Goal: Task Accomplishment & Management: Use online tool/utility

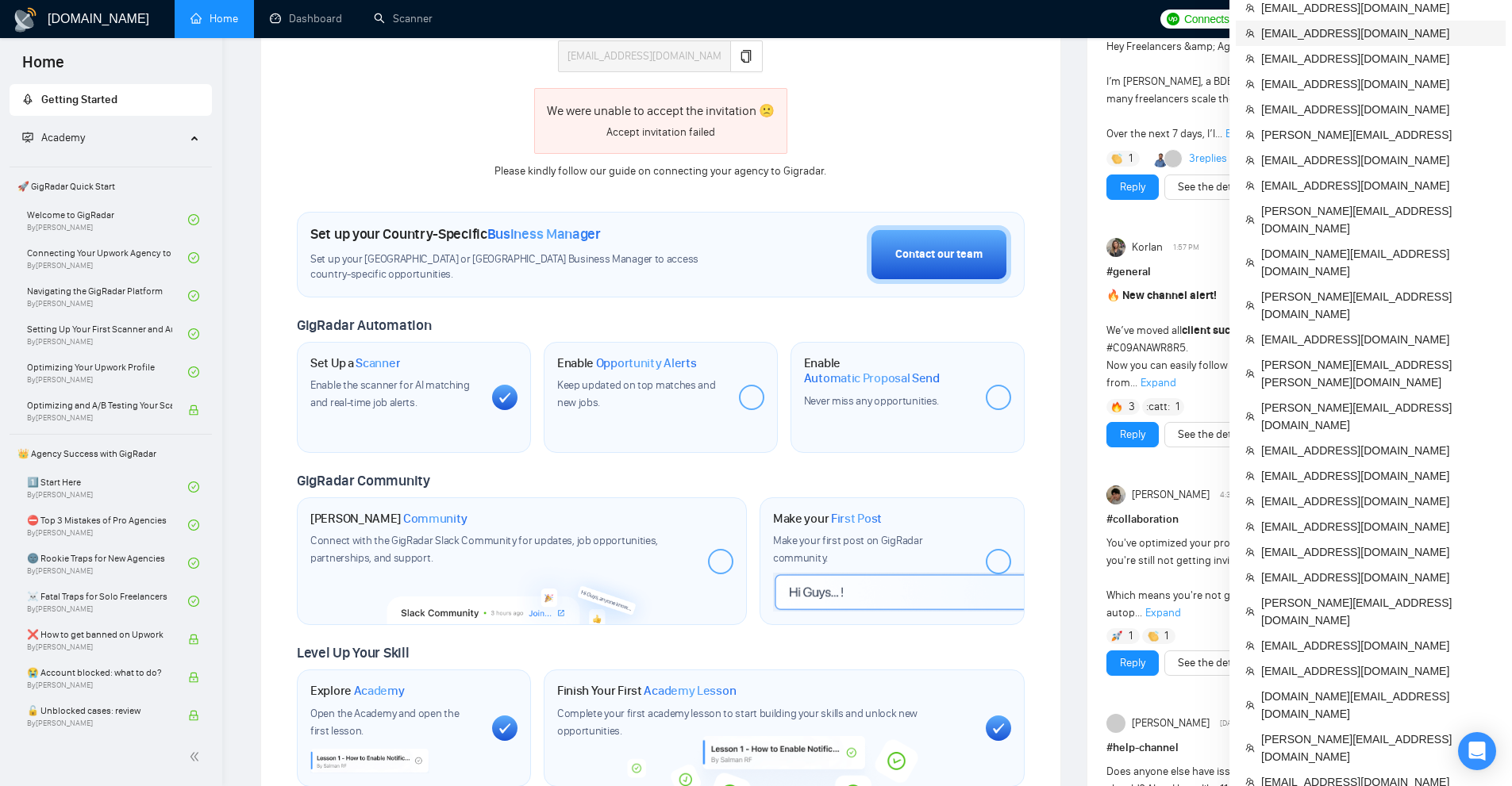
scroll to position [793, 0]
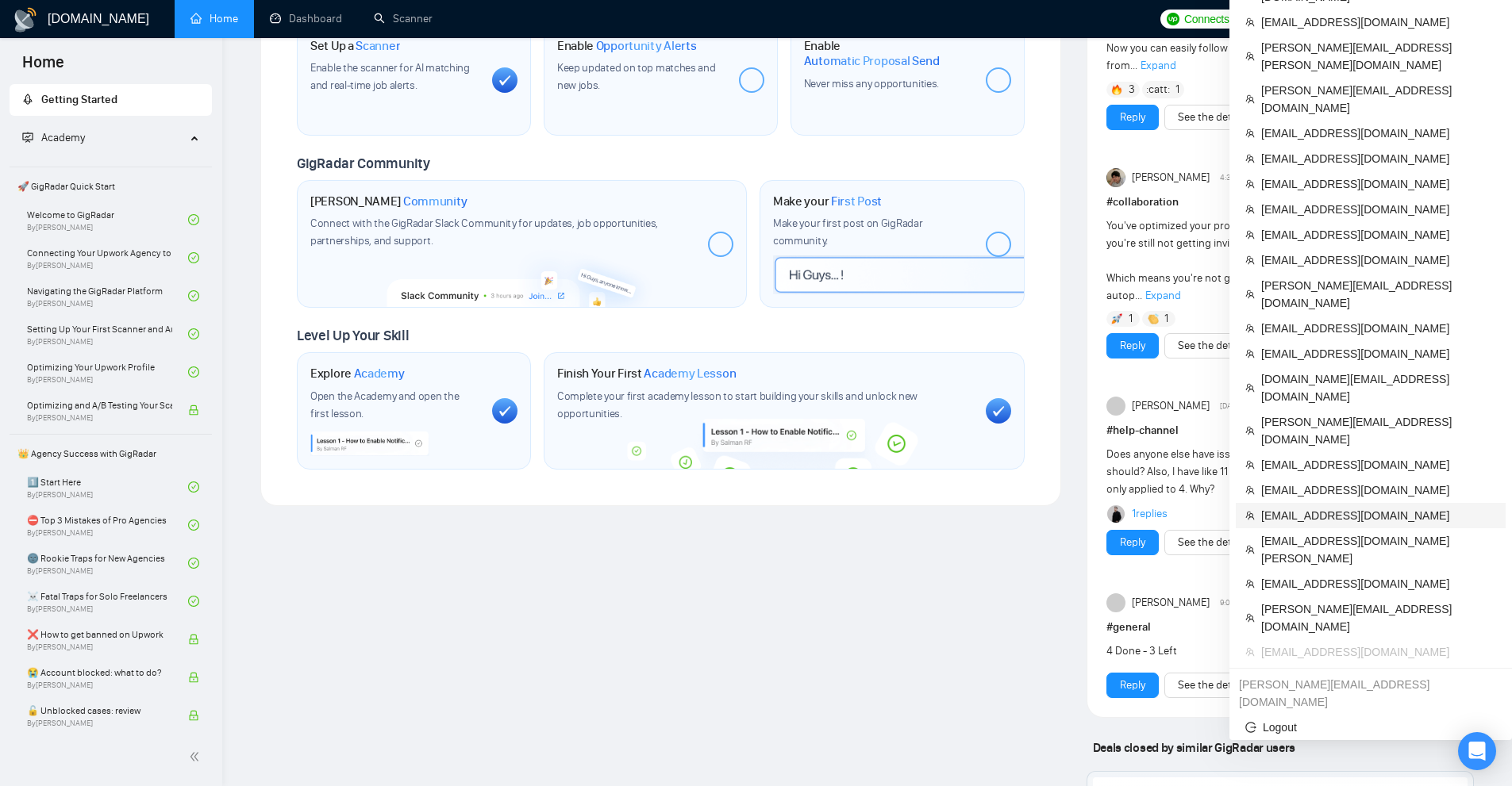
click at [1311, 507] on span "[EMAIL_ADDRESS][DOMAIN_NAME]" at bounding box center [1379, 515] width 235 height 18
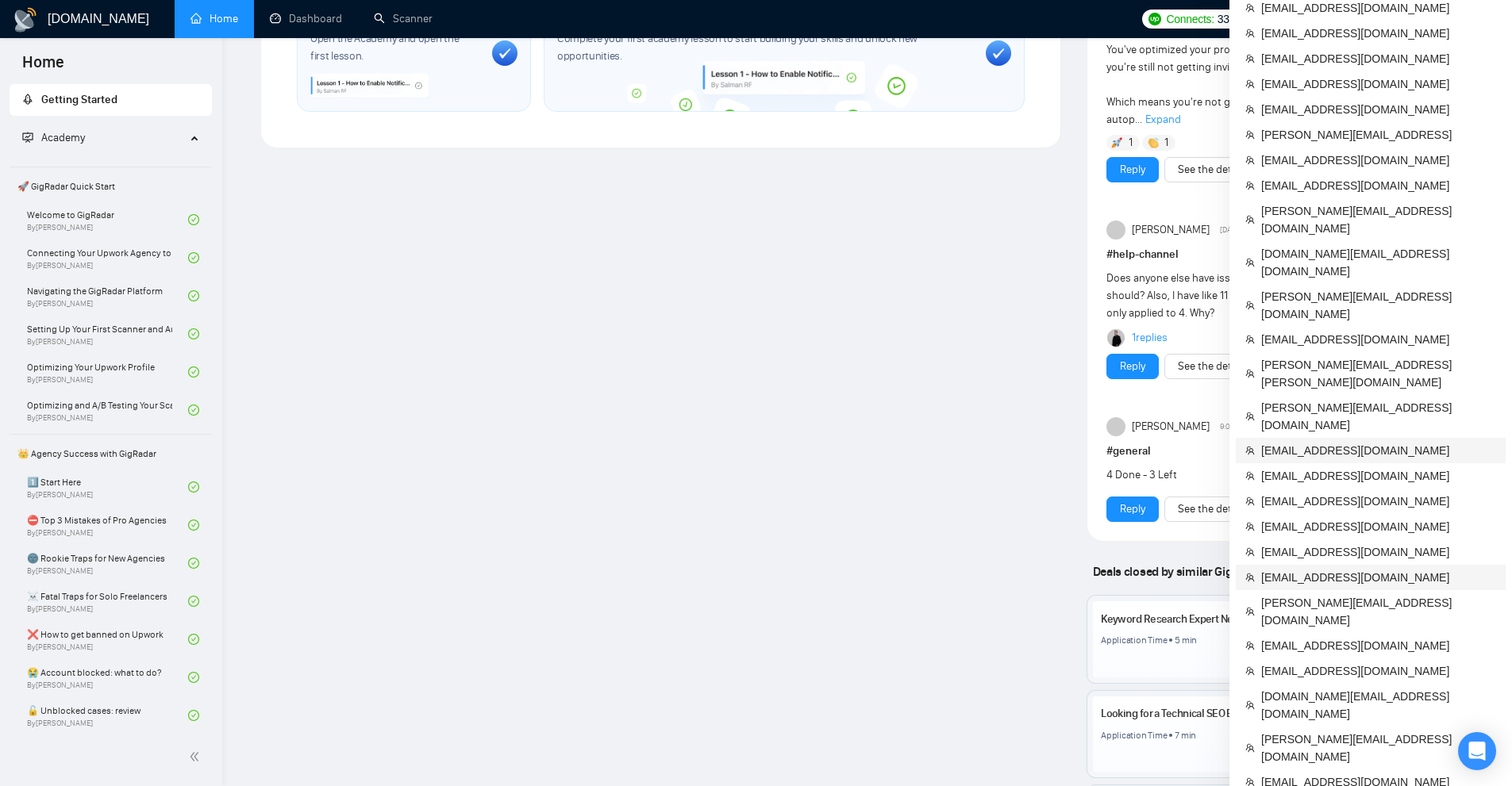
scroll to position [1366, 0]
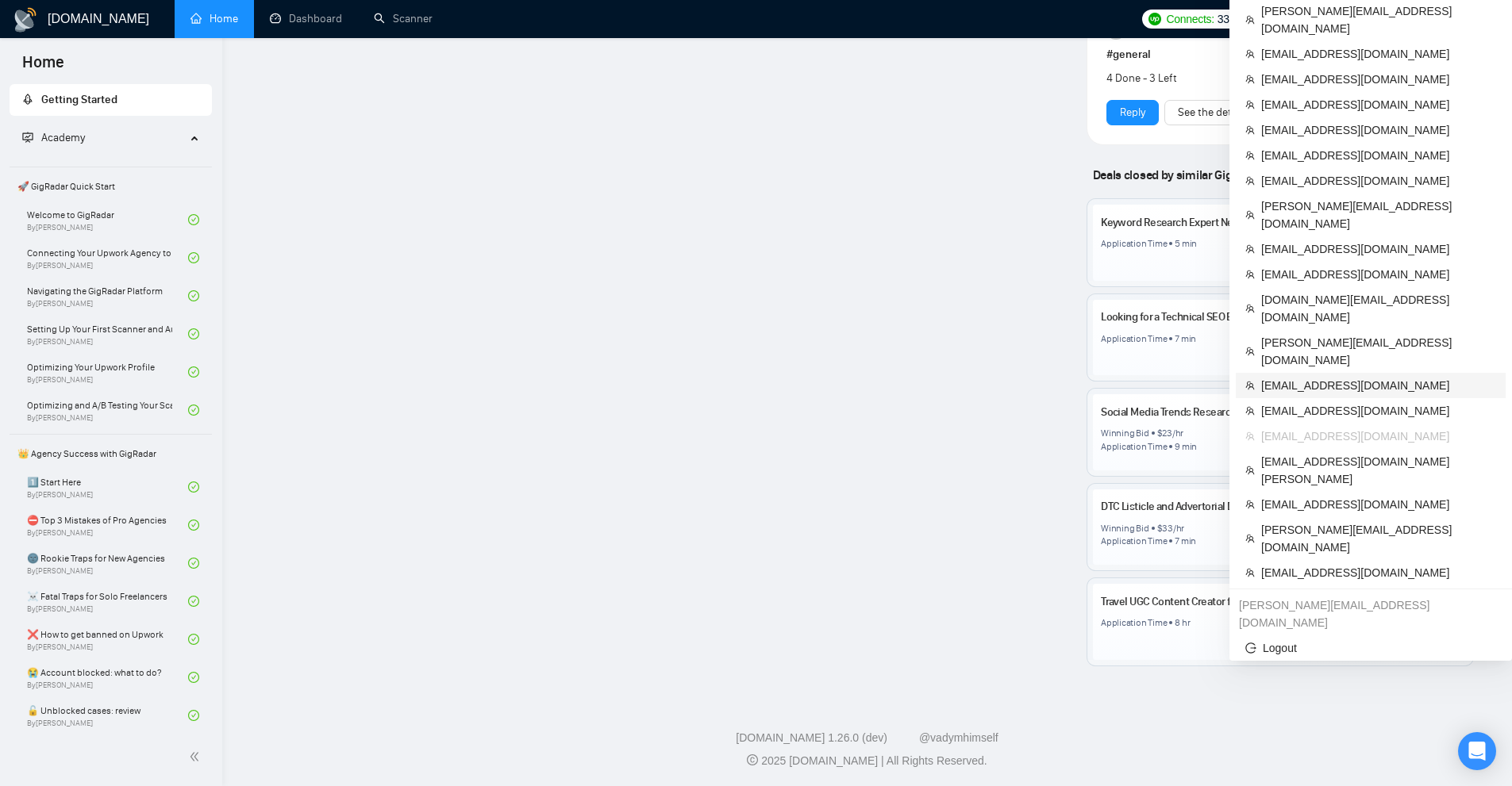
click at [1327, 377] on span "[EMAIL_ADDRESS][DOMAIN_NAME]" at bounding box center [1379, 385] width 235 height 18
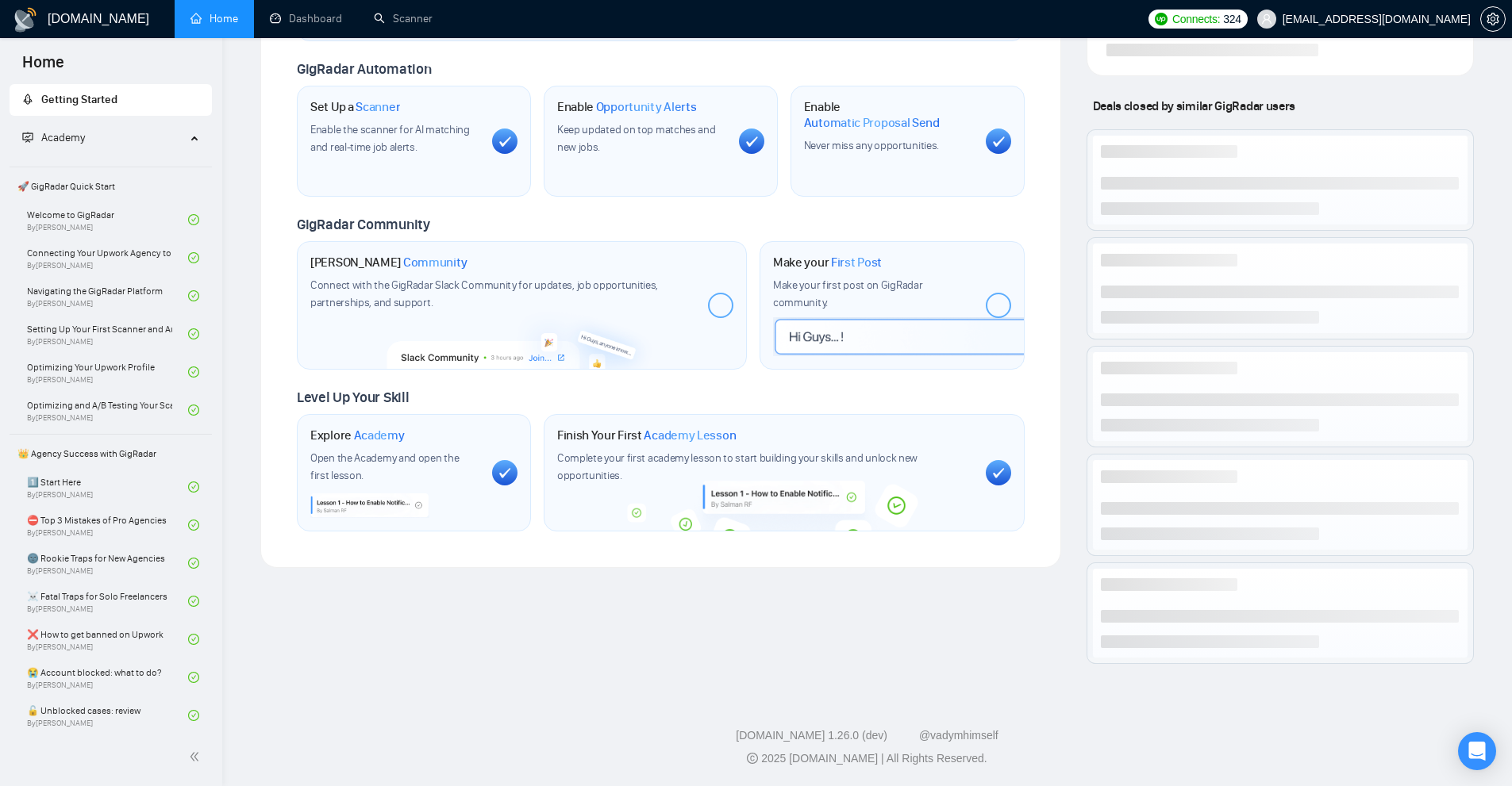
scroll to position [556, 0]
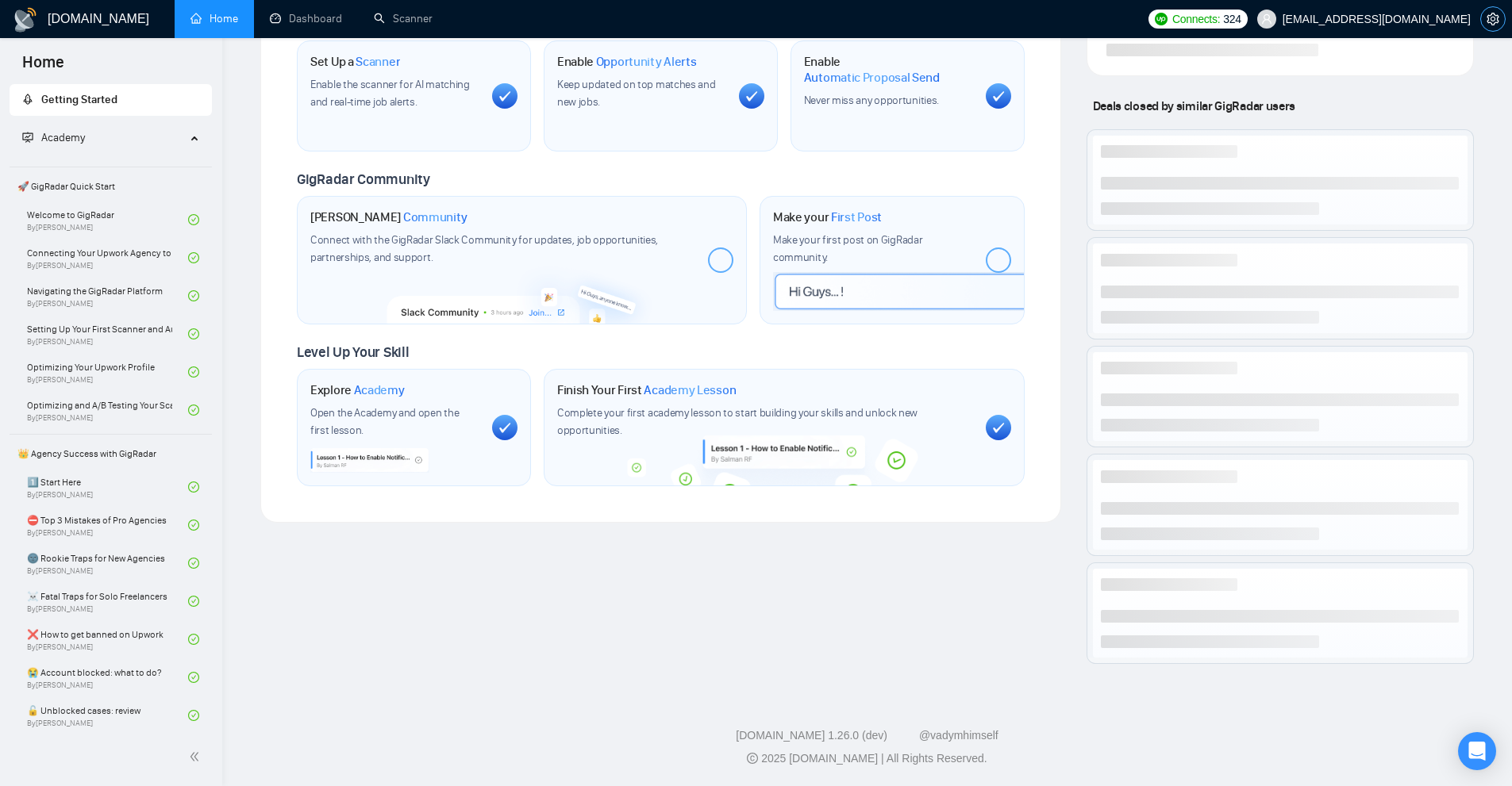
click at [1499, 18] on icon "setting" at bounding box center [1494, 19] width 13 height 13
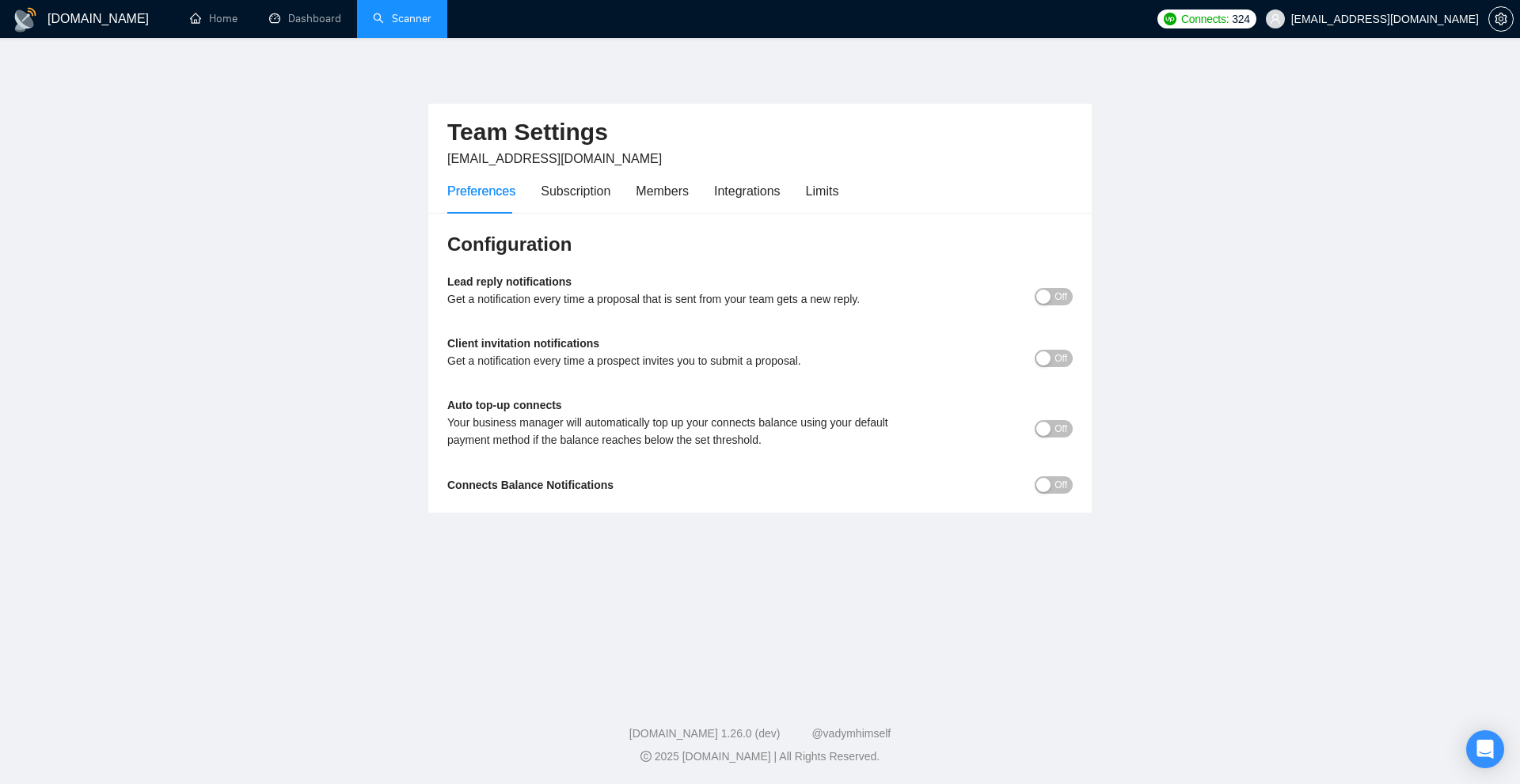
click at [412, 14] on link "Scanner" at bounding box center [403, 18] width 59 height 14
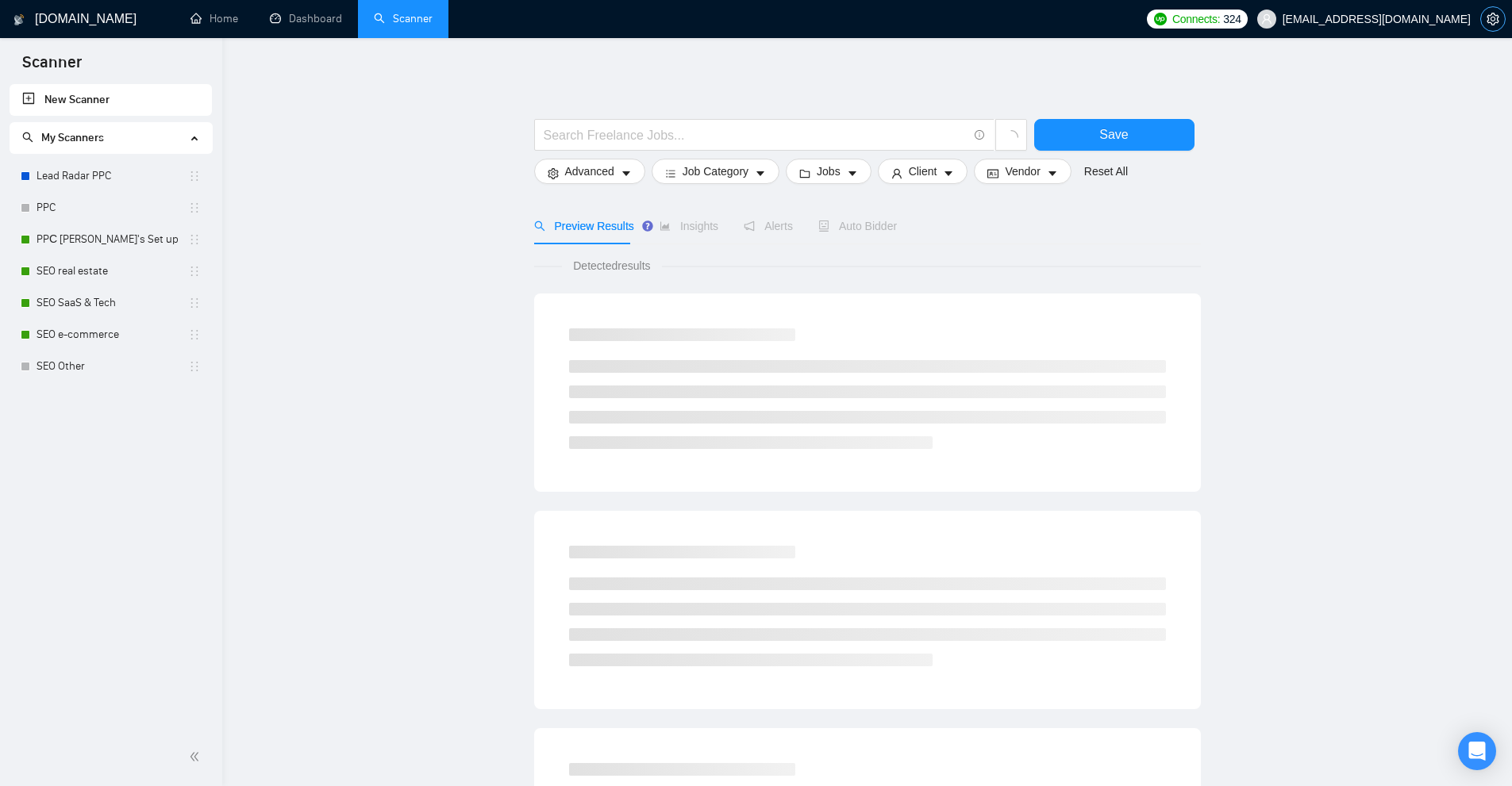
click at [1490, 19] on icon "setting" at bounding box center [1494, 19] width 13 height 13
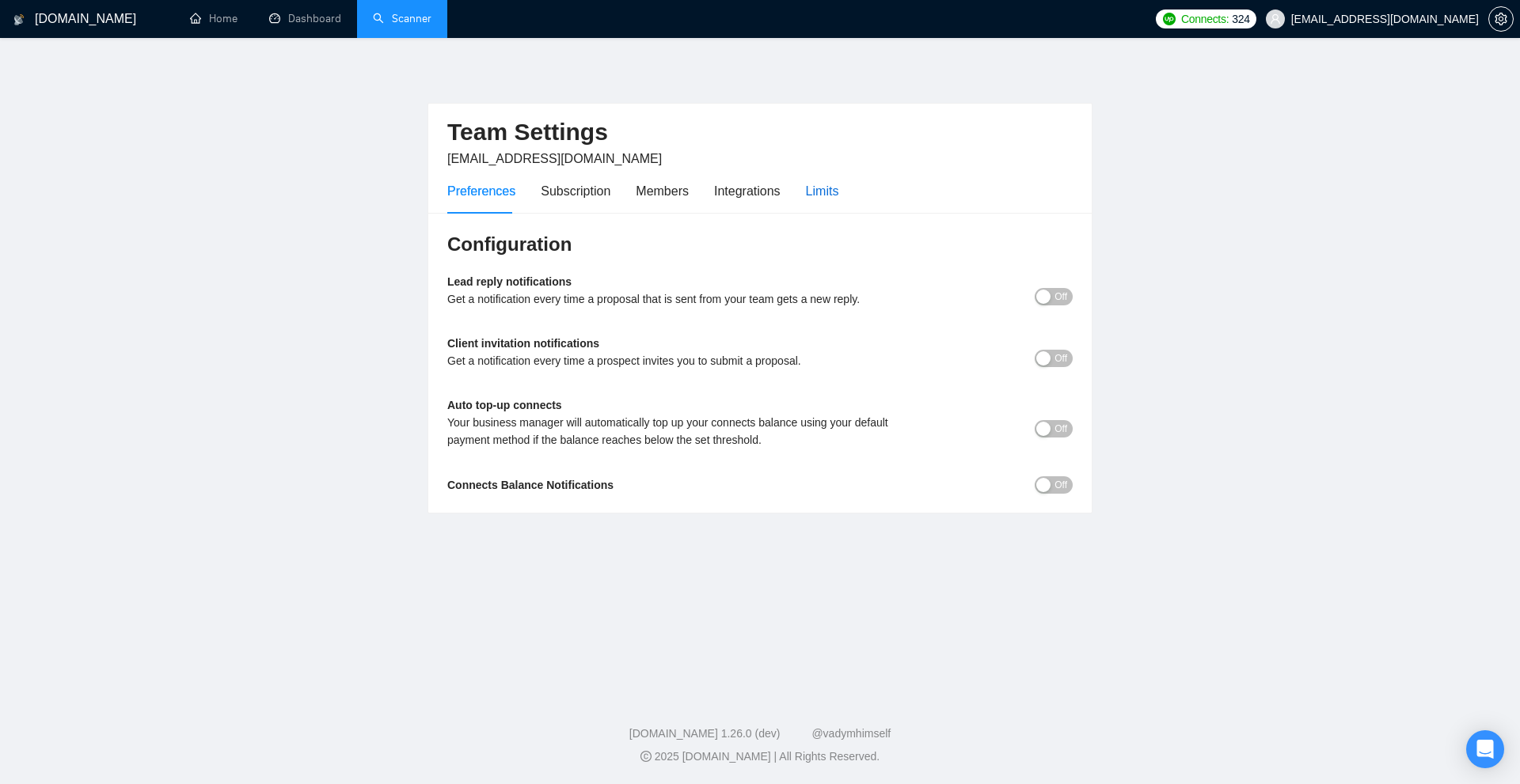
click at [830, 193] on div "Limits" at bounding box center [822, 191] width 33 height 19
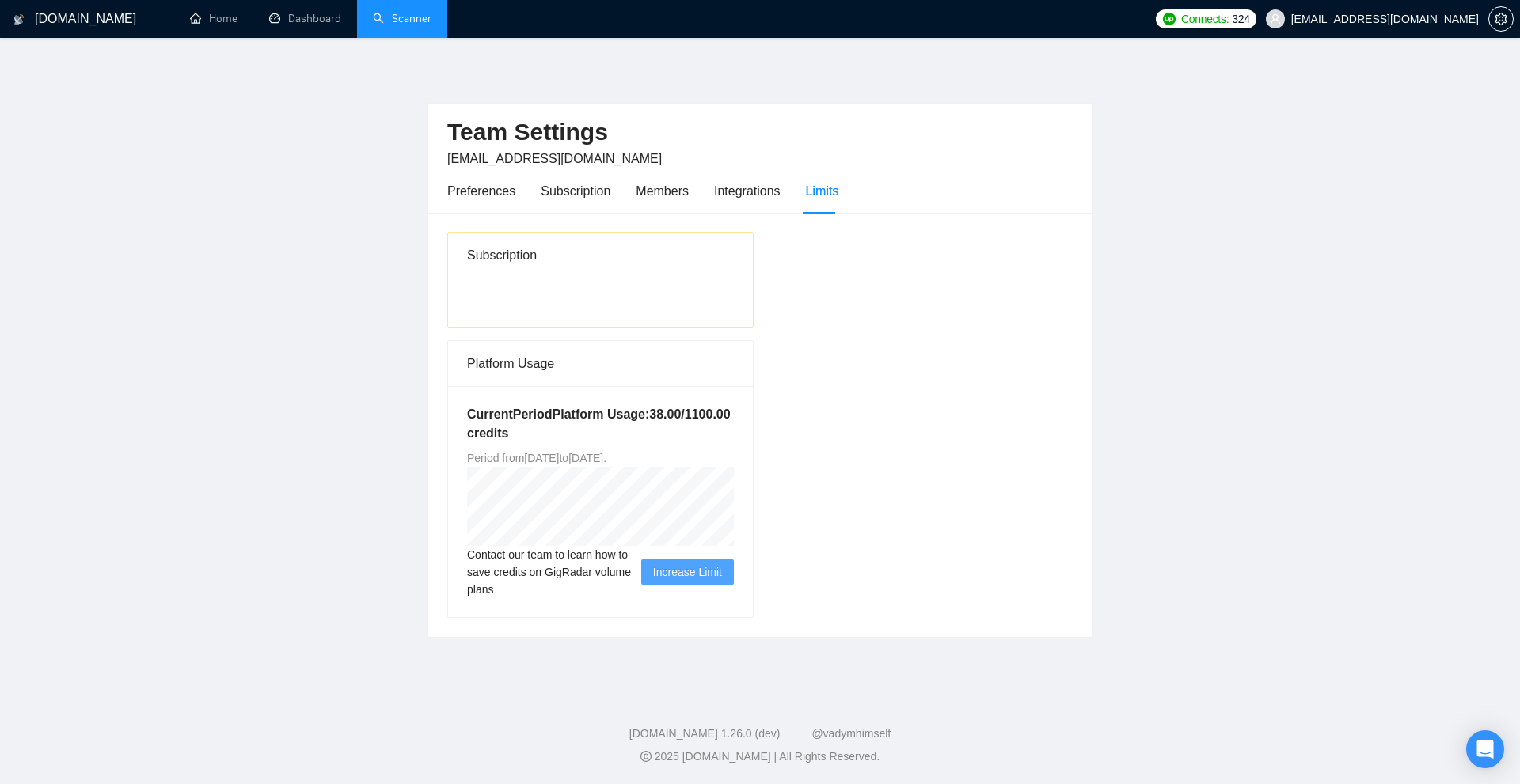
click at [686, 417] on h5 "Current Period Platform Usage: 38.00 / 1100.00 credits" at bounding box center [600, 424] width 266 height 38
copy h5 "1100.00"
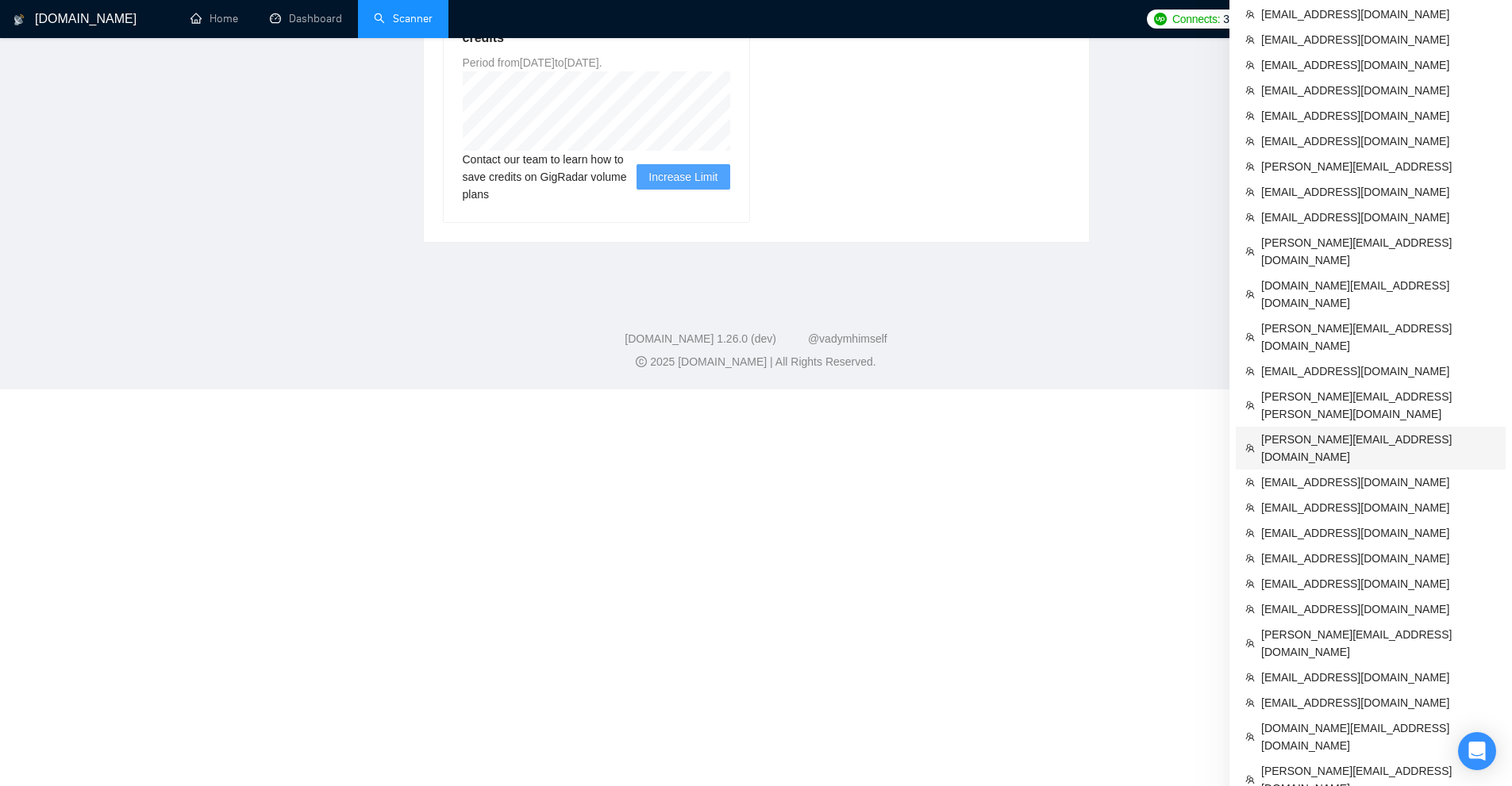
scroll to position [493, 0]
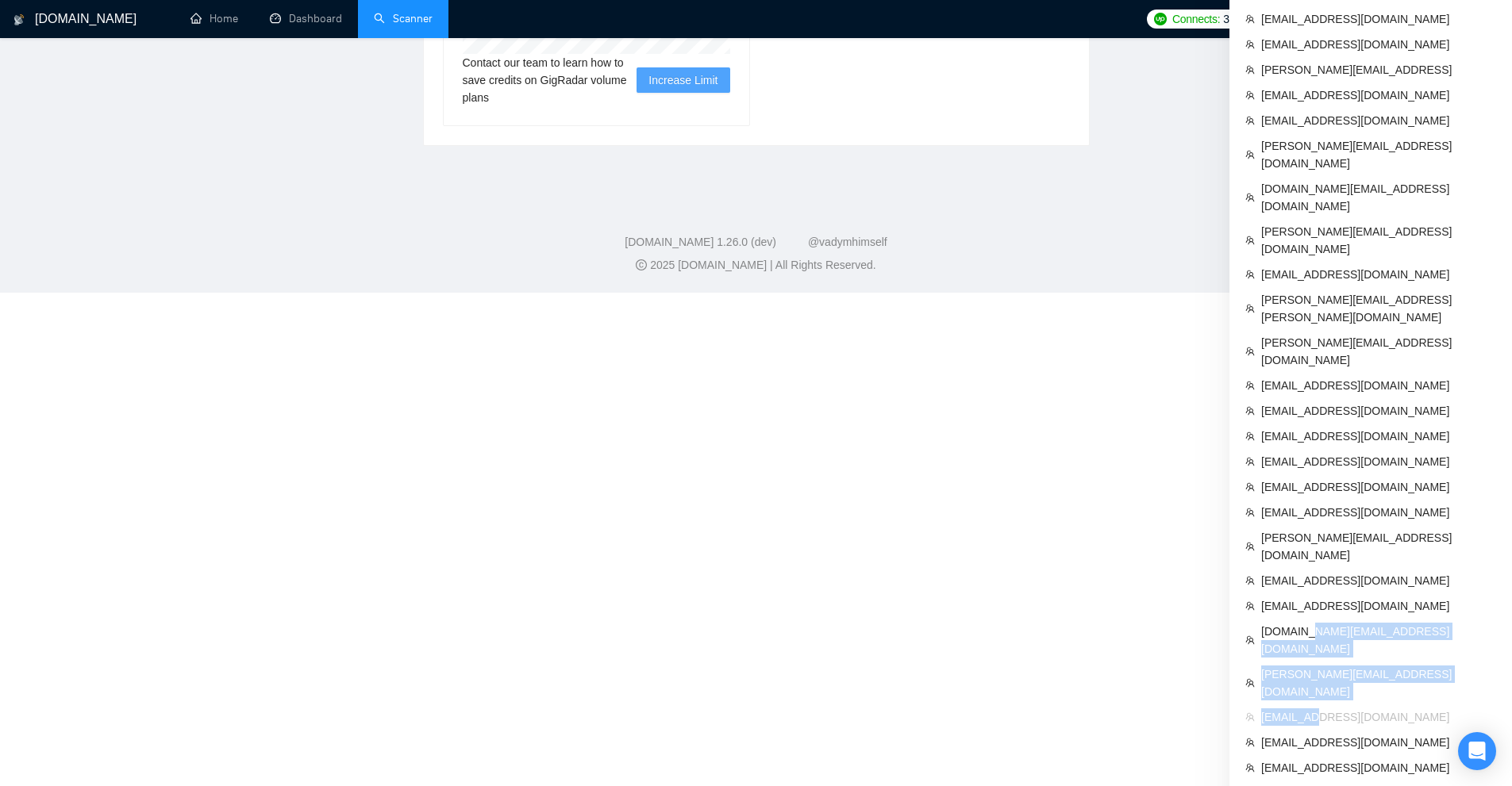
drag, startPoint x: 1307, startPoint y: 514, endPoint x: 1308, endPoint y: 565, distance: 51.0
click at [1308, 565] on ul "LeadRadar (Donor Agency) Clevercrew Seedium.io WeSoftYou Teacode PND Agency Div…" at bounding box center [1371, 224] width 270 height 1385
click at [1327, 759] on span "[EMAIL_ADDRESS][DOMAIN_NAME]" at bounding box center [1379, 768] width 235 height 18
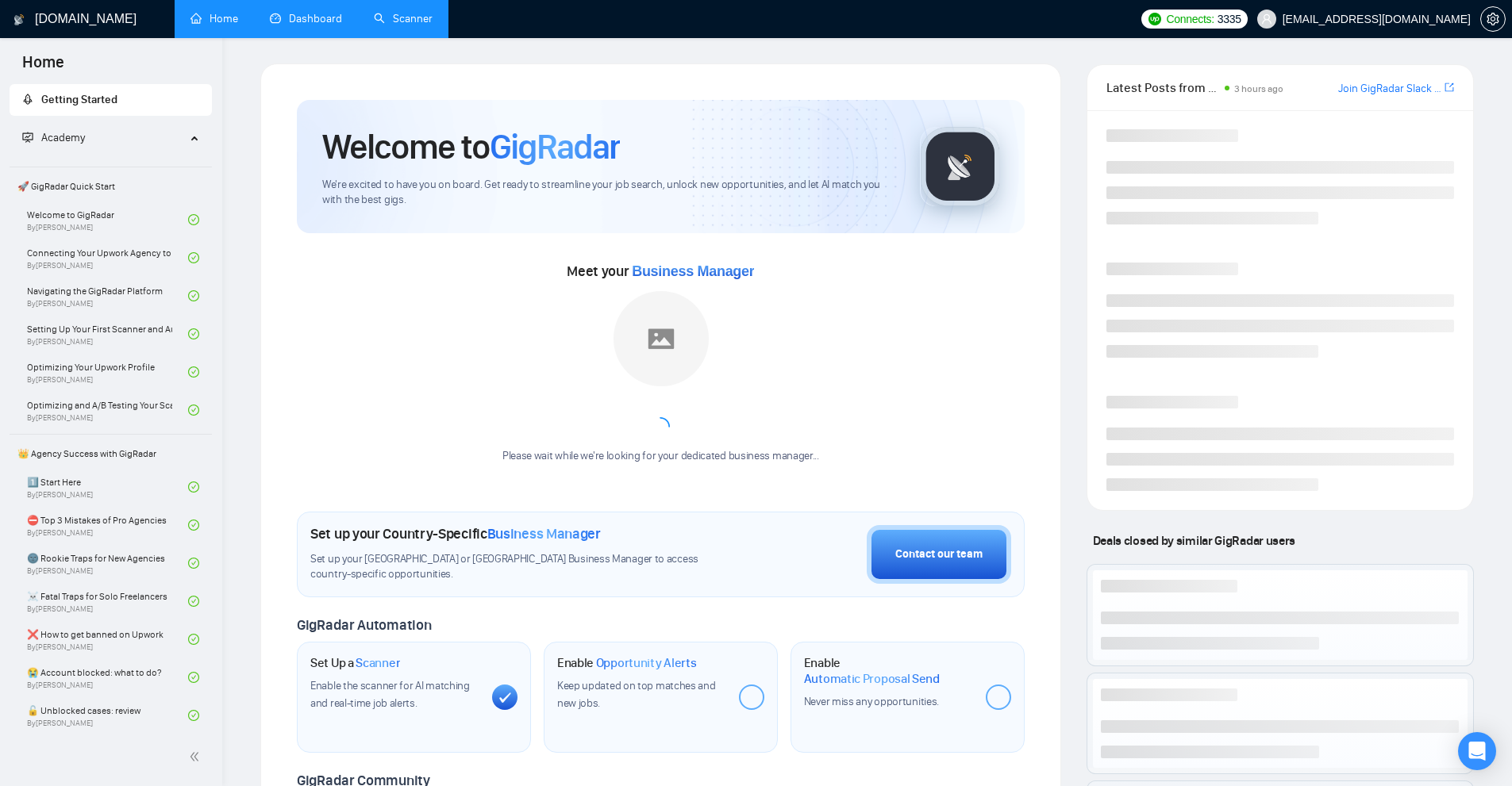
click at [293, 25] on link "Dashboard" at bounding box center [306, 18] width 72 height 14
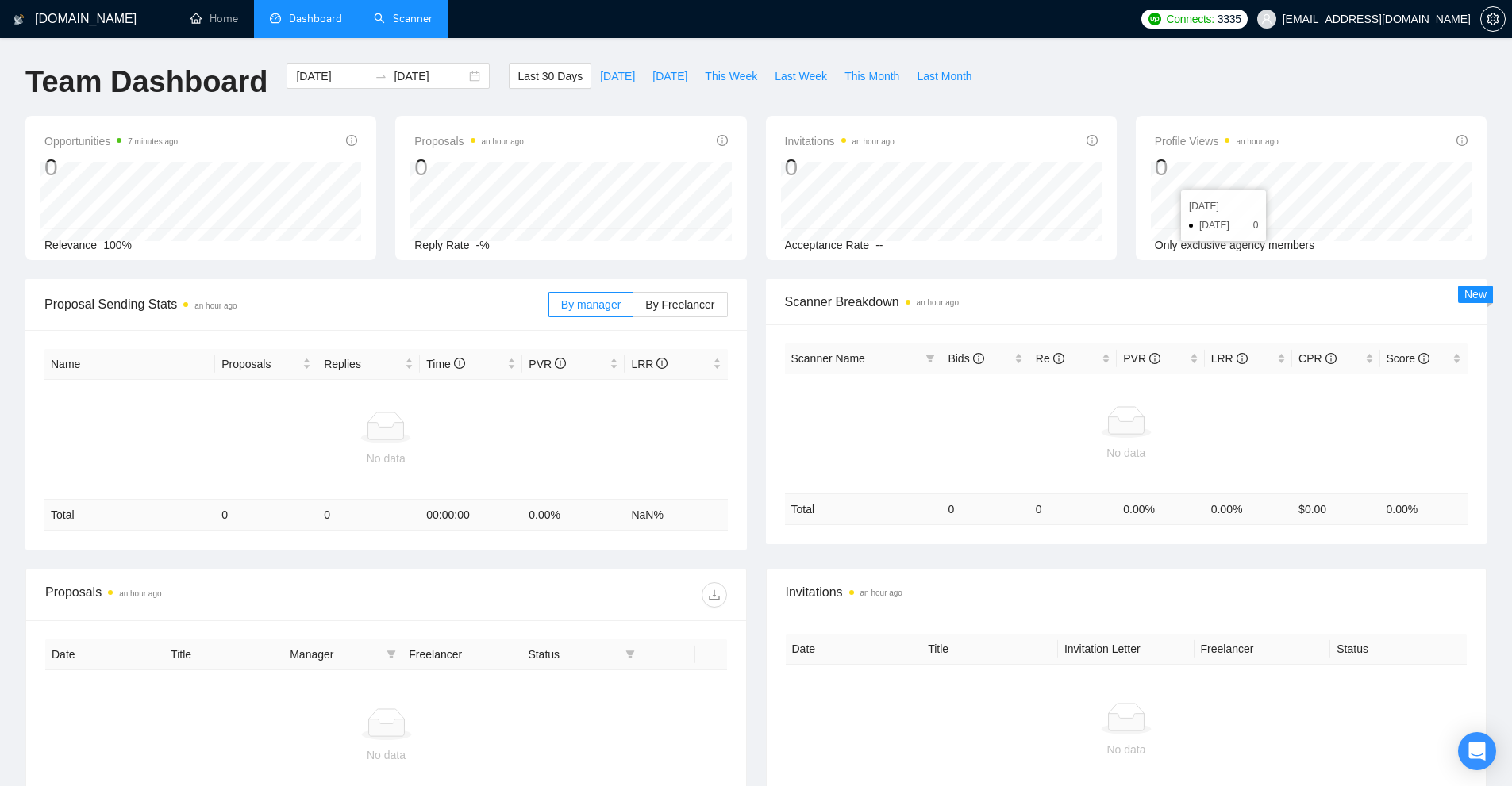
scroll to position [79, 0]
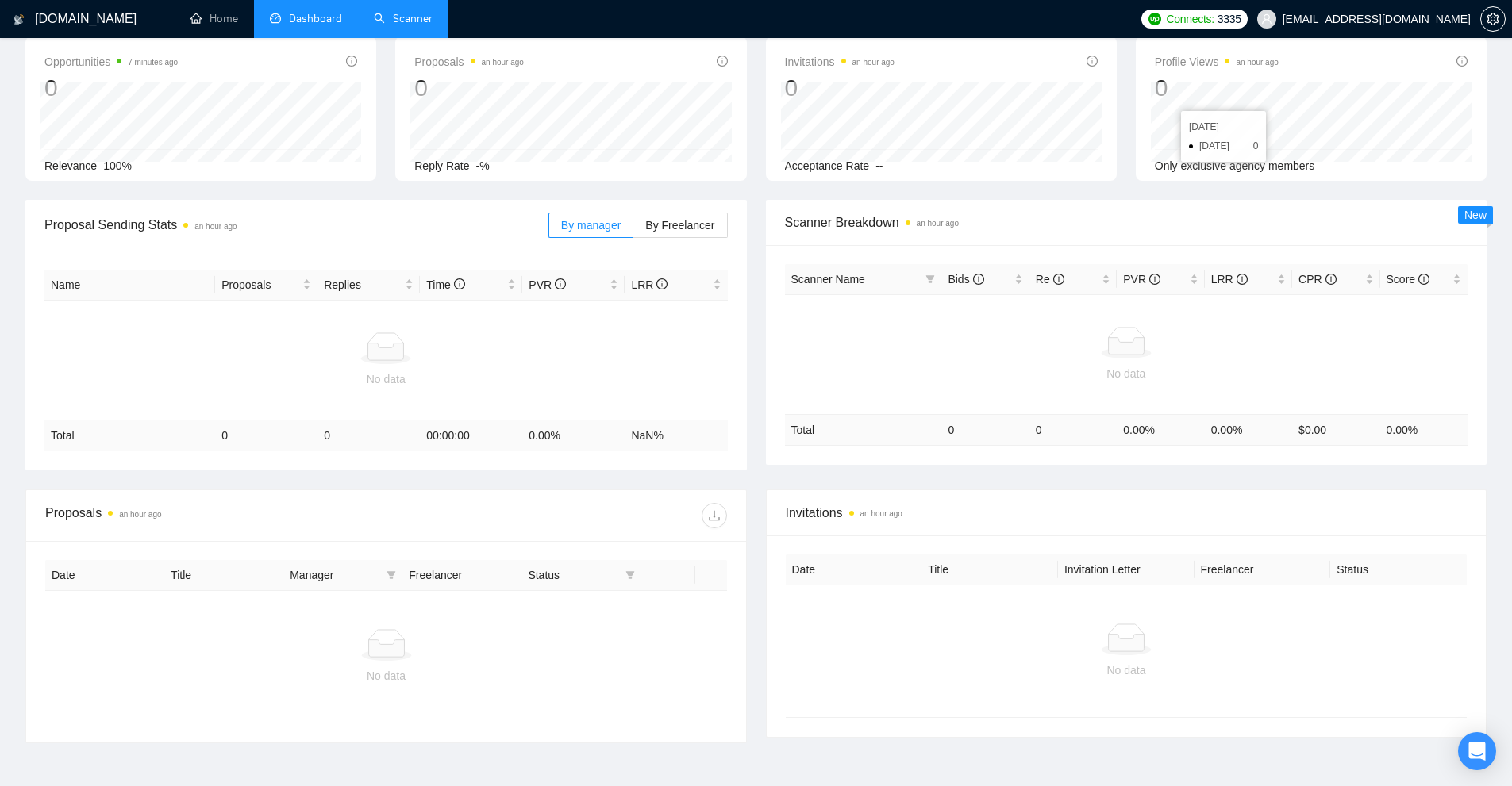
click at [380, 14] on link "Scanner" at bounding box center [404, 18] width 59 height 14
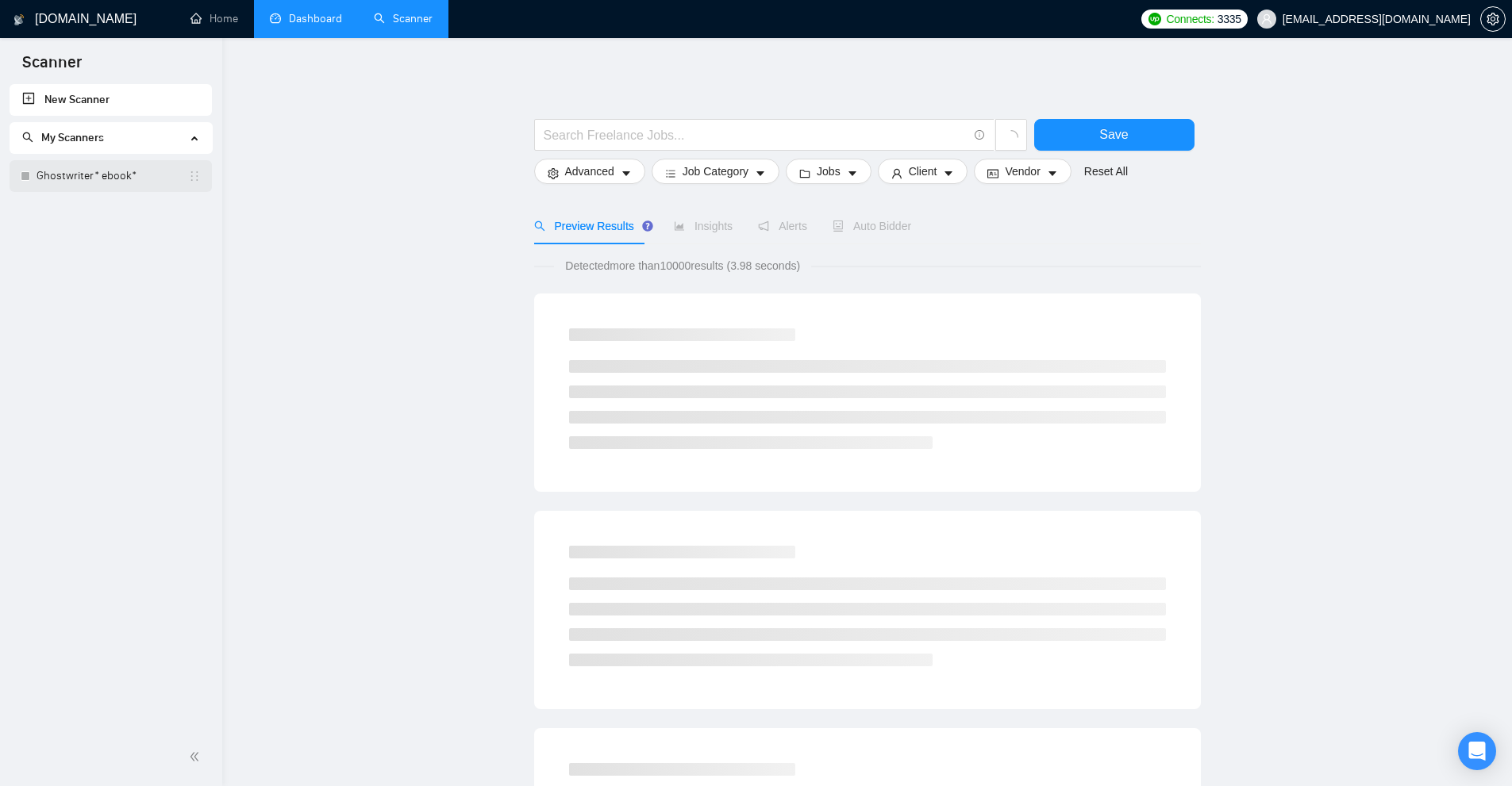
click at [140, 177] on link "Ghostwriter* ebook*" at bounding box center [113, 175] width 152 height 31
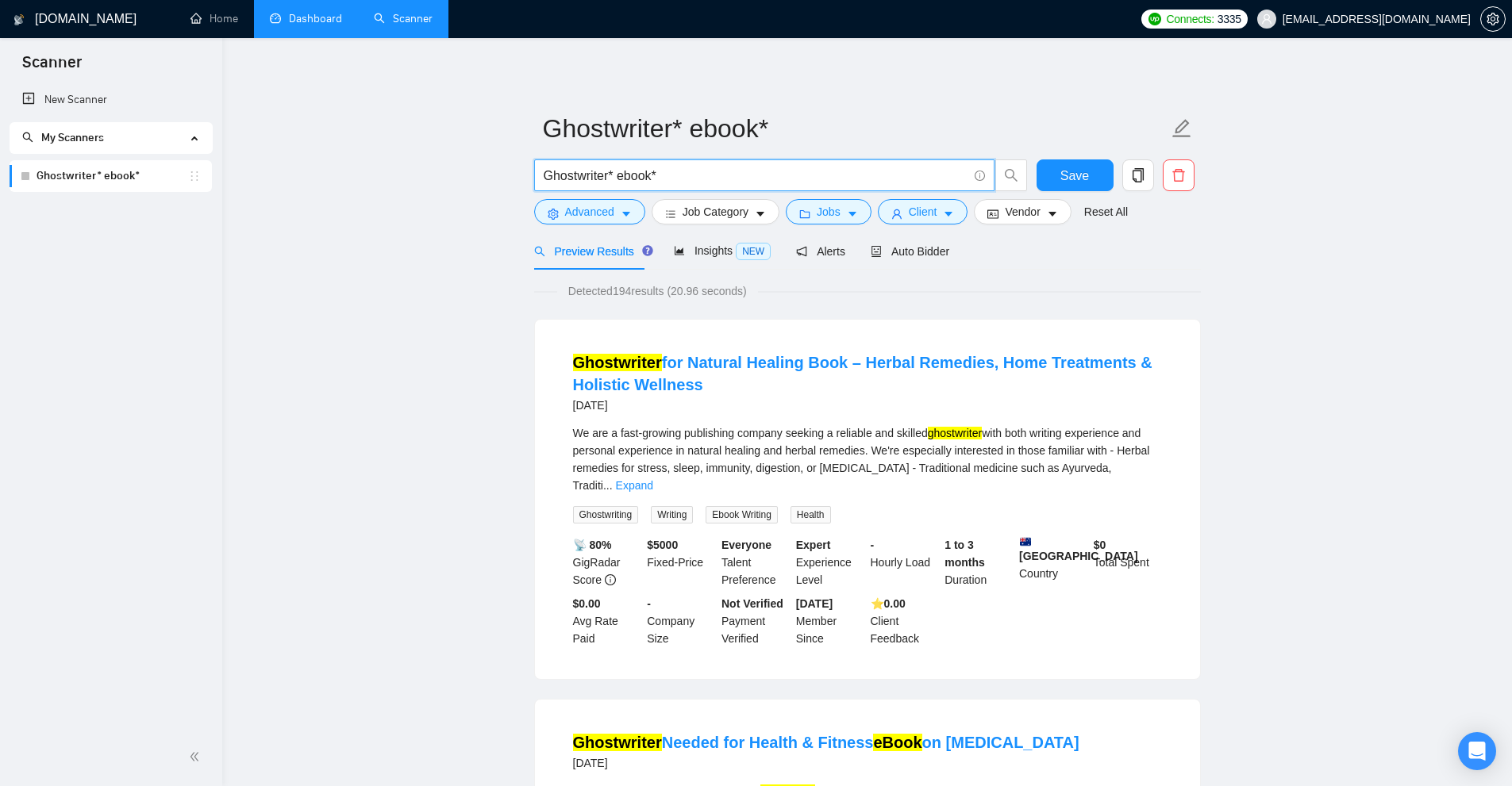
drag, startPoint x: 694, startPoint y: 166, endPoint x: 281, endPoint y: 203, distance: 414.7
drag, startPoint x: 697, startPoint y: 172, endPoint x: 722, endPoint y: 167, distance: 25.5
click at [697, 172] on input "Ghostwriter* ebook*" at bounding box center [755, 175] width 424 height 19
click at [813, 179] on input "Ghostwriter* ebook*" at bounding box center [755, 175] width 424 height 19
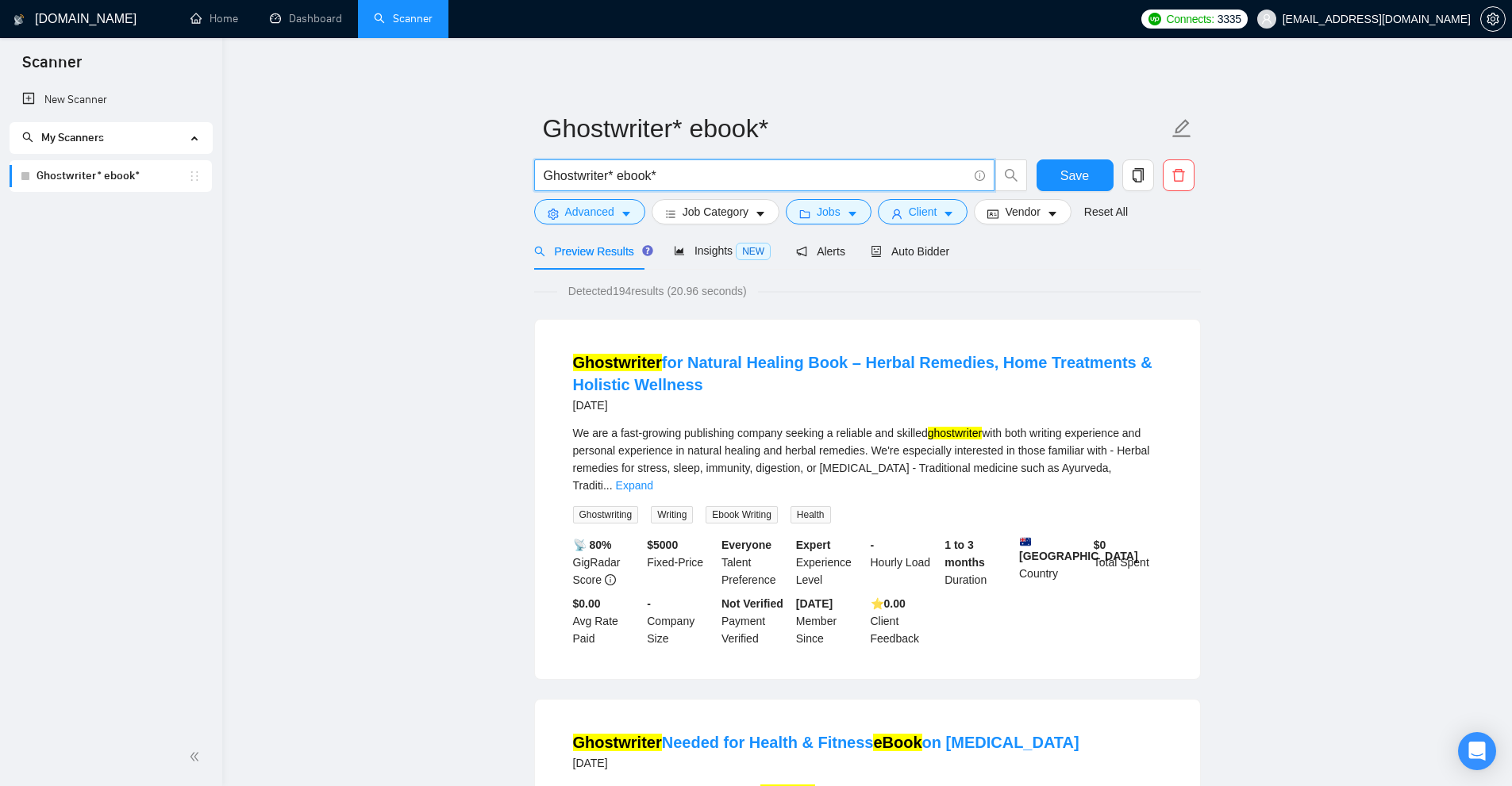
click at [616, 176] on input "Ghostwriter* ebook*" at bounding box center [755, 175] width 424 height 19
click at [664, 174] on input "Ghostwriter* ebook*" at bounding box center [755, 175] width 424 height 19
drag, startPoint x: 617, startPoint y: 172, endPoint x: 712, endPoint y: 173, distance: 95.0
click at [712, 173] on input "Ghostwriter* ebook*" at bounding box center [755, 175] width 424 height 19
drag, startPoint x: 615, startPoint y: 172, endPoint x: 358, endPoint y: 168, distance: 257.0
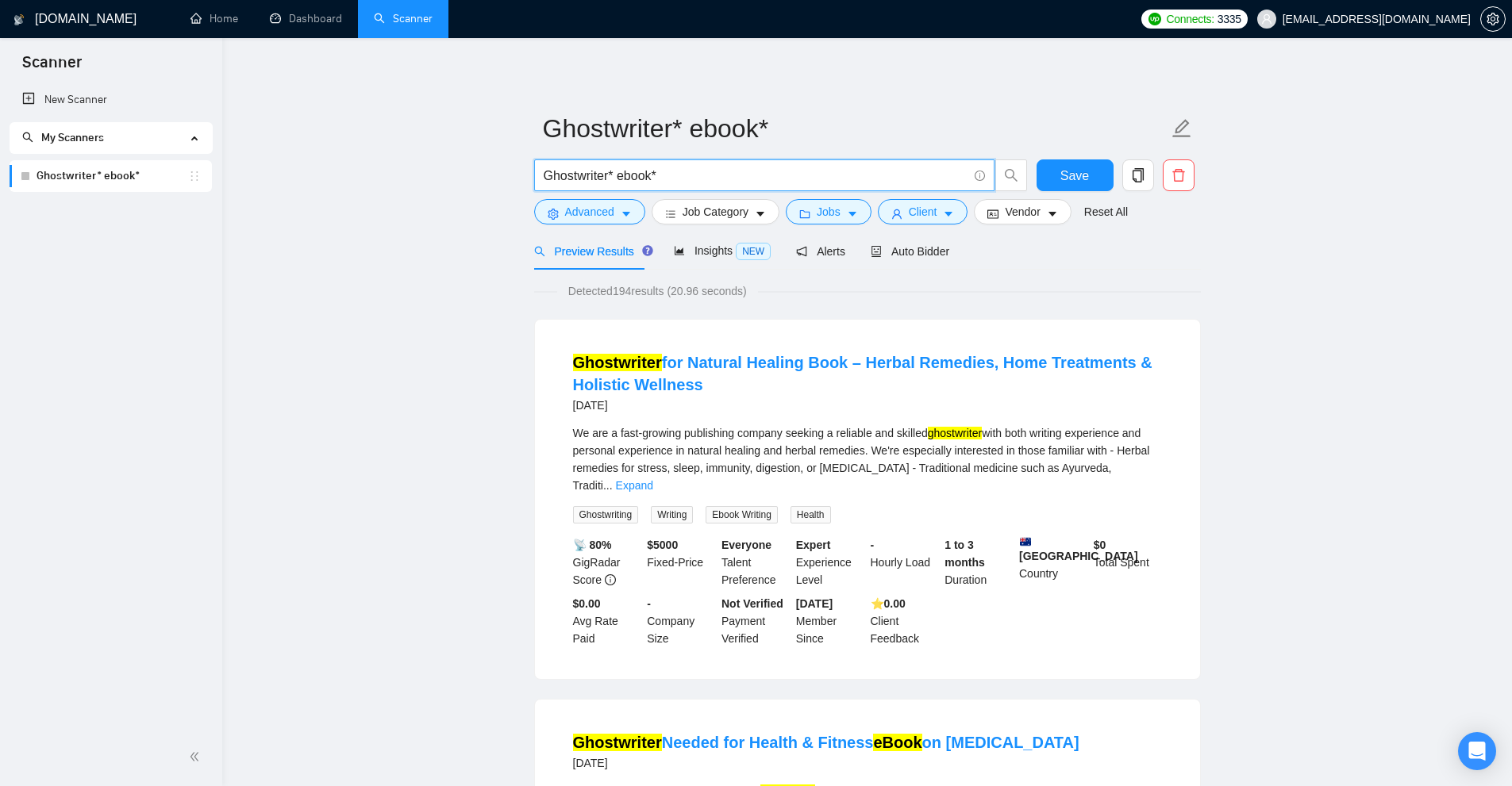
click at [665, 158] on form "Ghostwriter* ebook* Ghostwriter* ebook* Save Advanced Job Category Jobs Client …" at bounding box center [867, 168] width 666 height 129
click at [628, 170] on input "Ghostwriter* ebook*" at bounding box center [755, 175] width 424 height 19
drag, startPoint x: 544, startPoint y: 172, endPoint x: 606, endPoint y: 181, distance: 62.6
click at [606, 181] on span "Ghostwriter* ebook*" at bounding box center [764, 175] width 460 height 31
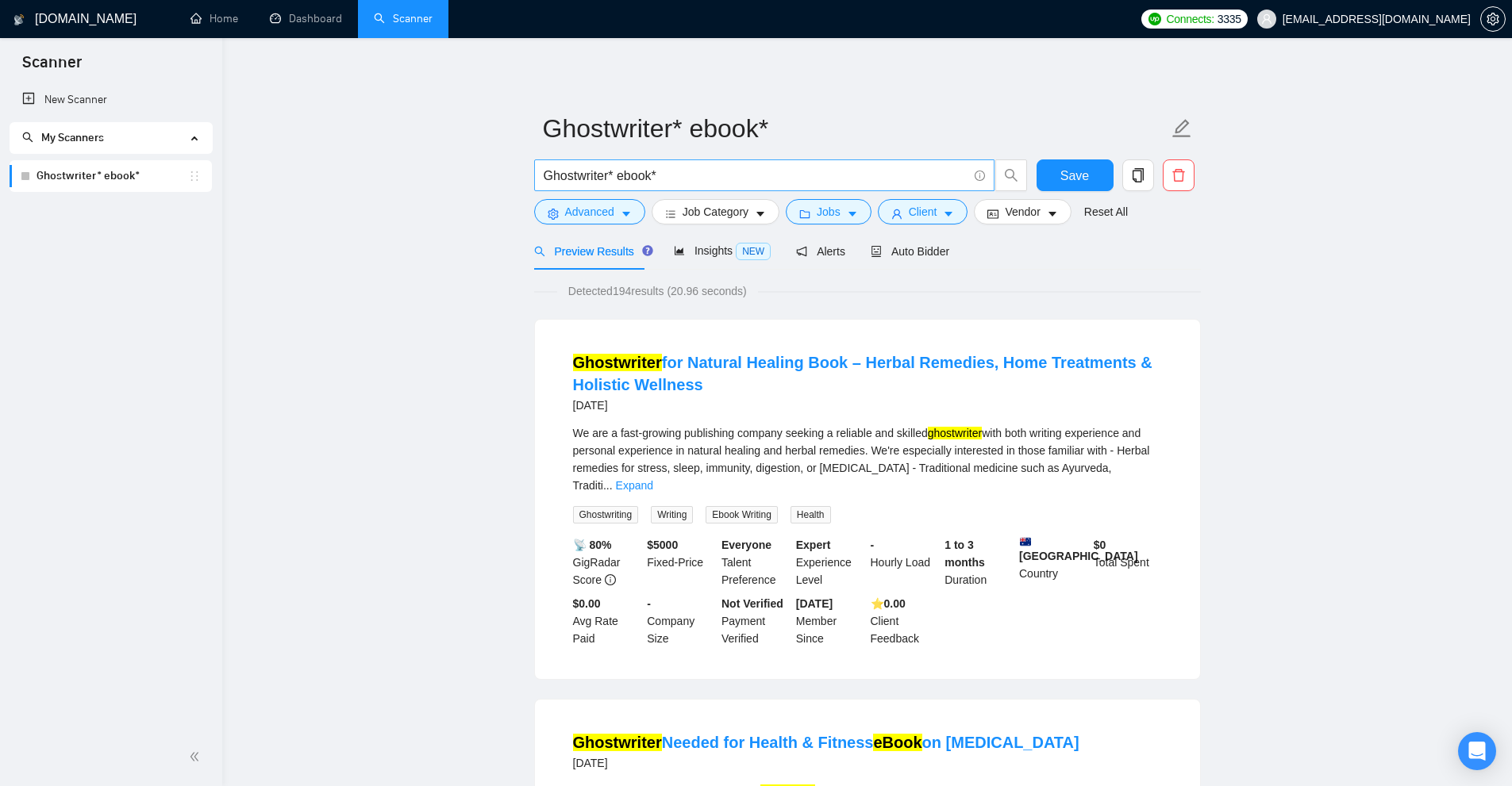
click at [609, 182] on input "Ghostwriter* ebook*" at bounding box center [755, 175] width 424 height 19
drag, startPoint x: 610, startPoint y: 172, endPoint x: 519, endPoint y: 169, distance: 91.0
click at [613, 168] on input "Ghostwriter* ebook*" at bounding box center [755, 175] width 424 height 19
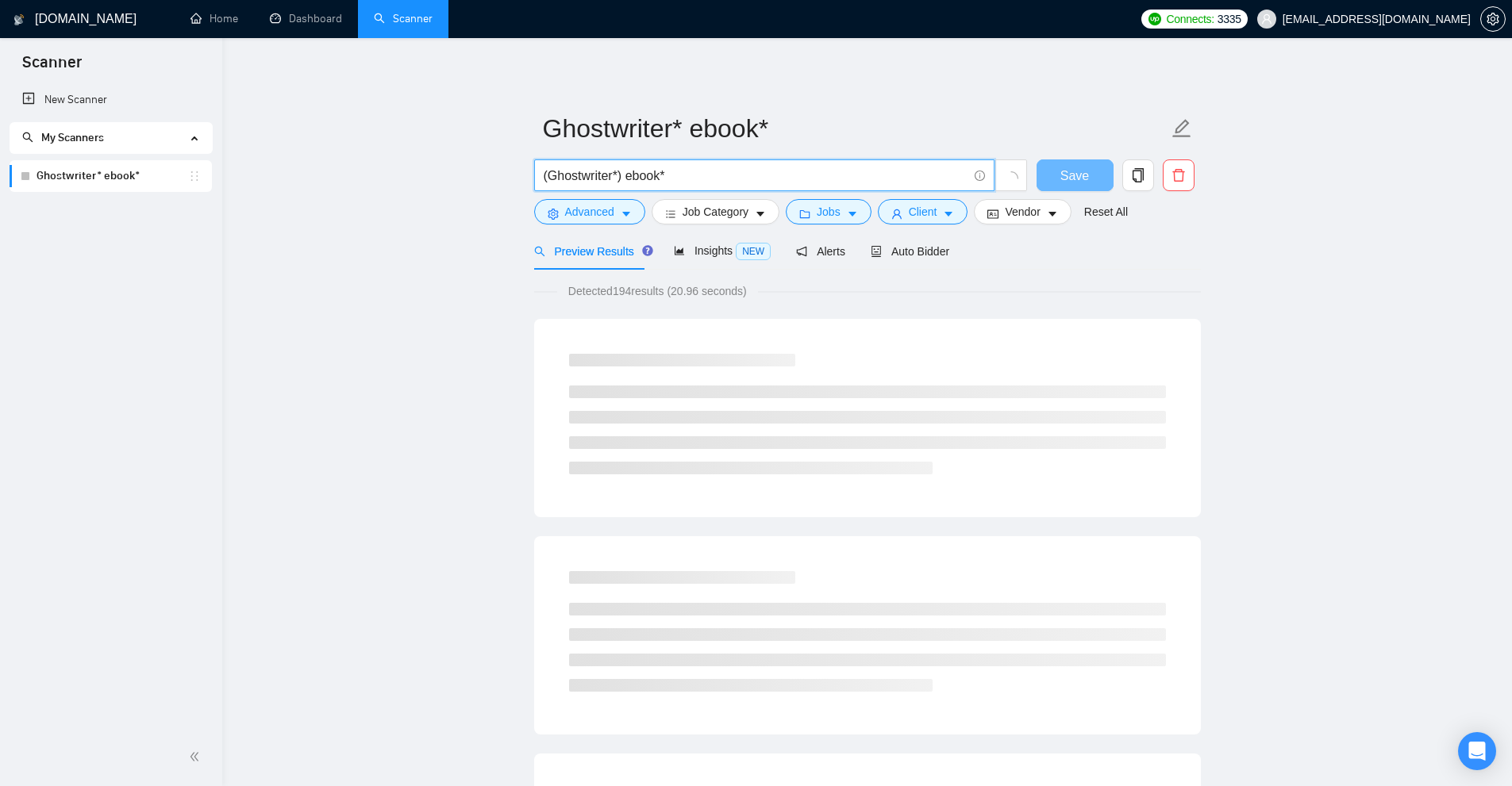
drag, startPoint x: 617, startPoint y: 172, endPoint x: 548, endPoint y: 191, distance: 71.6
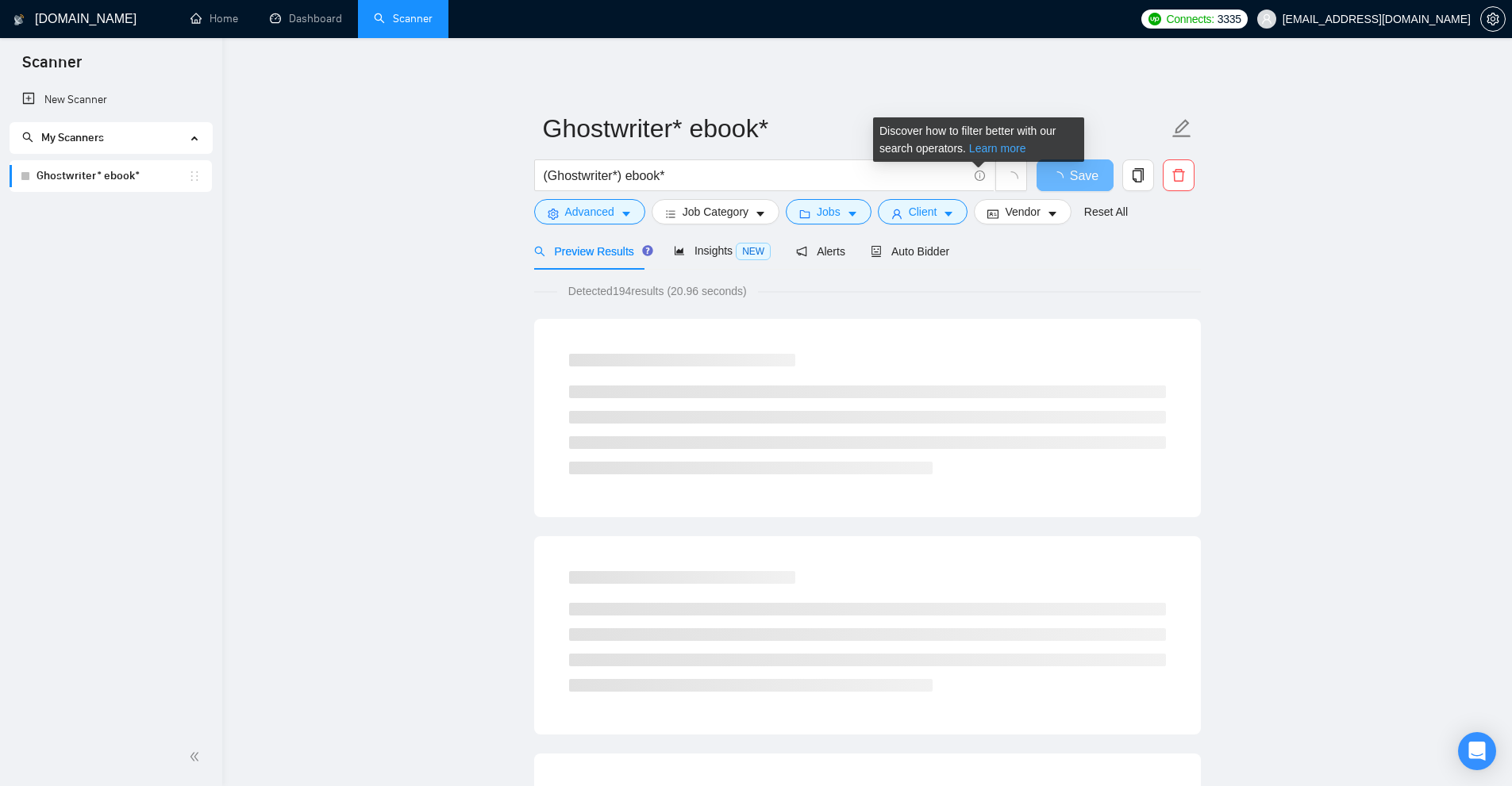
click at [984, 150] on link "Learn more" at bounding box center [998, 149] width 57 height 13
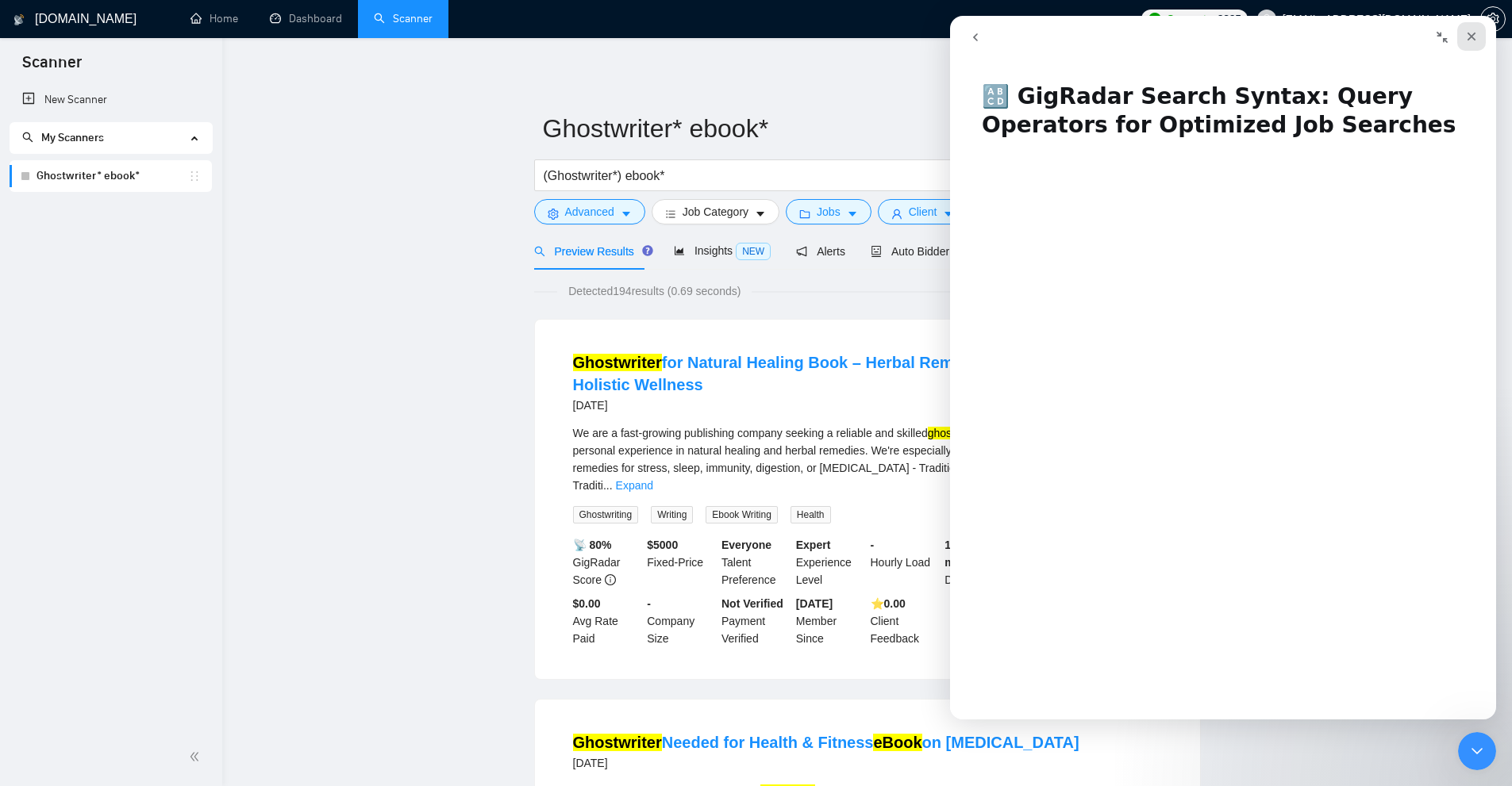
click at [1468, 32] on icon "Close" at bounding box center [1472, 37] width 13 height 13
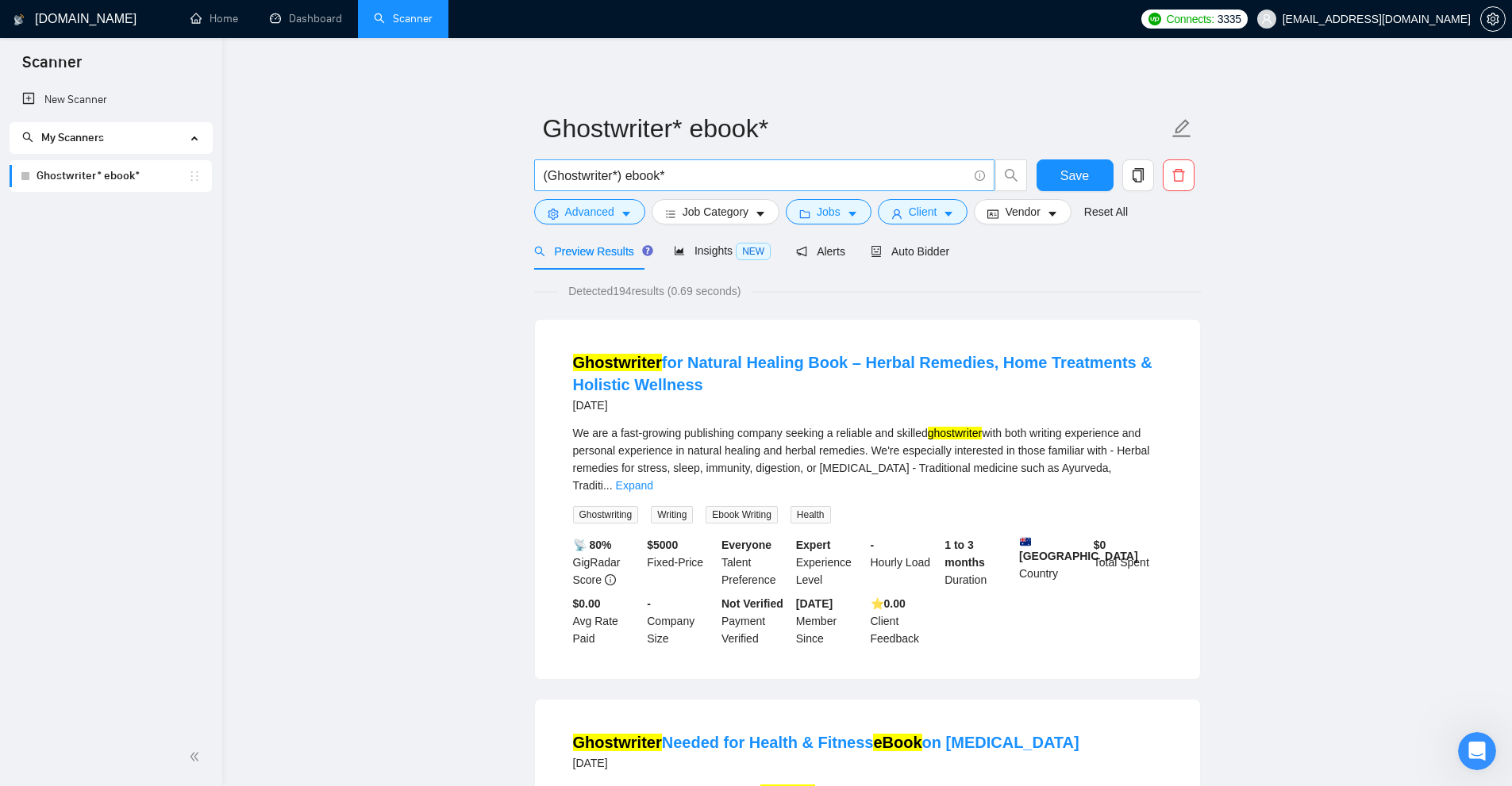
click at [708, 177] on input "(Ghostwriter*) ebook*" at bounding box center [755, 175] width 424 height 19
paste input ""e - book""
drag, startPoint x: 635, startPoint y: 168, endPoint x: 372, endPoint y: 166, distance: 263.0
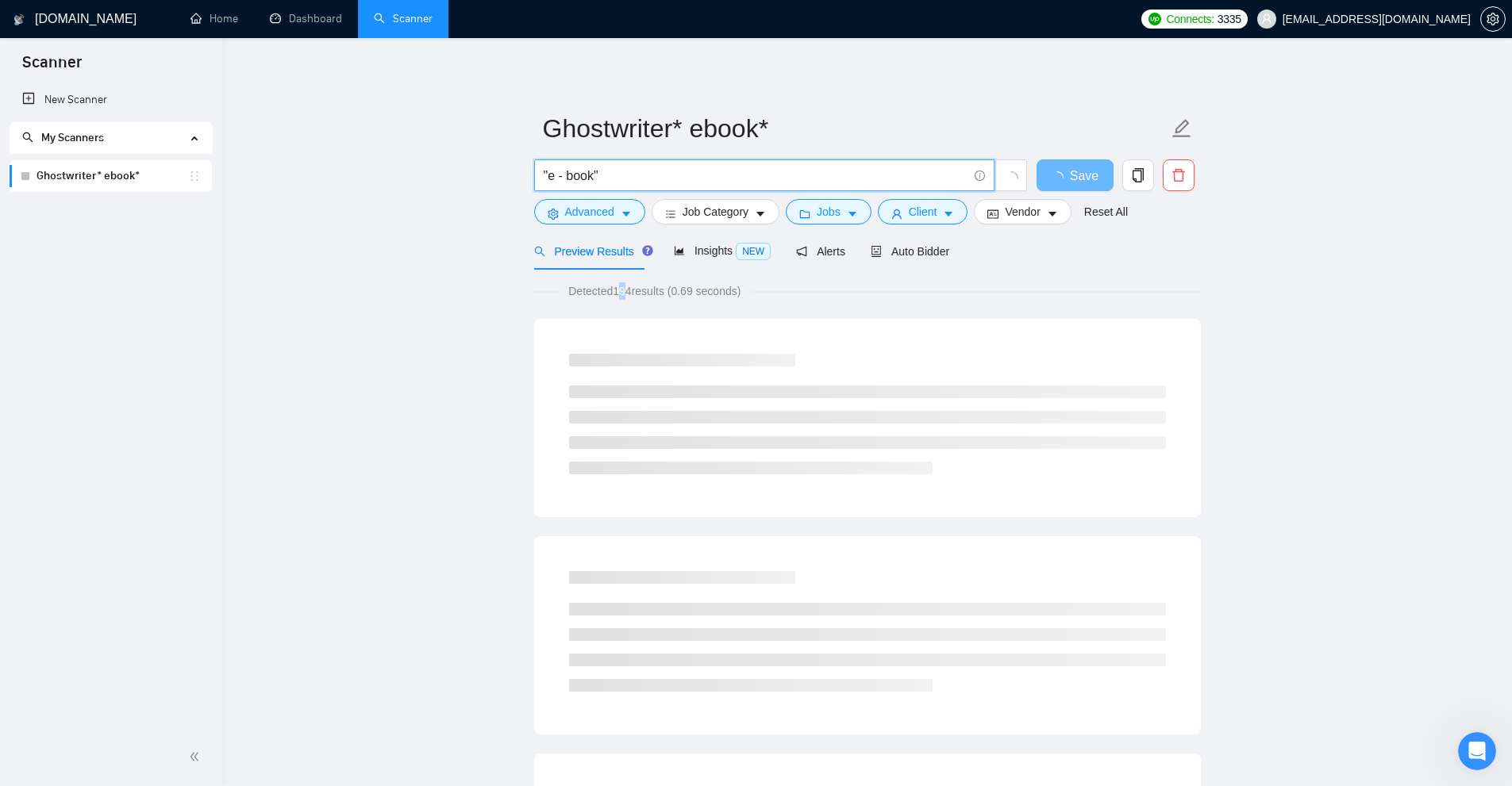
click at [671, 290] on span "Detected 194 results (0.69 seconds)" at bounding box center [654, 291] width 194 height 18
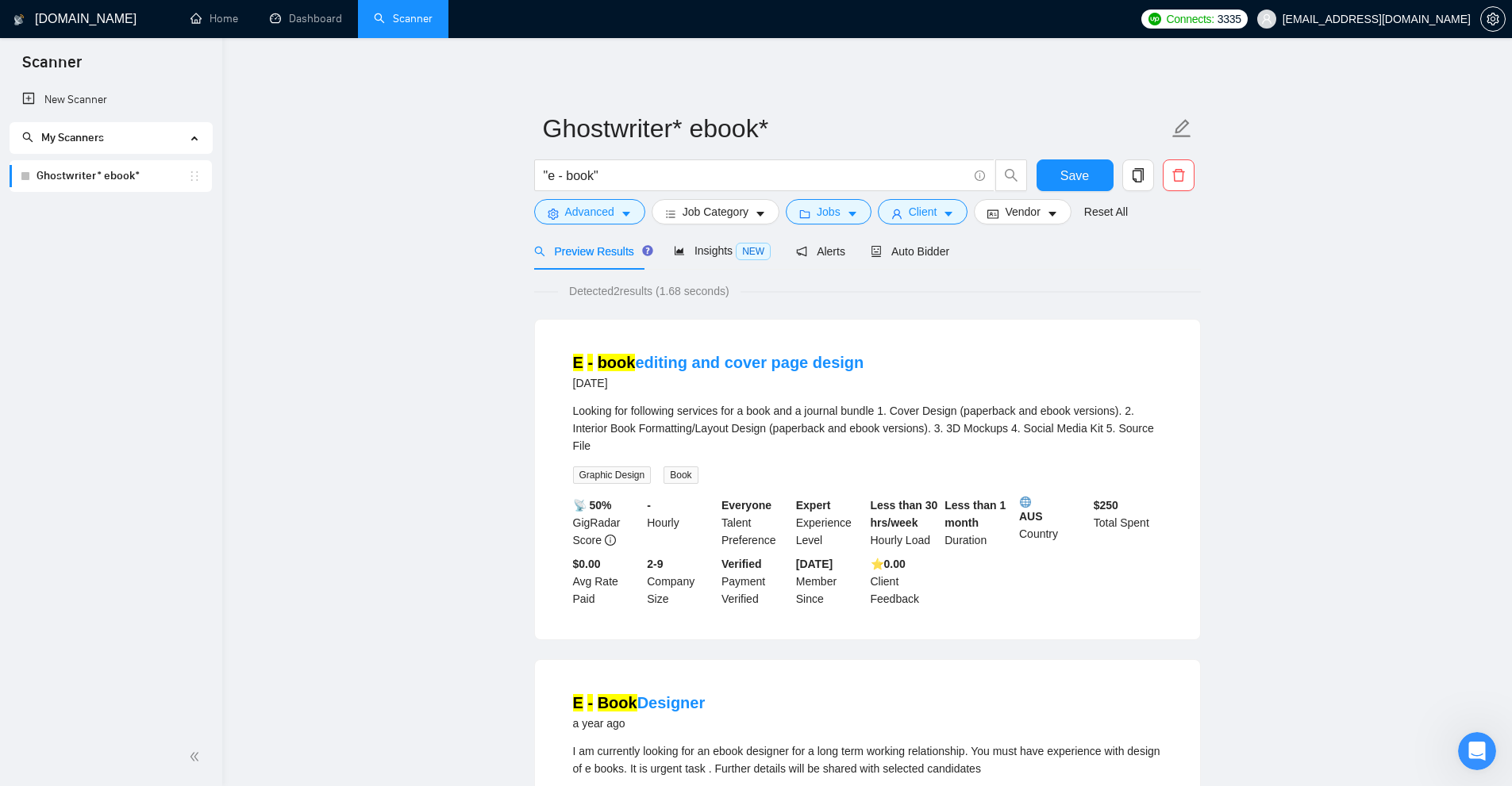
click at [634, 308] on div "Detected 2 results (1.68 seconds) E - book editing and cover page design 5 mont…" at bounding box center [867, 637] width 666 height 710
drag, startPoint x: 557, startPoint y: 366, endPoint x: 662, endPoint y: 483, distance: 157.2
click at [634, 365] on li "E - book editing and cover page design 5 months ago Looking for following servi…" at bounding box center [868, 479] width 628 height 282
drag, startPoint x: 643, startPoint y: 694, endPoint x: 653, endPoint y: 693, distance: 10.0
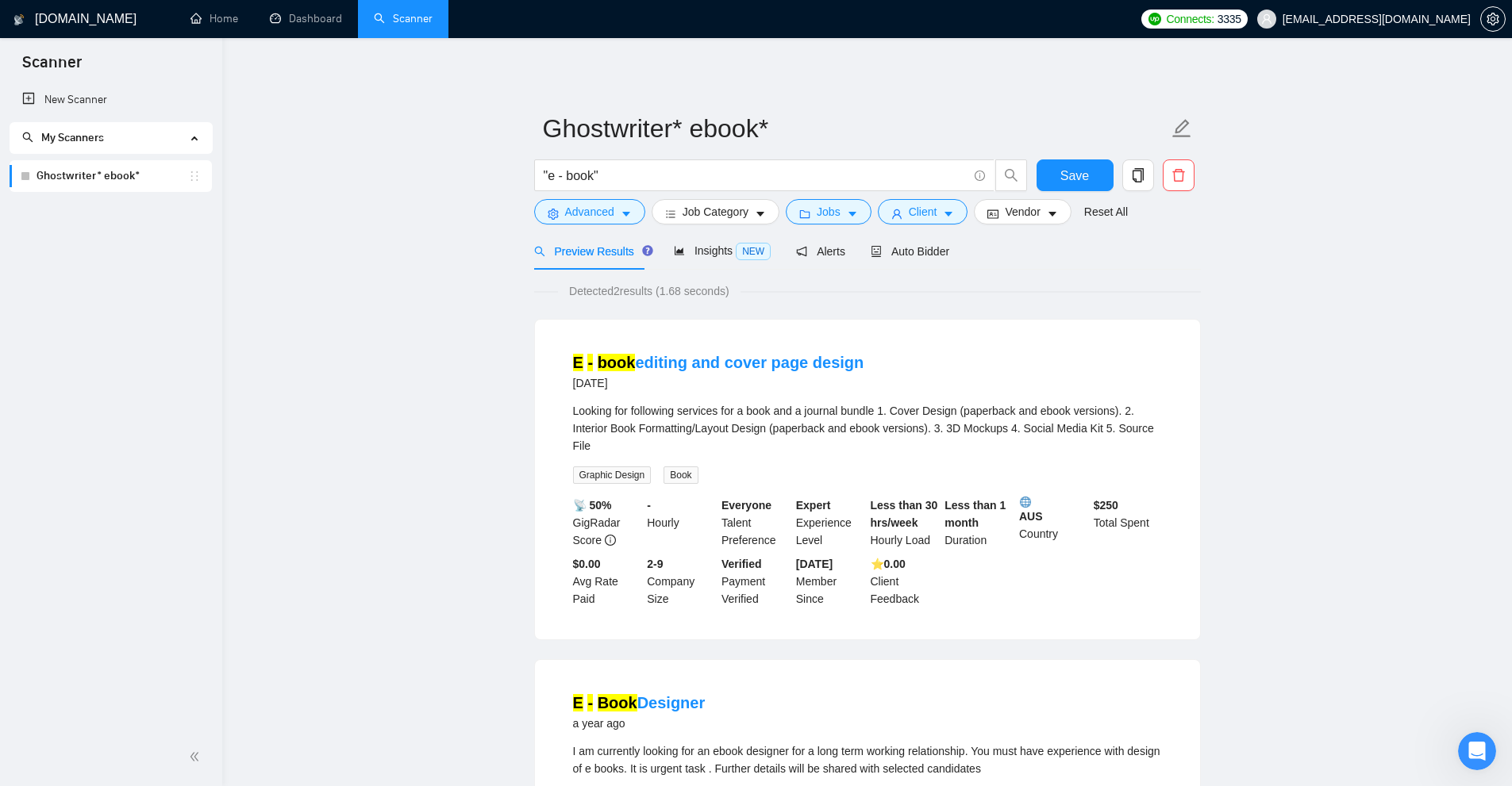
click at [861, 518] on div "Expert Experience Level" at bounding box center [830, 523] width 75 height 53
click at [565, 177] on input ""e - book"" at bounding box center [755, 175] width 424 height 19
drag, startPoint x: 557, startPoint y: 182, endPoint x: 588, endPoint y: 183, distance: 31.0
click at [588, 183] on input ""e -book"" at bounding box center [755, 175] width 424 height 19
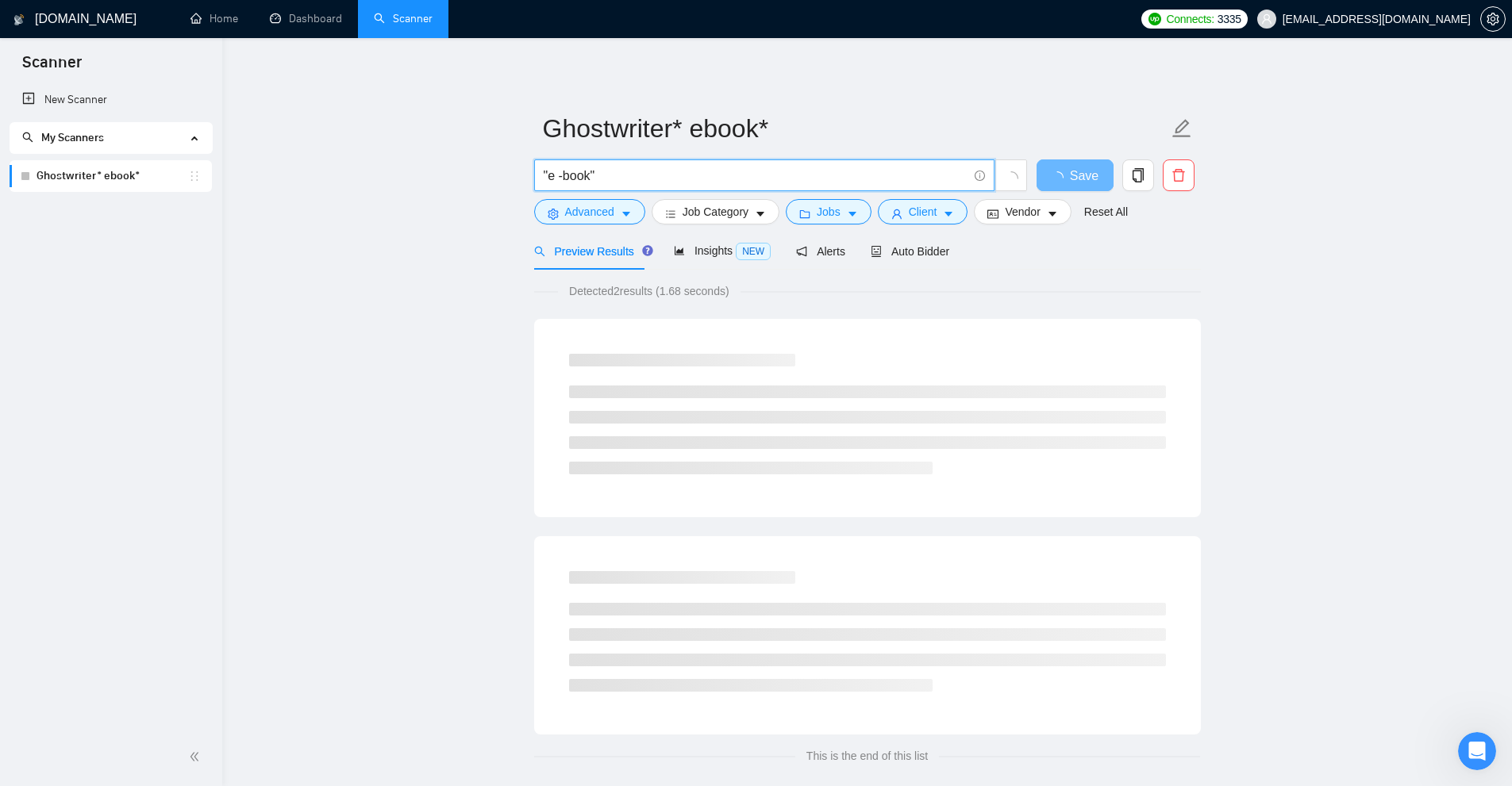
click at [502, 236] on main "Ghostwriter* ebook* "e -book" Save Advanced Job Category Jobs Client Vendor Res…" at bounding box center [867, 420] width 1239 height 714
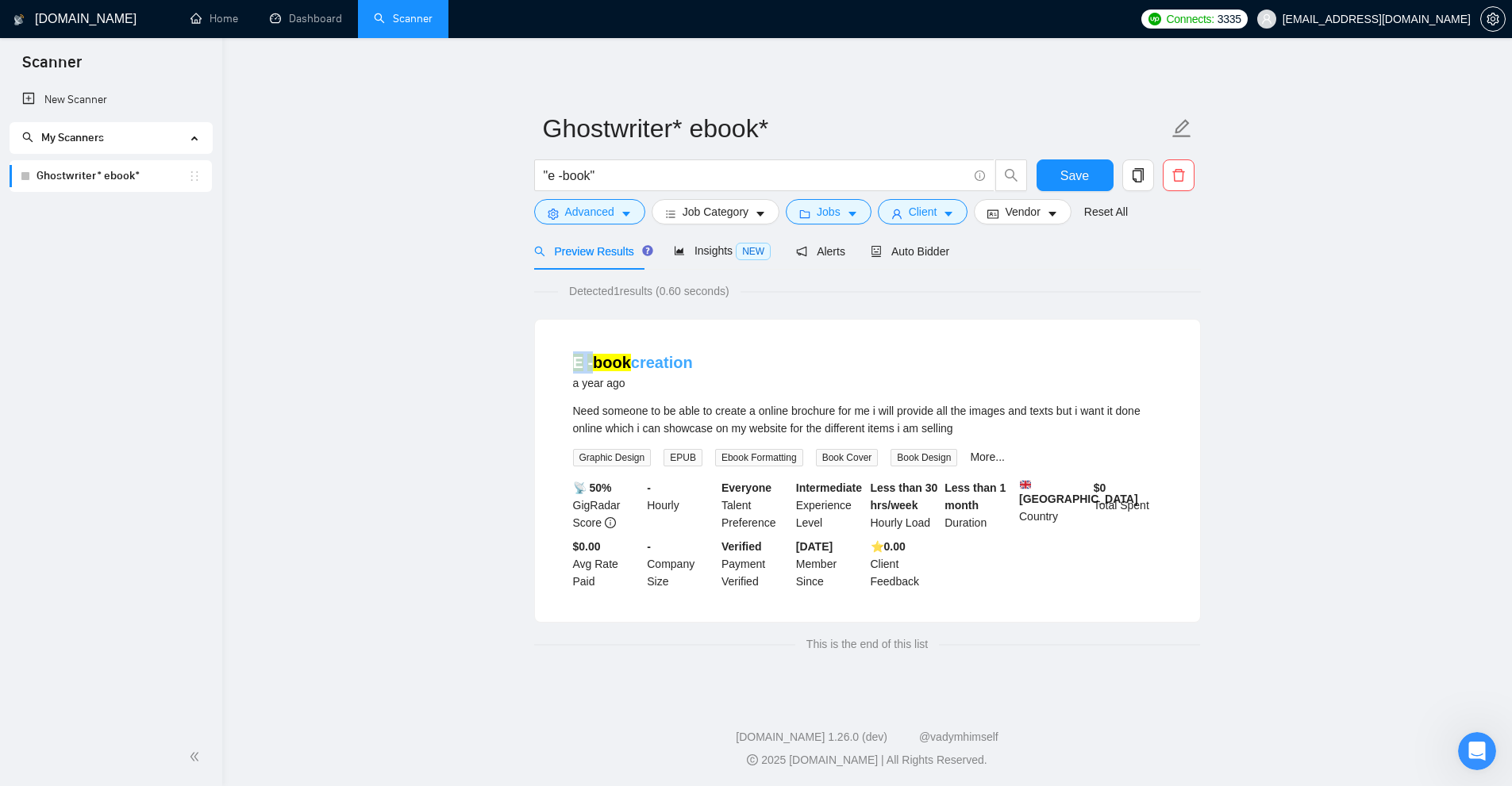
drag, startPoint x: 612, startPoint y: 372, endPoint x: 596, endPoint y: 370, distance: 16.1
click at [596, 370] on li "E -book creation a year ago Need someone to be able to create a online brochure…" at bounding box center [868, 471] width 628 height 264
click at [757, 314] on div "Detected 1 results (0.60 seconds) E -book creation a year ago Need someone to b…" at bounding box center [867, 467] width 666 height 370
drag, startPoint x: 555, startPoint y: 393, endPoint x: 663, endPoint y: 392, distance: 108.0
click at [663, 392] on li "E -book creation a year ago Need someone to be able to create a online brochure…" at bounding box center [868, 471] width 628 height 264
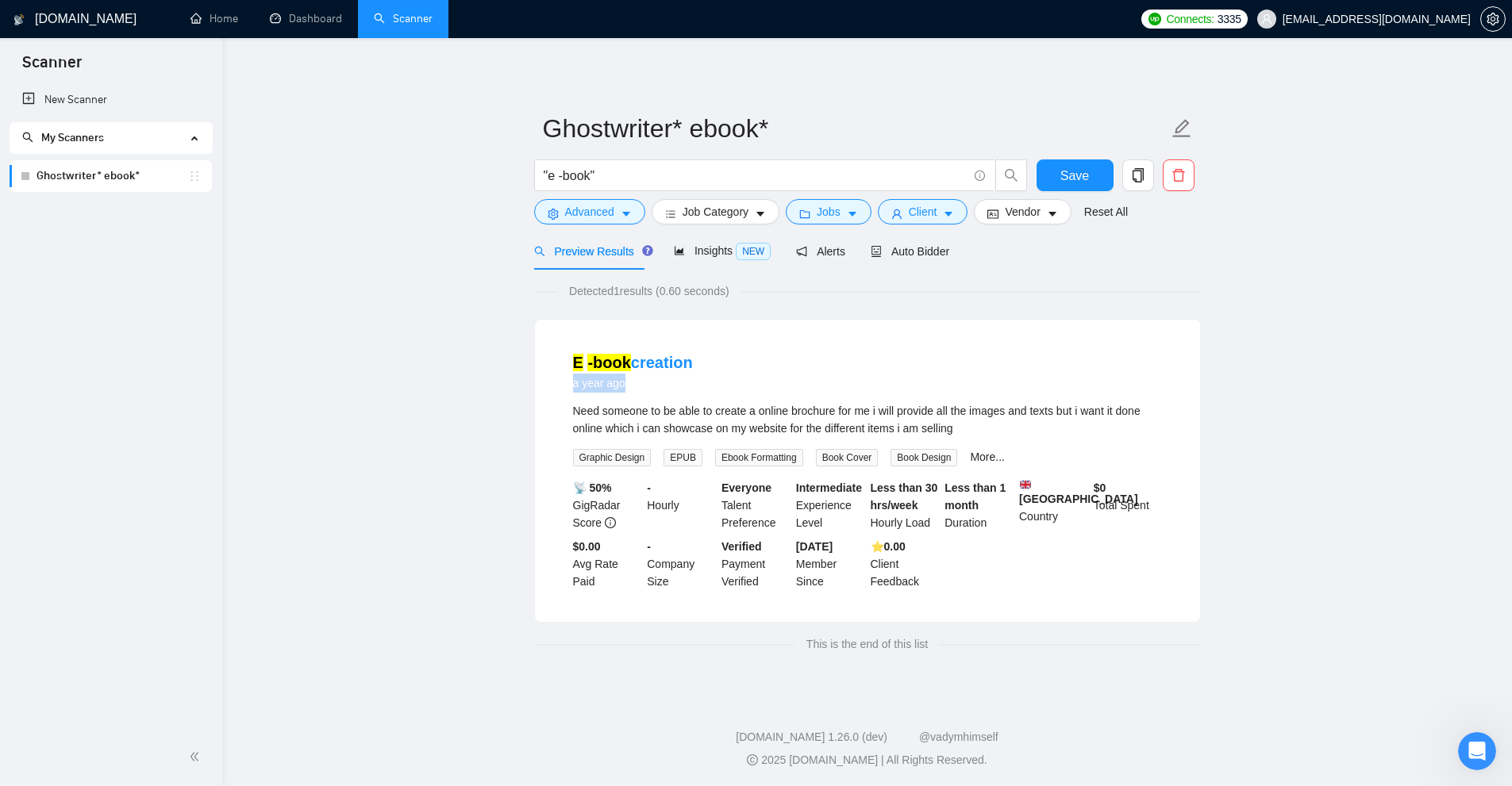
click at [665, 392] on div "a year ago" at bounding box center [633, 383] width 120 height 19
click at [563, 178] on input ""e -book"" at bounding box center [755, 175] width 424 height 19
drag, startPoint x: 638, startPoint y: 173, endPoint x: 190, endPoint y: 151, distance: 448.5
click at [190, 151] on section "Scanner New Scanner My Scanners Ghostwriter* ebook* GigRadar.io Home Dashboard …" at bounding box center [756, 393] width 1512 height 788
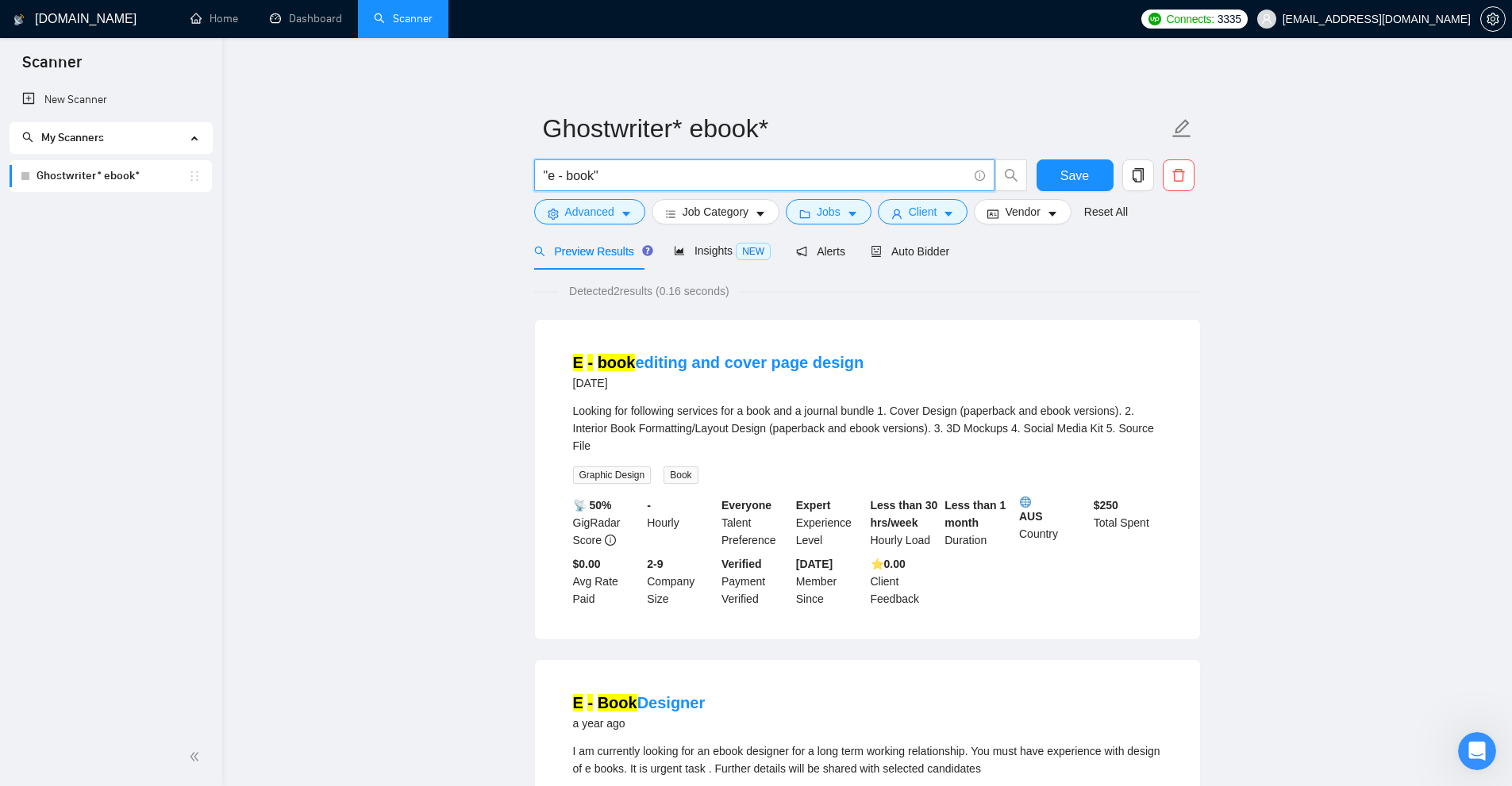
click at [735, 183] on input ""e - book"" at bounding box center [755, 175] width 424 height 19
paste input "((Ghostwrit*) | (Writ*) ) ( ( (e-book*) | "e book" | "e books" | "e - books" | …"
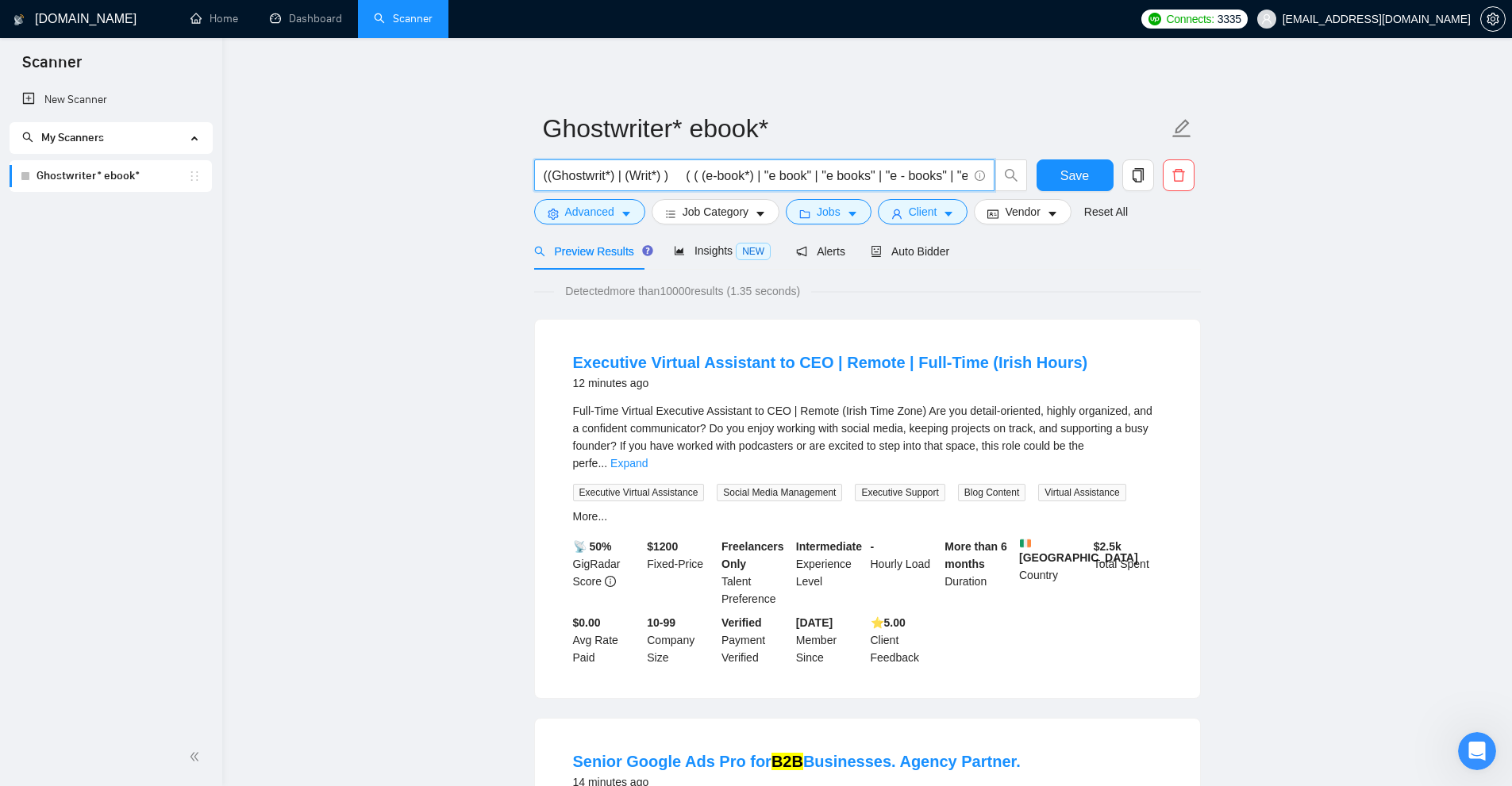
type input "((Ghostwrit*) | (Writ*) ) ( ( (e-book*) | "e book" | "e books" | "e - books" | …"
drag, startPoint x: 634, startPoint y: 289, endPoint x: 691, endPoint y: 289, distance: 57.0
click at [691, 289] on span "Detected more than 10000 results (1.35 seconds)" at bounding box center [683, 291] width 257 height 18
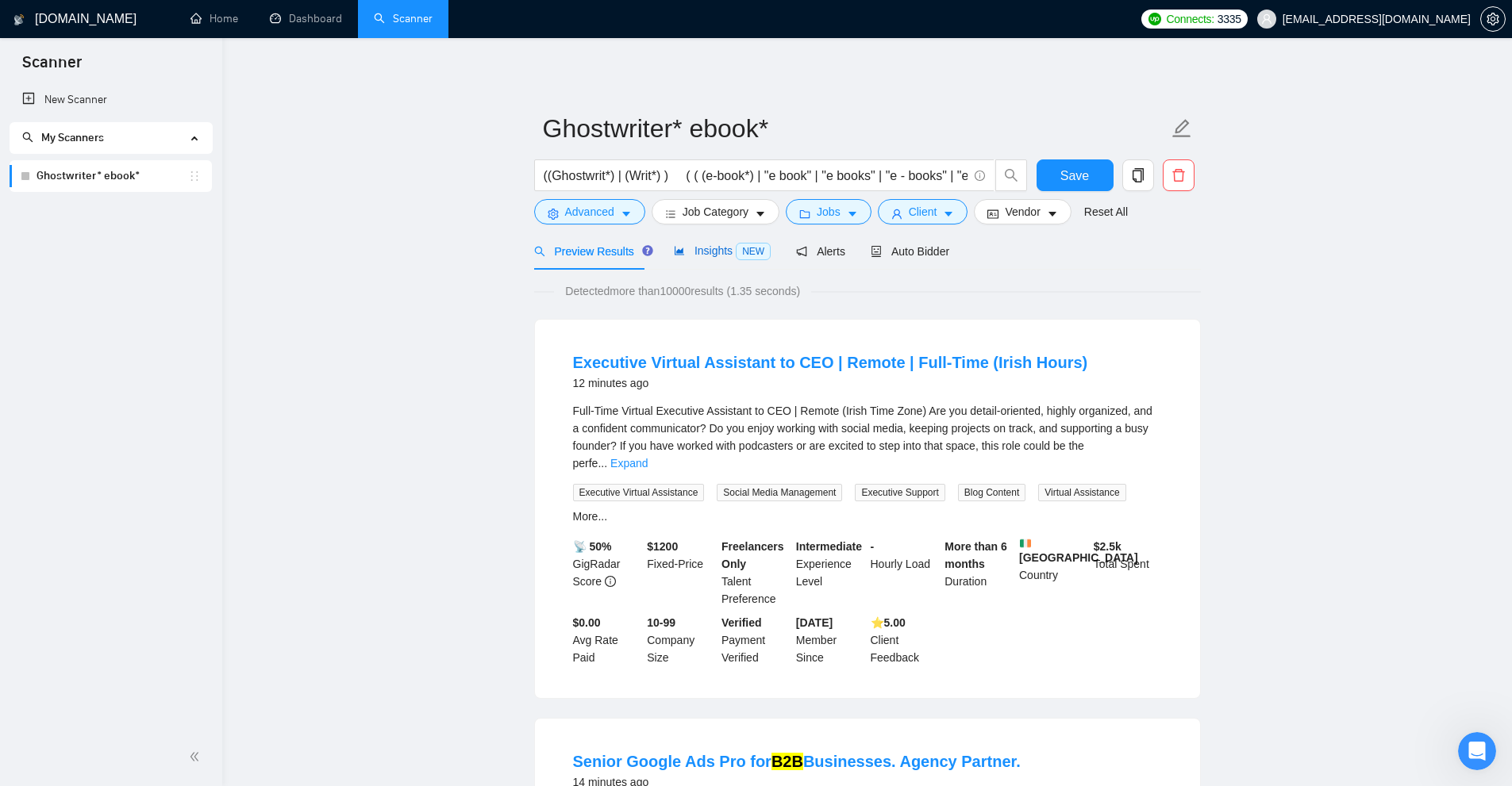
click at [707, 245] on span "Insights NEW" at bounding box center [722, 251] width 97 height 13
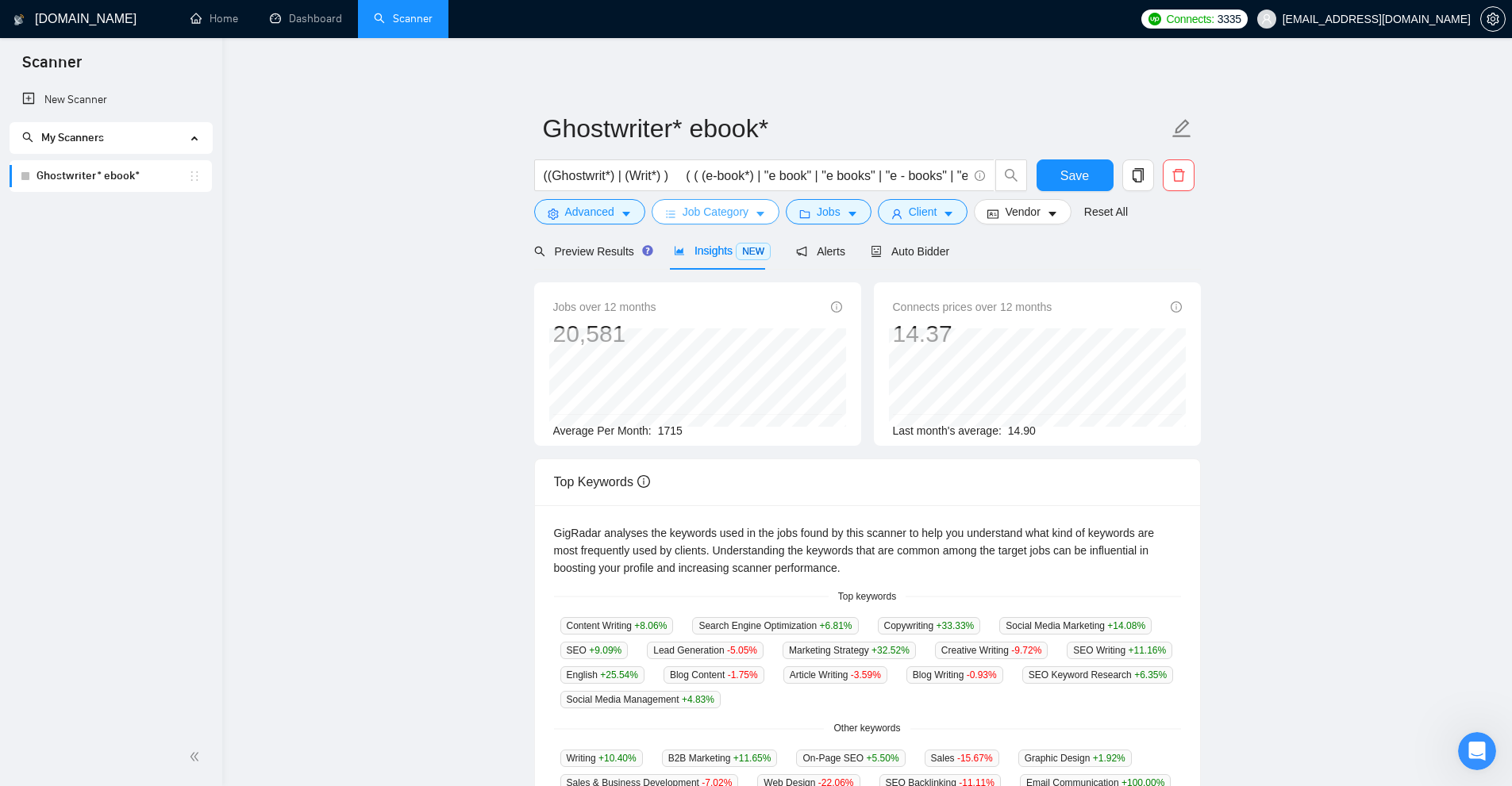
click at [699, 217] on span "Job Category" at bounding box center [715, 212] width 66 height 18
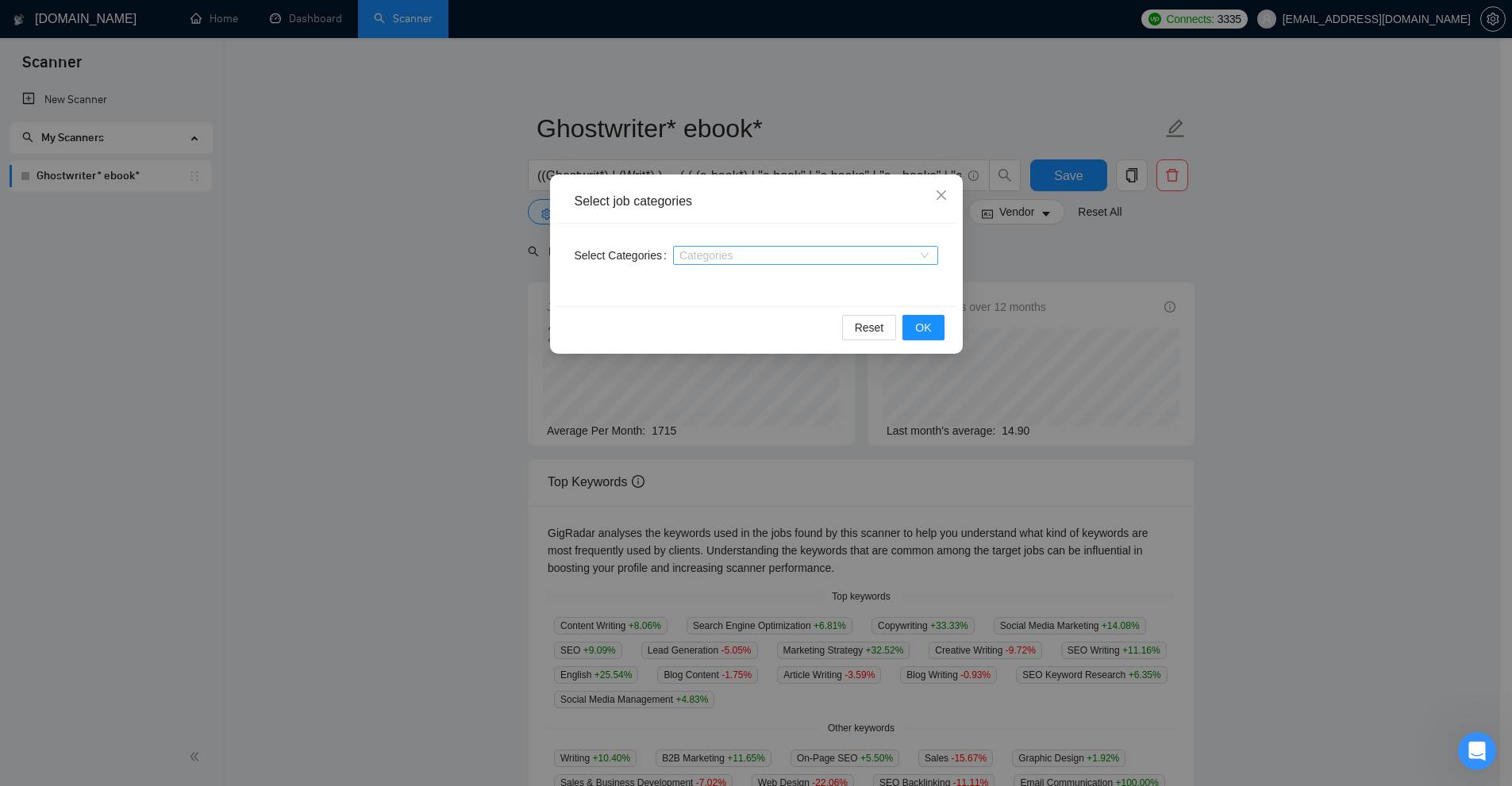
click at [727, 264] on div "Categories" at bounding box center [805, 255] width 265 height 19
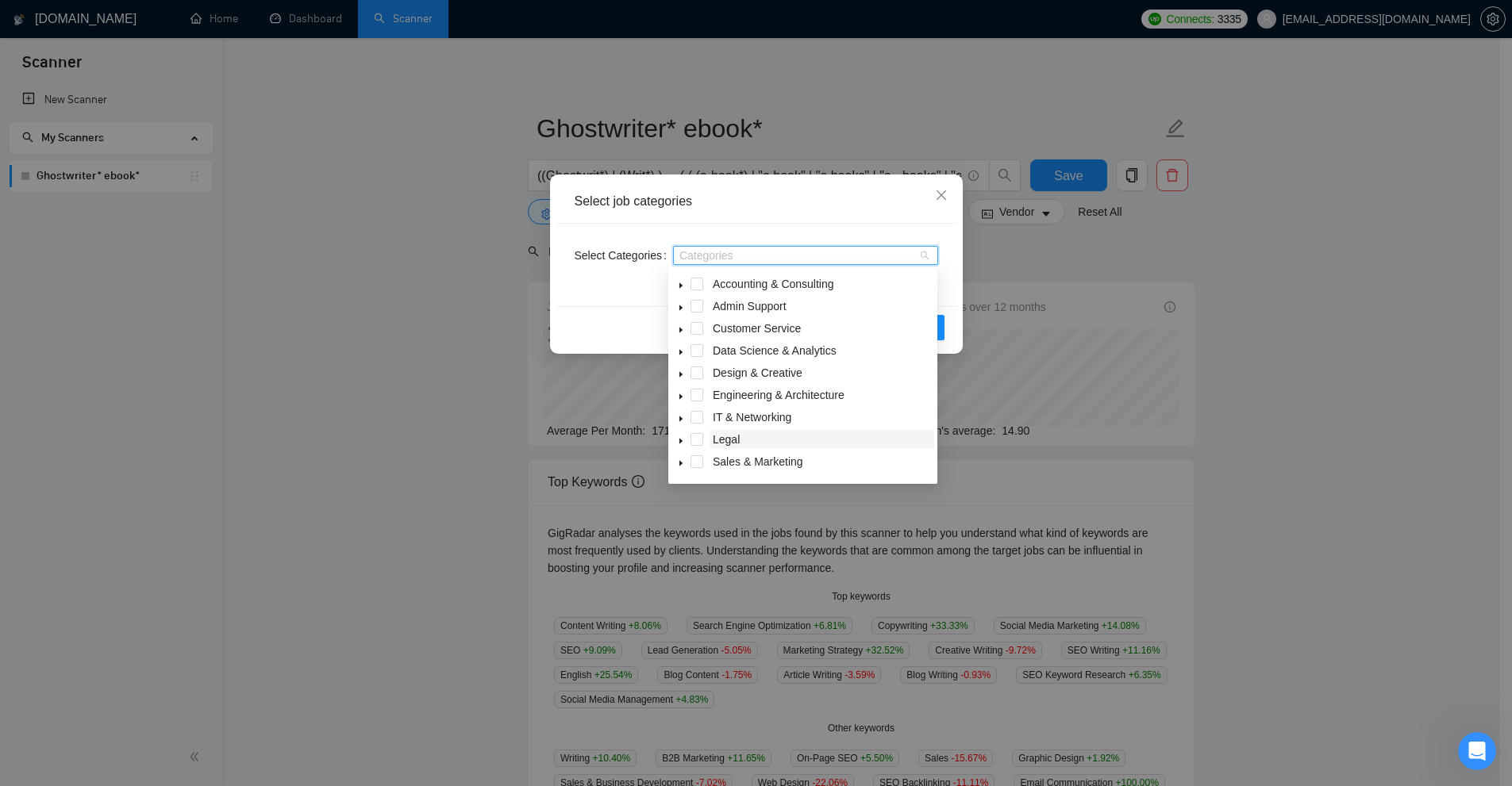
scroll to position [64, 0]
click at [680, 463] on span "caret-down" at bounding box center [681, 466] width 8 height 8
click at [689, 376] on span at bounding box center [681, 376] width 19 height 19
click at [699, 461] on span at bounding box center [697, 465] width 13 height 13
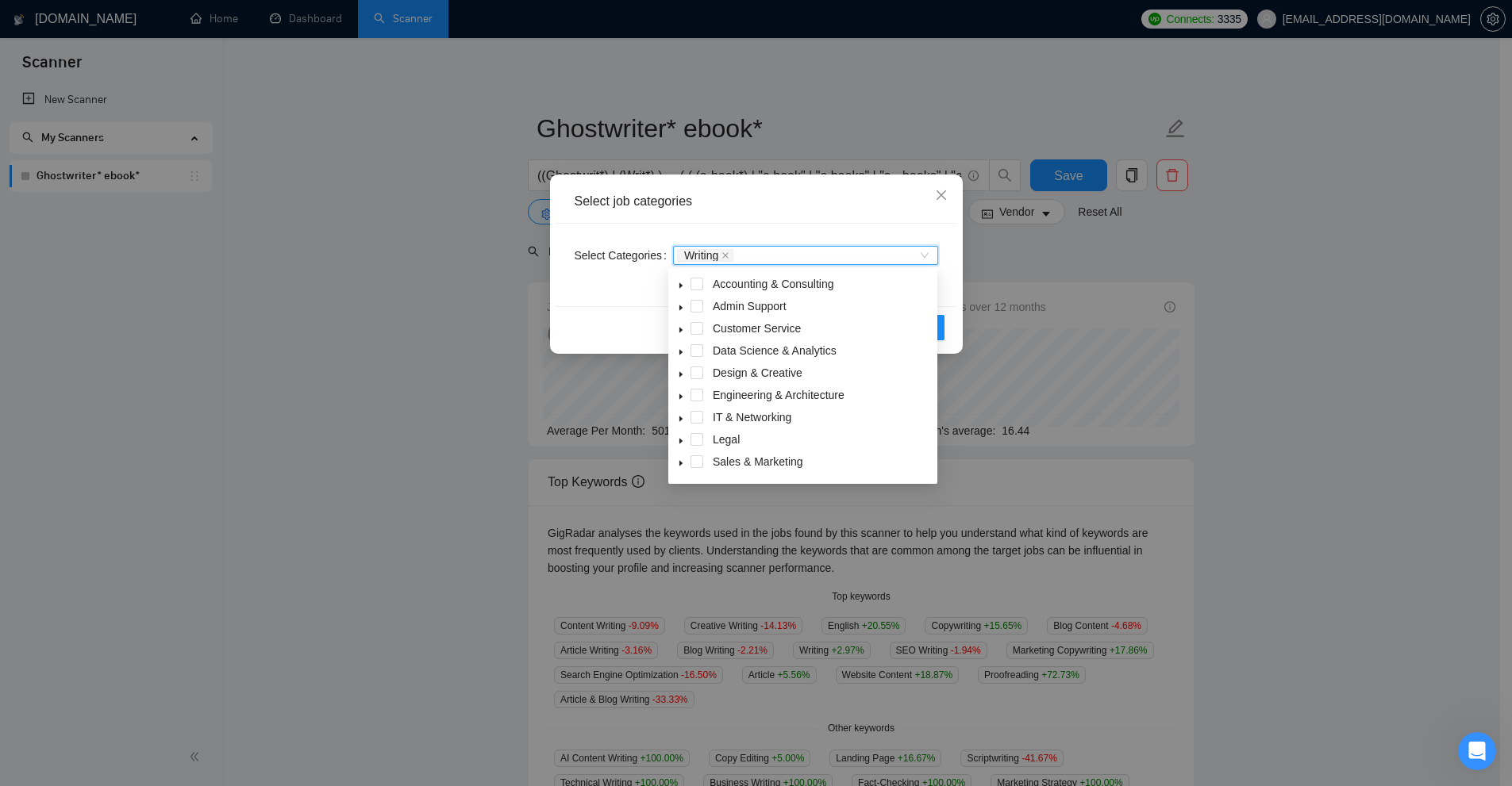
click at [671, 466] on body "Scanner New Scanner My Scanners Ghostwriter* ebook* GigRadar.io Home Dashboard …" at bounding box center [750, 393] width 1500 height 786
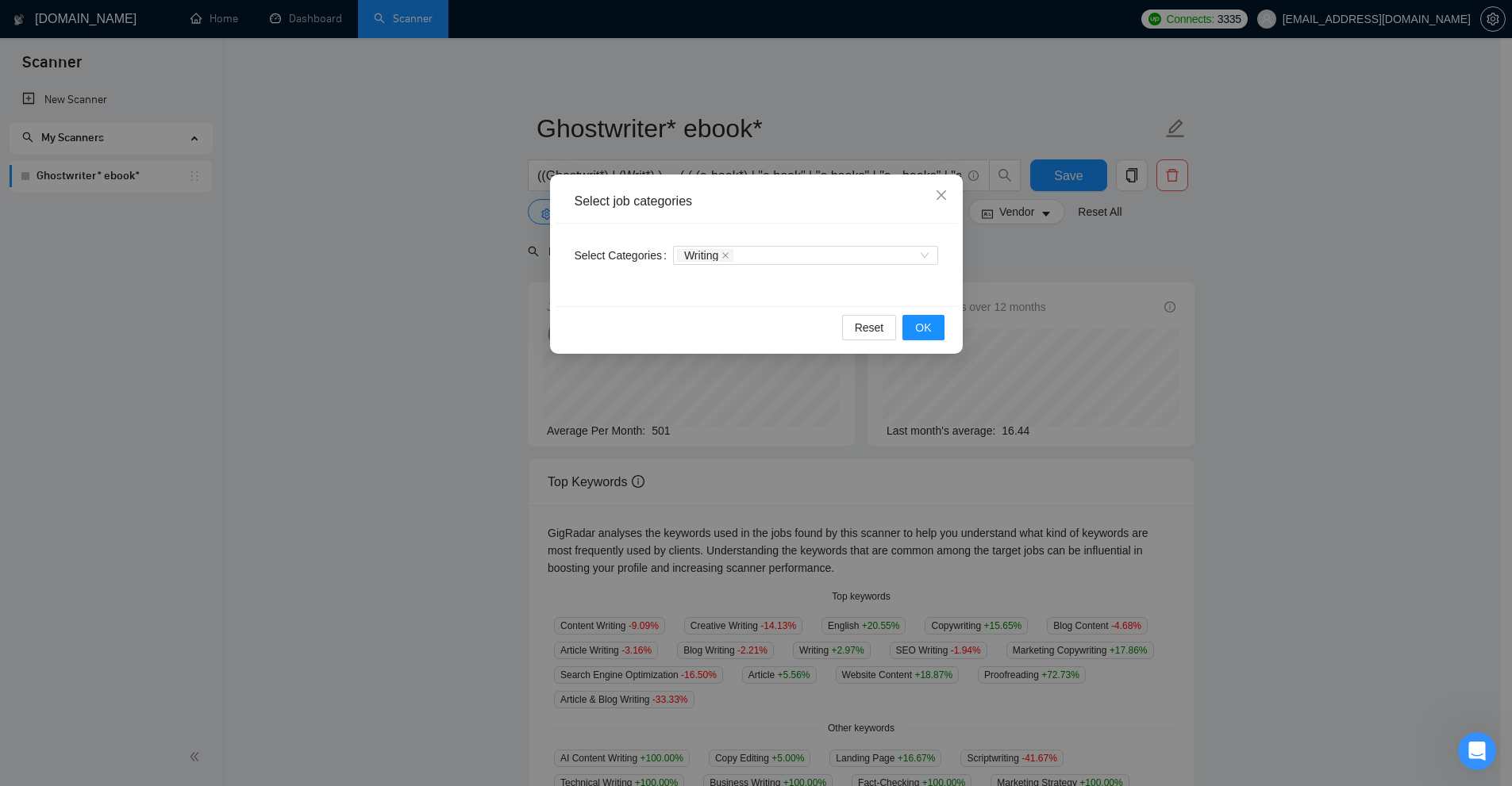
scroll to position [79, 0]
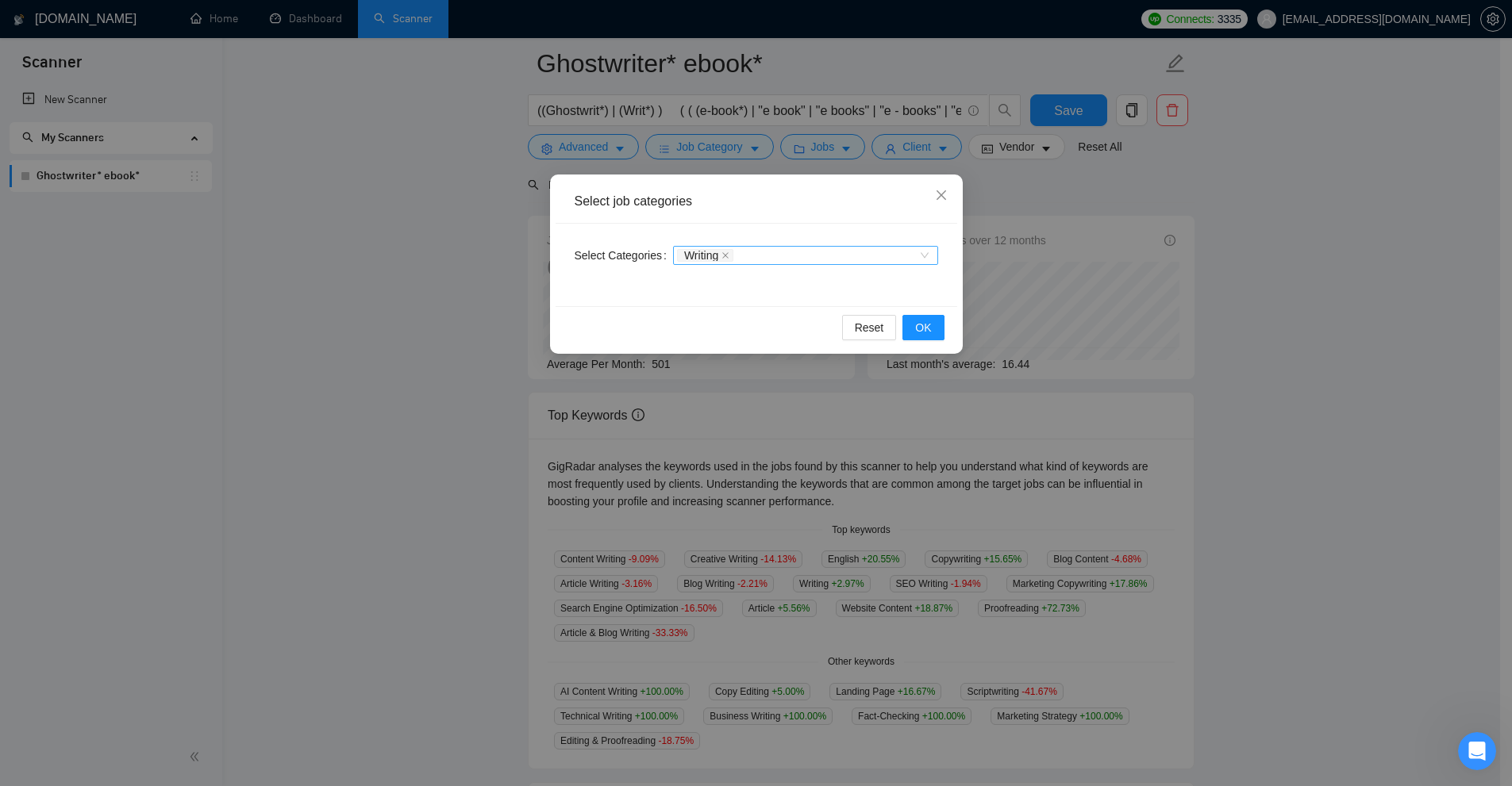
click at [761, 262] on div "Writing" at bounding box center [805, 255] width 265 height 19
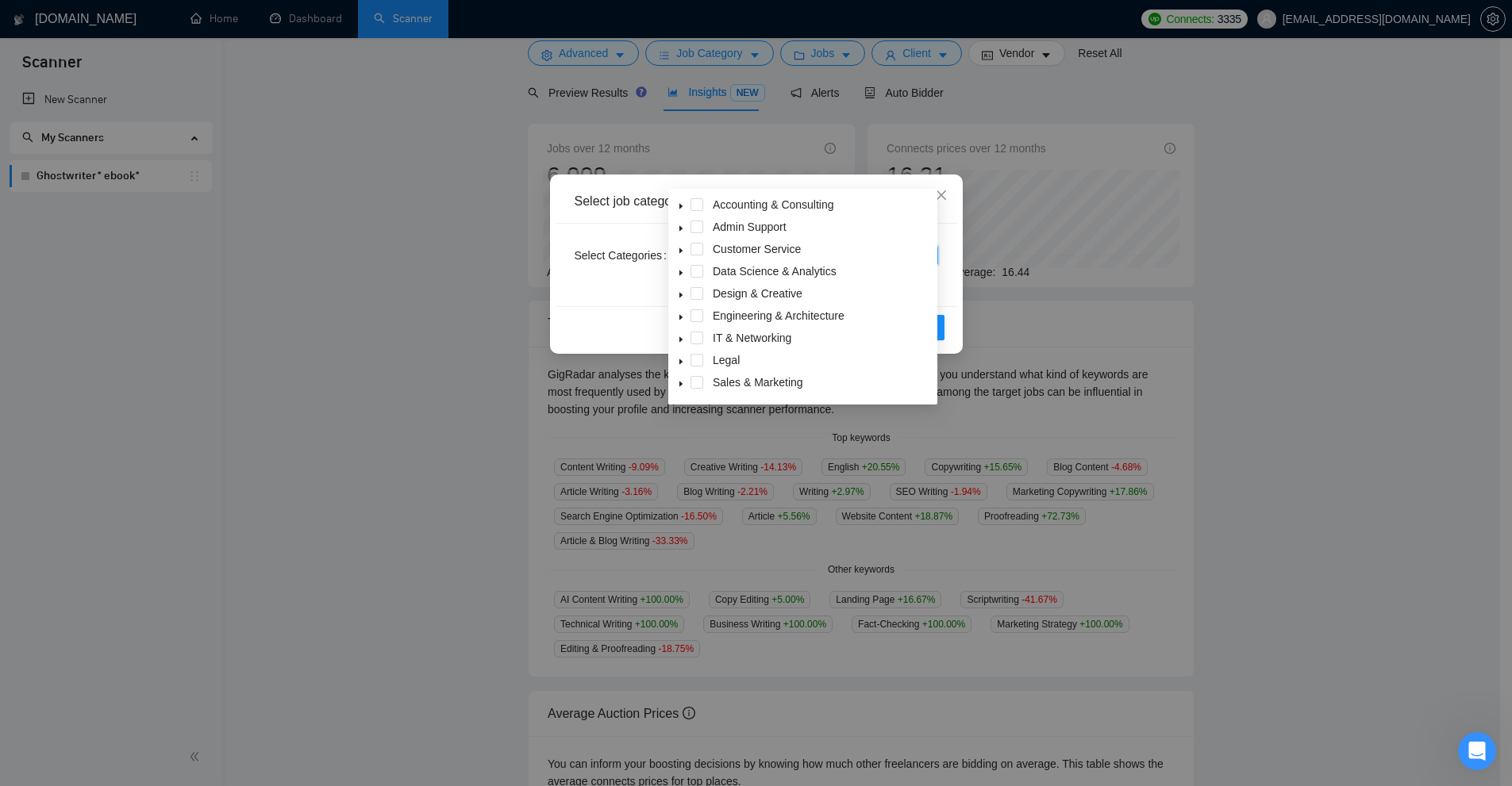
scroll to position [0, 0]
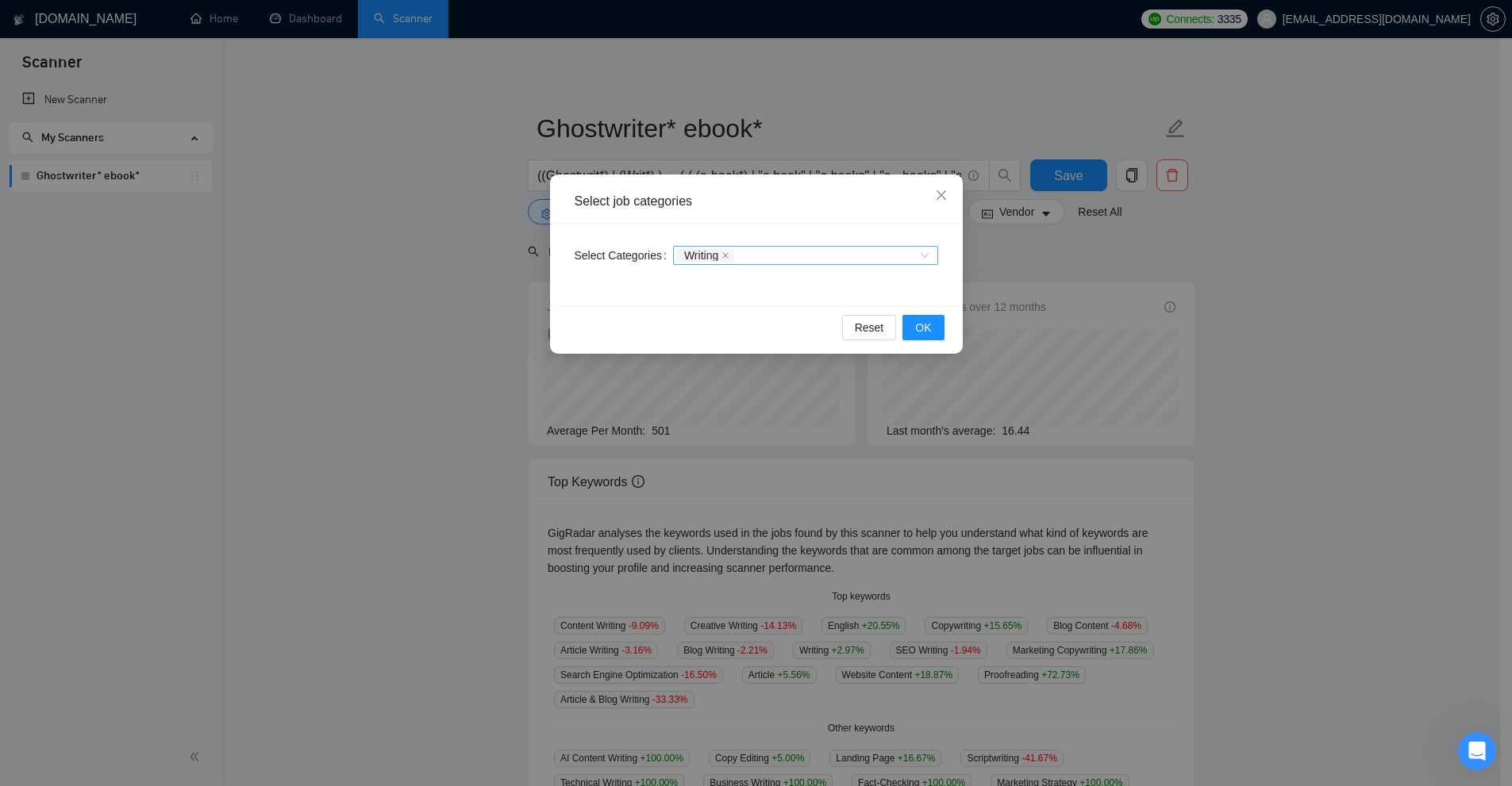
click at [762, 247] on div "Writing" at bounding box center [805, 255] width 265 height 25
click at [762, 254] on div "Writing" at bounding box center [798, 255] width 241 height 16
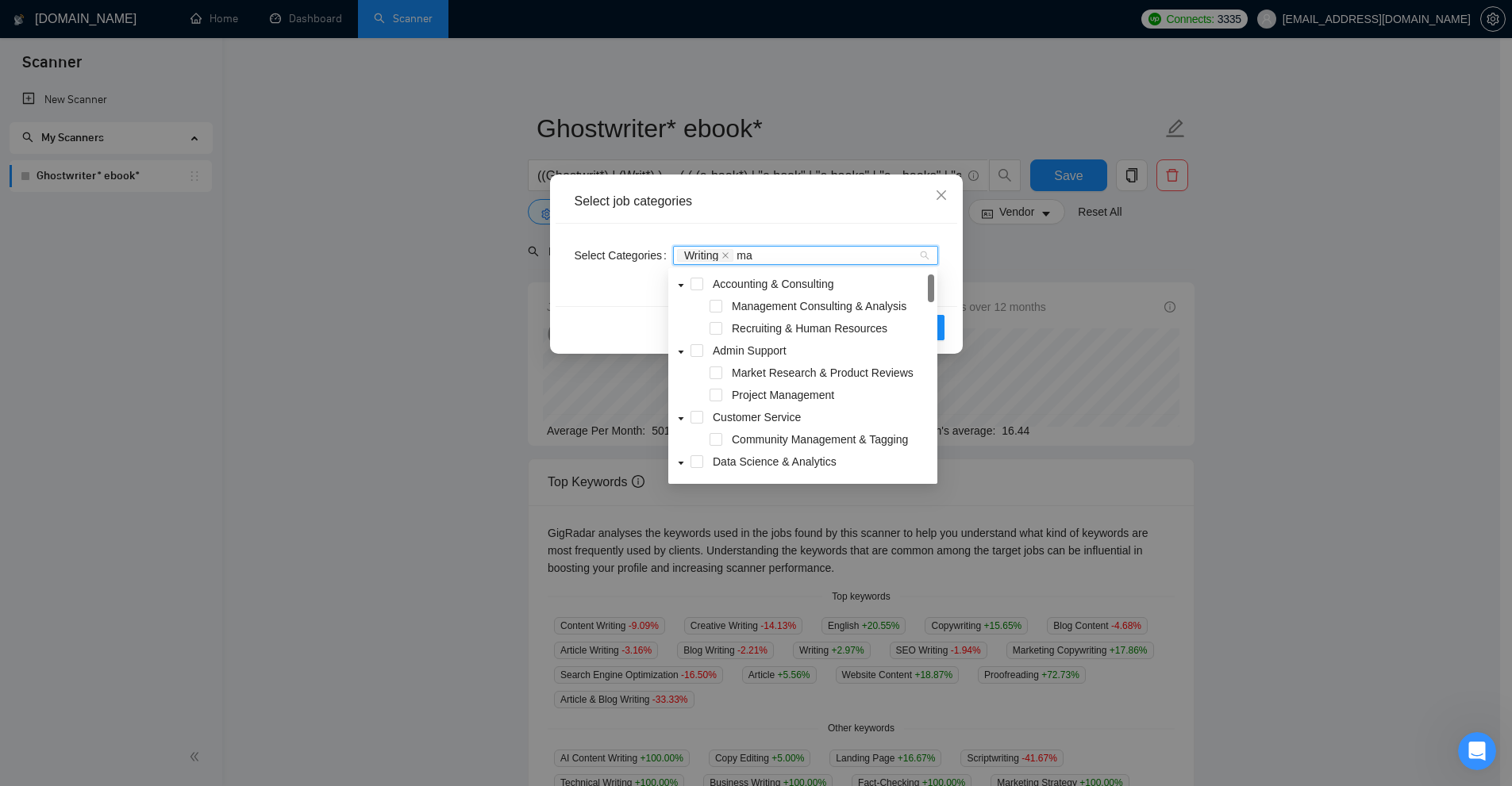
type input "m"
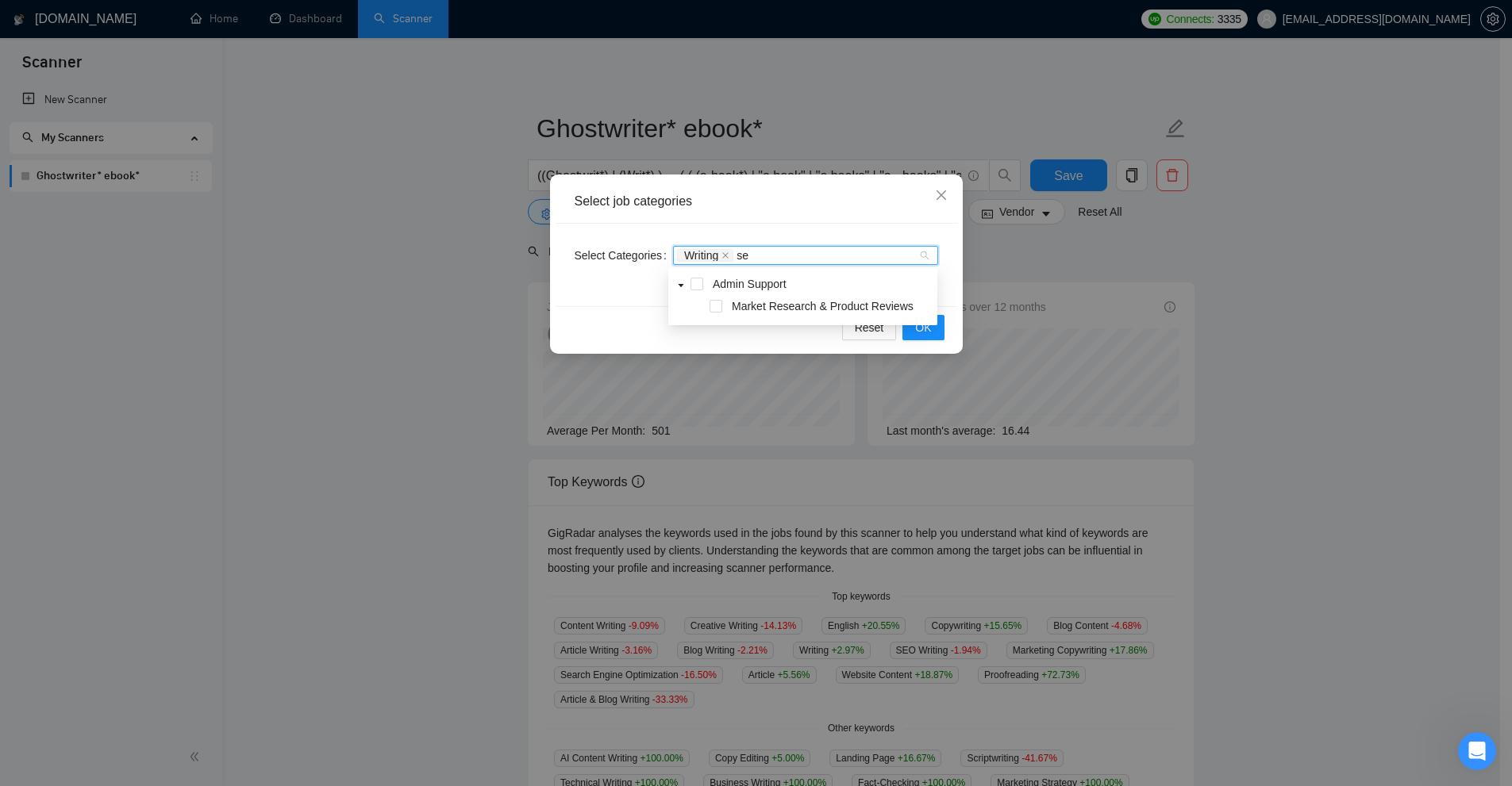
type input "s"
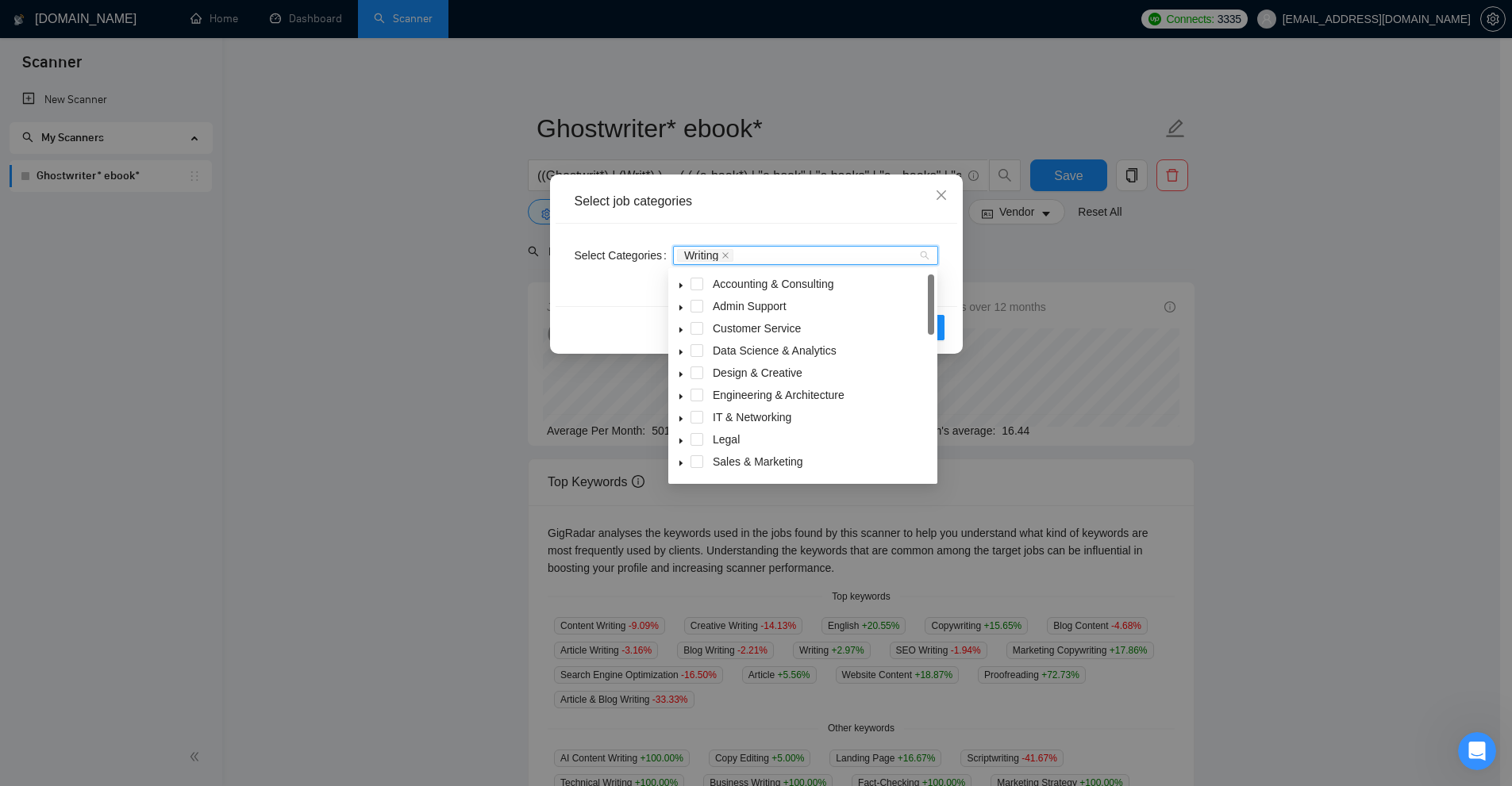
scroll to position [64, 0]
click at [678, 401] on icon "caret-down" at bounding box center [681, 400] width 8 height 8
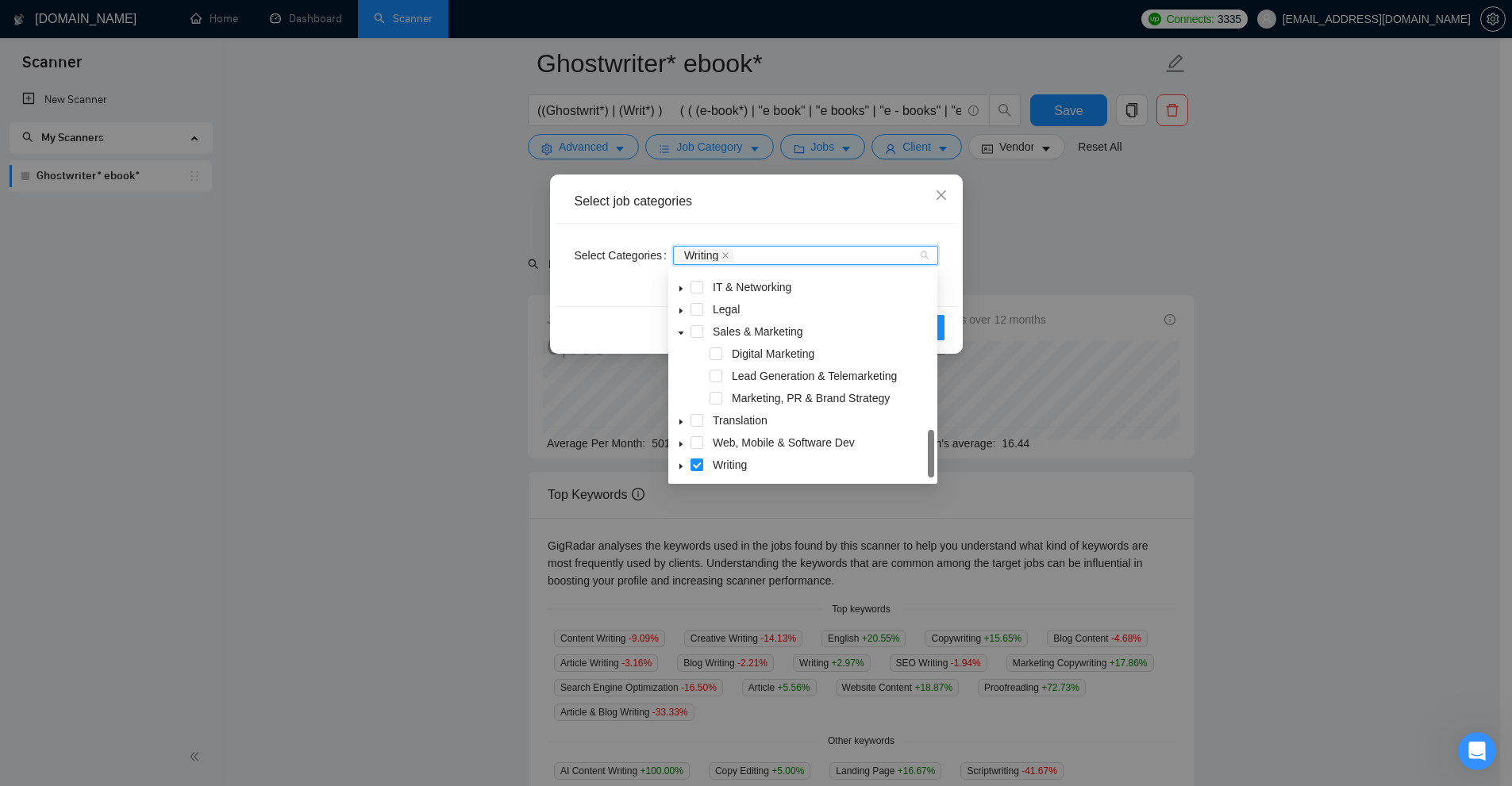
scroll to position [79, 0]
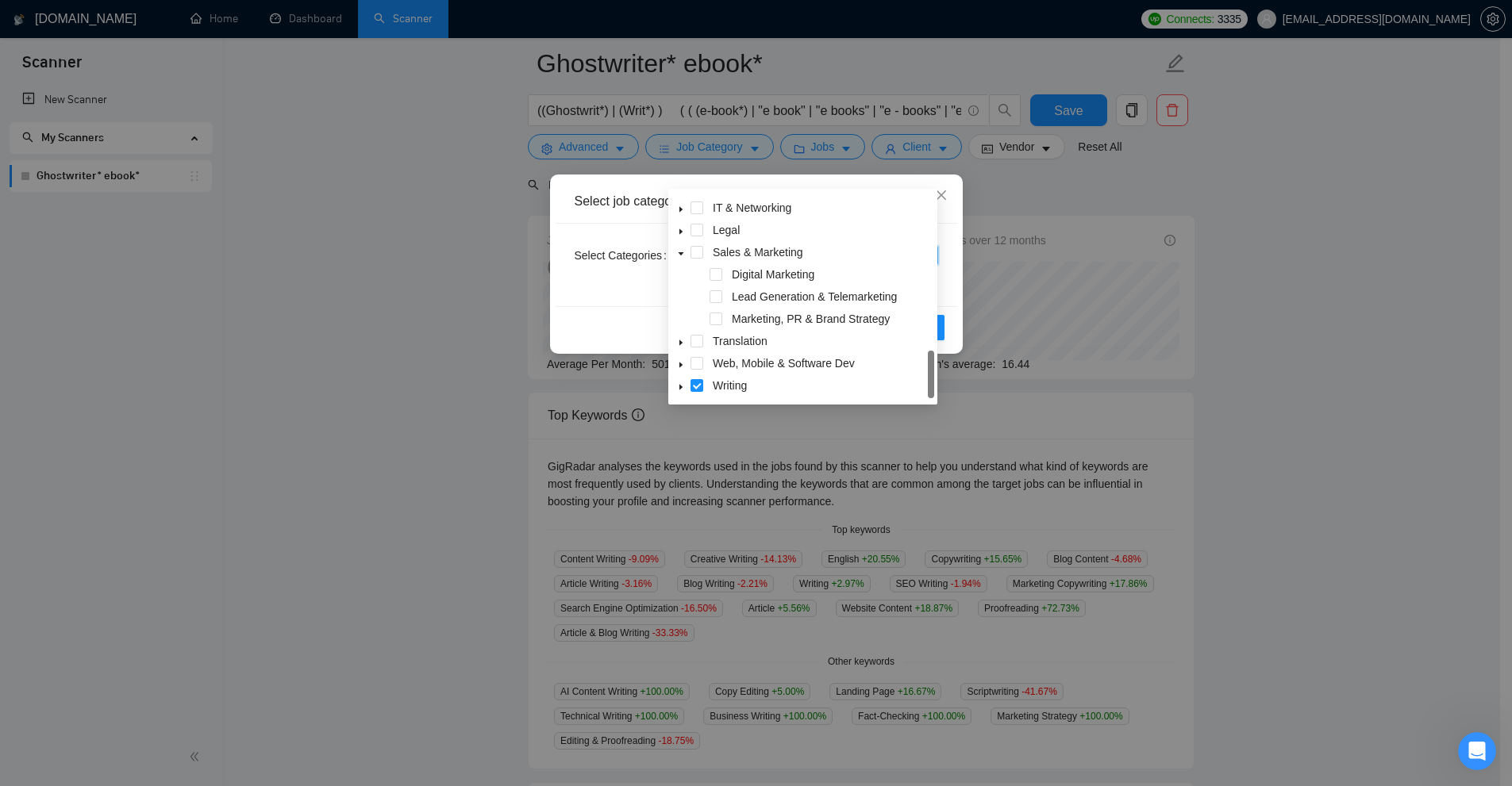
click at [685, 390] on span at bounding box center [681, 385] width 19 height 19
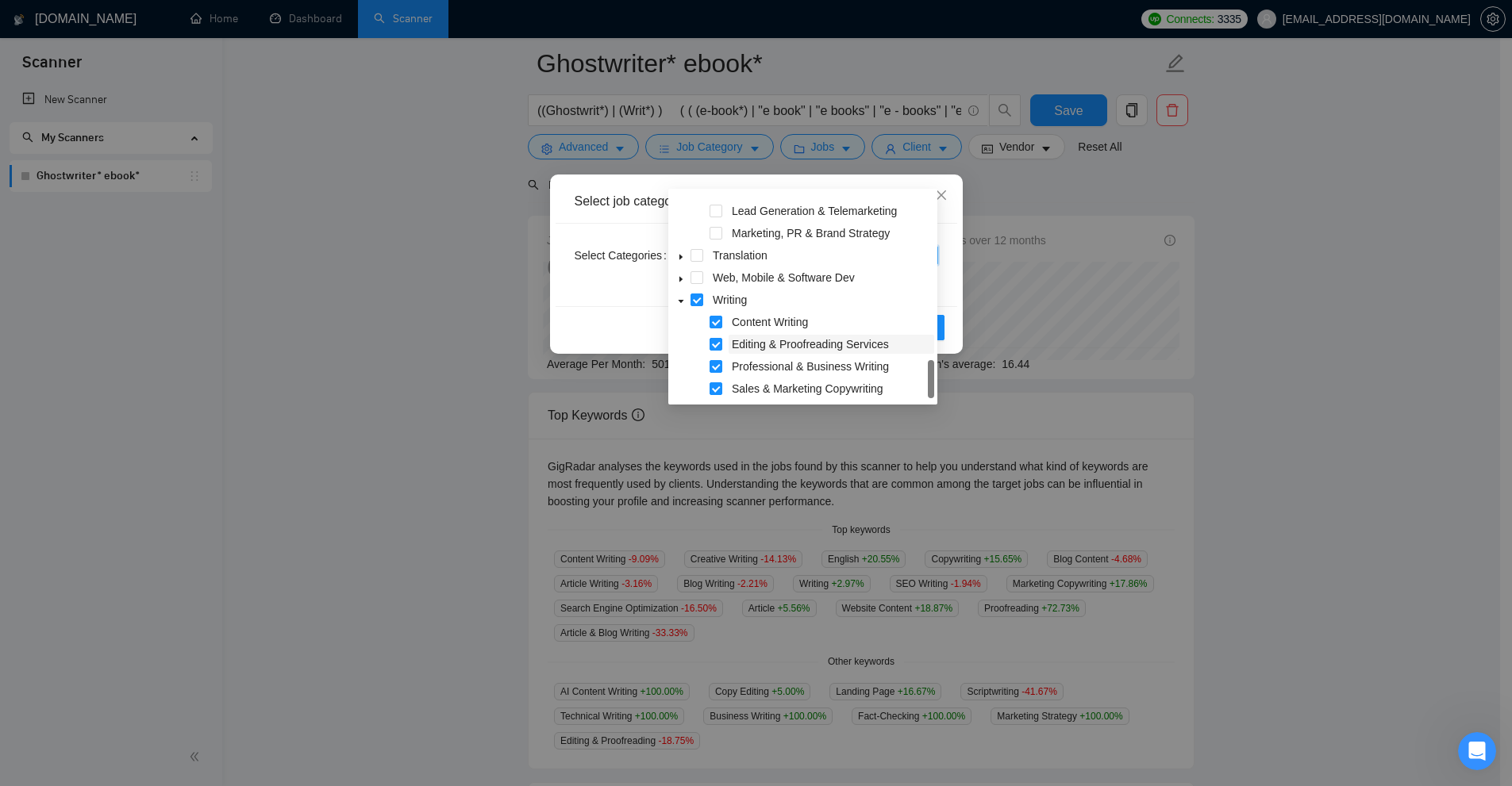
scroll to position [219, 0]
click at [617, 302] on div "Select Categories Writing" at bounding box center [756, 264] width 402 height 82
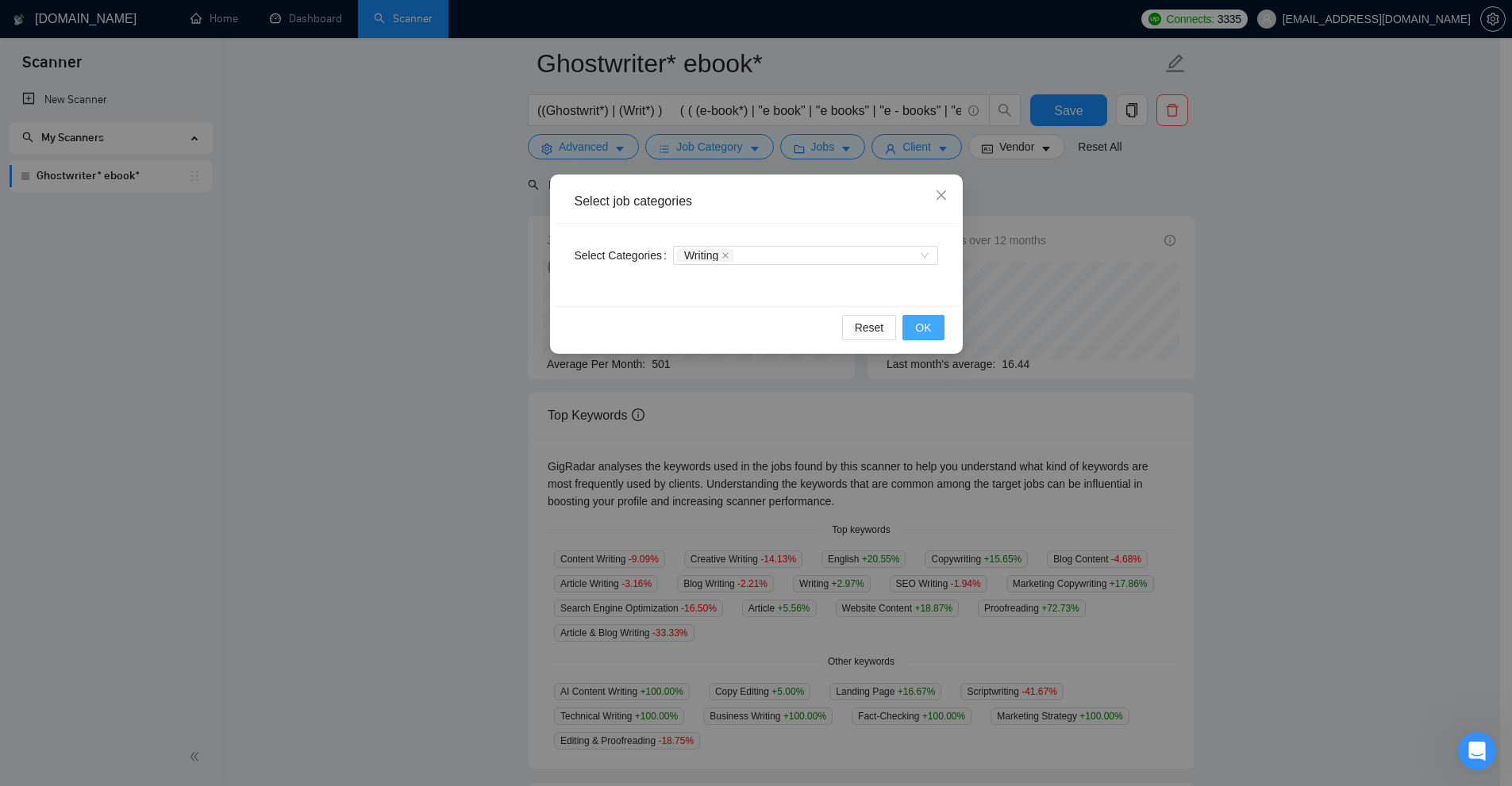
click at [909, 326] on button "OK" at bounding box center [923, 327] width 42 height 25
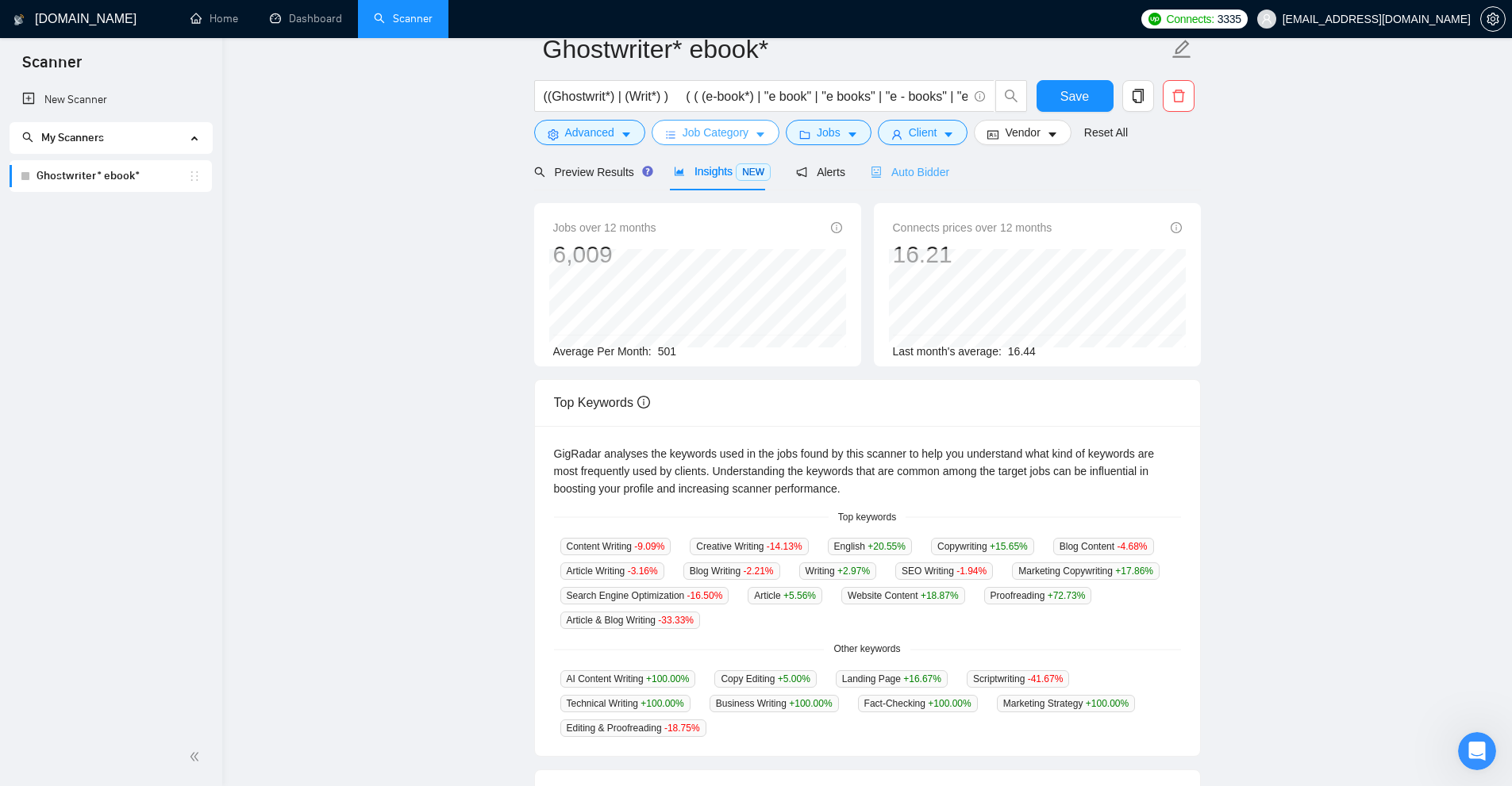
scroll to position [0, 0]
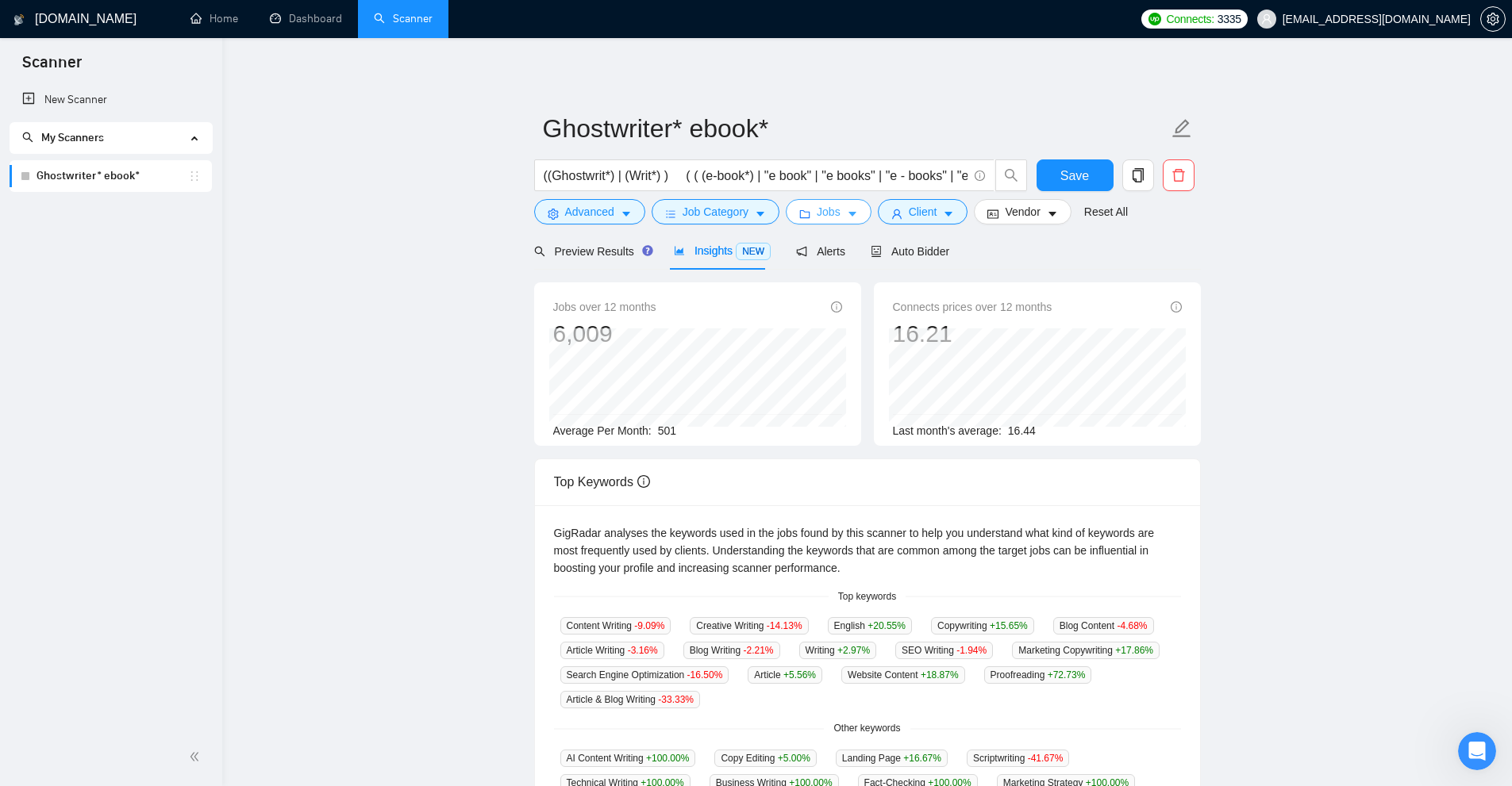
click at [847, 222] on button "Jobs" at bounding box center [828, 212] width 86 height 25
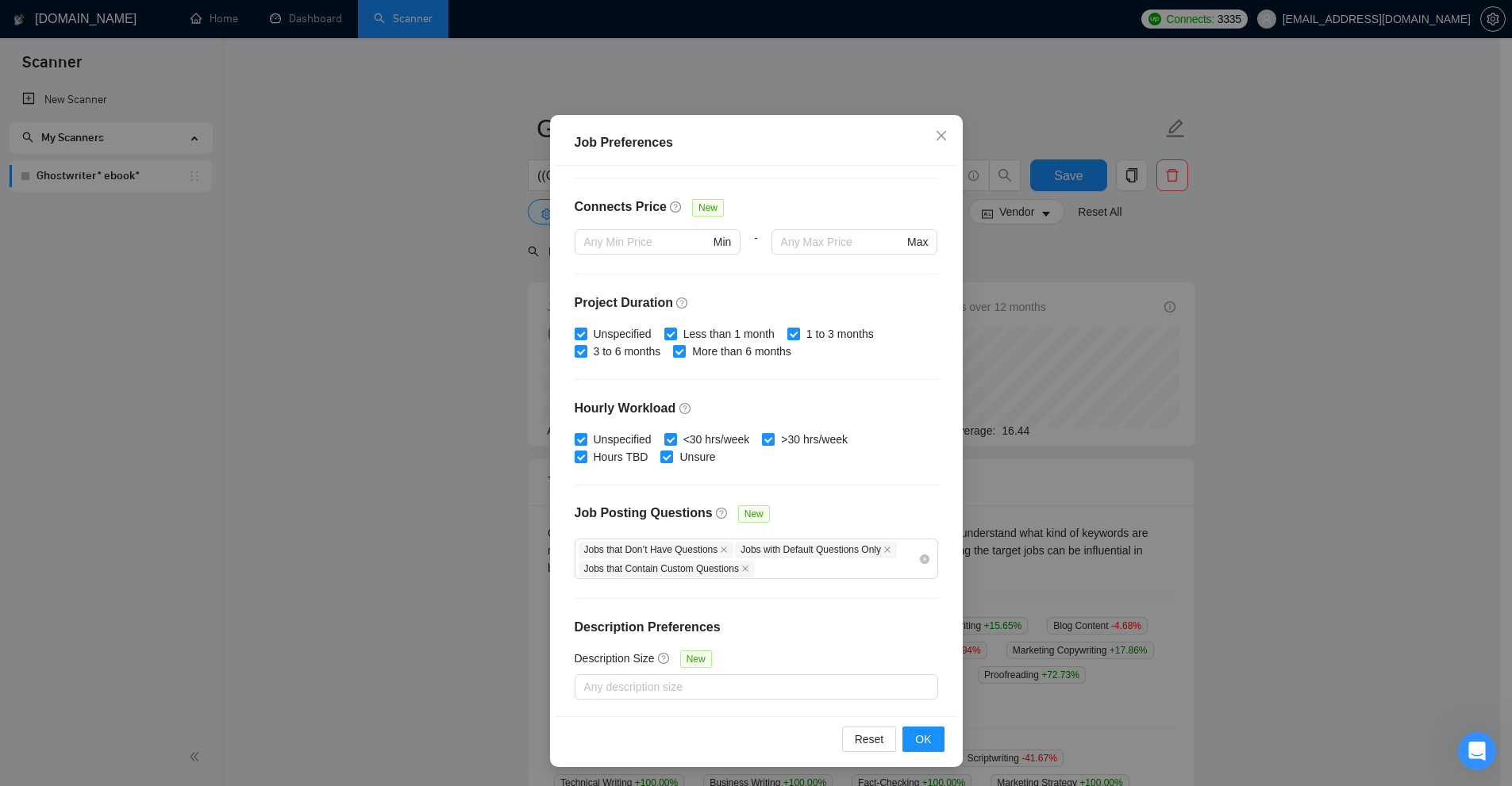
scroll to position [159, 0]
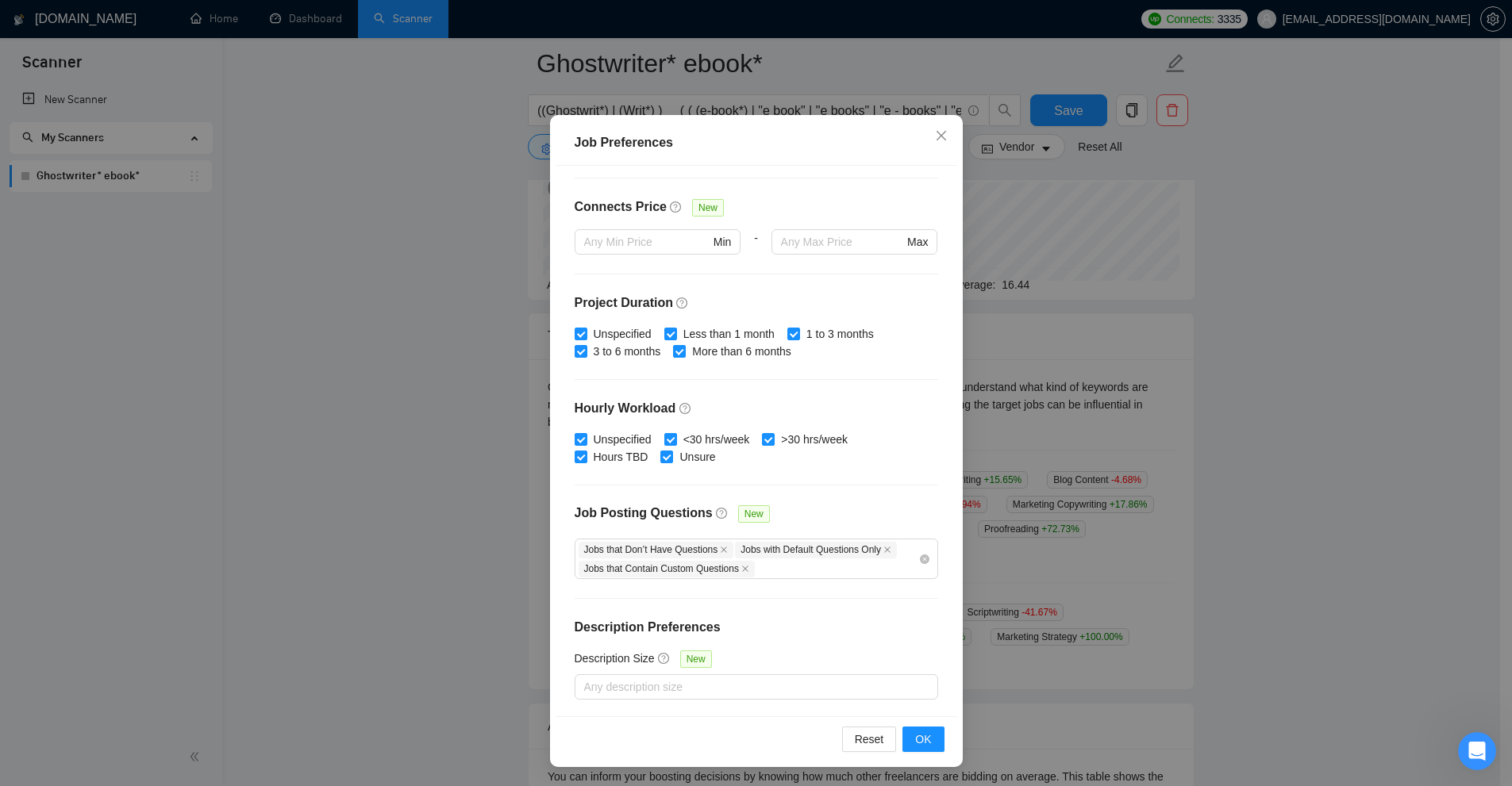
drag, startPoint x: 1080, startPoint y: 444, endPoint x: 1039, endPoint y: 433, distance: 42.4
click at [1077, 441] on div "Job Preferences Budget Project Type All Fixed Price Hourly Rate Fixed Price Bud…" at bounding box center [756, 393] width 1512 height 786
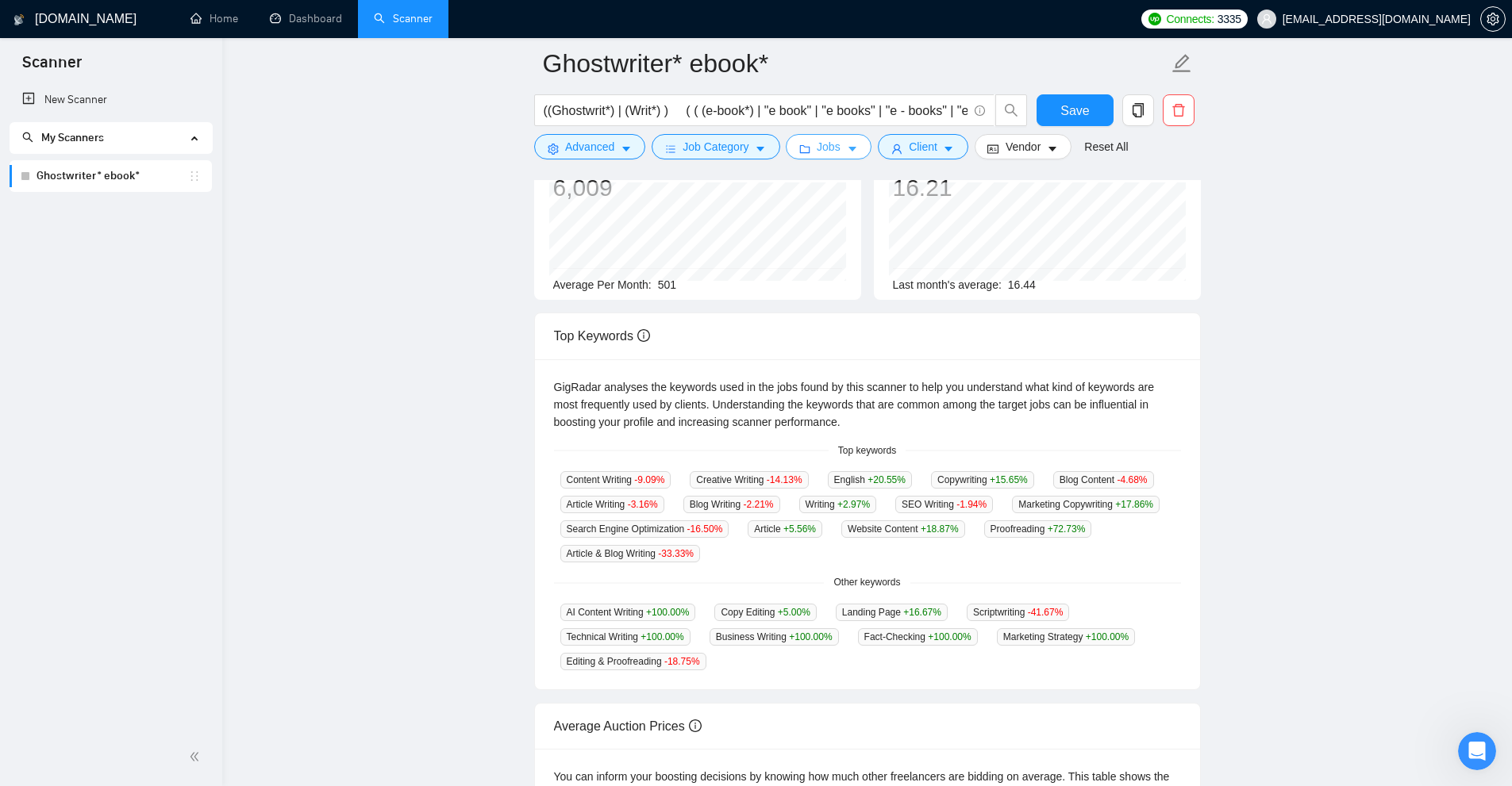
scroll to position [0, 0]
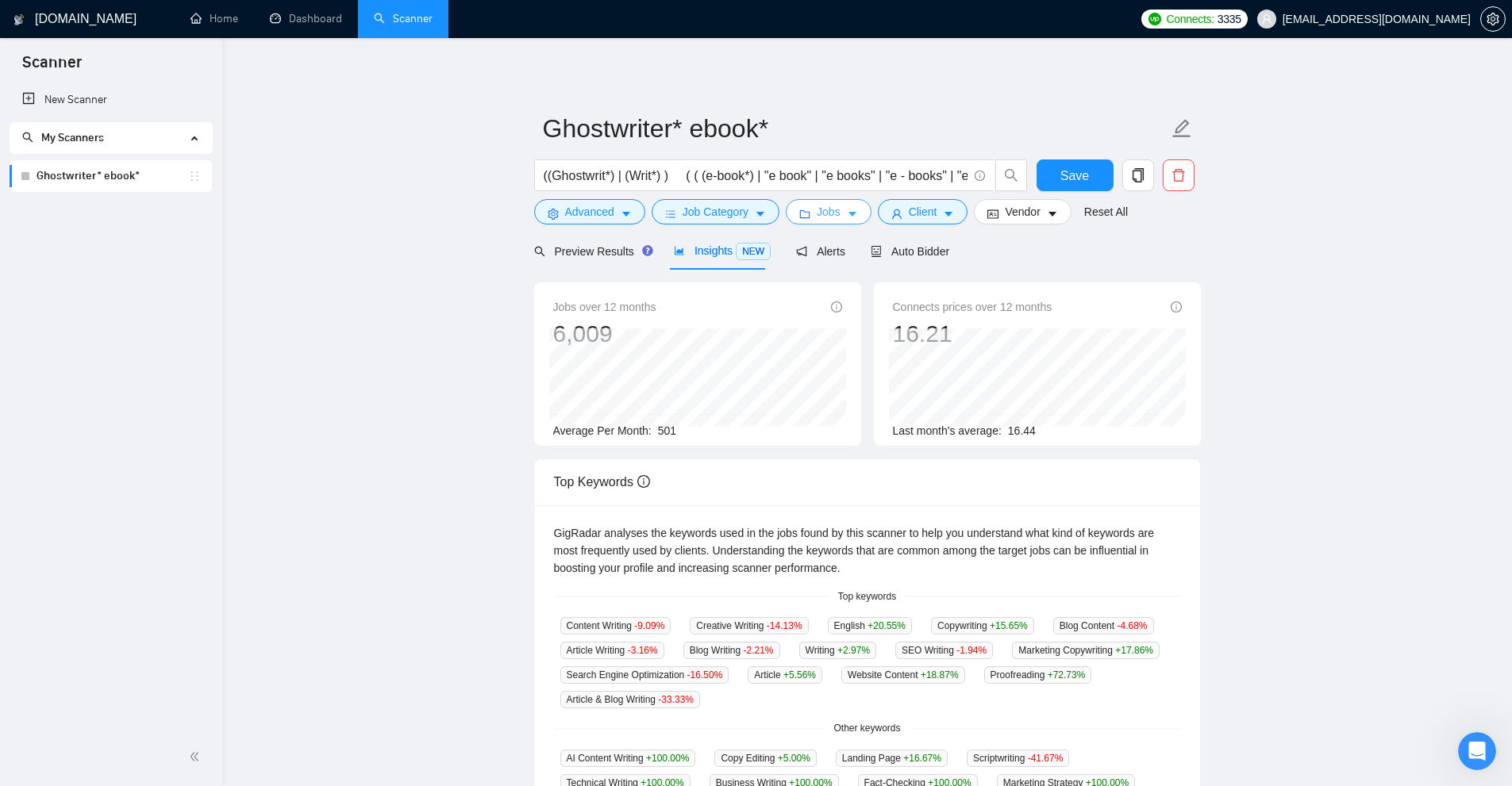
click at [835, 214] on span "Jobs" at bounding box center [829, 212] width 24 height 18
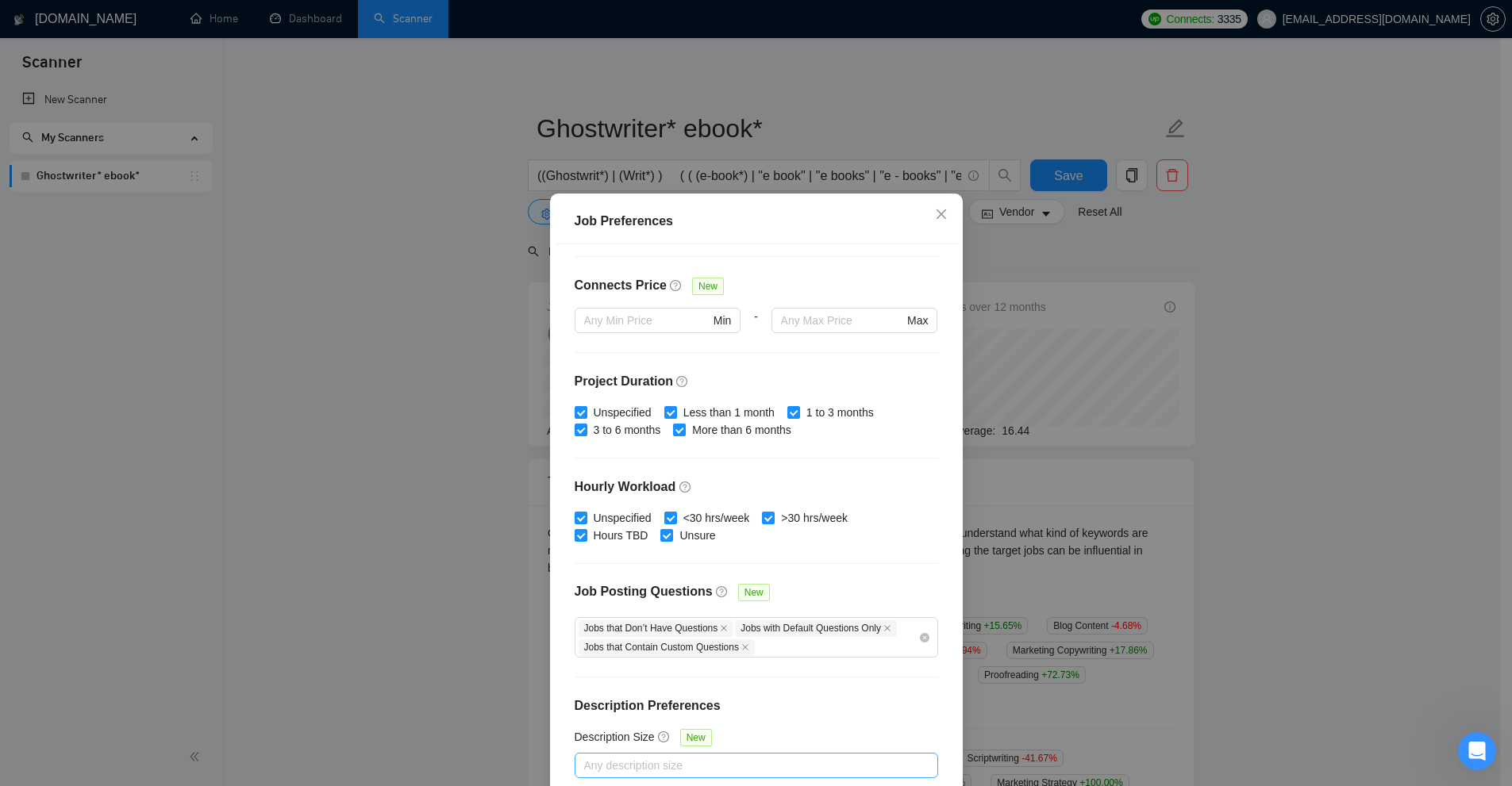
scroll to position [79, 0]
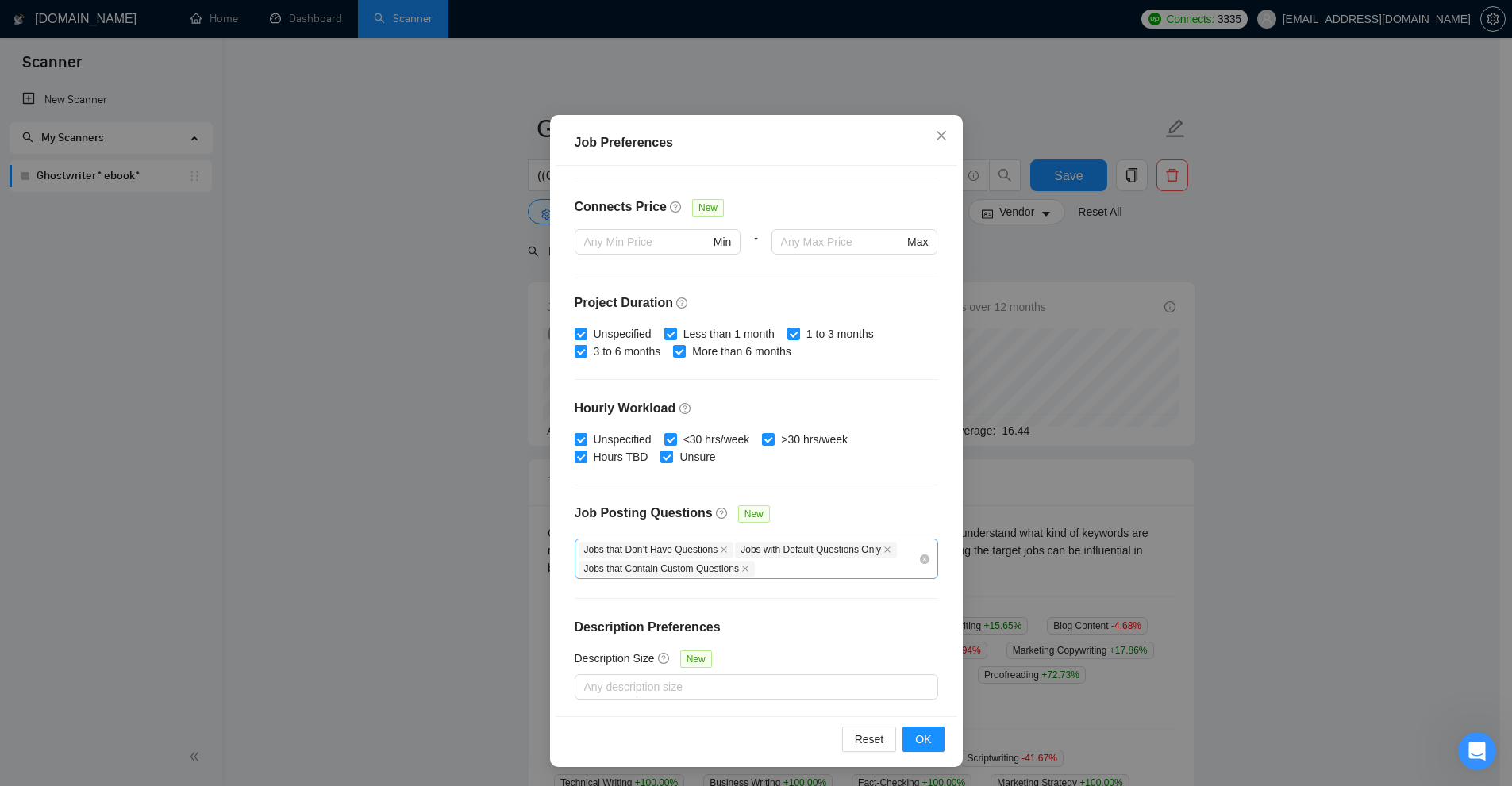
click at [778, 567] on div "Jobs that Don’t Have Questions Jobs with Default Questions Only Jobs that Conta…" at bounding box center [749, 559] width 340 height 37
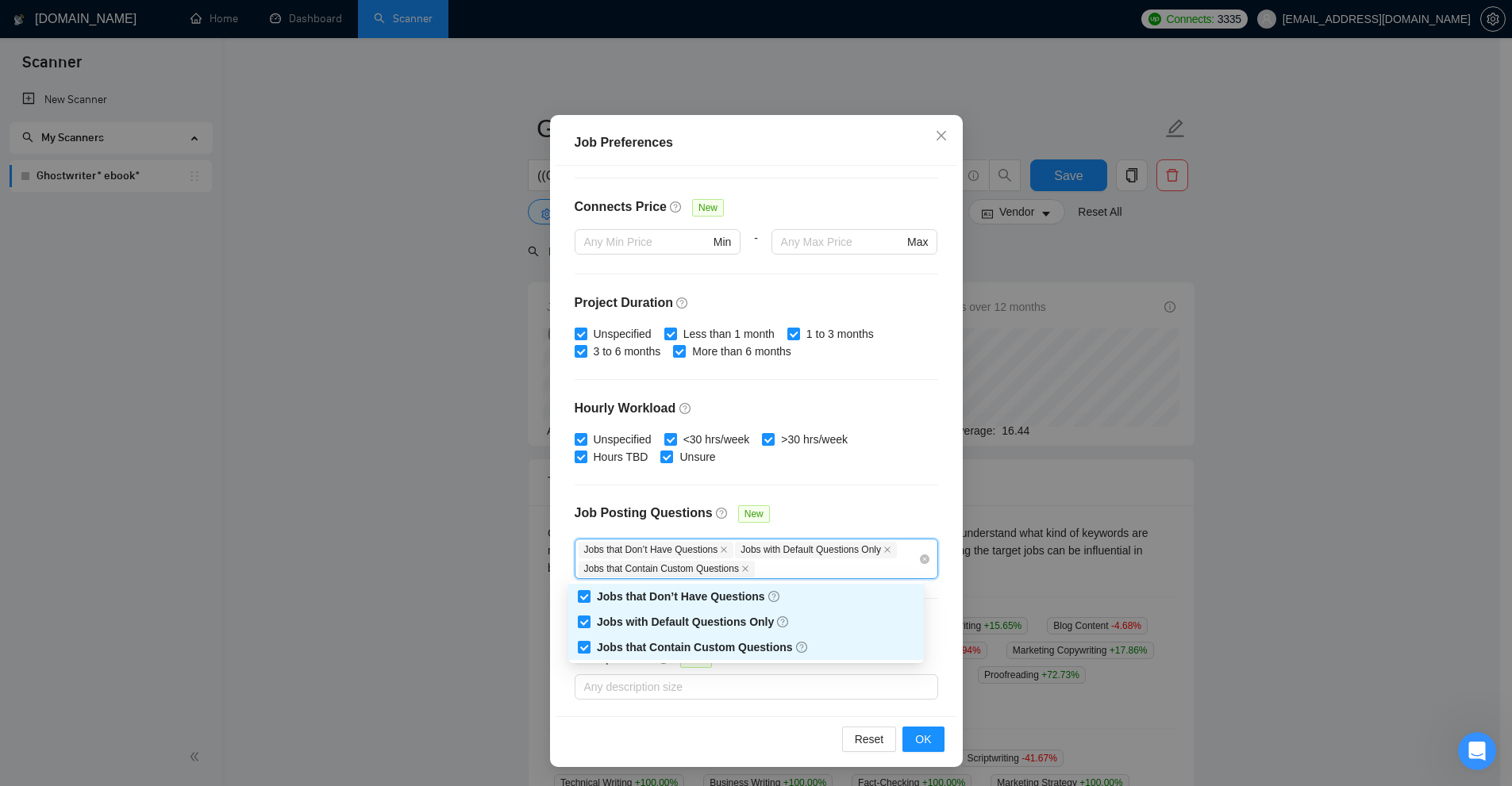
click at [915, 557] on div "Jobs that Don’t Have Questions Jobs with Default Questions Only Jobs that Conta…" at bounding box center [756, 559] width 363 height 41
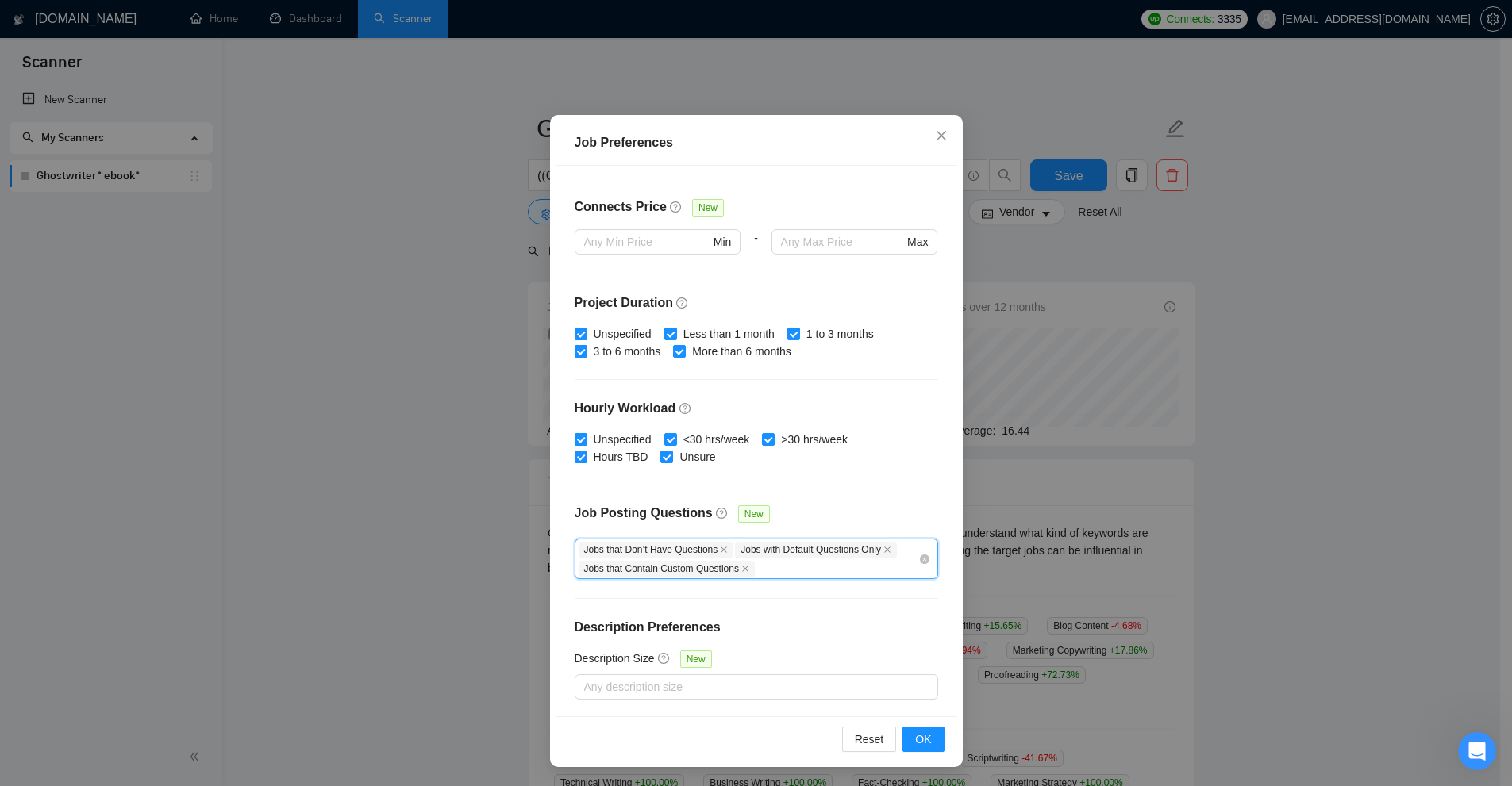
scroll to position [344, 0]
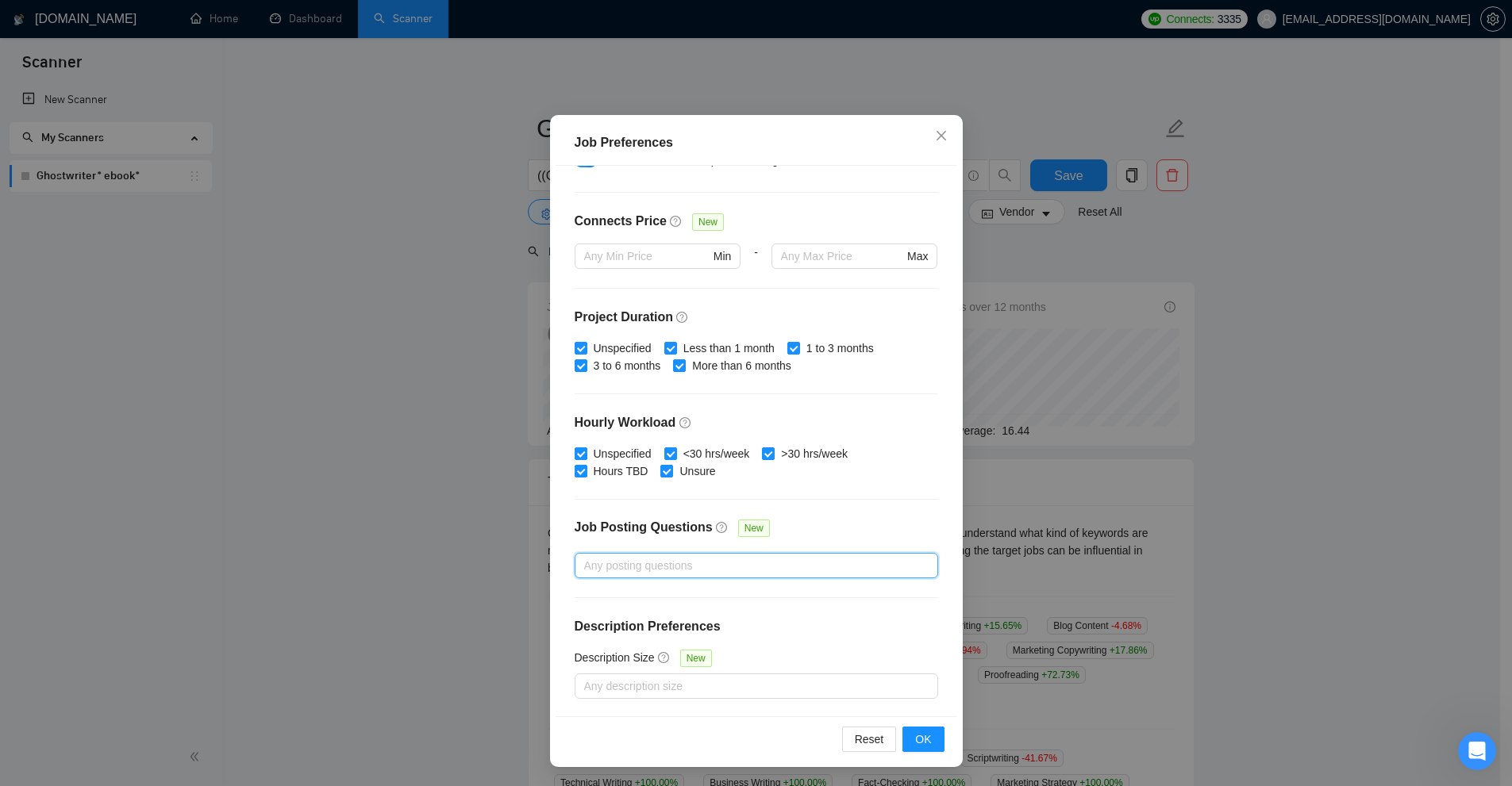
click at [661, 575] on div "Any posting questions" at bounding box center [756, 565] width 363 height 25
click at [830, 526] on div "Job Posting Questions New" at bounding box center [756, 536] width 363 height 34
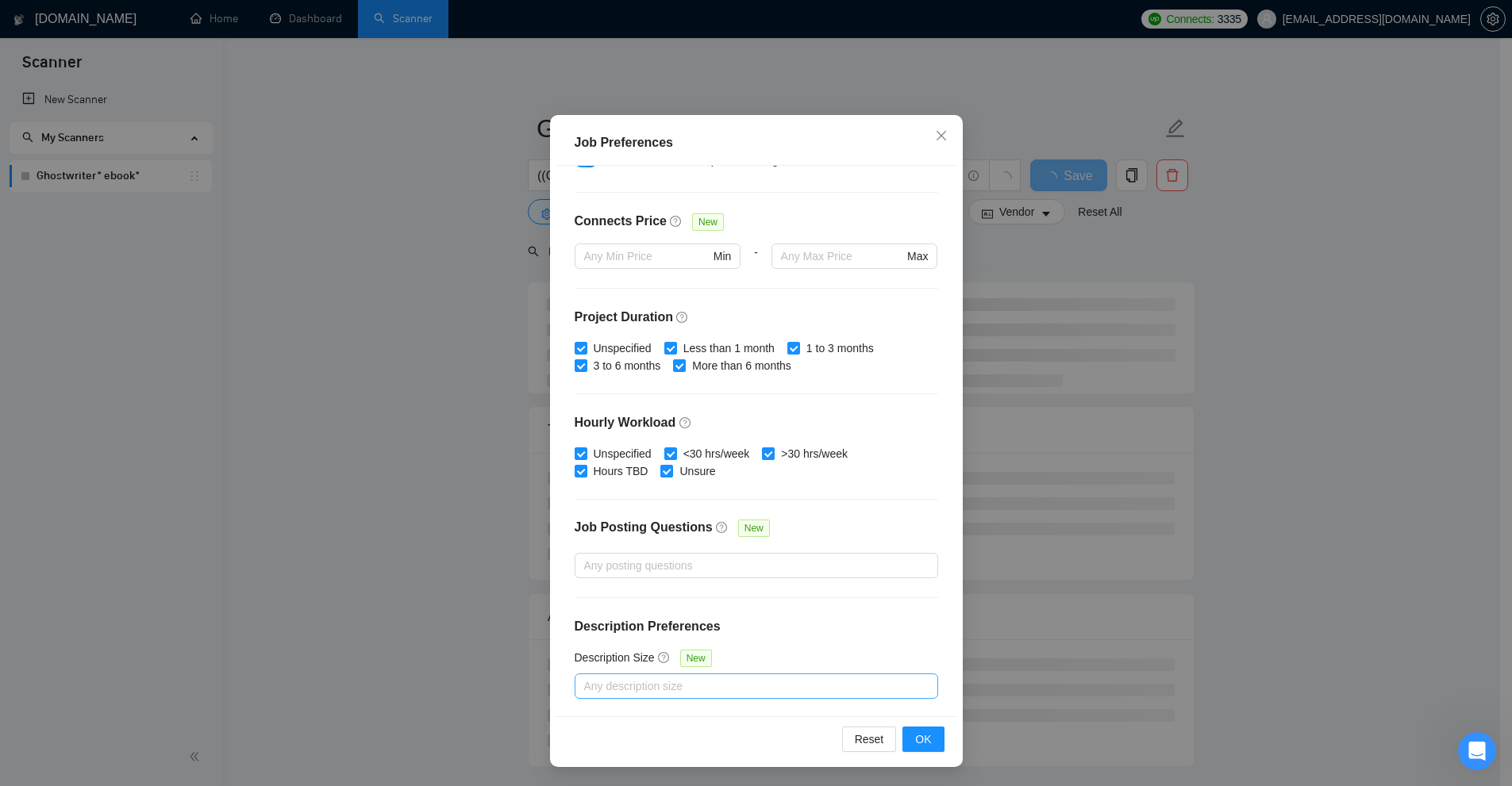
click at [678, 687] on div at bounding box center [749, 686] width 340 height 19
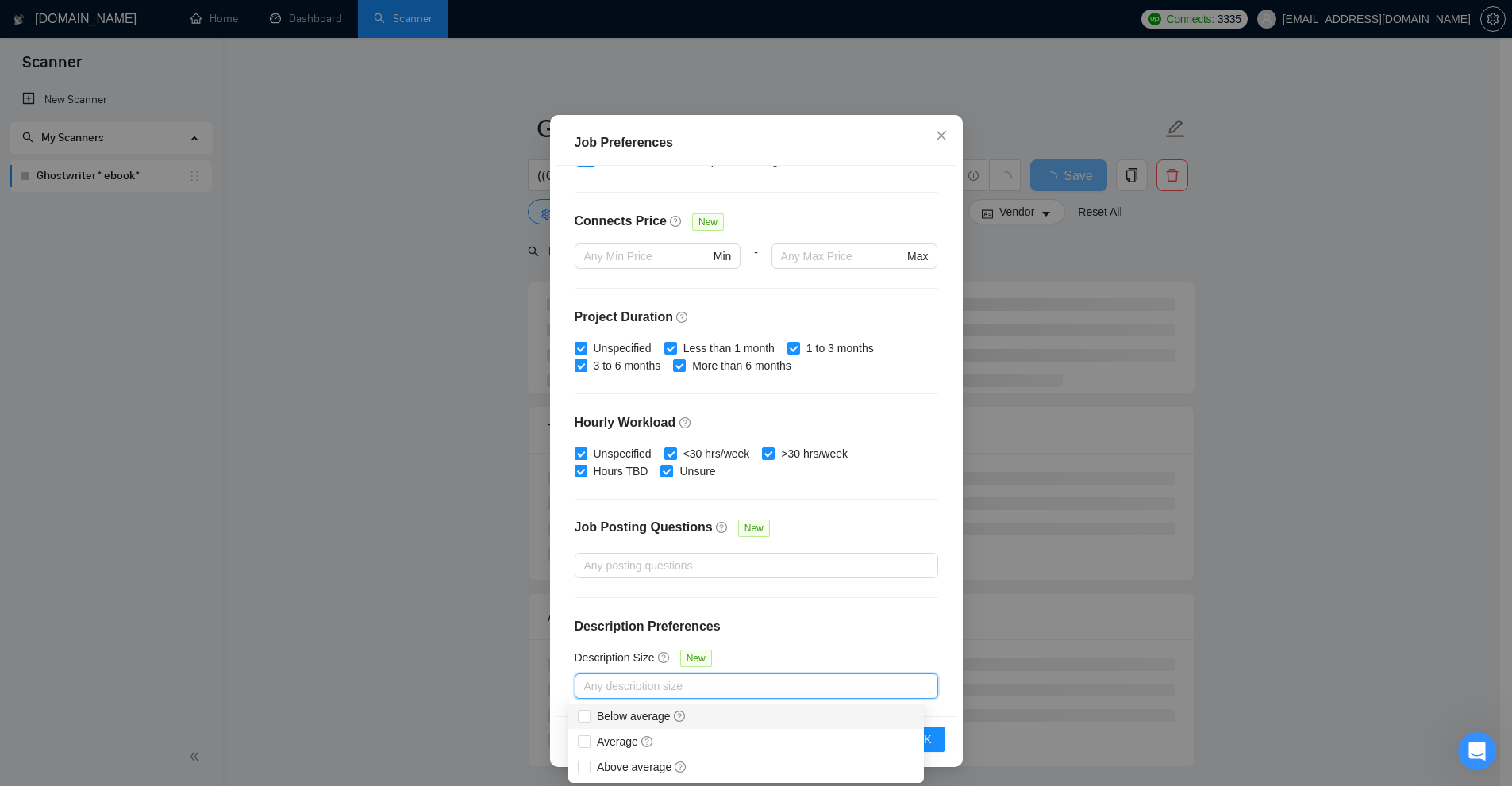
click at [774, 638] on div "Budget Project Type All Fixed Price Hourly Rate Fixed Price Budget $ 500 Min - …" at bounding box center [756, 441] width 402 height 550
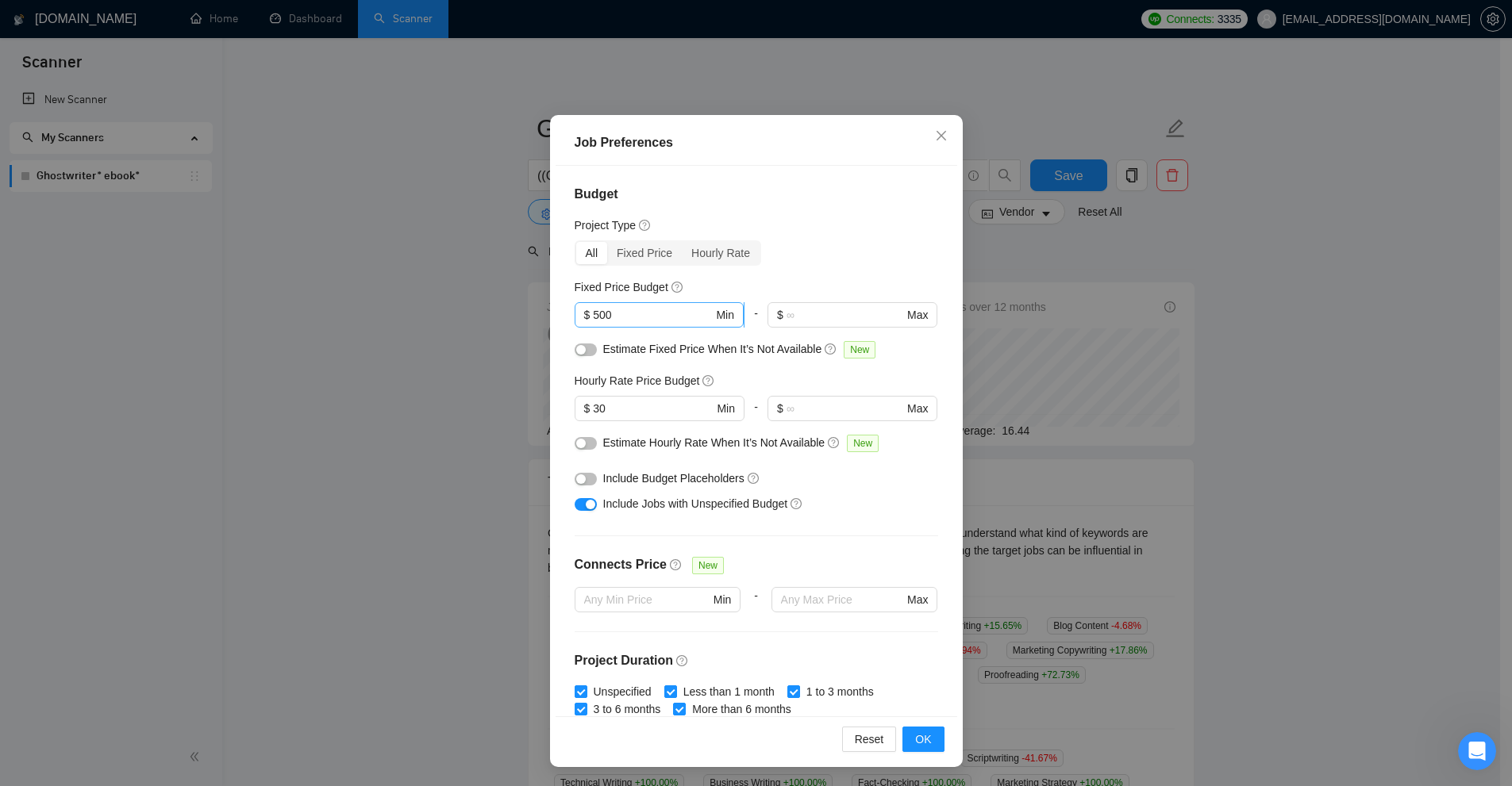
scroll to position [0, 0]
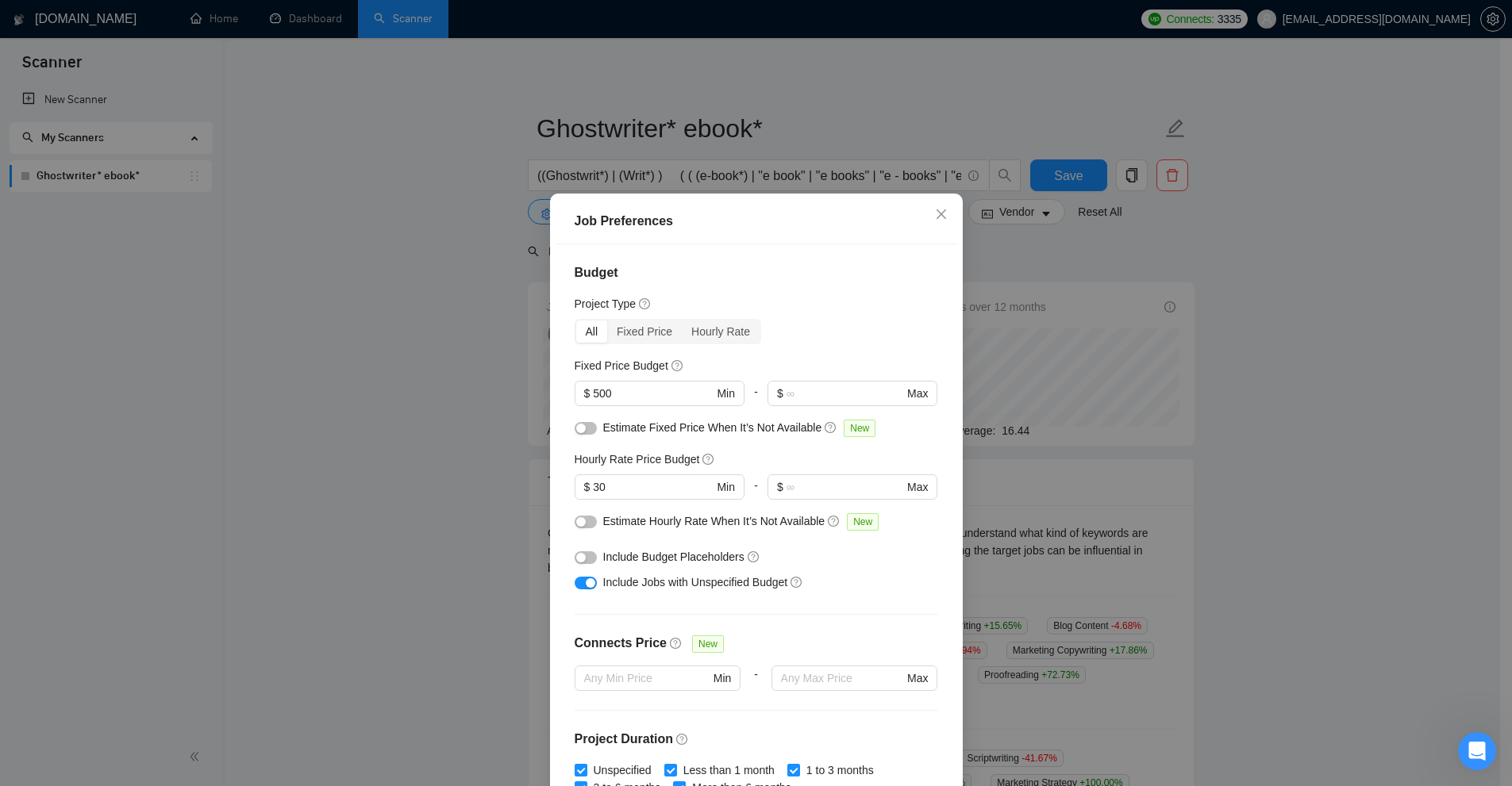
drag, startPoint x: 1118, startPoint y: 350, endPoint x: 958, endPoint y: 255, distance: 186.1
click at [1111, 345] on div "Job Preferences Budget Project Type All Fixed Price Hourly Rate Fixed Price Bud…" at bounding box center [756, 393] width 1512 height 786
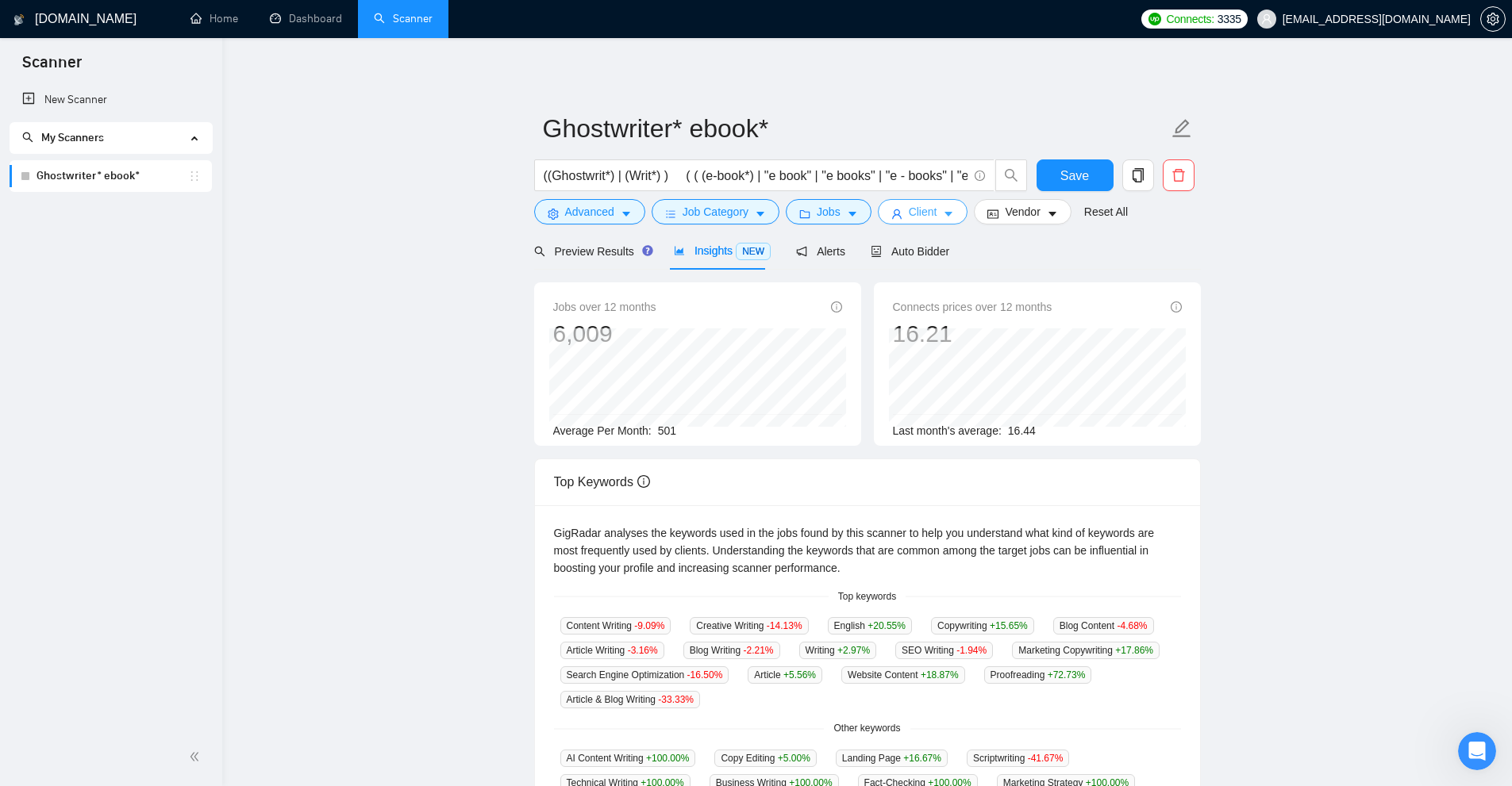
click at [909, 217] on span "Client" at bounding box center [922, 212] width 29 height 18
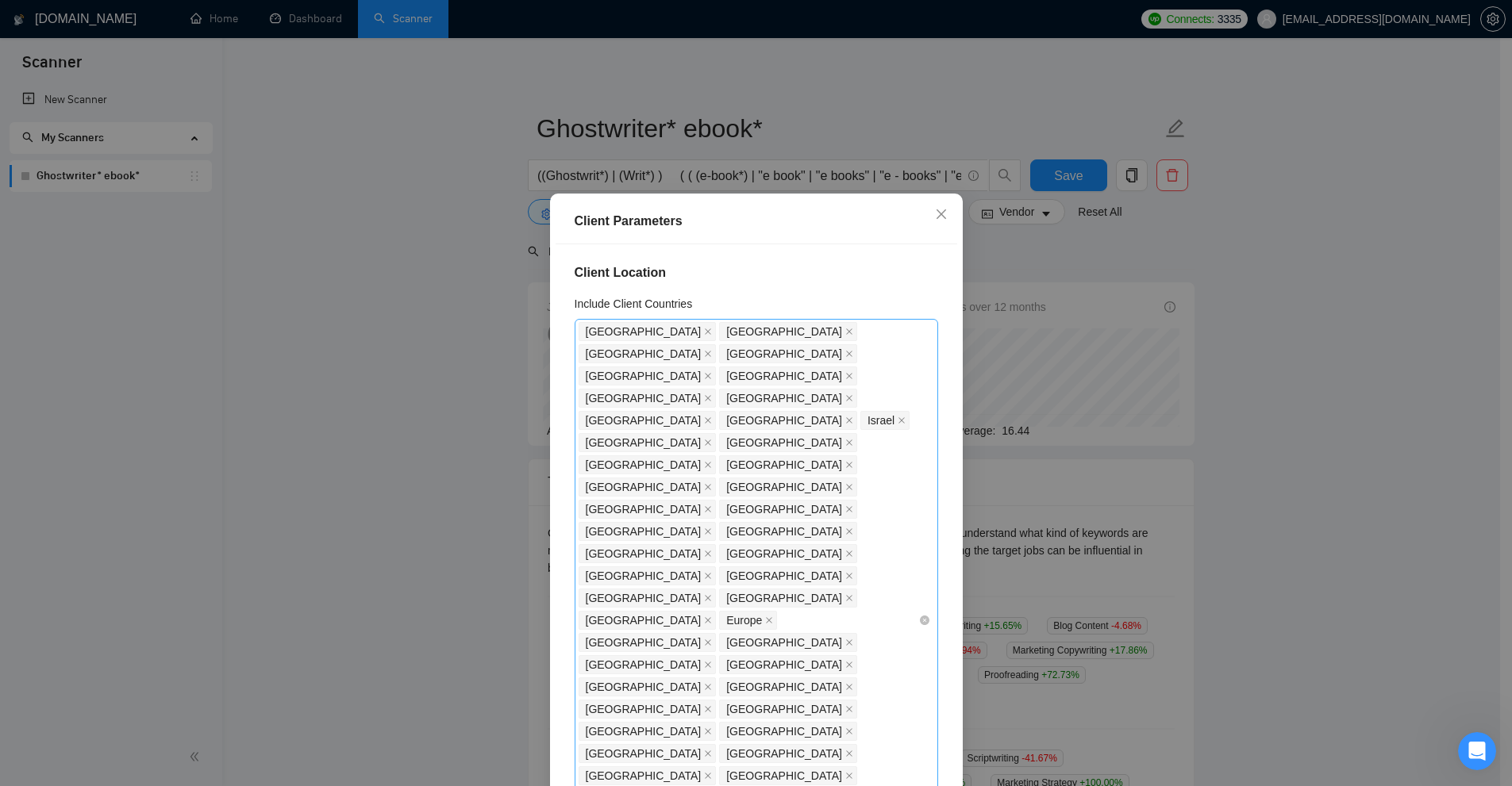
click at [679, 603] on div "Switzerland United States United Kingdom Canada Australia Germany United Arab E…" at bounding box center [749, 620] width 340 height 599
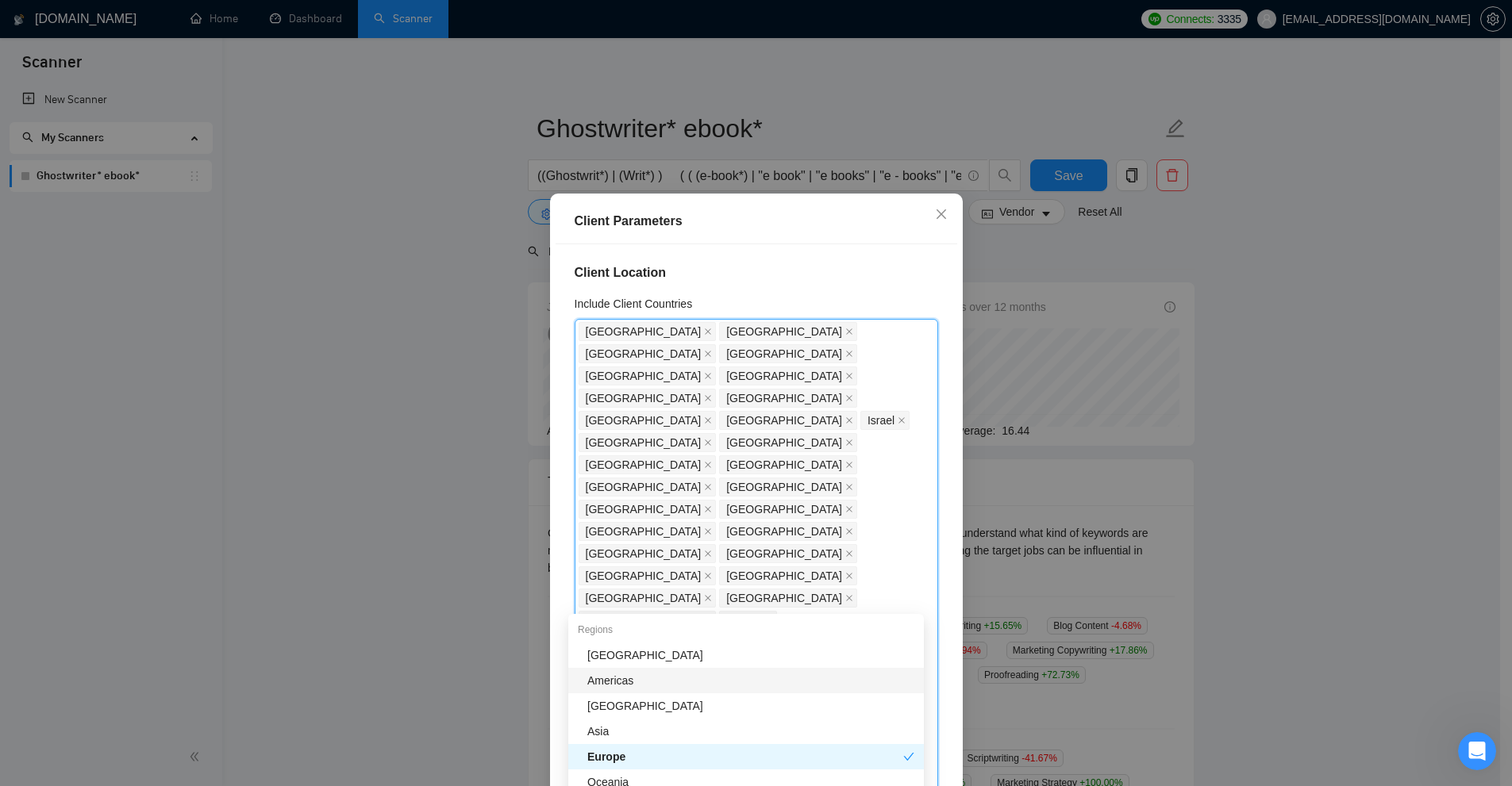
click at [737, 285] on div "Client Location Include Client Countries Switzerland United States United Kingd…" at bounding box center [756, 520] width 402 height 550
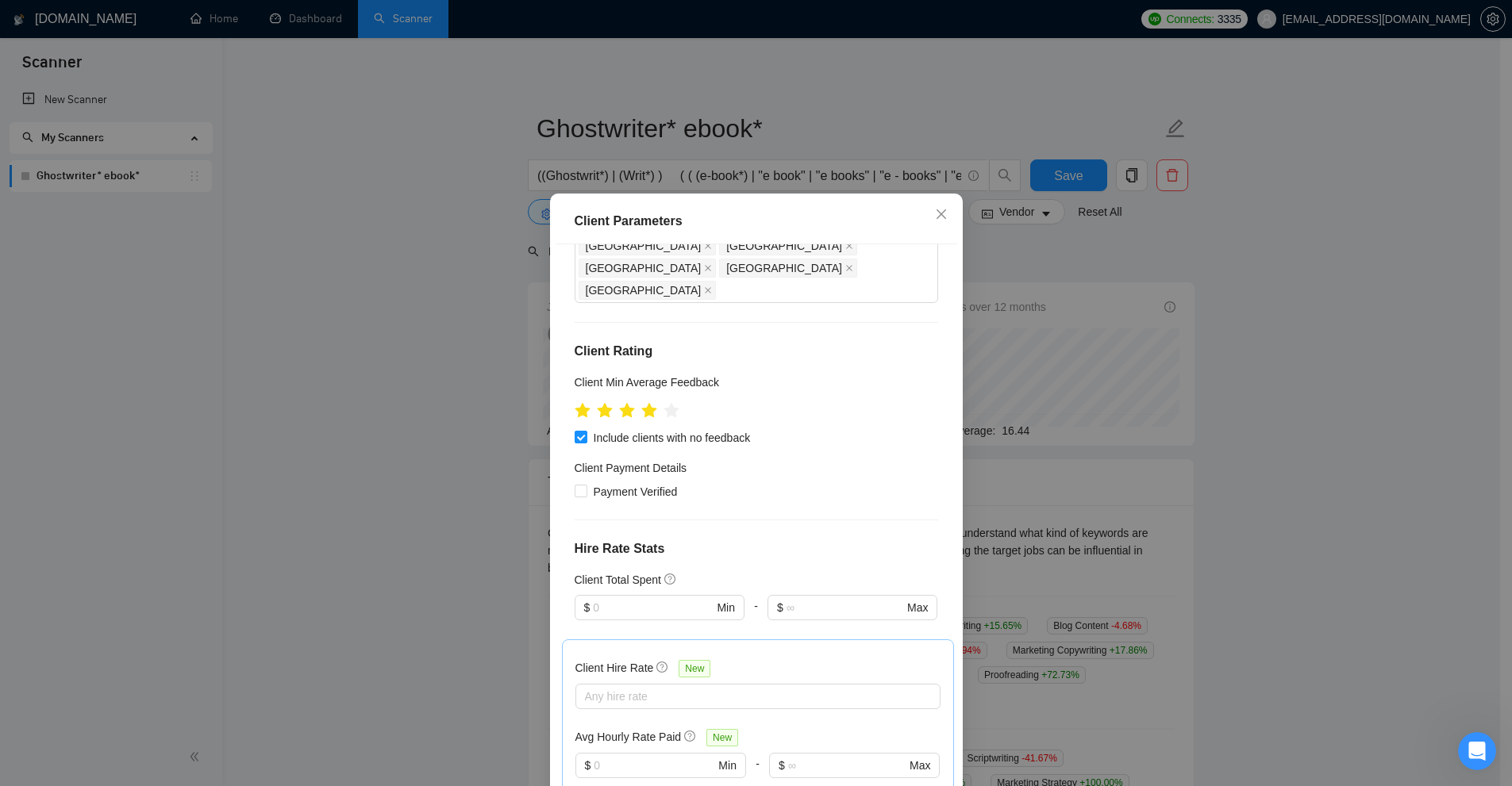
scroll to position [79, 0]
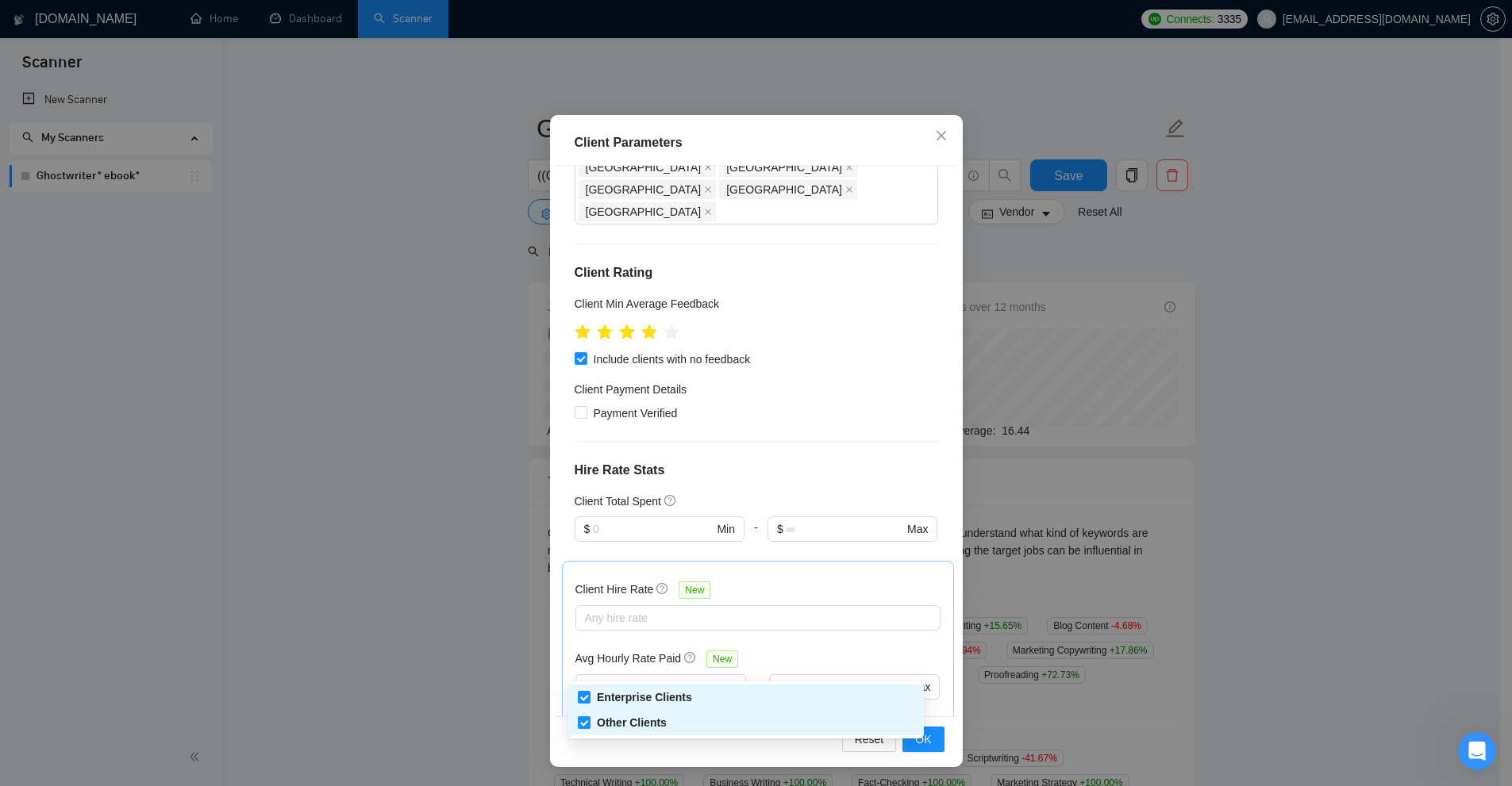
checkbox input "false"
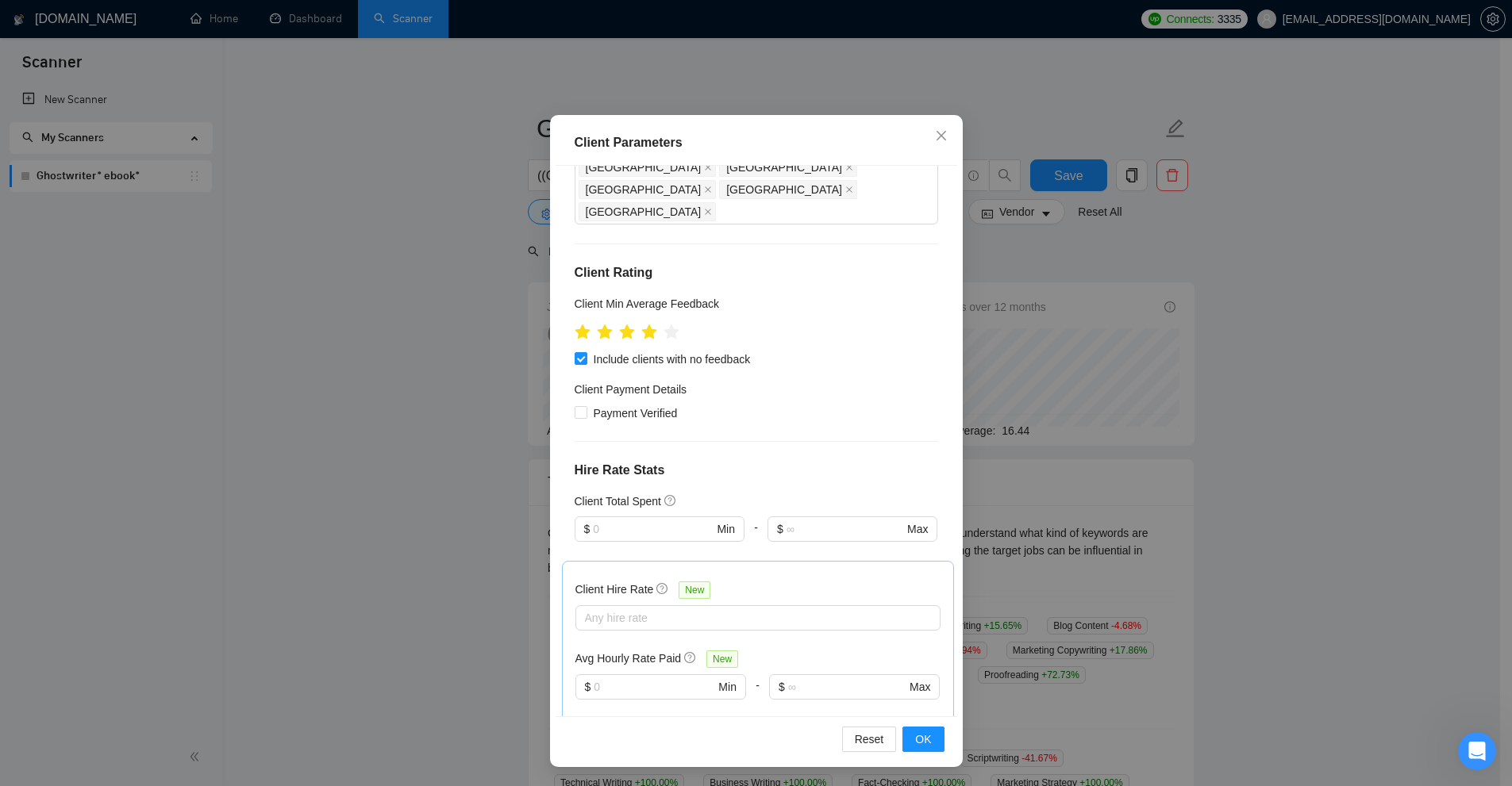
click at [980, 369] on div "Client Parameters Client Location Include Client Countries Switzerland United S…" at bounding box center [756, 393] width 1512 height 786
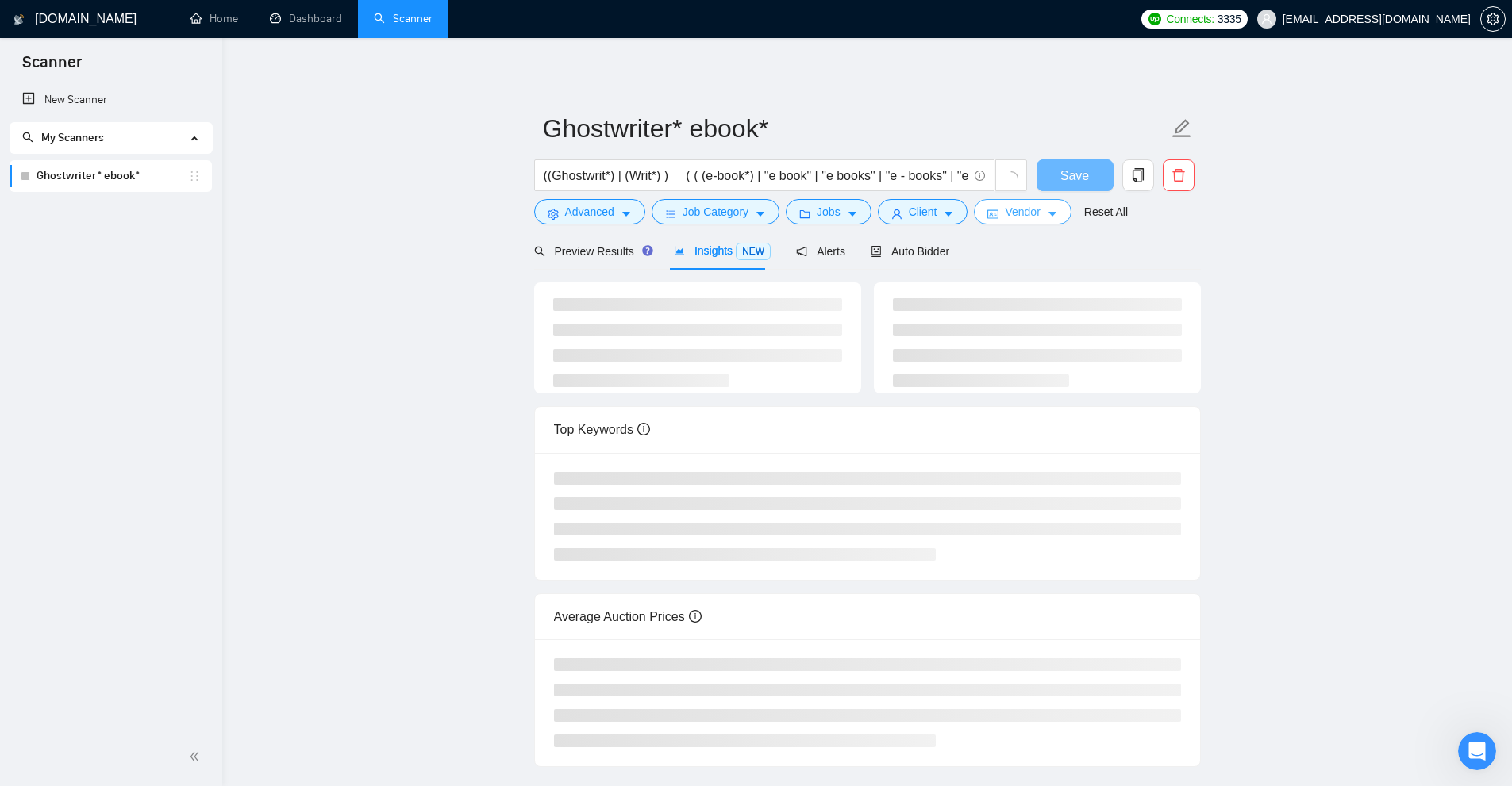
click at [999, 206] on button "Vendor" at bounding box center [1022, 212] width 97 height 25
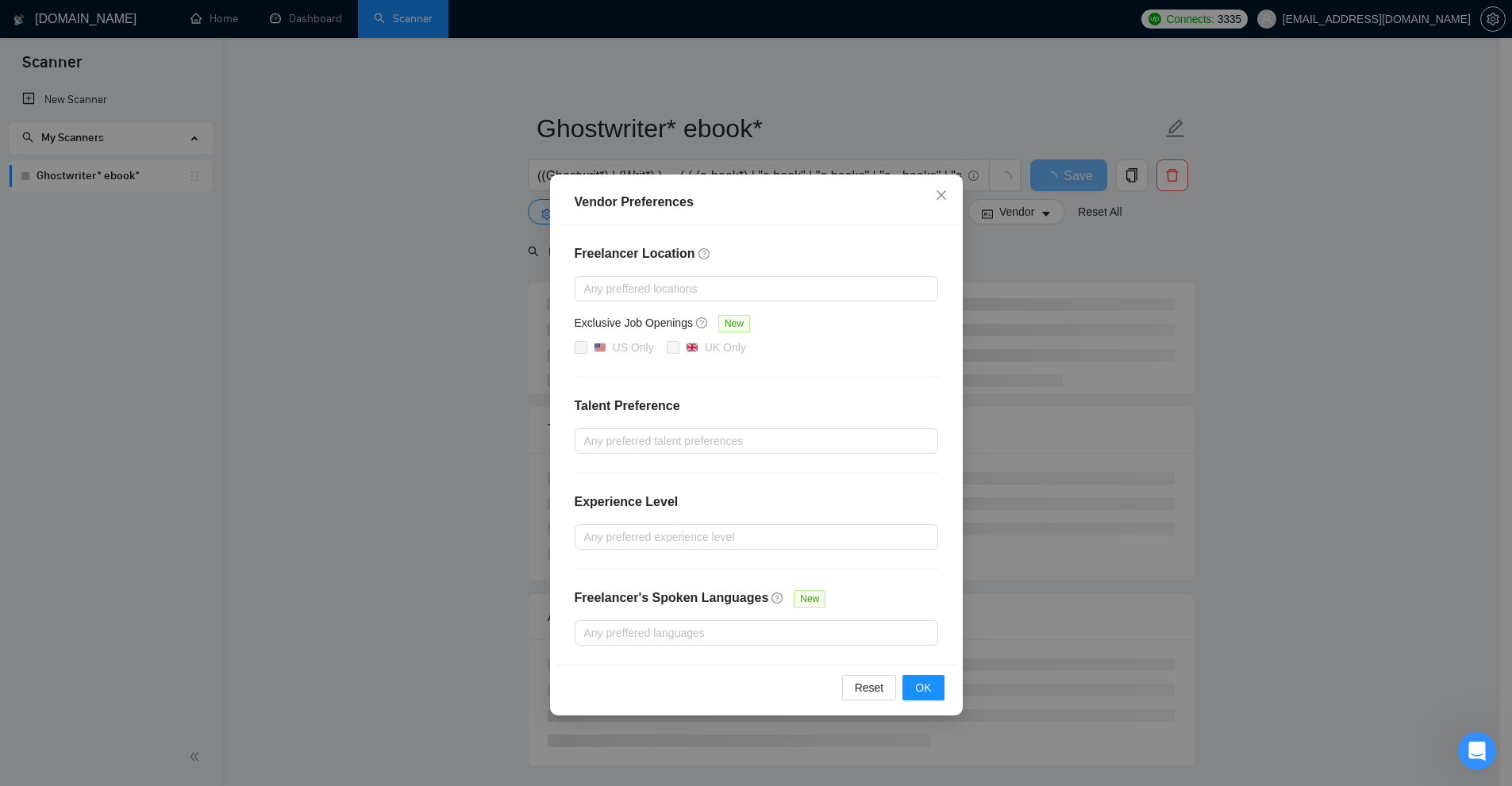
click at [639, 648] on div "Freelancer Location Any preffered locations Exclusive Job Openings New US Only …" at bounding box center [756, 445] width 402 height 440
click at [819, 637] on div at bounding box center [749, 633] width 340 height 19
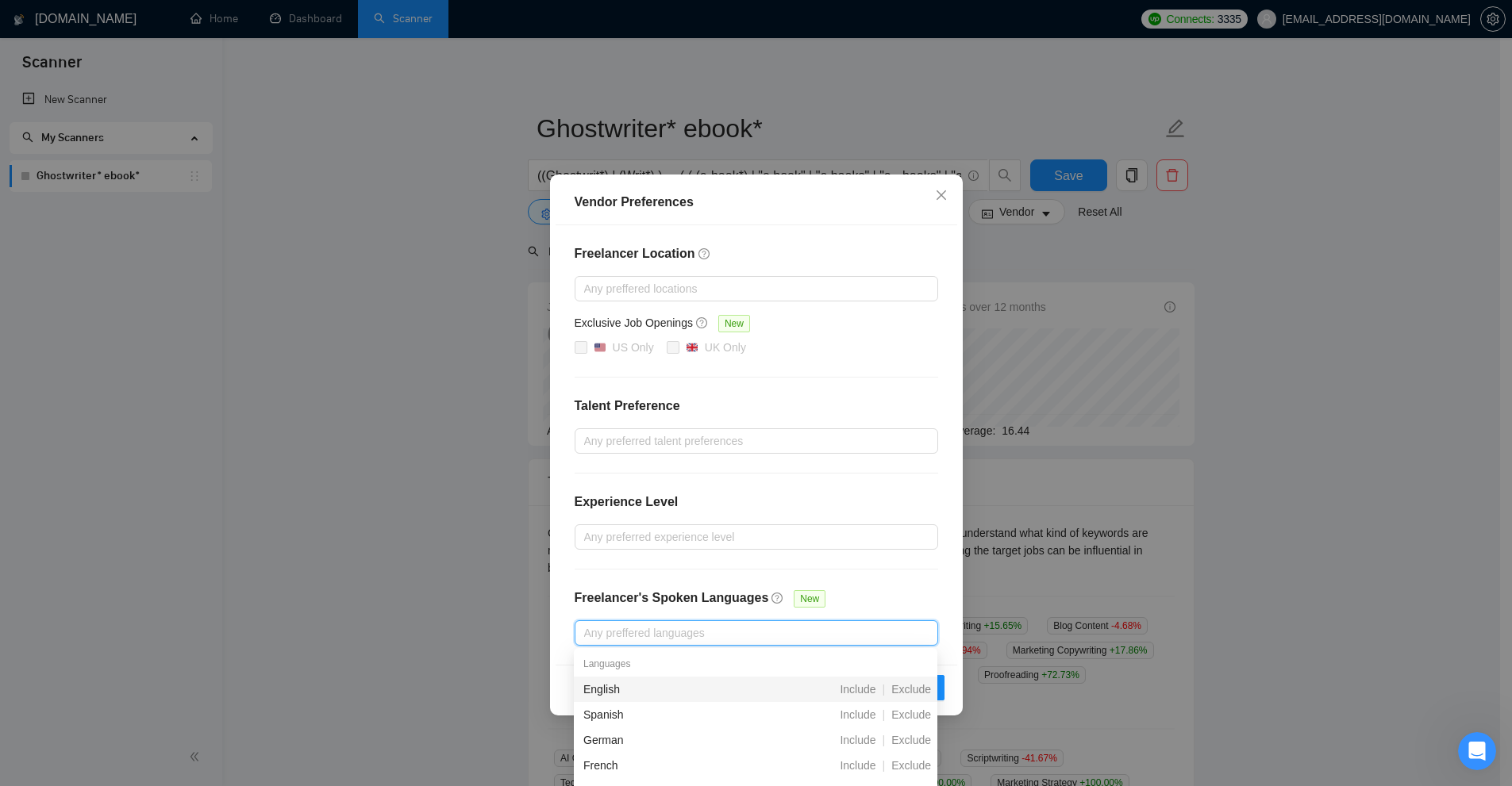
click at [896, 391] on div "Freelancer Location Any preffered locations Exclusive Job Openings New US Only …" at bounding box center [756, 445] width 402 height 440
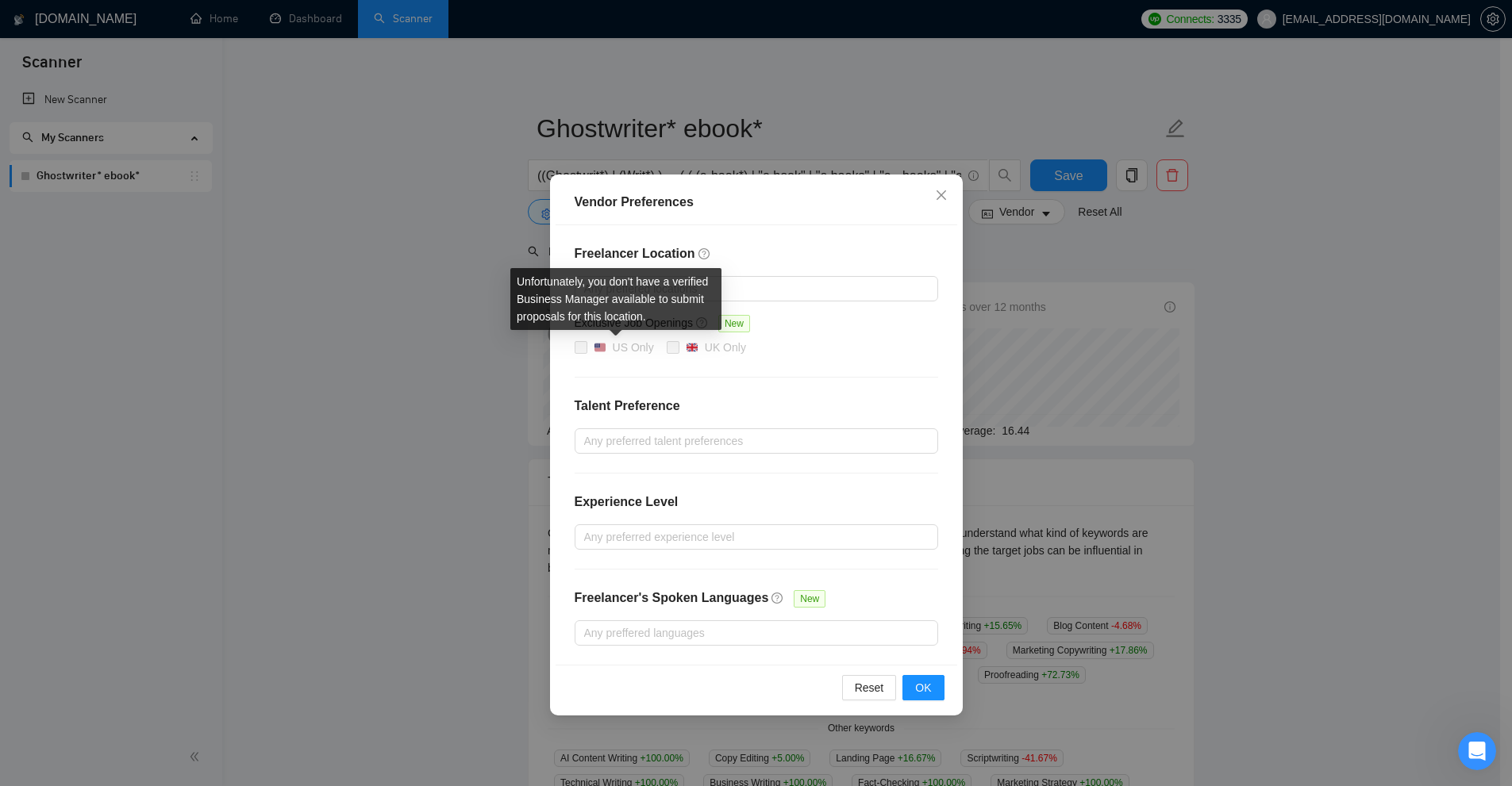
click at [1094, 329] on div "Vendor Preferences Freelancer Location Any preffered locations Exclusive Job Op…" at bounding box center [756, 393] width 1512 height 786
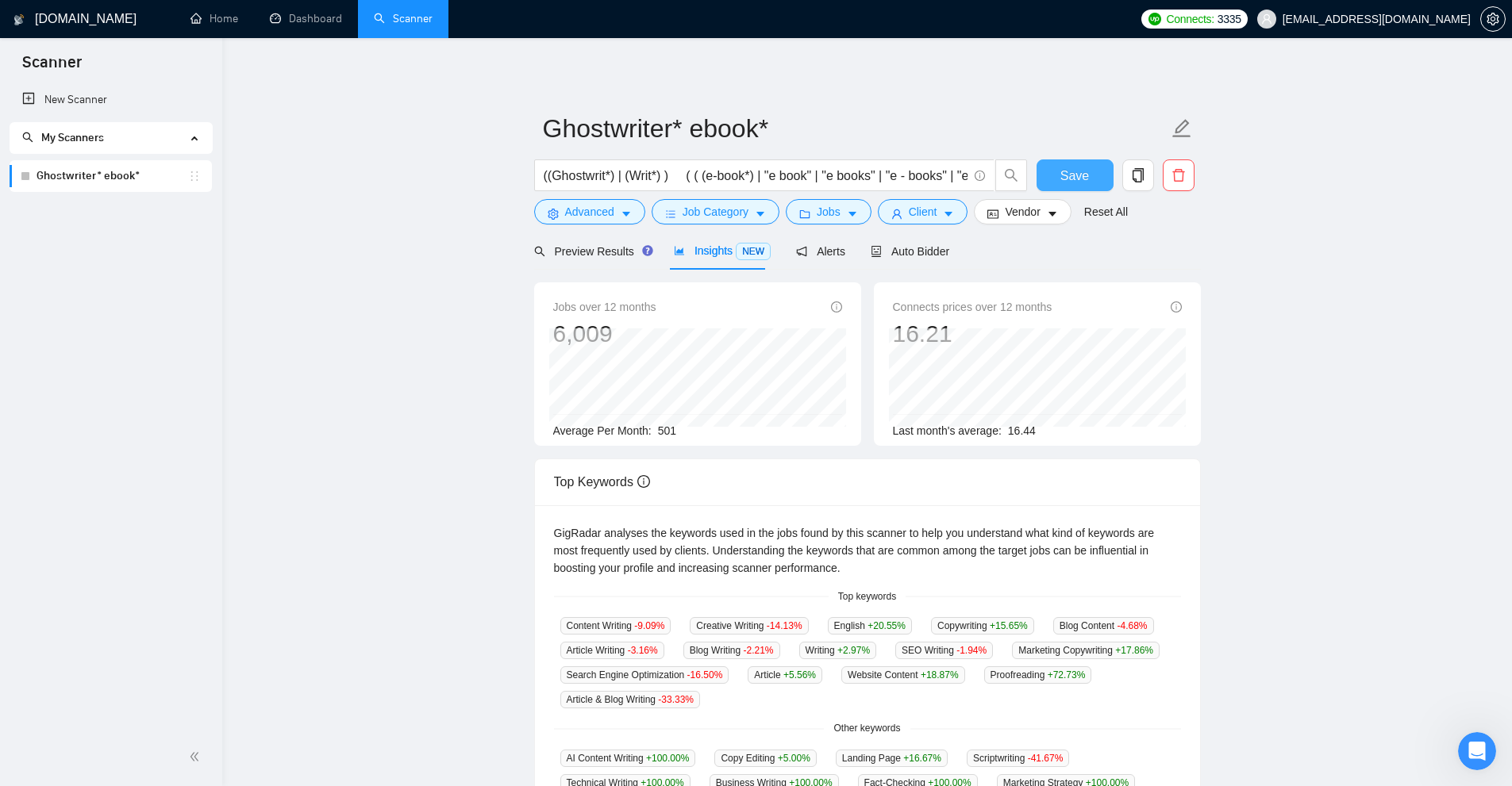
click at [1065, 173] on span "Save" at bounding box center [1074, 175] width 29 height 19
drag, startPoint x: 649, startPoint y: 425, endPoint x: 689, endPoint y: 436, distance: 41.5
click at [689, 436] on div "Average Per Month: 501" at bounding box center [698, 430] width 289 height 18
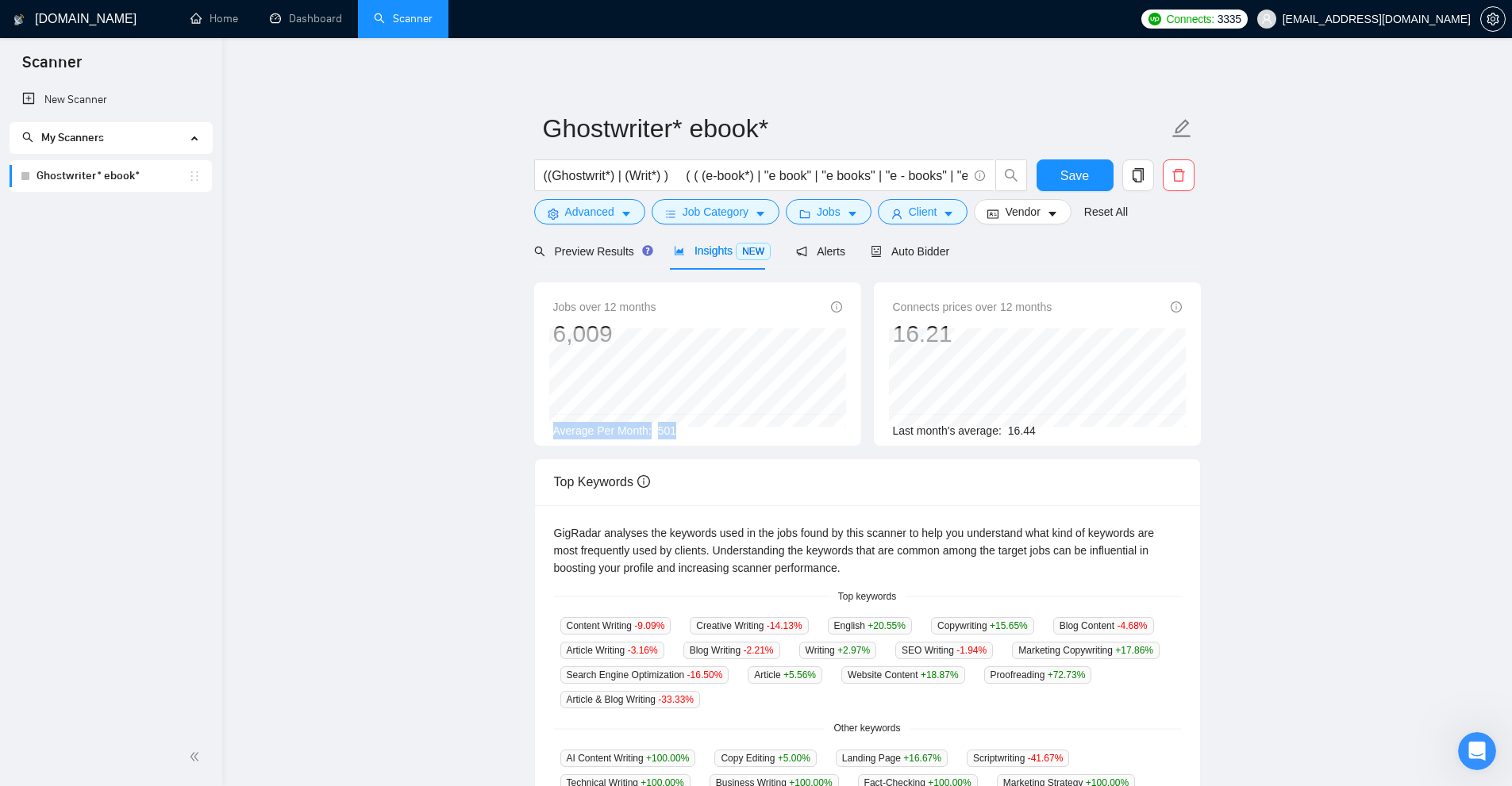
click at [689, 436] on div "Average Per Month: 501" at bounding box center [698, 430] width 289 height 18
click at [724, 440] on div "Jobs over 12 months 6,009 Average Per Month: 501" at bounding box center [698, 364] width 327 height 163
click at [585, 251] on span "Preview Results" at bounding box center [591, 251] width 115 height 13
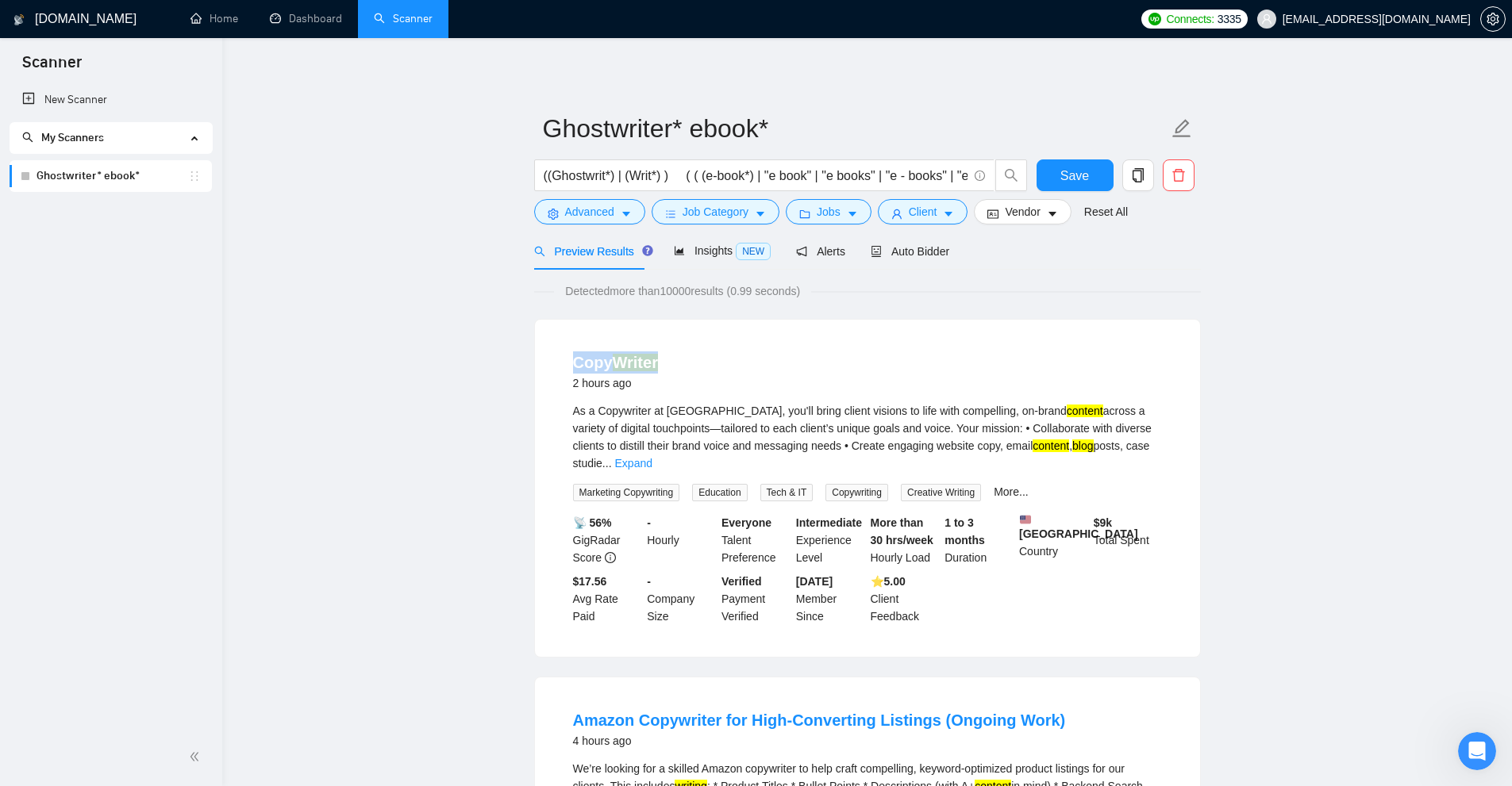
drag, startPoint x: 546, startPoint y: 363, endPoint x: 694, endPoint y: 349, distance: 148.7
click at [694, 349] on div "Copy Writer 2 hours ago As a Copywriter at Dorxata, you'll bring client visions…" at bounding box center [868, 488] width 665 height 337
click at [750, 427] on div "As a Copywriter at Dorxata, you'll bring client visions to life with compelling…" at bounding box center [867, 437] width 589 height 70
click at [662, 175] on input "((Ghostwrit*) | (Writ*) ) ( ( (e-book*) | "e book" | "e books" | "e - books" | …" at bounding box center [755, 175] width 424 height 19
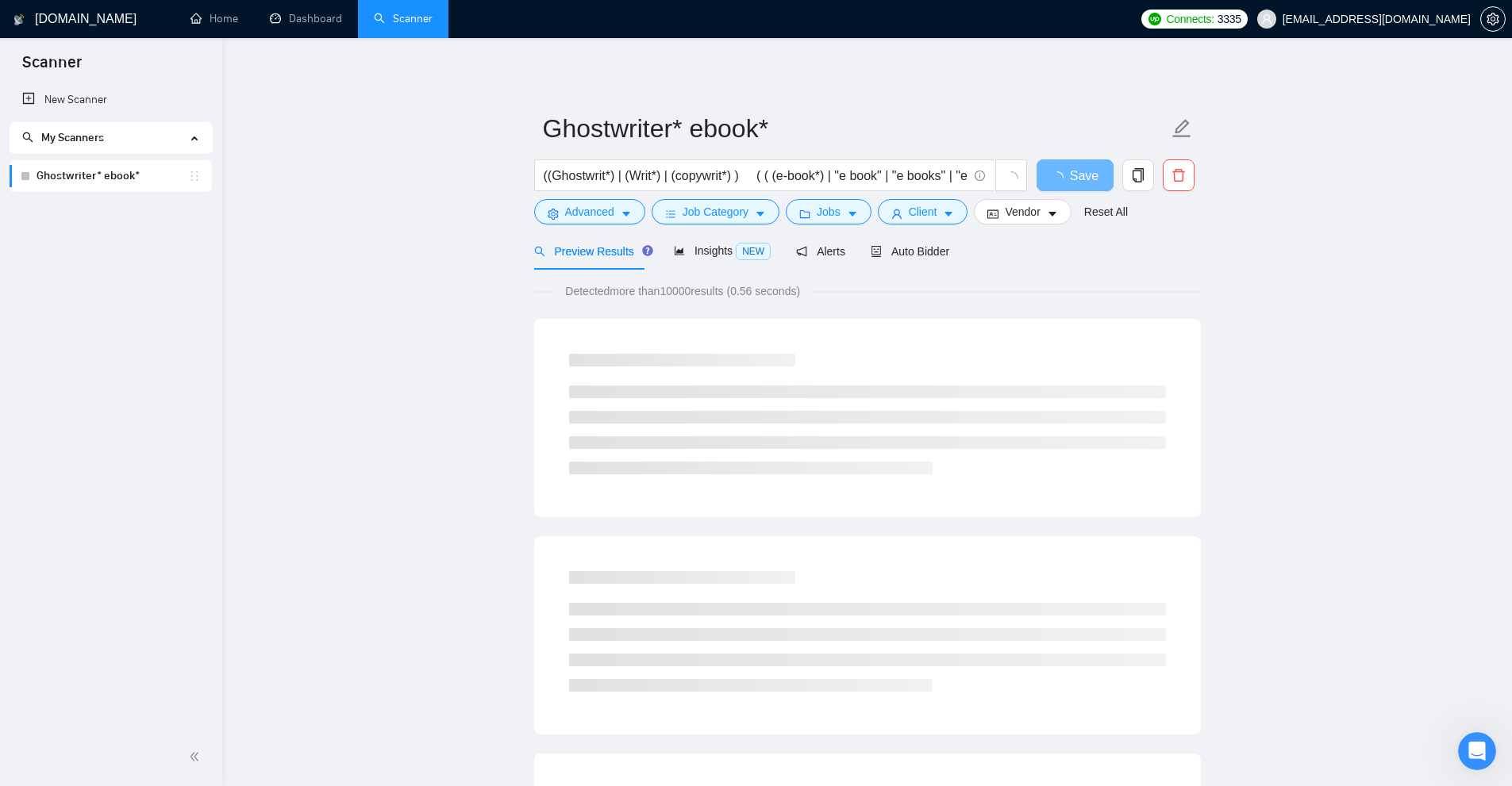
click at [789, 348] on div at bounding box center [867, 414] width 635 height 159
drag, startPoint x: 730, startPoint y: 178, endPoint x: 663, endPoint y: 197, distance: 69.6
click at [663, 197] on div "((Ghostwrit*) | (Writ*) | (copywrit*) ) ( ( (e-book*) | "e book" | "e books" | …" at bounding box center [781, 179] width 500 height 40
type input "((Ghostwrit*) | (Writ*) ) ( ( (e-book*) | "e book" | "e books" | "e - books" | …"
click at [605, 214] on span "Advanced" at bounding box center [590, 212] width 49 height 18
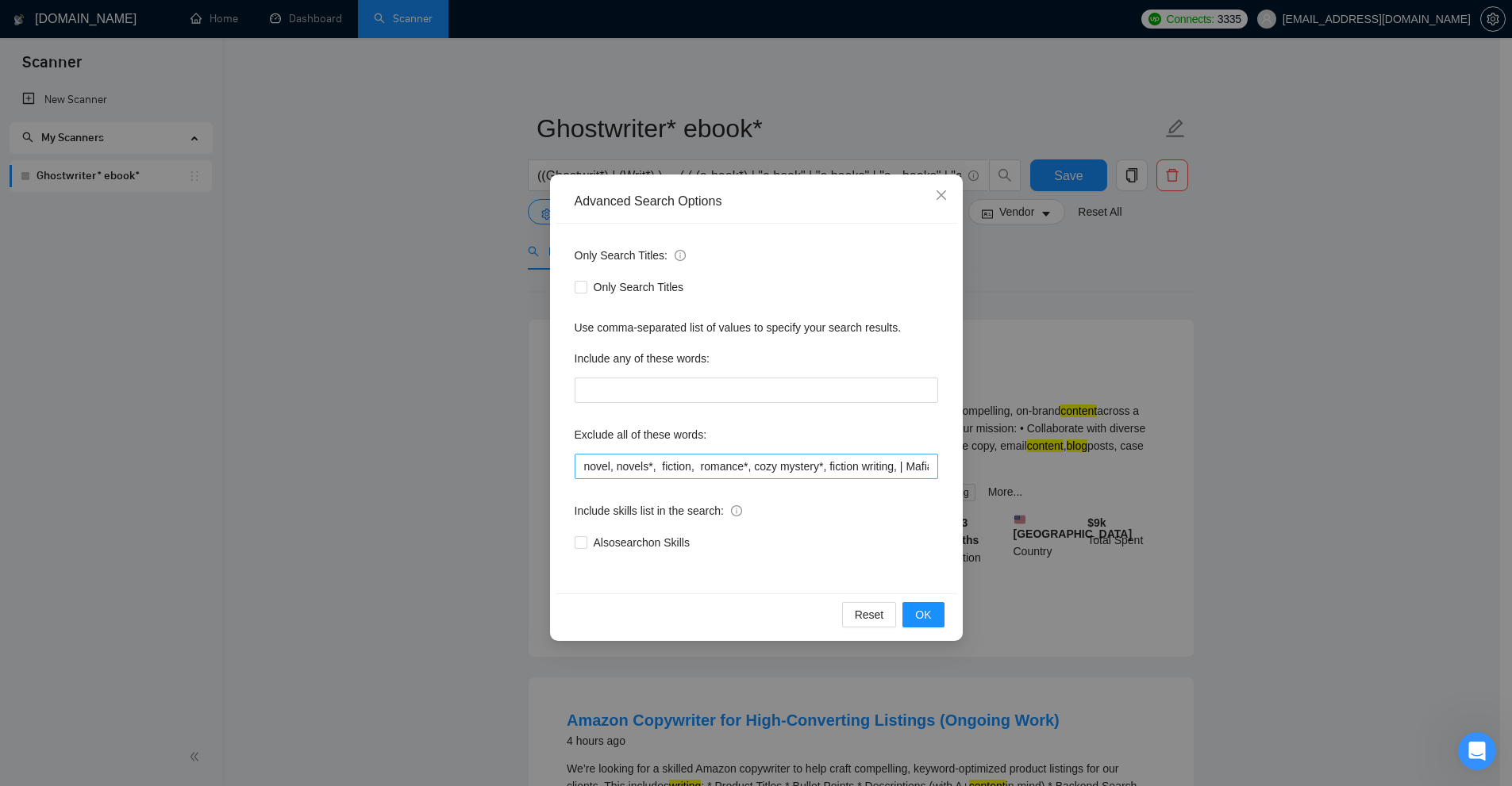
scroll to position [0, 1048]
click at [928, 459] on input "novel, novels*, fiction, romance*, cozy mystery*, fiction writing, | Mafia*, Co…" at bounding box center [756, 466] width 363 height 25
drag, startPoint x: 929, startPoint y: 474, endPoint x: 918, endPoint y: 473, distance: 11.0
click at [929, 473] on input "novel, novels*, fiction, romance*, cozy mystery*, fiction writing, | Mafia*, Co…" at bounding box center [756, 466] width 363 height 25
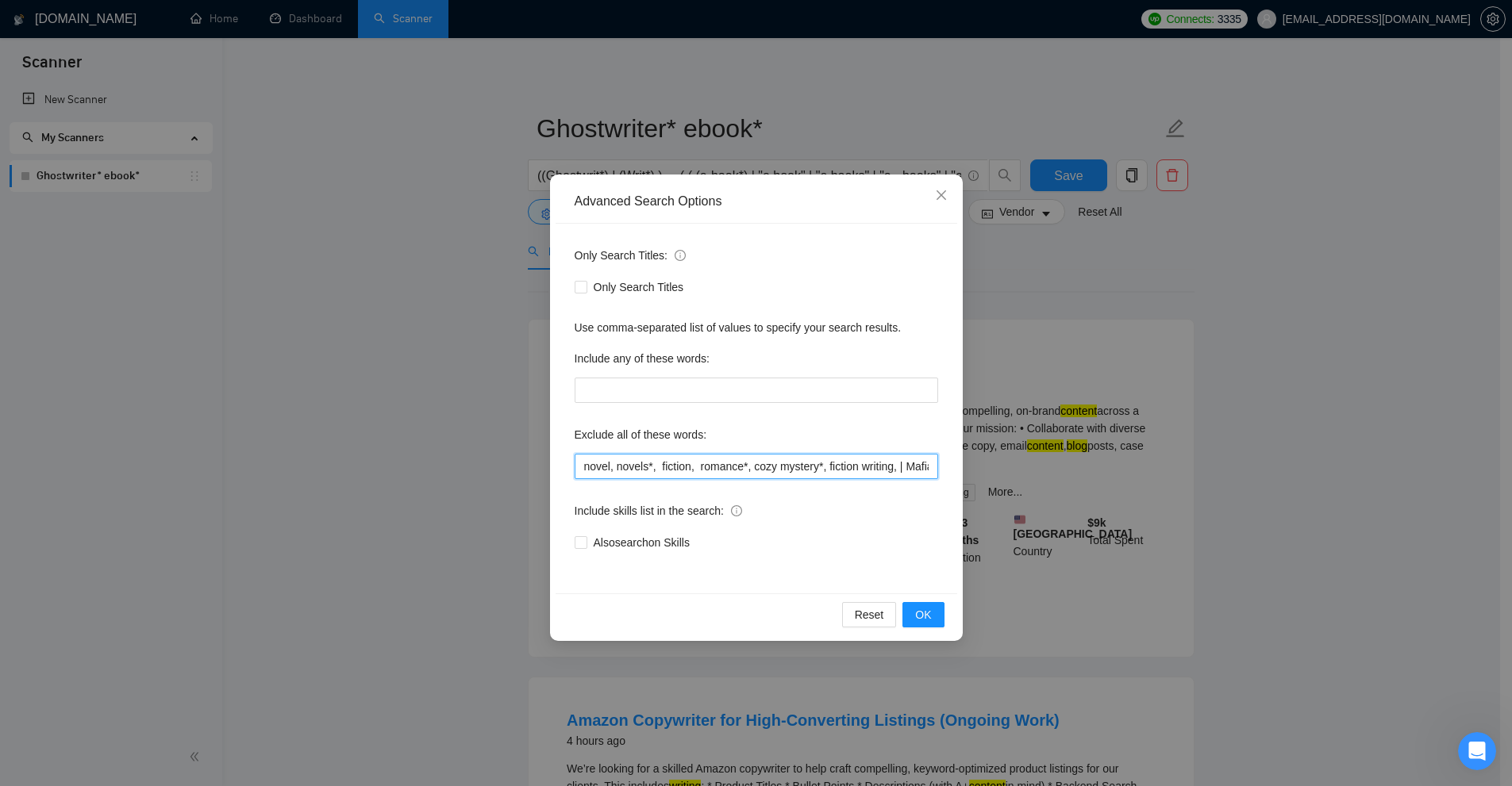
click at [608, 462] on input "novel, novels*, fiction, romance*, cozy mystery*, fiction writing, | Mafia*, Co…" at bounding box center [756, 466] width 363 height 25
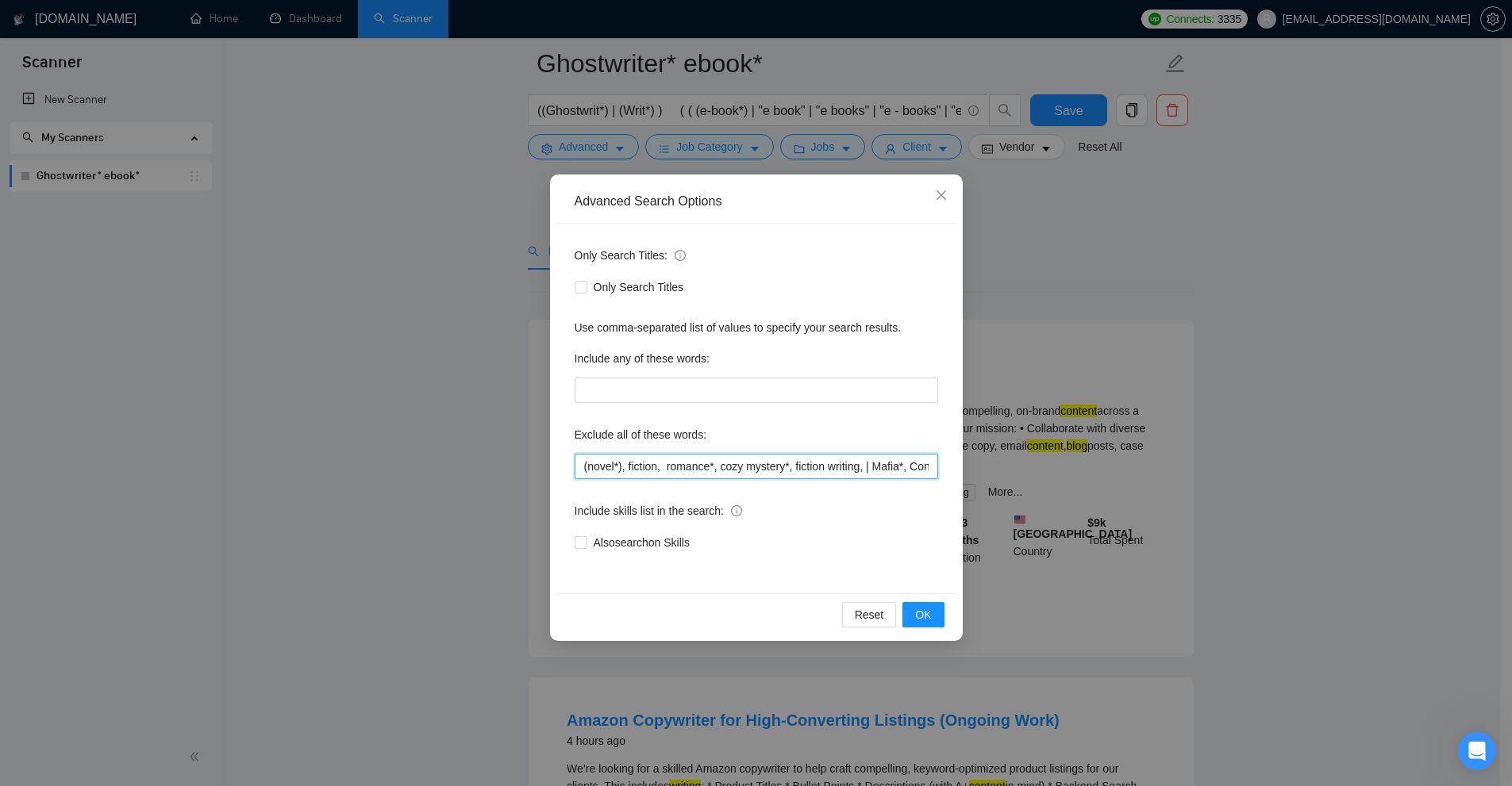
scroll to position [79, 0]
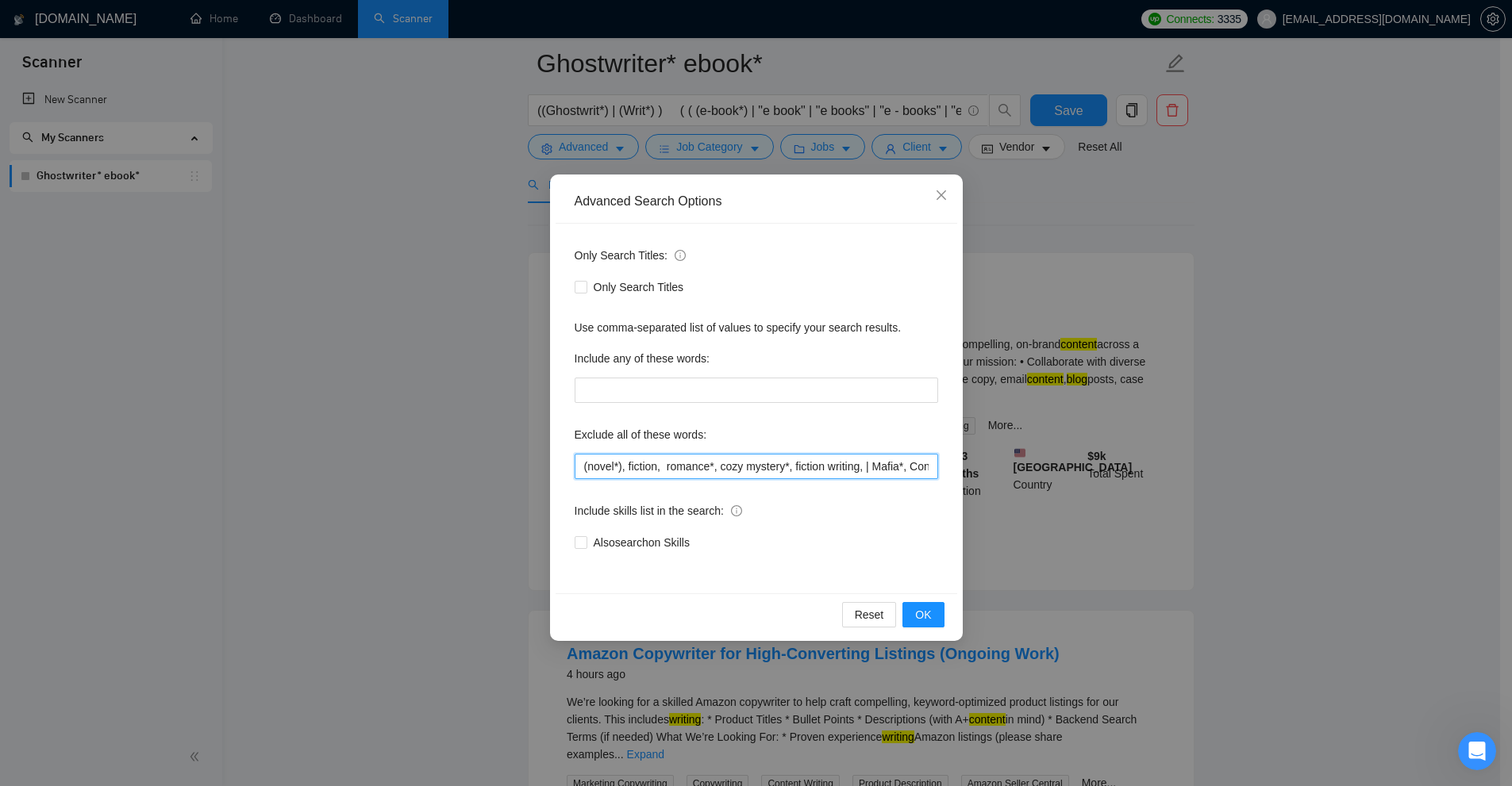
click at [660, 464] on input "(novel*), fiction, romance*, cozy mystery*, fiction writing, | Mafia*, Contempo…" at bounding box center [756, 466] width 363 height 25
drag, startPoint x: 666, startPoint y: 464, endPoint x: 691, endPoint y: 483, distance: 31.4
click at [666, 465] on input "(novel*), fiction, romance*, cozy mystery*, fiction writing, | Mafia*, Contempo…" at bounding box center [756, 466] width 363 height 25
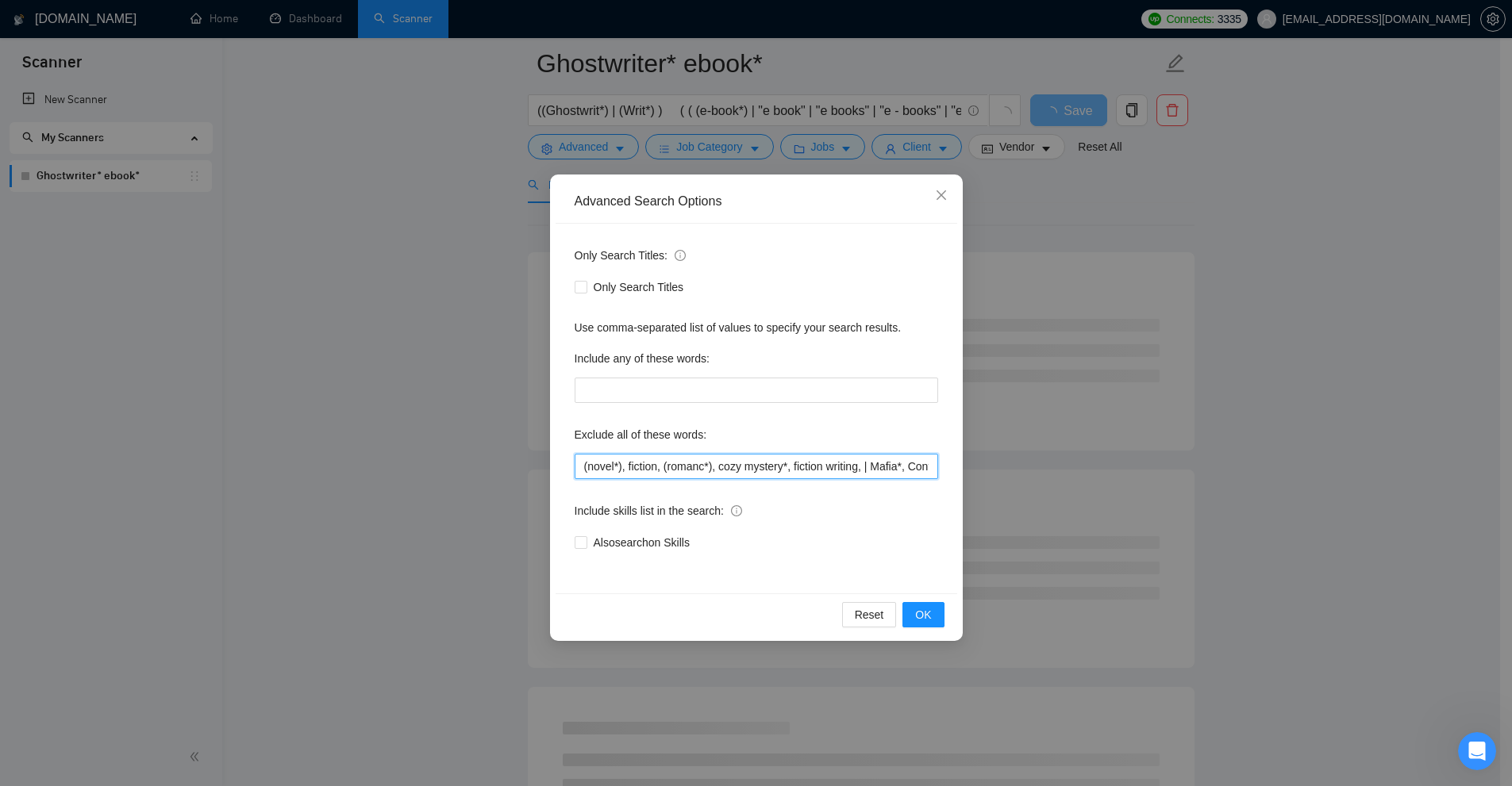
drag, startPoint x: 716, startPoint y: 465, endPoint x: 754, endPoint y: 464, distance: 38.0
click at [742, 465] on input "(novel*), fiction, (romanc*), cozy mystery*, fiction writing, | Mafia*, Contemp…" at bounding box center [756, 466] width 363 height 25
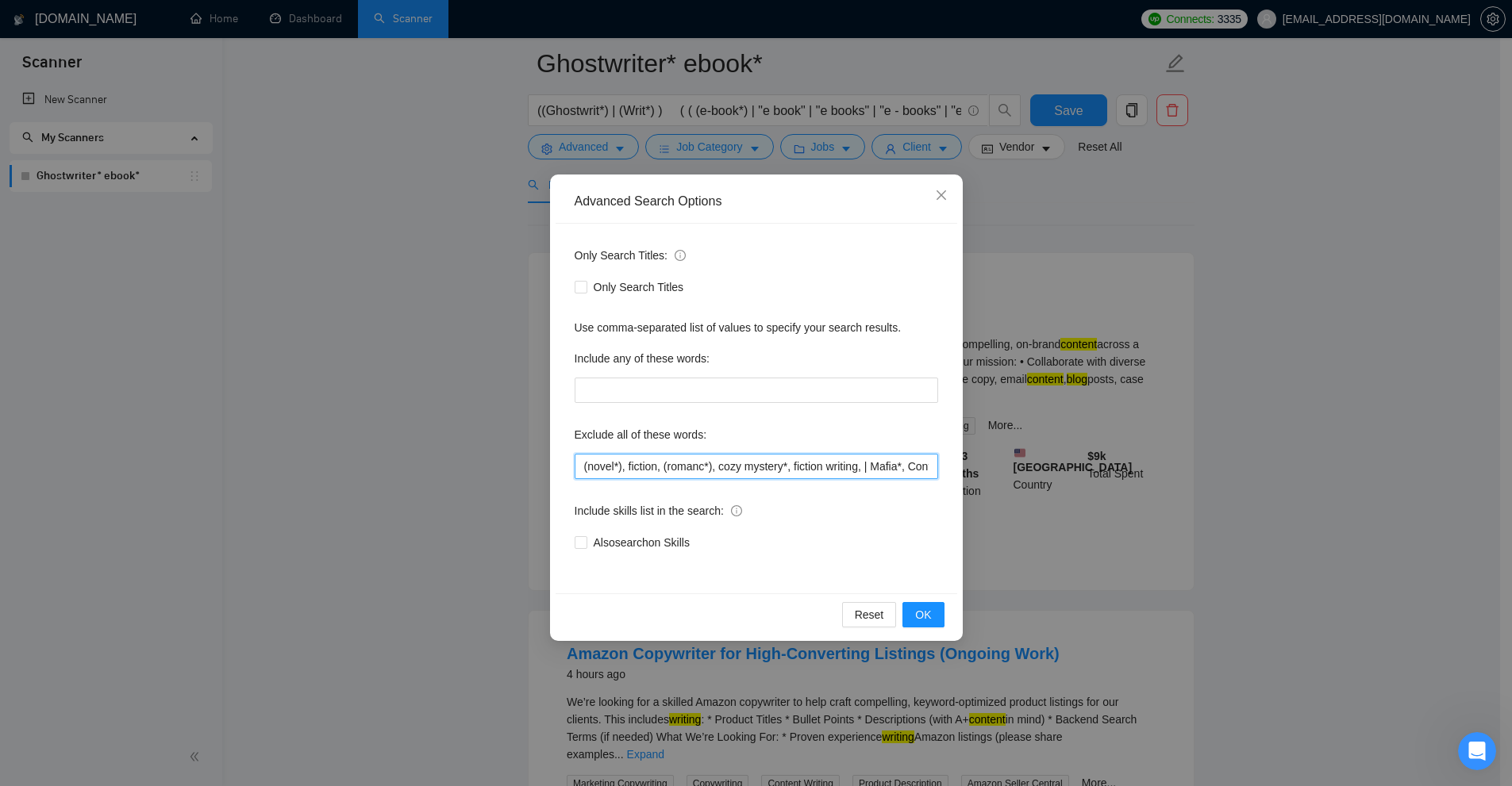
drag, startPoint x: 756, startPoint y: 464, endPoint x: 768, endPoint y: 464, distance: 12.0
click at [768, 464] on input "(novel*), fiction, (romanc*), cozy mystery*, fiction writing, | Mafia*, Contemp…" at bounding box center [756, 466] width 363 height 25
click at [778, 464] on input "(novel*), fiction, (romanc*), cozy mystery*, fiction writing, | Mafia*, Contemp…" at bounding box center [756, 466] width 363 height 25
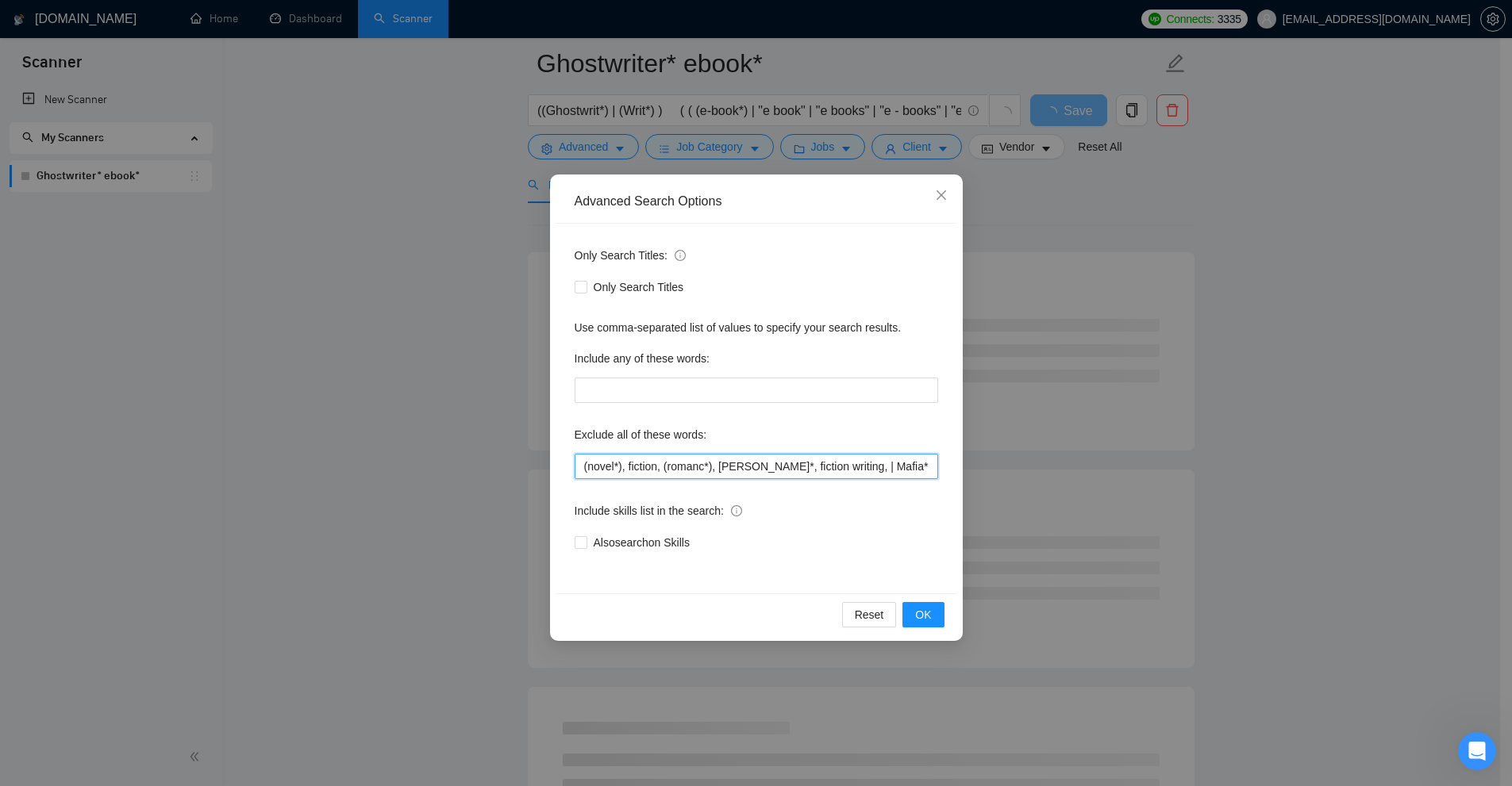
click at [779, 464] on input "(novel*), fiction, (romanc*), cozy myster*, fiction writing, | Mafia*, Contempo…" at bounding box center [756, 466] width 363 height 25
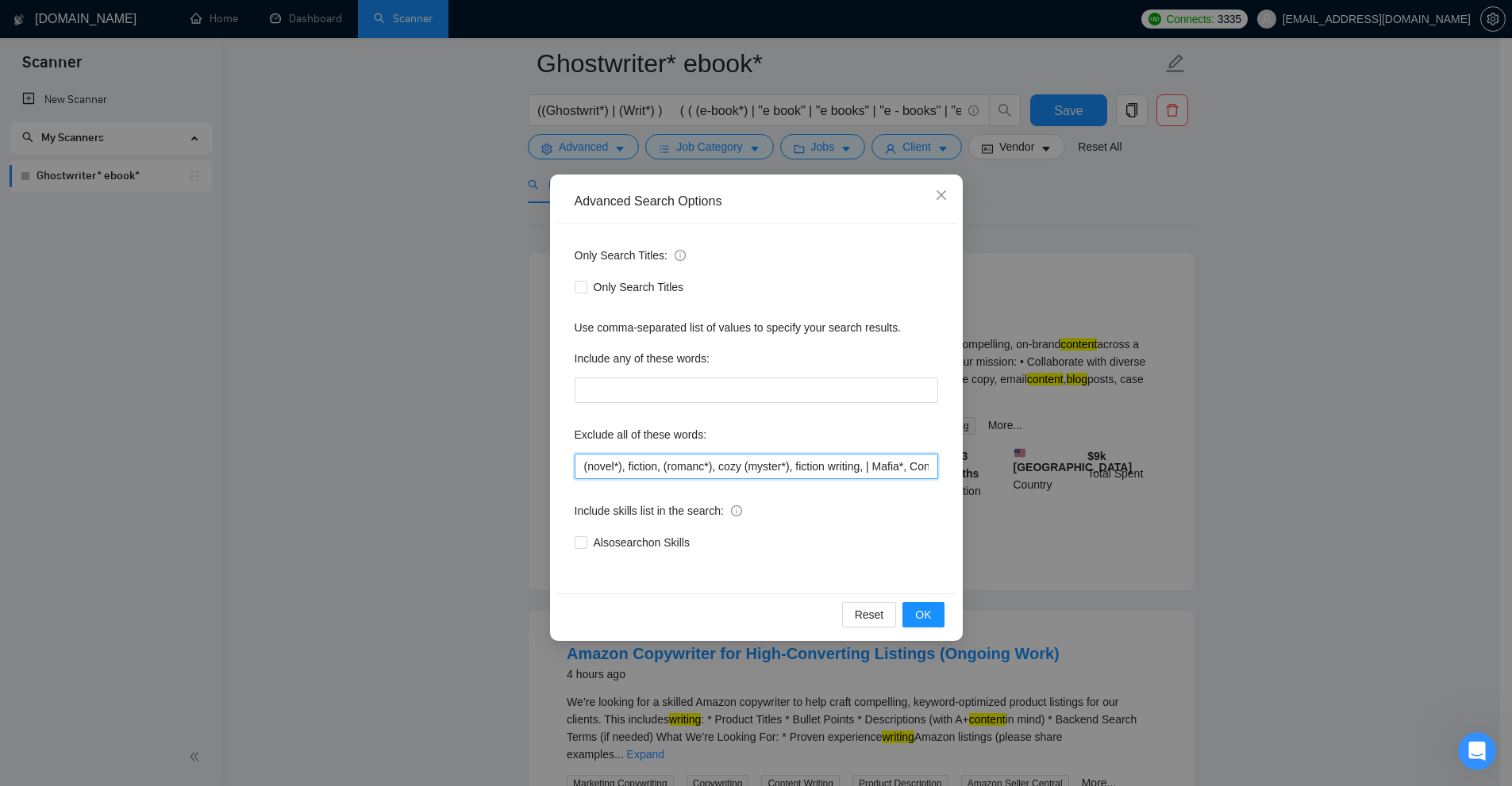
click at [788, 464] on input "(novel*), fiction, (romanc*), cozy (myster*), fiction writing, | Mafia*, Contem…" at bounding box center [756, 466] width 363 height 25
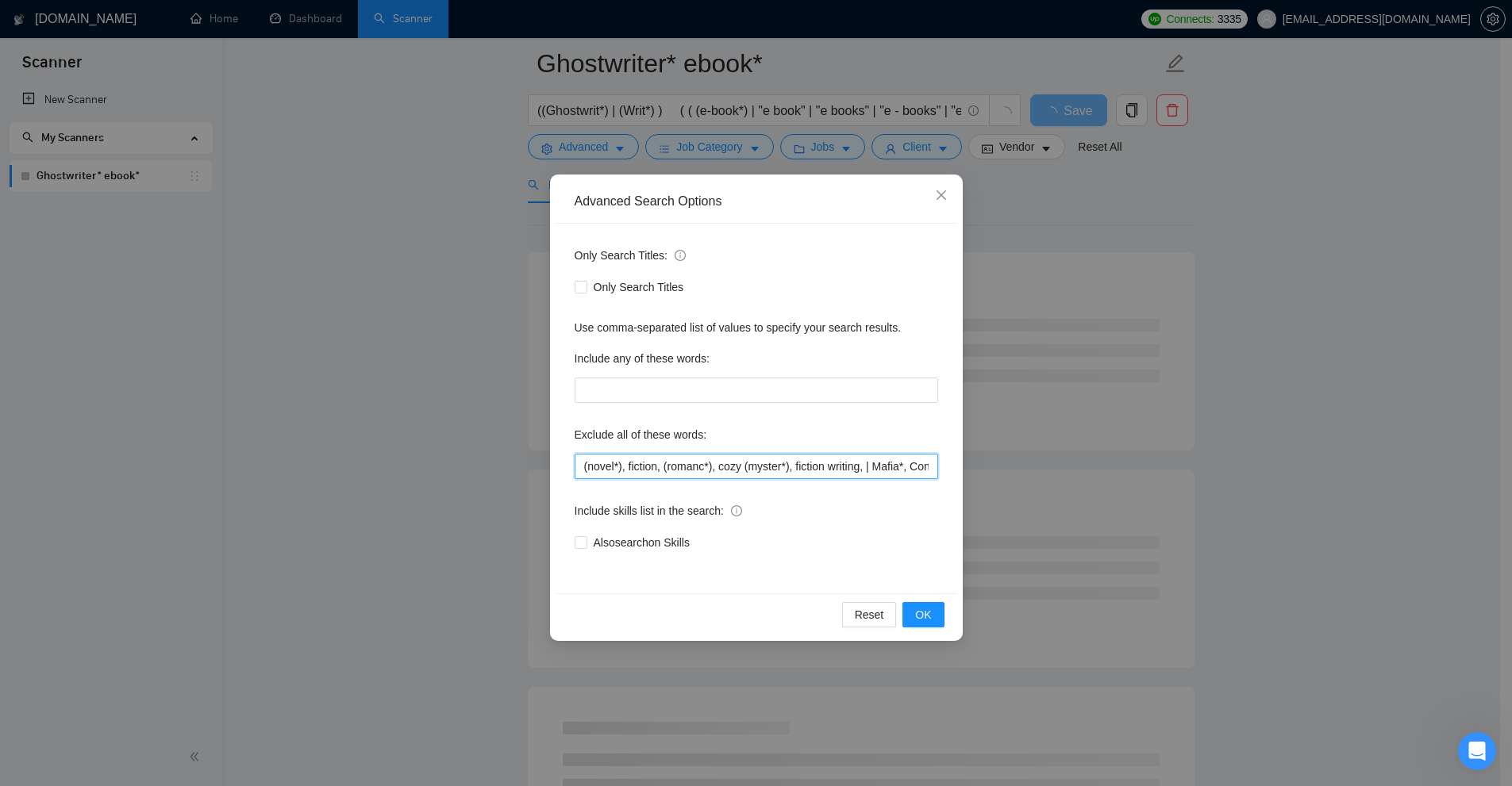
click at [808, 465] on input "(novel*), fiction, (romanc*), cozy (myster*), fiction writing, | Mafia*, Contem…" at bounding box center [756, 466] width 363 height 25
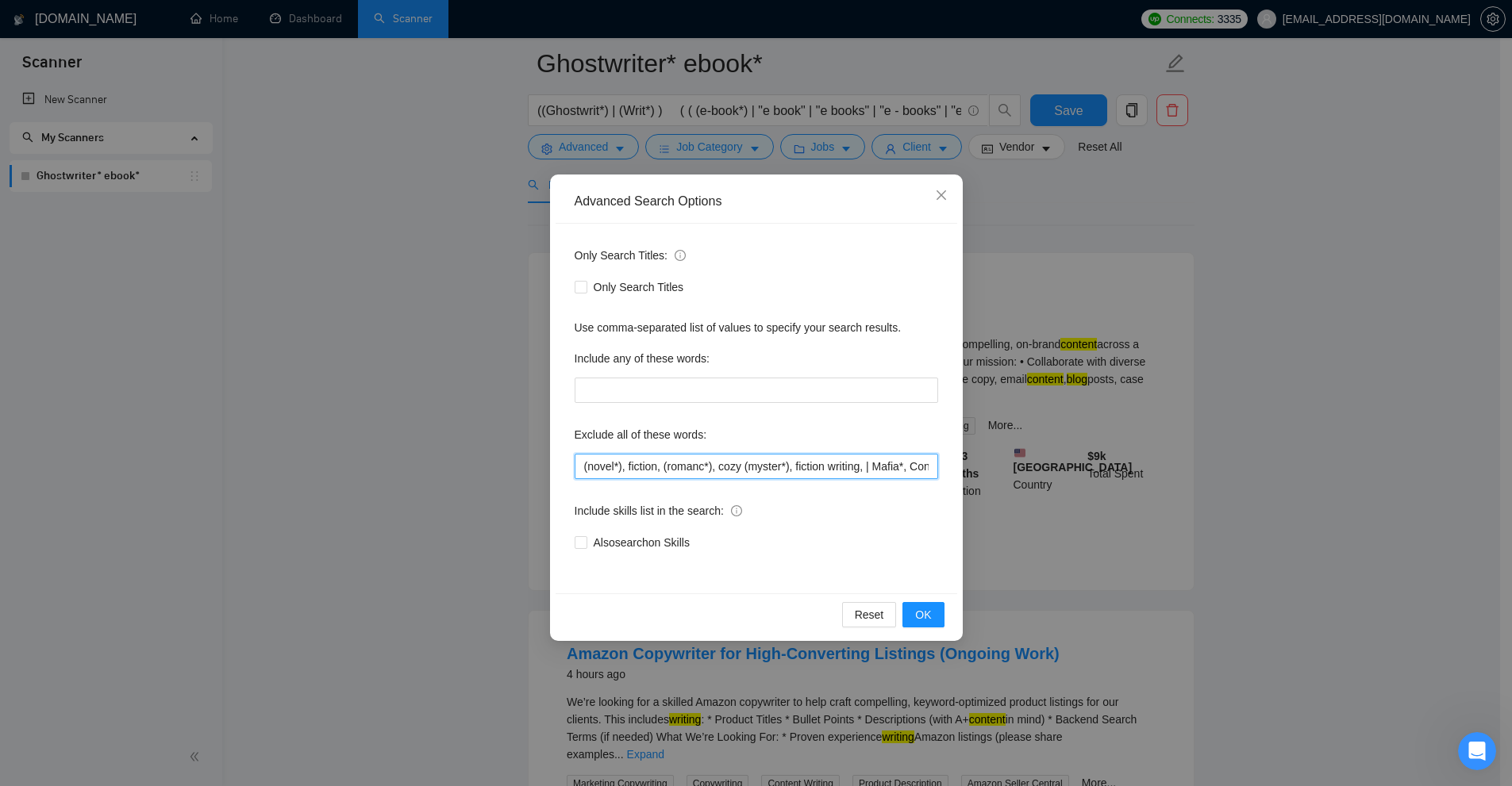
click at [790, 466] on input "(novel*), fiction, (romanc*), cozy (myster*), fiction writing, | Mafia*, Contem…" at bounding box center [756, 466] width 363 height 25
click at [789, 468] on input "(novel*), fiction, (romanc*), cozy (myster*), fiction writing, | Mafia*, Contem…" at bounding box center [756, 466] width 363 height 25
click at [789, 469] on input "(novel*), fiction, (romanc*), cozy (myster*), fiction writing, | Mafia*, Contem…" at bounding box center [756, 466] width 363 height 25
click at [791, 469] on input "(novel*), fiction, (romanc*), cozy (myster*), fiction writing, | Mafia*, Contem…" at bounding box center [756, 466] width 363 height 25
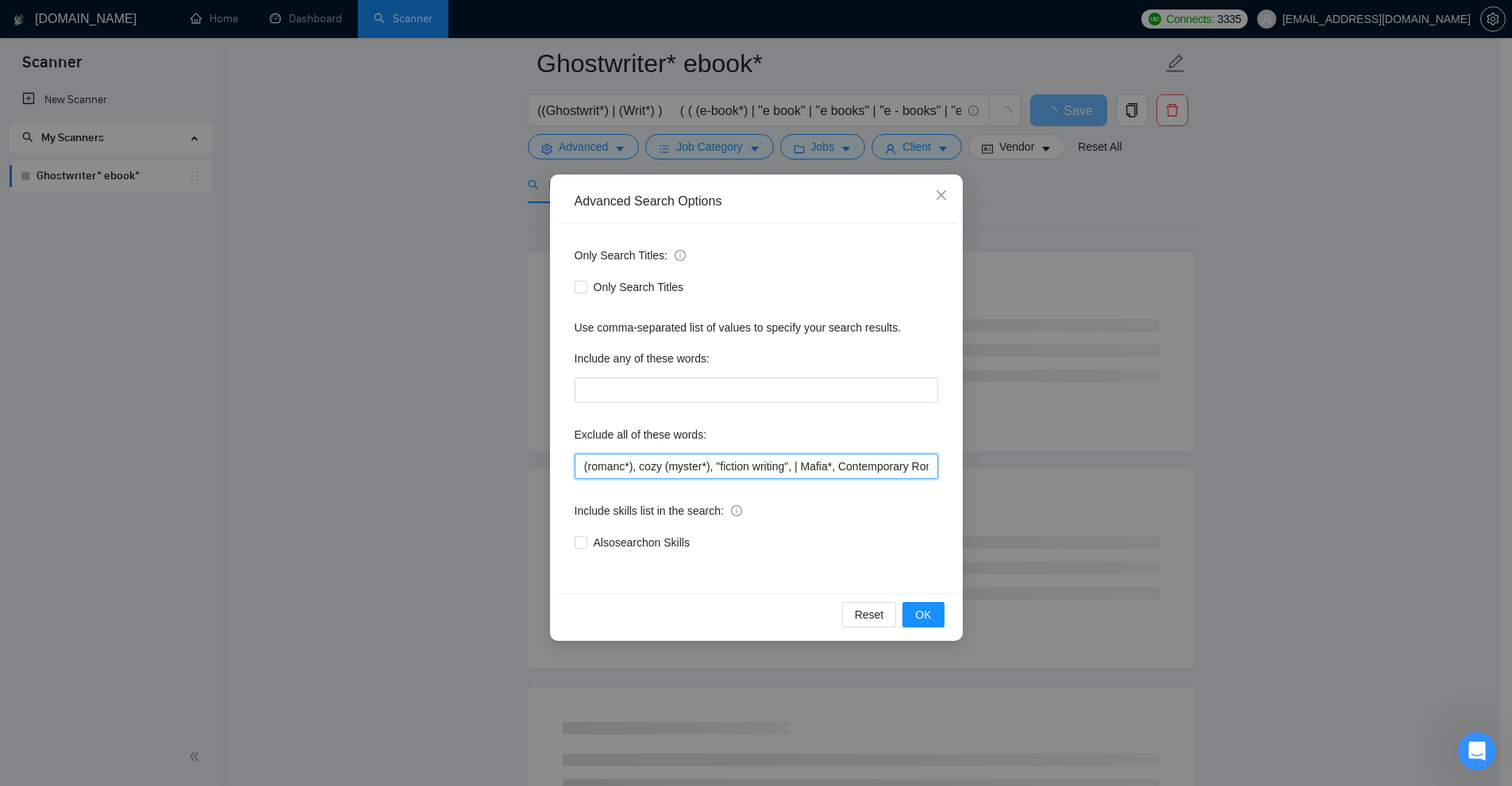
scroll to position [0, 159]
click at [717, 465] on input "(novel*), fiction, (romanc*), cozy (myster*), "fiction writing", | Mafia*, Cont…" at bounding box center [756, 466] width 363 height 25
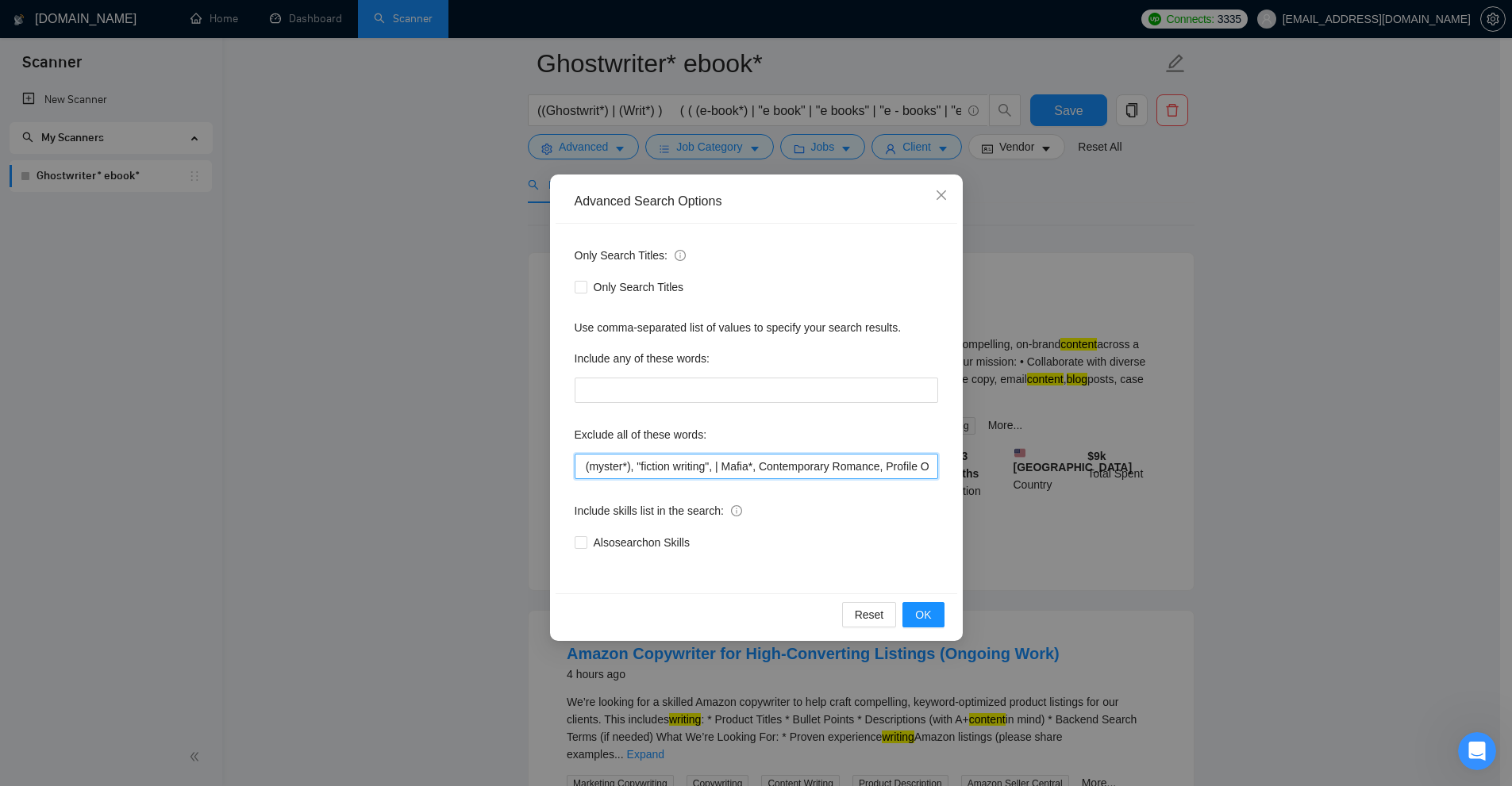
drag, startPoint x: 717, startPoint y: 465, endPoint x: 712, endPoint y: 478, distance: 13.9
click at [712, 478] on input "(novel*), fiction, (romanc*), cozy (myster*), "fiction writing", | Mafia*, Cont…" at bounding box center [756, 466] width 363 height 25
click at [740, 464] on input "(novel*), fiction, (romanc*), cozy (myster*), "fiction writing", Mafia*, Contem…" at bounding box center [756, 466] width 363 height 25
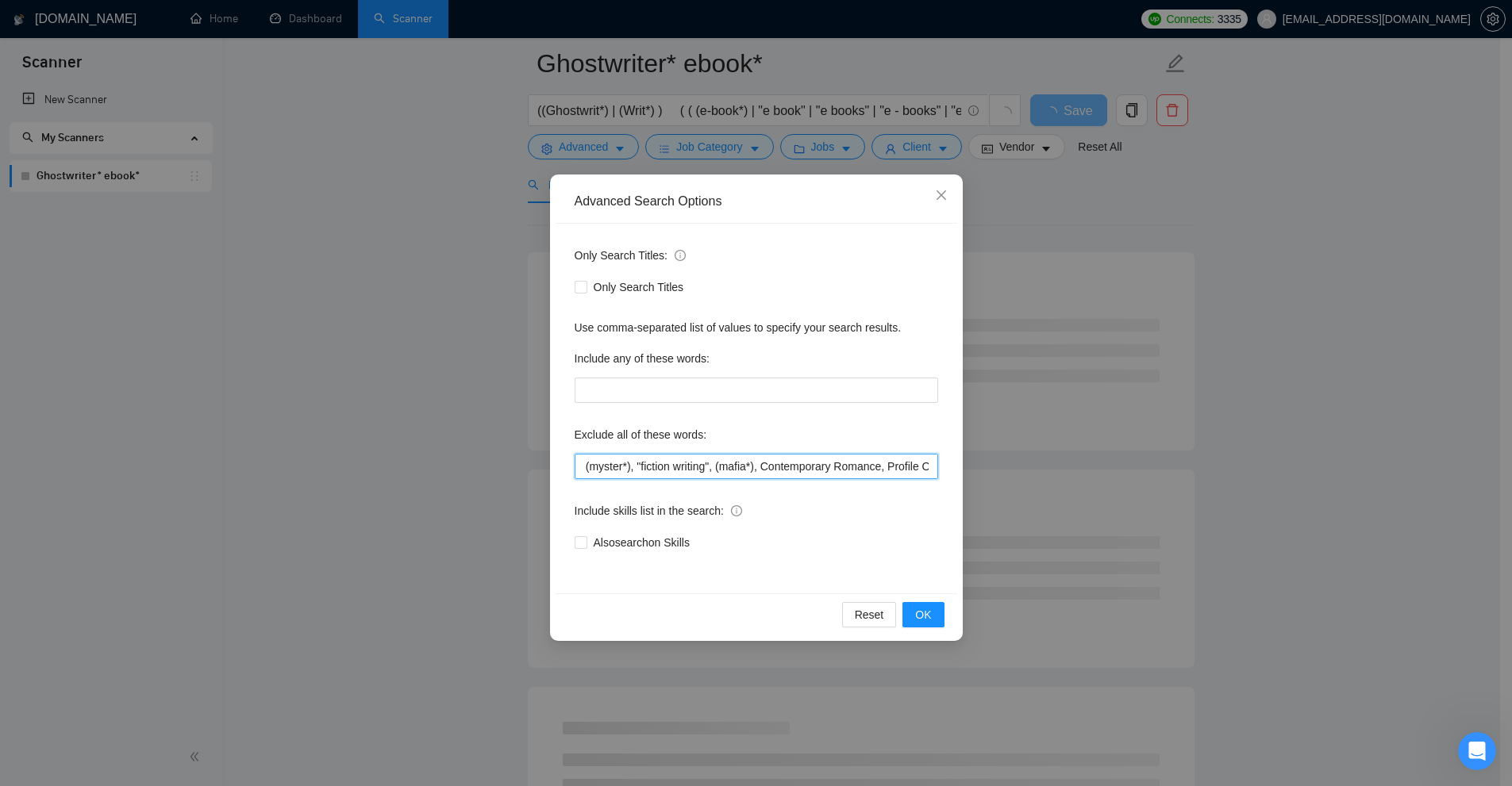
drag, startPoint x: 761, startPoint y: 468, endPoint x: 790, endPoint y: 471, distance: 29.2
click at [790, 471] on input "(novel*), fiction, (romanc*), cozy (myster*), "fiction writing", (mafia*), Cont…" at bounding box center [756, 466] width 363 height 25
drag, startPoint x: 774, startPoint y: 474, endPoint x: 765, endPoint y: 474, distance: 9.0
click at [774, 474] on input "(novel*), fiction, (romanc*), cozy (myster*), "fiction writing", (mafia*), Cont…" at bounding box center [756, 466] width 363 height 25
click at [761, 471] on input "(novel*), fiction, (romanc*), cozy (myster*), "fiction writing", (mafia*), Cont…" at bounding box center [756, 466] width 363 height 25
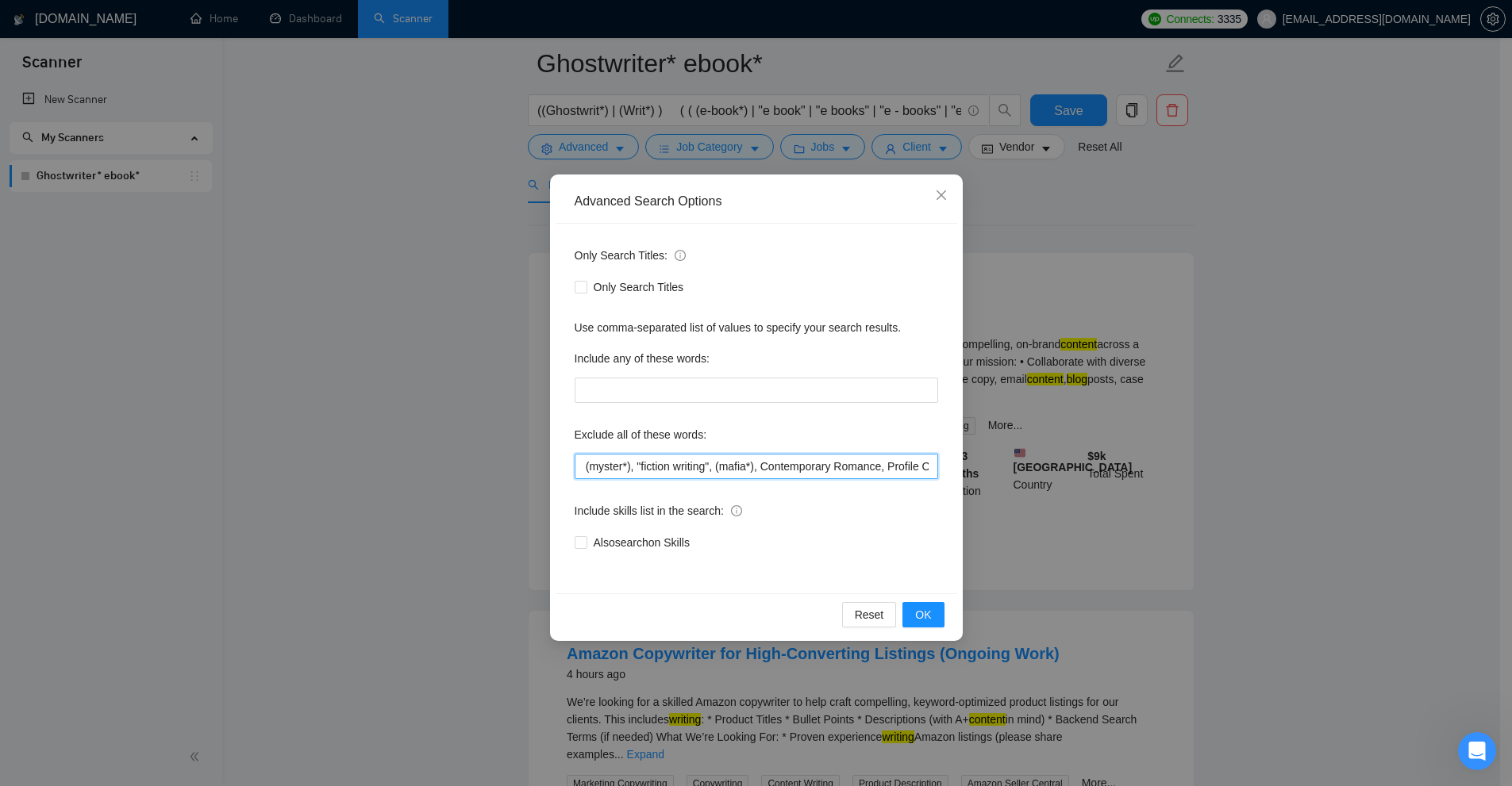
scroll to position [0, 238]
click at [802, 469] on input "(novel*), fiction, (romanc*), cozy (myster*), "fiction writing", (mafia*), Cont…" at bounding box center [756, 466] width 363 height 25
click at [796, 468] on input "(novel*), fiction, (romanc*), cozy (myster*), "fiction writing", (mafia*), Cont…" at bounding box center [756, 466] width 363 height 25
click at [759, 466] on input "(novel*), fiction, (romanc*), cozy (myster*), "fiction writing", (mafia*), Cont…" at bounding box center [756, 466] width 363 height 25
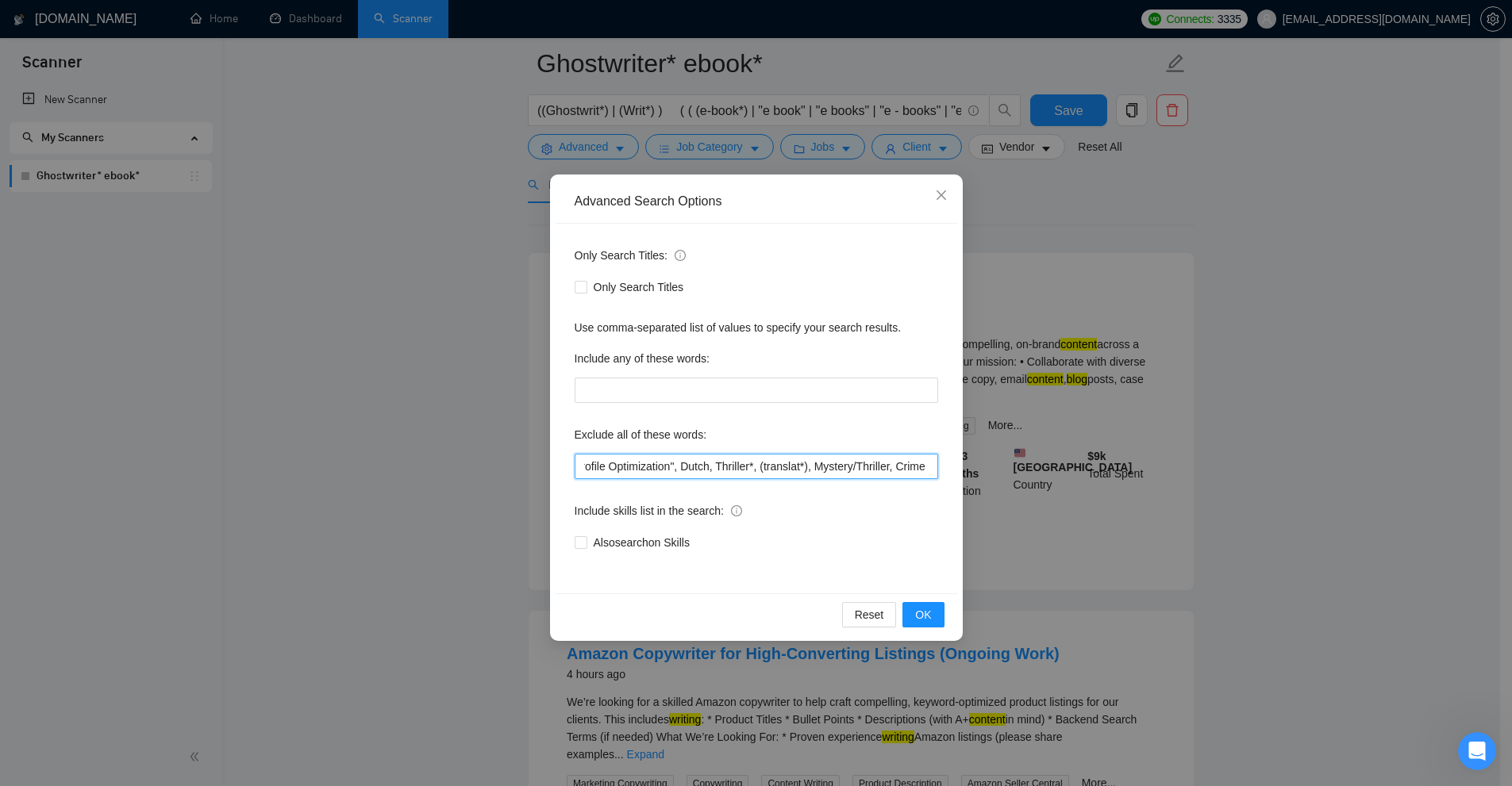
scroll to position [0, 555]
click at [767, 467] on input "(novel*), fiction, (romanc*), cozy (myster*), "fiction writing", (mafia*), Cont…" at bounding box center [756, 466] width 363 height 25
drag, startPoint x: 650, startPoint y: 467, endPoint x: 727, endPoint y: 468, distance: 77.0
click at [727, 468] on input "(novel*), fiction, (romanc*), cozy (myster*), "fiction writing", (mafia*), Cont…" at bounding box center [756, 466] width 363 height 25
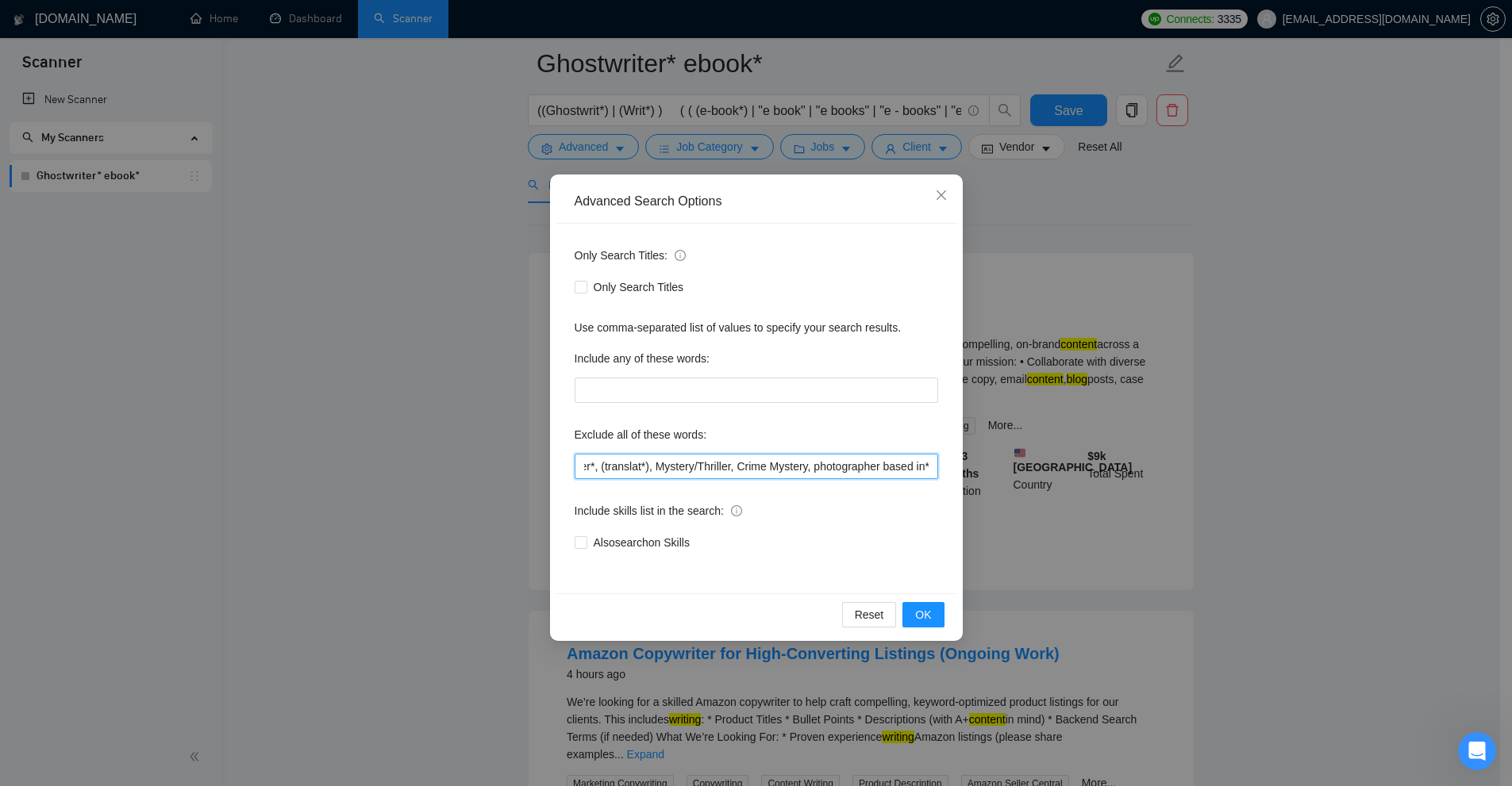
click at [693, 466] on input "(novel*), fiction, (romanc*), cozy (myster*), "fiction writing", (mafia*), Cont…" at bounding box center [756, 466] width 363 height 25
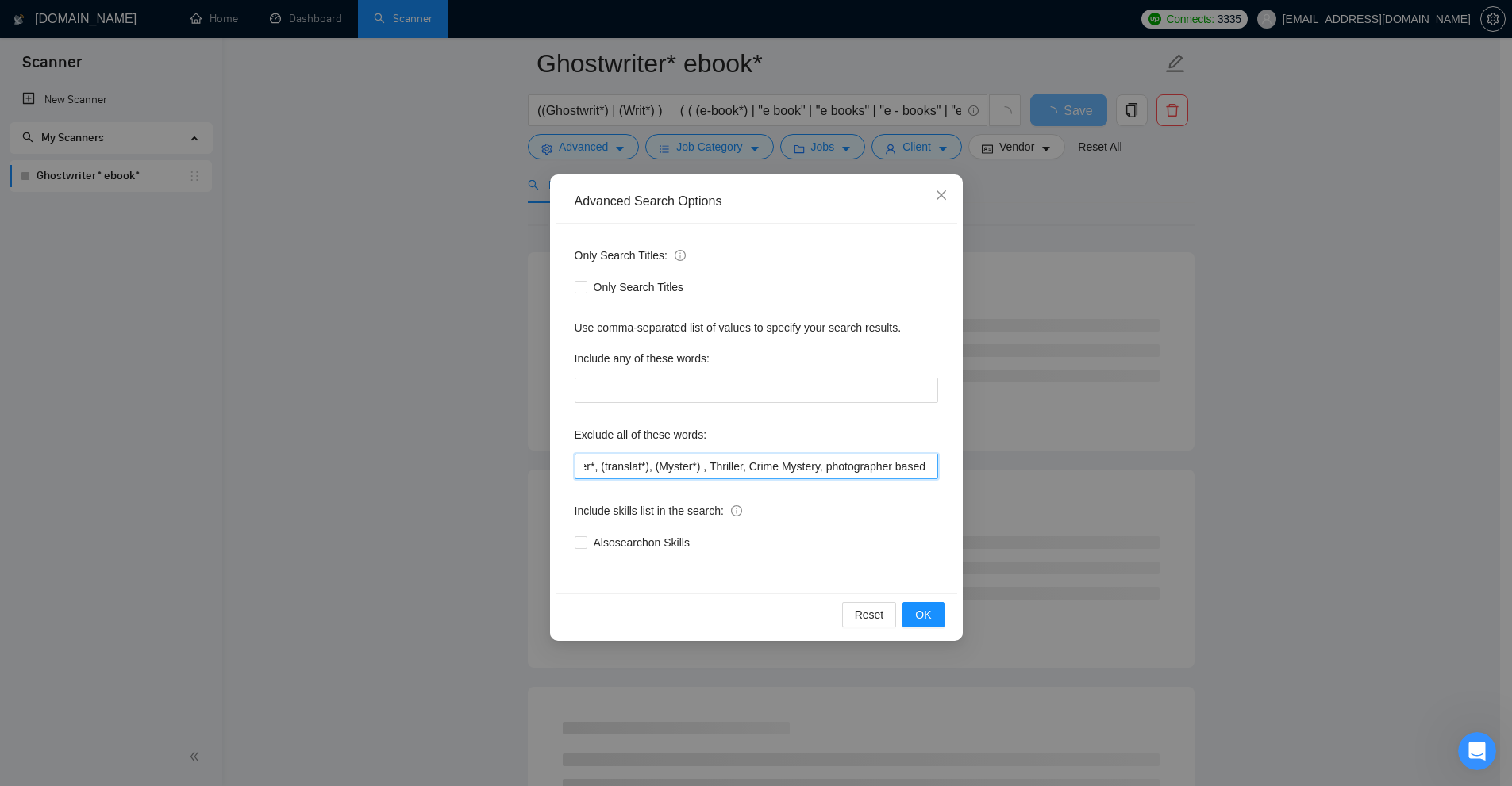
drag, startPoint x: 748, startPoint y: 466, endPoint x: 811, endPoint y: 470, distance: 63.1
click at [811, 470] on input "(novel*), fiction, (romanc*), cozy (myster*), "fiction writing", (mafia*), Cont…" at bounding box center [756, 466] width 363 height 25
click at [811, 471] on input "(novel*), fiction, (romanc*), cozy (myster*), "fiction writing", (mafia*), Cont…" at bounding box center [756, 466] width 363 height 25
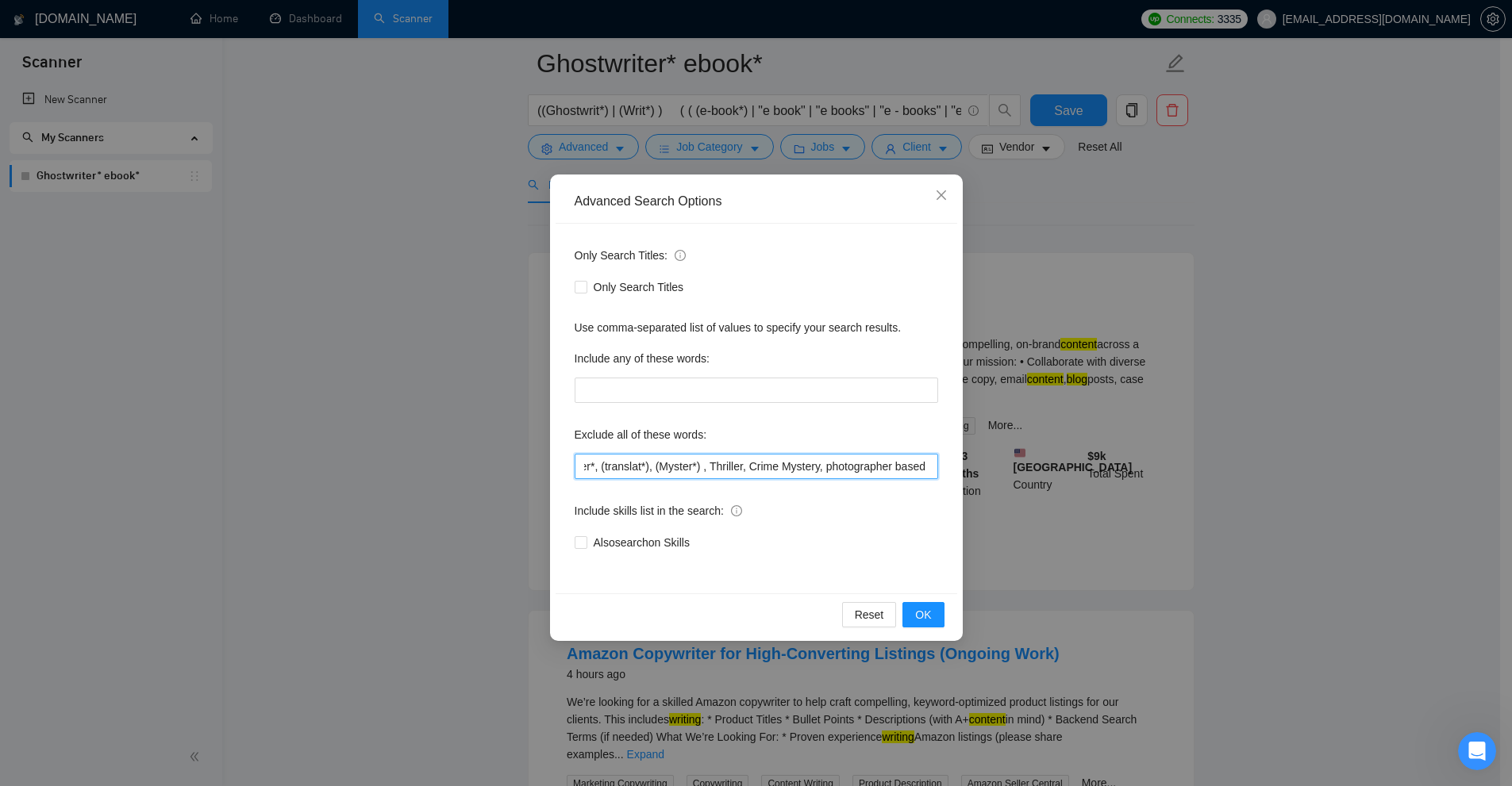
drag, startPoint x: 813, startPoint y: 475, endPoint x: 749, endPoint y: 478, distance: 64.1
click at [749, 478] on input "(novel*), fiction, (romanc*), cozy (myster*), "fiction writing", (mafia*), Cont…" at bounding box center [756, 466] width 363 height 25
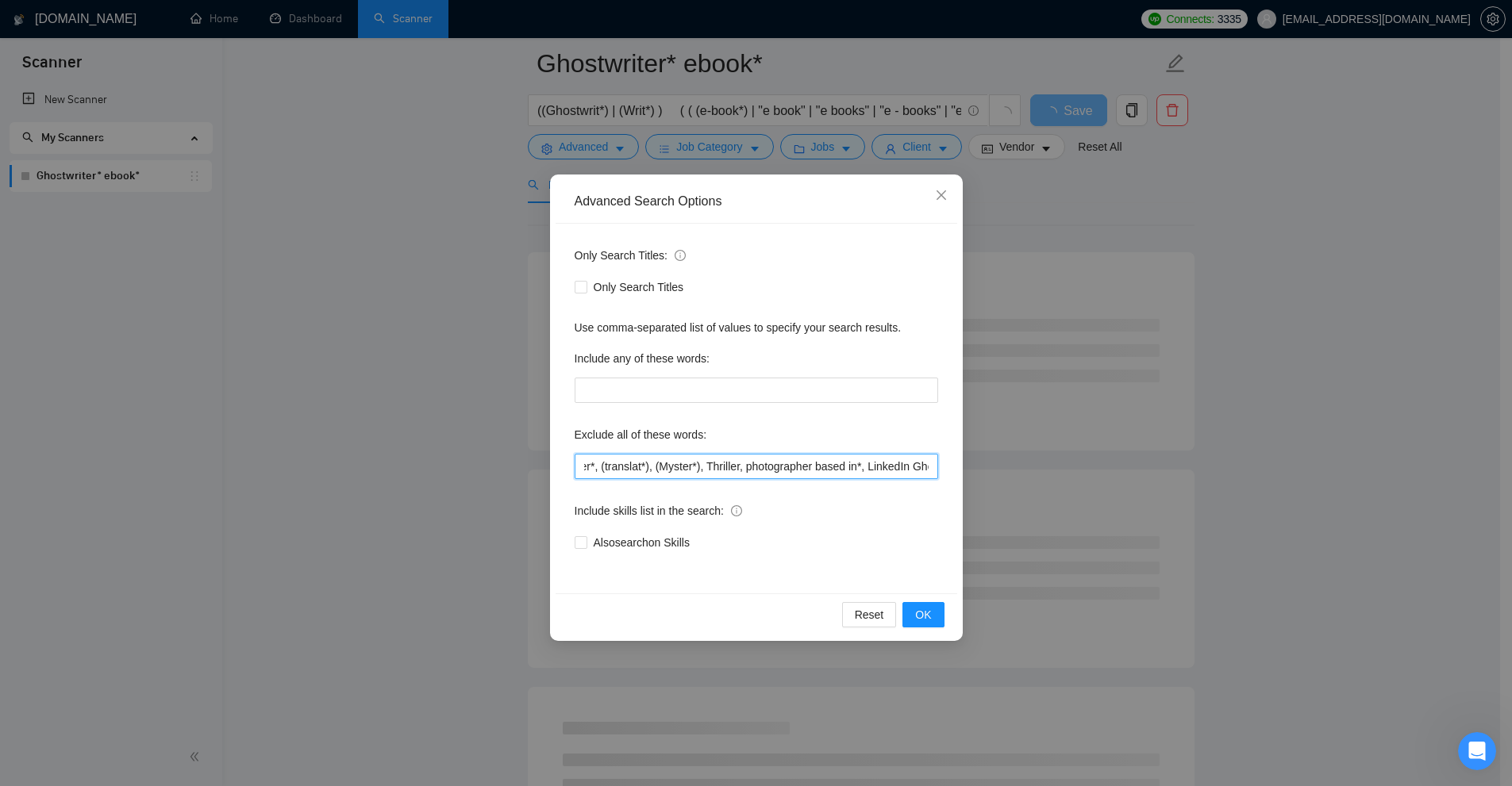
click at [852, 470] on input "(novel*), fiction, (romanc*), cozy (myster*), "fiction writing", (mafia*), Cont…" at bounding box center [756, 466] width 363 height 25
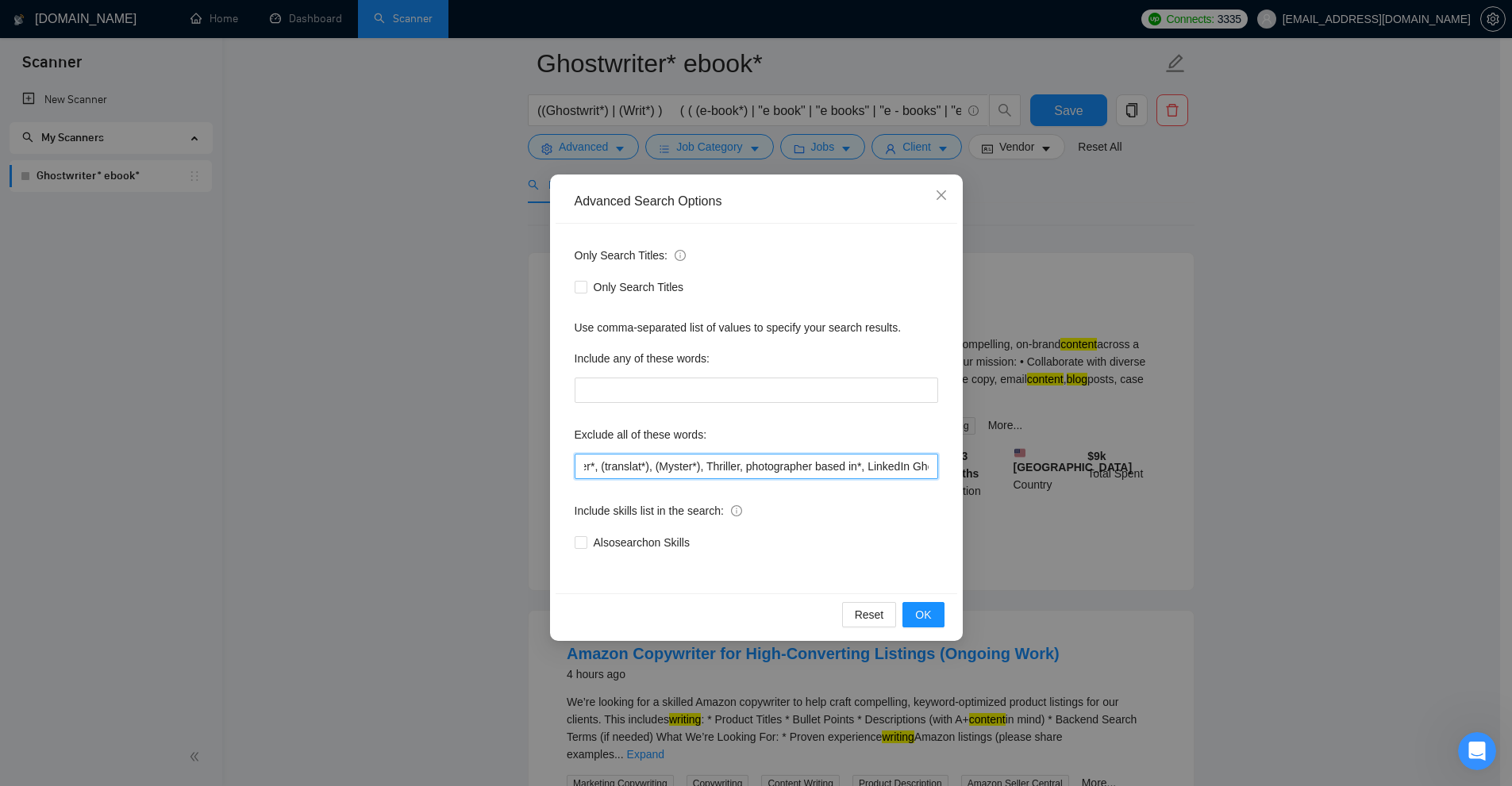
click at [739, 466] on input "(novel*), fiction, (romanc*), cozy (myster*), "fiction writing", (mafia*), Cont…" at bounding box center [756, 466] width 363 height 25
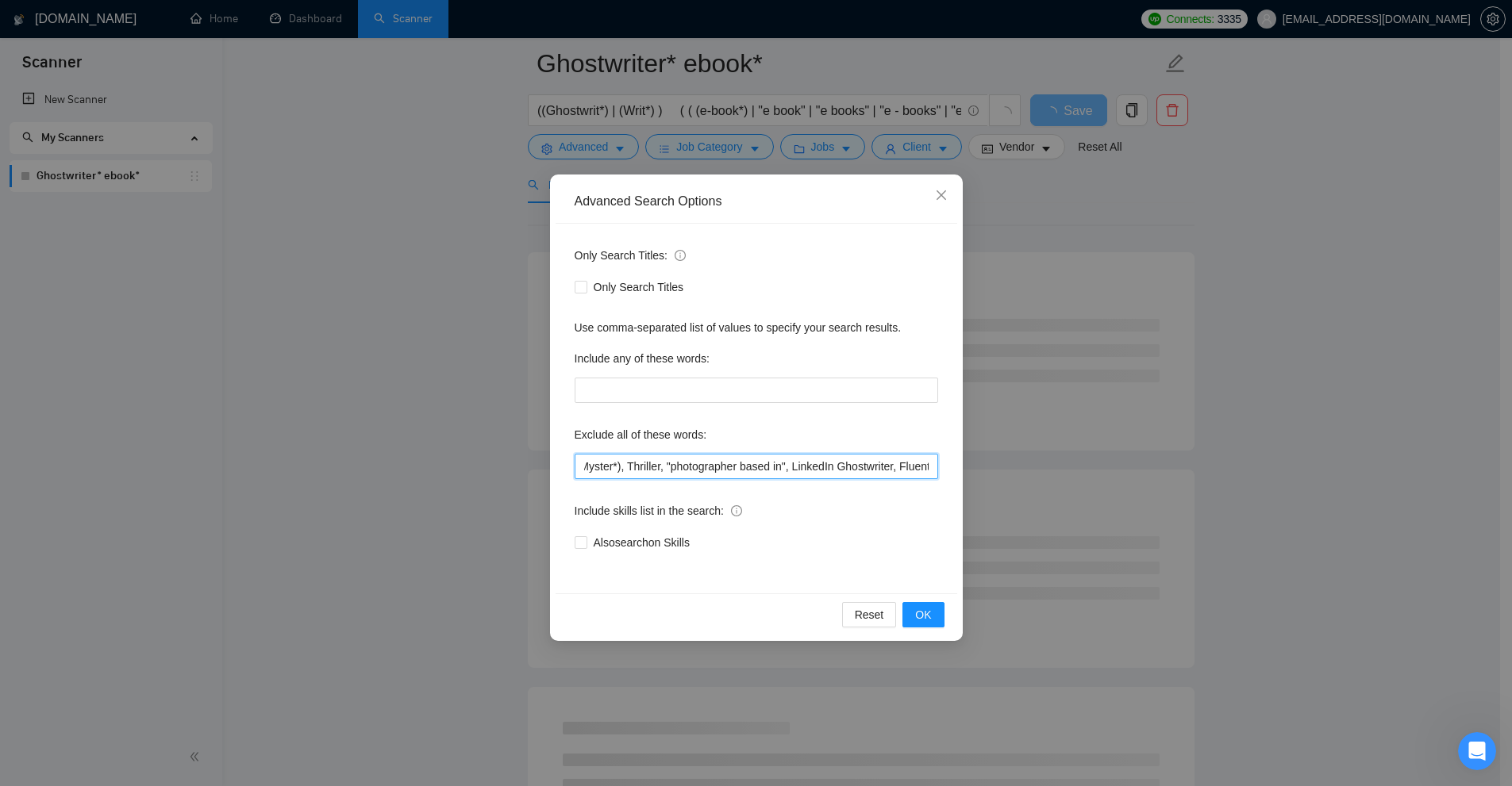
scroll to position [0, 794]
click at [693, 464] on input "(novel*), fiction, (romanc*), cozy (myster*), "fiction writing", (mafia*), Cont…" at bounding box center [756, 466] width 363 height 25
click at [697, 464] on input "(novel*), fiction, (romanc*), cozy (myster*), "fiction writing", (mafia*), Cont…" at bounding box center [756, 466] width 363 height 25
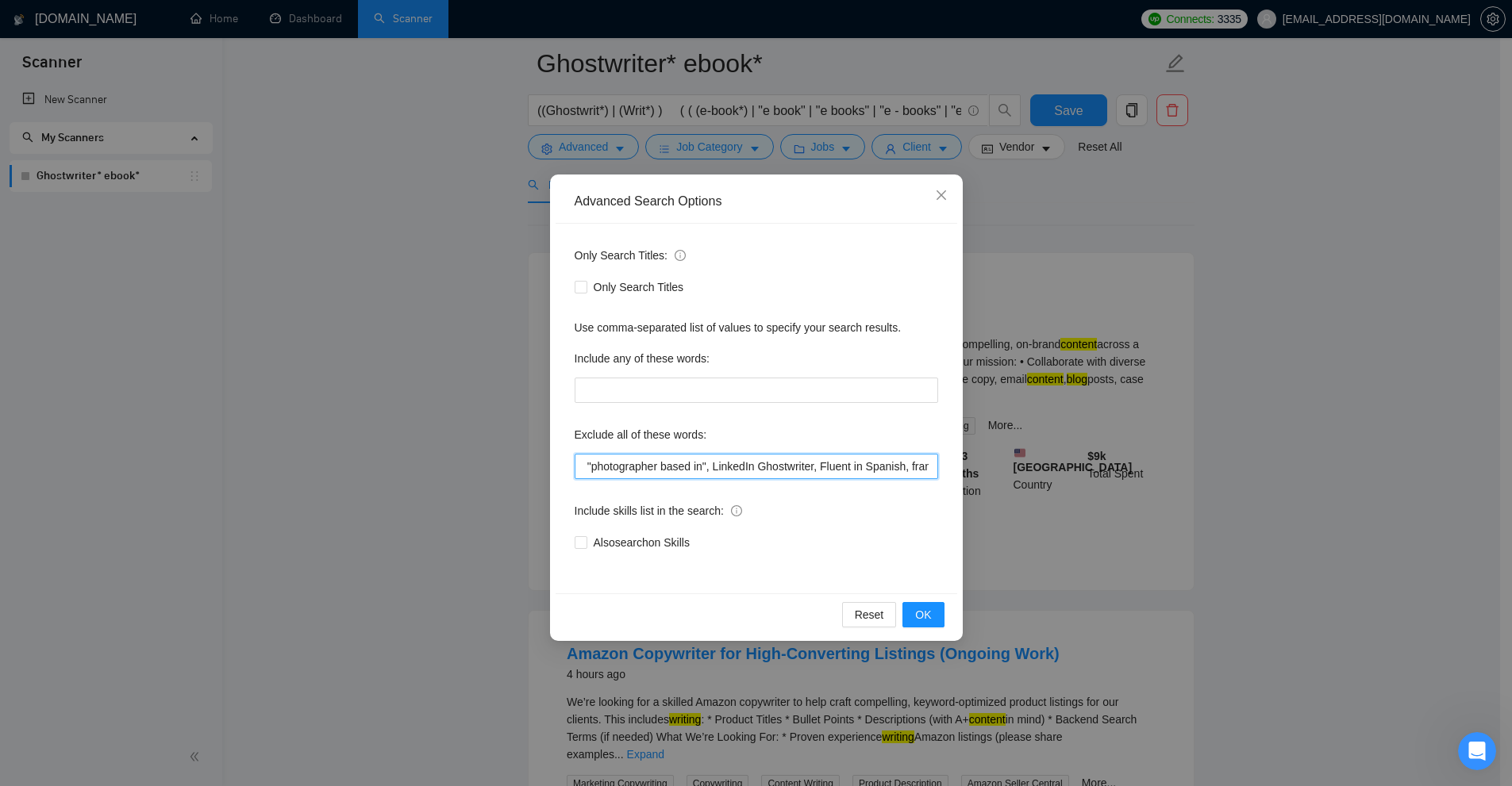
drag, startPoint x: 706, startPoint y: 466, endPoint x: 724, endPoint y: 464, distance: 18.1
click at [724, 464] on input "(novel*), fiction, (romanc*), cozy (myster*), "fiction writing", (mafia*), Cont…" at bounding box center [756, 466] width 363 height 25
click at [728, 464] on input "(novel*), fiction, (romanc*), cozy (myster*), "fiction writing", (mafia*), Cont…" at bounding box center [756, 466] width 363 height 25
drag, startPoint x: 711, startPoint y: 466, endPoint x: 721, endPoint y: 465, distance: 10.0
click at [721, 465] on input "(novel*), fiction, (romanc*), cozy (myster*), "fiction writing", (mafia*), Cont…" at bounding box center [756, 466] width 363 height 25
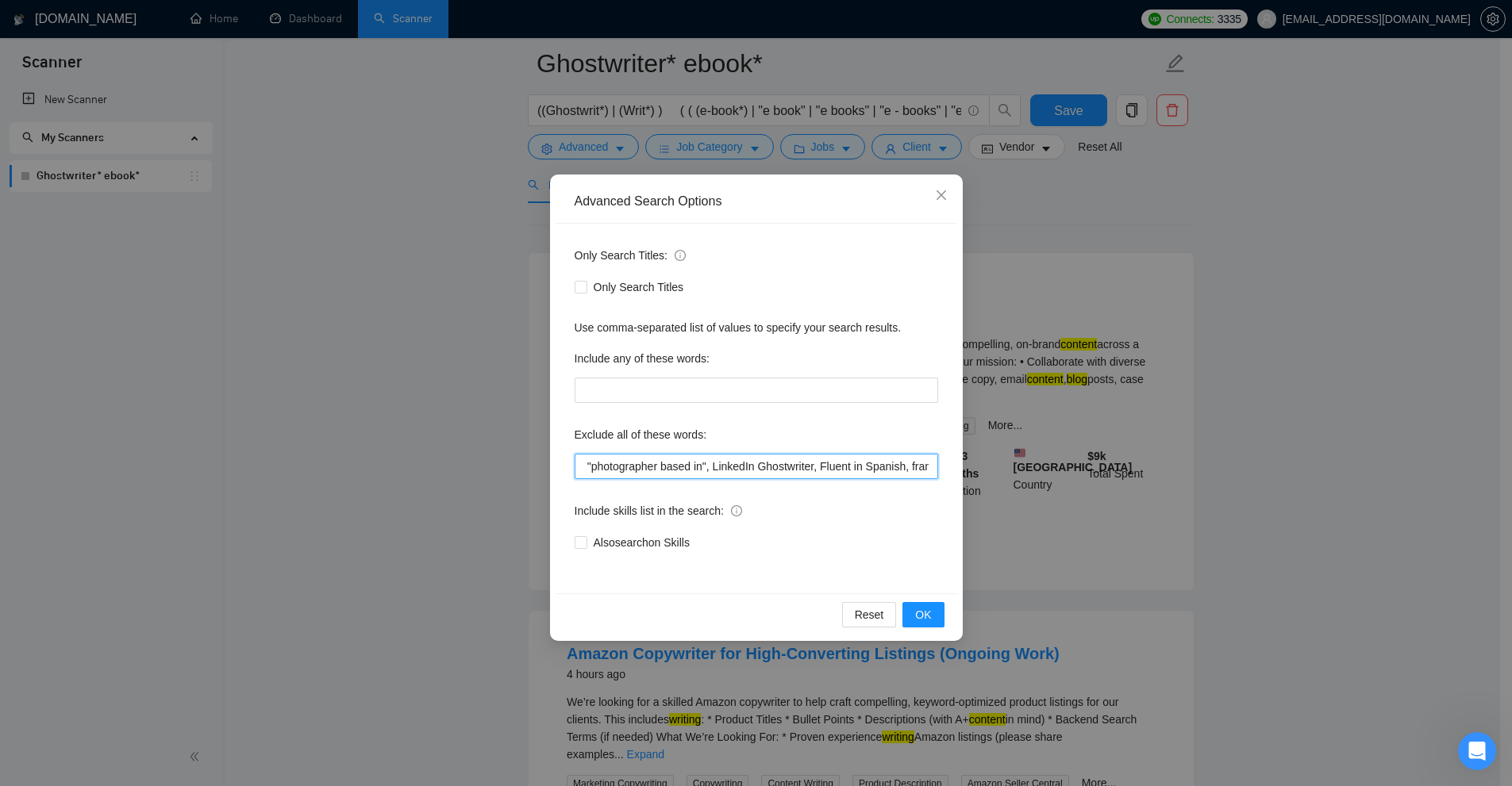
click at [731, 466] on input "(novel*), fiction, (romanc*), cozy (myster*), "fiction writing", (mafia*), Cont…" at bounding box center [756, 466] width 363 height 25
click at [727, 469] on input "(novel*), fiction, (romanc*), cozy (myster*), "fiction writing", (mafia*), Cont…" at bounding box center [756, 466] width 363 height 25
click at [726, 463] on input "(novel*), fiction, (romanc*), cozy (myster*), "fiction writing", (mafia*), Cont…" at bounding box center [756, 466] width 363 height 25
click at [728, 471] on input "(novel*), fiction, (romanc*), cozy (myster*), "fiction writing", (mafia*), Cont…" at bounding box center [756, 466] width 363 height 25
drag, startPoint x: 728, startPoint y: 466, endPoint x: 745, endPoint y: 467, distance: 17.0
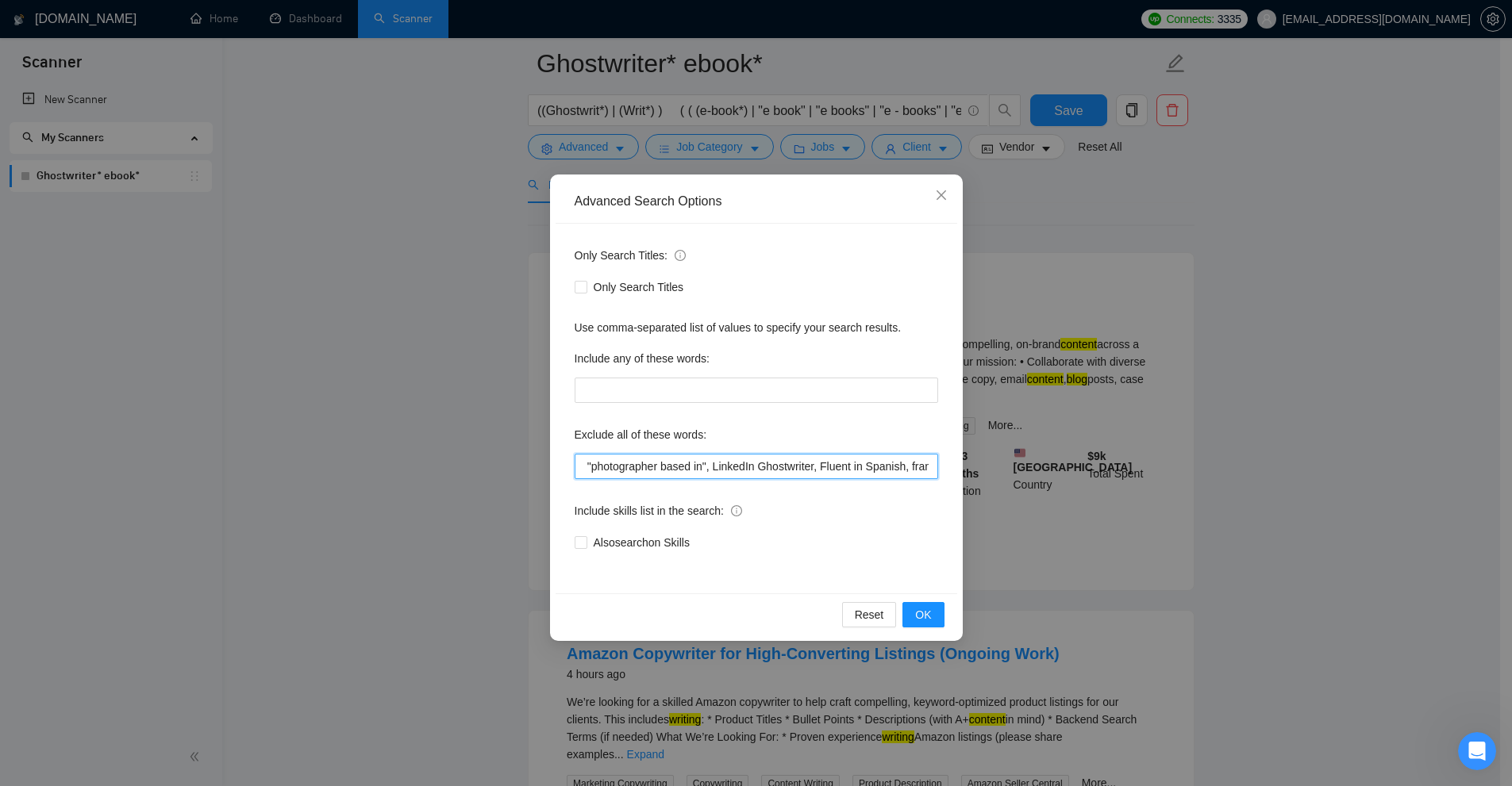
click at [745, 467] on input "(novel*), fiction, (romanc*), cozy (myster*), "fiction writing", (mafia*), Cont…" at bounding box center [756, 466] width 363 height 25
click at [718, 476] on input "(novel*), fiction, (romanc*), cozy (myster*), "fiction writing", (mafia*), Cont…" at bounding box center [756, 466] width 363 height 25
click at [726, 447] on div "Exclude all of these words:" at bounding box center [756, 438] width 363 height 31
click at [595, 469] on input "(novel*), fiction, (romanc*), cozy (myster*), "fiction writing", (mafia*), Cont…" at bounding box center [756, 466] width 363 height 25
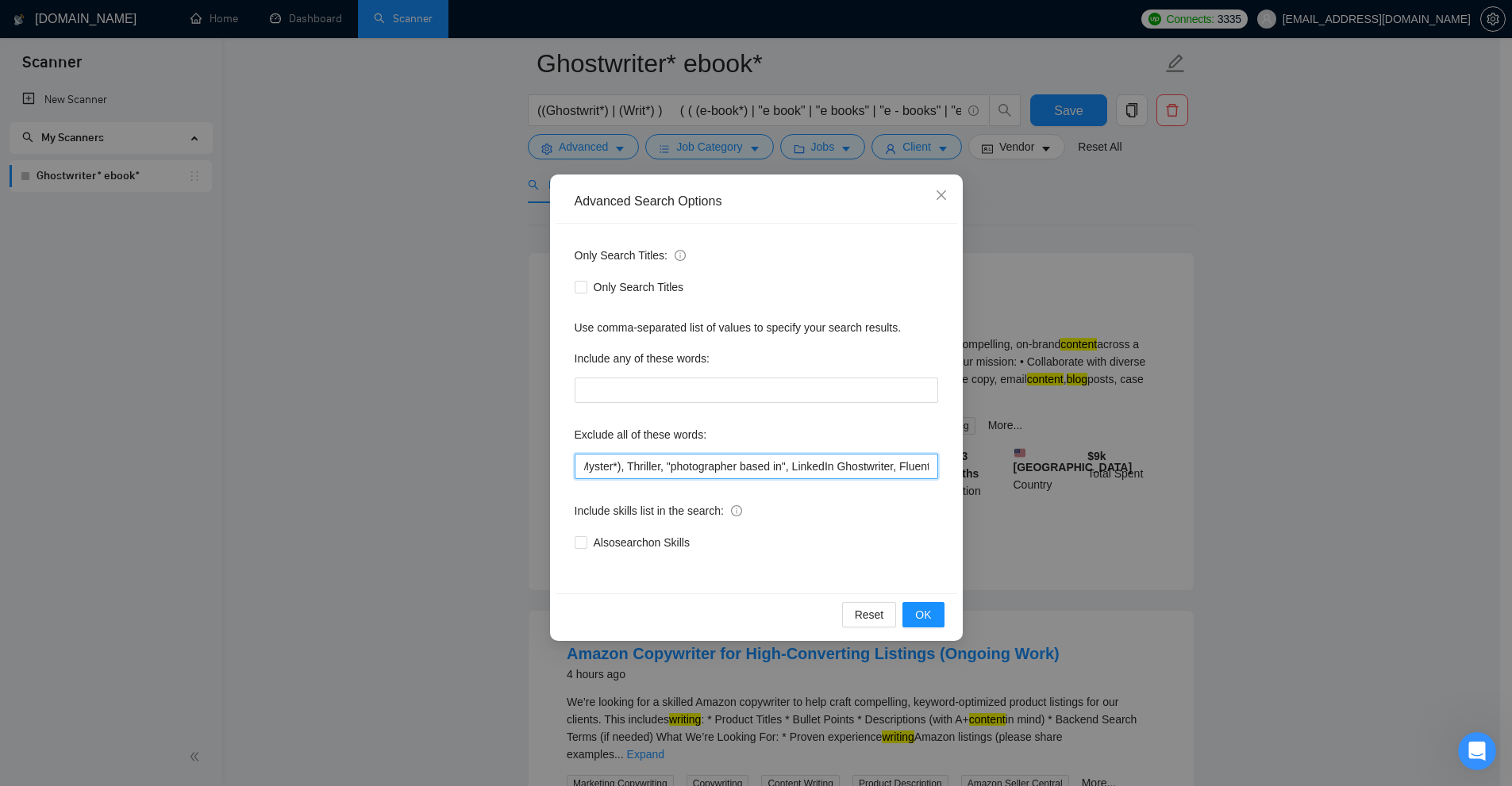
scroll to position [0, 794]
click at [710, 469] on input "(novel*), fiction, (romanc*), cozy (myster*), "fiction writing", (mafia*), Cont…" at bounding box center [756, 466] width 363 height 25
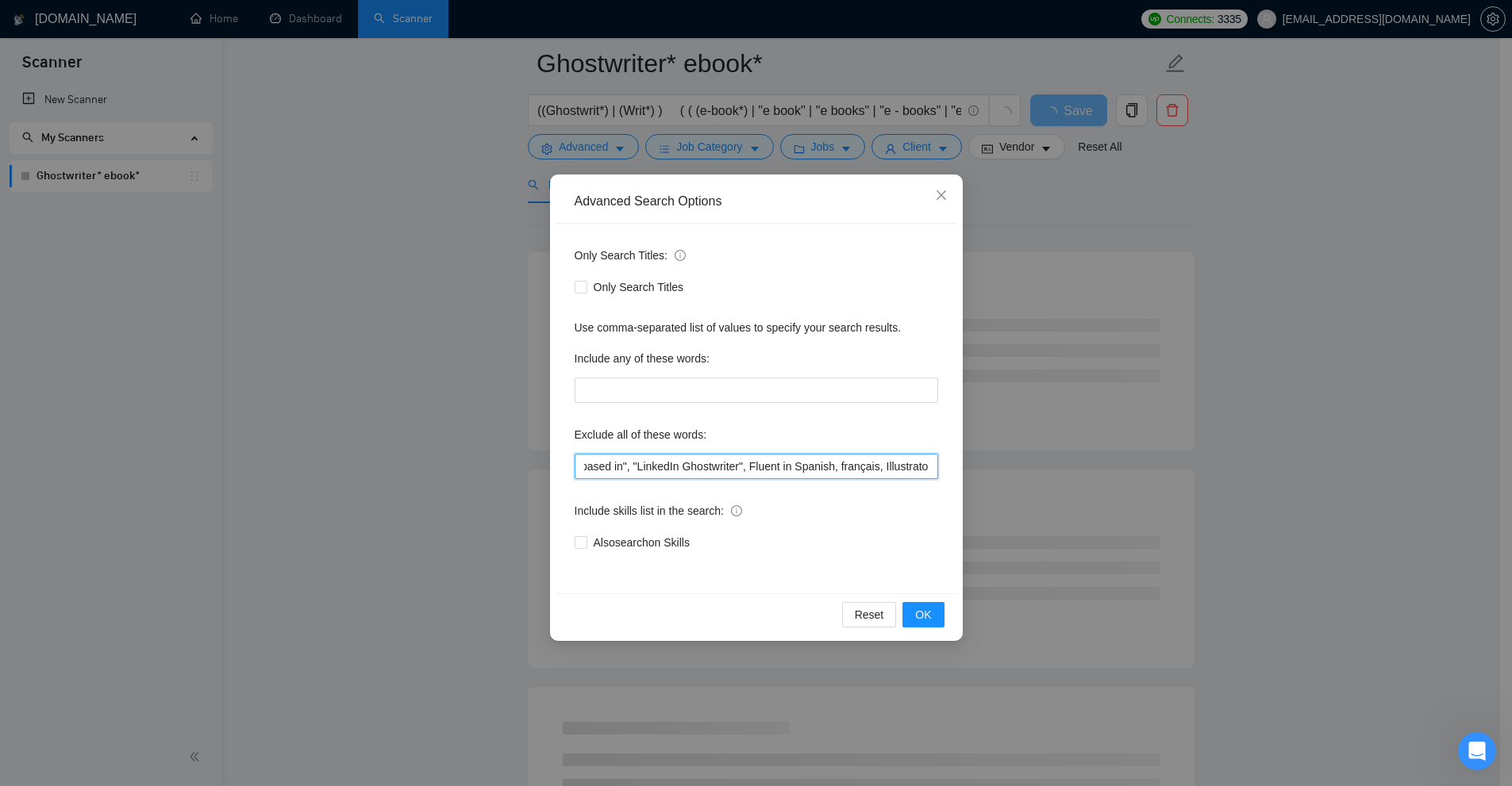
click at [744, 464] on input "(novel*), fiction, (romanc*), cozy (myster*), "fiction writing", (mafia*), Cont…" at bounding box center [756, 466] width 363 height 25
click at [924, 469] on input "(novel*), fiction, (romanc*), cozy (myster*), "fiction writing", (mafia*), Cont…" at bounding box center [756, 466] width 363 height 25
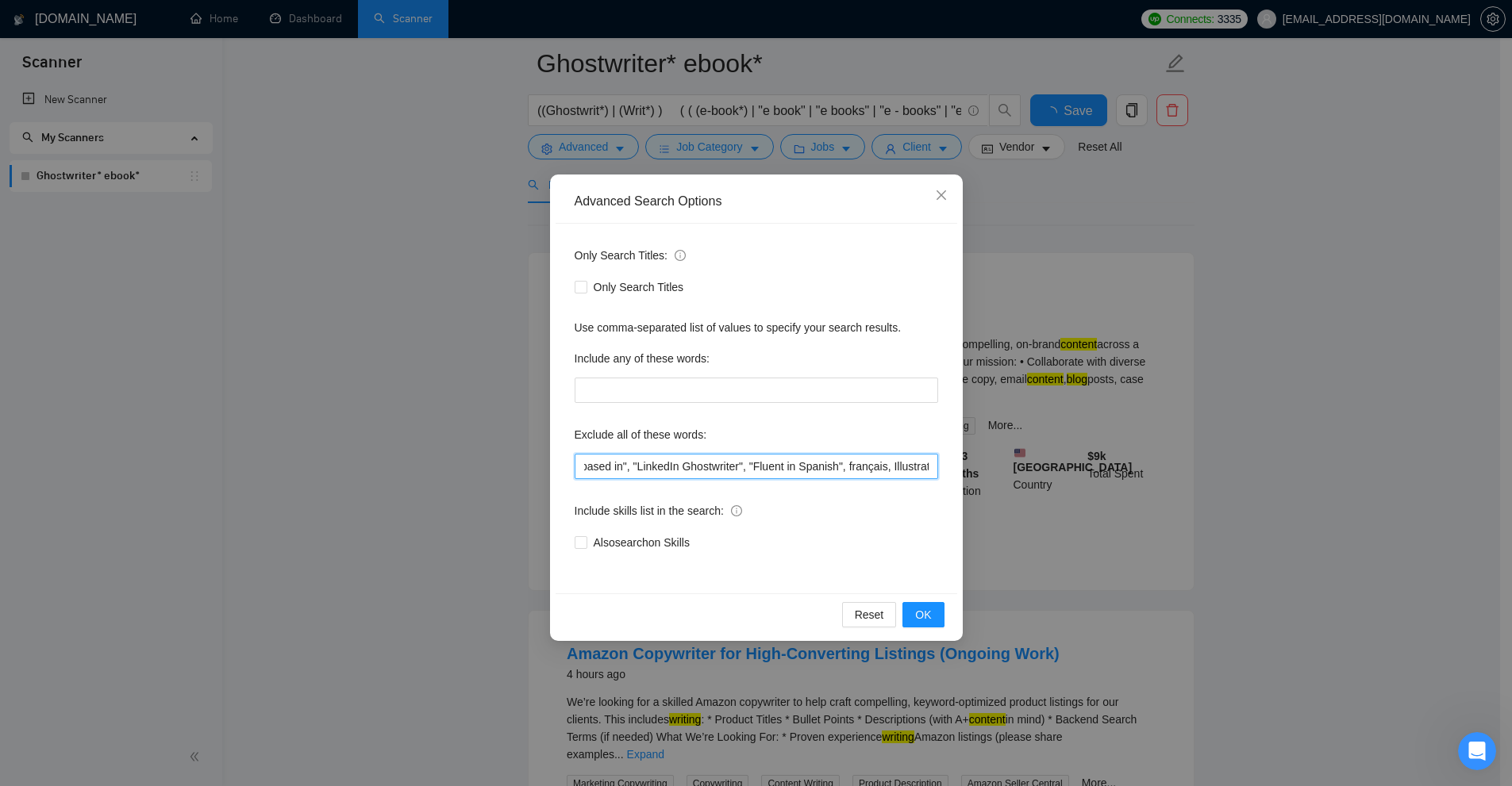
scroll to position [0, 986]
click at [818, 464] on input "(novel*), fiction, (romanc*), cozy (myster*), "fiction writing", (mafia*), Cont…" at bounding box center [756, 466] width 363 height 25
drag, startPoint x: 858, startPoint y: 464, endPoint x: 818, endPoint y: 460, distance: 40.2
click at [818, 460] on input "(novel*), fiction, (romanc*), cozy (myster*), "fiction writing", (mafia*), Cont…" at bounding box center [756, 466] width 363 height 25
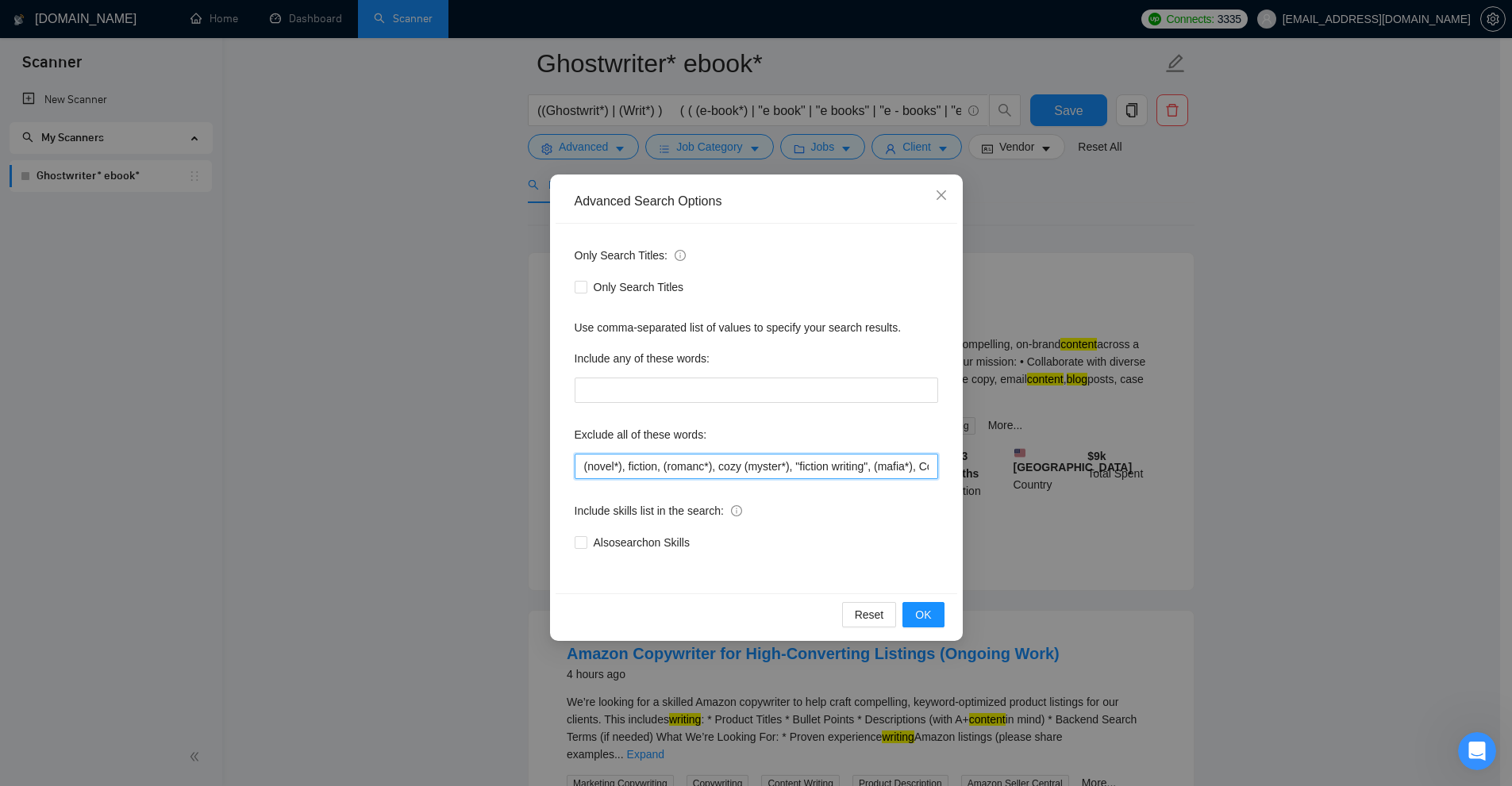
drag, startPoint x: 929, startPoint y: 476, endPoint x: 329, endPoint y: 514, distance: 601.2
click at [227, 498] on div "Advanced Search Options Only Search Titles: Only Search Titles Use comma-separa…" at bounding box center [756, 393] width 1512 height 786
type input "(novel*), fiction, (romanc*), cozy (myster*), "fiction writing", (mafia*), Cont…"
click at [933, 614] on button "OK" at bounding box center [923, 614] width 42 height 25
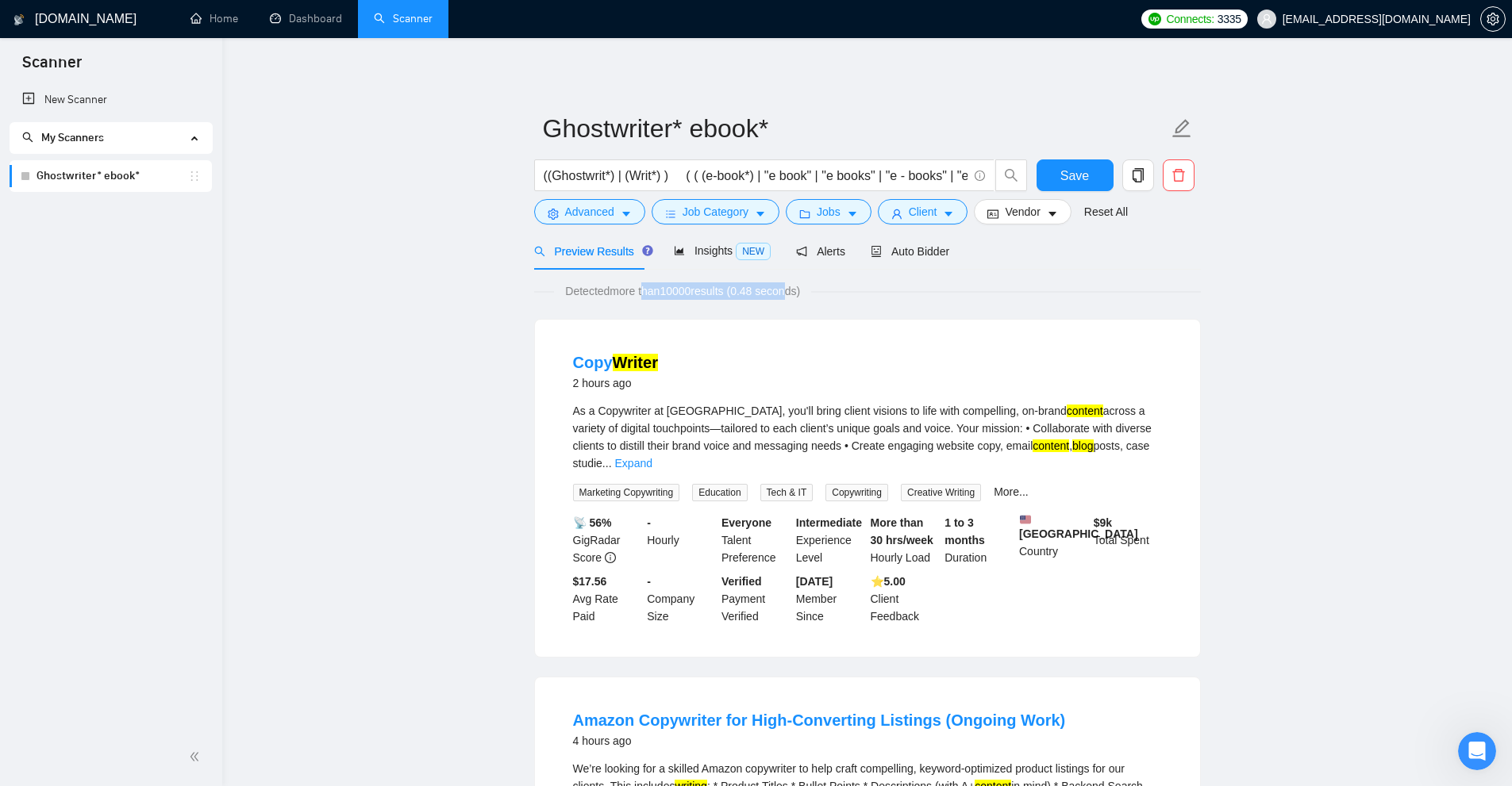
drag, startPoint x: 754, startPoint y: 292, endPoint x: 830, endPoint y: 296, distance: 76.1
click at [811, 292] on span "Detected more than 10000 results (0.48 seconds)" at bounding box center [683, 291] width 257 height 18
click at [855, 352] on div "Copy Writer 2 hours ago" at bounding box center [867, 371] width 589 height 42
click at [1078, 166] on span "Save" at bounding box center [1074, 175] width 29 height 19
click at [630, 209] on icon "caret-down" at bounding box center [627, 214] width 11 height 11
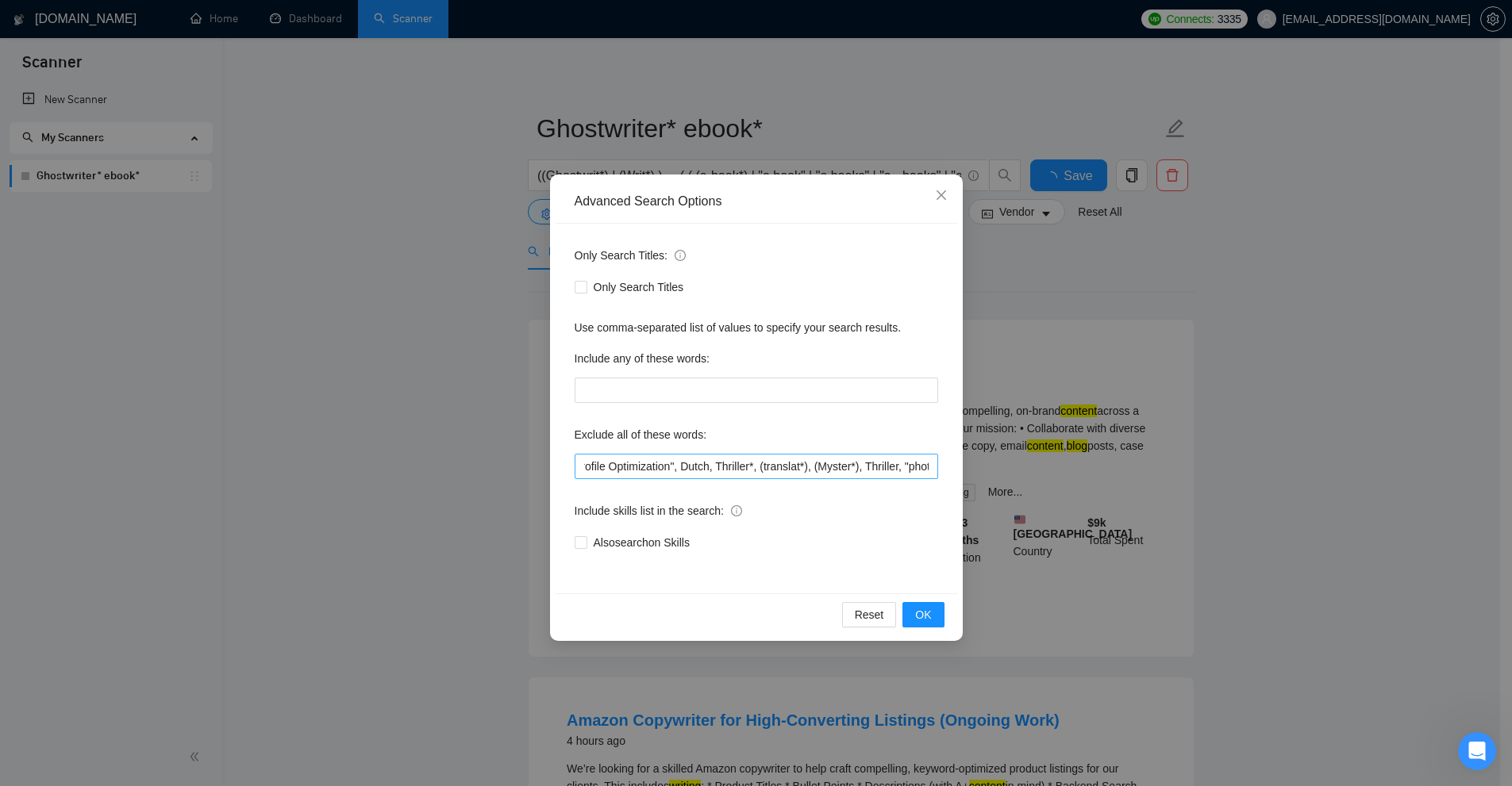
scroll to position [0, 956]
click at [1105, 358] on div "Advanced Search Options Only Search Titles: Only Search Titles Use comma-separa…" at bounding box center [756, 393] width 1512 height 786
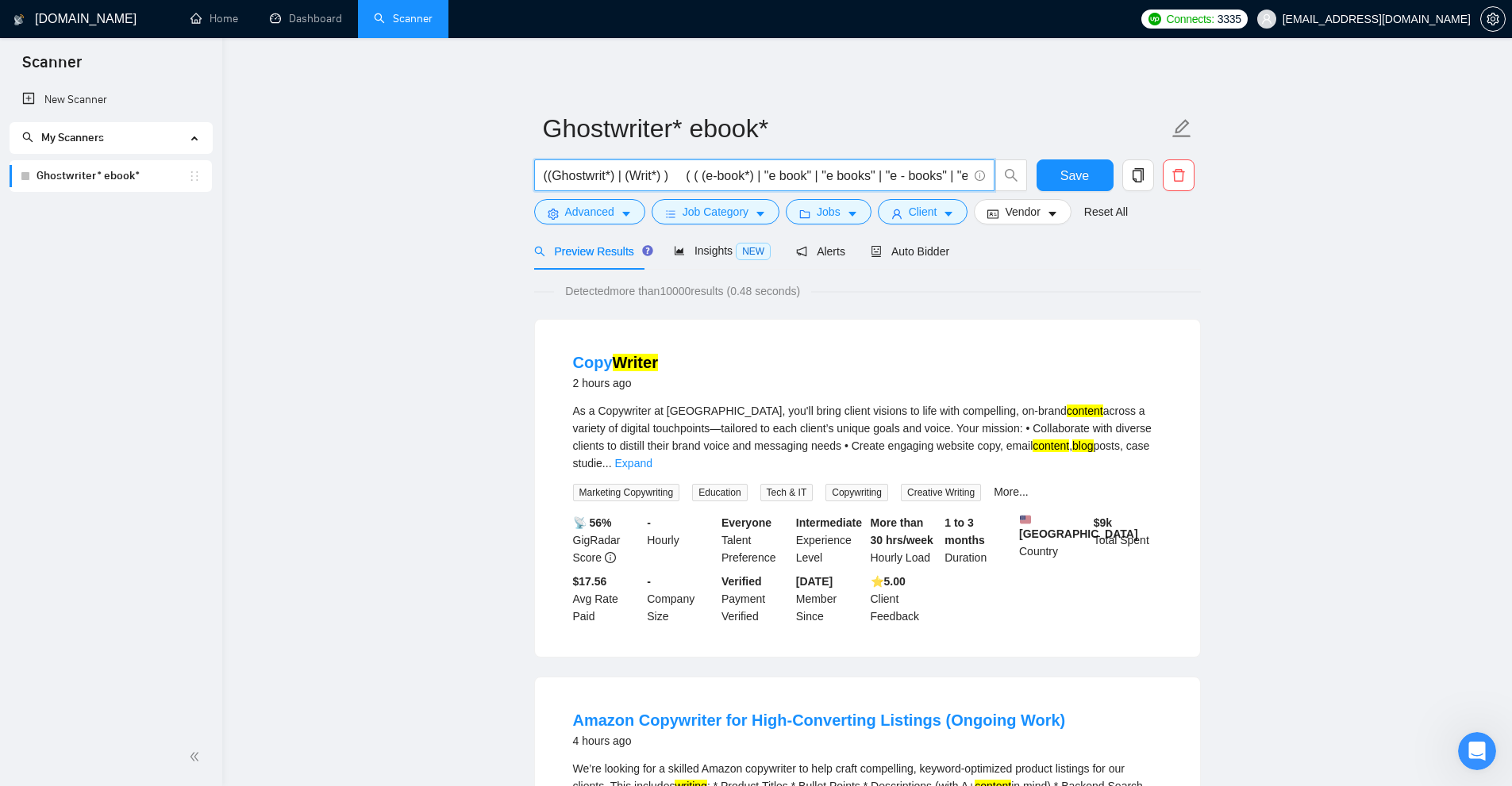
scroll to position [0, 627]
drag, startPoint x: 686, startPoint y: 175, endPoint x: 1038, endPoint y: 183, distance: 352.1
click at [1038, 183] on div "((Ghostwrit*) | (Writ*) ) ( ( (e-book*) | "e book" | "e books" | "e - books" | …" at bounding box center [864, 179] width 666 height 40
click at [967, 173] on input "((Ghostwrit*) | (Writ*) ) ( ( (e-book*) | "e book" | "e books" | "e - books" | …" at bounding box center [755, 175] width 424 height 19
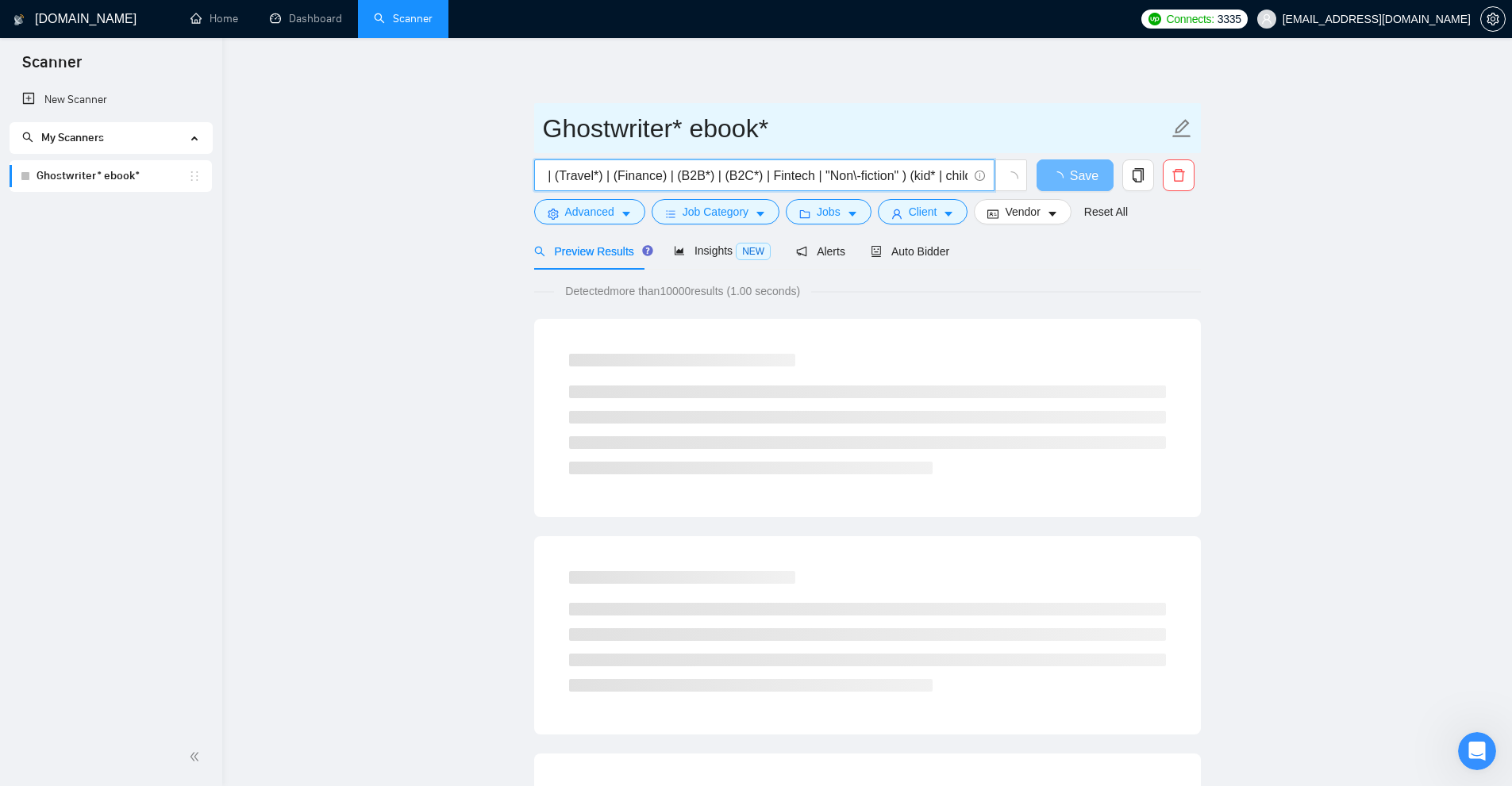
scroll to position [0, 701]
drag, startPoint x: 900, startPoint y: 171, endPoint x: 959, endPoint y: 177, distance: 59.3
click at [959, 177] on input "((Ghostwrit*) | (Writ*) ) ( ( (e-book*) | "e book" | "e books" | "e - books" | …" at bounding box center [755, 175] width 424 height 19
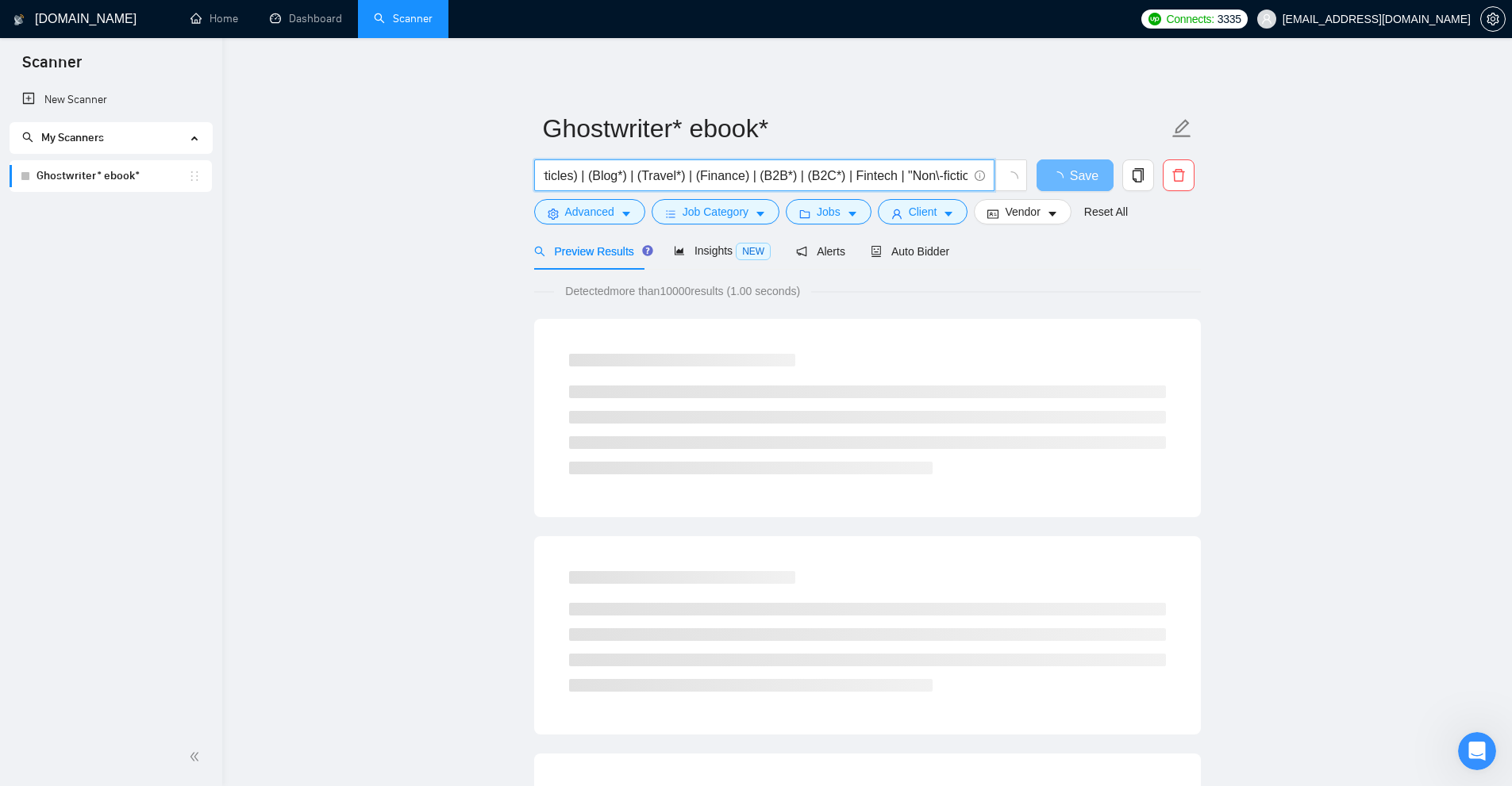
scroll to position [0, 701]
click at [961, 174] on input "((Ghostwrit*) | (Writ*) ) ( ( (e-book*) | "e book" | "e books" | "e - books" | …" at bounding box center [755, 175] width 424 height 19
drag, startPoint x: 958, startPoint y: 174, endPoint x: 906, endPoint y: 175, distance: 52.0
click at [906, 175] on input "((Ghostwrit*) | (Writ*) ) ( ( (e-book*) | "e book" | "e books" | "e - books" | …" at bounding box center [755, 175] width 424 height 19
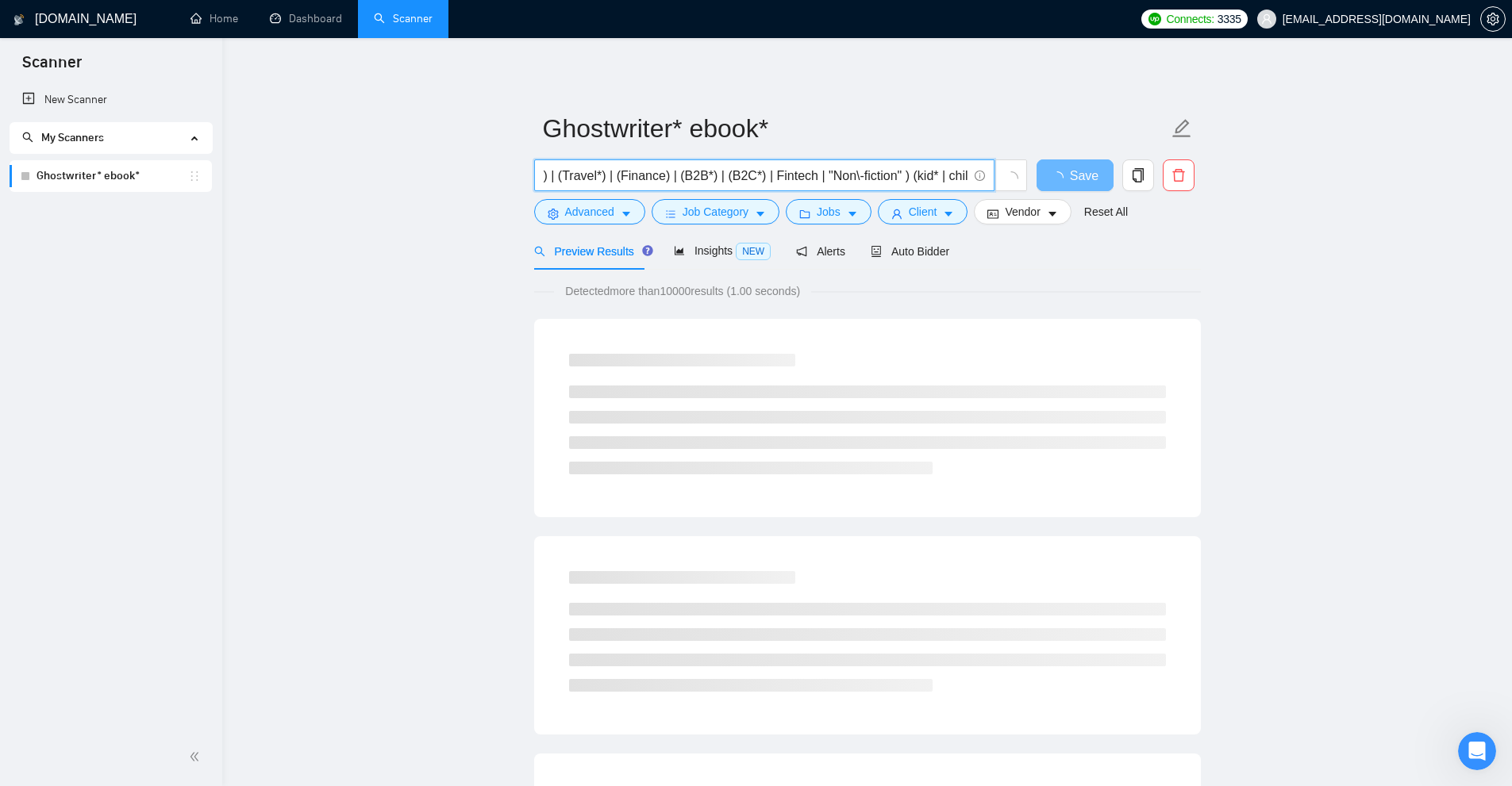
click at [908, 178] on input "((Ghostwrit*) | (Writ*) ) ( ( (e-book*) | "e book" | "e books" | "e - books" | …" at bounding box center [755, 175] width 424 height 19
drag, startPoint x: 908, startPoint y: 178, endPoint x: 954, endPoint y: 171, distance: 46.5
click at [954, 171] on input "((Ghostwrit*) | (Writ*) ) ( ( (e-book*) | "e book" | "e books" | "e - books" | …" at bounding box center [755, 175] width 424 height 19
click at [965, 175] on input "((Ghostwrit*) | (Writ*) ) ( ( (e-book*) | "e book" | "e books" | "e - books" | …" at bounding box center [755, 175] width 424 height 19
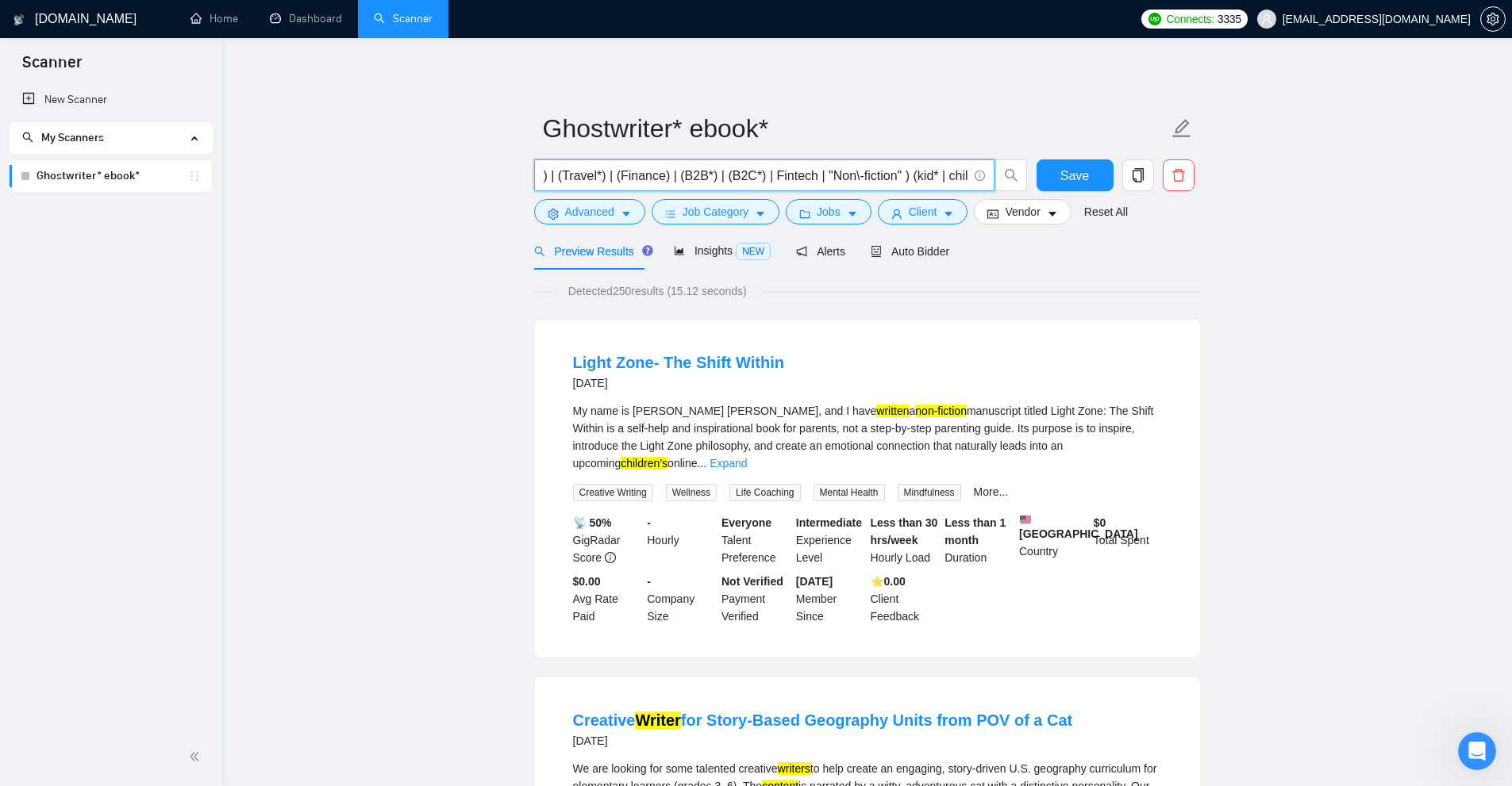
click at [1132, 434] on div "My name is Mariam Ishaq Azizi, and I have written a non-fiction manuscript titl…" at bounding box center [867, 437] width 589 height 70
drag, startPoint x: 1100, startPoint y: 447, endPoint x: 1110, endPoint y: 448, distance: 10.0
click at [1102, 448] on div "My name is Mariam Ishaq Azizi, and I have written a non-fiction manuscript titl…" at bounding box center [867, 437] width 589 height 70
click at [747, 457] on link "Expand" at bounding box center [728, 464] width 37 height 13
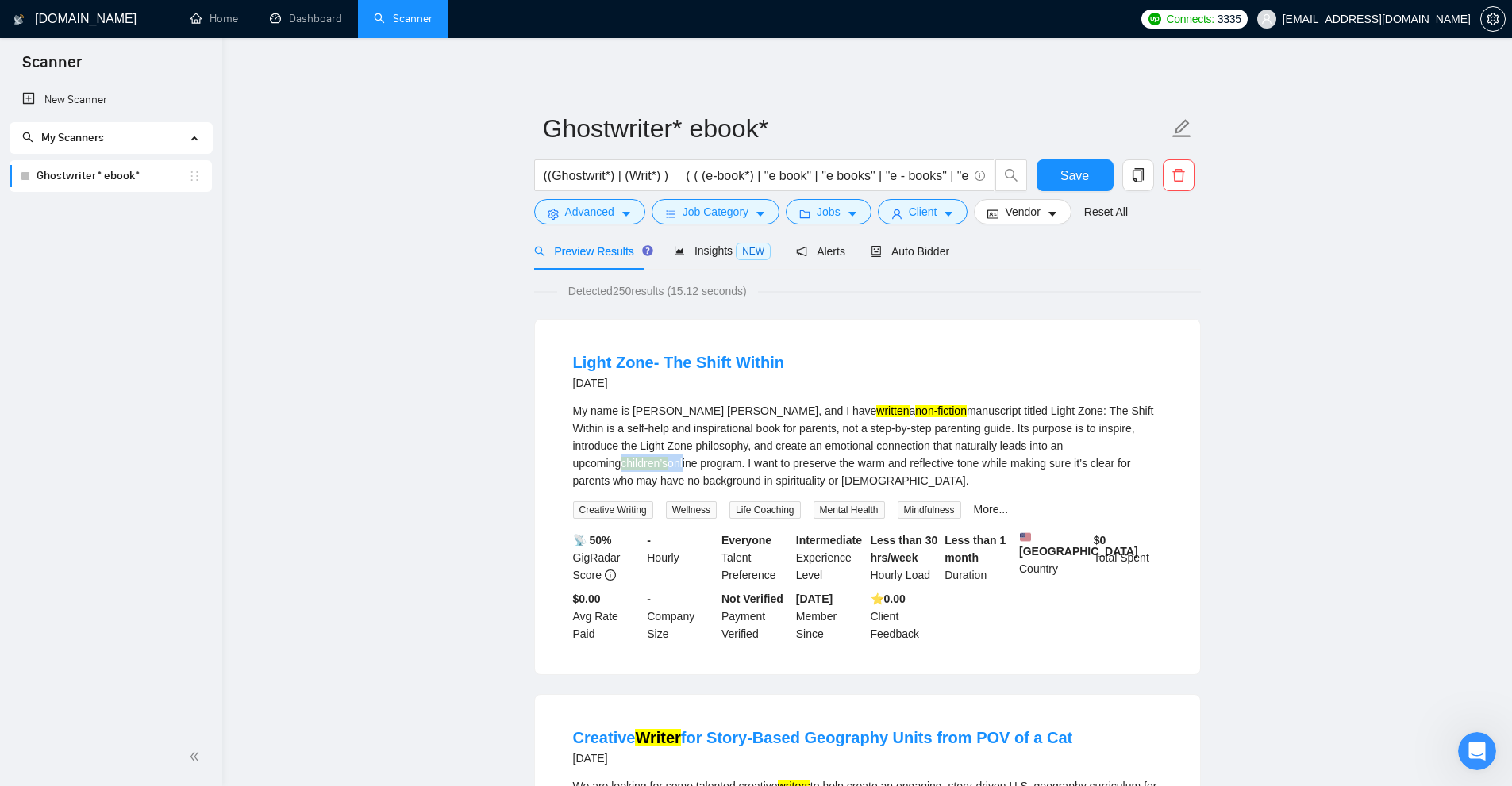
drag, startPoint x: 1079, startPoint y: 448, endPoint x: 1091, endPoint y: 447, distance: 12.0
click at [1091, 447] on div "My name is Mariam Ishaq Azizi, and I have written a non-fiction manuscript titl…" at bounding box center [867, 445] width 589 height 87
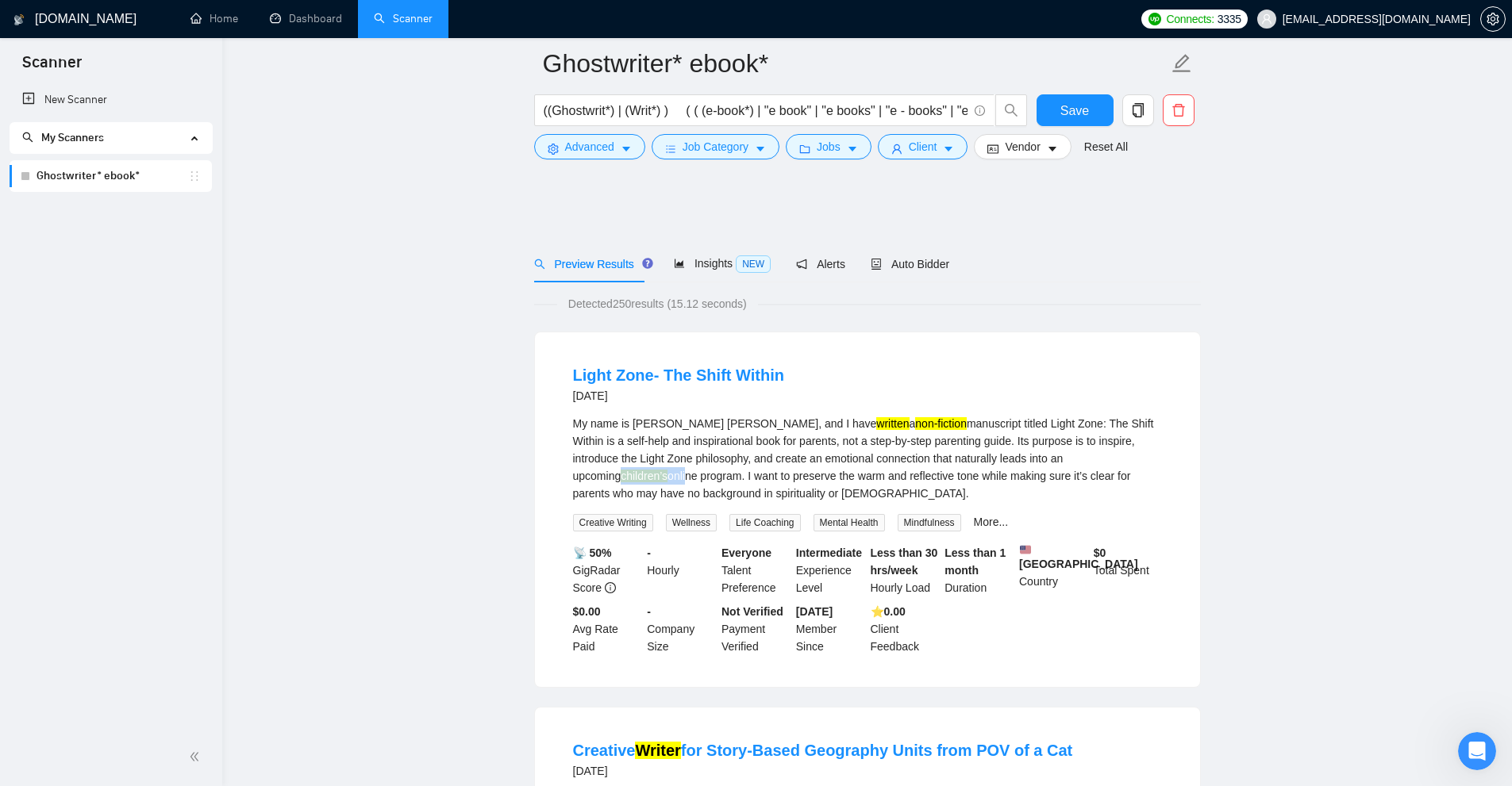
scroll to position [318, 0]
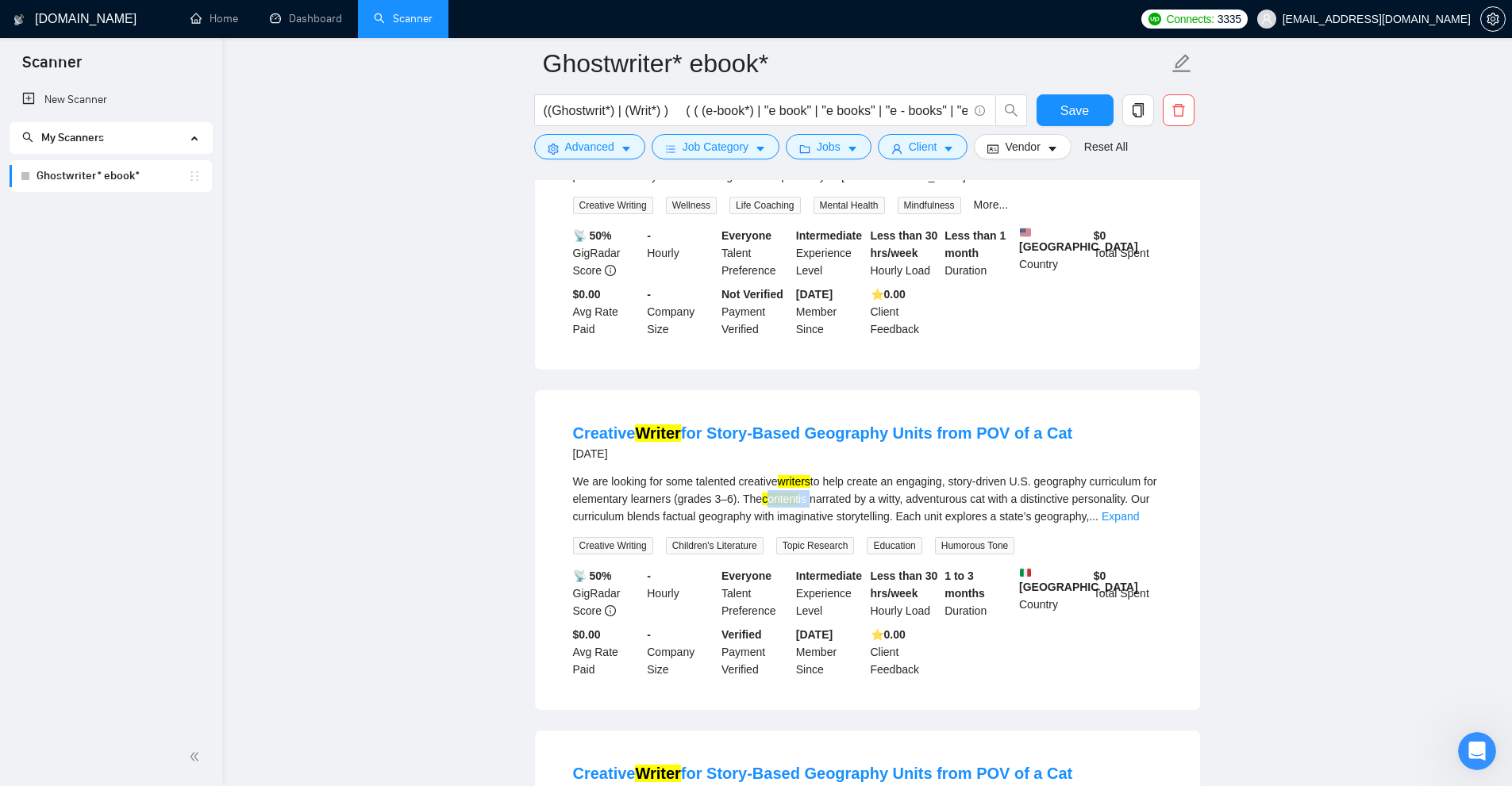
drag, startPoint x: 837, startPoint y: 503, endPoint x: 905, endPoint y: 514, distance: 68.9
click at [879, 503] on div "We are looking for some talented creative writers to help create an engaging, s…" at bounding box center [867, 499] width 589 height 53
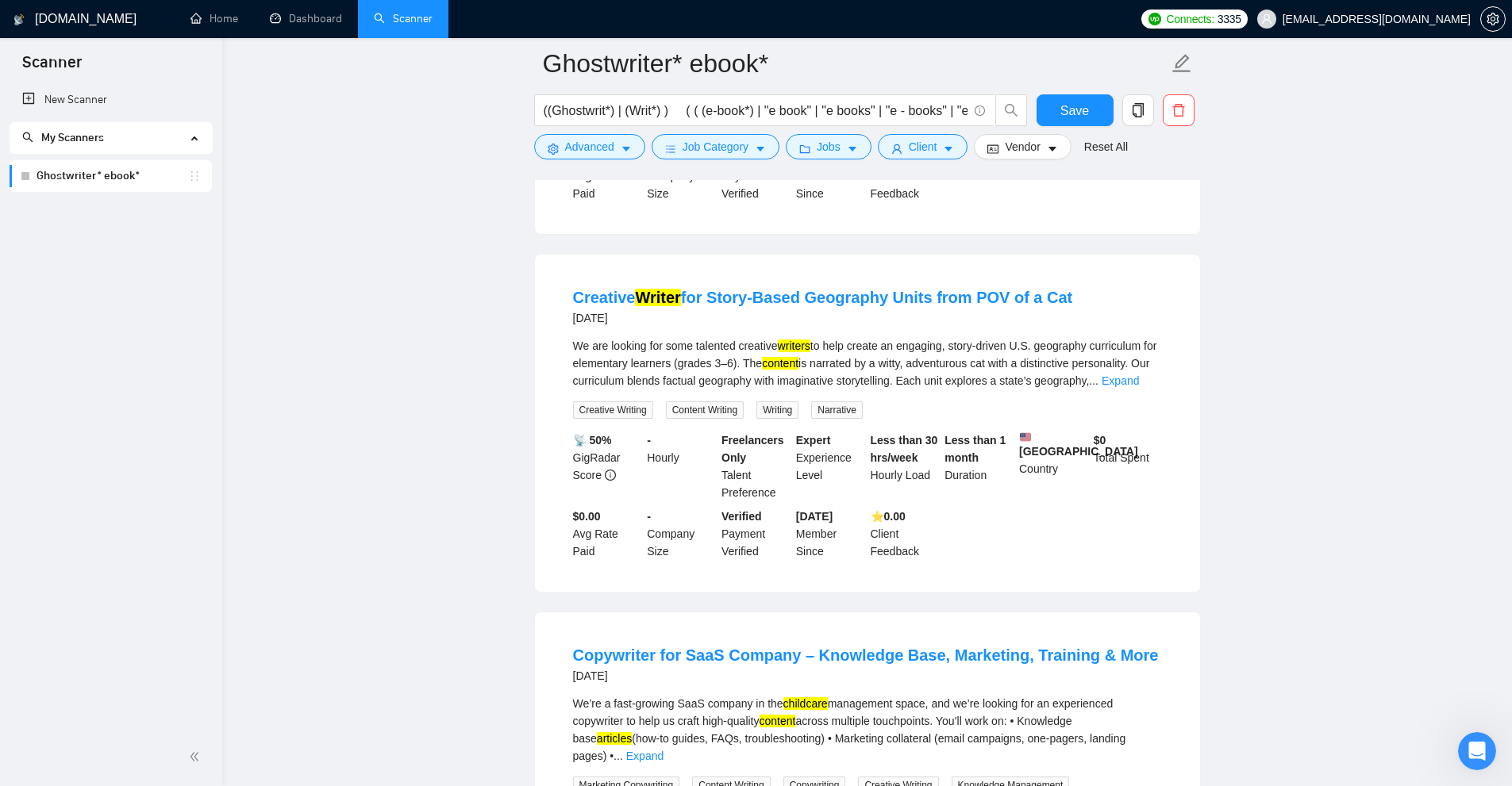
scroll to position [1110, 0]
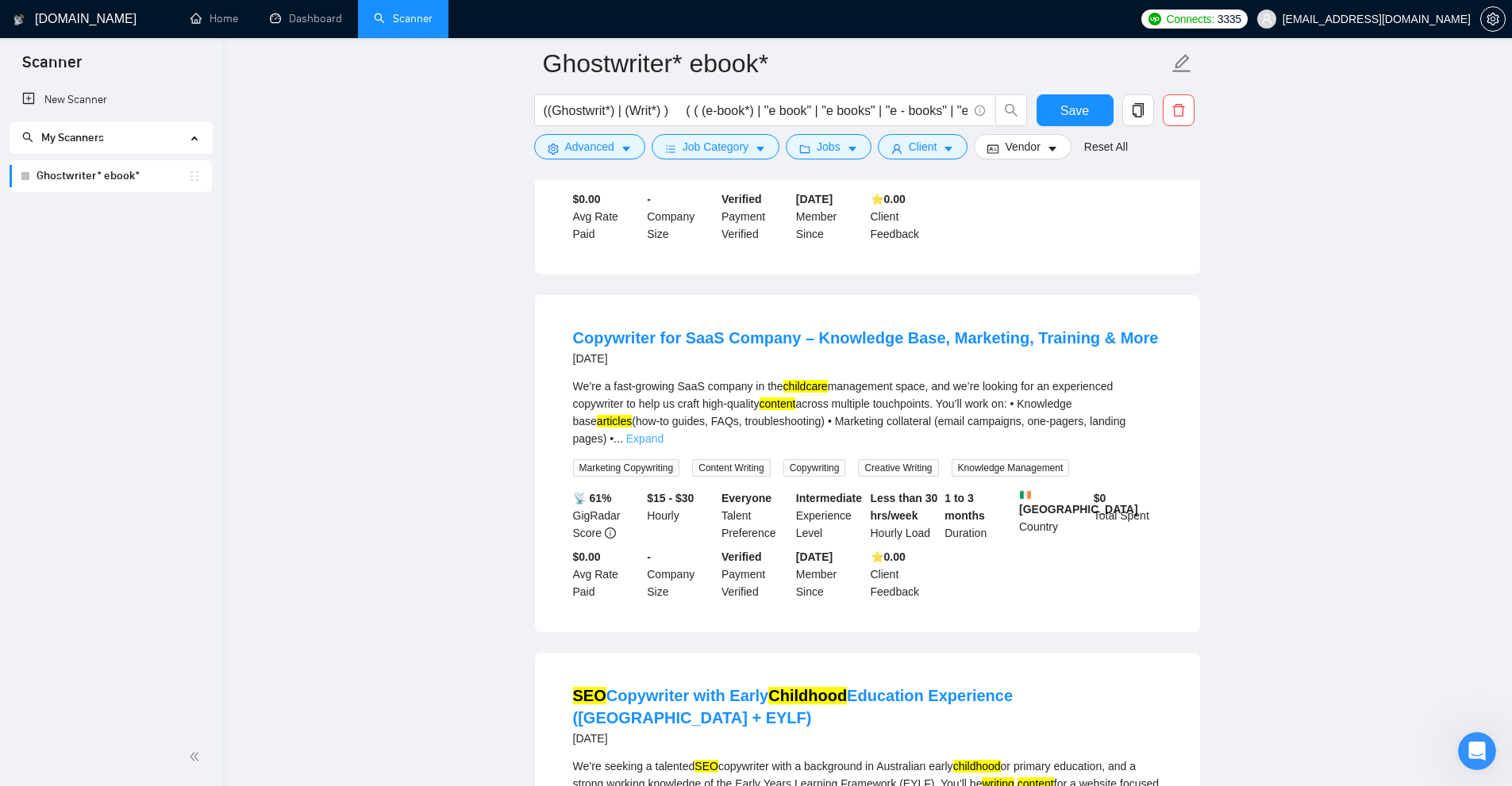
click at [664, 432] on link "Expand" at bounding box center [645, 439] width 37 height 13
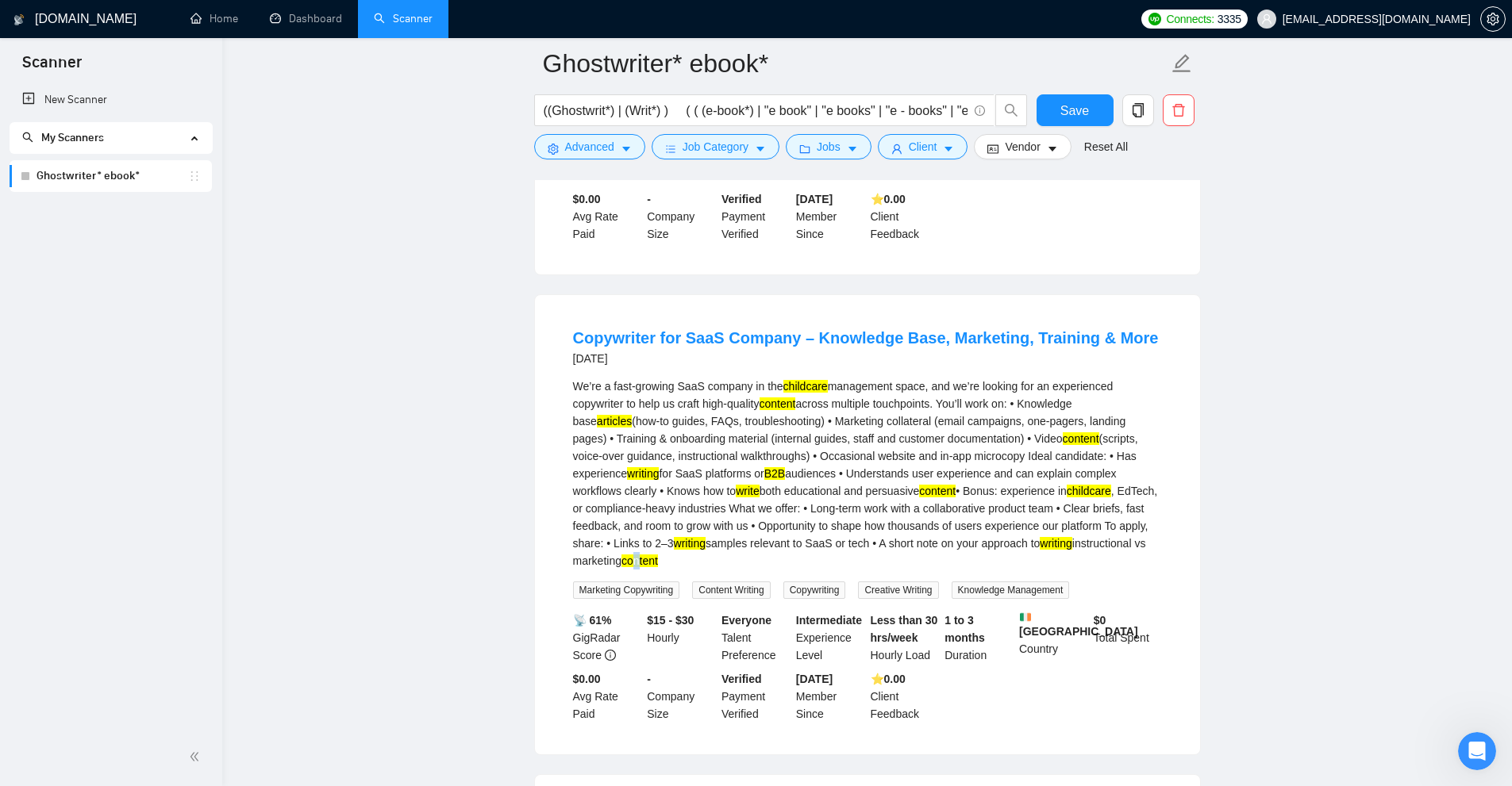
drag, startPoint x: 588, startPoint y: 566, endPoint x: 647, endPoint y: 569, distance: 59.1
click at [634, 568] on div "We’re a fast-growing SaaS company in the childcare management space, and we’re …" at bounding box center [867, 474] width 589 height 192
click at [920, 550] on div "We’re a fast-growing SaaS company in the childcare management space, and we’re …" at bounding box center [867, 474] width 589 height 192
drag, startPoint x: 998, startPoint y: 501, endPoint x: 1030, endPoint y: 502, distance: 32.0
click at [1030, 502] on div "We’re a fast-growing SaaS company in the childcare management space, and we’re …" at bounding box center [867, 474] width 589 height 192
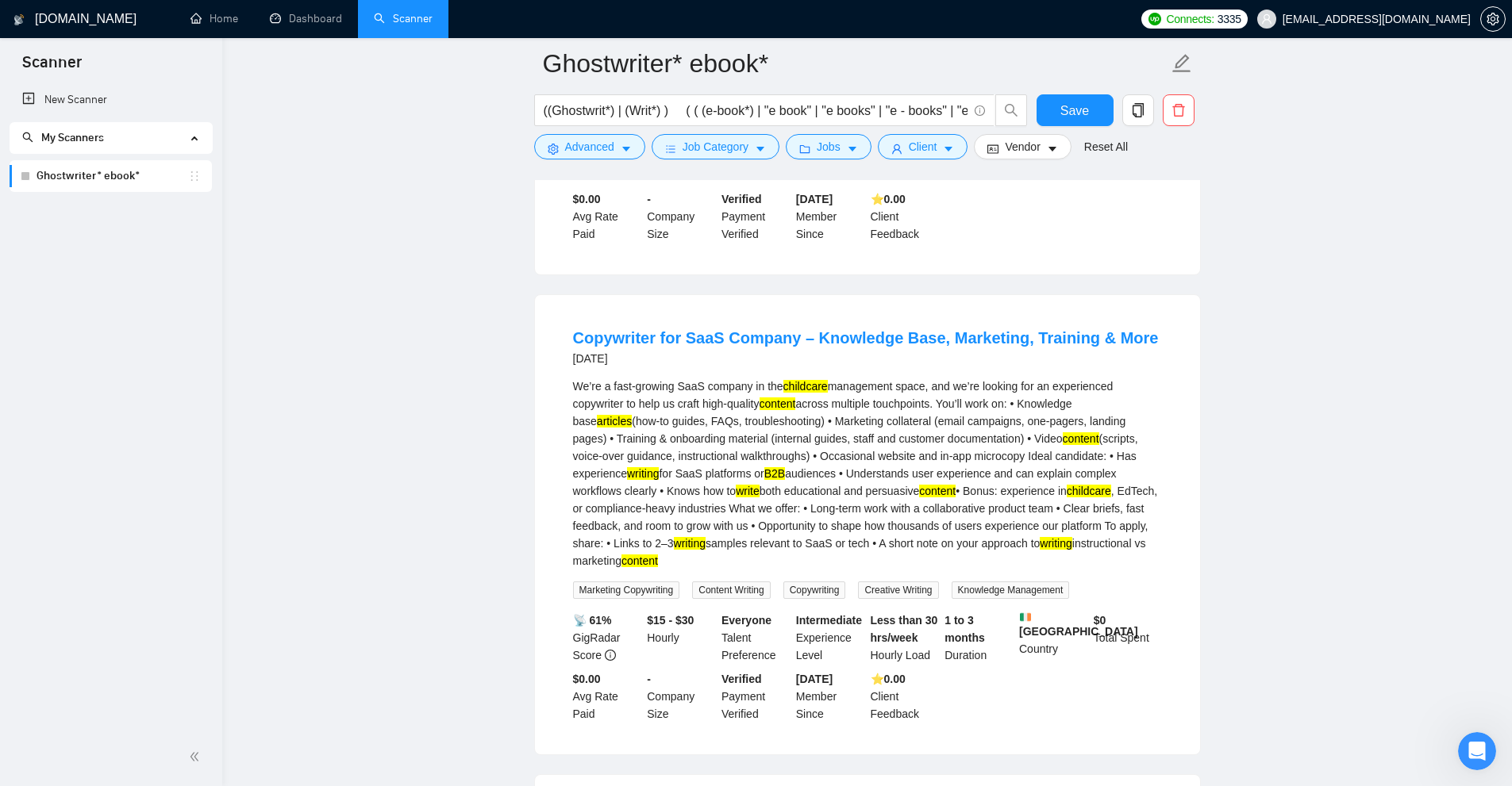
drag, startPoint x: 970, startPoint y: 520, endPoint x: 992, endPoint y: 496, distance: 32.6
click at [973, 520] on div "We’re a fast-growing SaaS company in the childcare management space, and we’re …" at bounding box center [867, 474] width 589 height 192
drag, startPoint x: 988, startPoint y: 493, endPoint x: 1019, endPoint y: 493, distance: 31.0
click at [1067, 493] on mark "childcare" at bounding box center [1089, 491] width 44 height 13
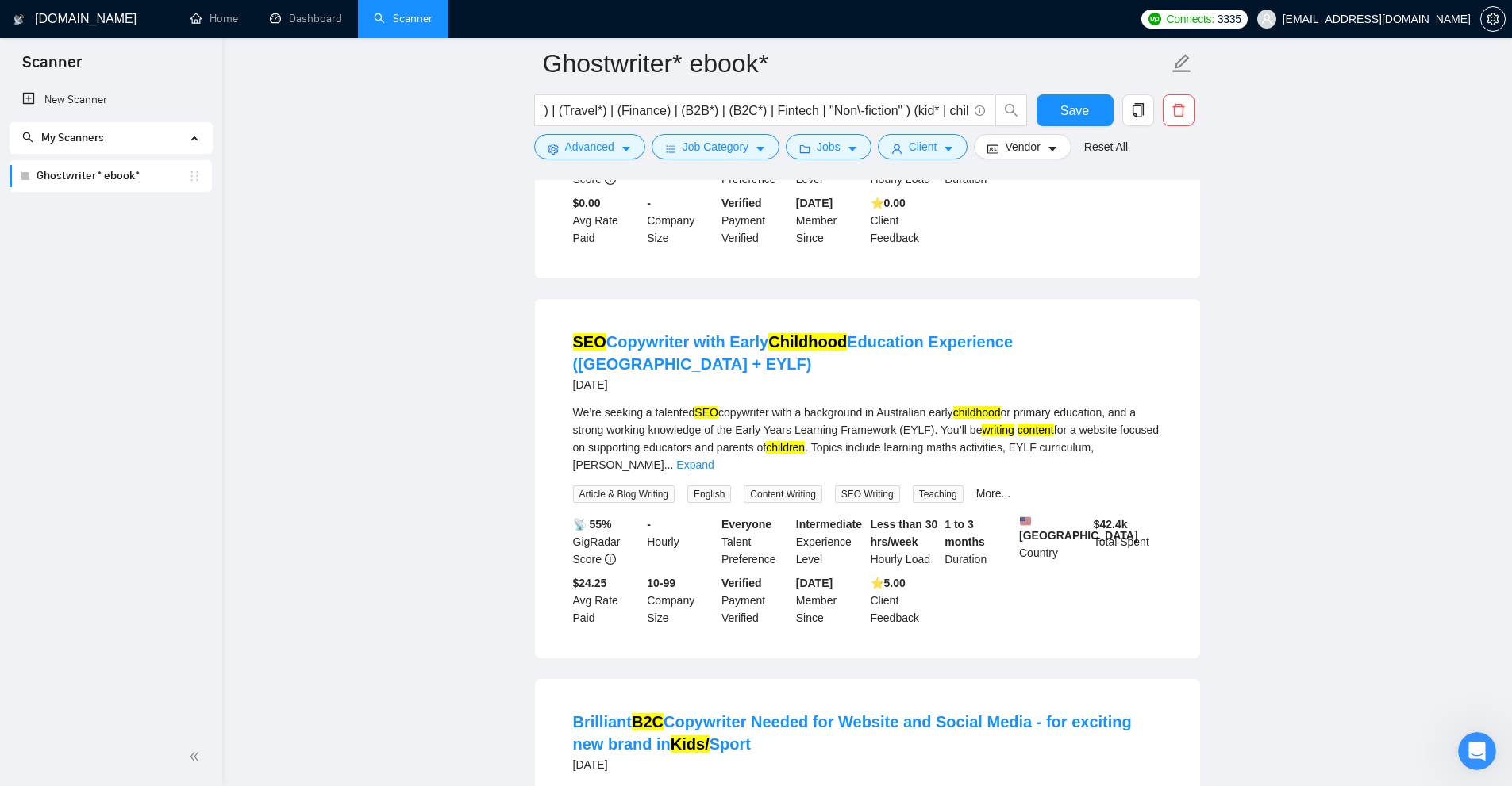
scroll to position [1746, 0]
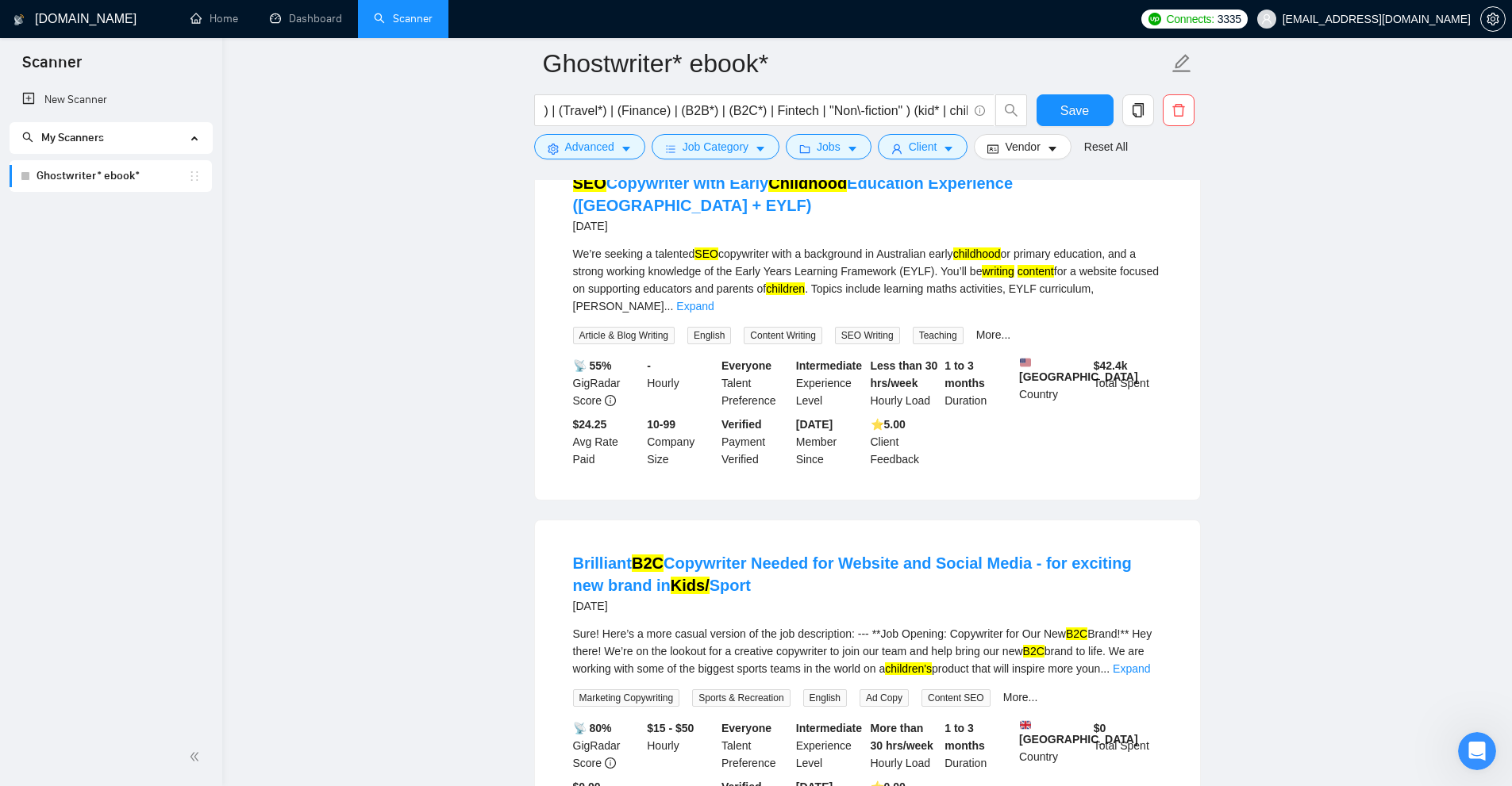
click at [1137, 252] on div "We’re seeking a talented SEO copywriter with a background in Australian early c…" at bounding box center [867, 280] width 589 height 70
click at [713, 300] on link "Expand" at bounding box center [695, 307] width 37 height 13
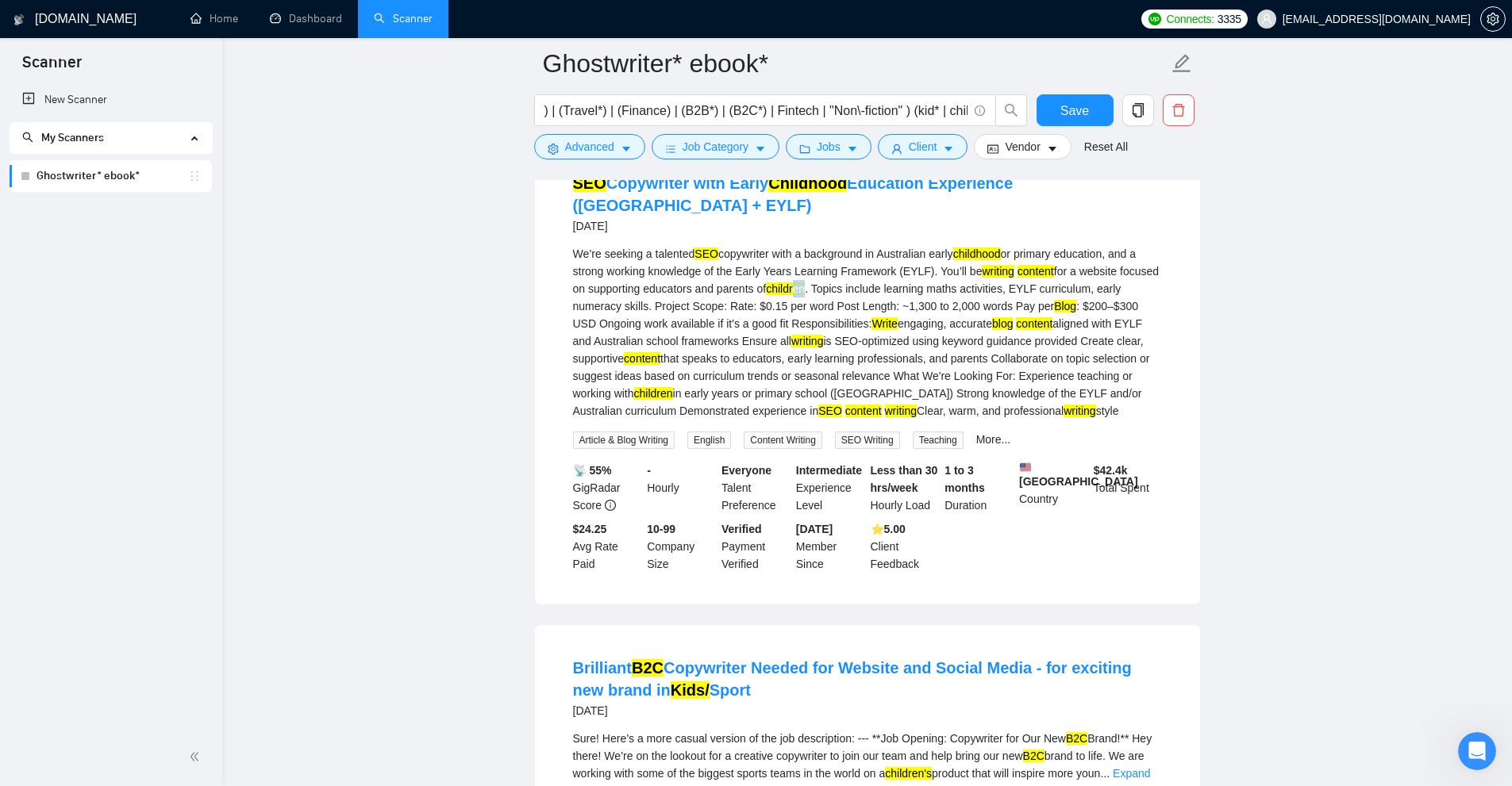
drag, startPoint x: 805, startPoint y: 273, endPoint x: 813, endPoint y: 275, distance: 8.2
click at [813, 275] on div "We’re seeking a talented SEO copywriter with a background in Australian early c…" at bounding box center [867, 332] width 589 height 175
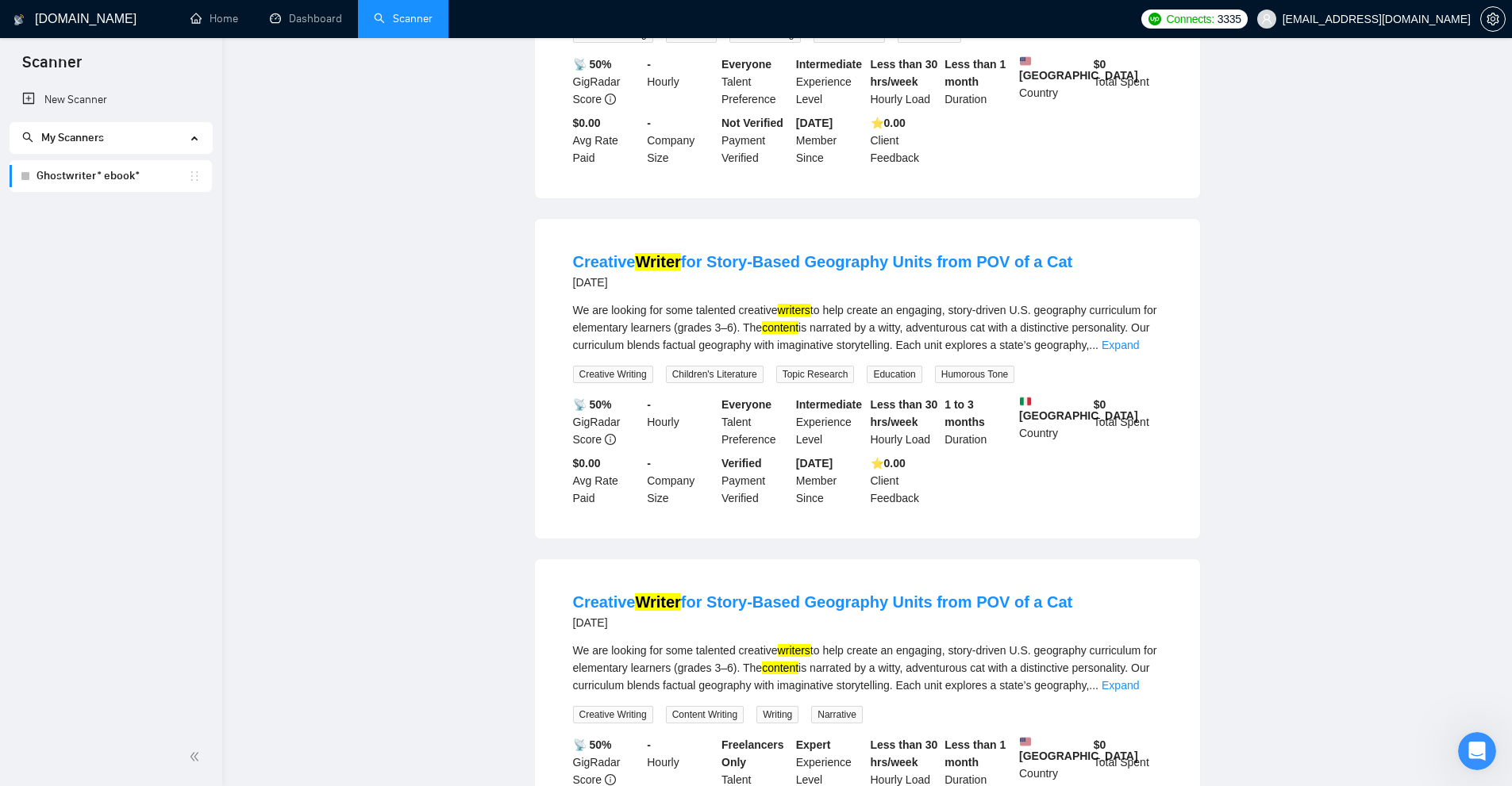
scroll to position [0, 0]
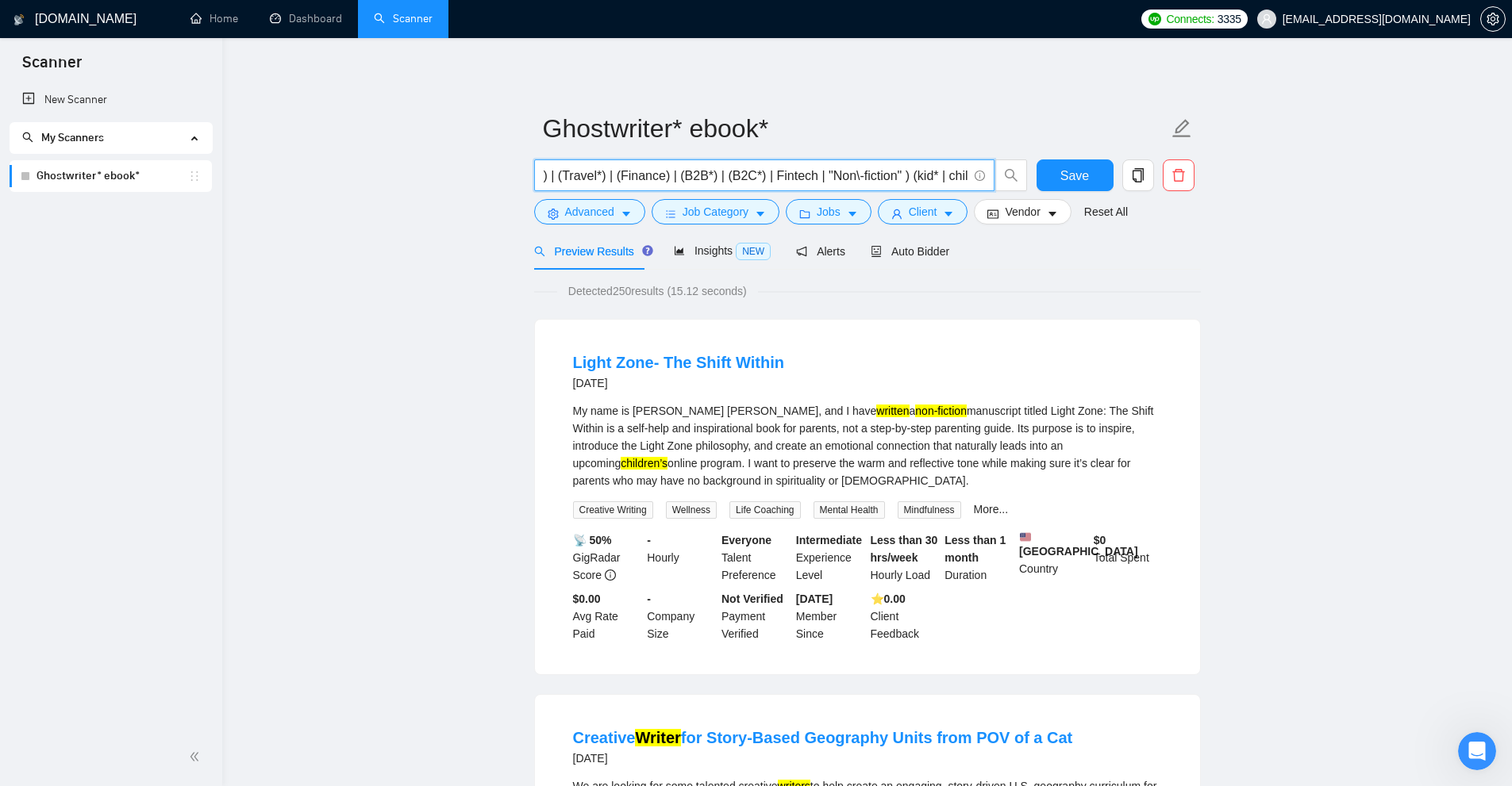
drag, startPoint x: 896, startPoint y: 173, endPoint x: 1322, endPoint y: 192, distance: 426.4
type input "((Ghostwrit*) | (Writ*) ) ( ( (e-book*) | "e book" | "e books" | "e - books" | …"
click at [927, 245] on span "Auto Bidder" at bounding box center [909, 251] width 79 height 13
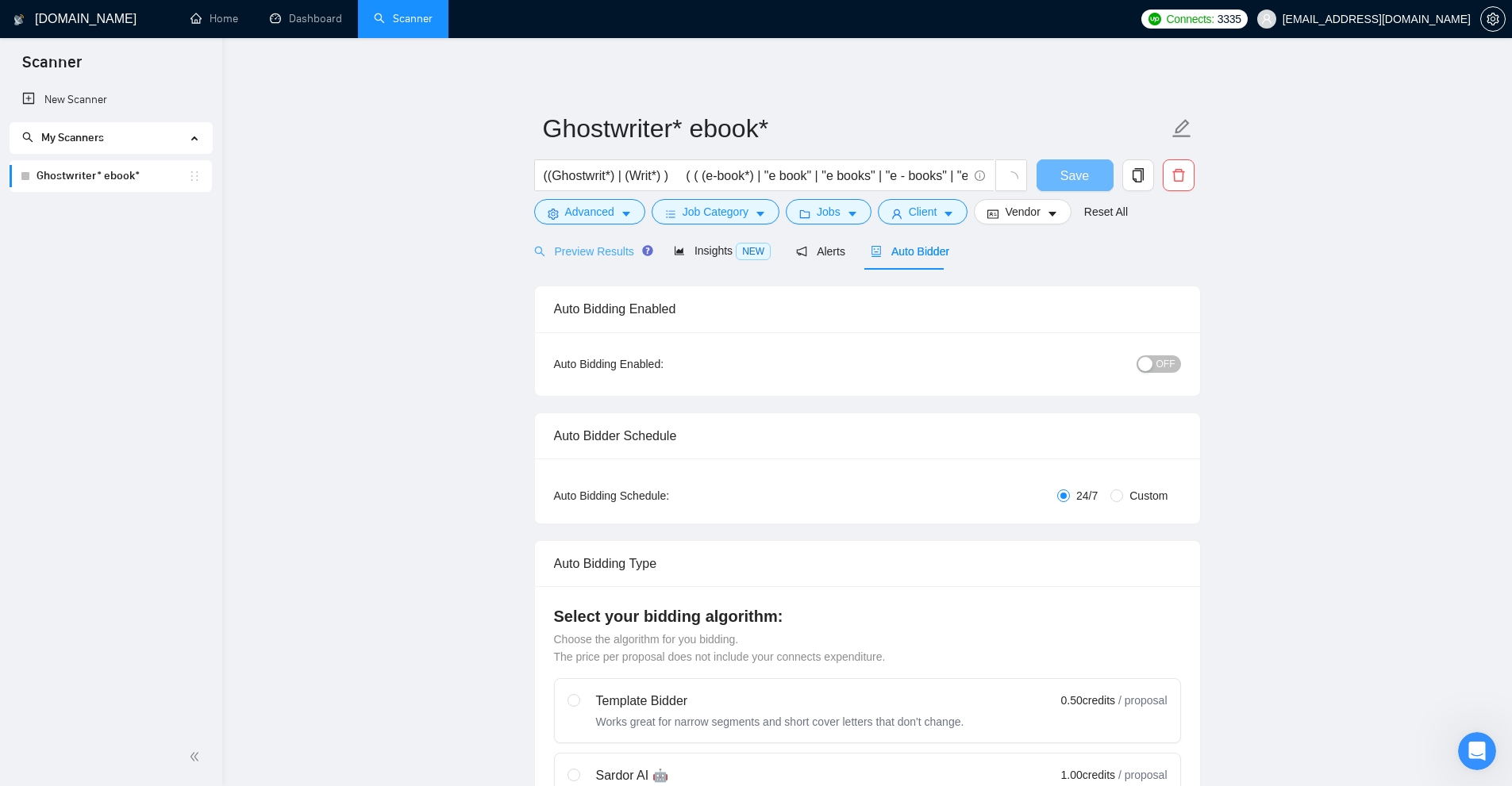
click at [609, 240] on div "Preview Results" at bounding box center [591, 251] width 115 height 37
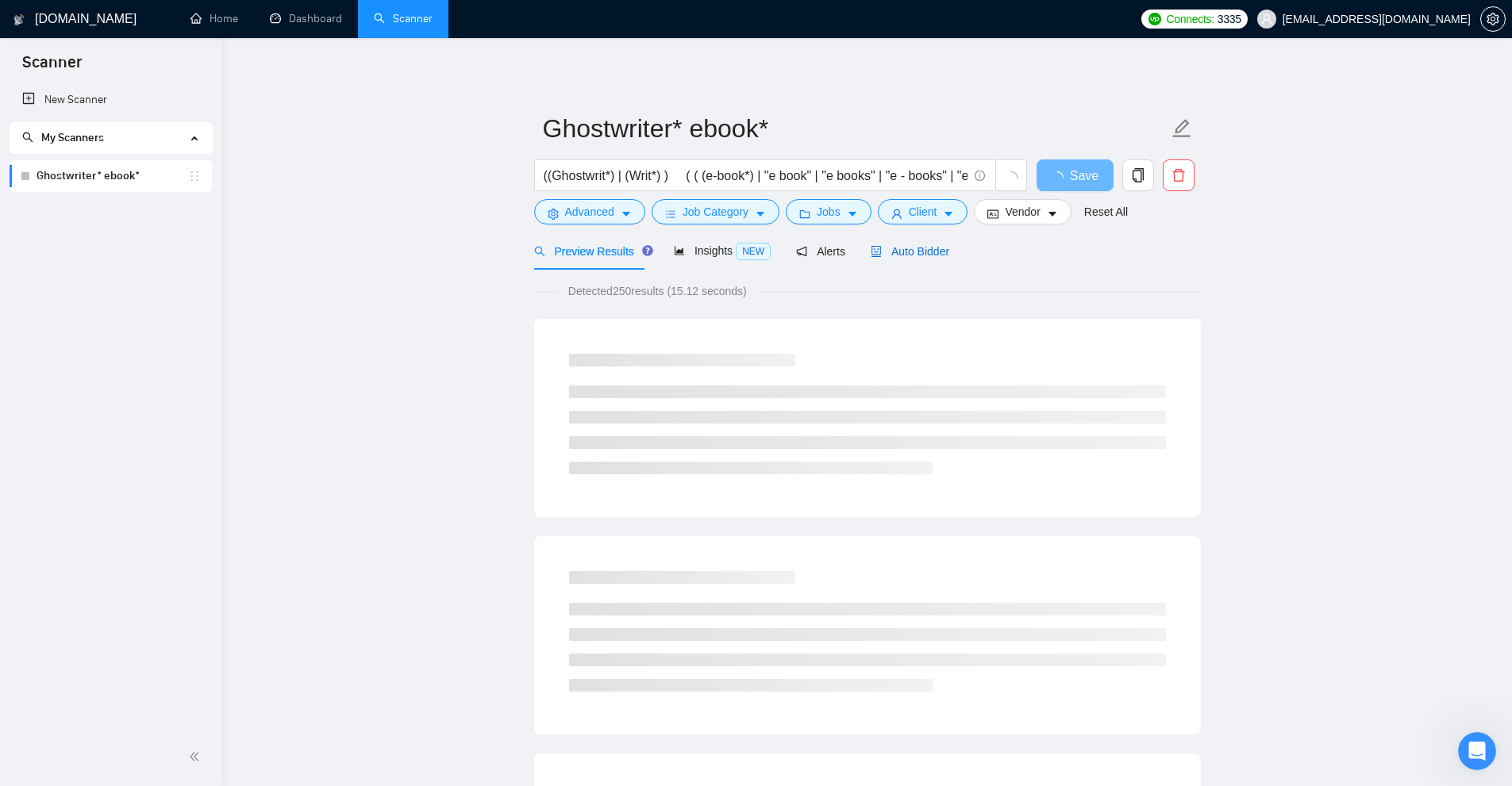
click at [896, 255] on span "Auto Bidder" at bounding box center [909, 251] width 79 height 13
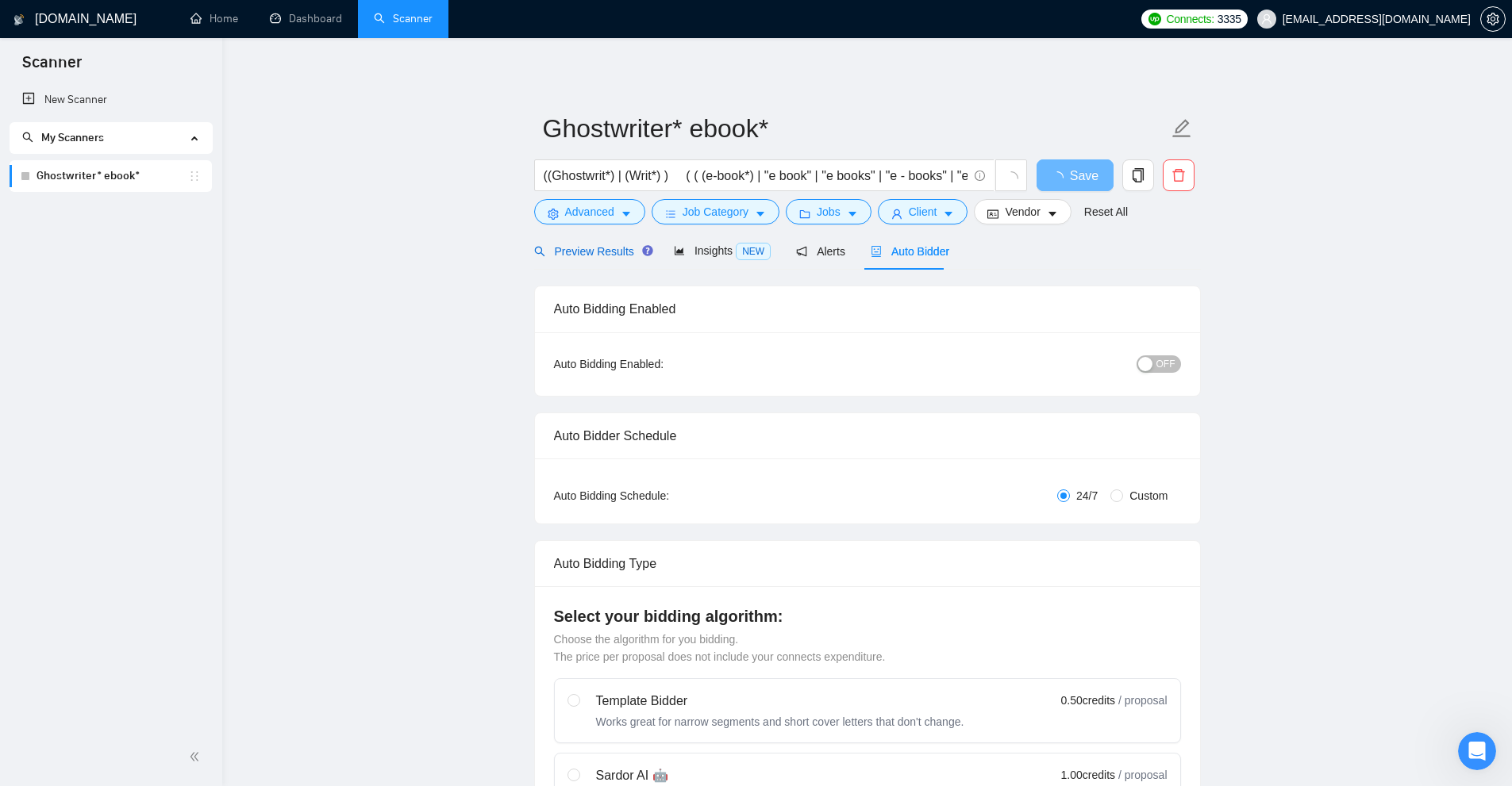
click at [593, 258] on span "Preview Results" at bounding box center [591, 251] width 115 height 13
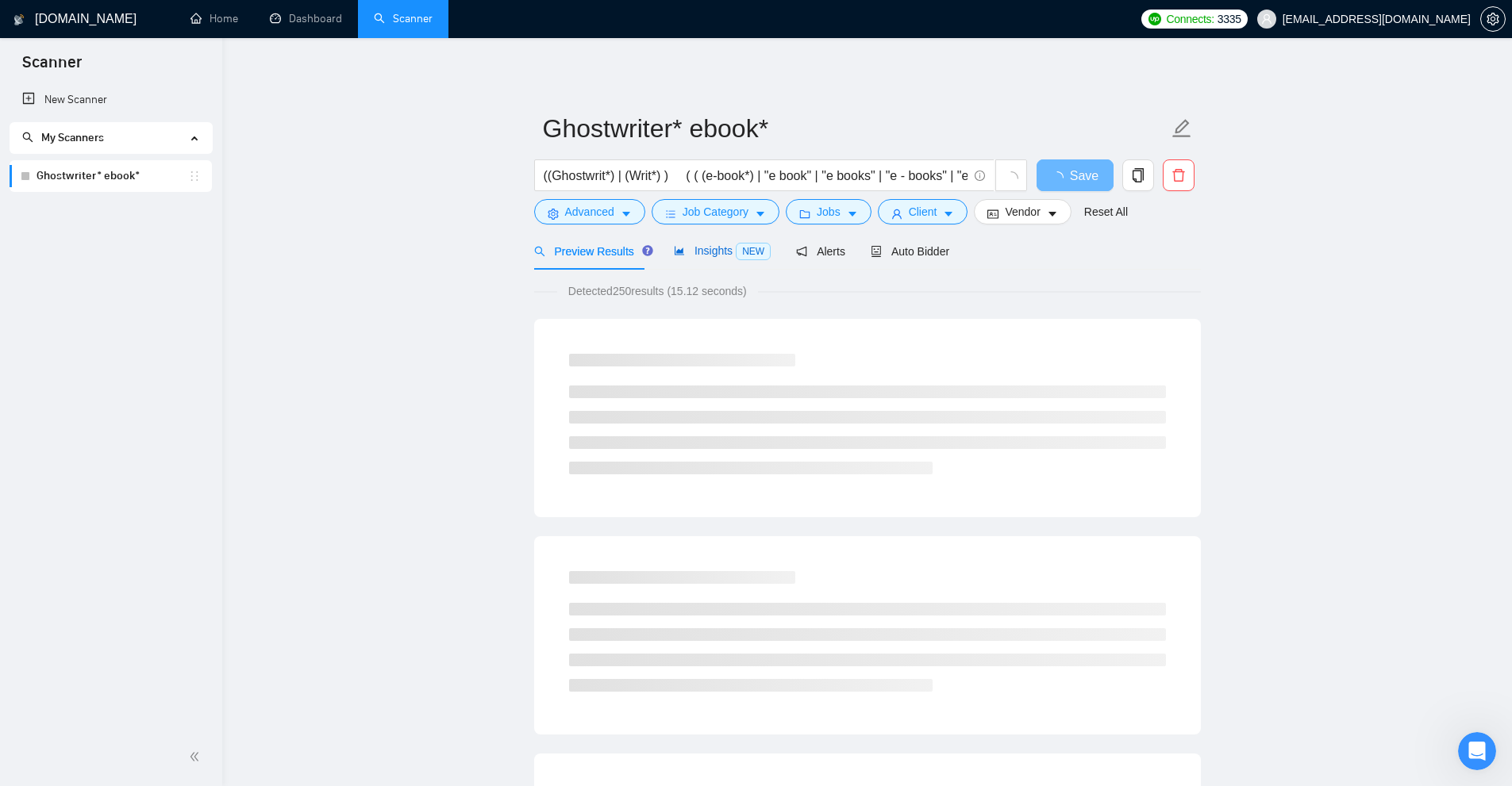
click at [720, 253] on span "Insights NEW" at bounding box center [722, 251] width 97 height 13
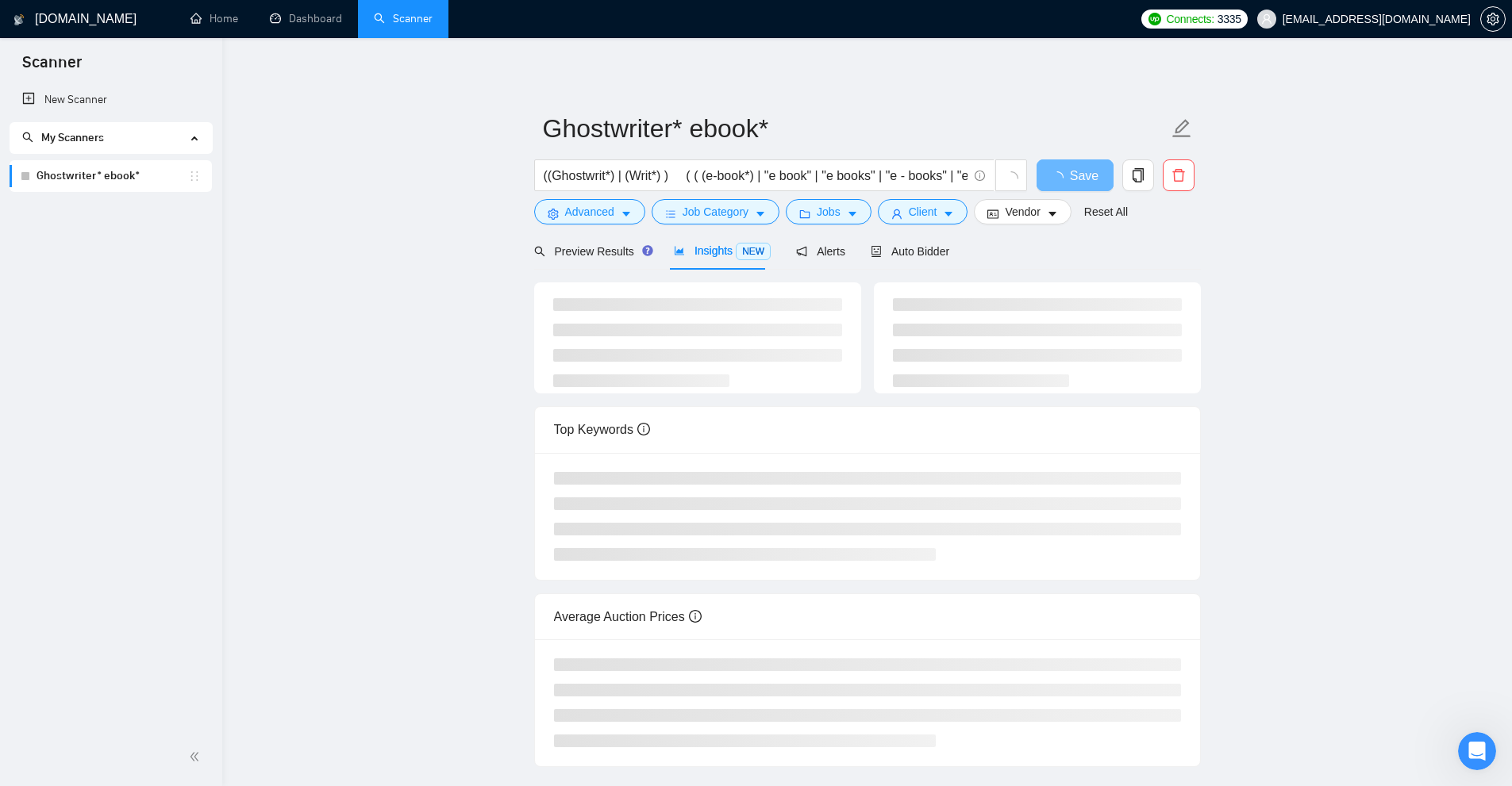
scroll to position [0, 626]
click at [967, 173] on input "((Ghostwrit*) | (Writ*) ) ( ( (e-book*) | "e book" | "e books" | "e - books" | …" at bounding box center [755, 175] width 424 height 19
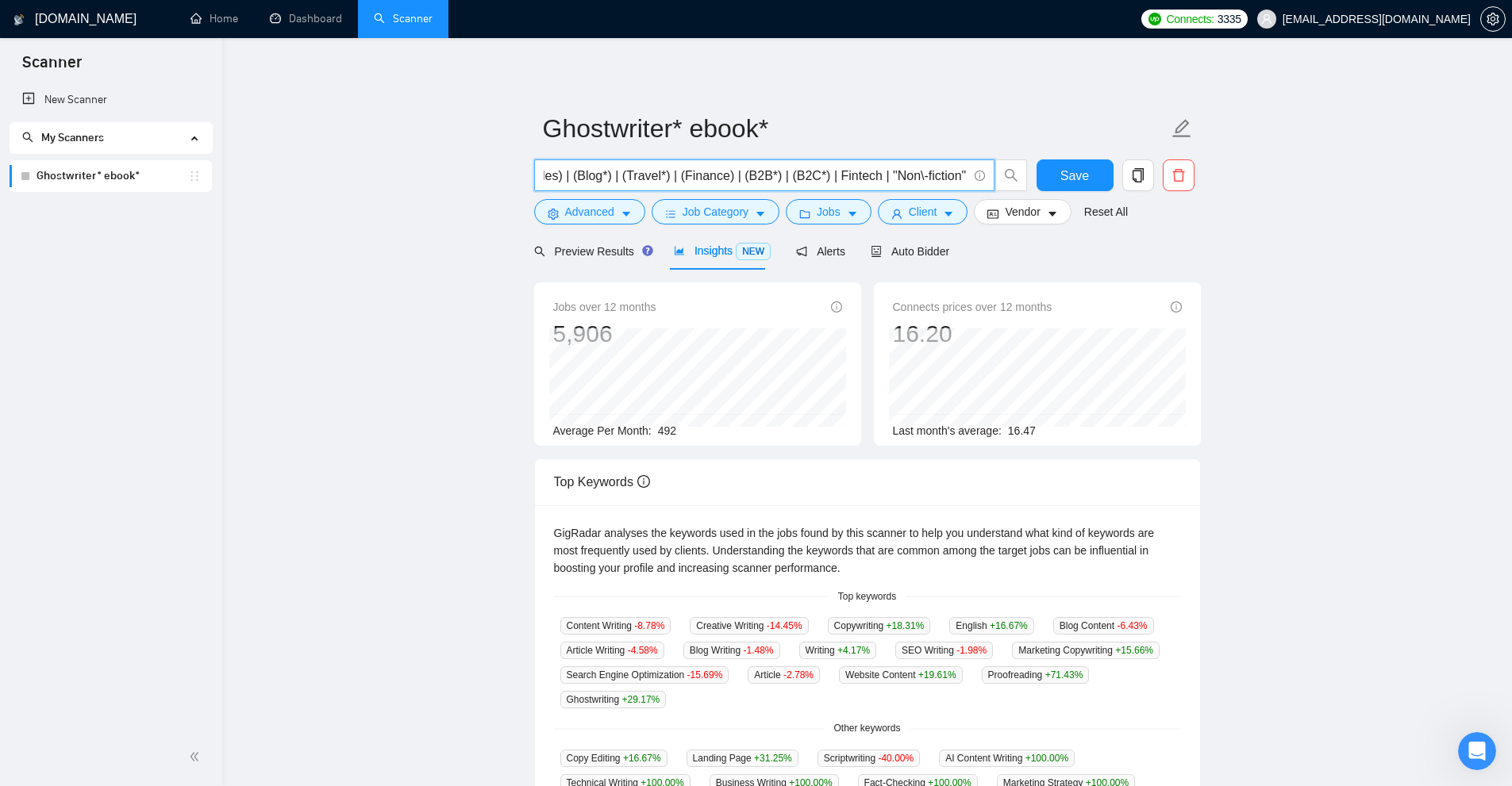
scroll to position [0, 651]
paste input "Fintech | "fin tech" | (bank*) | (wallet*) | (financ*) | "digital banking" | "m…"
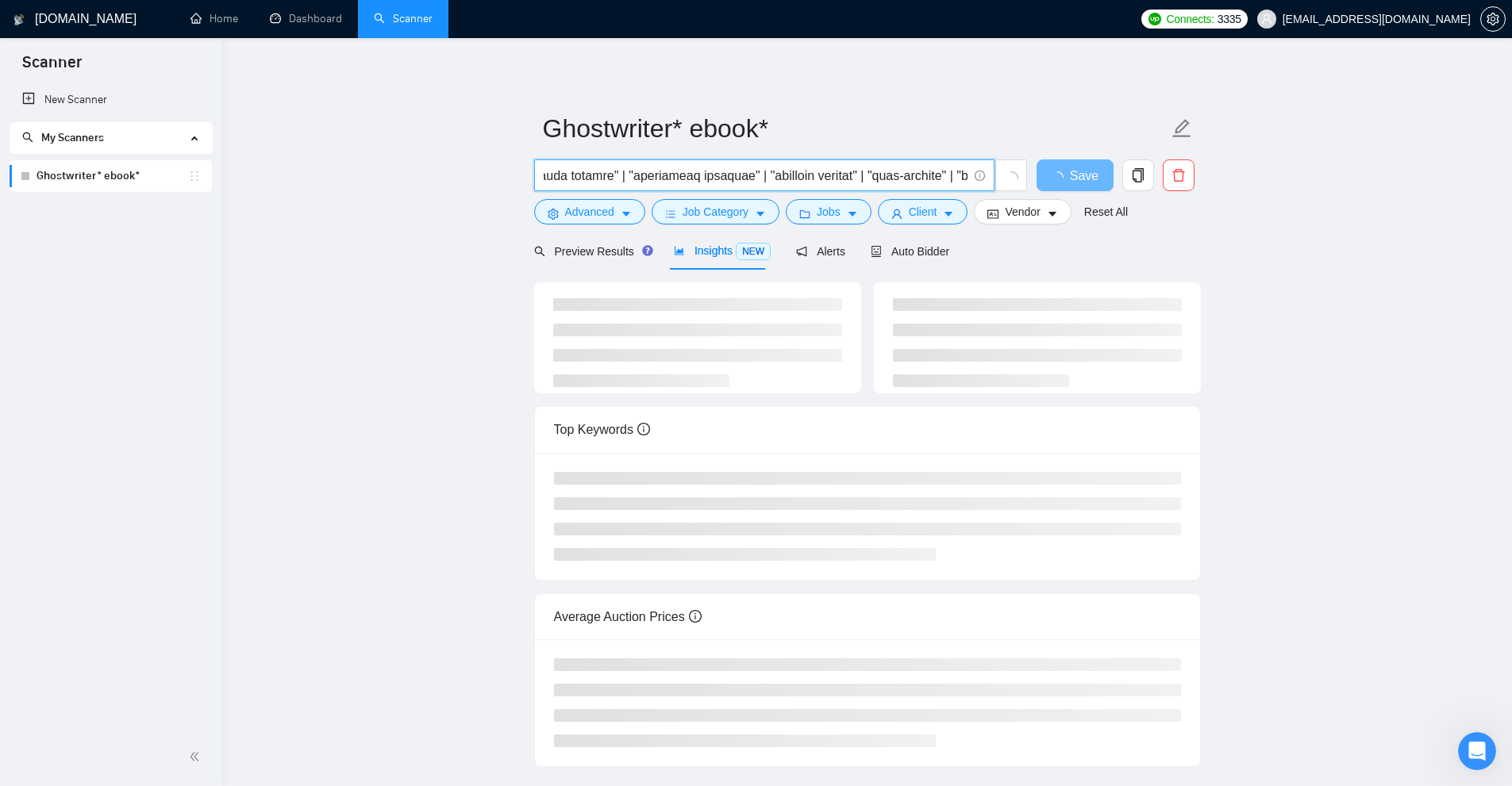
scroll to position [0, 1625]
type input "((Ghostwrit*) | (Writ*) ) ( ( (e-book*) | "e book" | "e books" | "e - books" | …"
click at [409, 284] on main "Ghostwriter* ebook* Save Advanced Job Category Jobs Client Vendor Reset All Pre…" at bounding box center [867, 416] width 1239 height 704
drag, startPoint x: 597, startPoint y: 255, endPoint x: 423, endPoint y: 353, distance: 199.7
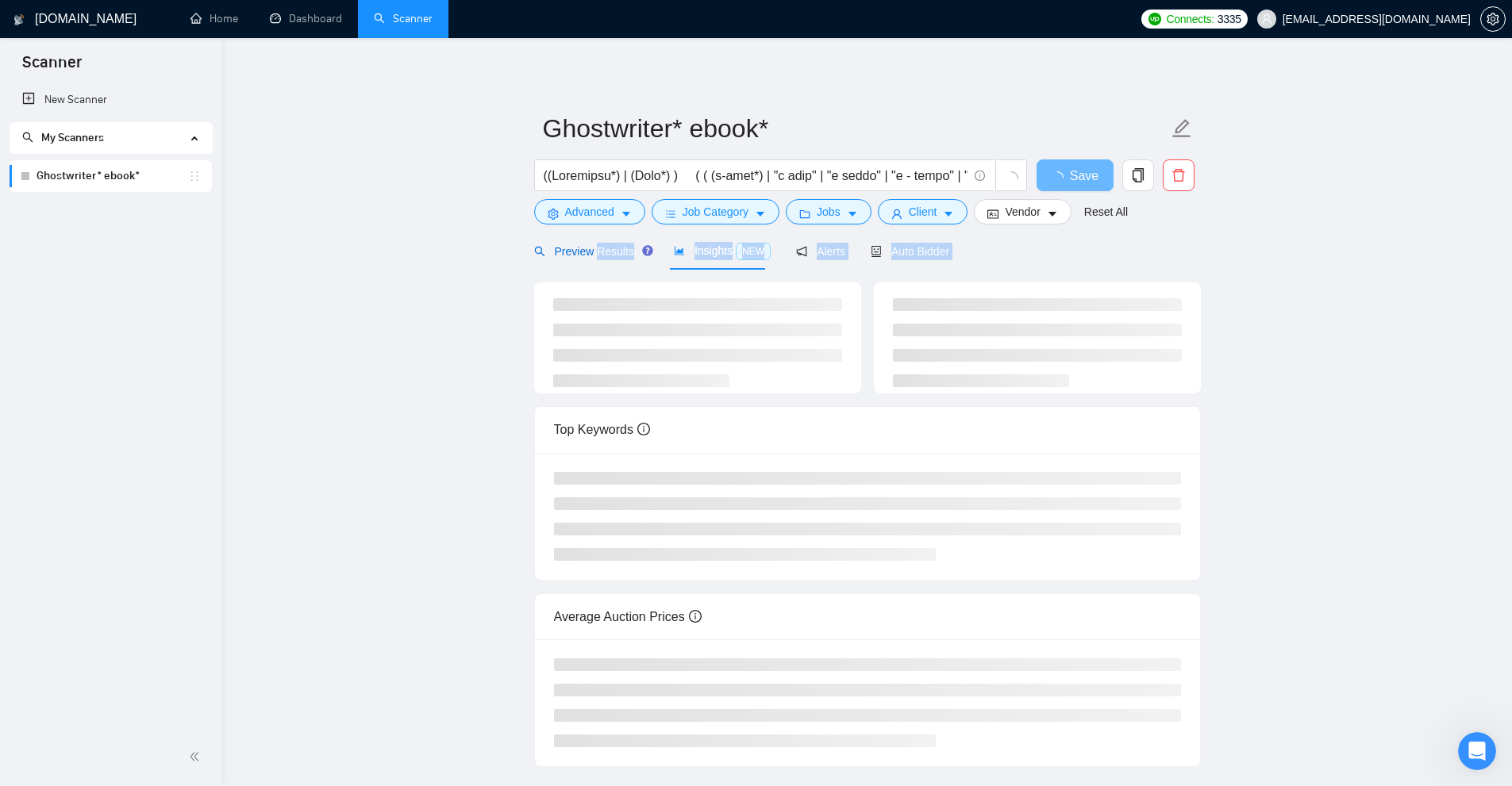
click at [423, 353] on main "Ghostwriter* ebook* Save Advanced Job Category Jobs Client Vendor Reset All Pre…" at bounding box center [867, 416] width 1239 height 704
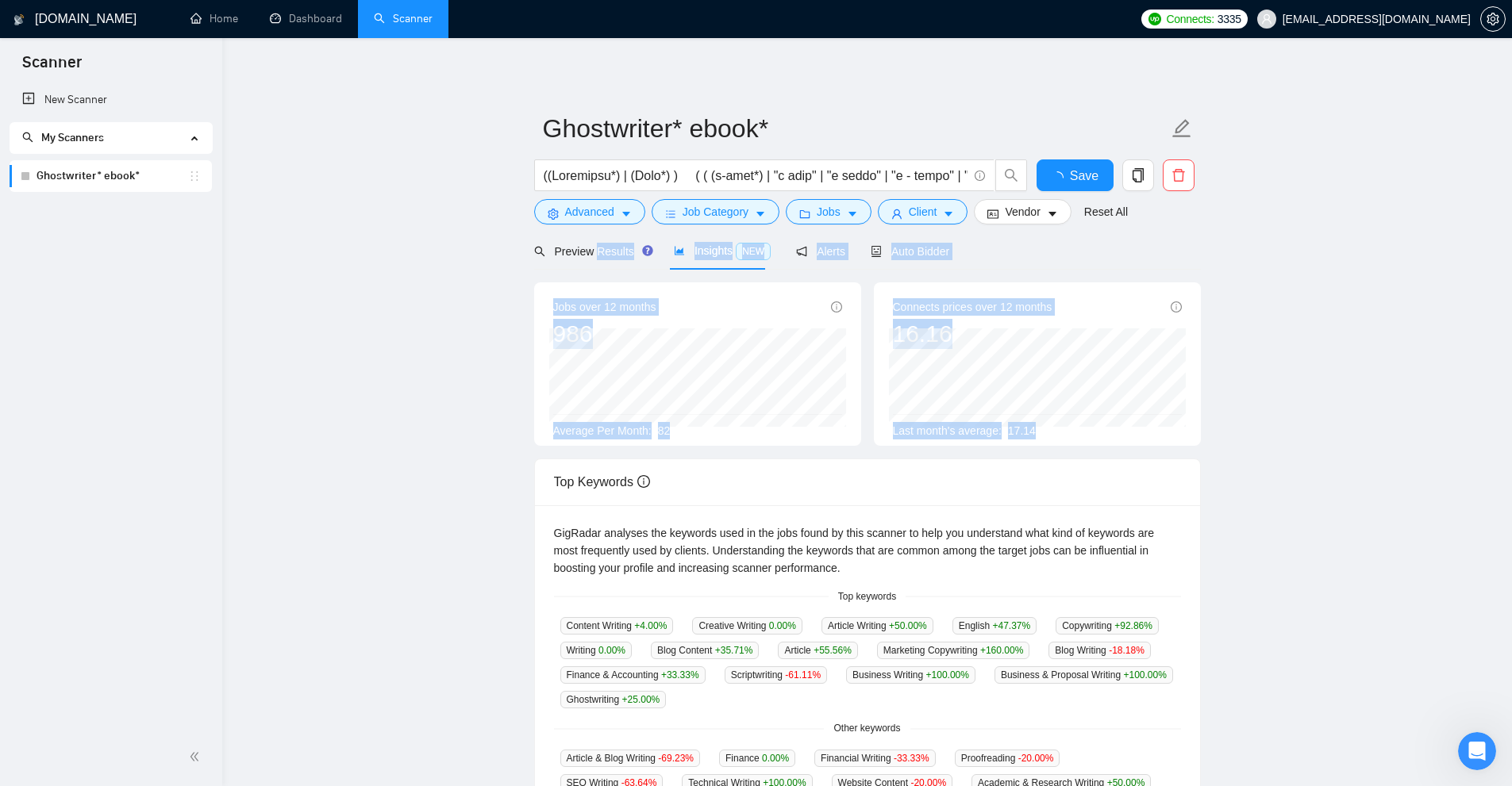
click at [423, 353] on main "Ghostwriter* ebook* Save Advanced Job Category Jobs Client Vendor Reset All Pre…" at bounding box center [867, 608] width 1239 height 1088
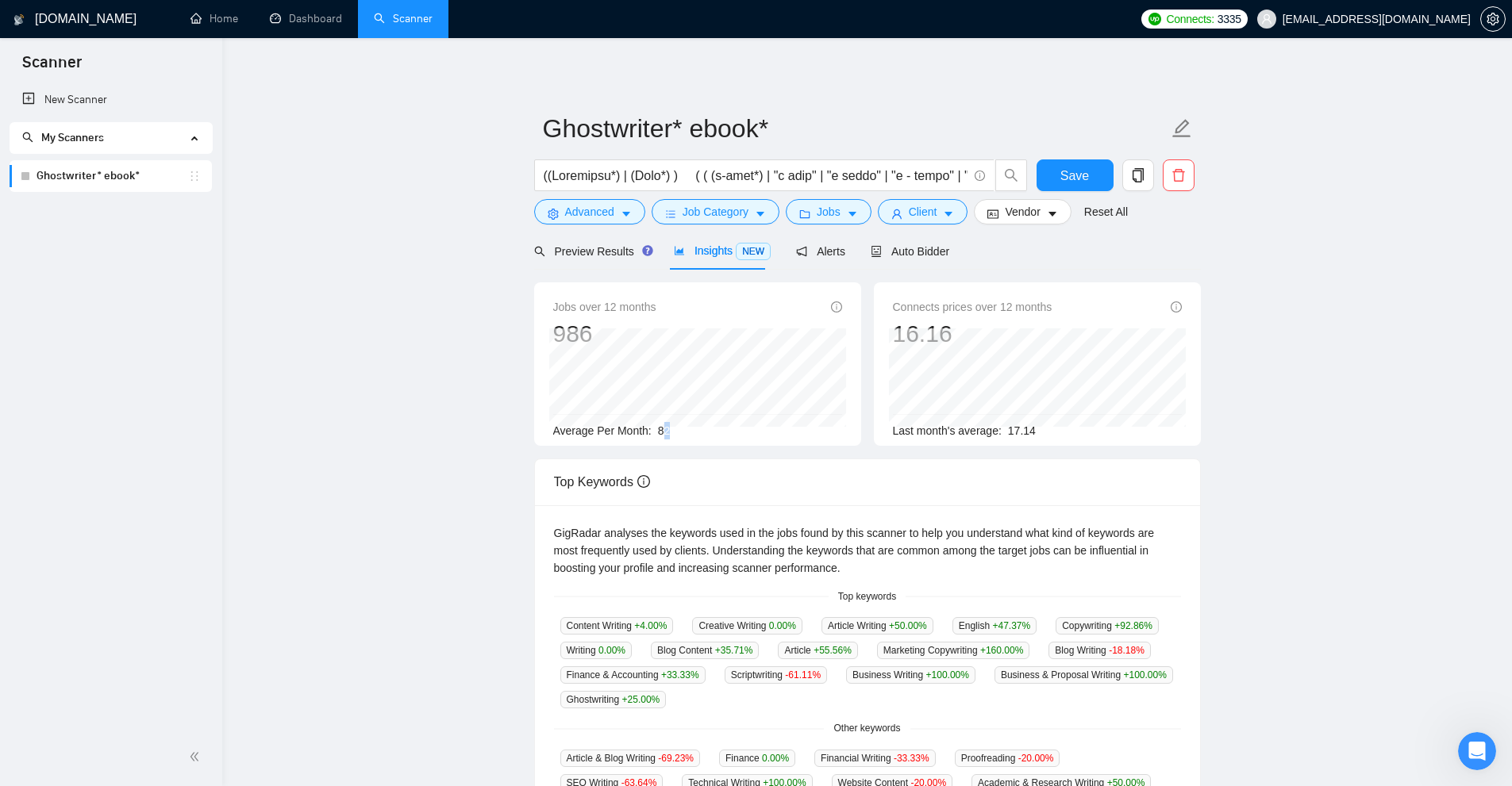
click at [665, 429] on span "82" at bounding box center [665, 431] width 13 height 13
click at [664, 430] on span "82" at bounding box center [665, 431] width 13 height 13
drag, startPoint x: 671, startPoint y: 431, endPoint x: 689, endPoint y: 434, distance: 18.2
click at [689, 434] on div "Average Per Month: 82" at bounding box center [698, 430] width 289 height 18
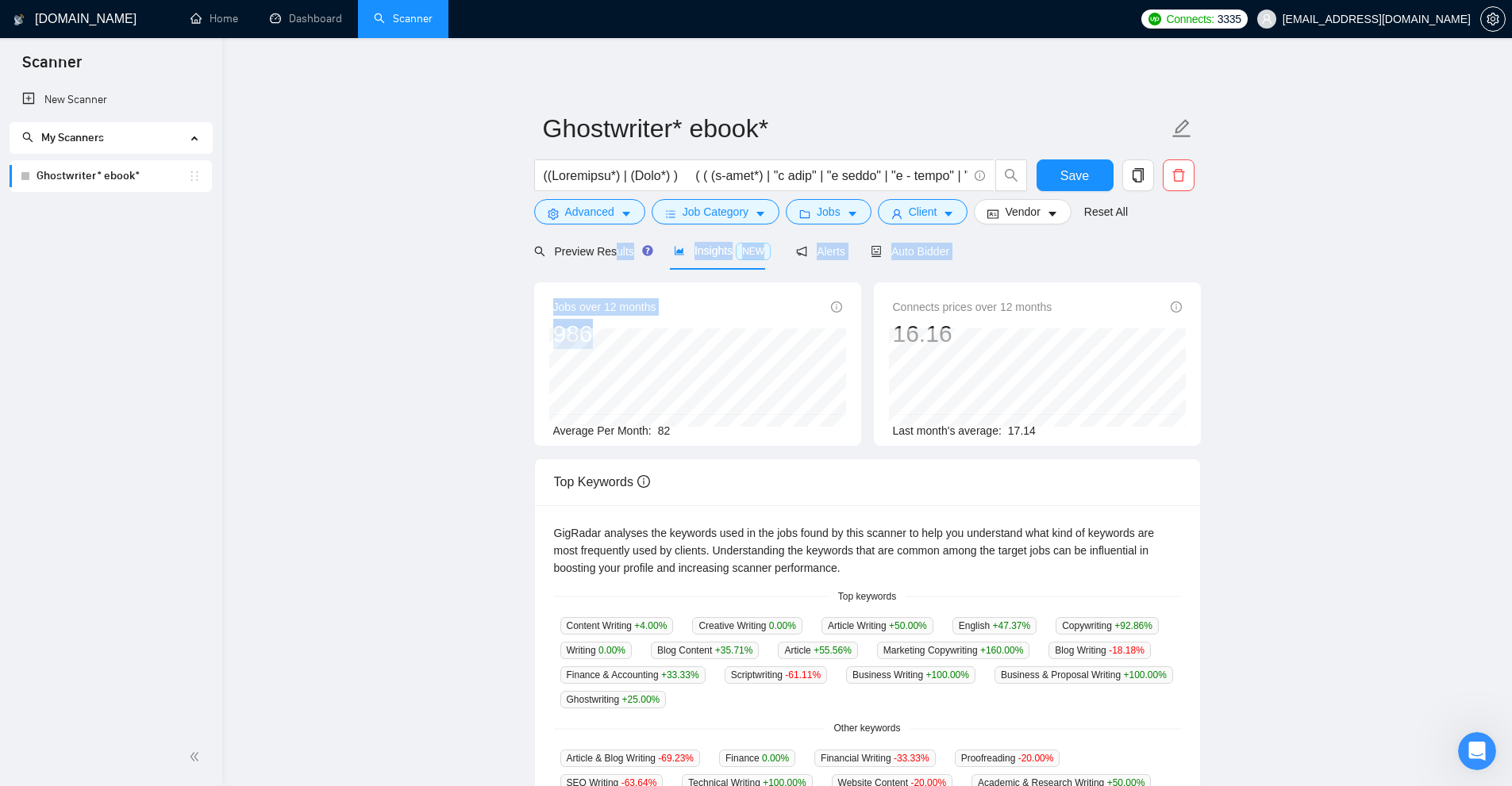
click at [697, 415] on div "Preview Results Insights NEW Alerts Auto Bidder Jobs over 12 months 986 Jan 202…" at bounding box center [867, 692] width 666 height 919
click at [665, 429] on span "82" at bounding box center [665, 431] width 13 height 13
click at [665, 430] on span "82" at bounding box center [665, 431] width 13 height 13
click at [616, 257] on span "Preview Results" at bounding box center [591, 251] width 115 height 13
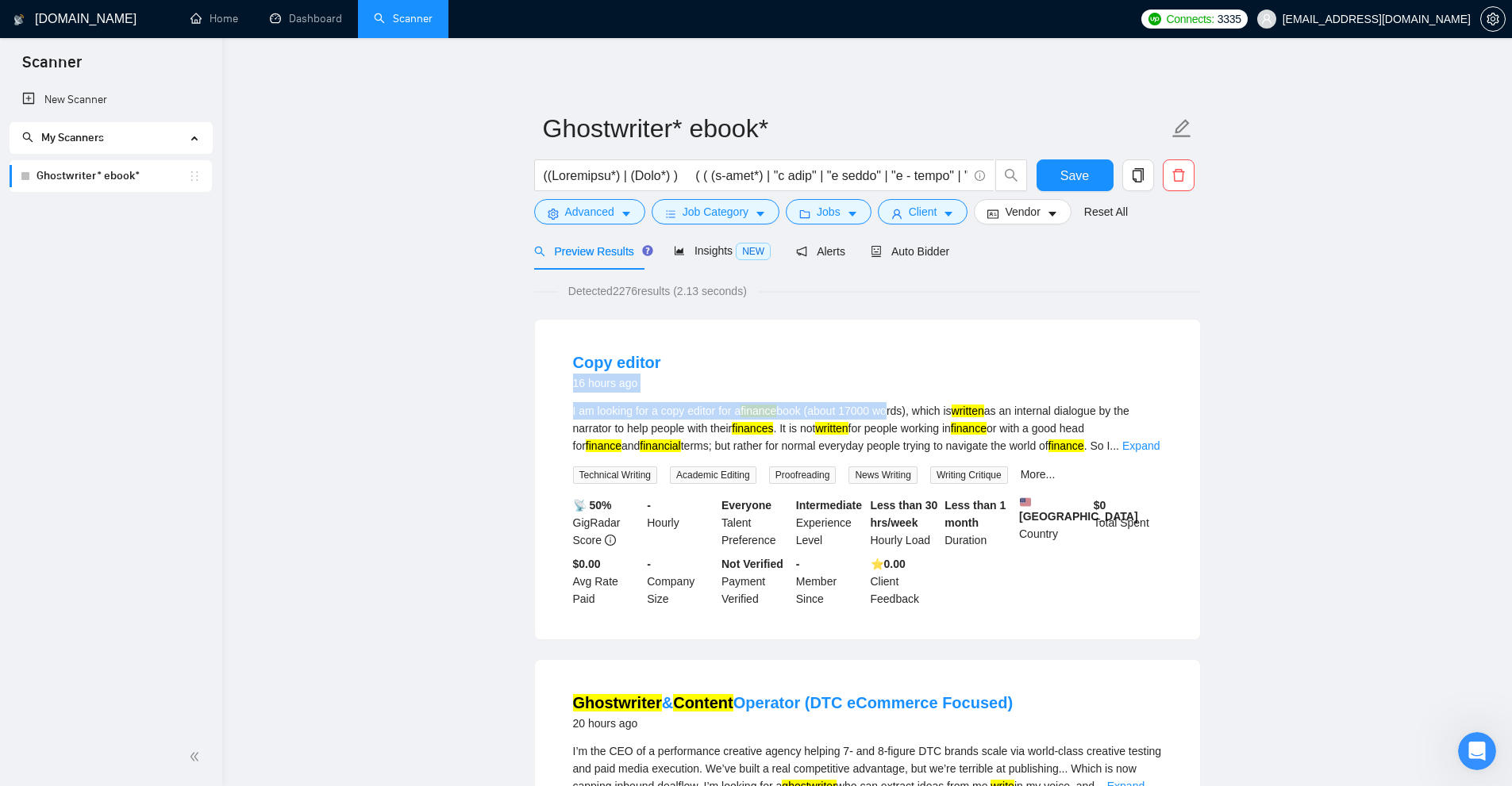
drag, startPoint x: 708, startPoint y: 394, endPoint x: 897, endPoint y: 416, distance: 190.3
click at [893, 416] on li "Copy editor 16 hours ago I am looking for a copy editor for a finance book (abo…" at bounding box center [868, 479] width 628 height 282
click at [923, 419] on div "I am looking for a copy editor for a finance book (about 17000 words), which is…" at bounding box center [867, 428] width 589 height 53
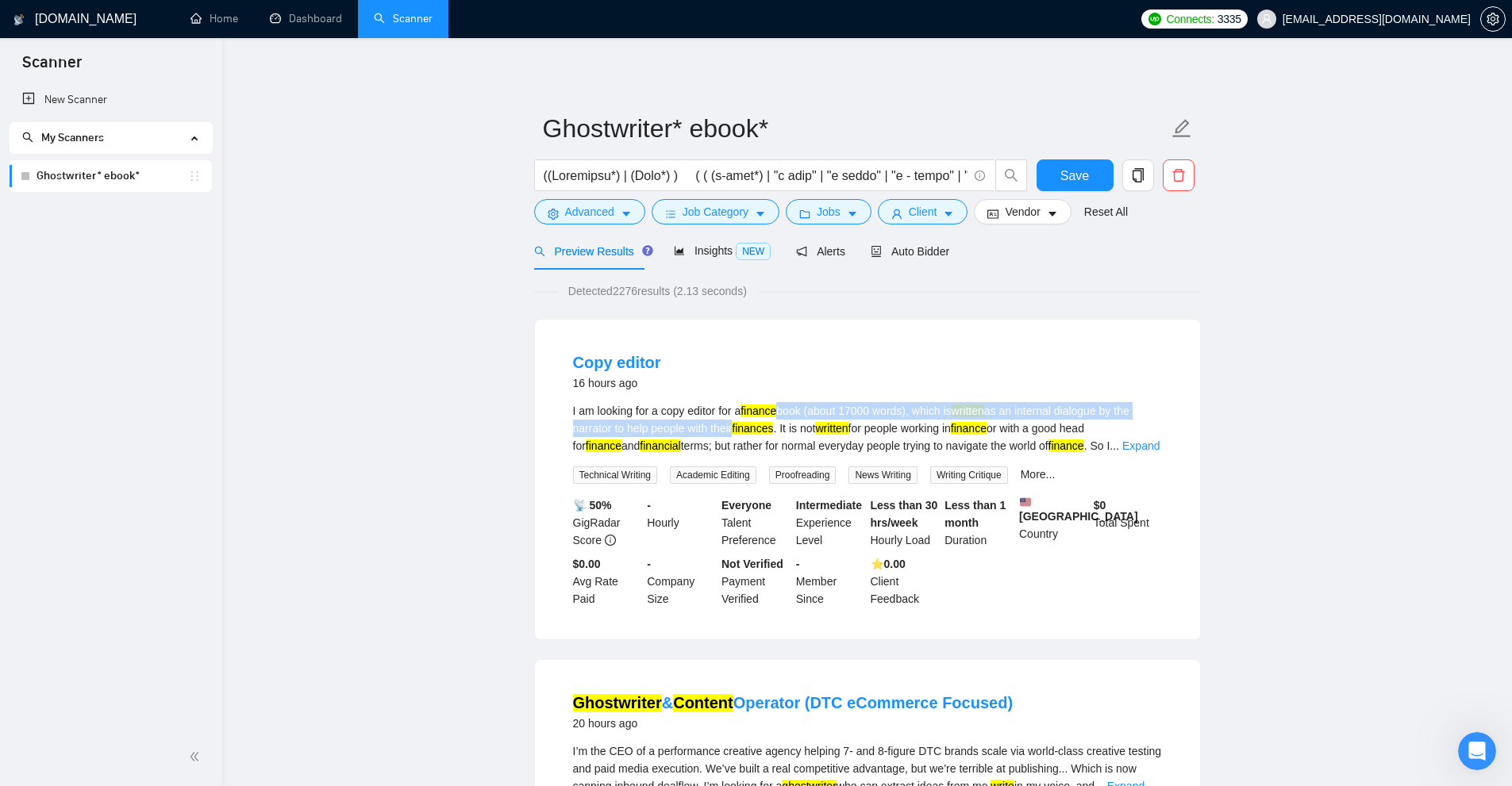
drag, startPoint x: 762, startPoint y: 425, endPoint x: 628, endPoint y: 378, distance: 142.0
click at [779, 418] on div "I am looking for a copy editor for a finance book (about 17000 words), which is…" at bounding box center [867, 428] width 589 height 53
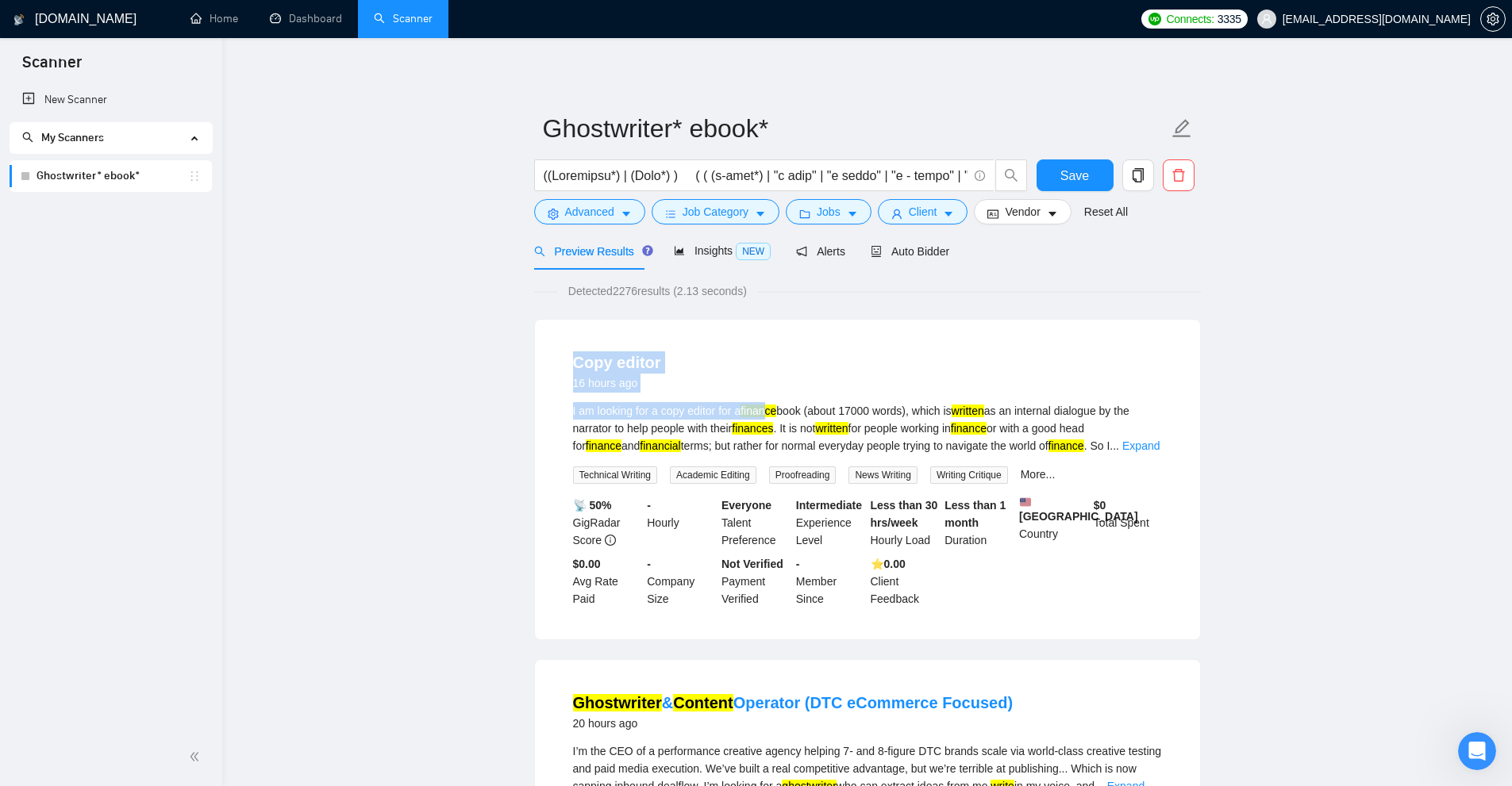
drag, startPoint x: 526, startPoint y: 350, endPoint x: 768, endPoint y: 418, distance: 251.4
click at [768, 418] on div "I am looking for a copy editor for a finance book (about 17000 words), which is…" at bounding box center [867, 428] width 589 height 53
drag, startPoint x: 755, startPoint y: 434, endPoint x: 786, endPoint y: 430, distance: 31.3
click at [786, 430] on div "I am looking for a copy editor for a finance book (about 17000 words), which is…" at bounding box center [867, 428] width 589 height 53
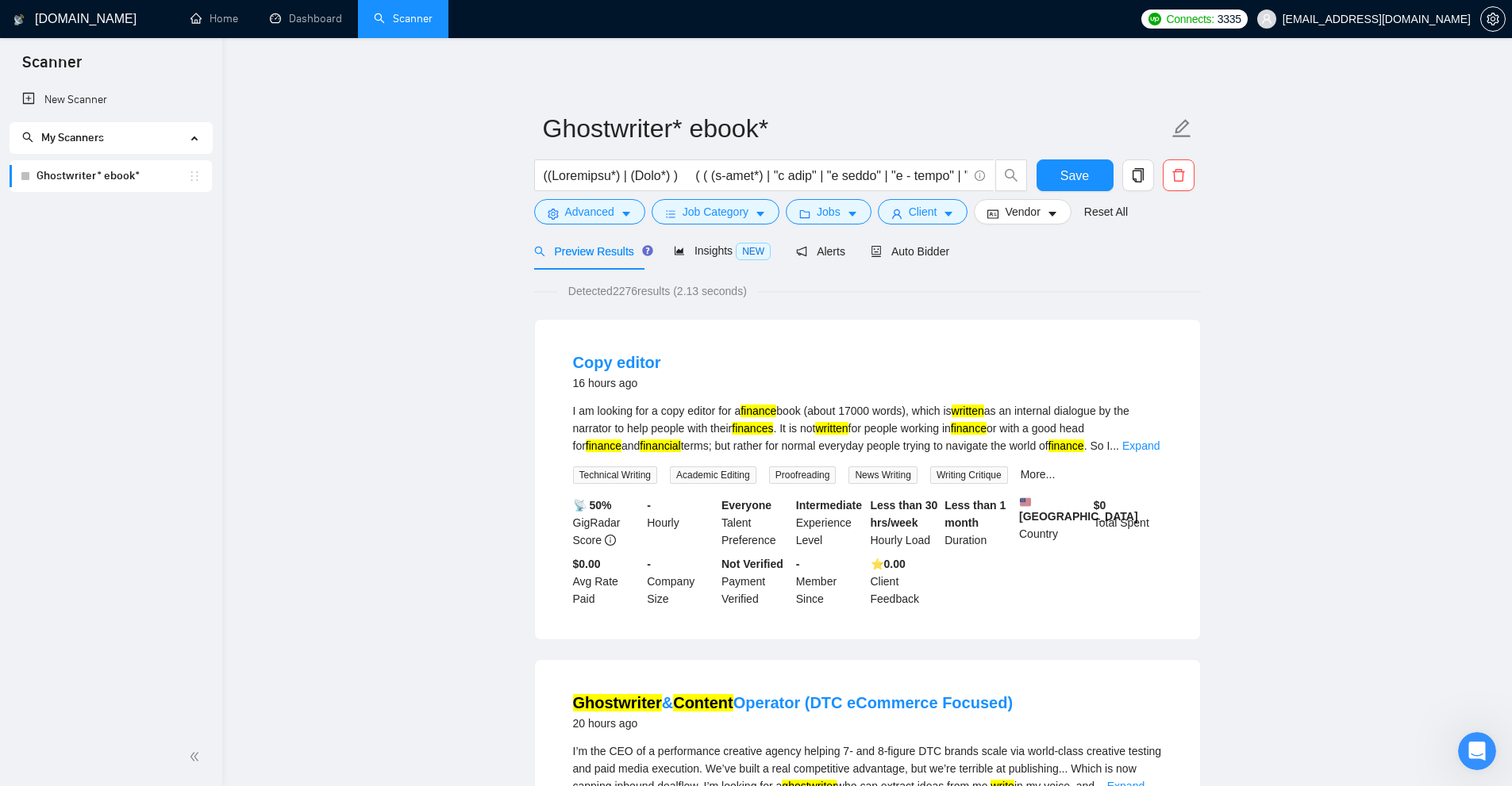
click at [864, 433] on div "I am looking for a copy editor for a finance book (about 17000 words), which is…" at bounding box center [867, 428] width 589 height 53
drag, startPoint x: 1121, startPoint y: 433, endPoint x: 1201, endPoint y: 429, distance: 80.1
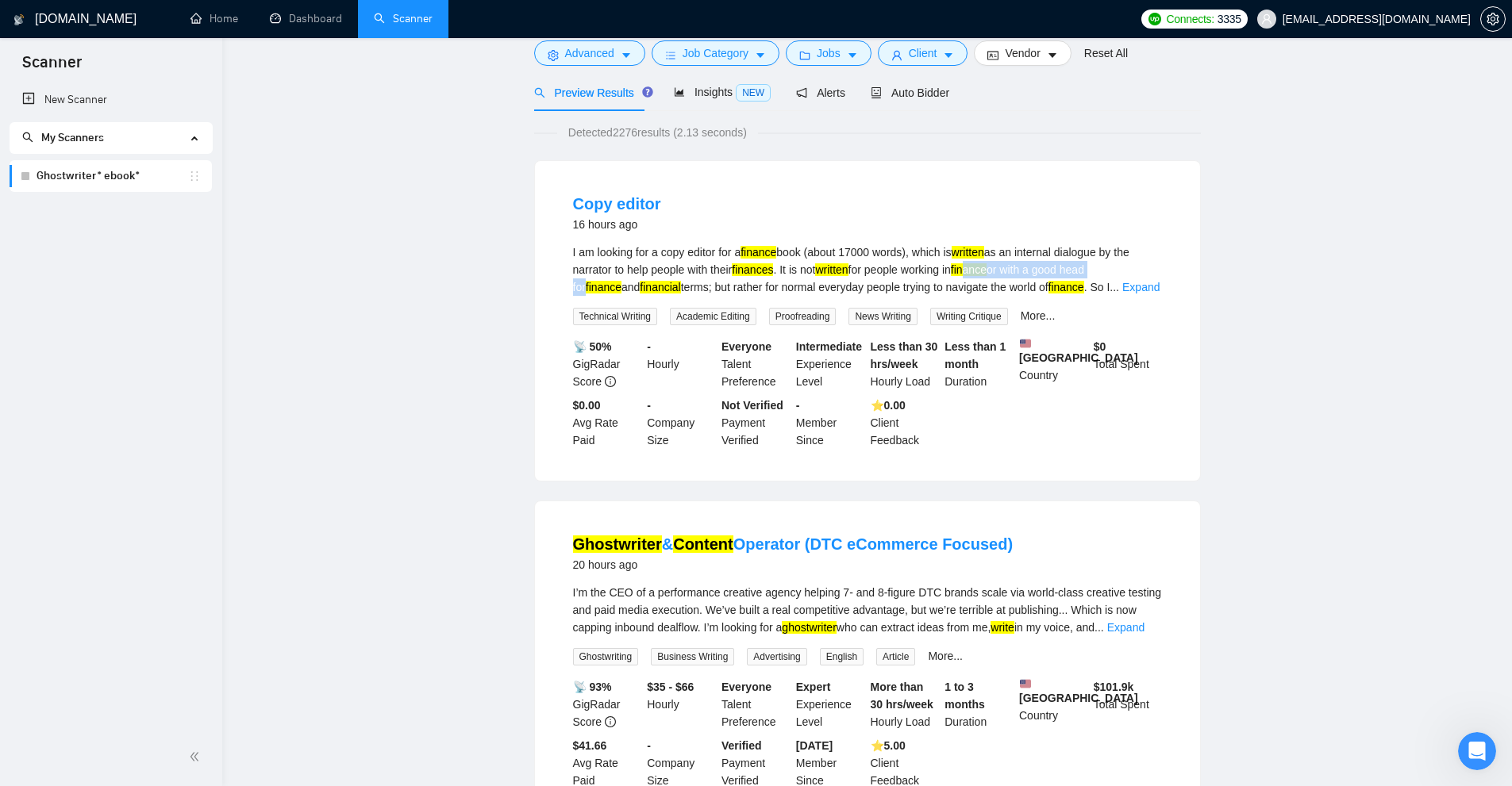
scroll to position [238, 0]
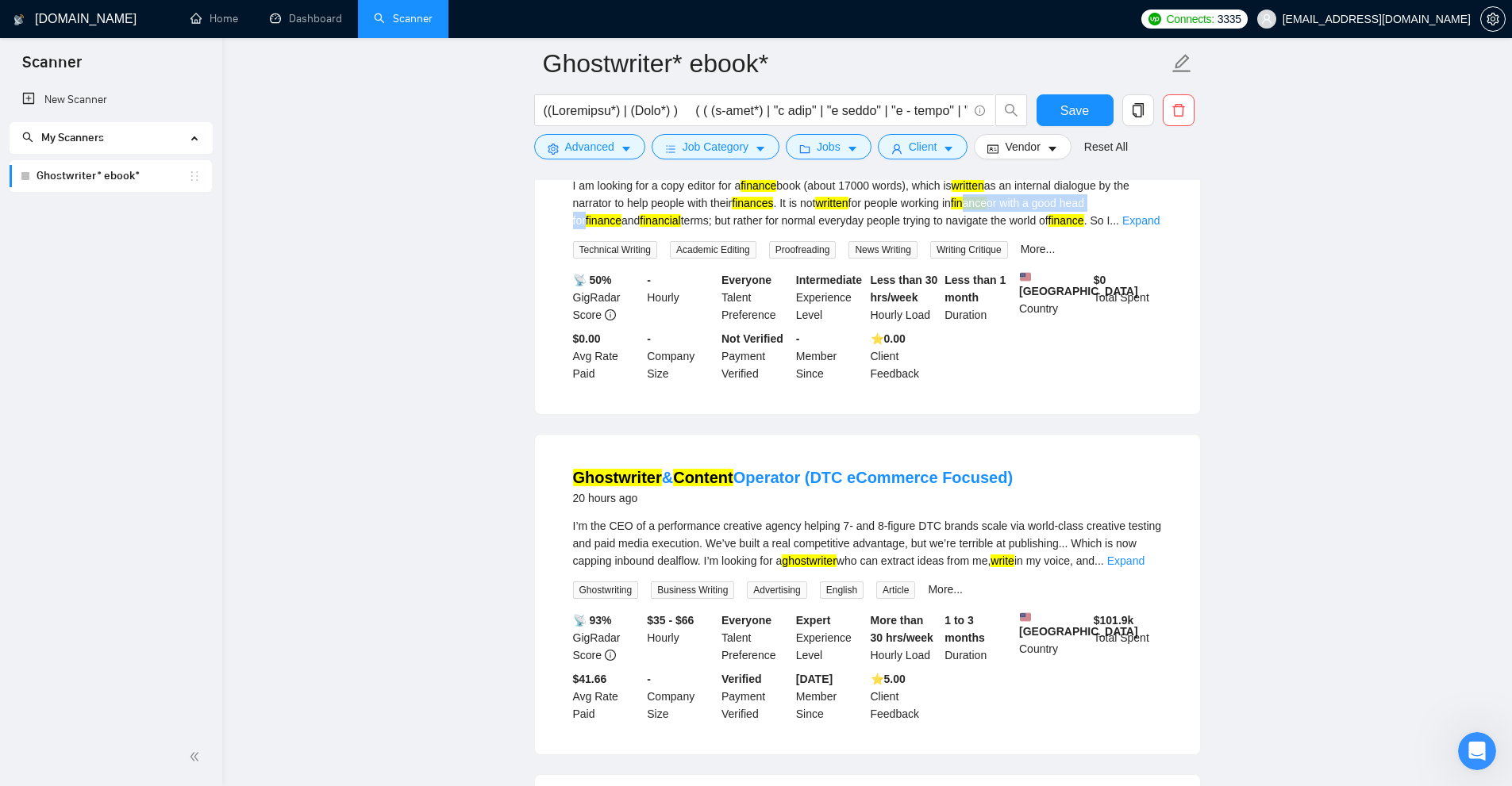
drag, startPoint x: 678, startPoint y: 476, endPoint x: 734, endPoint y: 502, distance: 61.7
click at [689, 475] on div "Ghostwriter & Content Operator (DTC eCommerce Focused) 20 hours ago I’m the CEO…" at bounding box center [868, 595] width 665 height 320
drag, startPoint x: 794, startPoint y: 576, endPoint x: 943, endPoint y: 571, distance: 149.1
click at [932, 570] on div "I’m the CEO of a performance creative agency helping 7- and 8-figure DTC brands…" at bounding box center [867, 543] width 589 height 53
click at [1139, 567] on link "Expand" at bounding box center [1126, 561] width 37 height 13
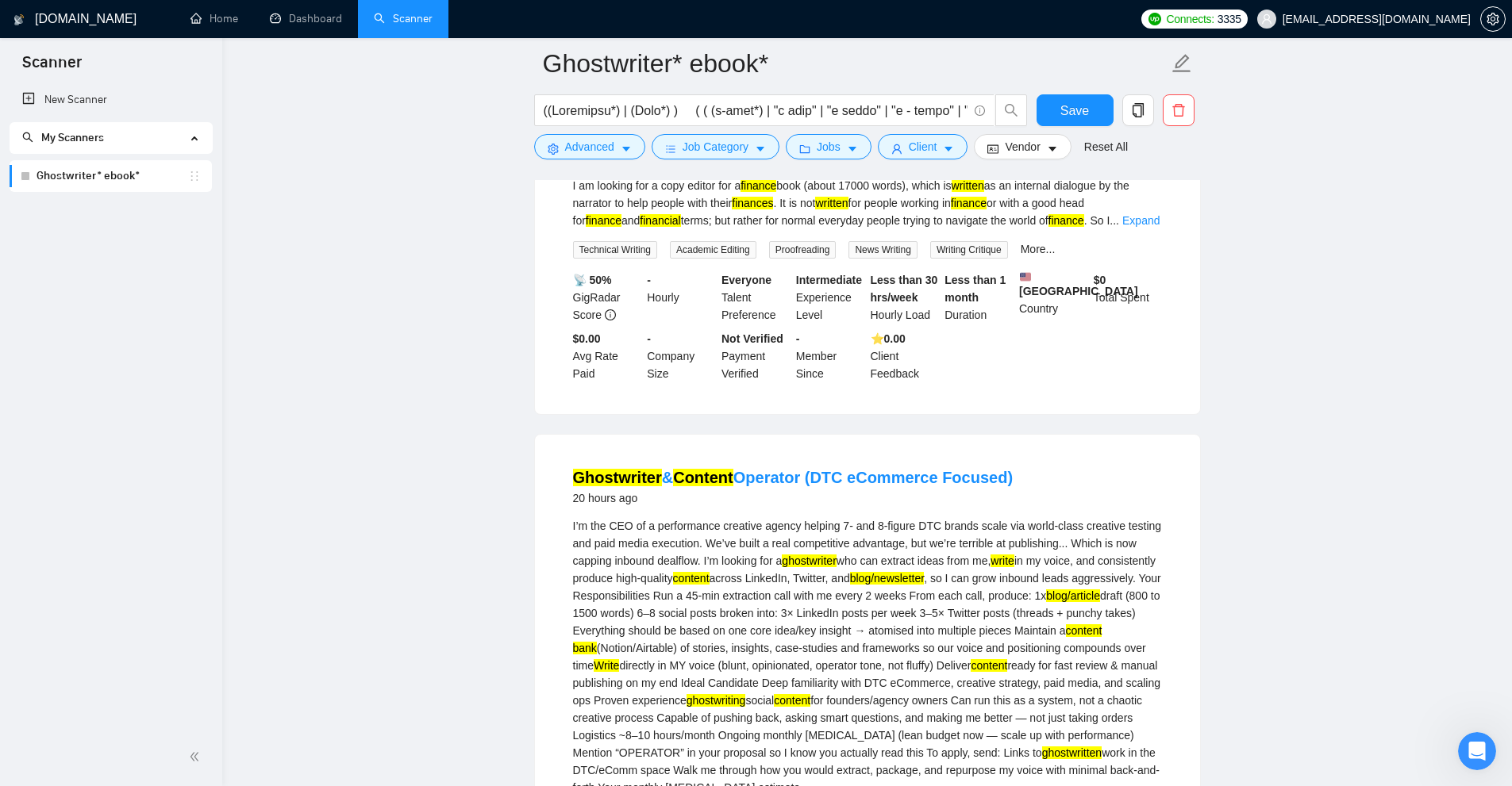
scroll to position [396, 0]
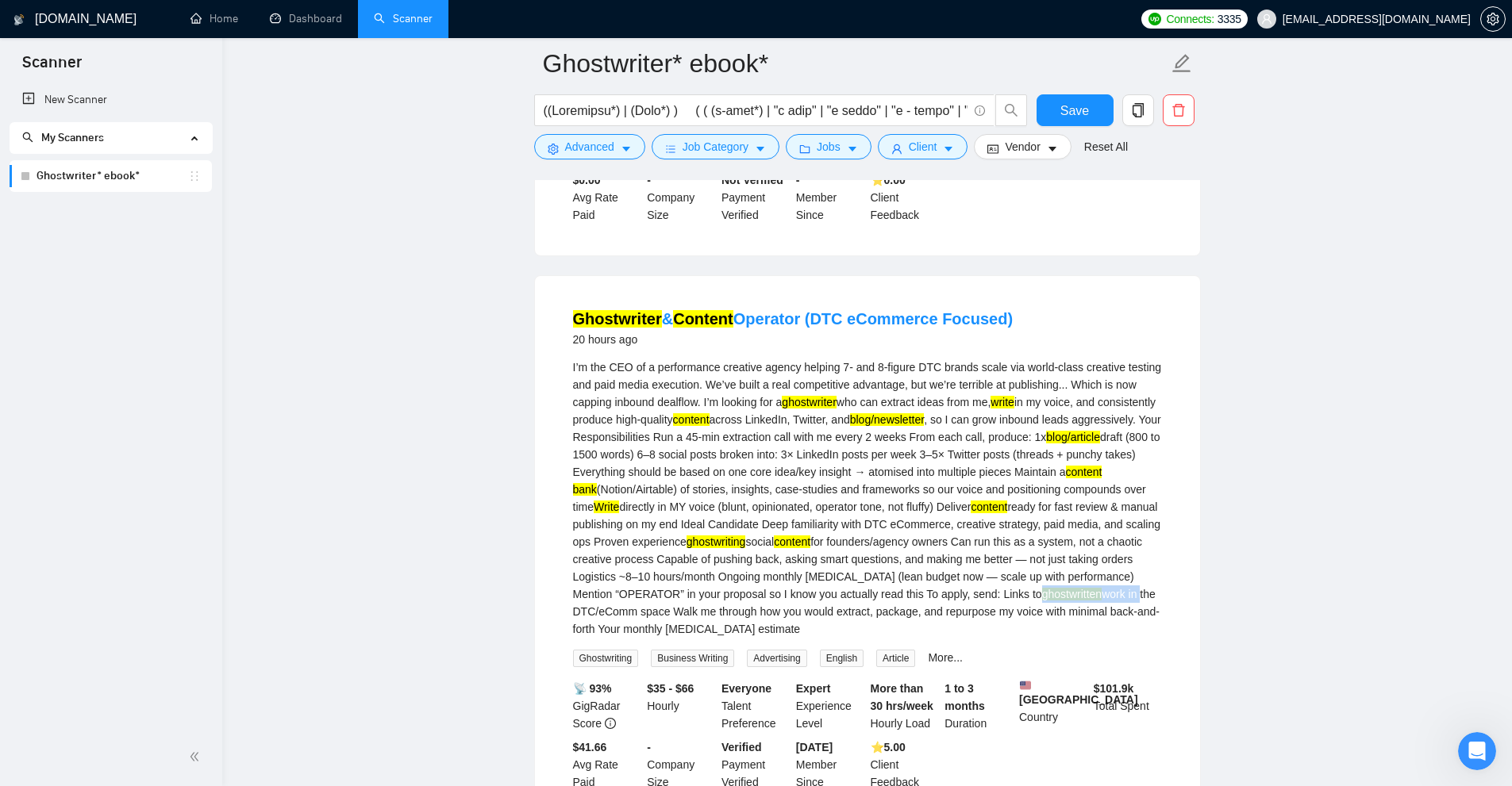
click at [684, 627] on div "I’m the CEO of a performance creative agency helping 7- and 8-figure DTC brands…" at bounding box center [867, 498] width 589 height 279
drag, startPoint x: 929, startPoint y: 568, endPoint x: 1024, endPoint y: 550, distance: 96.7
click at [1010, 557] on div "I’m the CEO of a performance creative agency helping 7- and 8-figure DTC brands…" at bounding box center [867, 498] width 589 height 279
drag, startPoint x: 1036, startPoint y: 526, endPoint x: 1155, endPoint y: 513, distance: 119.7
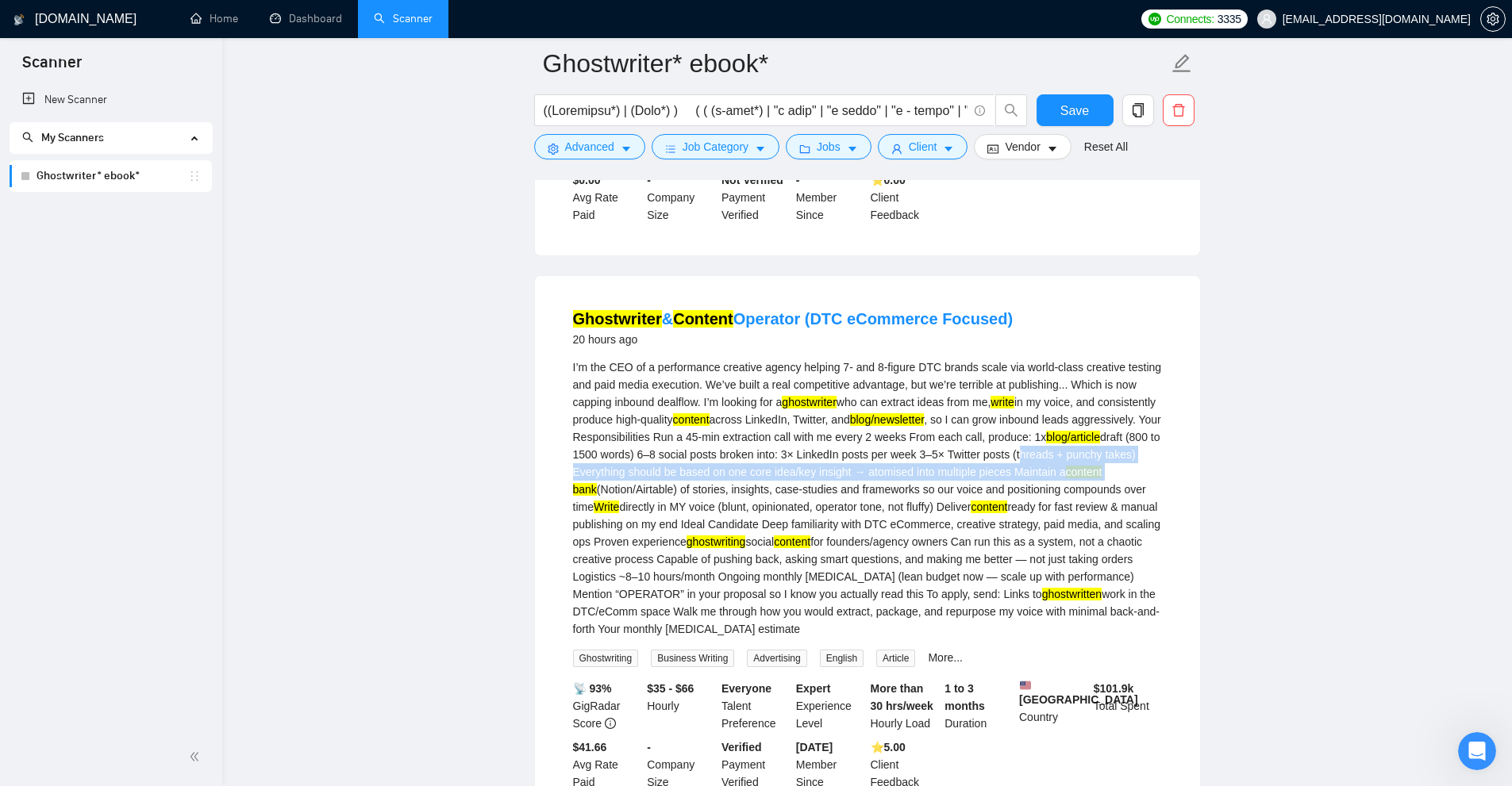
click at [677, 501] on div "I’m the CEO of a performance creative agency helping 7- and 8-figure DTC brands…" at bounding box center [867, 498] width 589 height 279
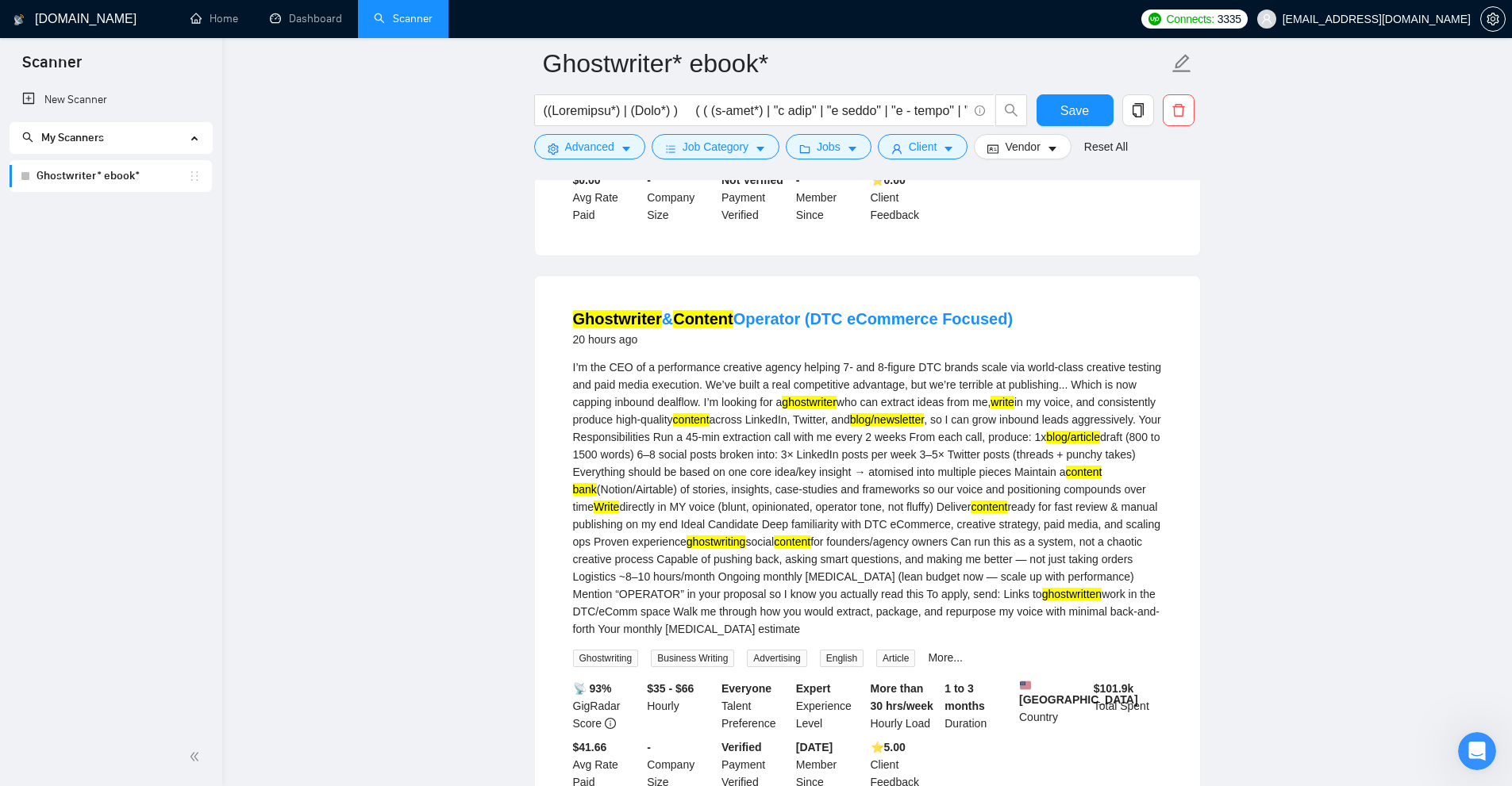
click at [597, 496] on mark "bank" at bounding box center [585, 490] width 24 height 13
drag, startPoint x: 640, startPoint y: 494, endPoint x: 689, endPoint y: 497, distance: 49.1
click at [689, 497] on div "I’m the CEO of a performance creative agency helping 7- and 8-figure DTC brands…" at bounding box center [867, 498] width 589 height 279
click at [712, 499] on div "I’m the CEO of a performance creative agency helping 7- and 8-figure DTC brands…" at bounding box center [867, 498] width 589 height 279
drag, startPoint x: 634, startPoint y: 503, endPoint x: 757, endPoint y: 503, distance: 123.0
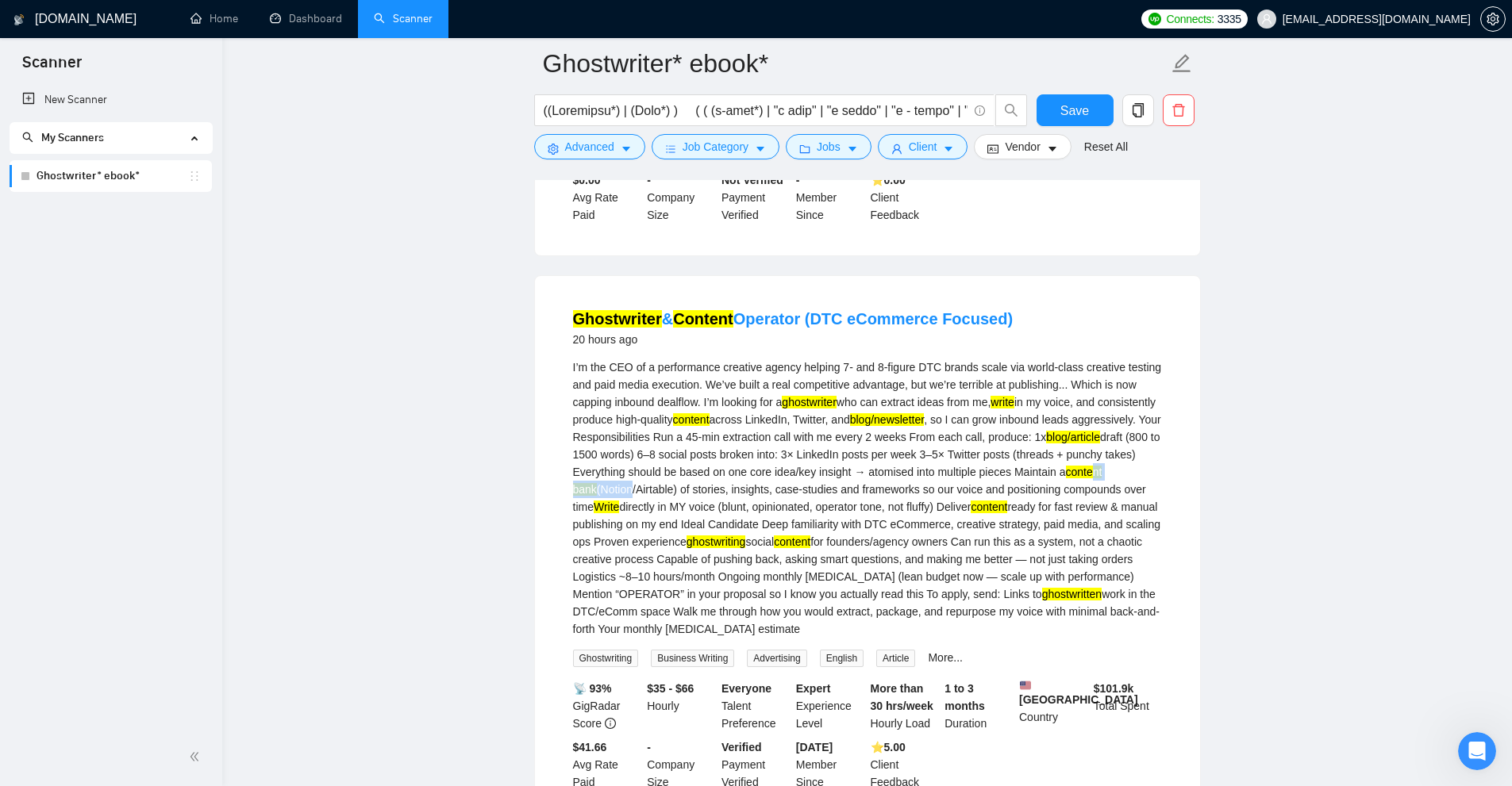
click at [757, 503] on div "I’m the CEO of a performance creative agency helping 7- and 8-figure DTC brands…" at bounding box center [867, 498] width 589 height 279
click at [762, 585] on div "I’m the CEO of a performance creative agency helping 7- and 8-figure DTC brands…" at bounding box center [867, 498] width 589 height 279
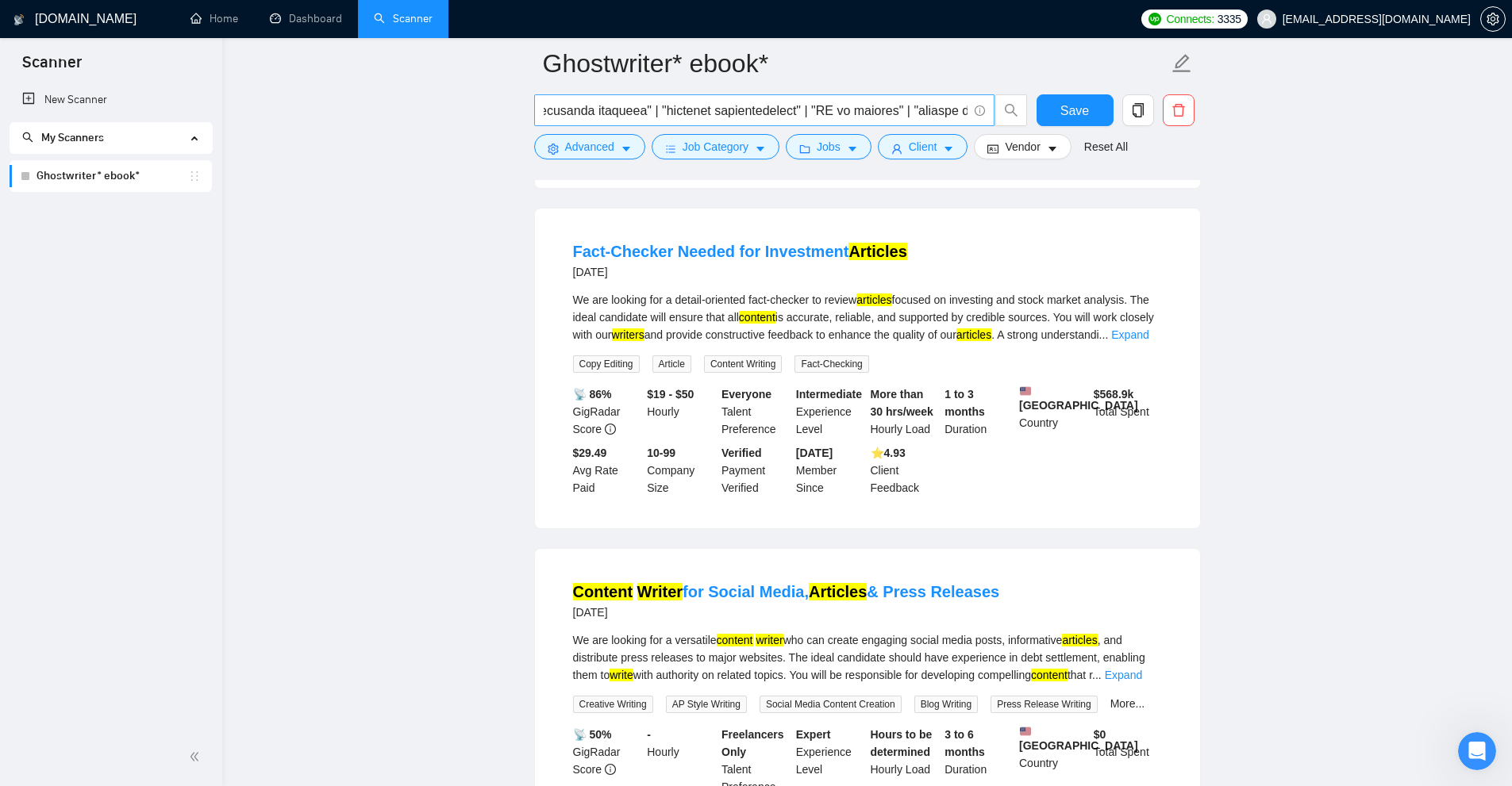
scroll to position [0, 4724]
click at [1149, 341] on link "Expand" at bounding box center [1129, 335] width 37 height 13
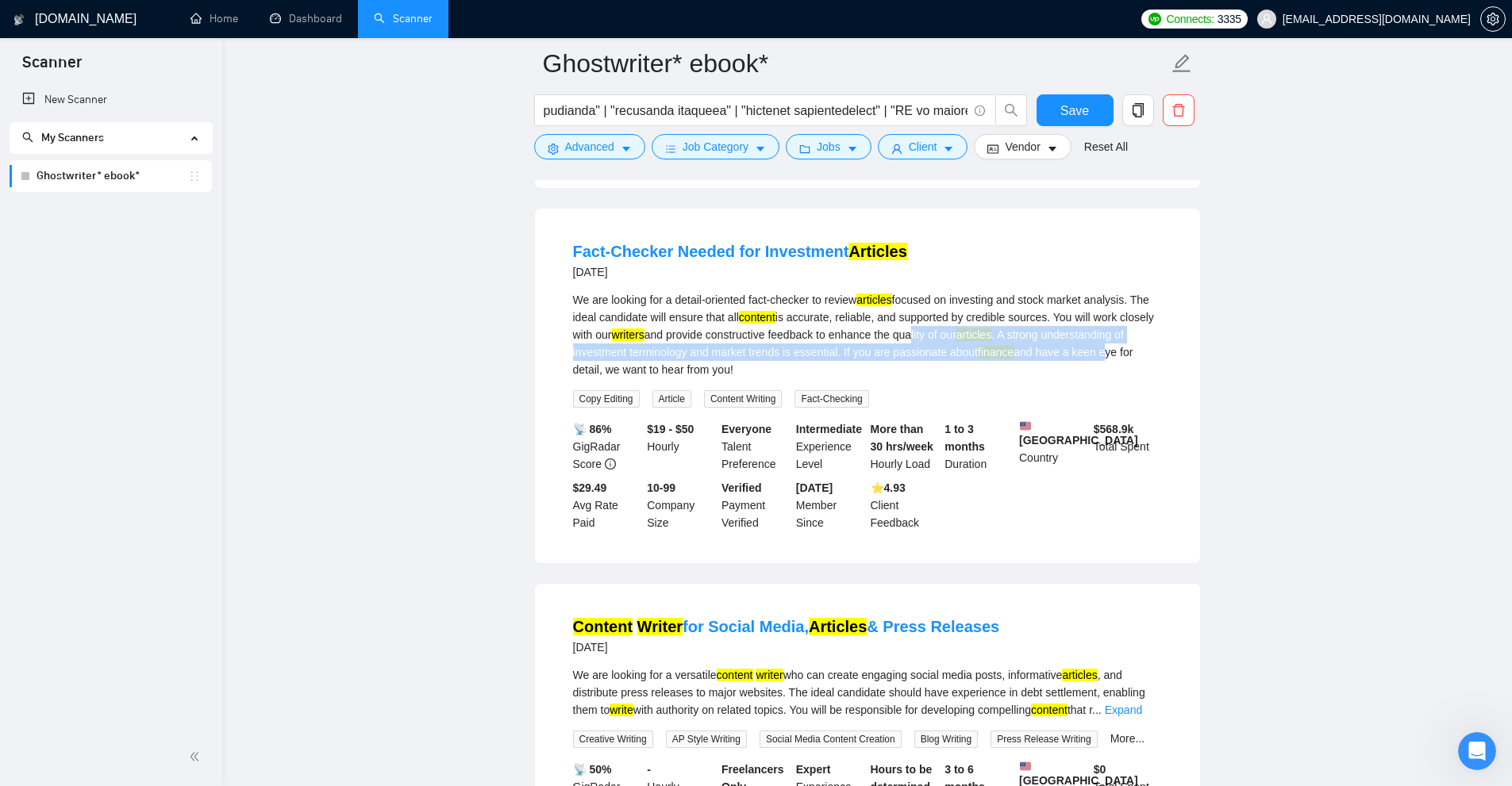
drag, startPoint x: 967, startPoint y: 362, endPoint x: 1110, endPoint y: 368, distance: 143.1
click at [1112, 365] on div "We are looking for a detail-oriented fact-checker to review articles focused on…" at bounding box center [867, 334] width 589 height 87
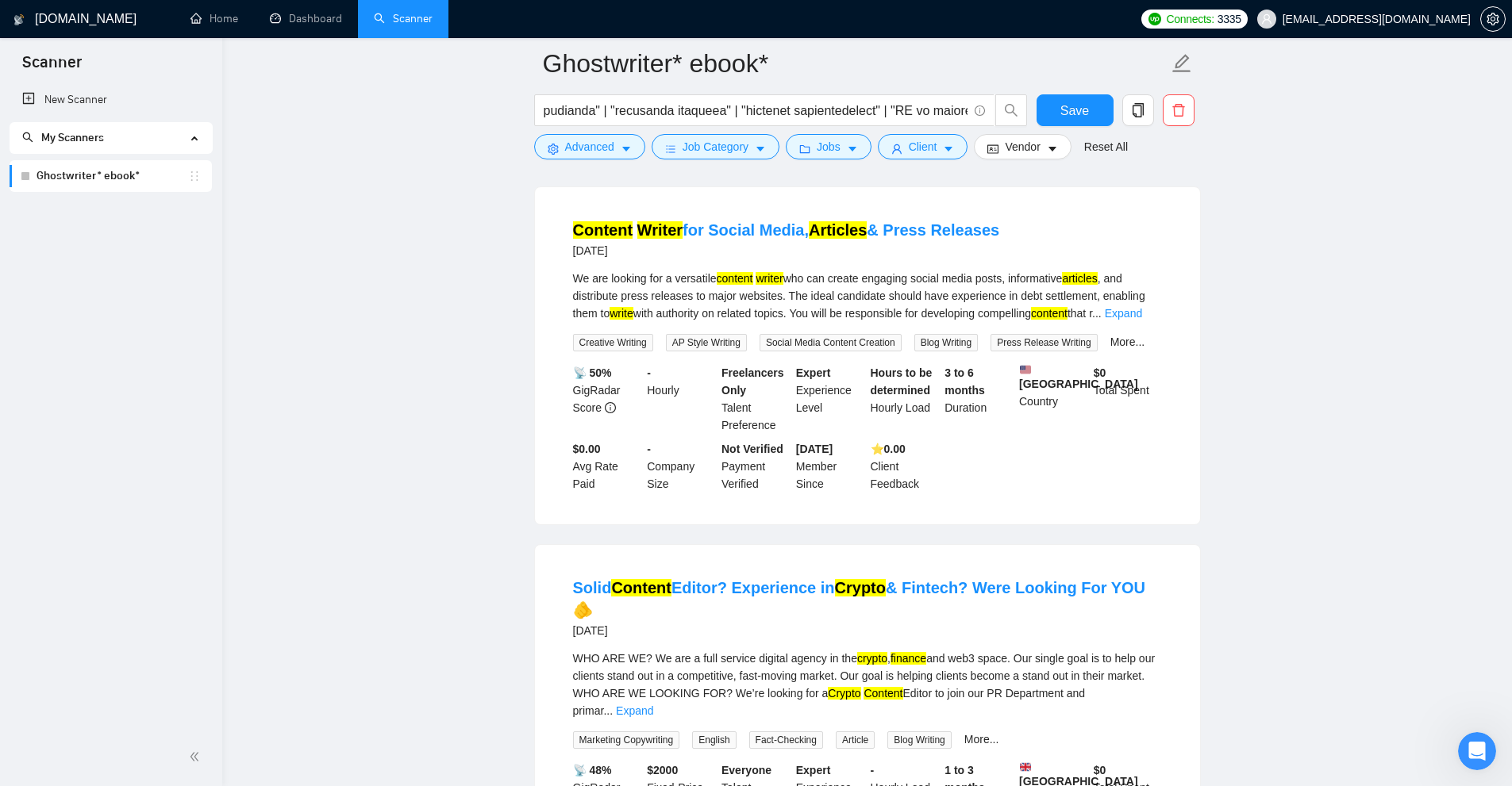
click at [1134, 322] on div "We are looking for a versatile content writer who can create engaging social me…" at bounding box center [867, 296] width 589 height 53
click at [1131, 320] on link "Expand" at bounding box center [1124, 313] width 37 height 13
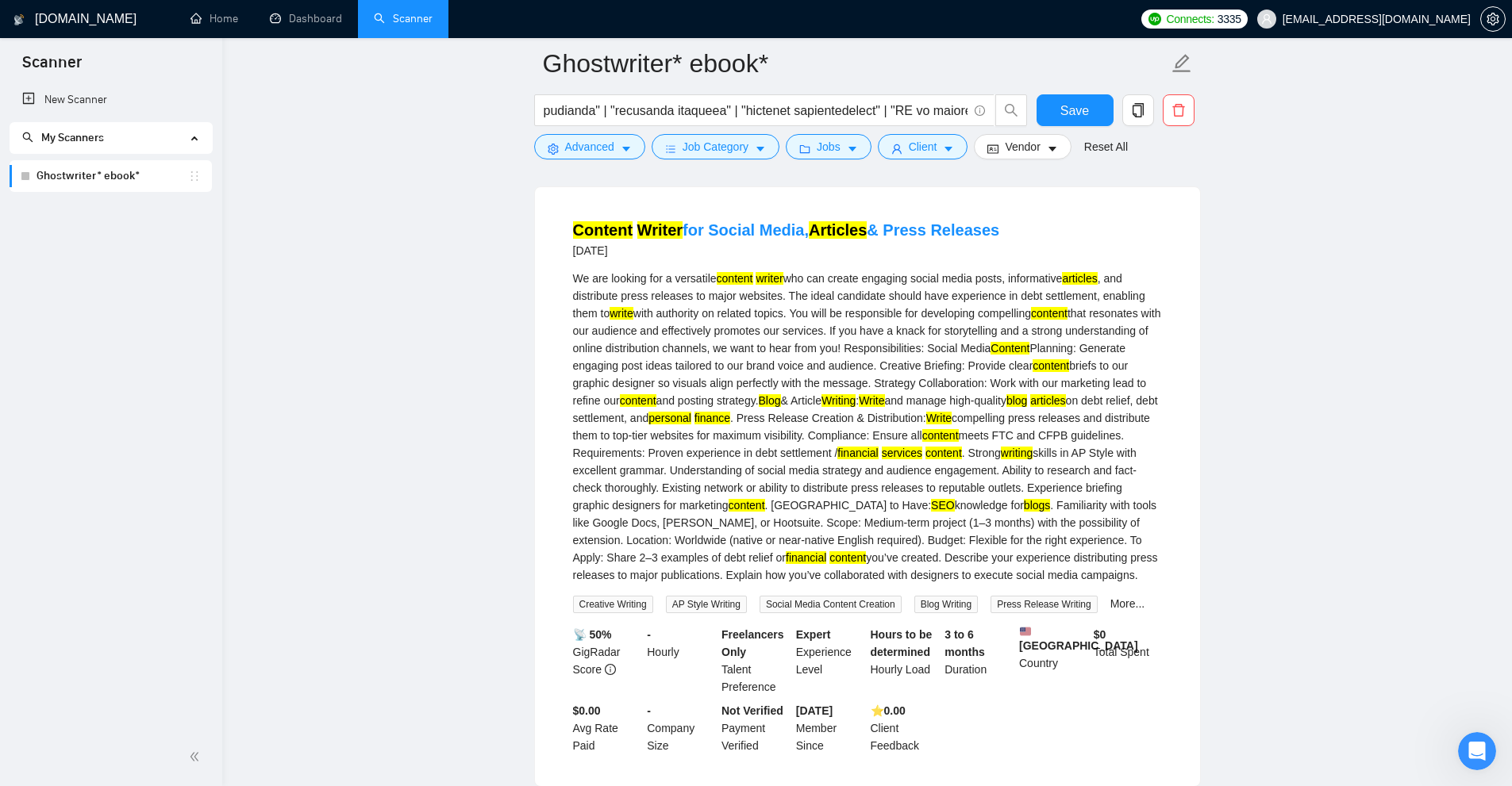
drag, startPoint x: 623, startPoint y: 433, endPoint x: 724, endPoint y: 441, distance: 101.3
click at [688, 435] on div "We are looking for a versatile content writer who can create engaging social me…" at bounding box center [867, 427] width 589 height 314
drag, startPoint x: 750, startPoint y: 453, endPoint x: 847, endPoint y: 456, distance: 97.0
click at [841, 456] on div "We are looking for a versatile content writer who can create engaging social me…" at bounding box center [867, 427] width 589 height 314
drag, startPoint x: 918, startPoint y: 484, endPoint x: 964, endPoint y: 521, distance: 59.0
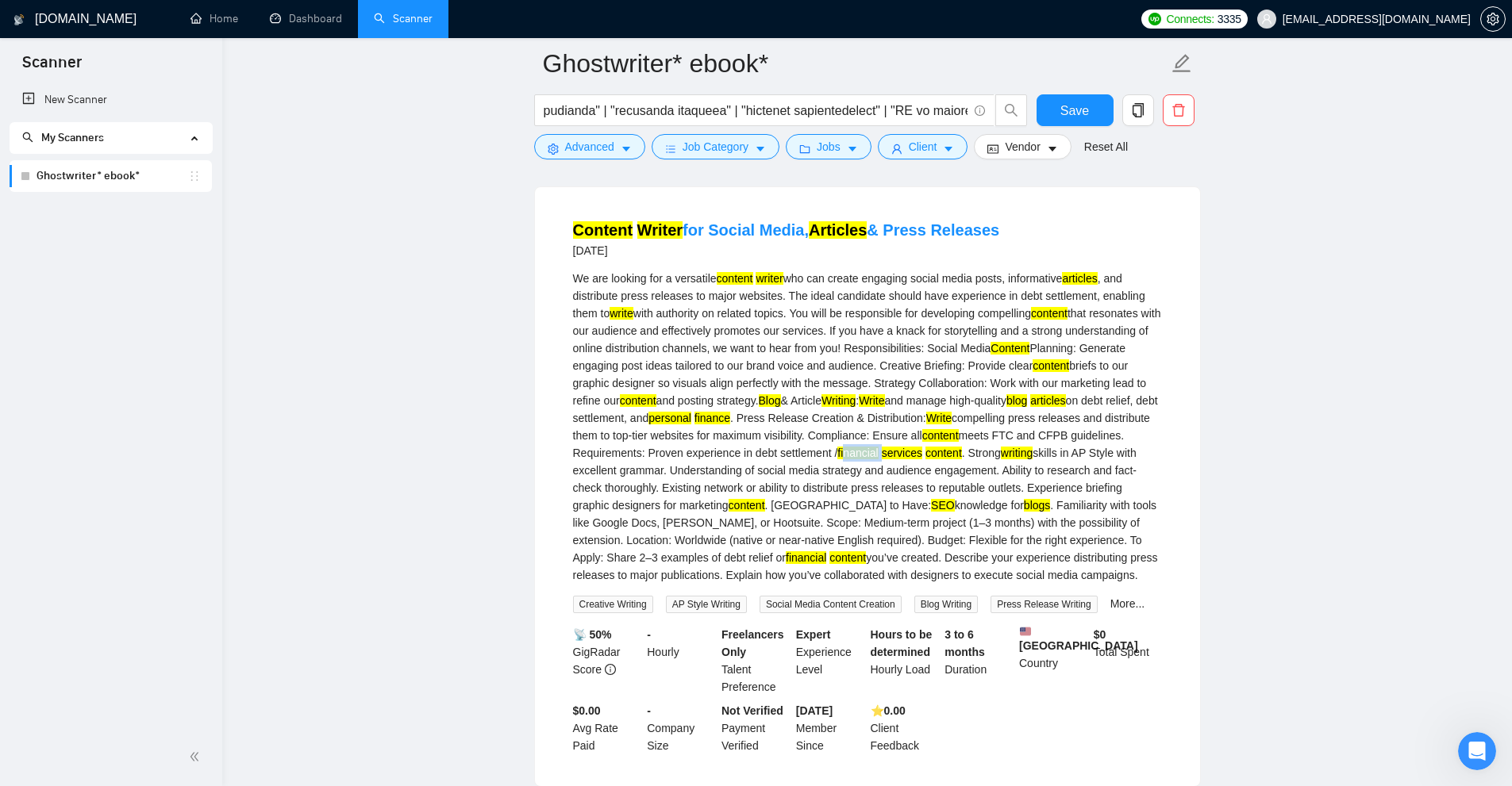
click at [941, 492] on div "We are looking for a versatile content writer who can create engaging social me…" at bounding box center [867, 427] width 589 height 314
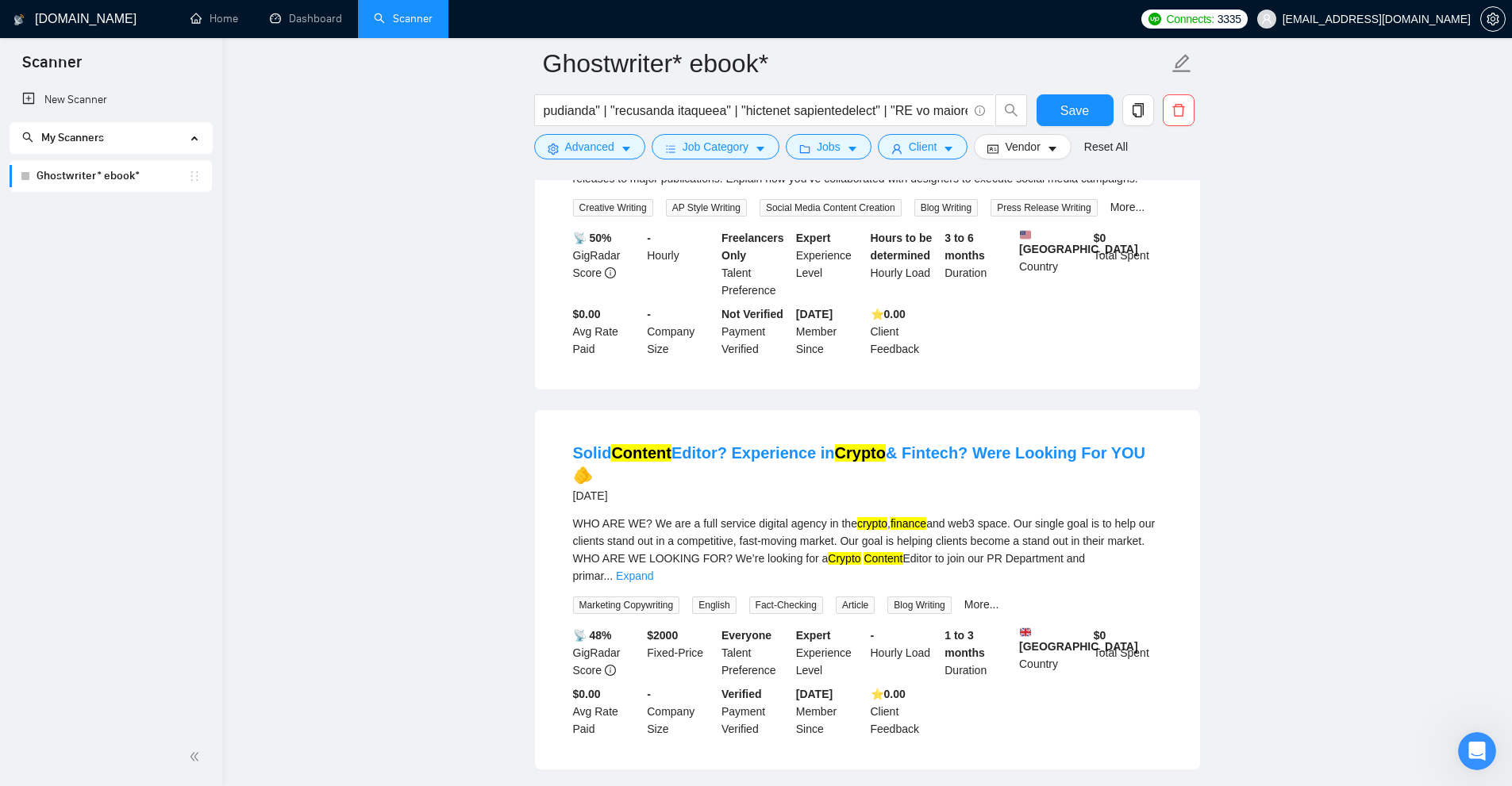
scroll to position [2221, 0]
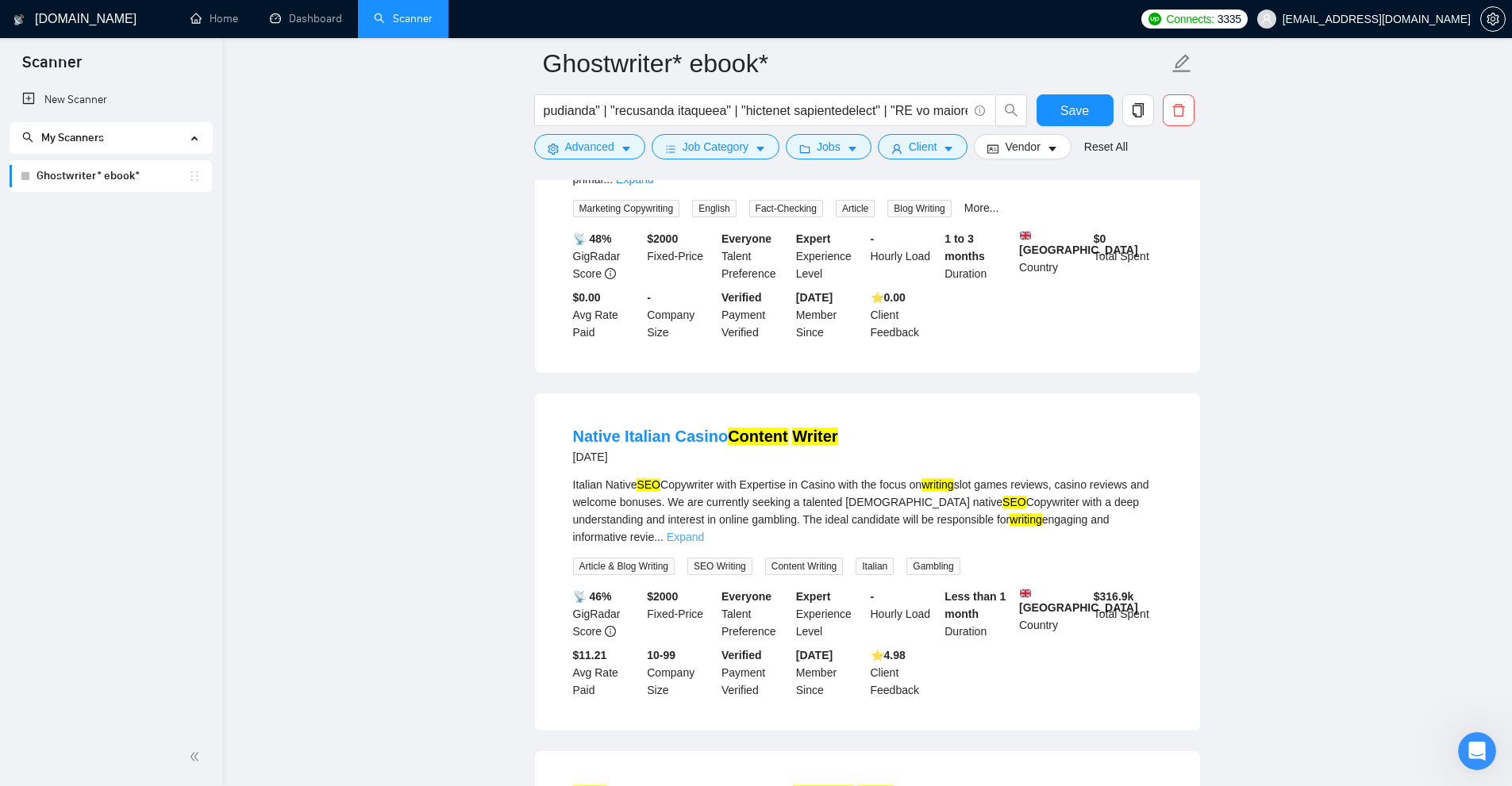
click at [704, 531] on link "Expand" at bounding box center [685, 538] width 37 height 13
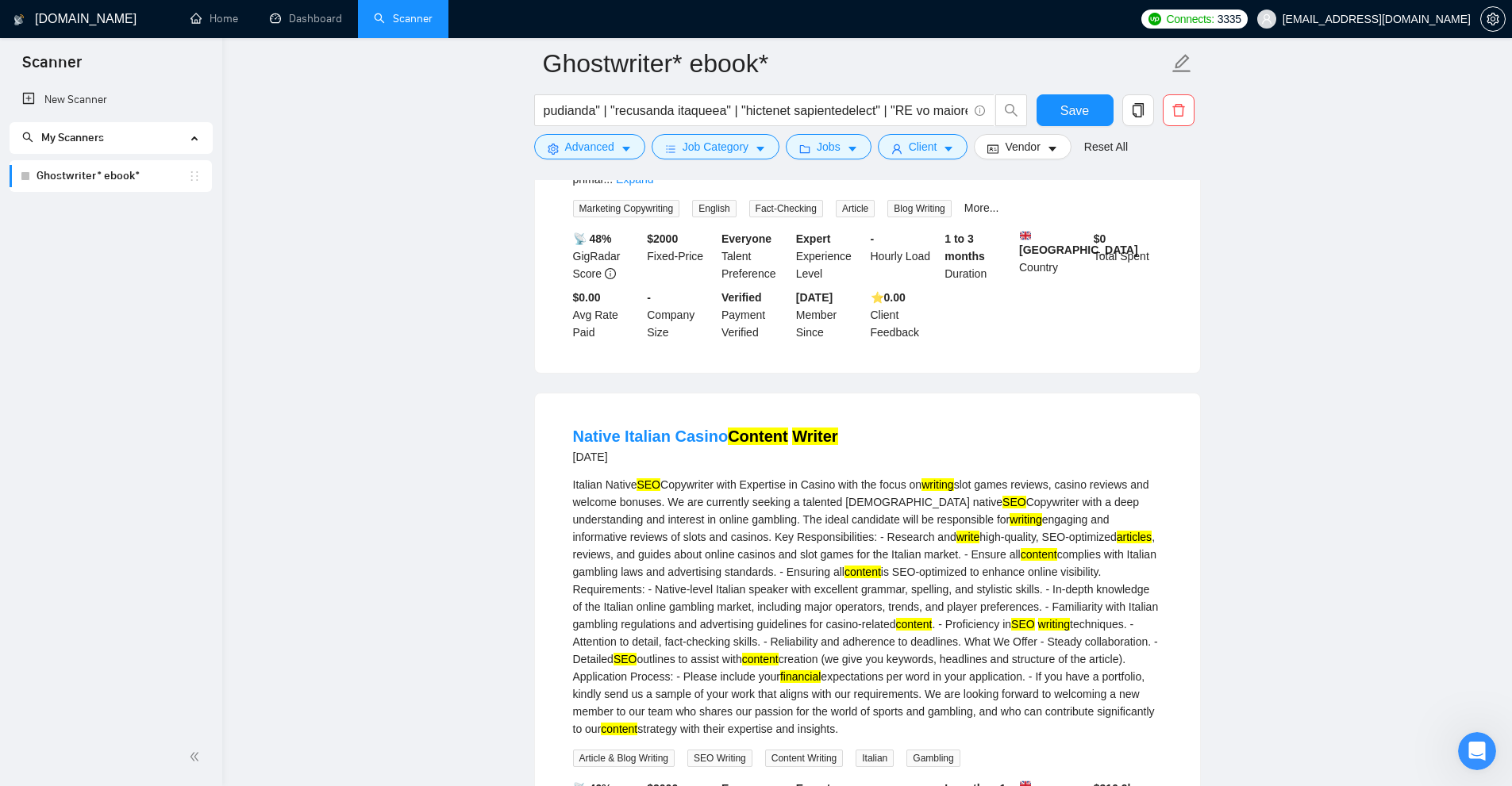
click at [1129, 514] on div "Italian Native SEO Copywriter with Expertise in Casino with the focus on writin…" at bounding box center [867, 606] width 589 height 261
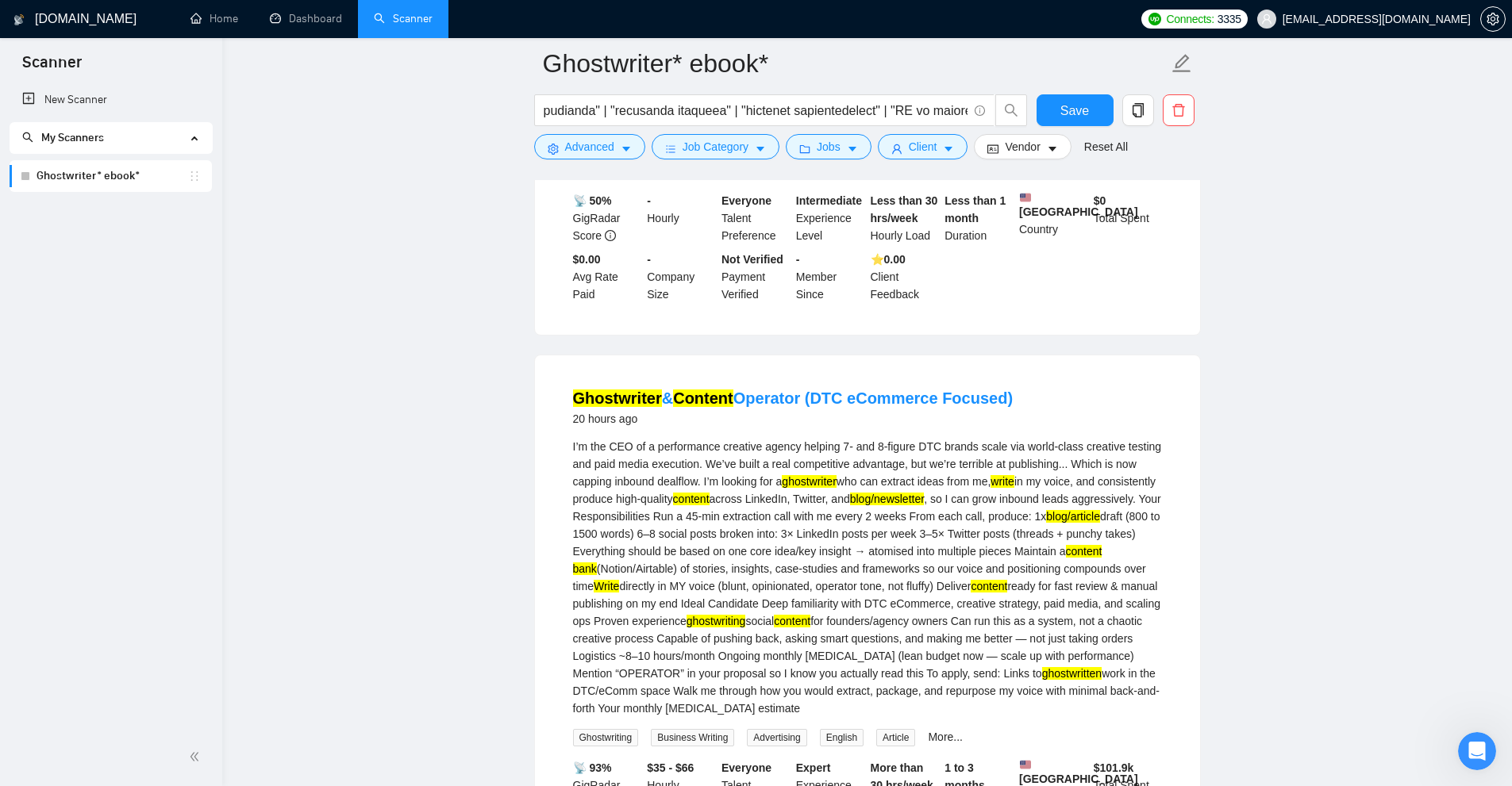
scroll to position [0, 0]
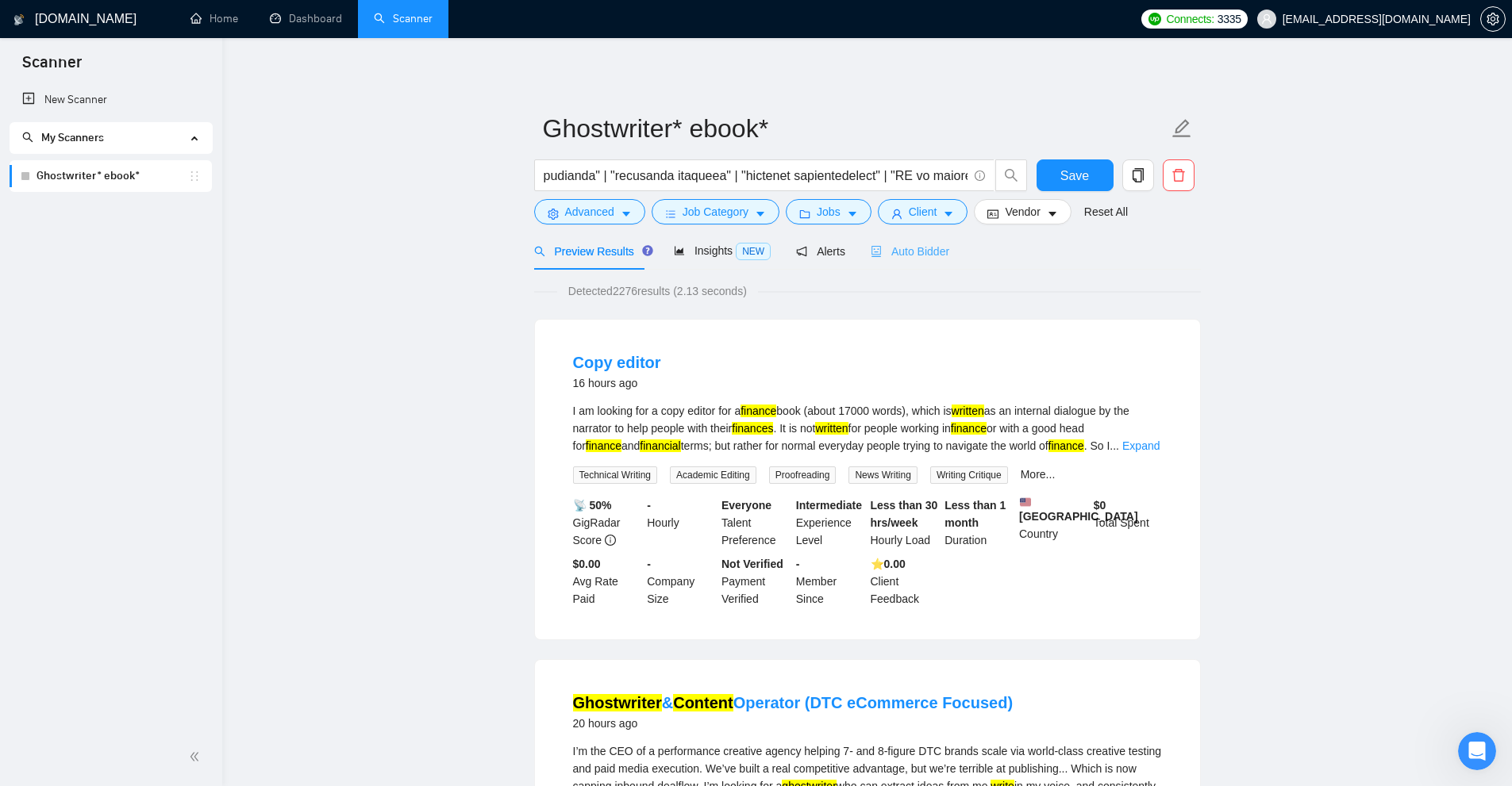
click at [911, 261] on div "Auto Bidder" at bounding box center [909, 251] width 79 height 37
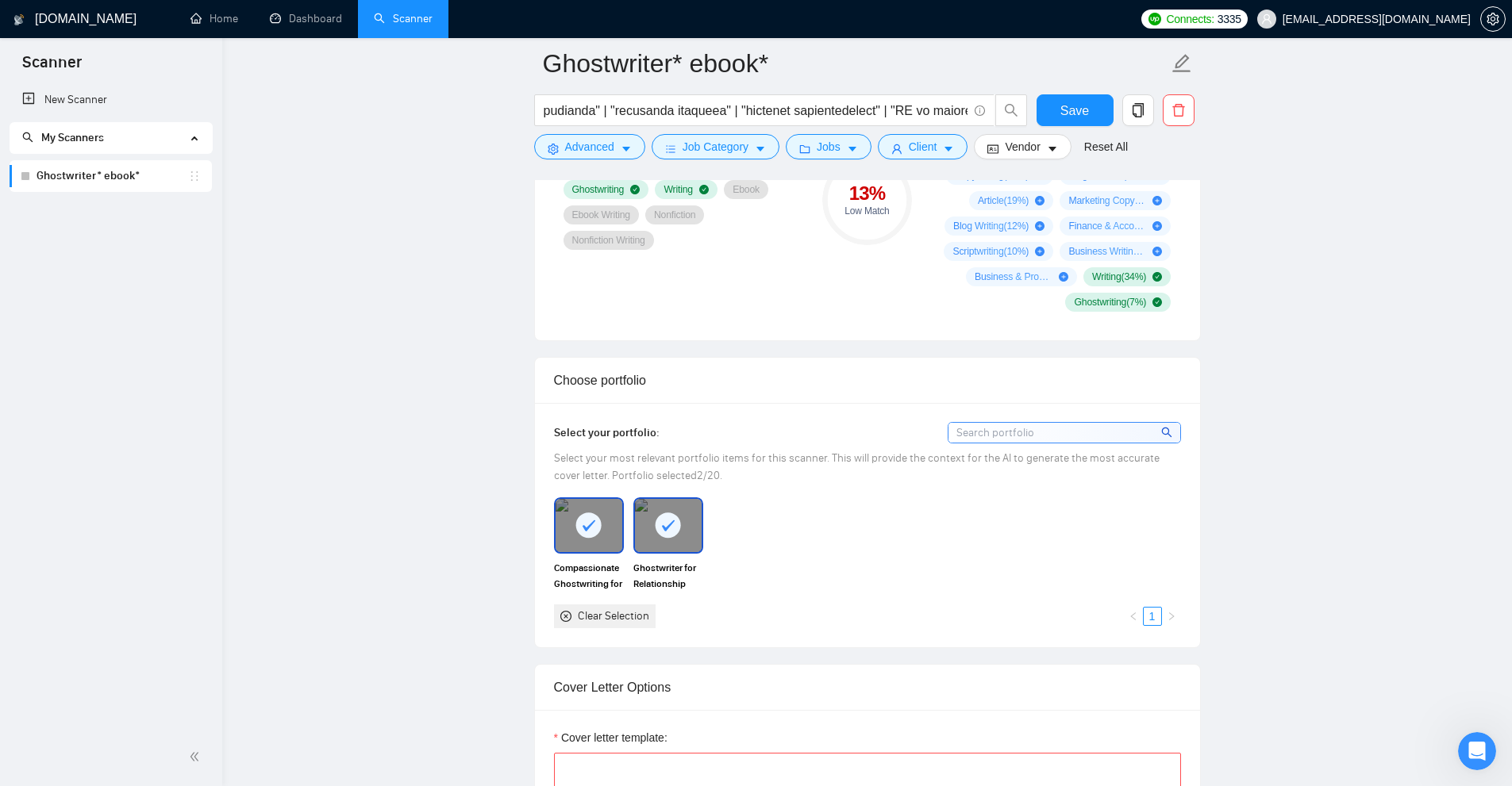
scroll to position [952, 0]
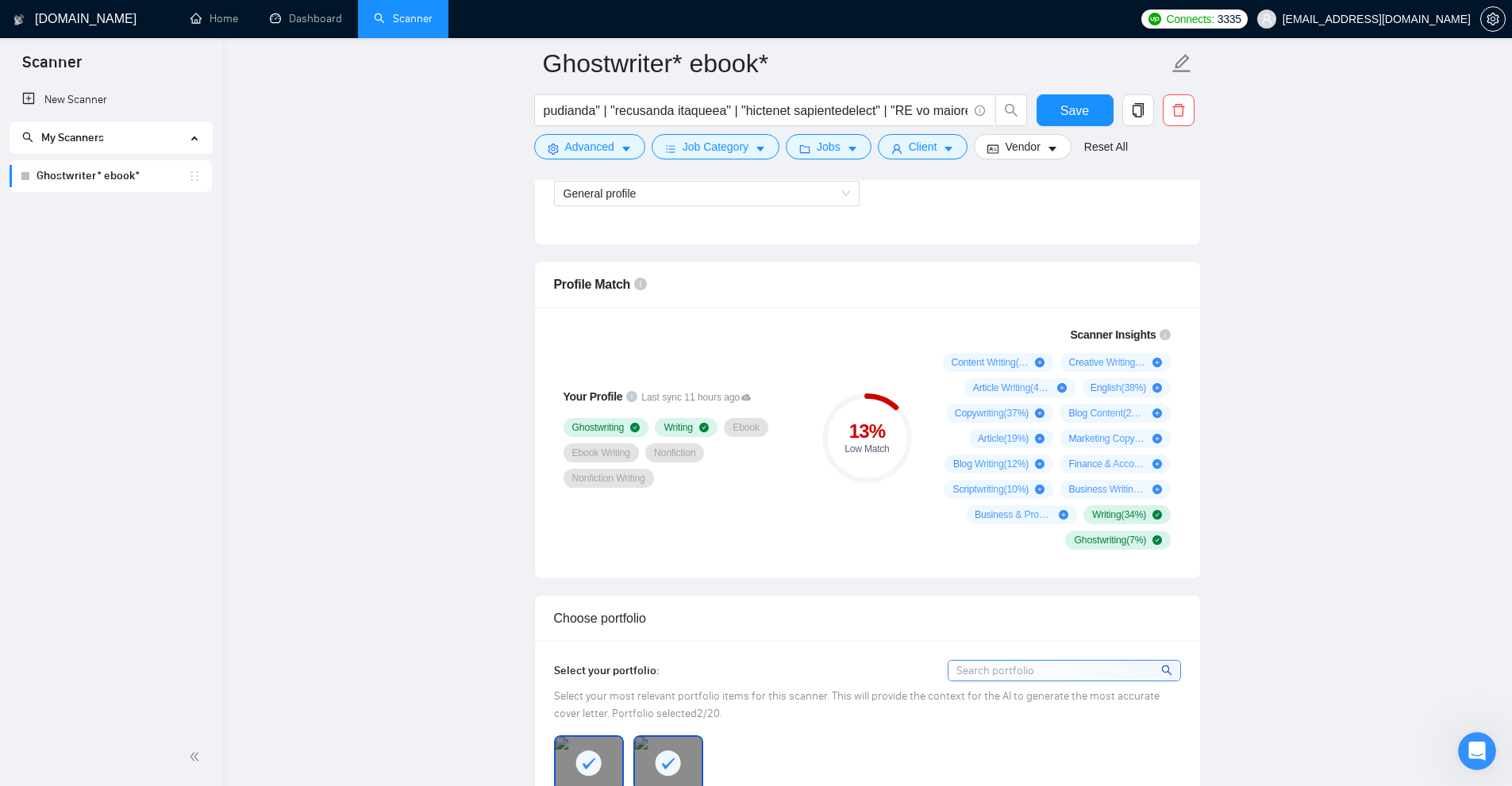
drag, startPoint x: 599, startPoint y: 440, endPoint x: 998, endPoint y: 405, distance: 400.5
click at [776, 479] on div "Your Profile Last sync 11 hours ago Ghostwriting Writing Ebook Ebook Writing No…" at bounding box center [868, 442] width 665 height 272
drag, startPoint x: 934, startPoint y: 360, endPoint x: 1145, endPoint y: 391, distance: 213.3
click at [1157, 385] on div "Scanner Insights Content Writing ( 71 %) Creative Writing ( 55 %) Article Writi…" at bounding box center [1054, 438] width 254 height 243
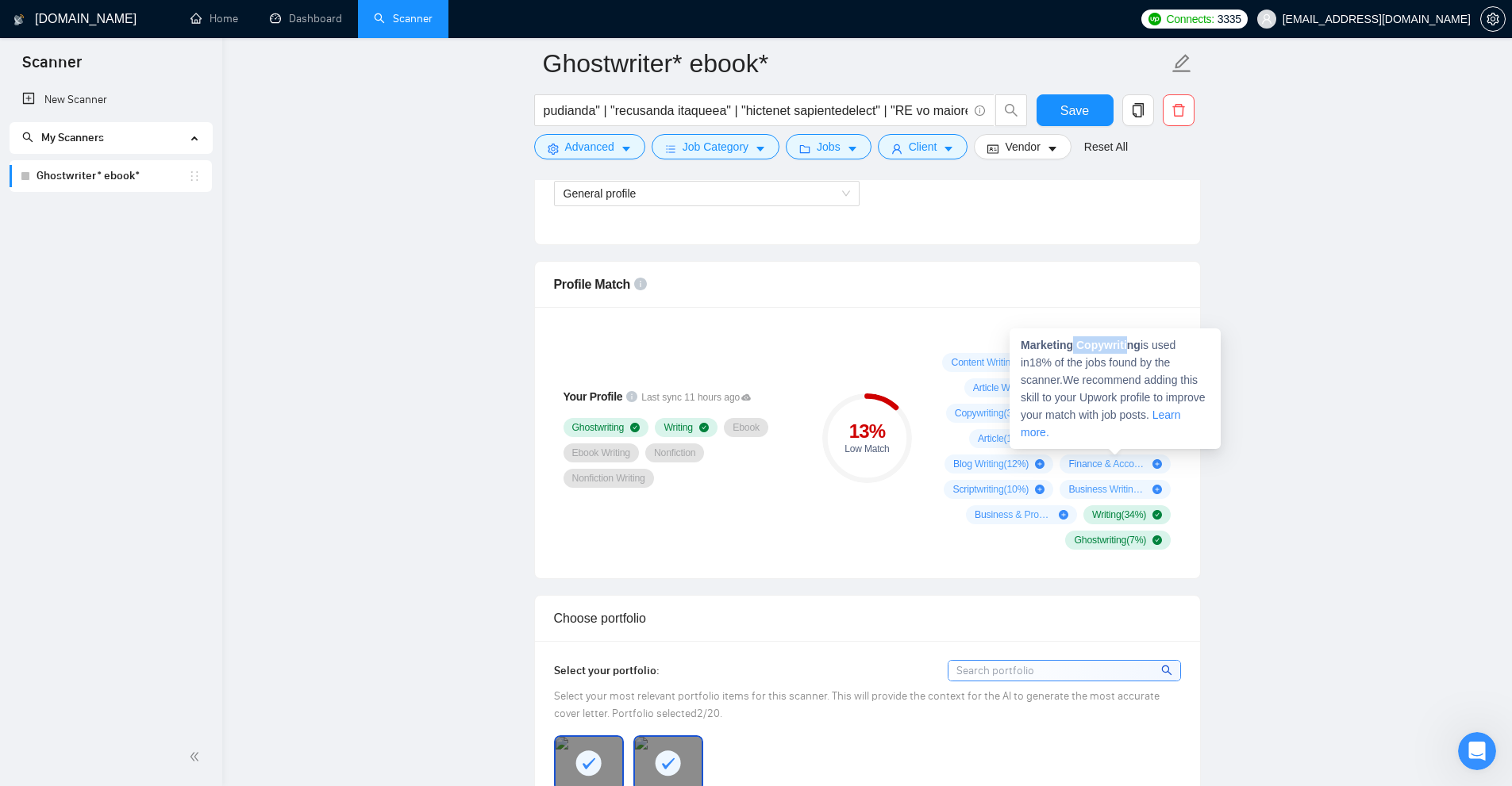
drag, startPoint x: 1140, startPoint y: 341, endPoint x: 1147, endPoint y: 356, distance: 16.6
click at [1147, 341] on span "Marketing Copywriting is used in 18 % of the jobs found by the scanner. We reco…" at bounding box center [1114, 389] width 185 height 100
click at [1066, 376] on span "Marketing Copywriting is used in 18 % of the jobs found by the scanner. We reco…" at bounding box center [1114, 389] width 185 height 100
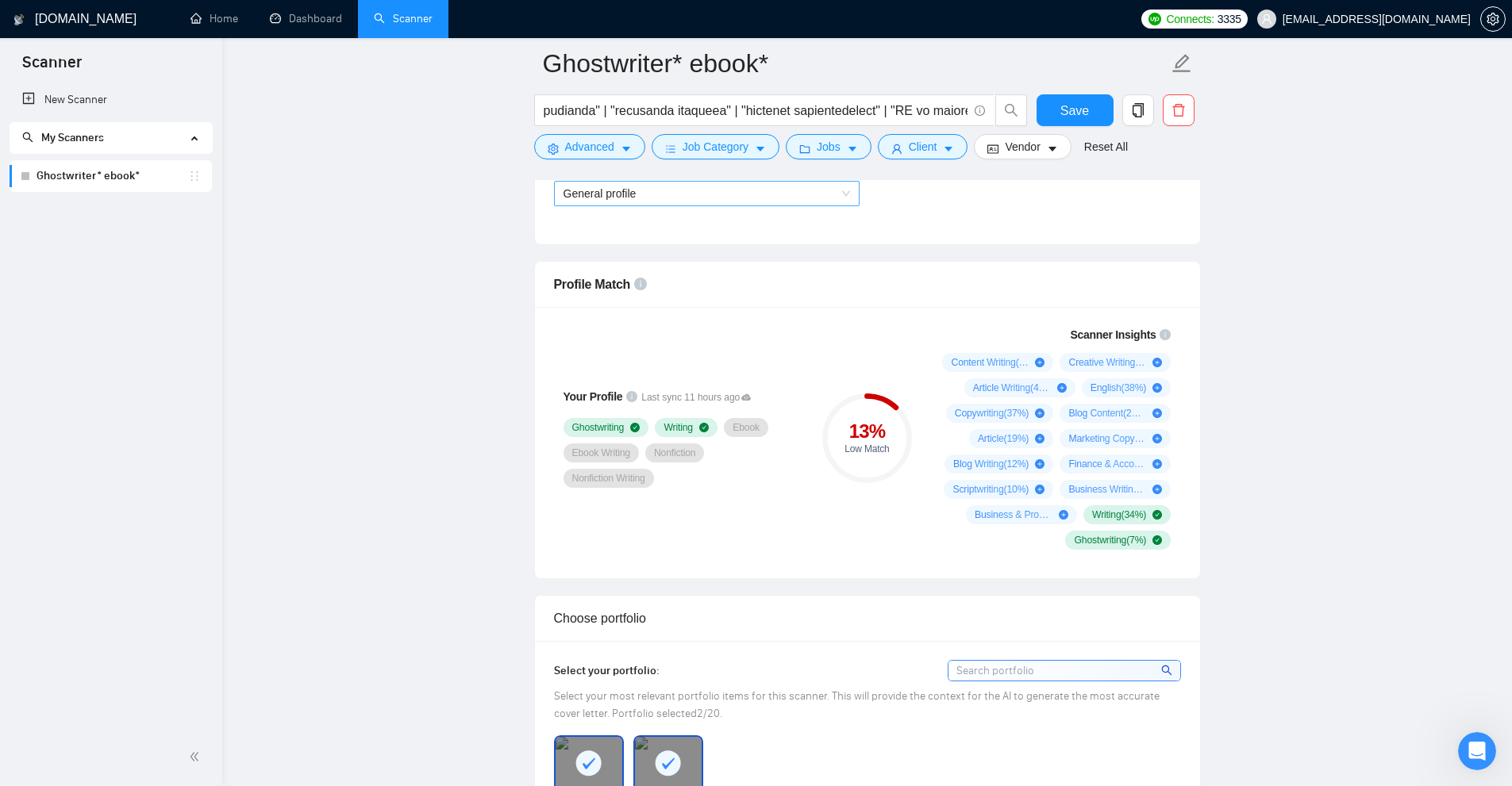
scroll to position [714, 0]
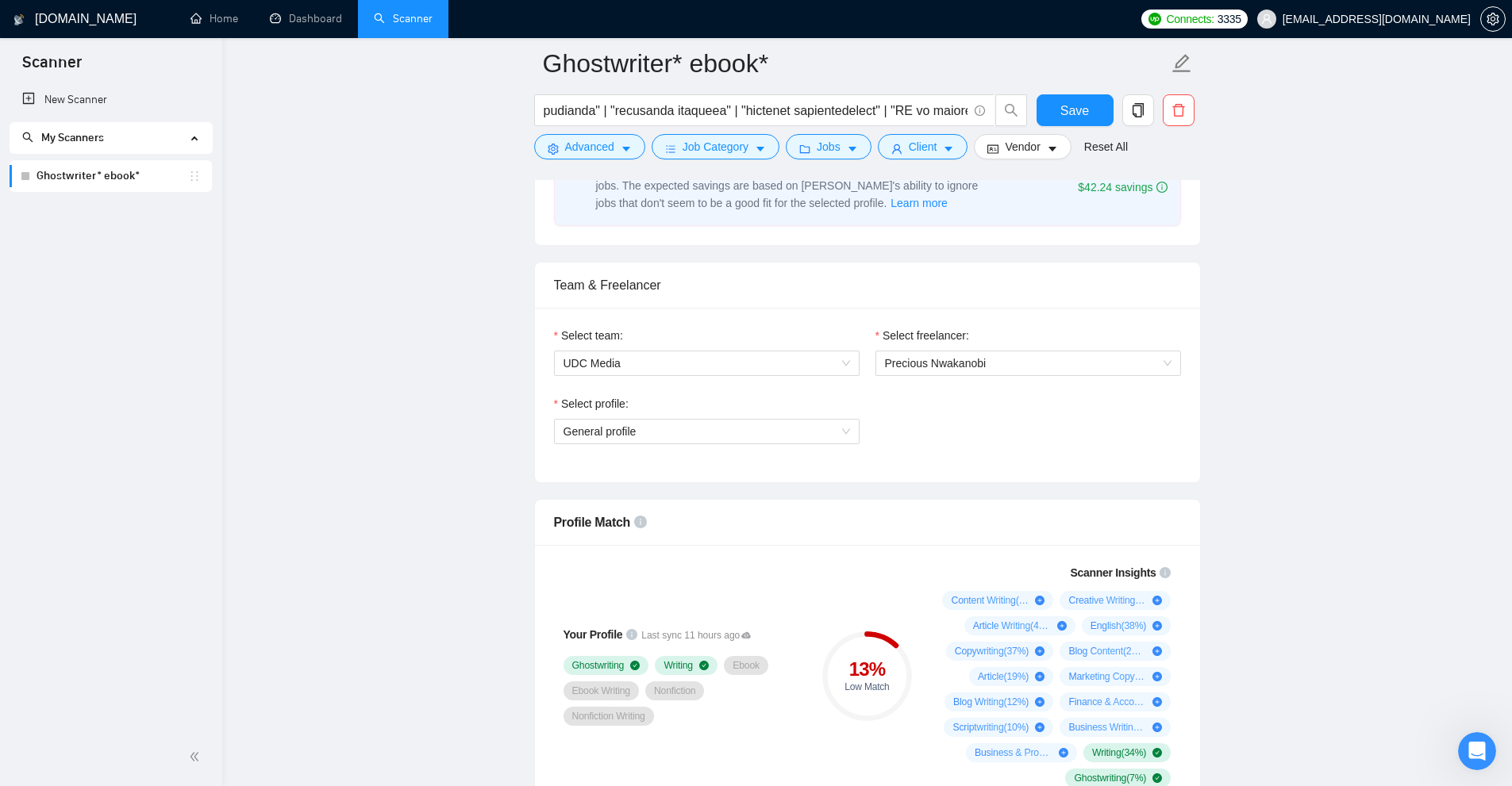
click at [585, 405] on span "Select profile:" at bounding box center [594, 404] width 67 height 18
click at [585, 419] on input "Select profile:" at bounding box center [701, 431] width 275 height 24
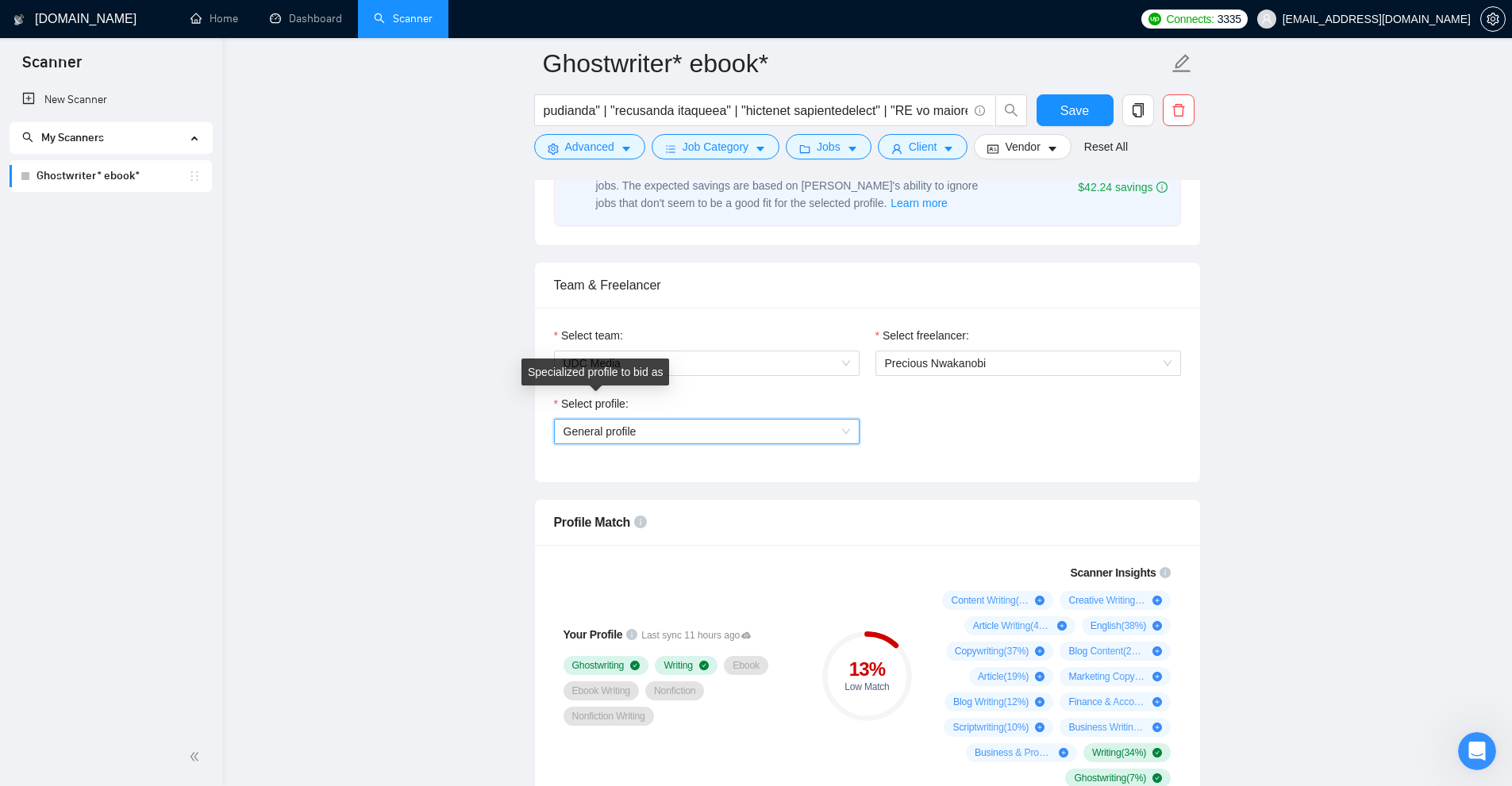
click at [586, 424] on span "General profile" at bounding box center [707, 431] width 287 height 24
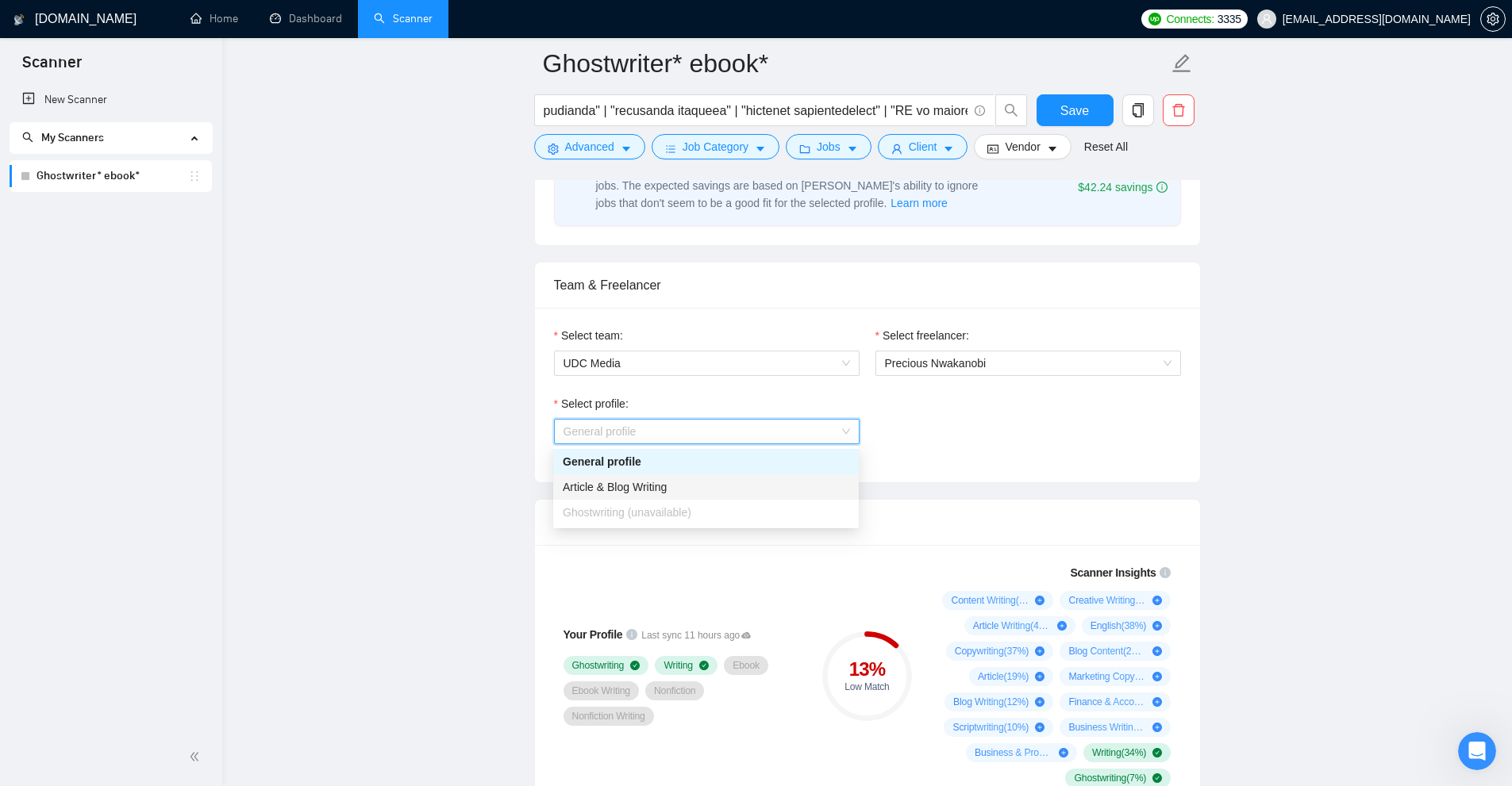
click at [597, 486] on span "Article & Blog Writing" at bounding box center [615, 487] width 104 height 13
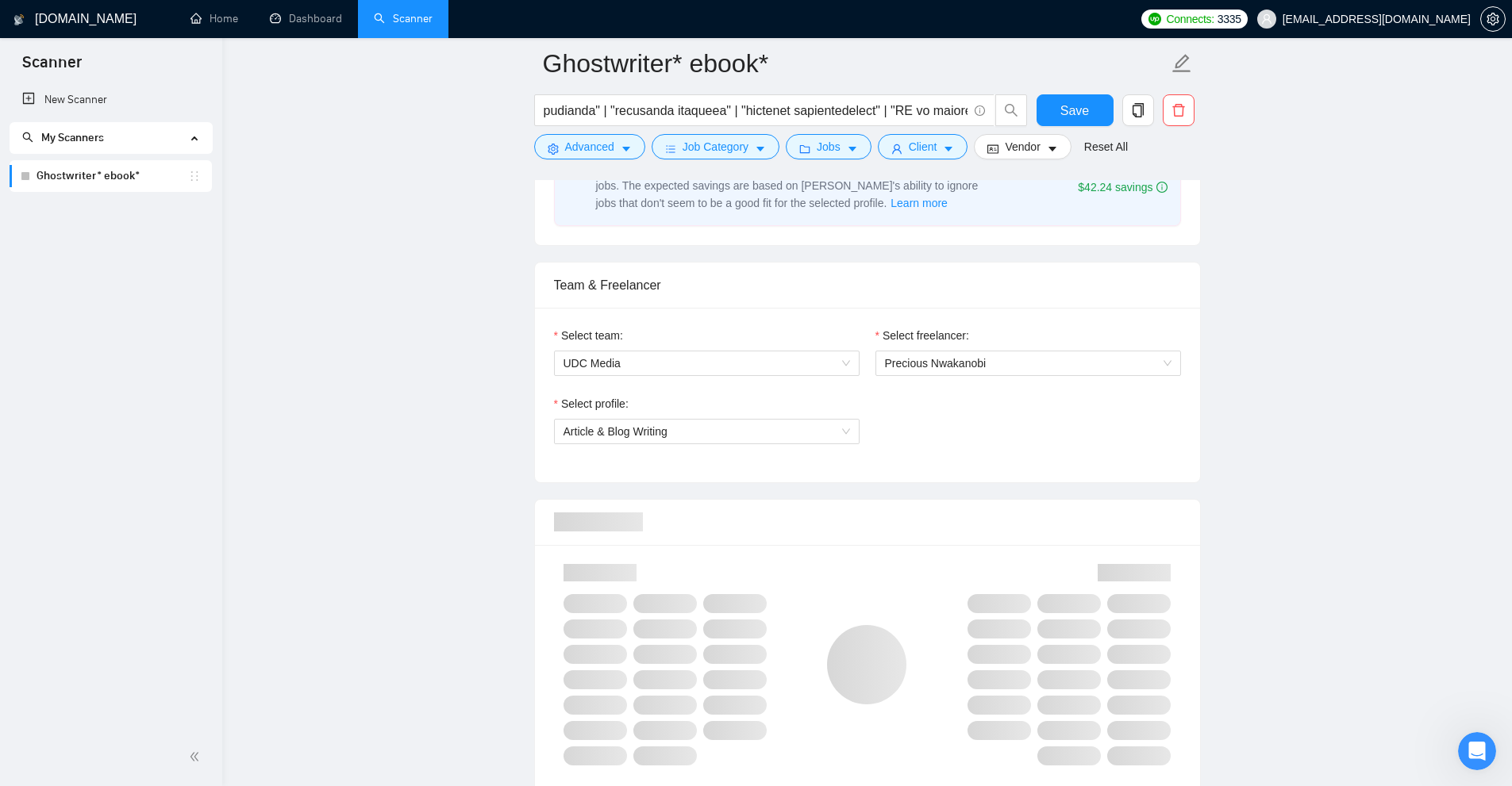
click at [997, 405] on div "Select profile: Article & Blog Writing" at bounding box center [868, 429] width 643 height 68
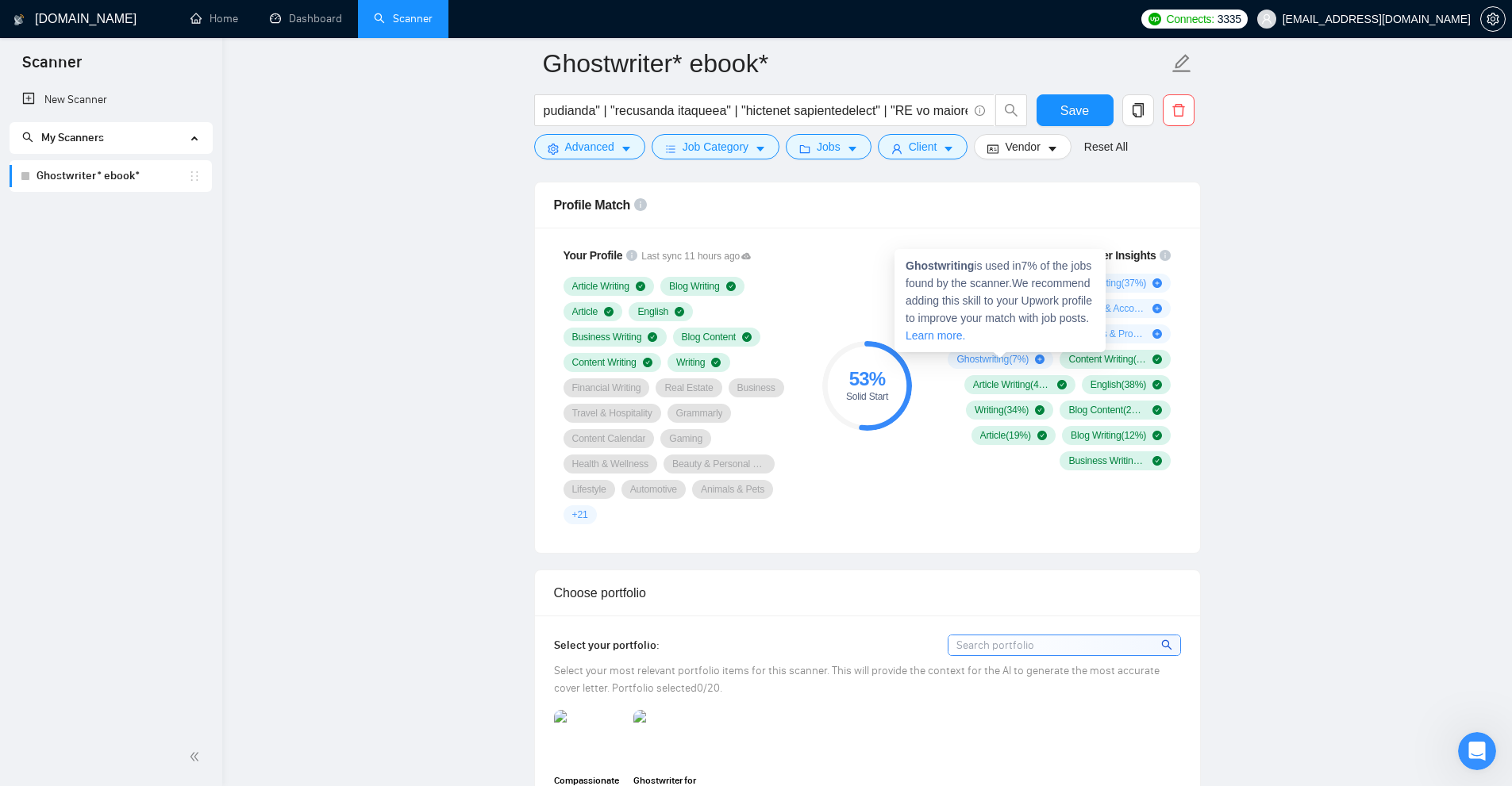
drag, startPoint x: 892, startPoint y: 359, endPoint x: 799, endPoint y: 354, distance: 93.1
click at [884, 359] on circle at bounding box center [866, 385] width 84 height 84
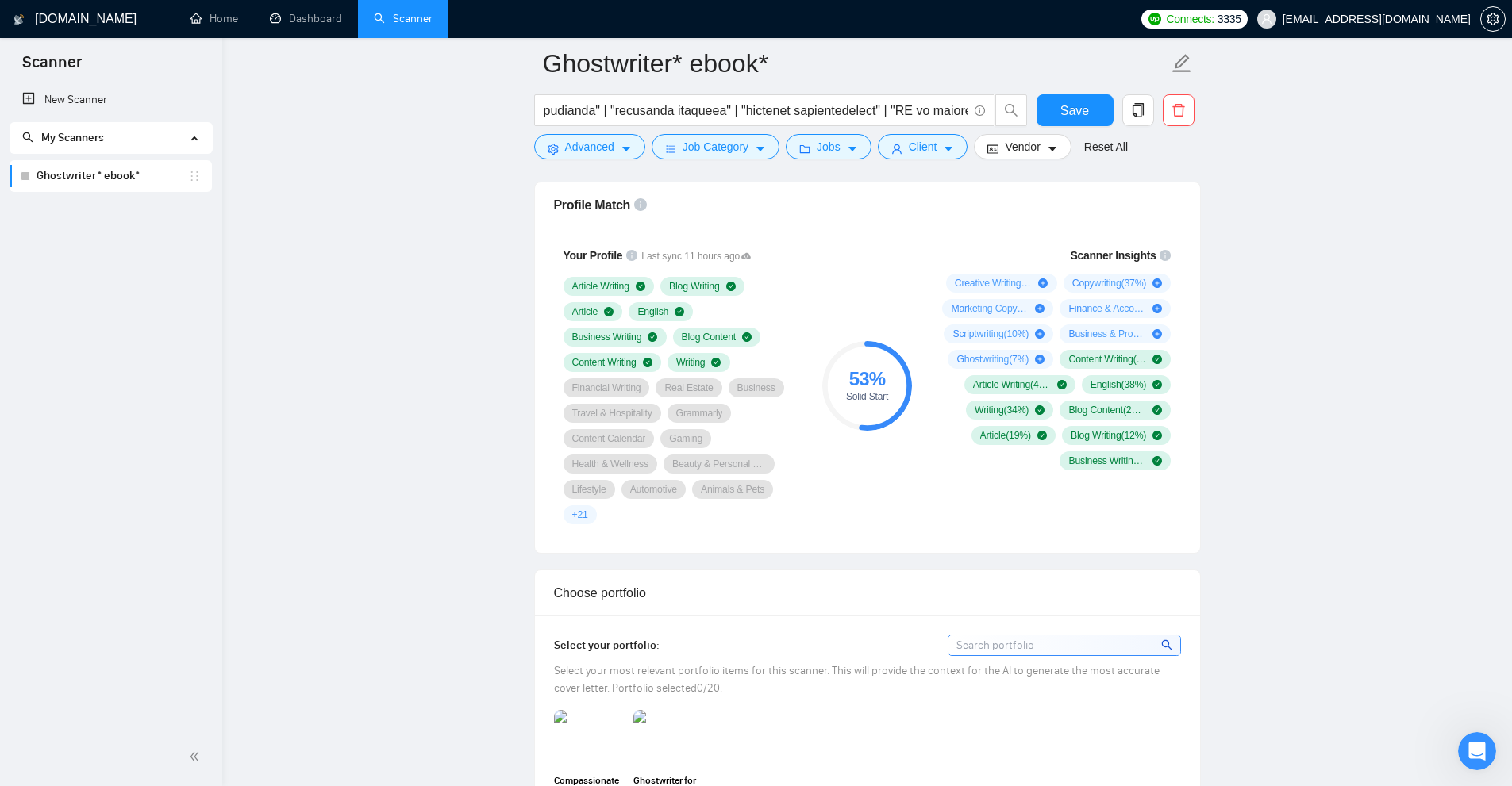
click at [930, 376] on div "Scanner Insights Creative Writing ( 55 %) Copywriting ( 37 %) Marketing Copywri…" at bounding box center [1054, 358] width 254 height 243
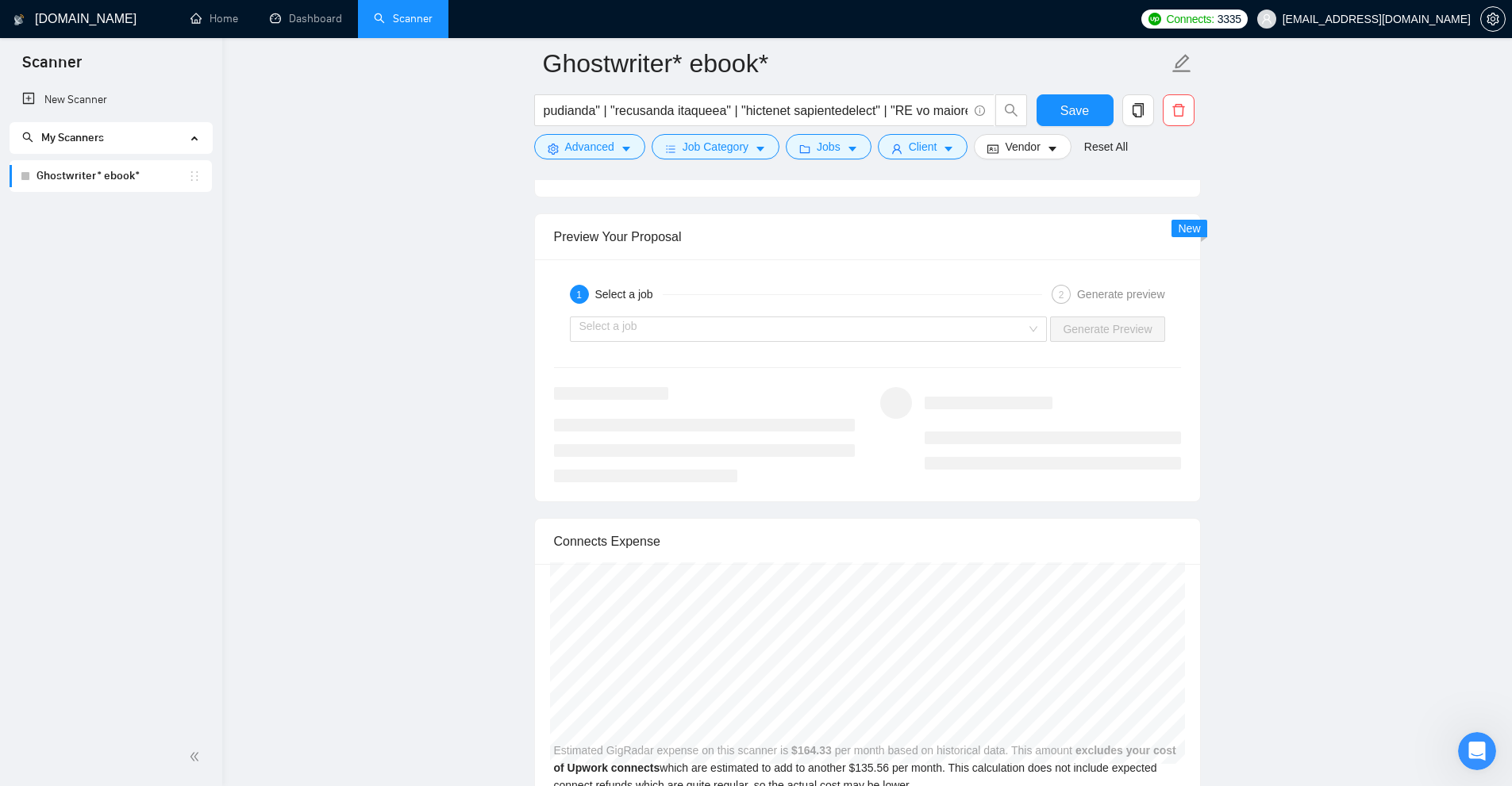
scroll to position [3658, 0]
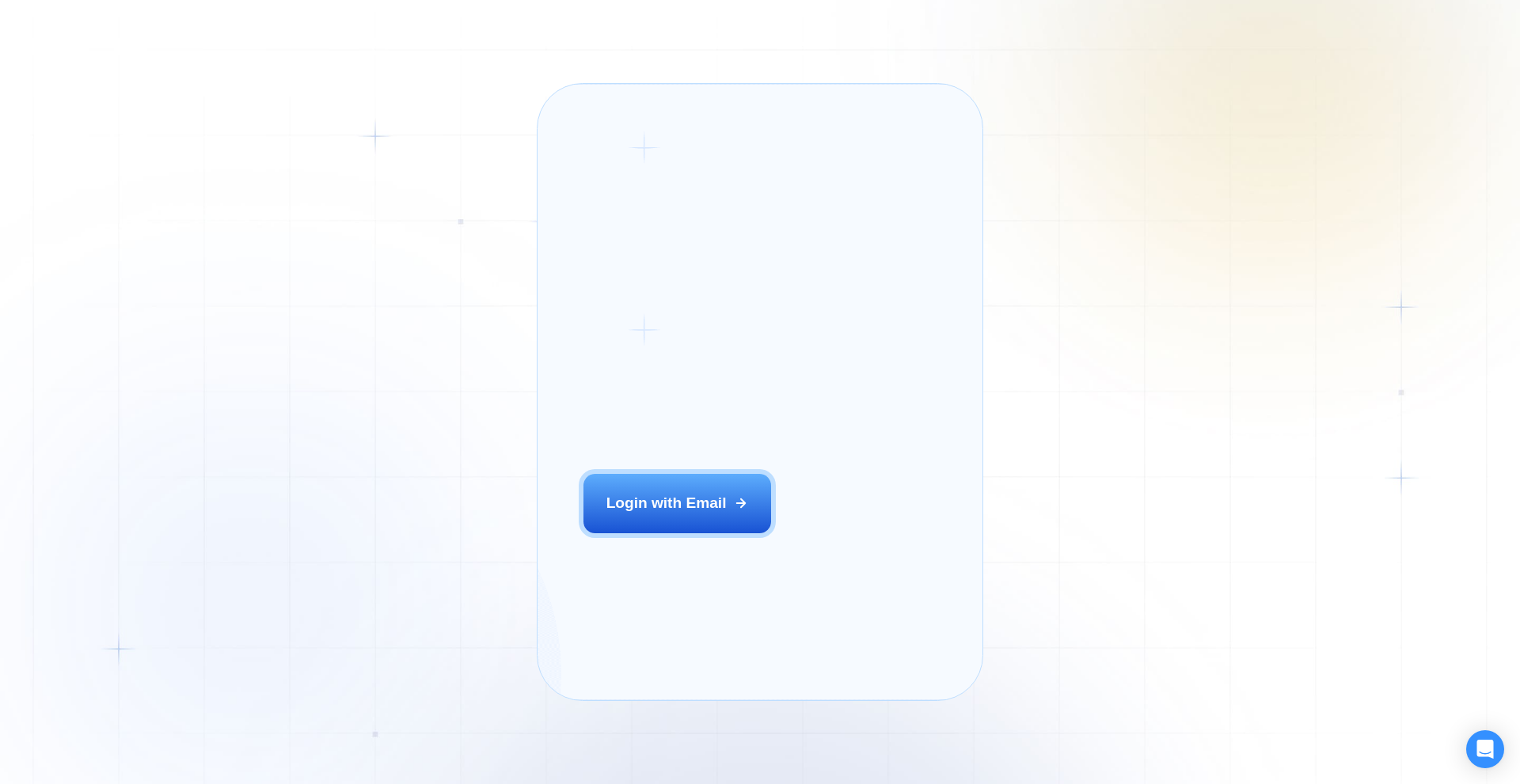
click at [654, 354] on h2 "‍ Welcome to GigRadar." at bounding box center [702, 366] width 238 height 84
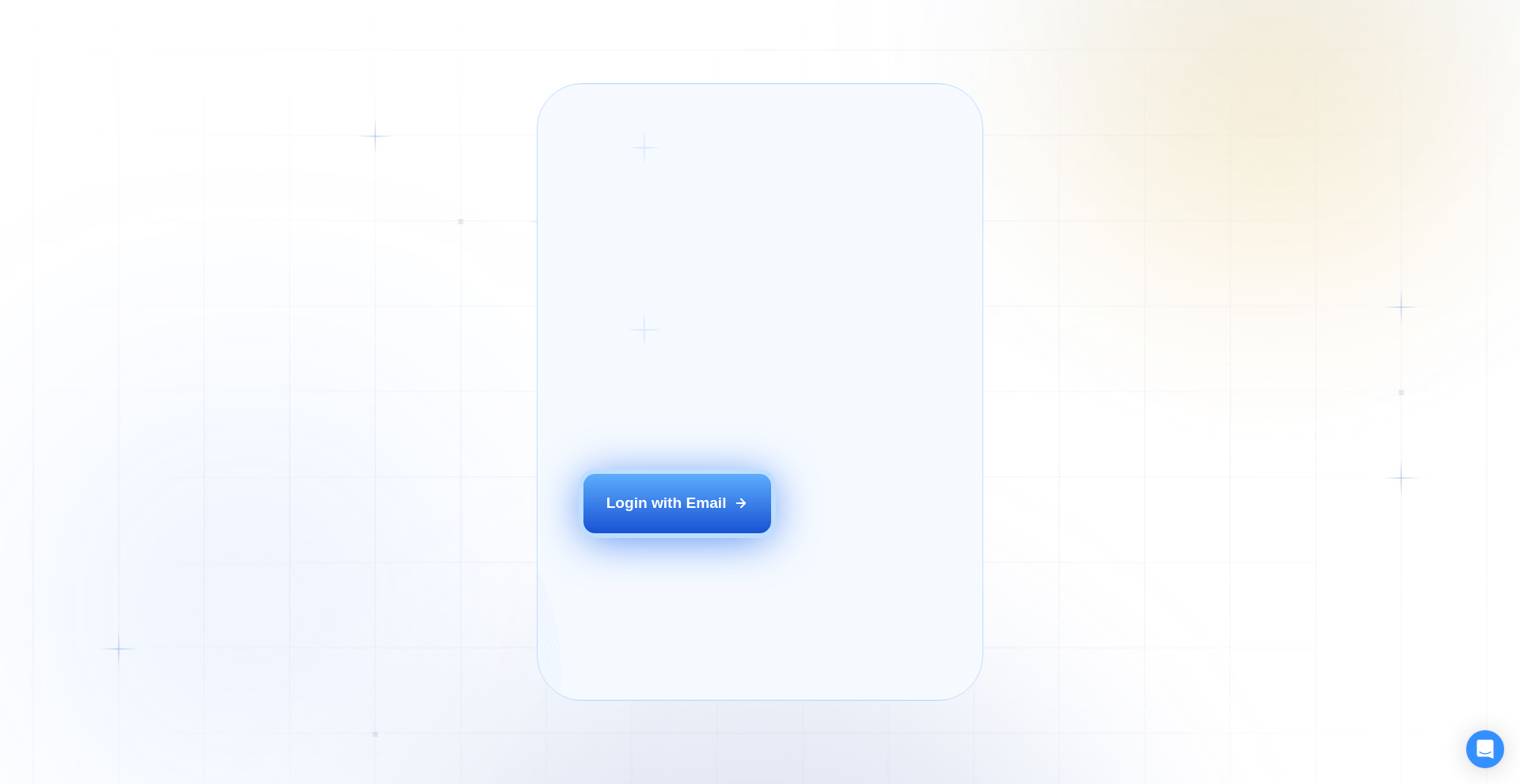
click at [660, 513] on div "Login with Email" at bounding box center [666, 503] width 121 height 20
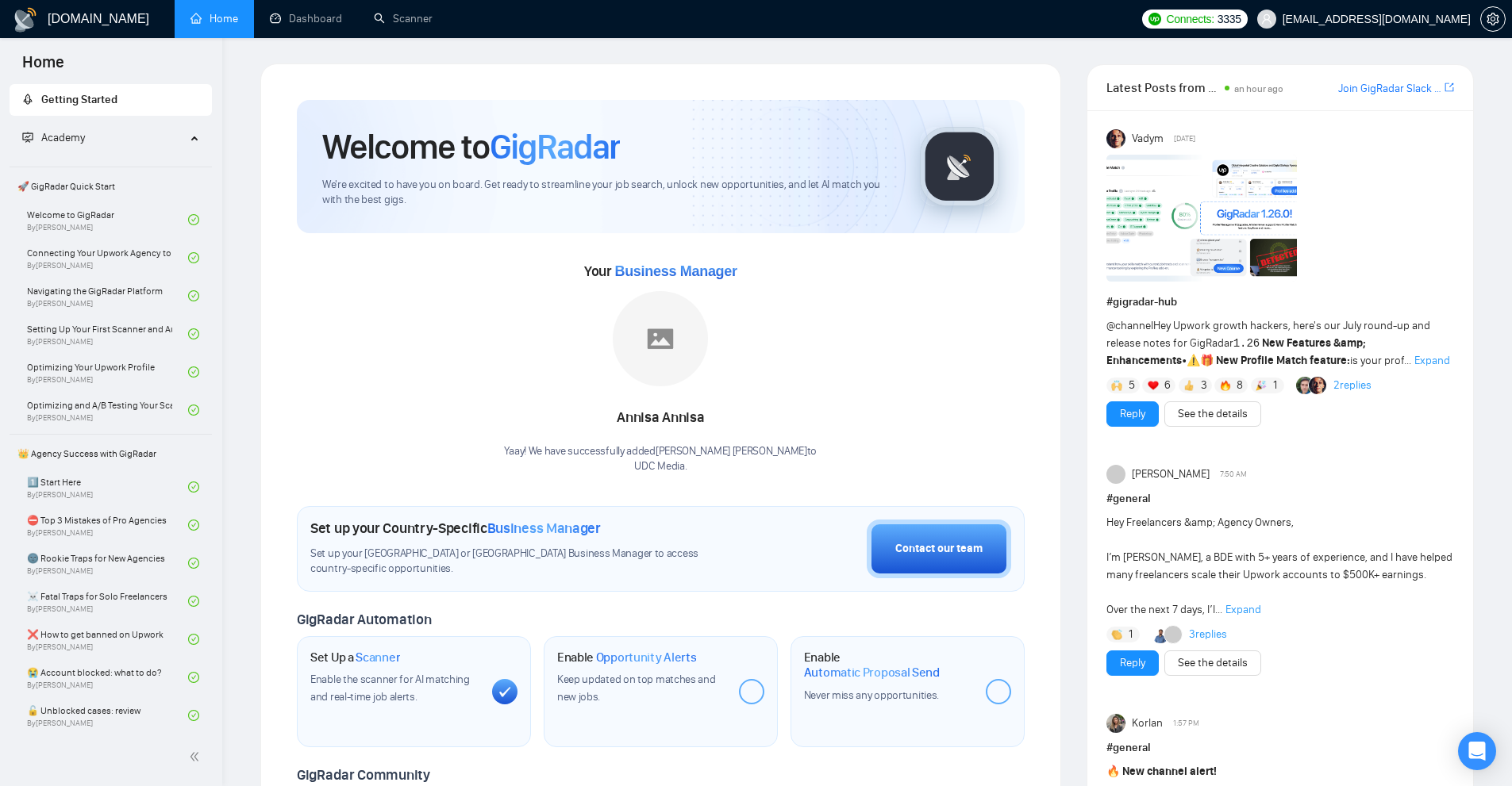
click at [1134, 10] on ul "Home Dashboard Scanner" at bounding box center [650, 18] width 969 height 38
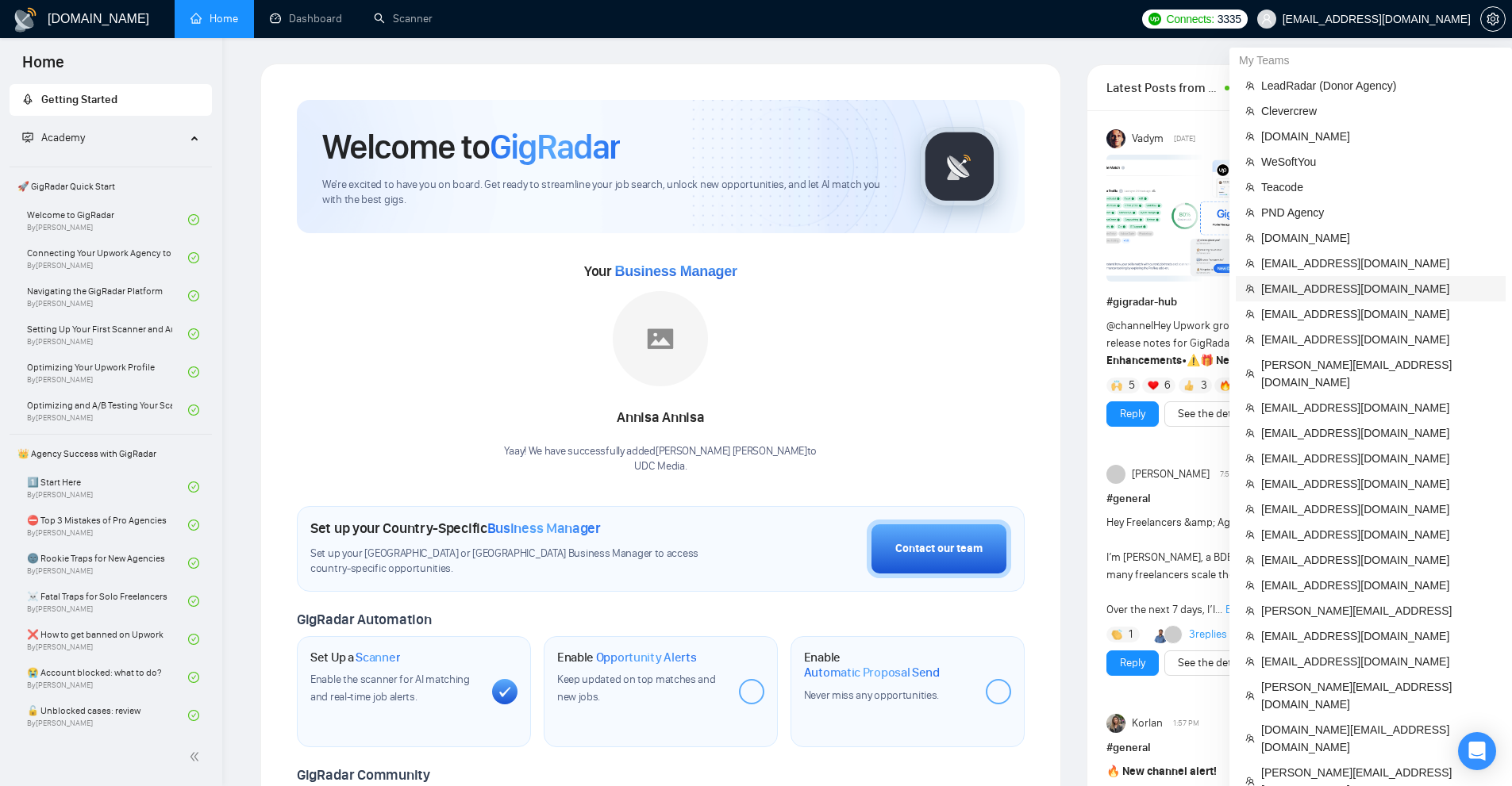
scroll to position [530, 0]
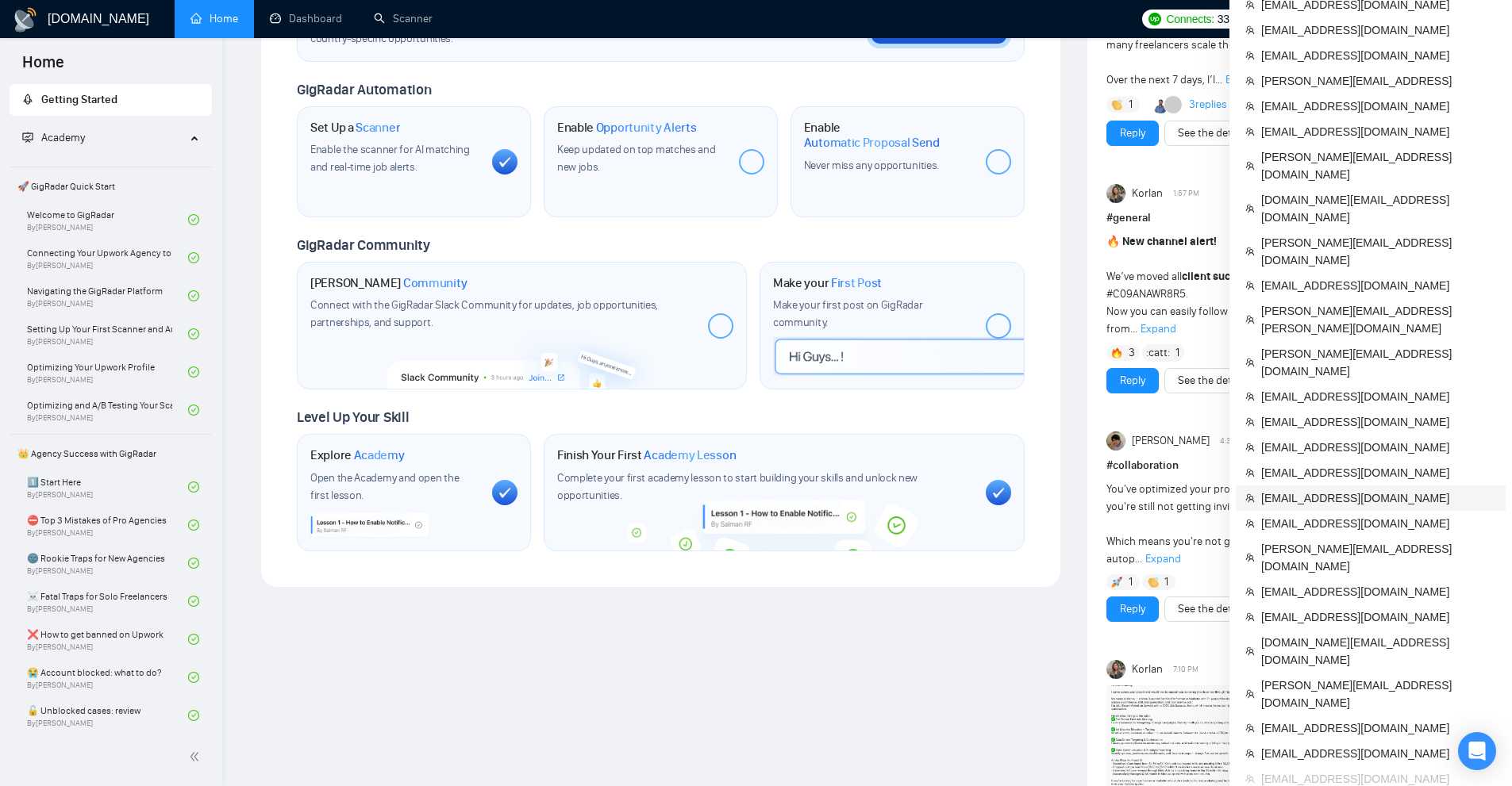
click at [1306, 490] on span "[EMAIL_ADDRESS][DOMAIN_NAME]" at bounding box center [1379, 498] width 235 height 18
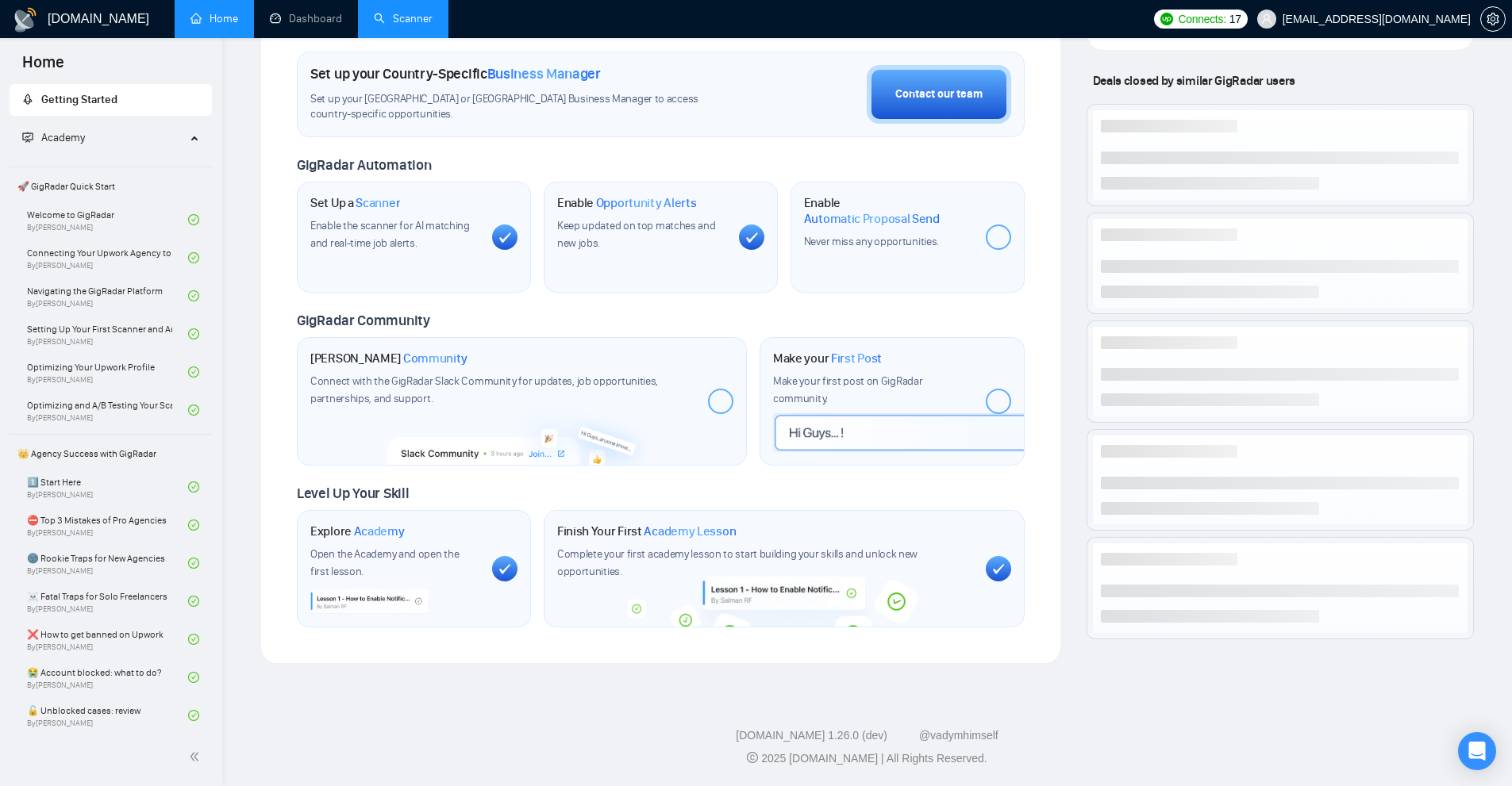
scroll to position [530, 0]
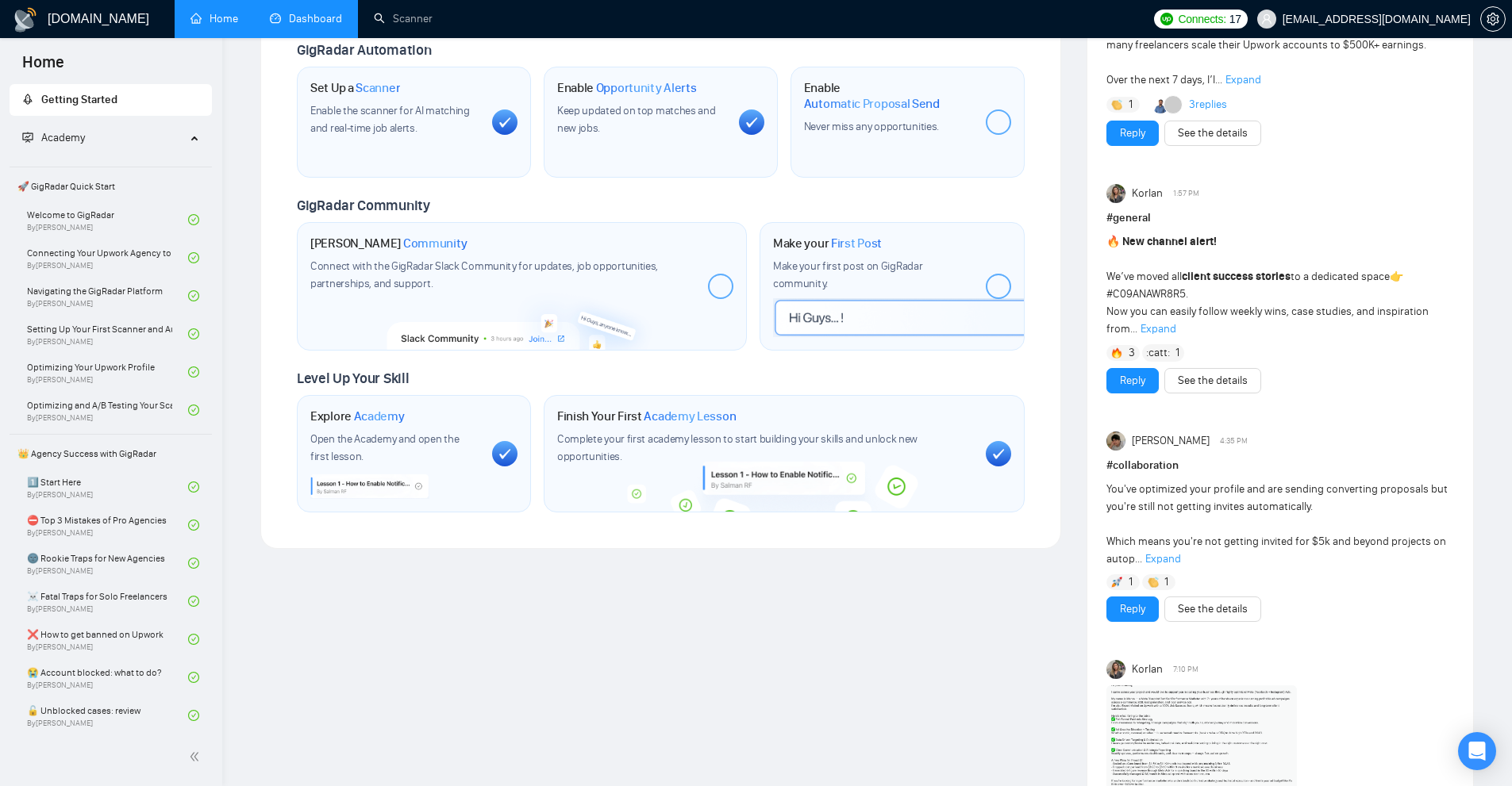
click at [325, 12] on link "Dashboard" at bounding box center [306, 18] width 72 height 14
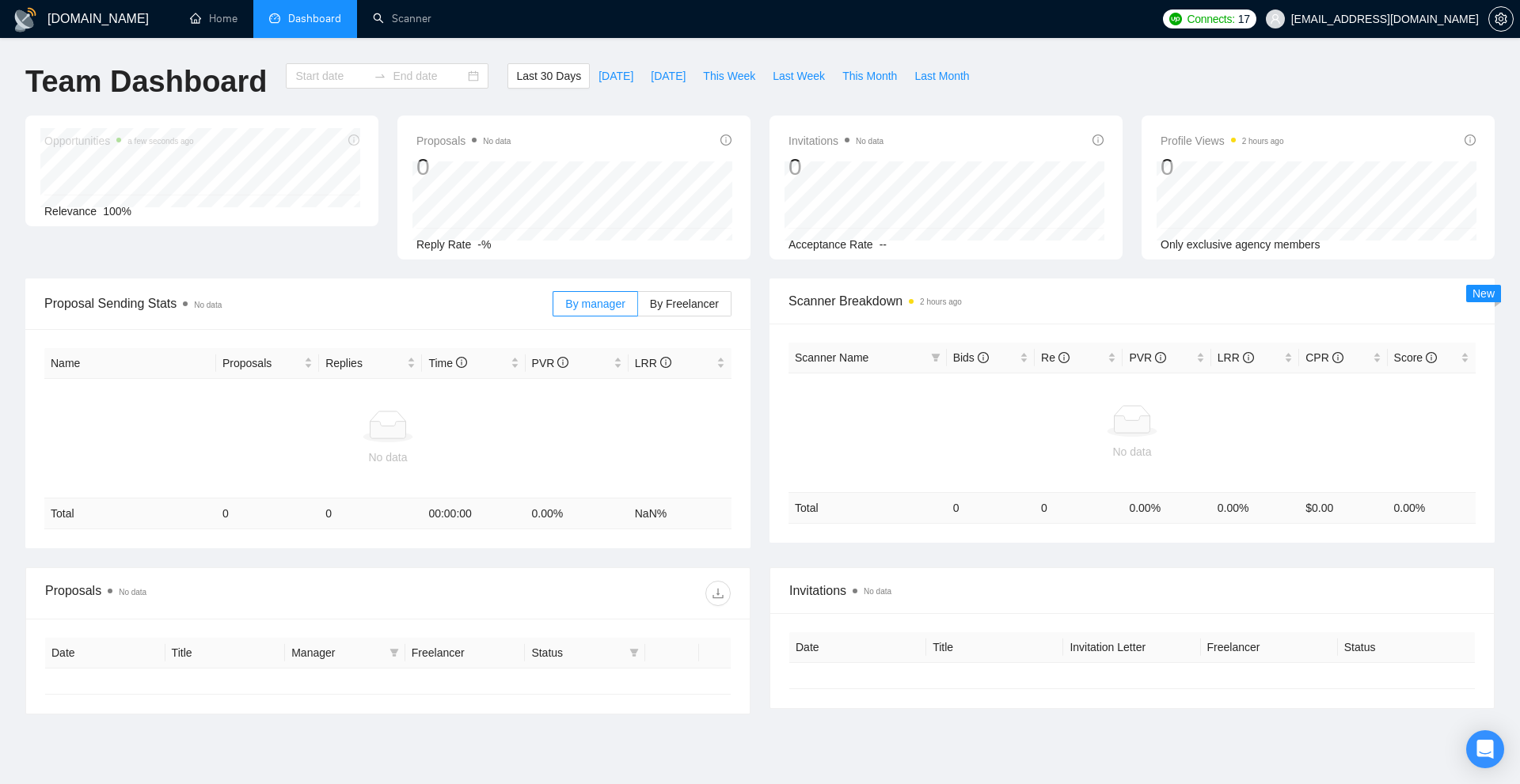
type input "[DATE]"
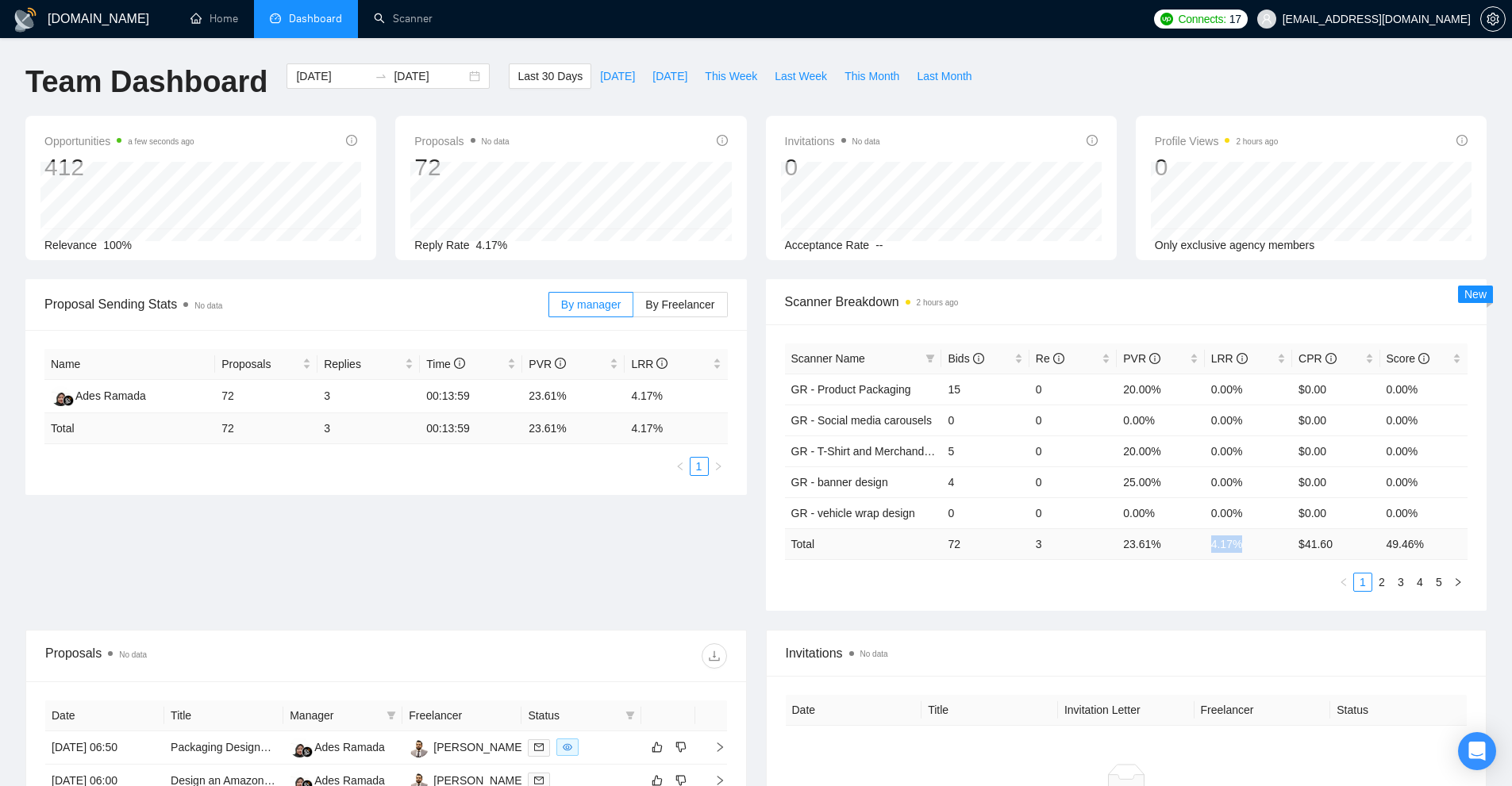
drag, startPoint x: 1203, startPoint y: 547, endPoint x: 1238, endPoint y: 548, distance: 35.0
click at [1238, 548] on tr "Total 72 3 23.61 % 4.17 % $ 41.60 49.46 %" at bounding box center [1127, 543] width 684 height 30
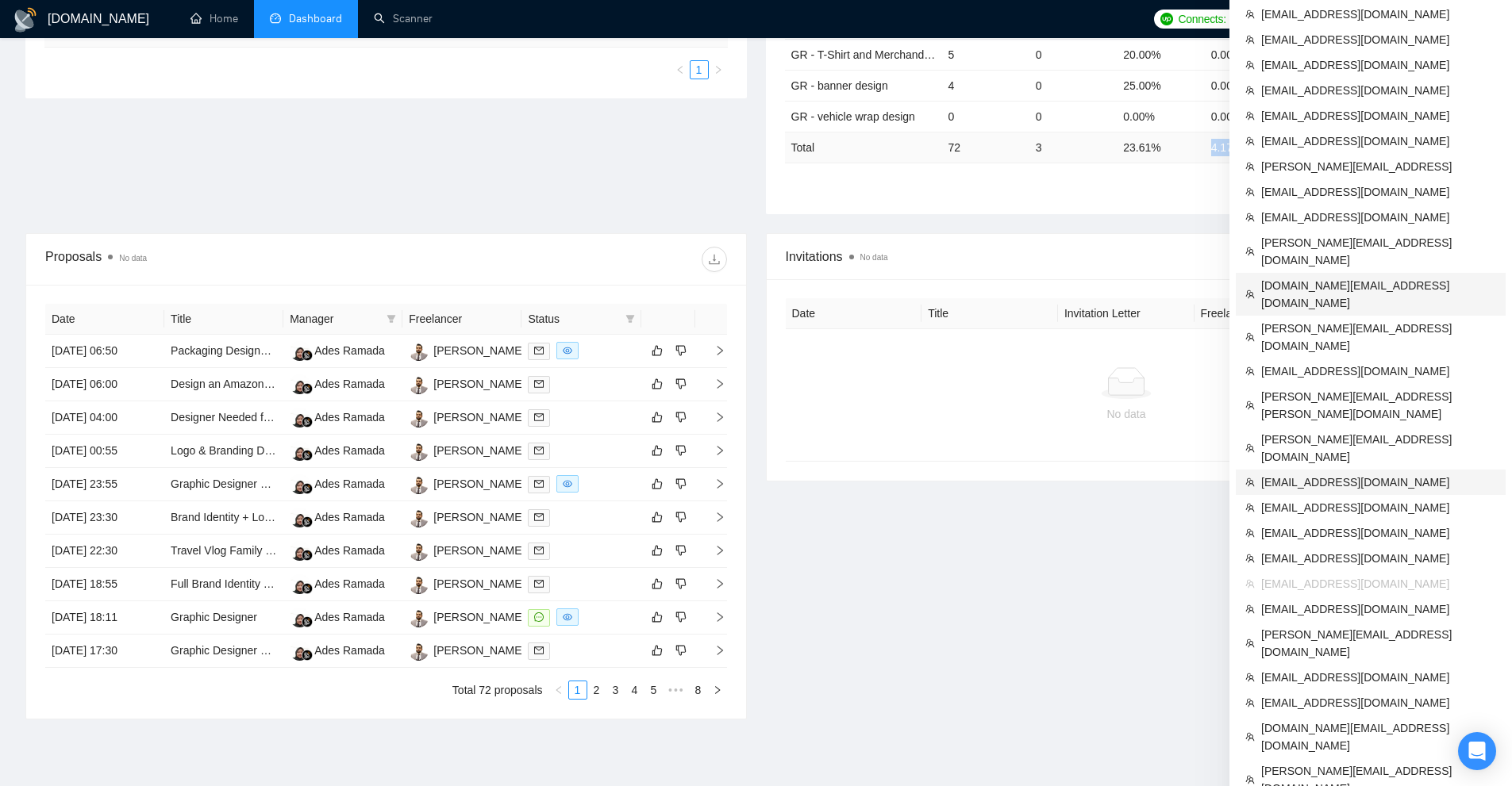
scroll to position [493, 0]
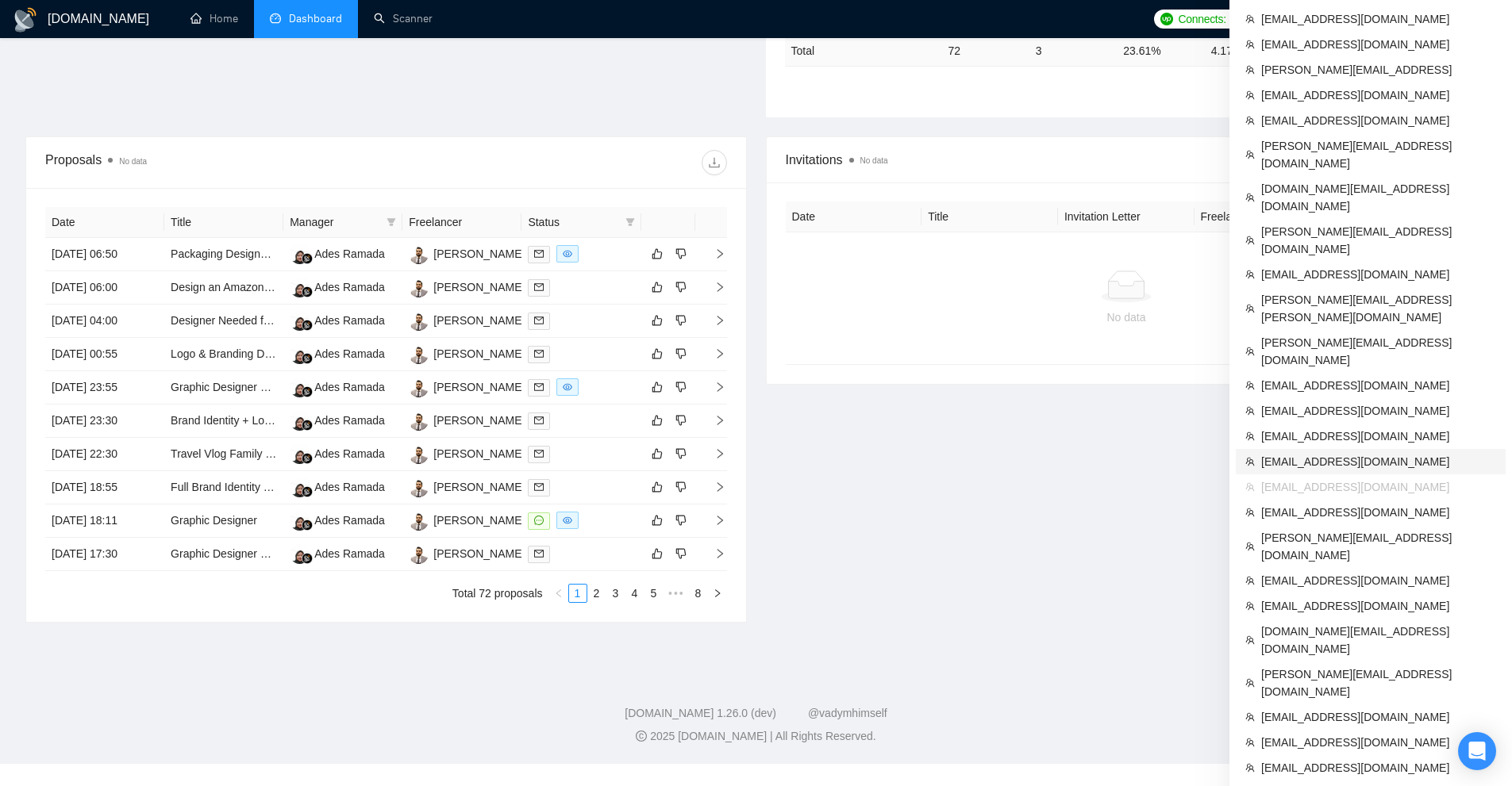
click at [1314, 453] on span "[EMAIL_ADDRESS][DOMAIN_NAME]" at bounding box center [1379, 461] width 235 height 18
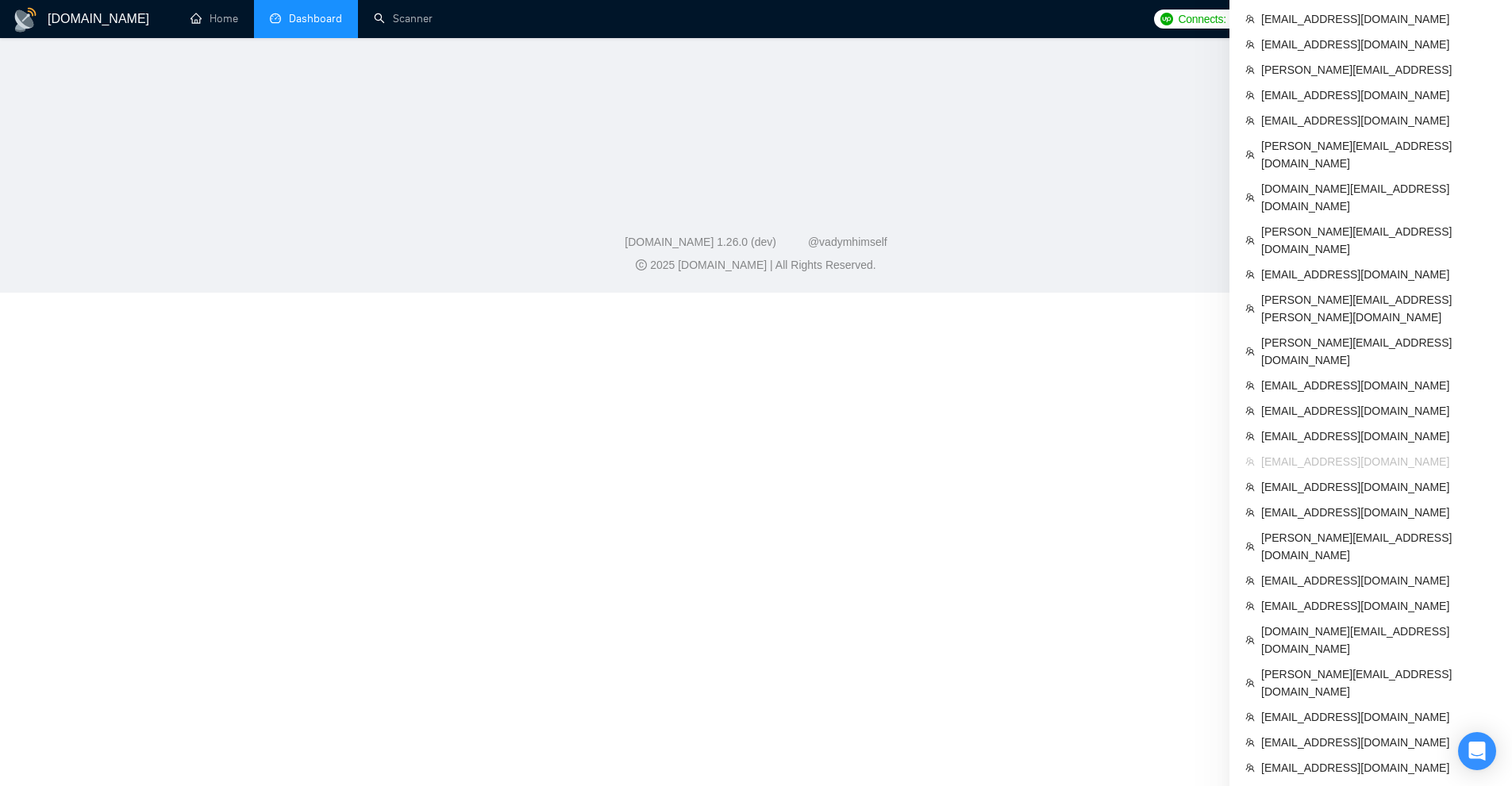
scroll to position [471, 0]
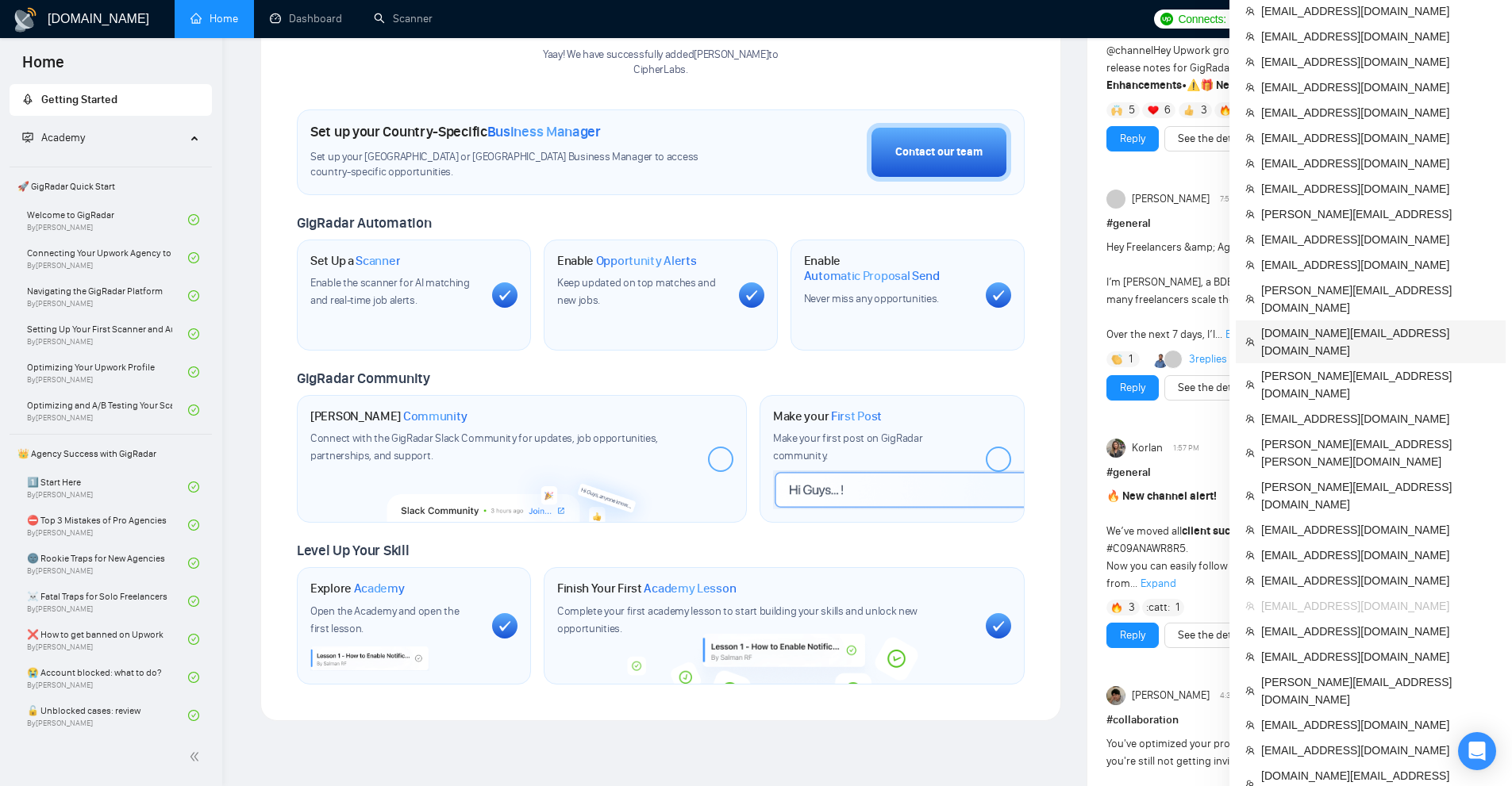
scroll to position [793, 0]
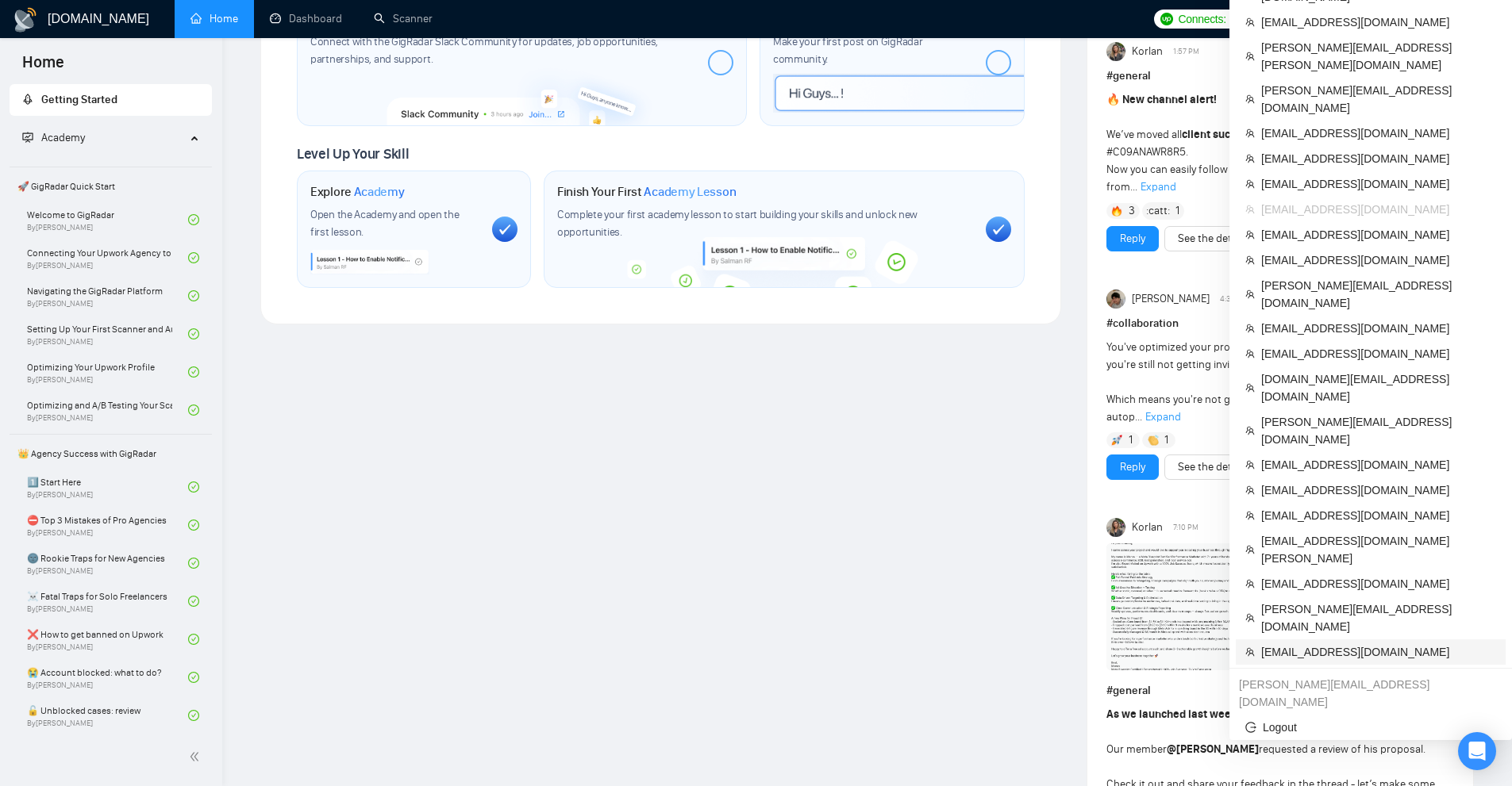
click at [1298, 644] on span "[EMAIL_ADDRESS][DOMAIN_NAME]" at bounding box center [1379, 652] width 235 height 18
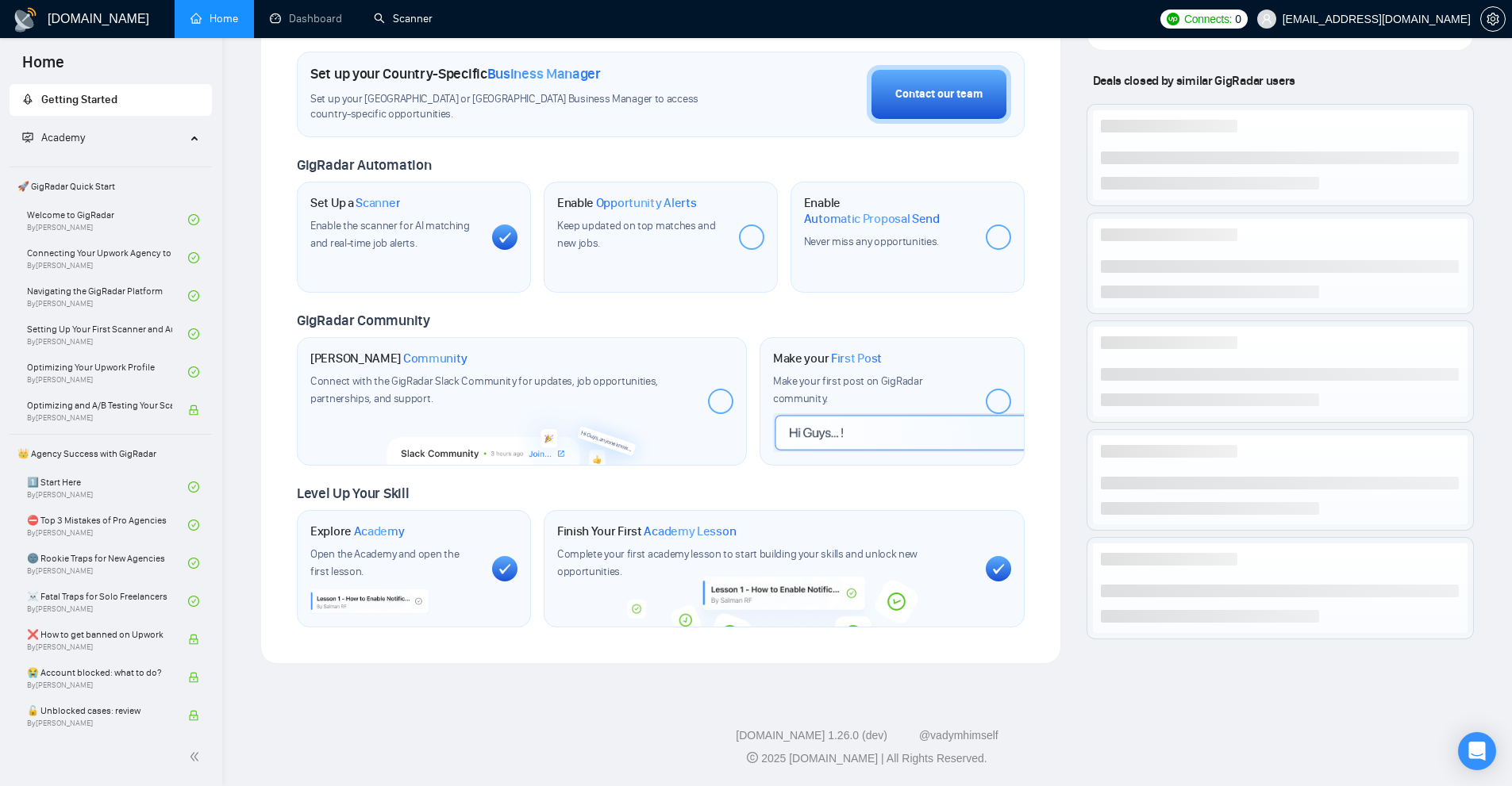
scroll to position [793, 0]
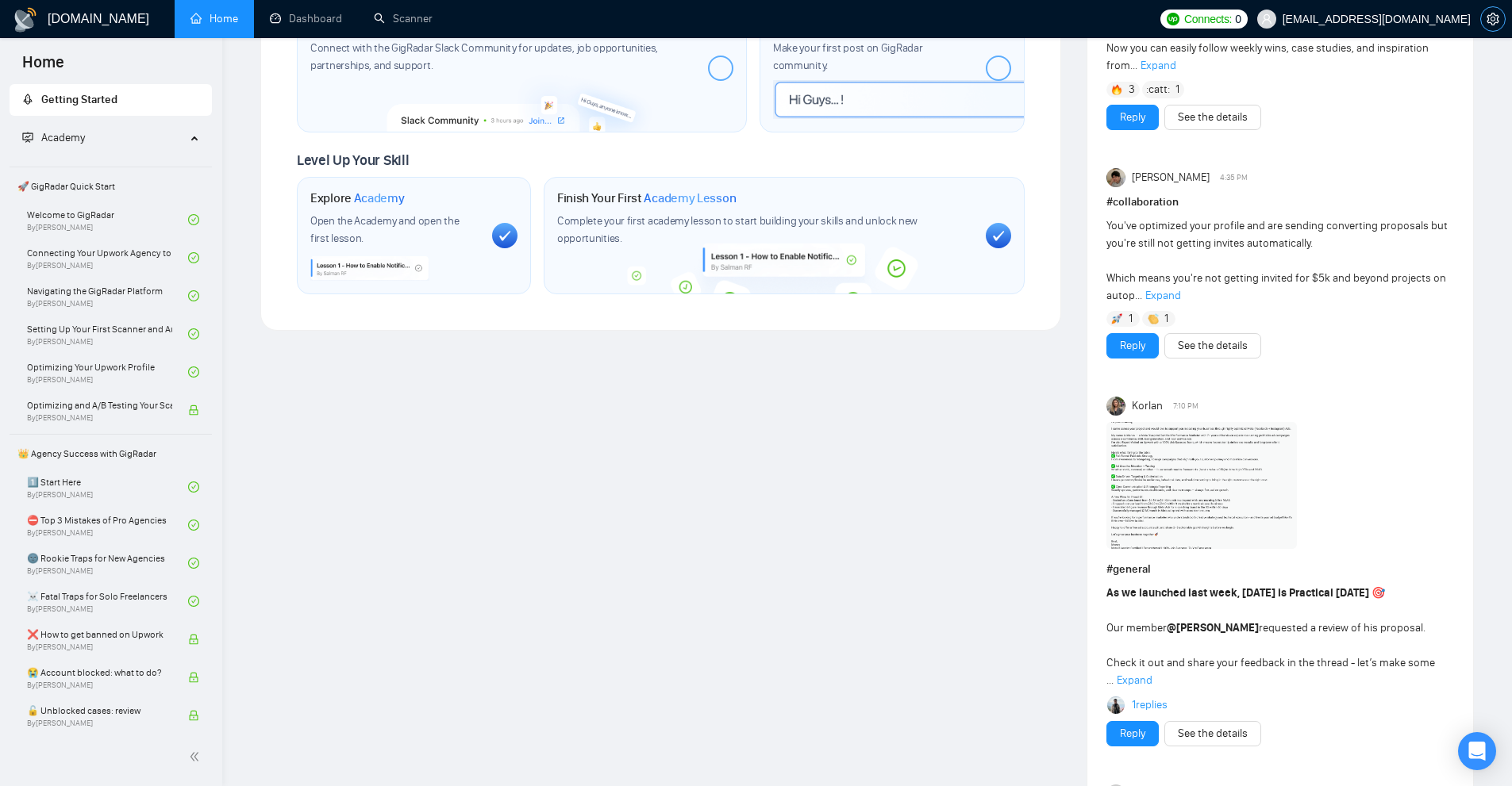
click at [1489, 19] on icon "setting" at bounding box center [1493, 19] width 12 height 13
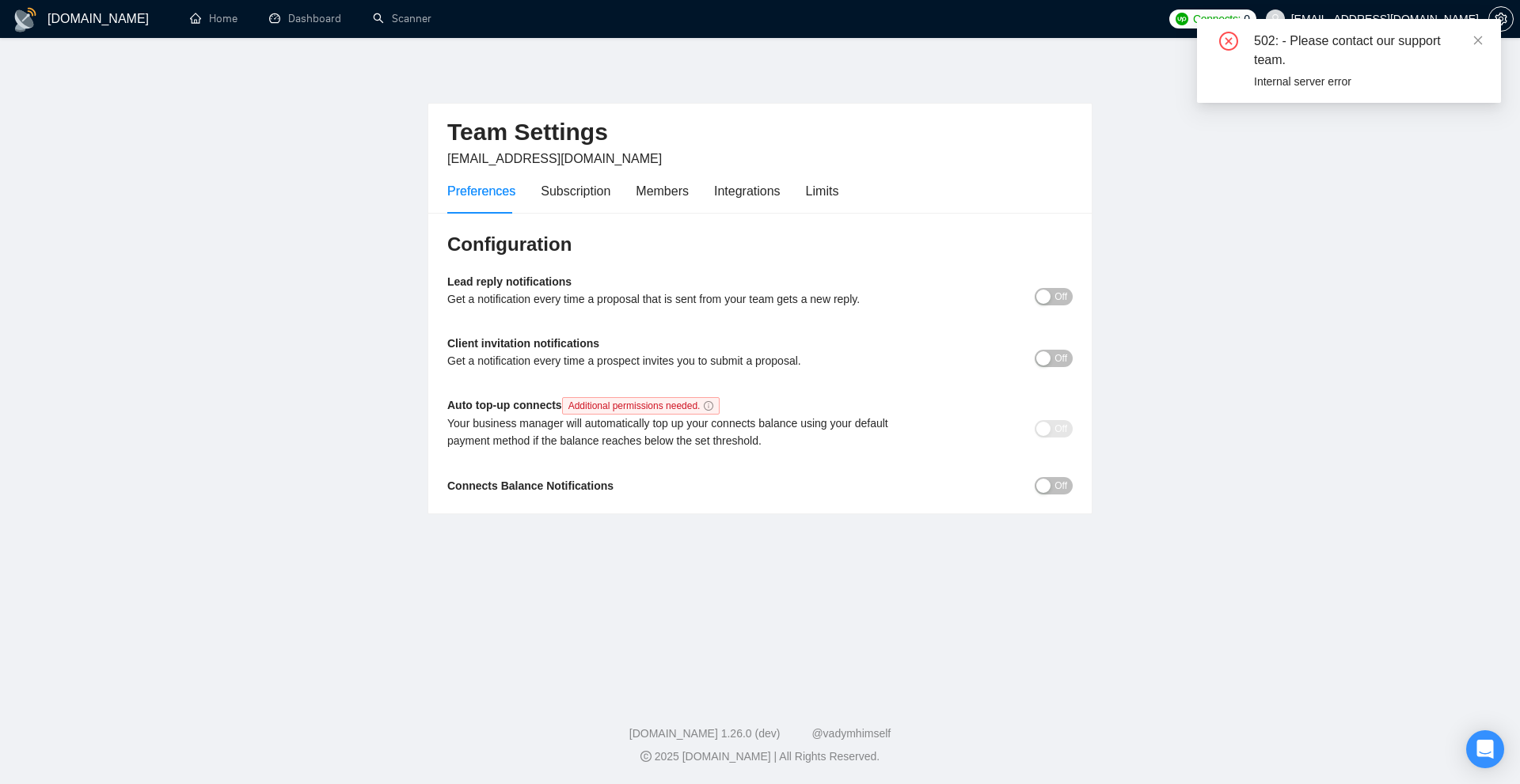
click at [865, 201] on div "Preferences Subscription Members Integrations Limits" at bounding box center [760, 191] width 626 height 45
click at [835, 200] on div "Limits" at bounding box center [822, 191] width 33 height 19
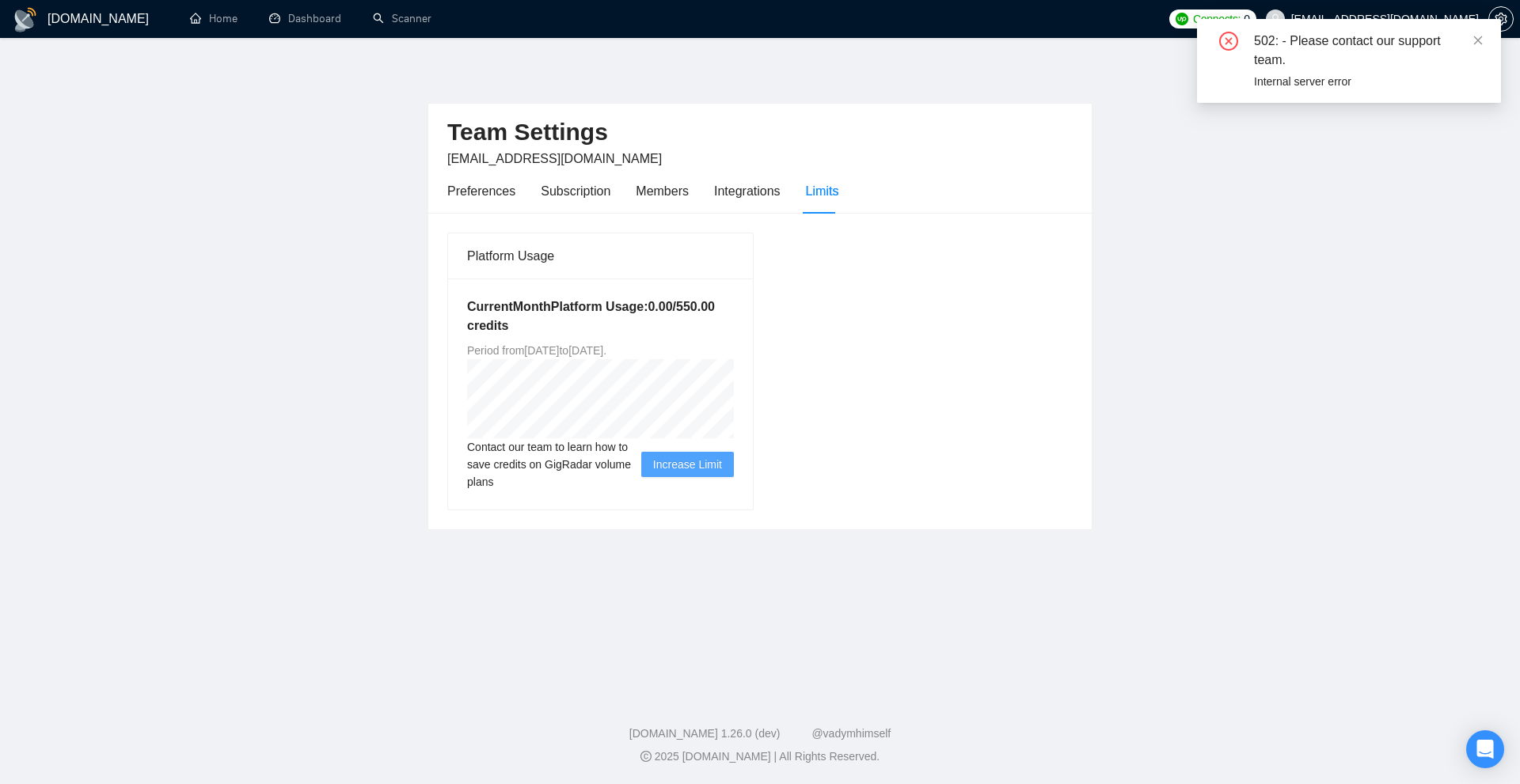
drag, startPoint x: 632, startPoint y: 350, endPoint x: 755, endPoint y: 344, distance: 123.1
click at [751, 345] on div "Current Month Platform Usage: 0.00 / 550.00 credits Period from Tue Aug 19 2025…" at bounding box center [600, 393] width 305 height 231
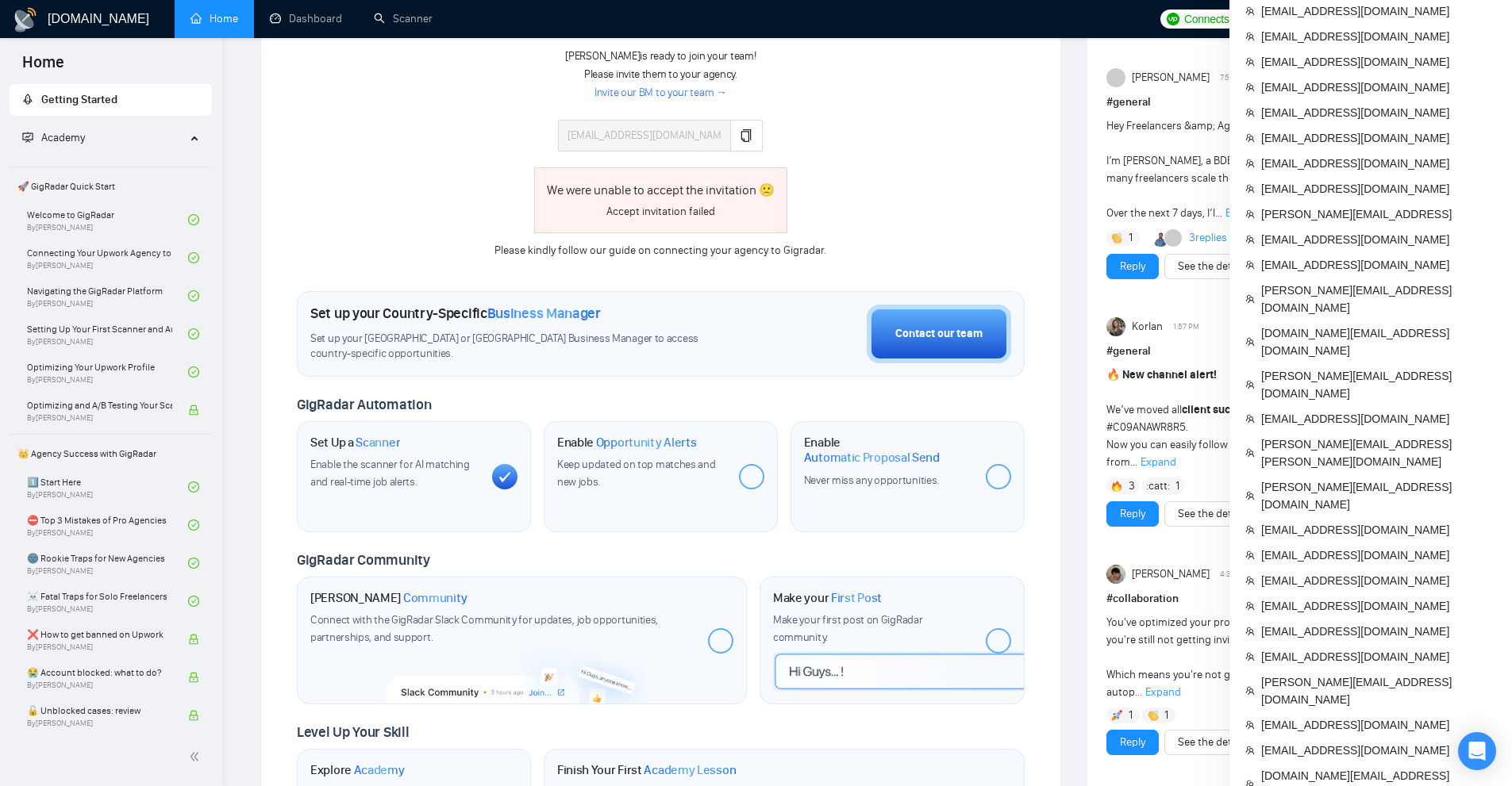
scroll to position [714, 0]
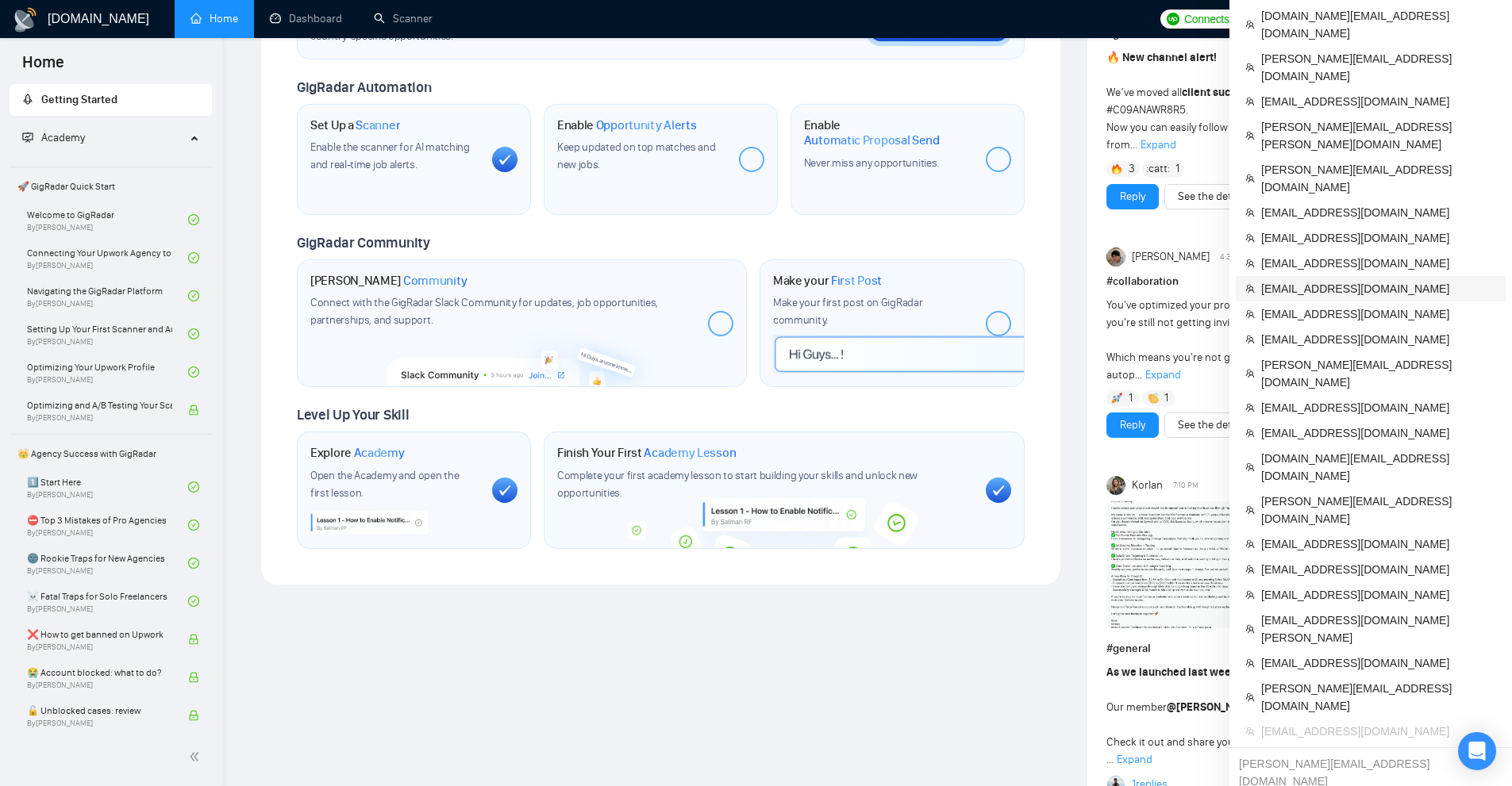
click at [1312, 280] on span "[EMAIL_ADDRESS][DOMAIN_NAME]" at bounding box center [1379, 288] width 235 height 18
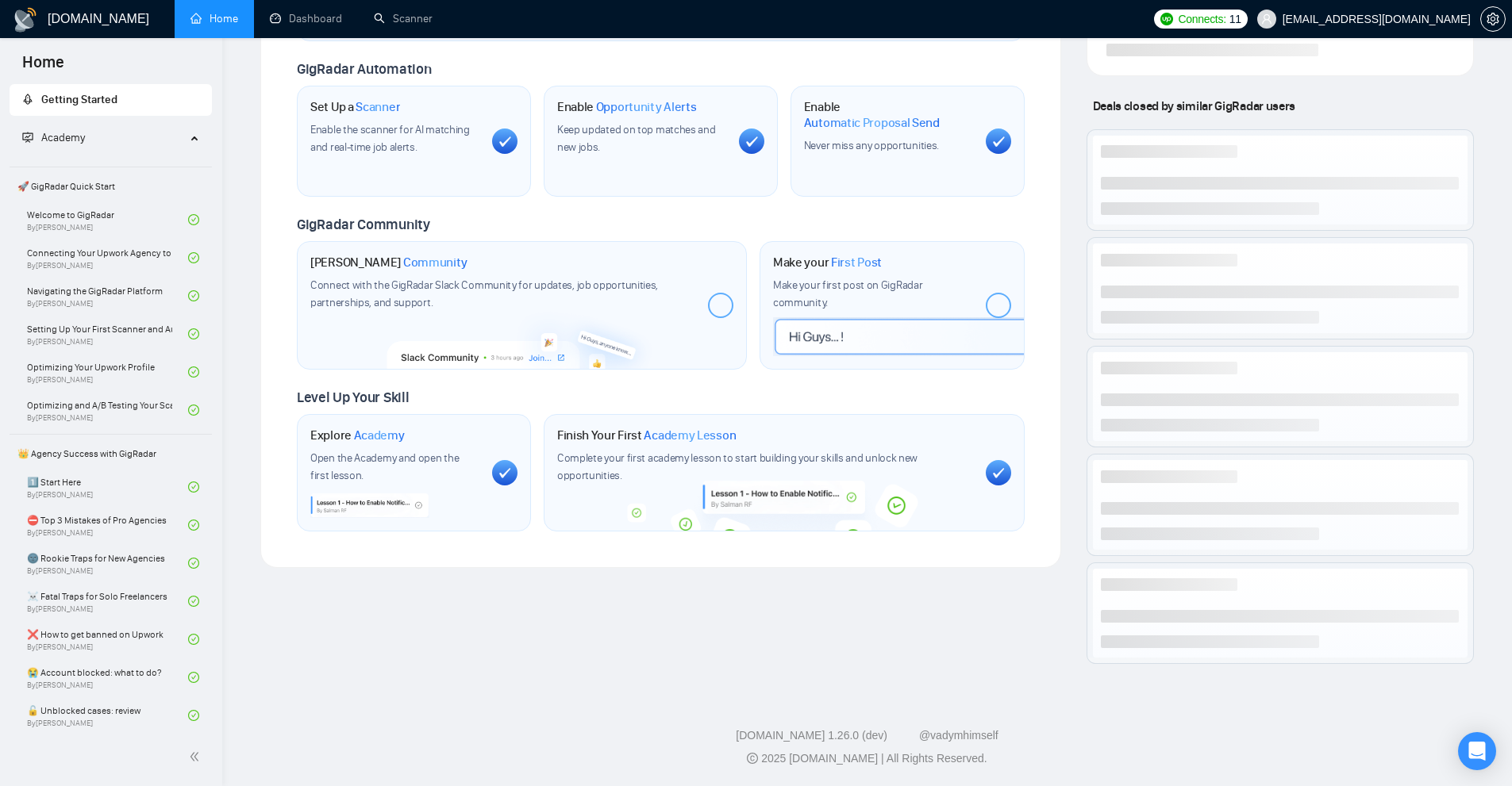
scroll to position [556, 0]
click at [299, 13] on link "Dashboard" at bounding box center [306, 18] width 72 height 14
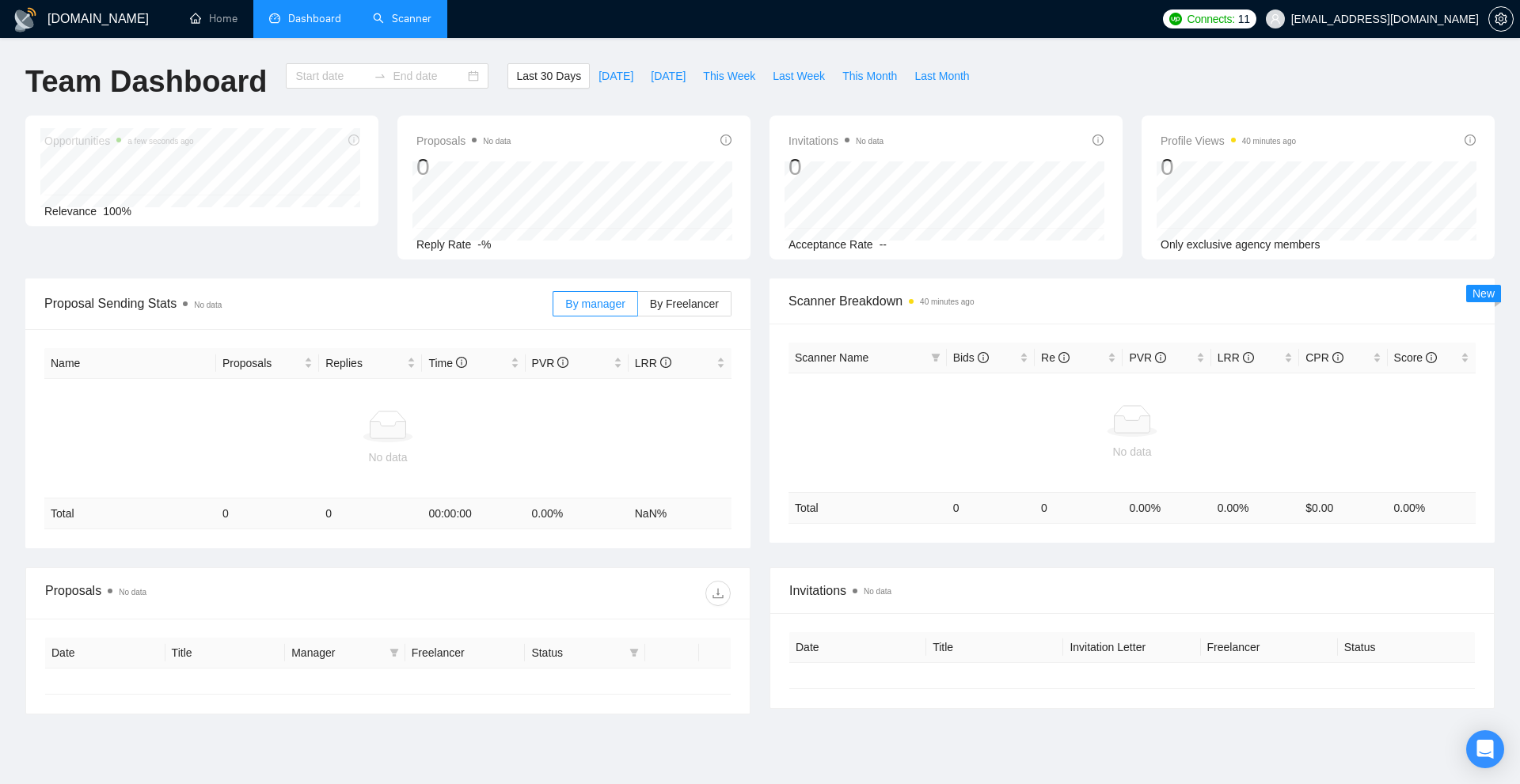
type input "[DATE]"
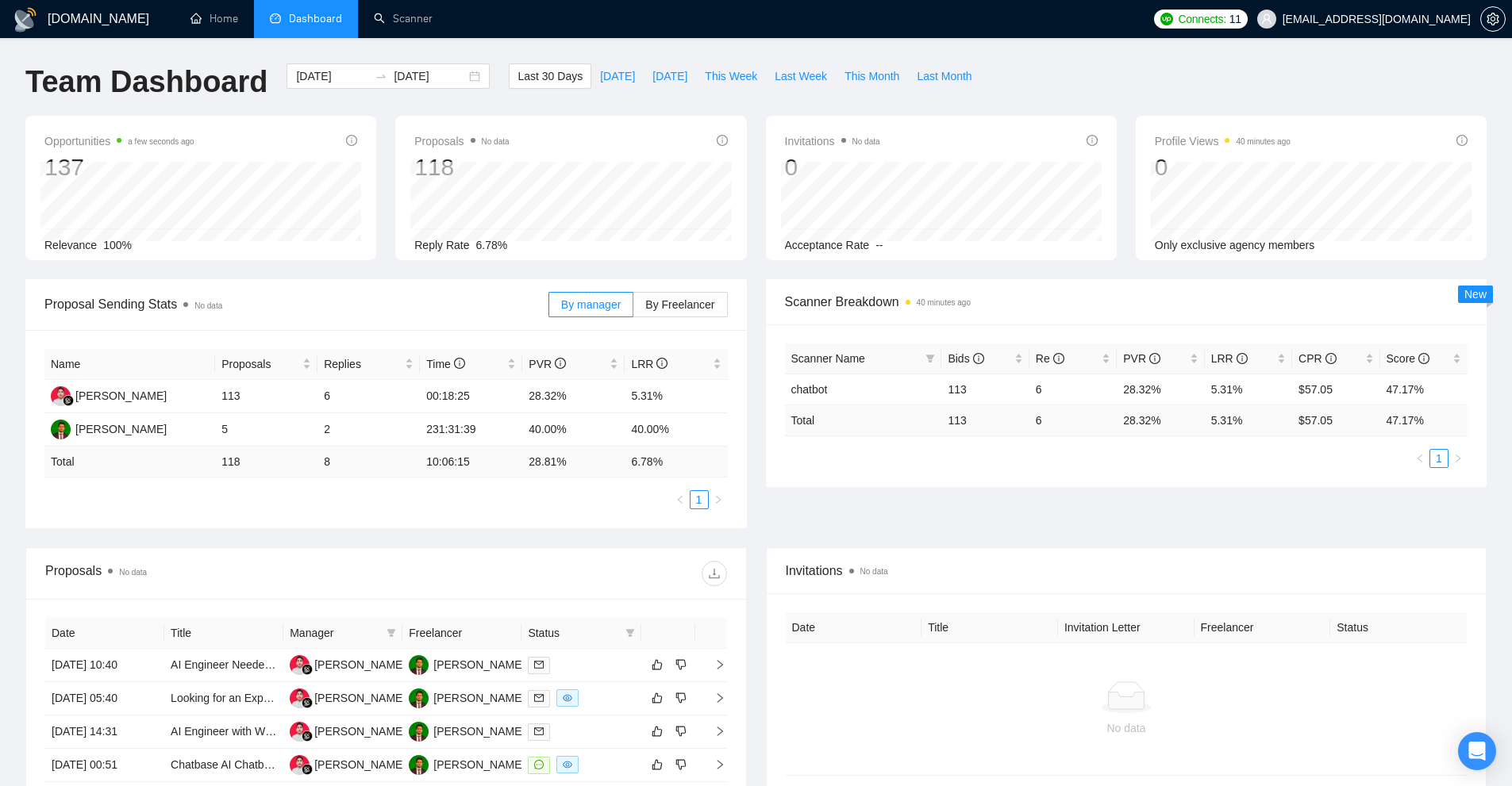
scroll to position [389, 0]
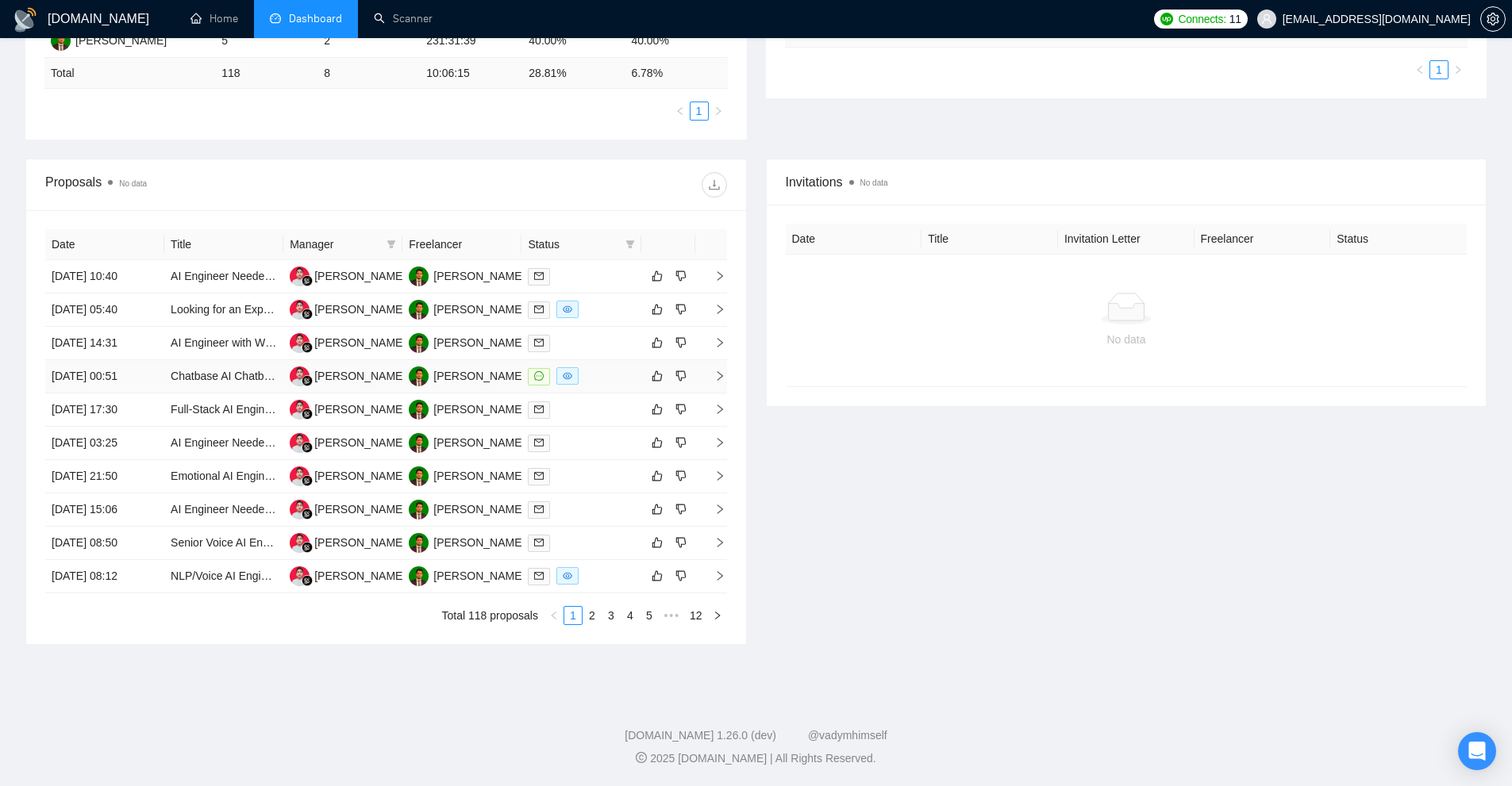
click at [597, 373] on div at bounding box center [580, 377] width 106 height 18
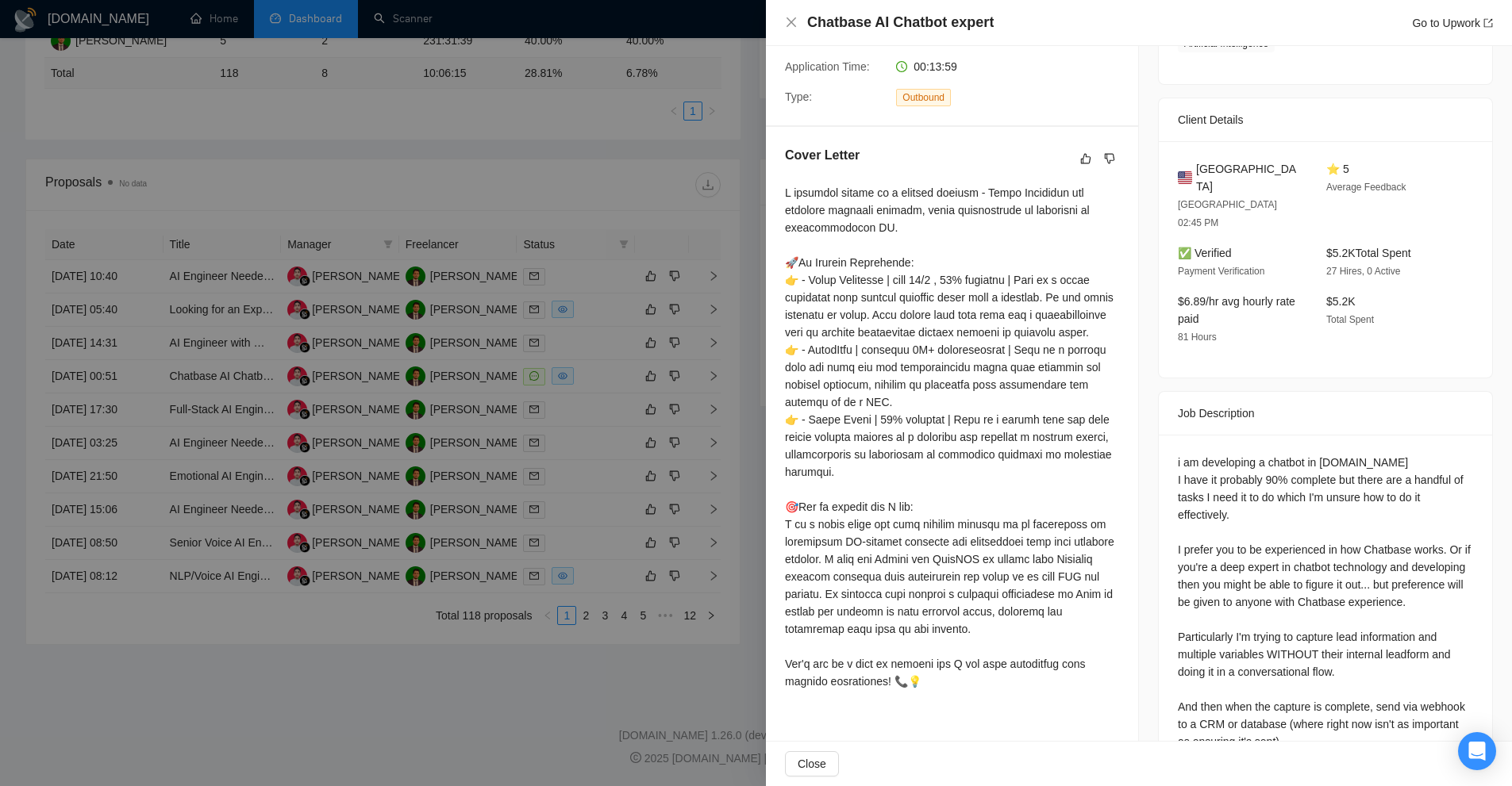
scroll to position [453, 0]
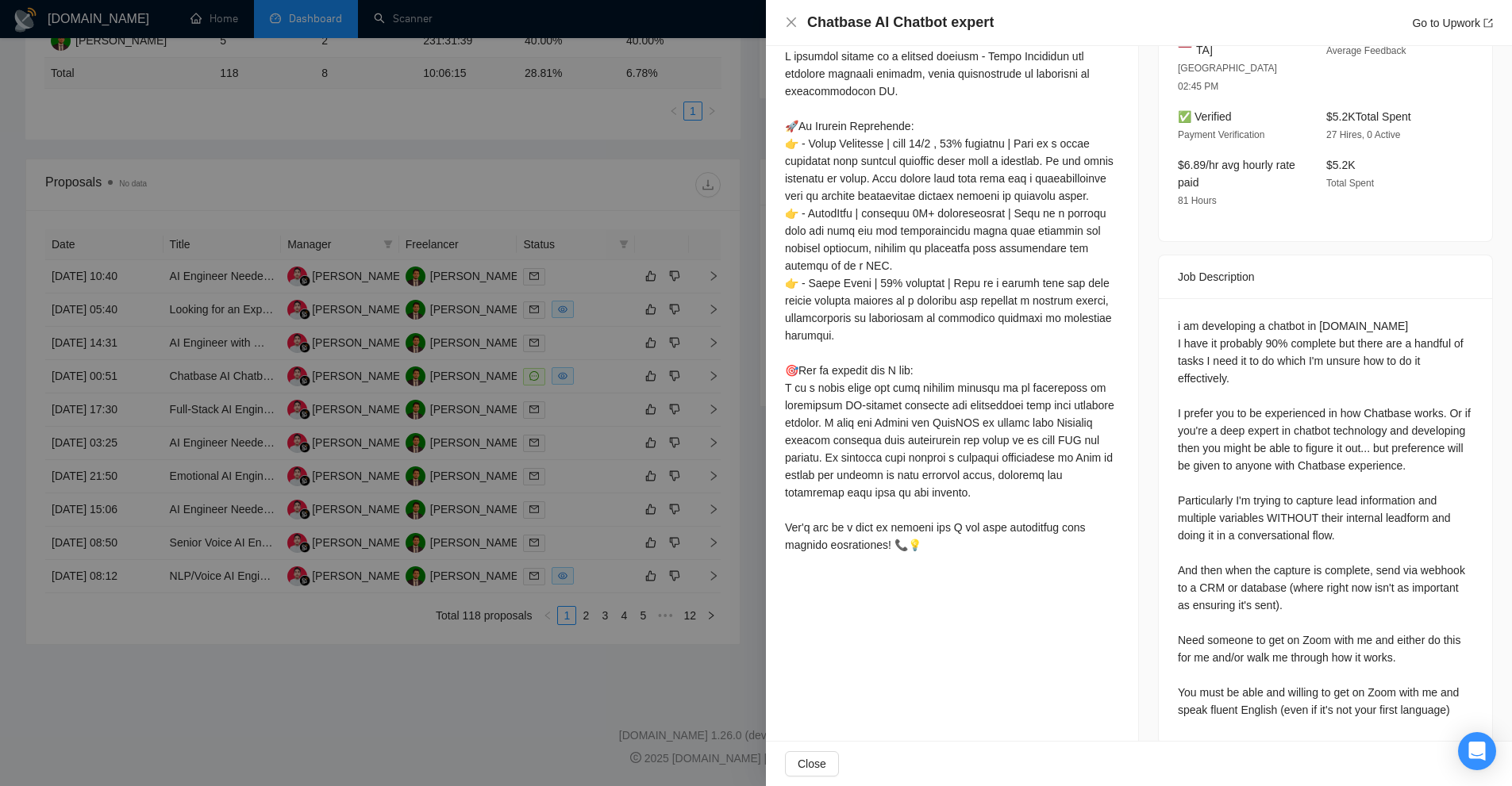
click at [650, 229] on div at bounding box center [756, 393] width 1512 height 786
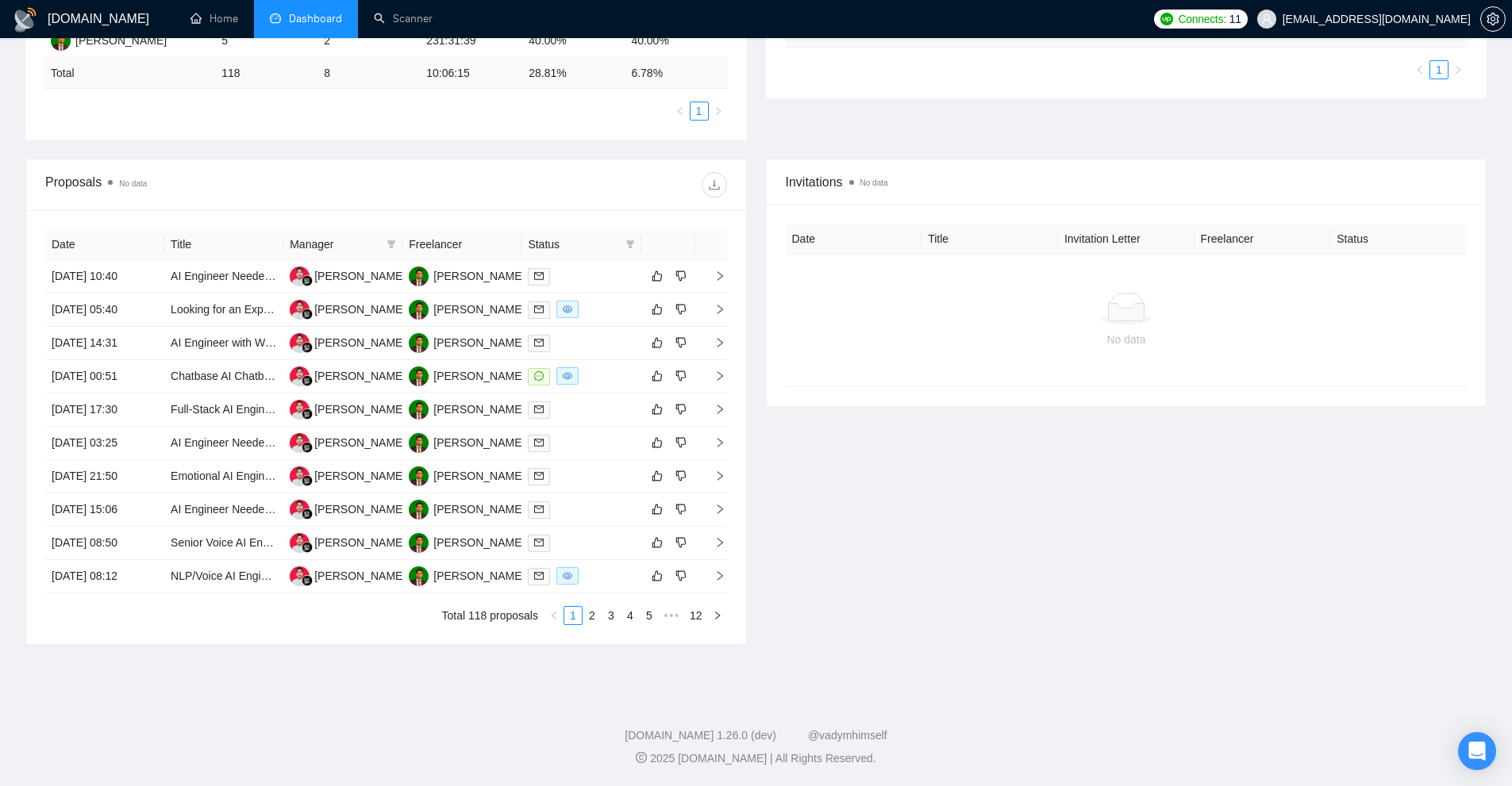
scroll to position [0, 0]
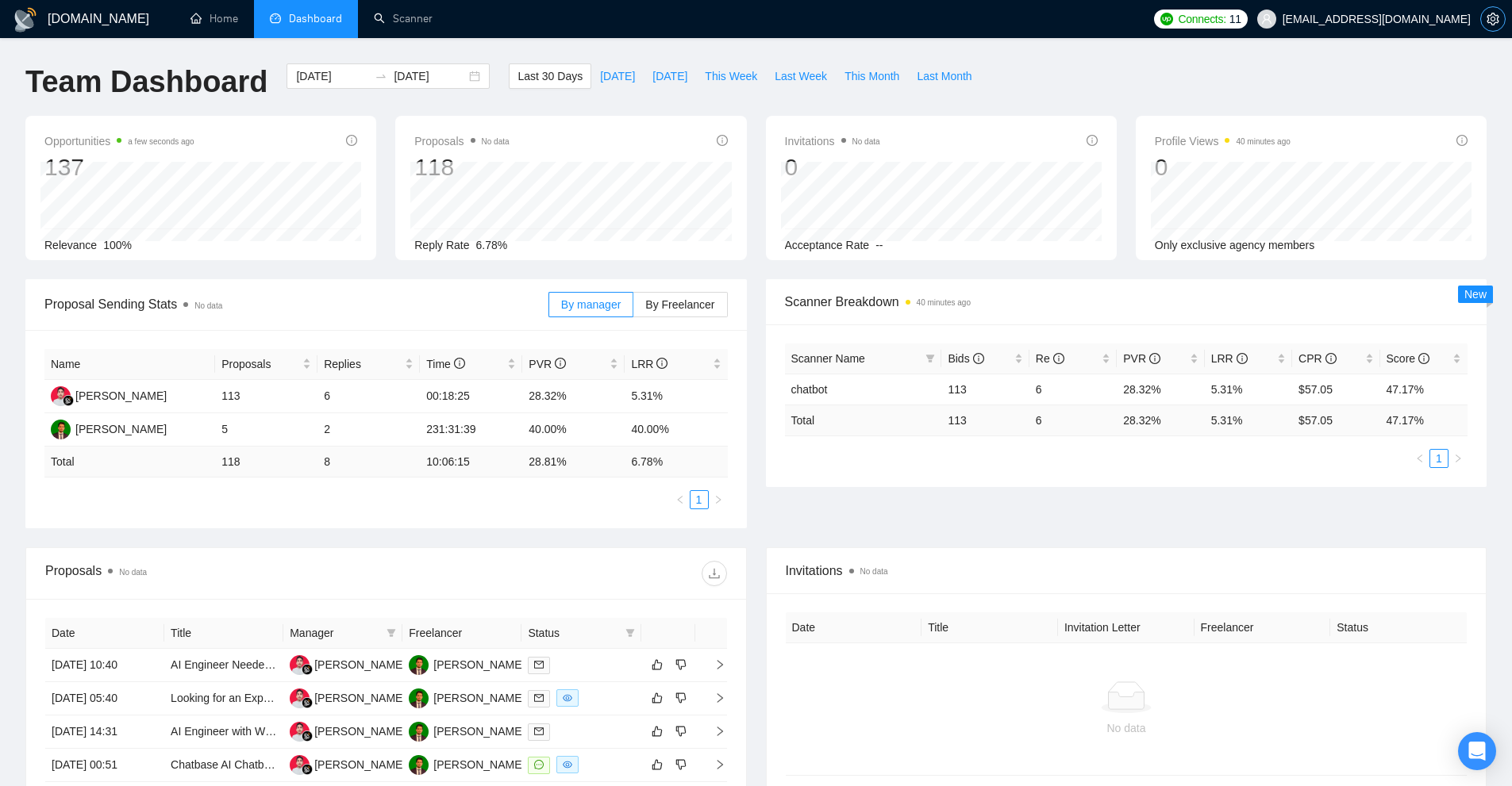
click at [1502, 11] on button "button" at bounding box center [1493, 18] width 25 height 25
drag, startPoint x: 1122, startPoint y: 413, endPoint x: 1261, endPoint y: 431, distance: 140.2
click at [1261, 431] on tr "Total 113 6 28.32 % 5.31 % $ 57.05 47.17 %" at bounding box center [1127, 419] width 684 height 30
click at [1246, 466] on ul "1" at bounding box center [1127, 458] width 684 height 19
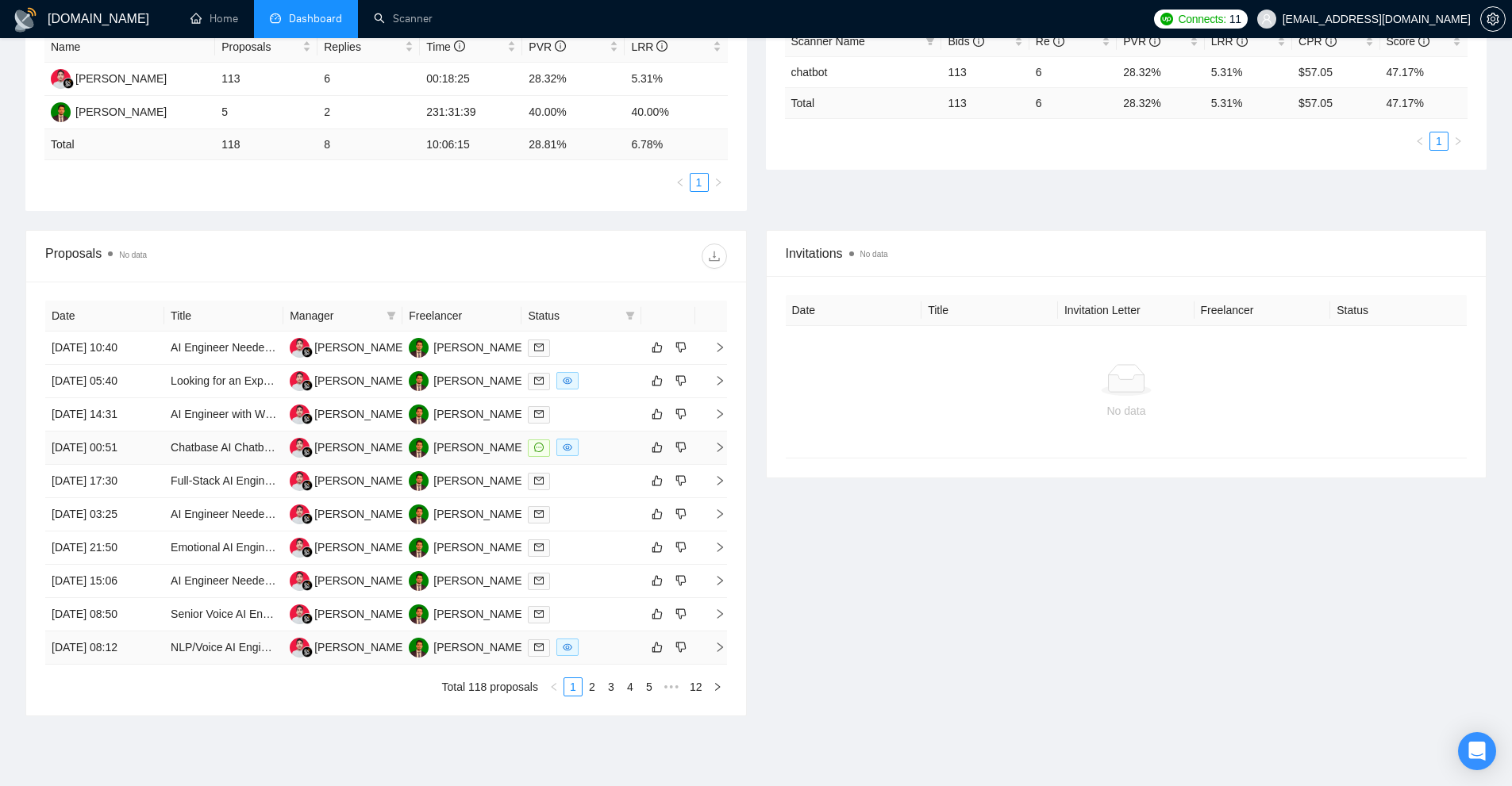
scroll to position [389, 0]
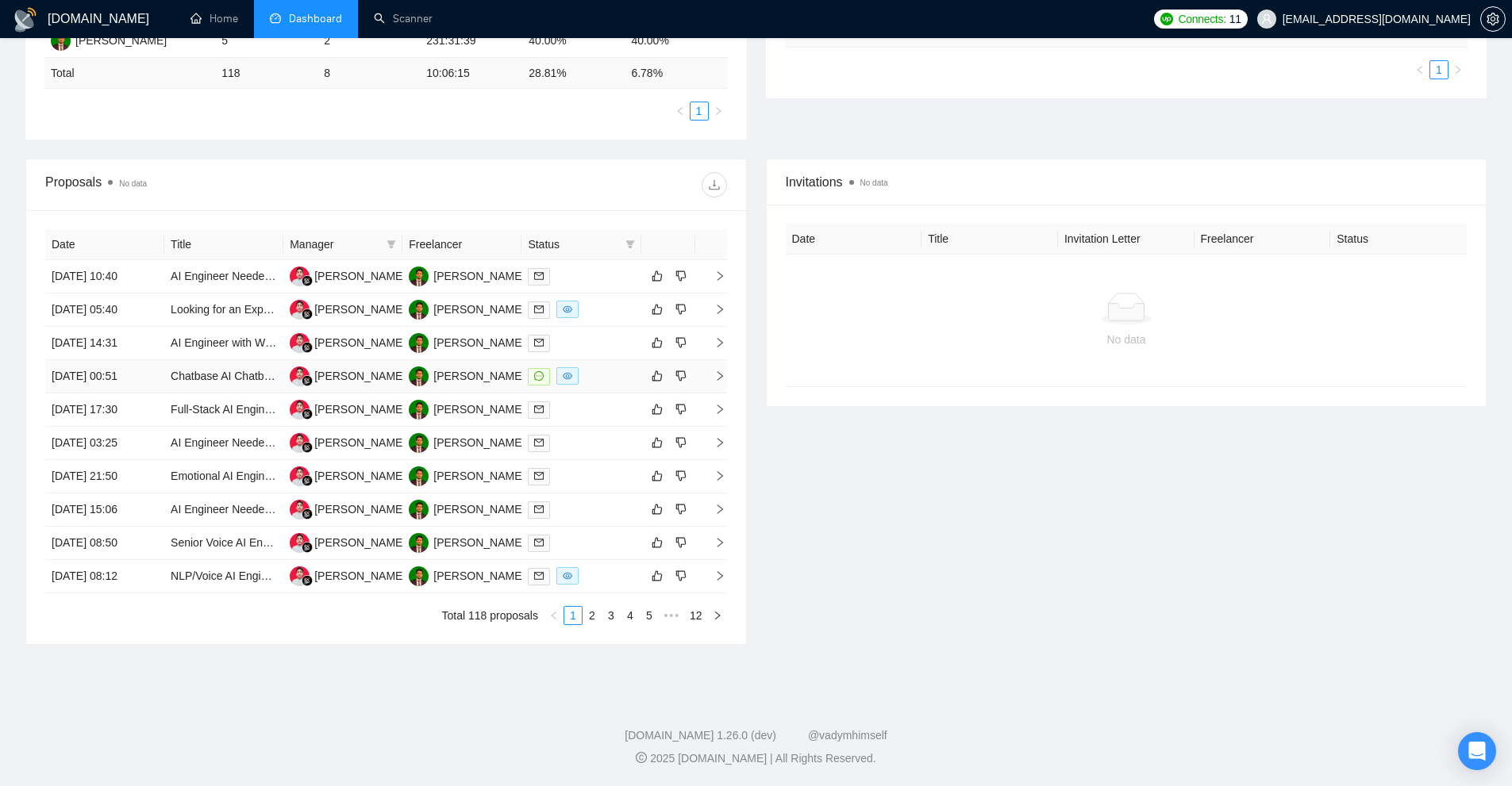
click at [588, 378] on div at bounding box center [580, 377] width 106 height 18
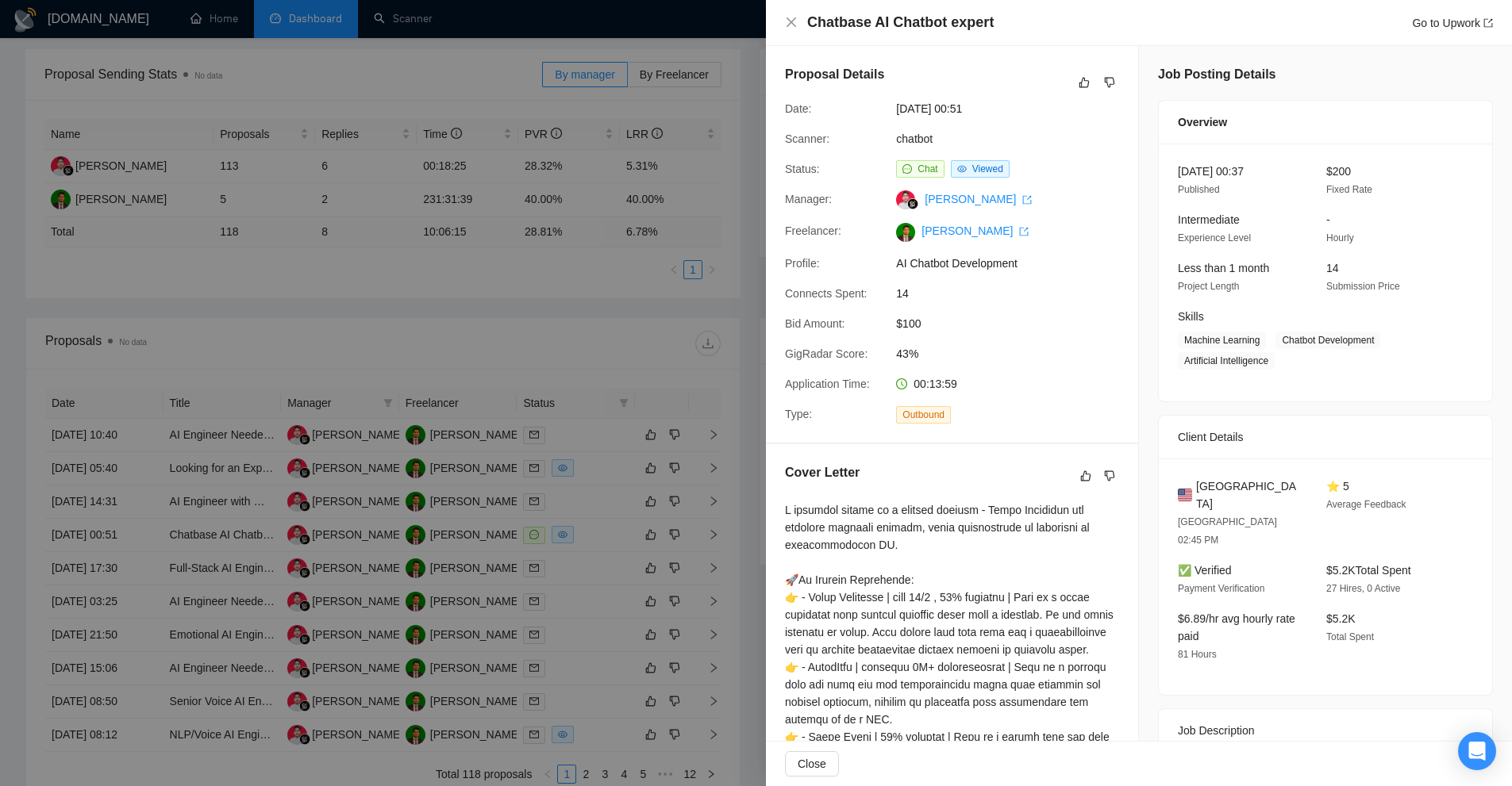
scroll to position [0, 0]
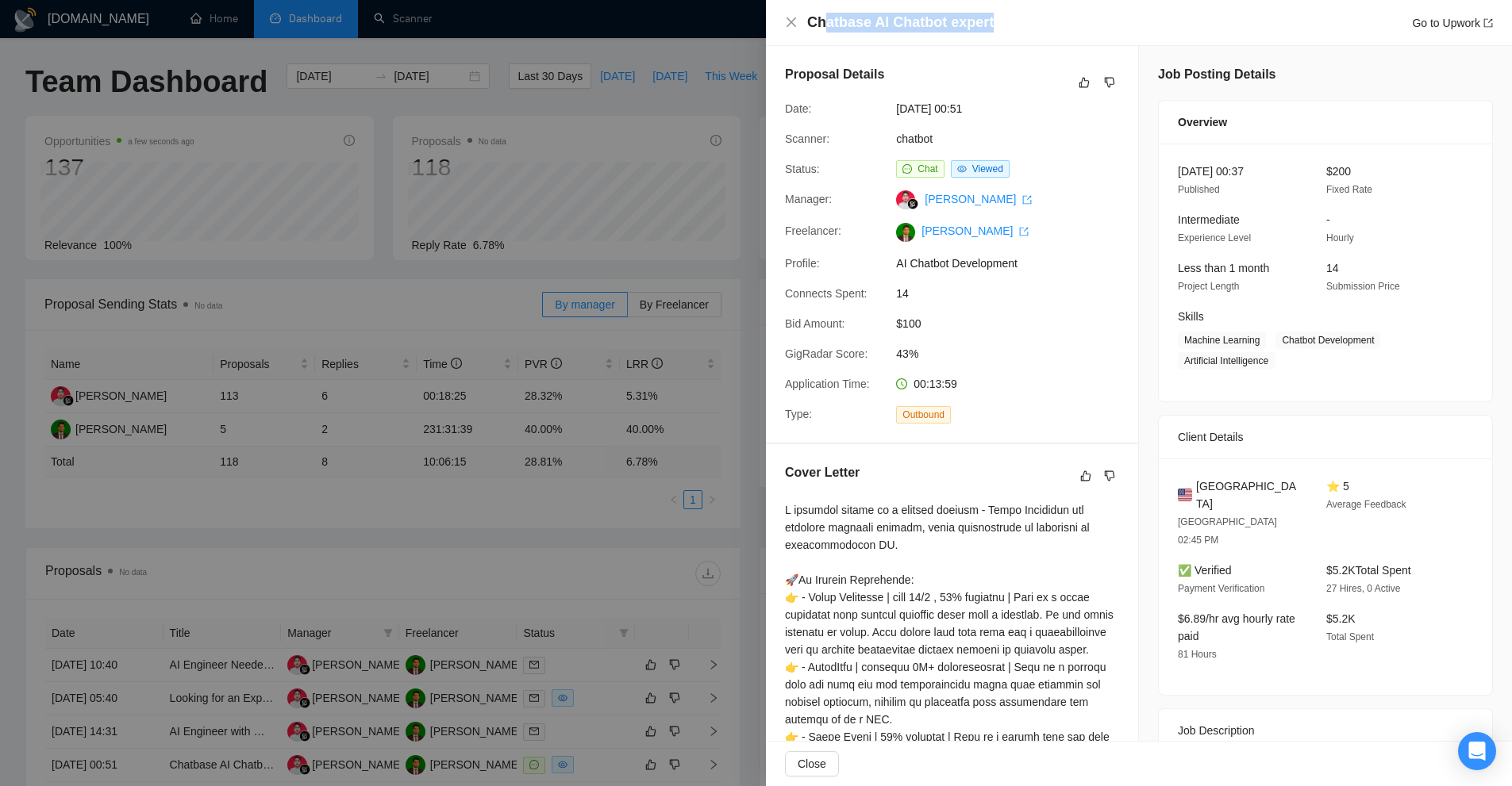
drag, startPoint x: 875, startPoint y: 17, endPoint x: 1044, endPoint y: 28, distance: 169.4
click at [1044, 28] on div "Chatbase AI Chatbot expert Go to Upwork" at bounding box center [1150, 22] width 686 height 19
click at [1072, 214] on div "Proposal Details Date: [DATE] 00:51 Scanner: chatbot Status: Chat Viewed Manage…" at bounding box center [952, 244] width 372 height 396
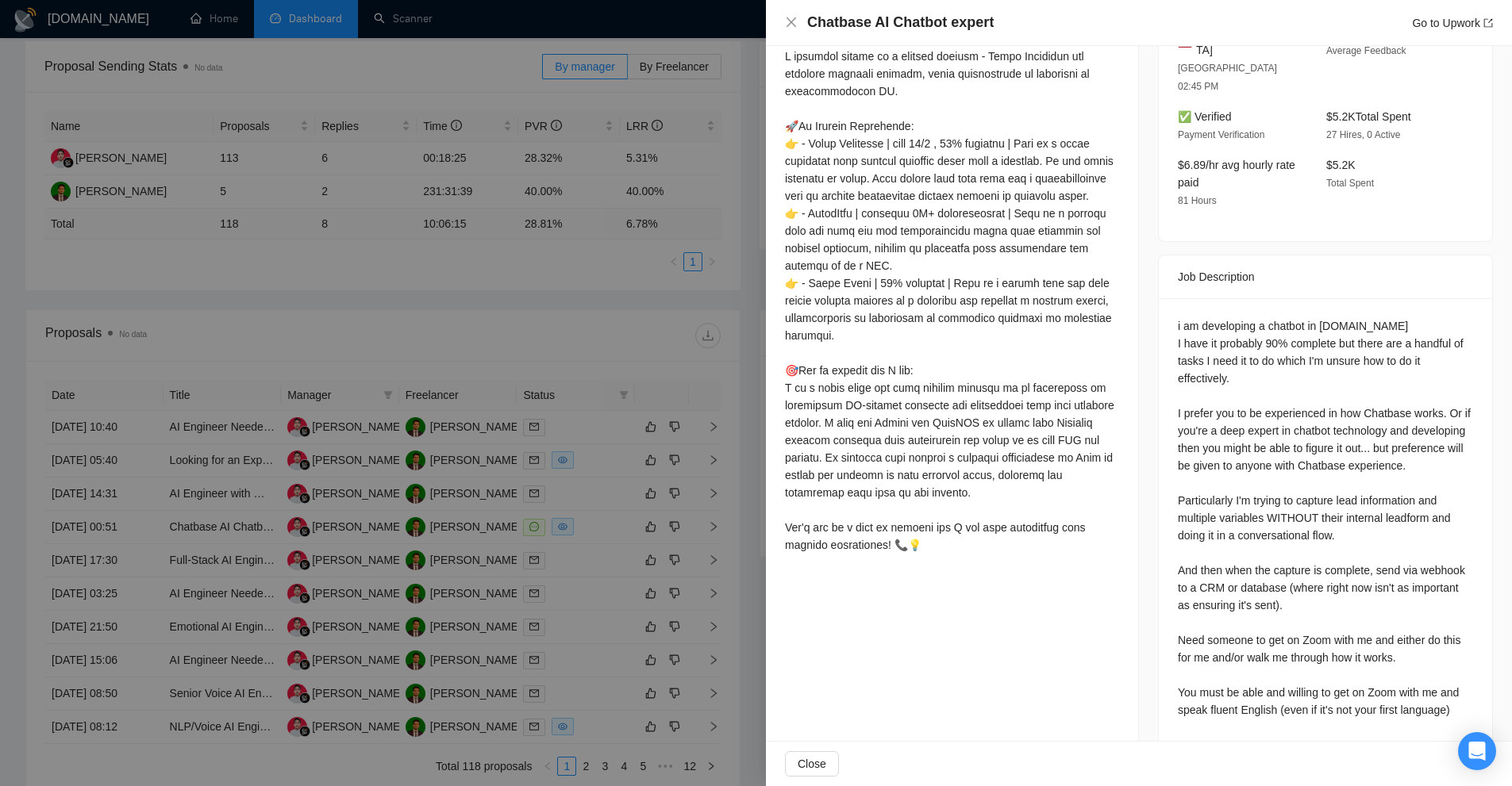
scroll to position [389, 0]
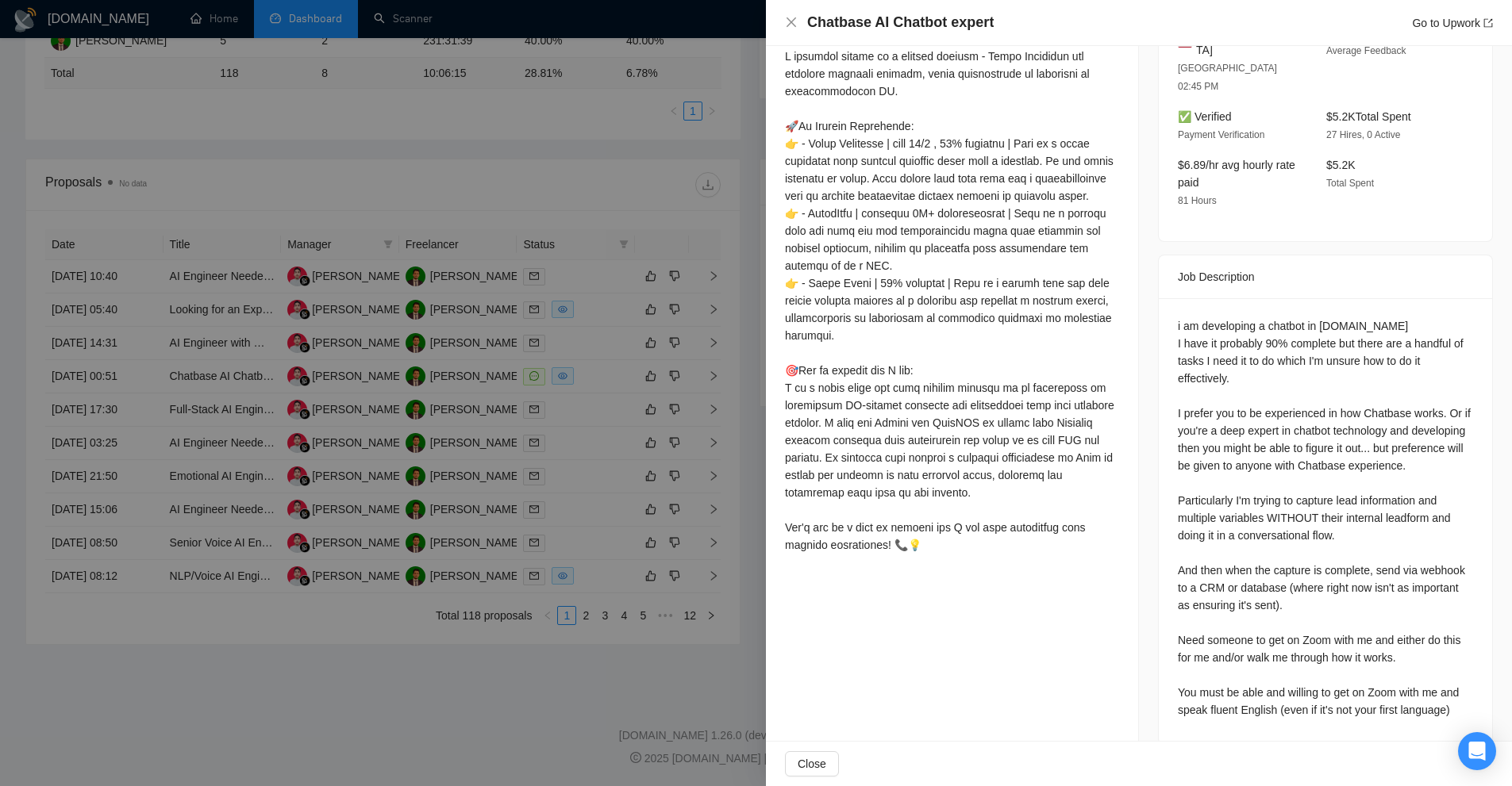
click at [579, 204] on div at bounding box center [756, 393] width 1512 height 786
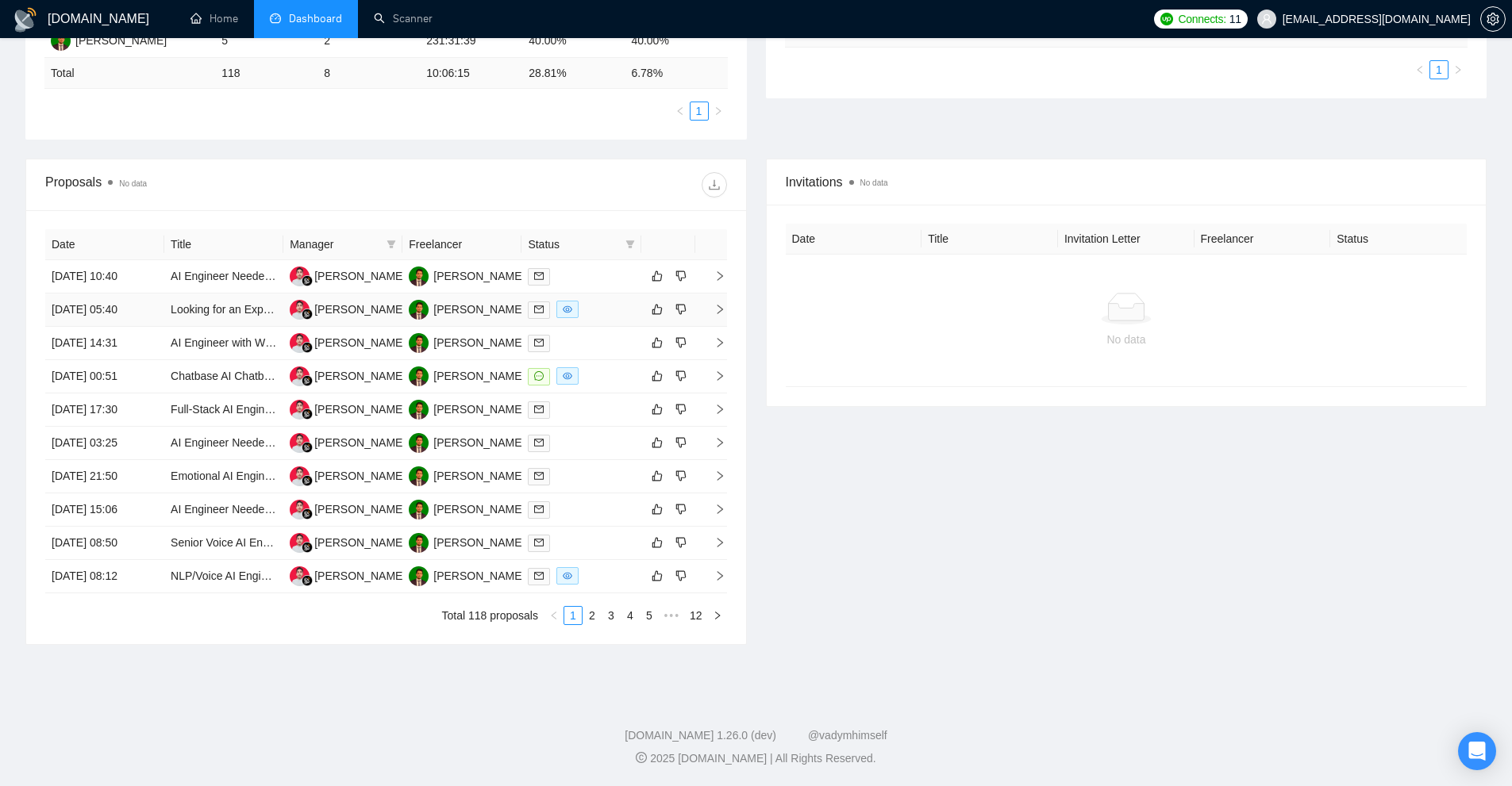
click at [590, 304] on div at bounding box center [580, 310] width 106 height 18
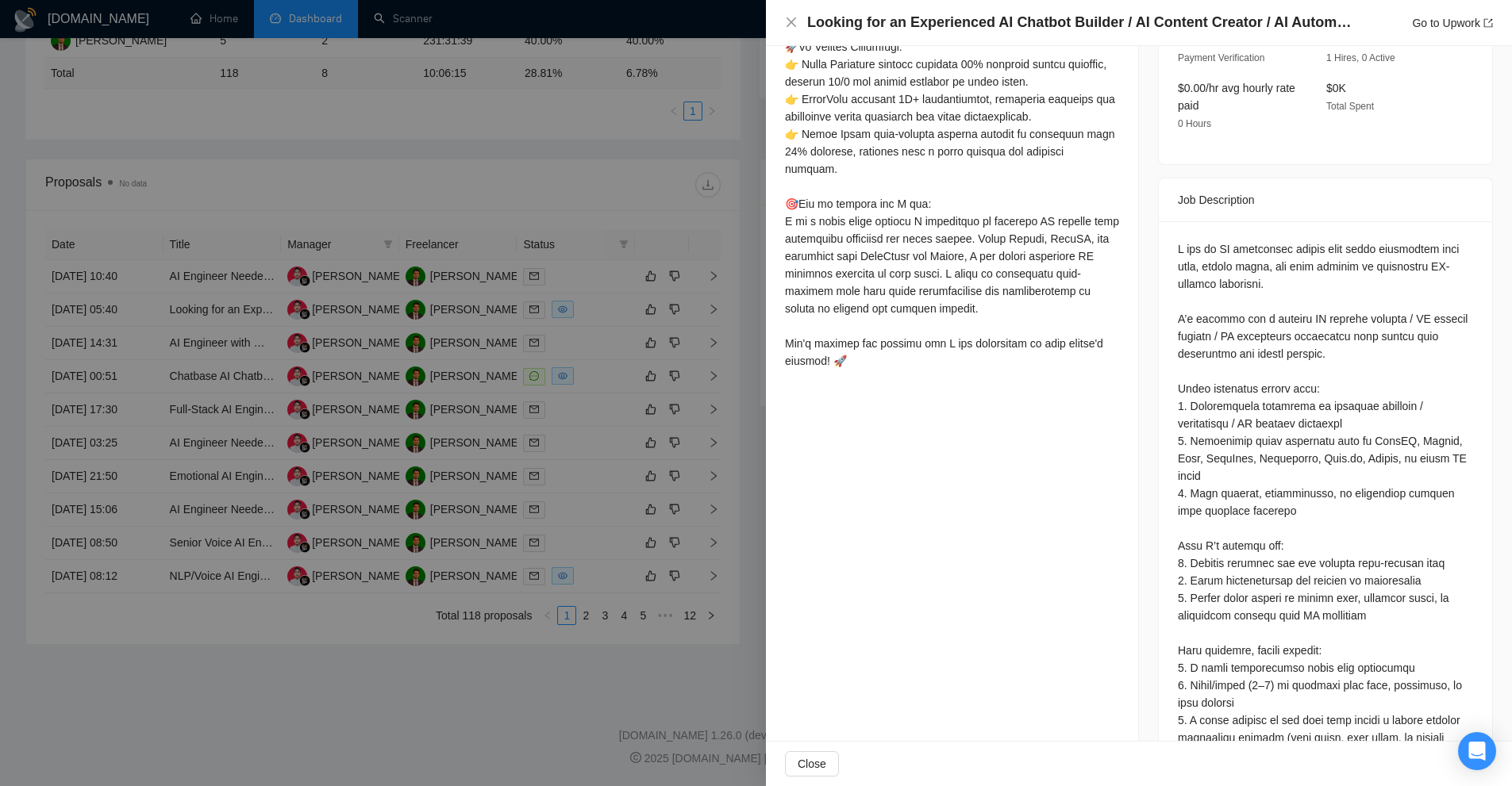
scroll to position [614, 0]
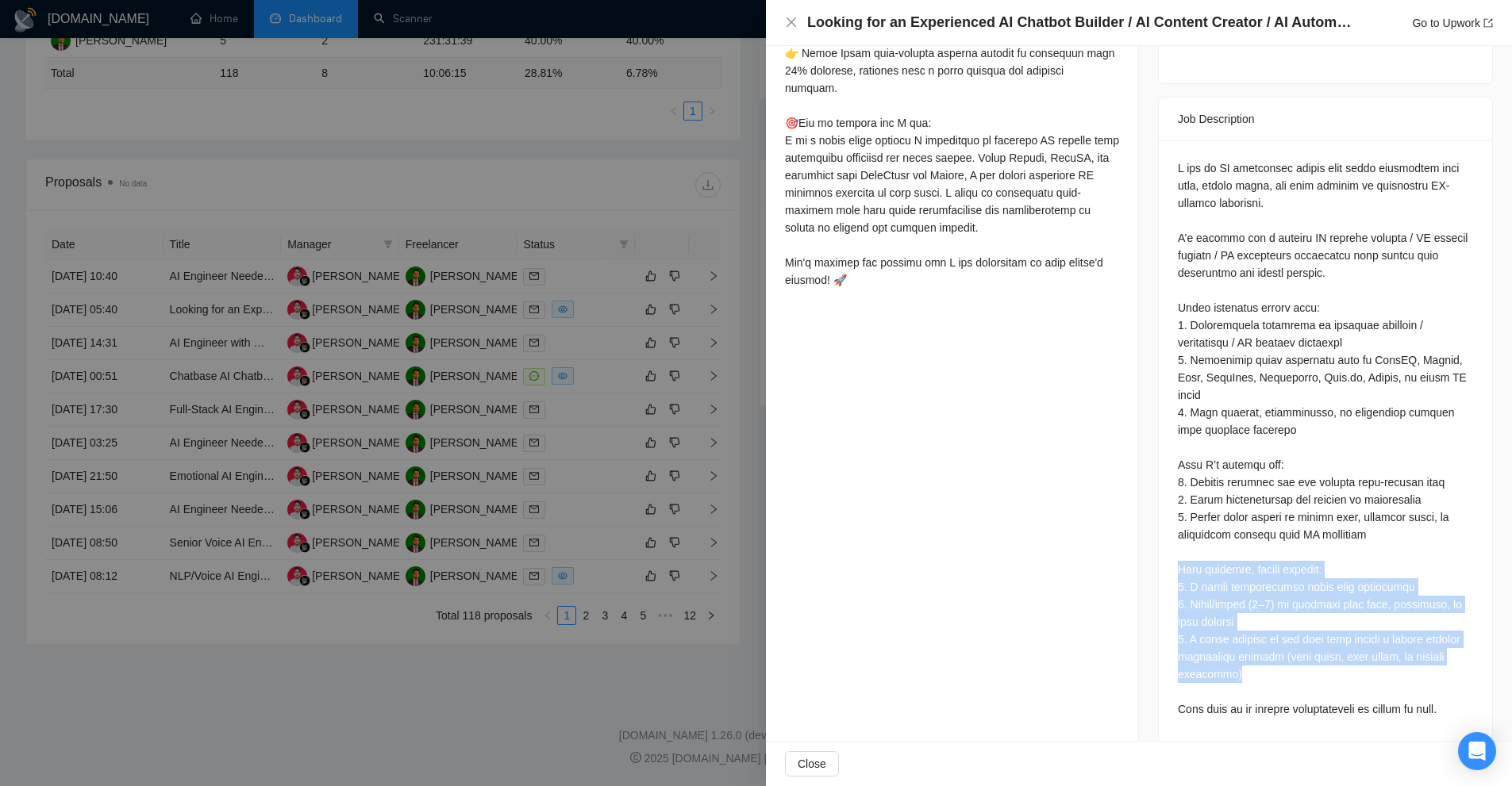
drag, startPoint x: 1262, startPoint y: 614, endPoint x: 1291, endPoint y: 658, distance: 52.7
click at [1291, 658] on div at bounding box center [1326, 439] width 296 height 559
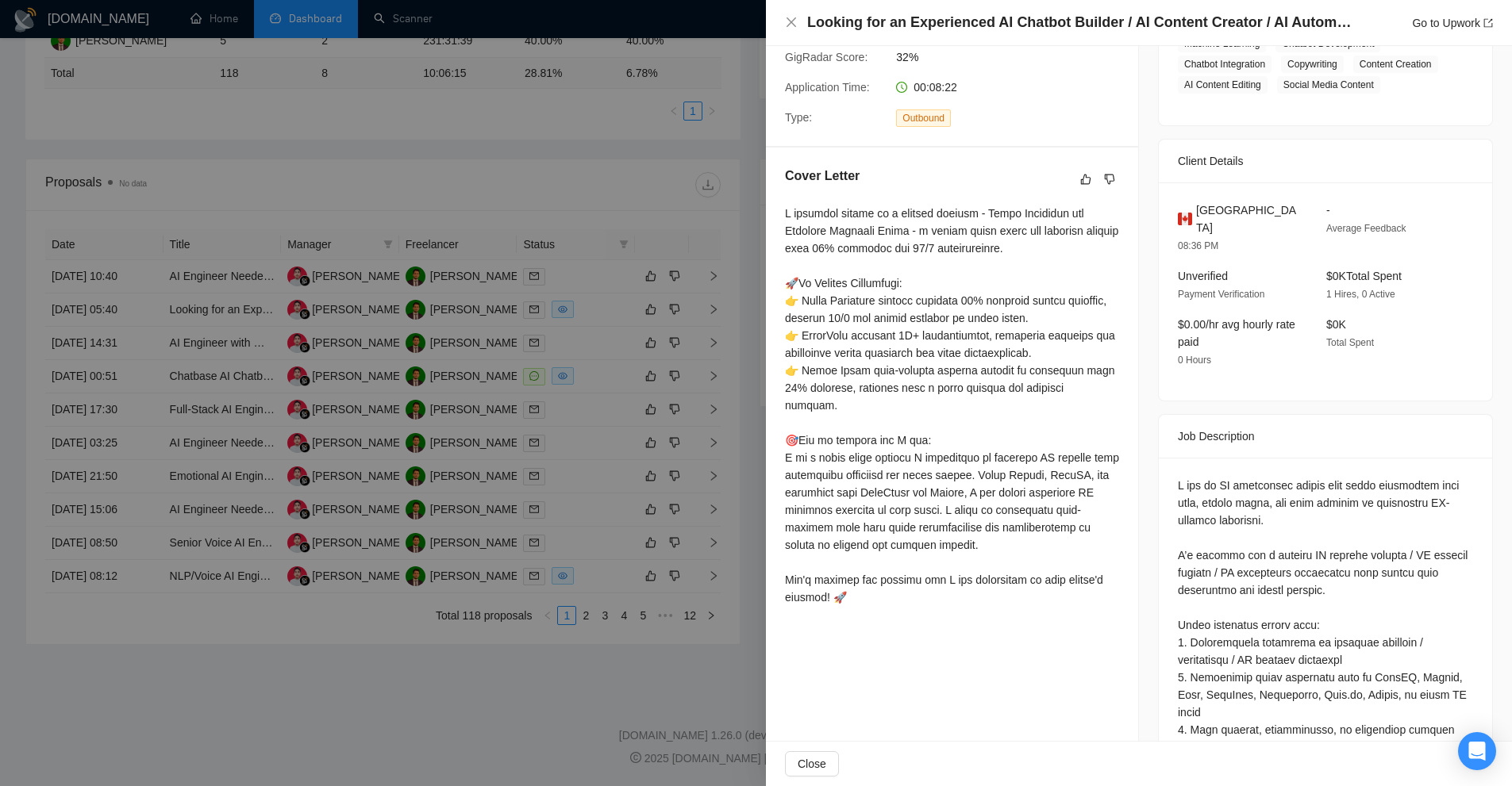
drag, startPoint x: 790, startPoint y: 275, endPoint x: 1044, endPoint y: 572, distance: 390.8
click at [1044, 572] on div at bounding box center [952, 405] width 335 height 402
click at [1049, 576] on div at bounding box center [952, 405] width 335 height 402
click at [714, 296] on div at bounding box center [756, 393] width 1512 height 786
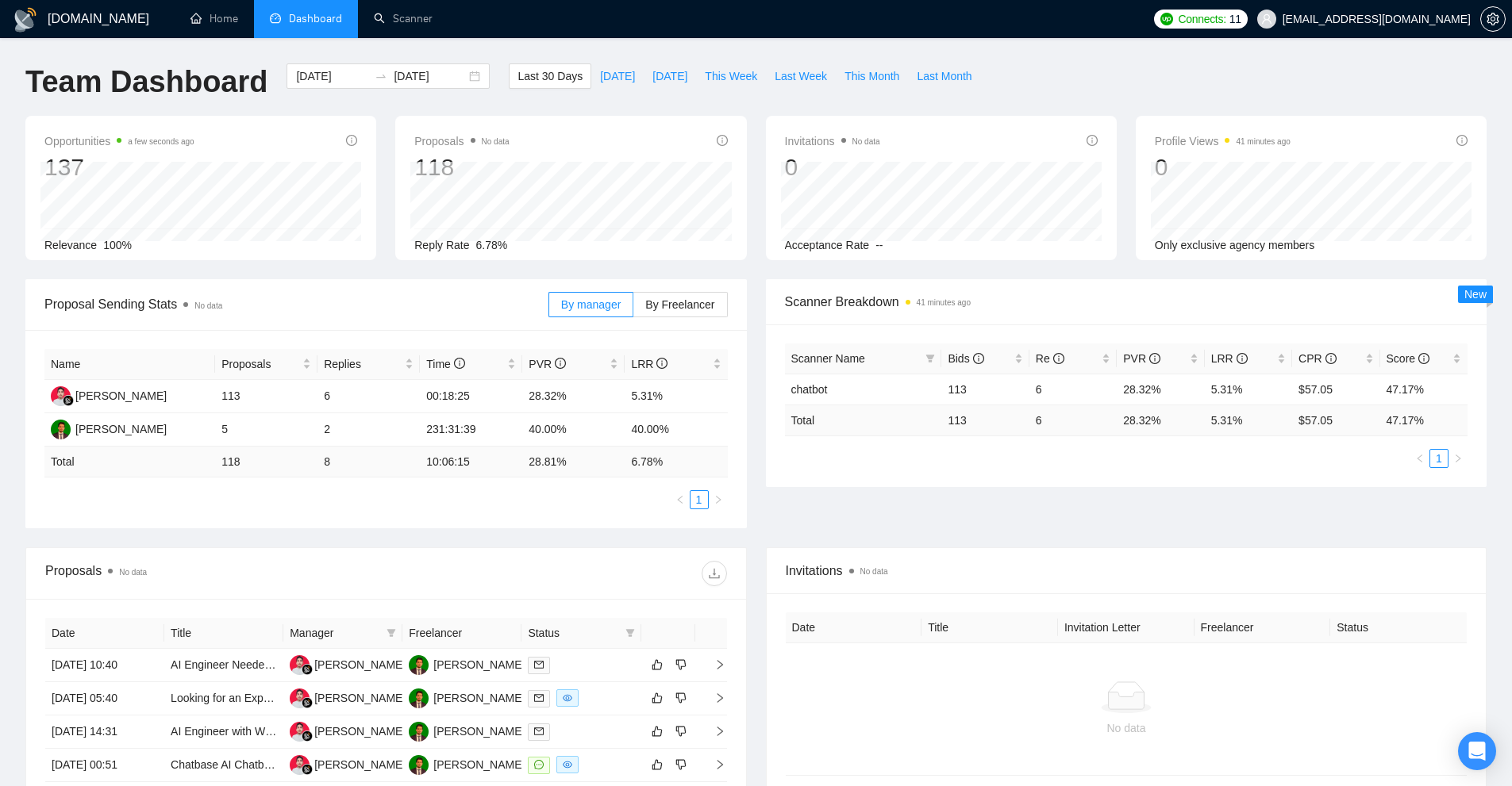
scroll to position [389, 0]
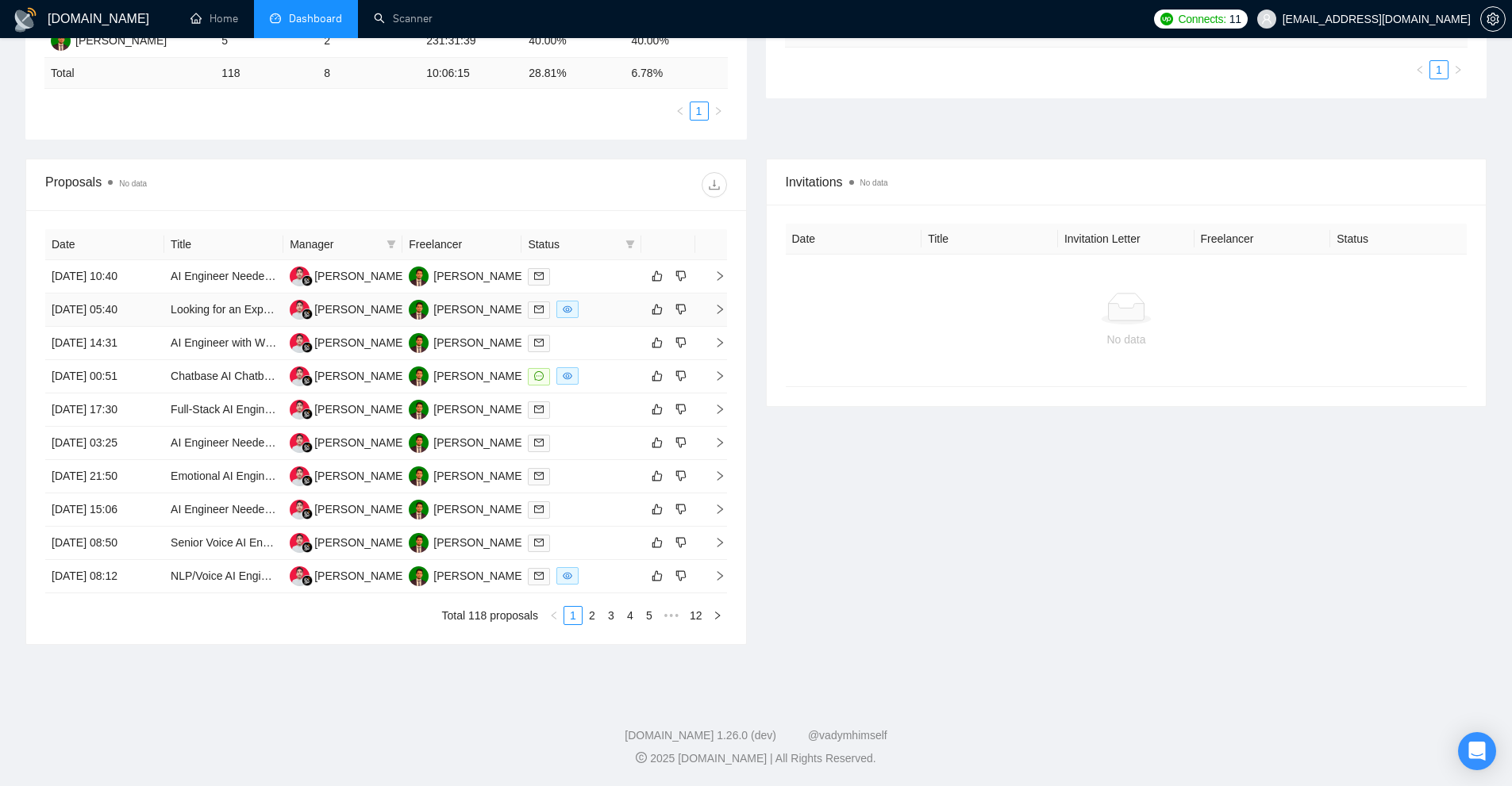
click at [593, 306] on div at bounding box center [580, 310] width 106 height 18
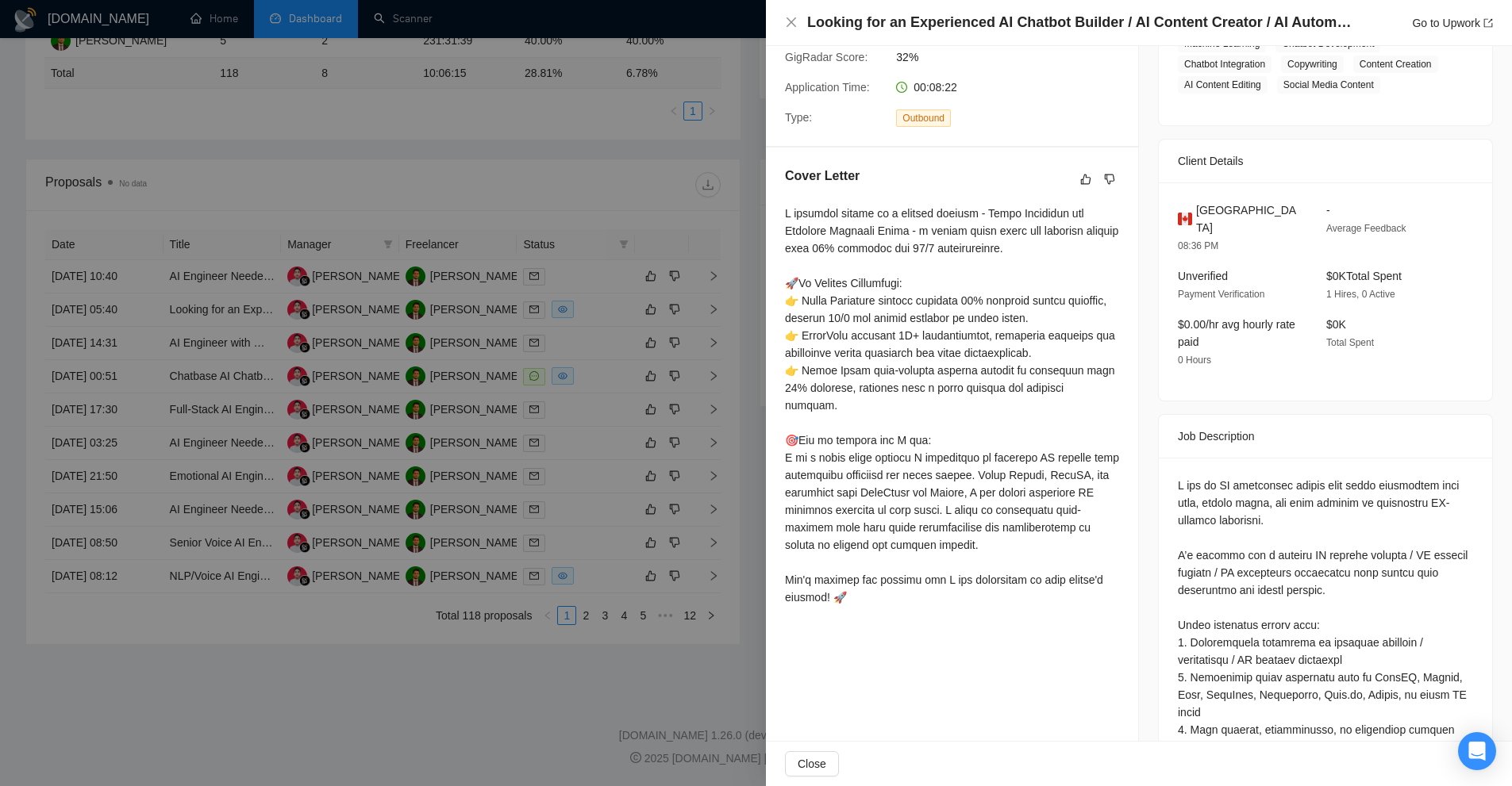
scroll to position [614, 0]
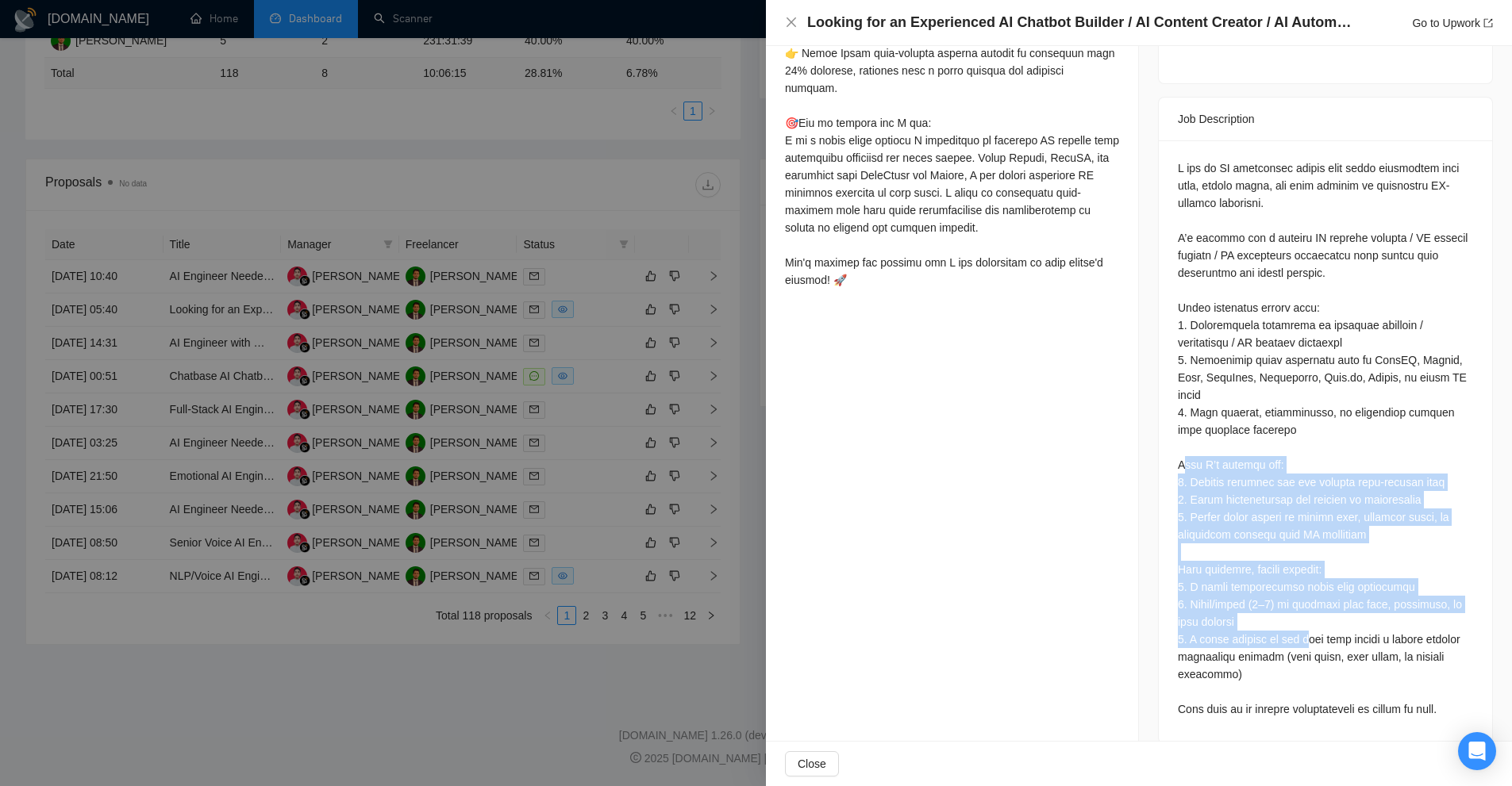
drag, startPoint x: 1218, startPoint y: 531, endPoint x: 1311, endPoint y: 633, distance: 138.0
click at [1311, 627] on div at bounding box center [1326, 439] width 296 height 559
click at [1311, 633] on div at bounding box center [1326, 439] width 296 height 559
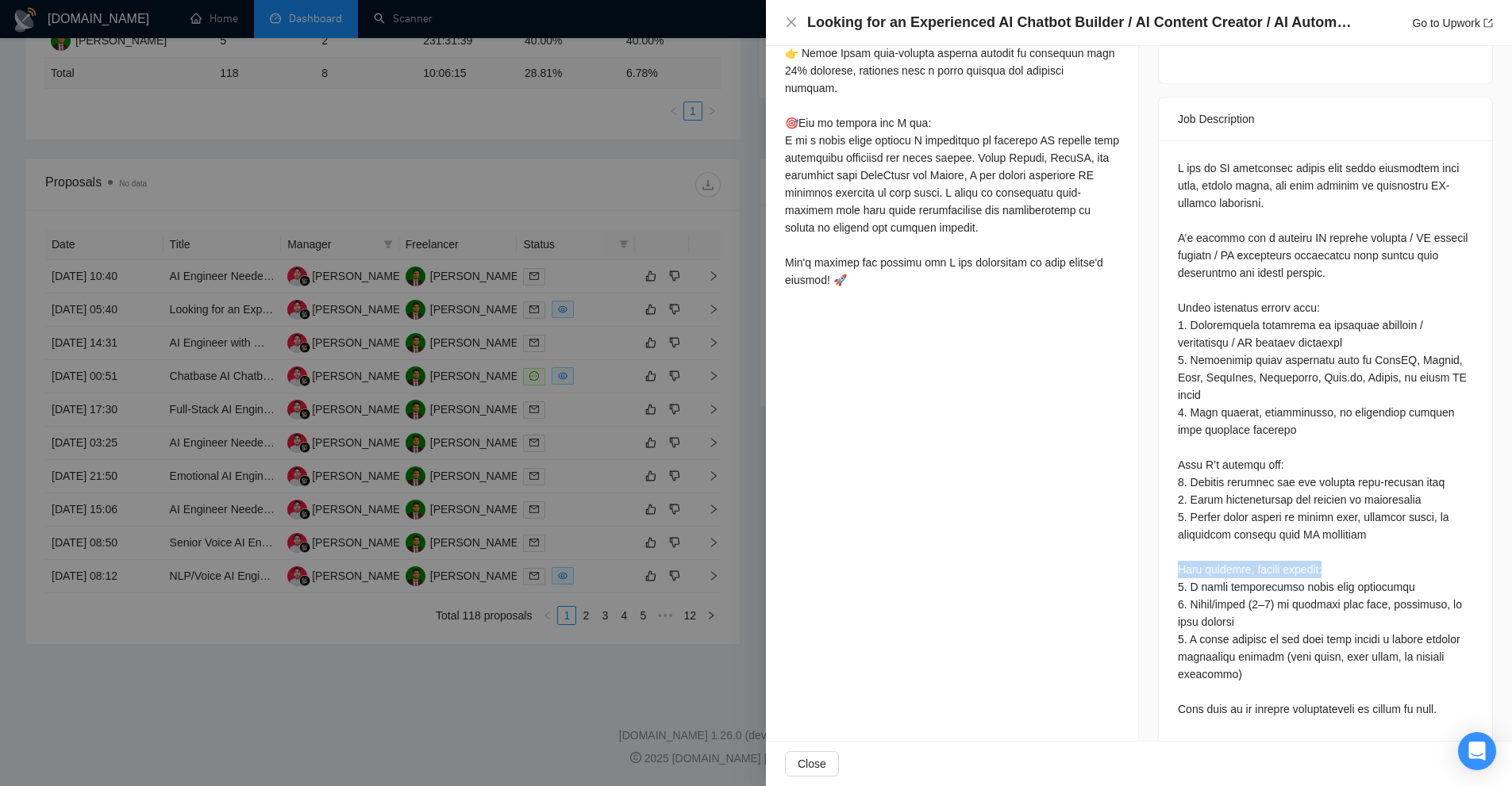
drag, startPoint x: 1161, startPoint y: 544, endPoint x: 1313, endPoint y: 548, distance: 152.1
click at [1337, 548] on div at bounding box center [1325, 441] width 334 height 603
click at [1306, 548] on div at bounding box center [1326, 439] width 296 height 559
drag, startPoint x: 1306, startPoint y: 548, endPoint x: 1325, endPoint y: 547, distance: 19.0
click at [1313, 547] on div at bounding box center [1326, 439] width 296 height 559
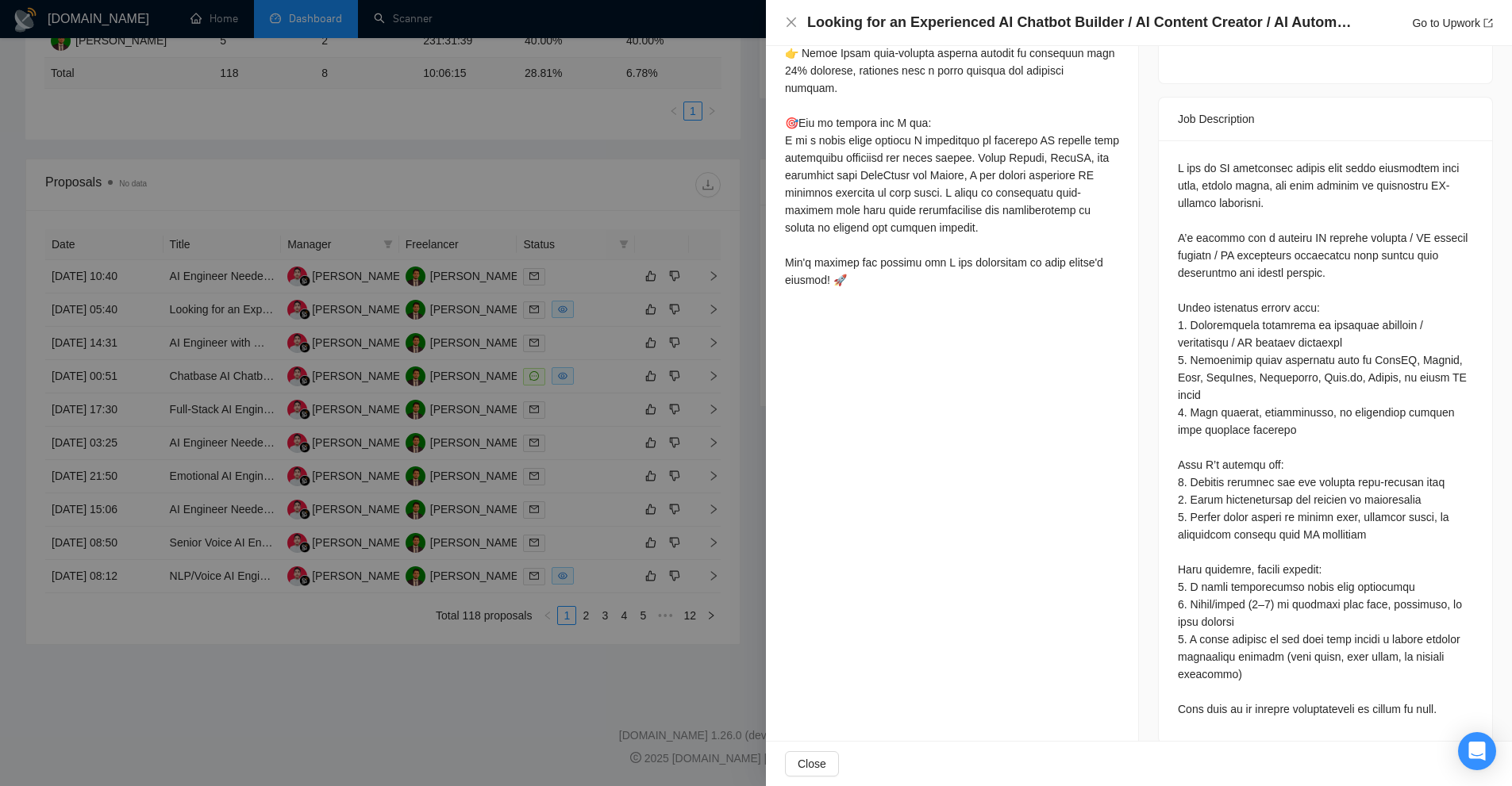
click at [1331, 548] on div at bounding box center [1326, 439] width 296 height 559
drag, startPoint x: 1331, startPoint y: 542, endPoint x: 1189, endPoint y: 547, distance: 142.1
click at [1189, 547] on div at bounding box center [1326, 439] width 296 height 559
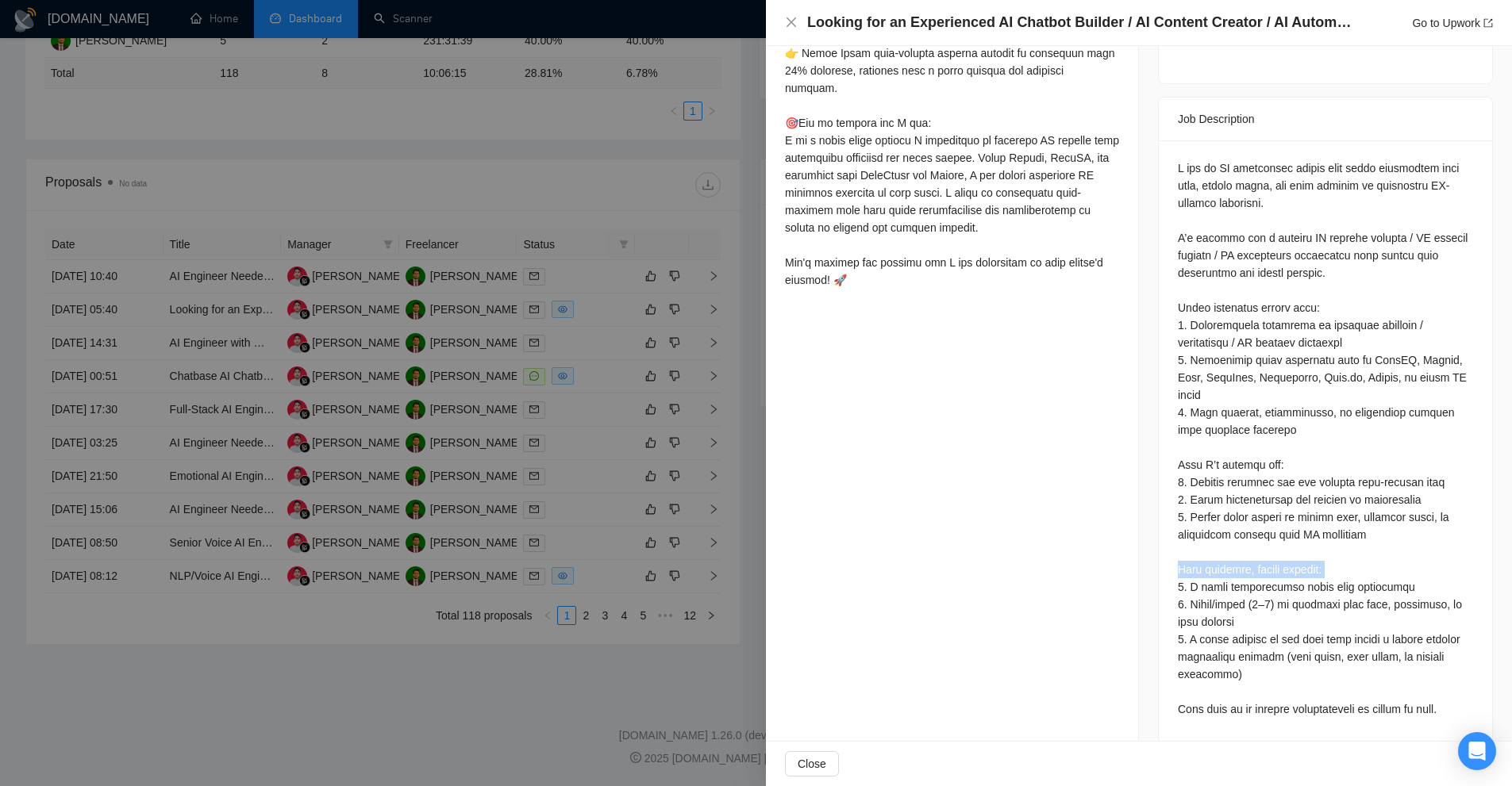
click at [1189, 547] on div at bounding box center [1326, 439] width 296 height 559
click at [1236, 756] on div "Close" at bounding box center [1139, 764] width 746 height 44
click at [1242, 413] on div at bounding box center [1326, 439] width 296 height 559
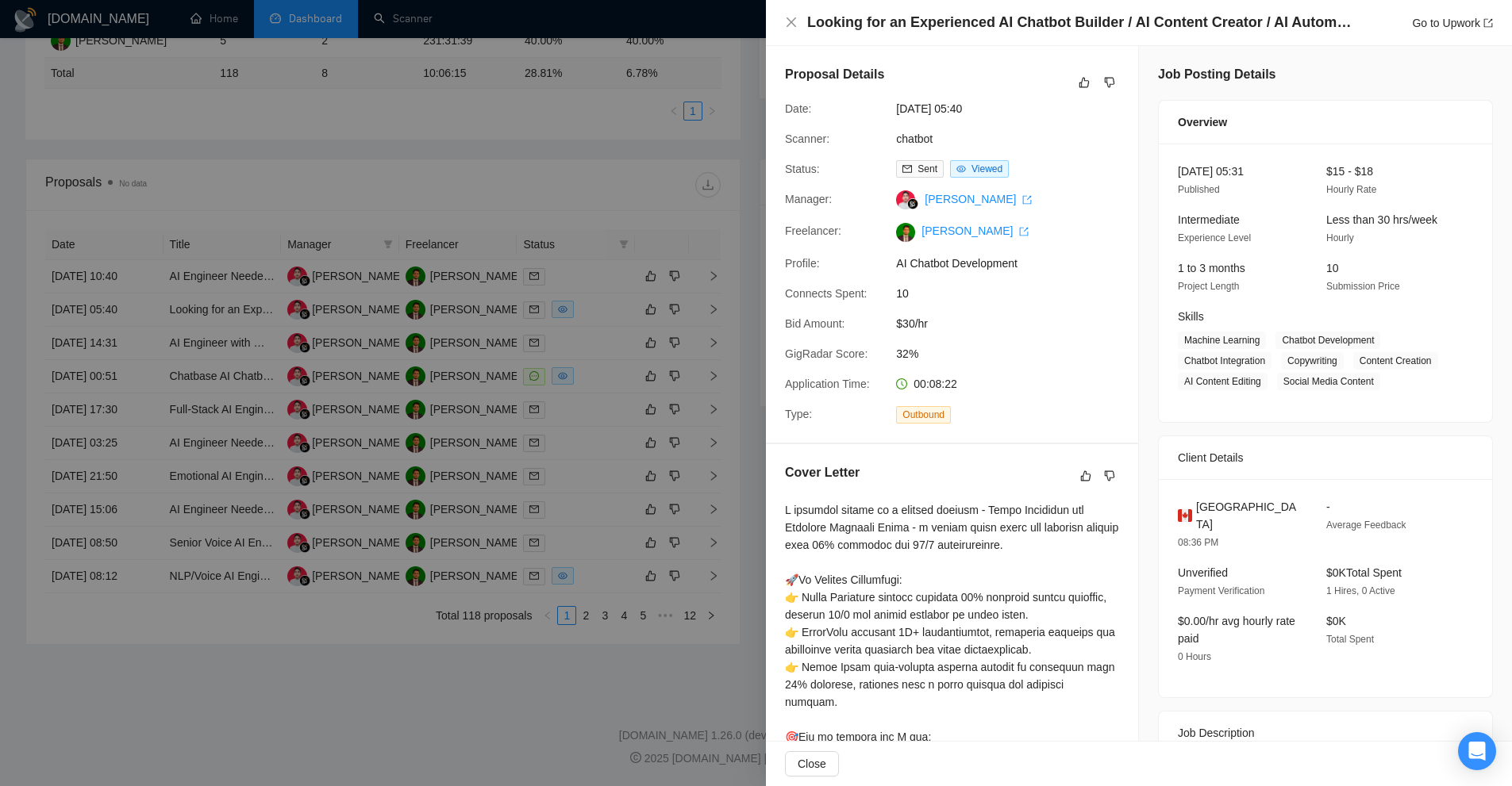
scroll to position [309, 0]
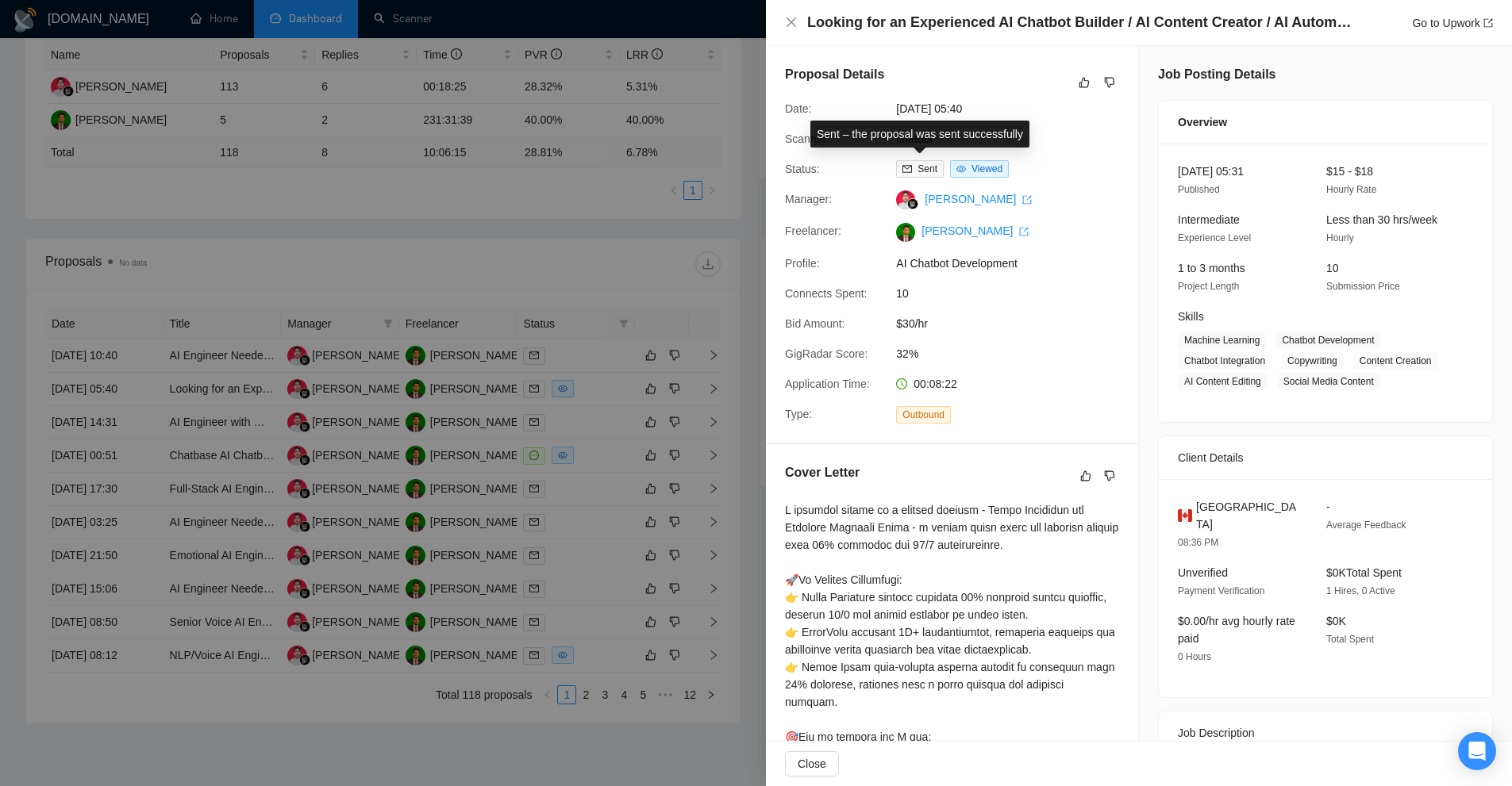
click at [914, 139] on div "Sent – the proposal was sent successfully" at bounding box center [920, 134] width 219 height 27
click at [831, 156] on div "Proposal Details Date: [DATE] 05:40 Scanner: chatbot Status: Sent Viewed Manage…" at bounding box center [952, 244] width 372 height 396
click at [921, 140] on link "chatbot" at bounding box center [915, 139] width 37 height 13
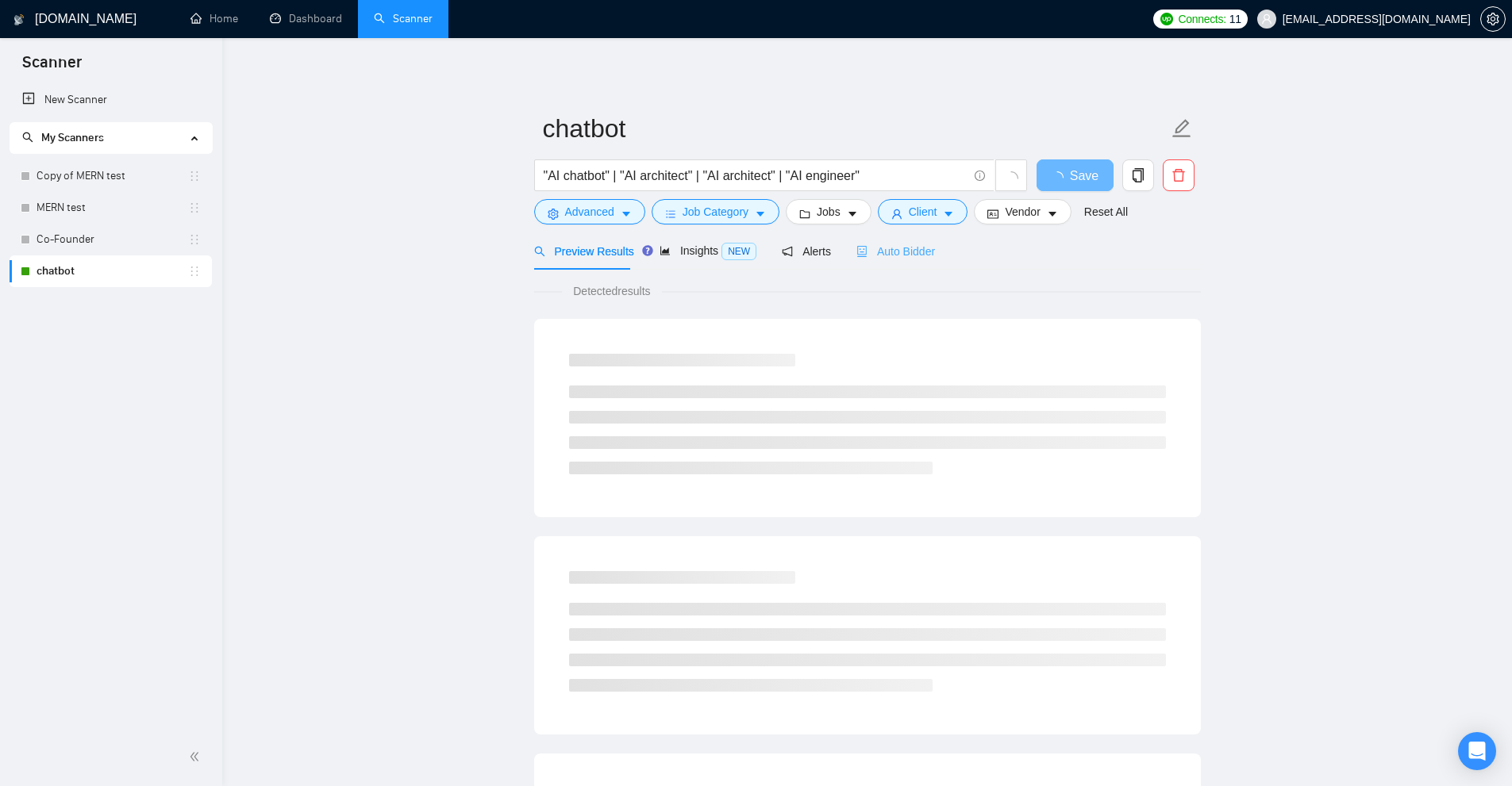
click at [911, 241] on div "Auto Bidder" at bounding box center [896, 251] width 79 height 37
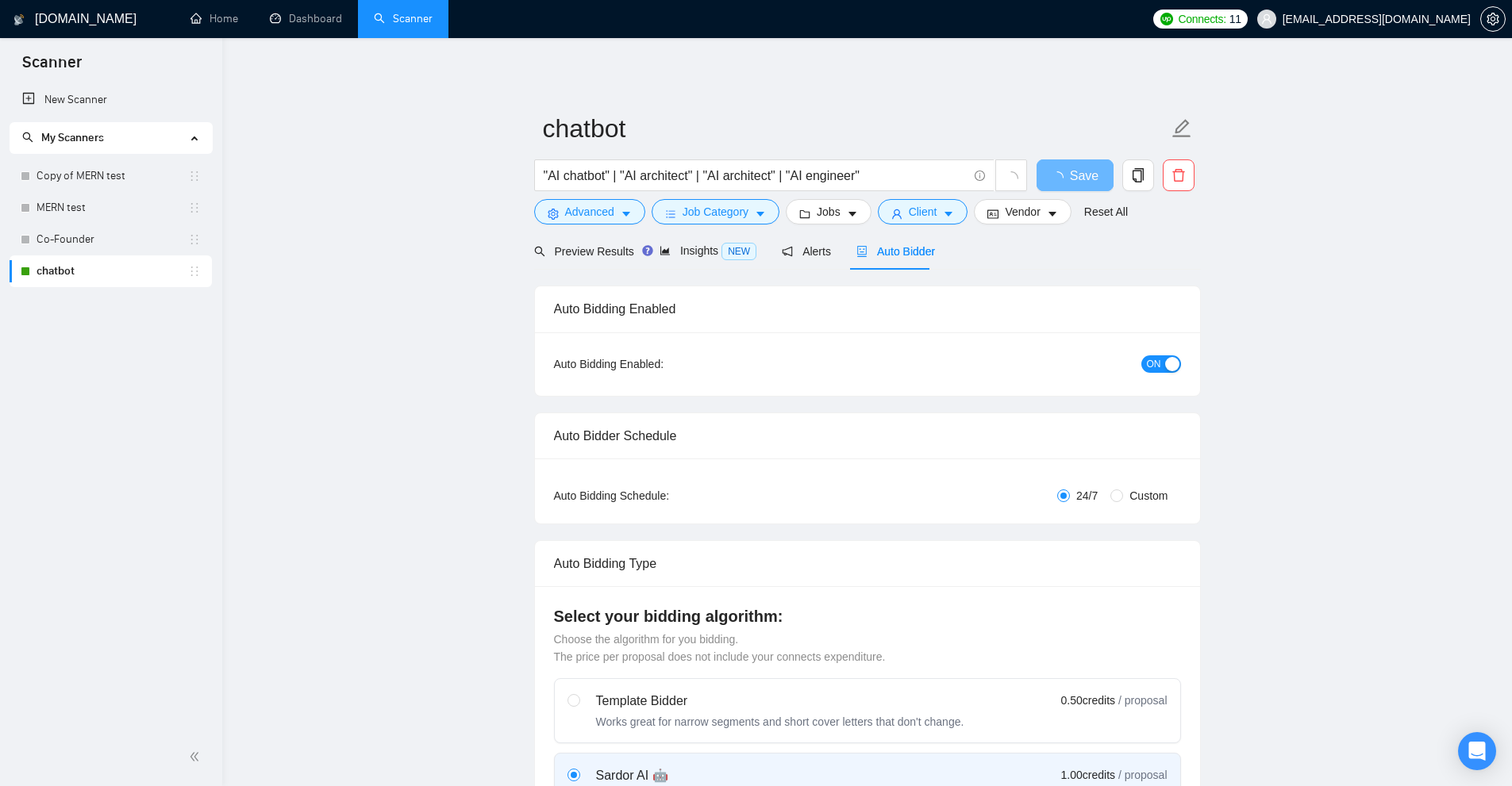
checkbox input "true"
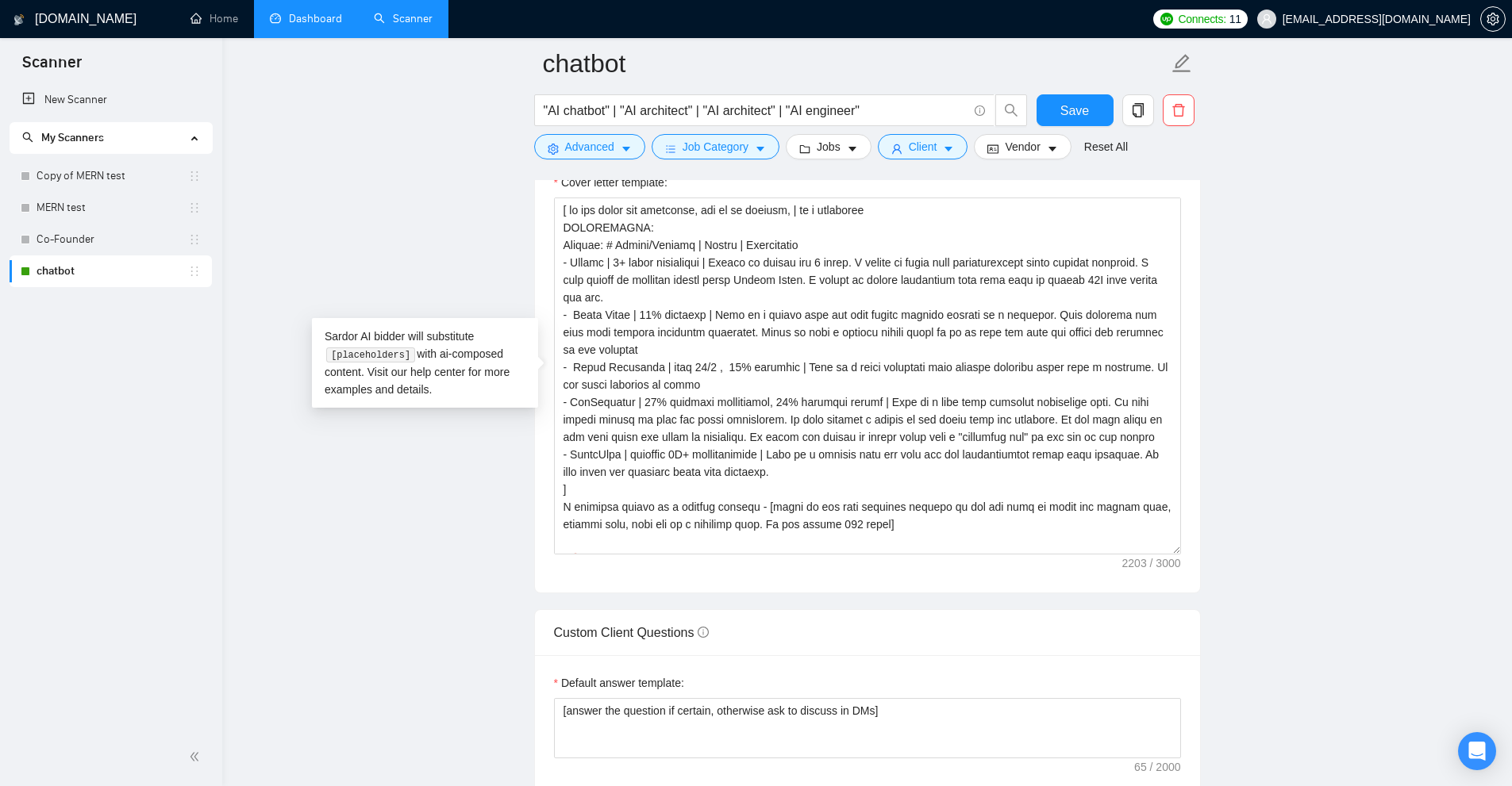
click at [342, 12] on link "Dashboard" at bounding box center [306, 18] width 72 height 14
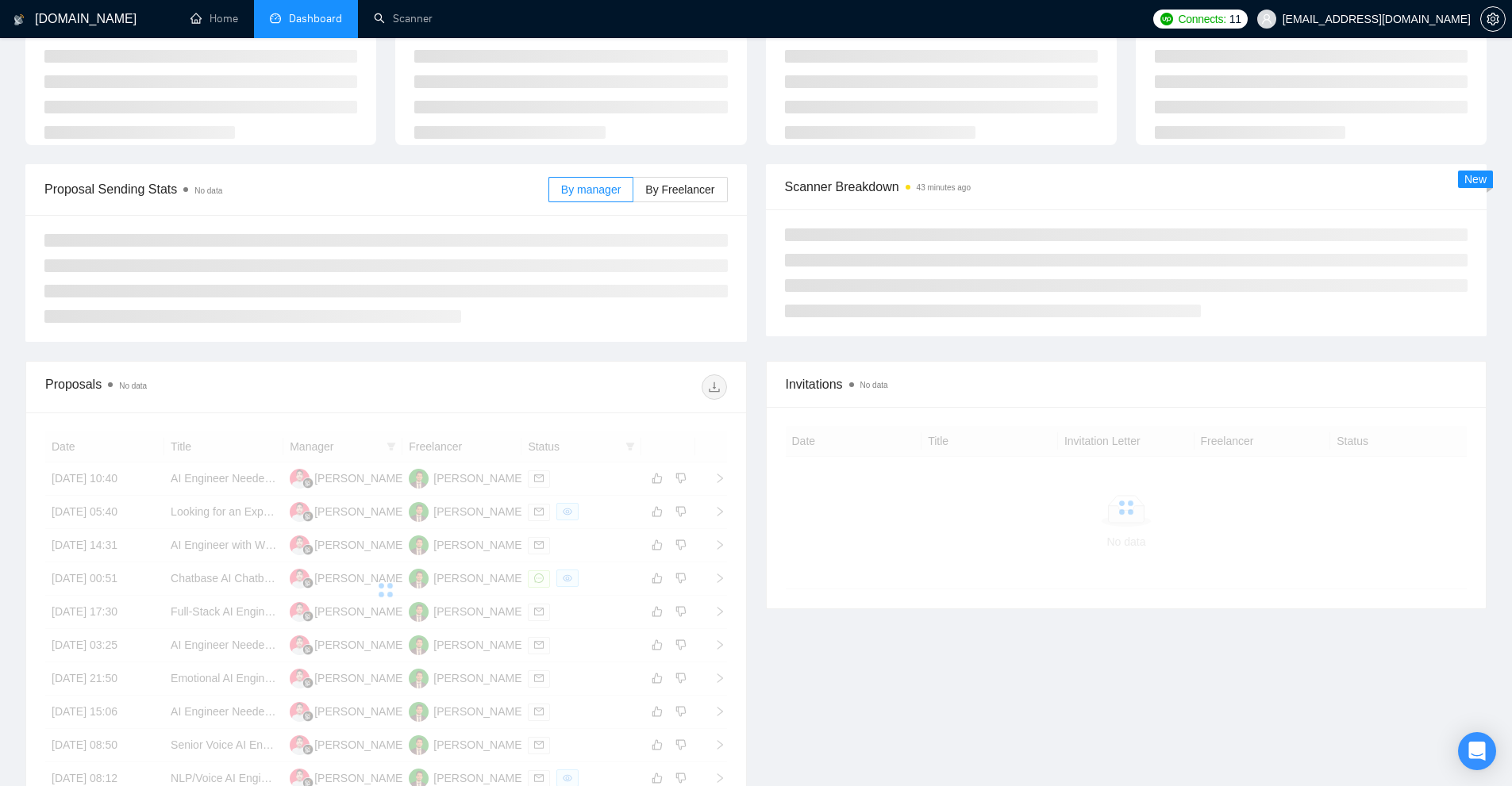
scroll to position [240, 0]
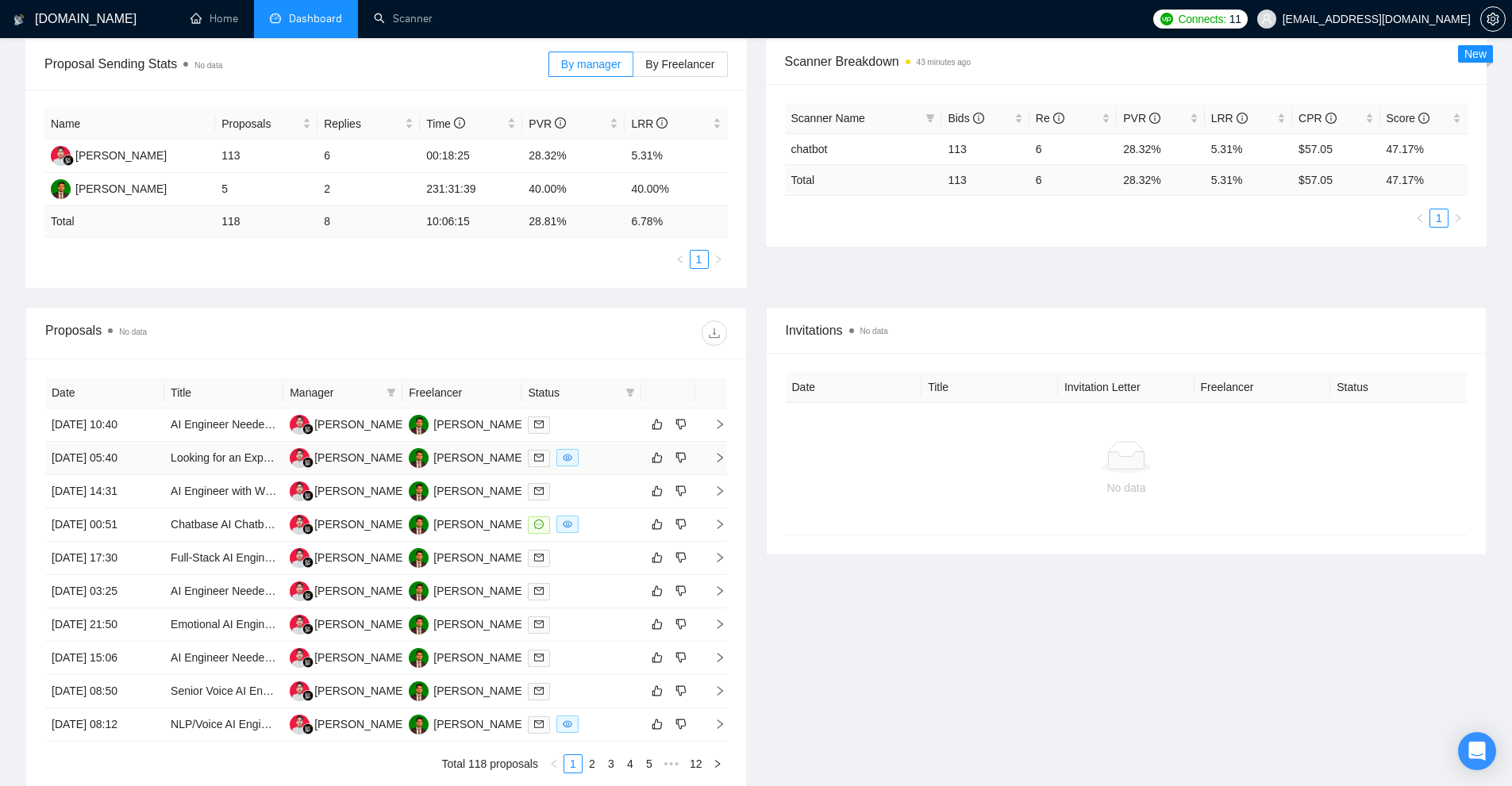
click at [595, 466] on div at bounding box center [580, 458] width 106 height 18
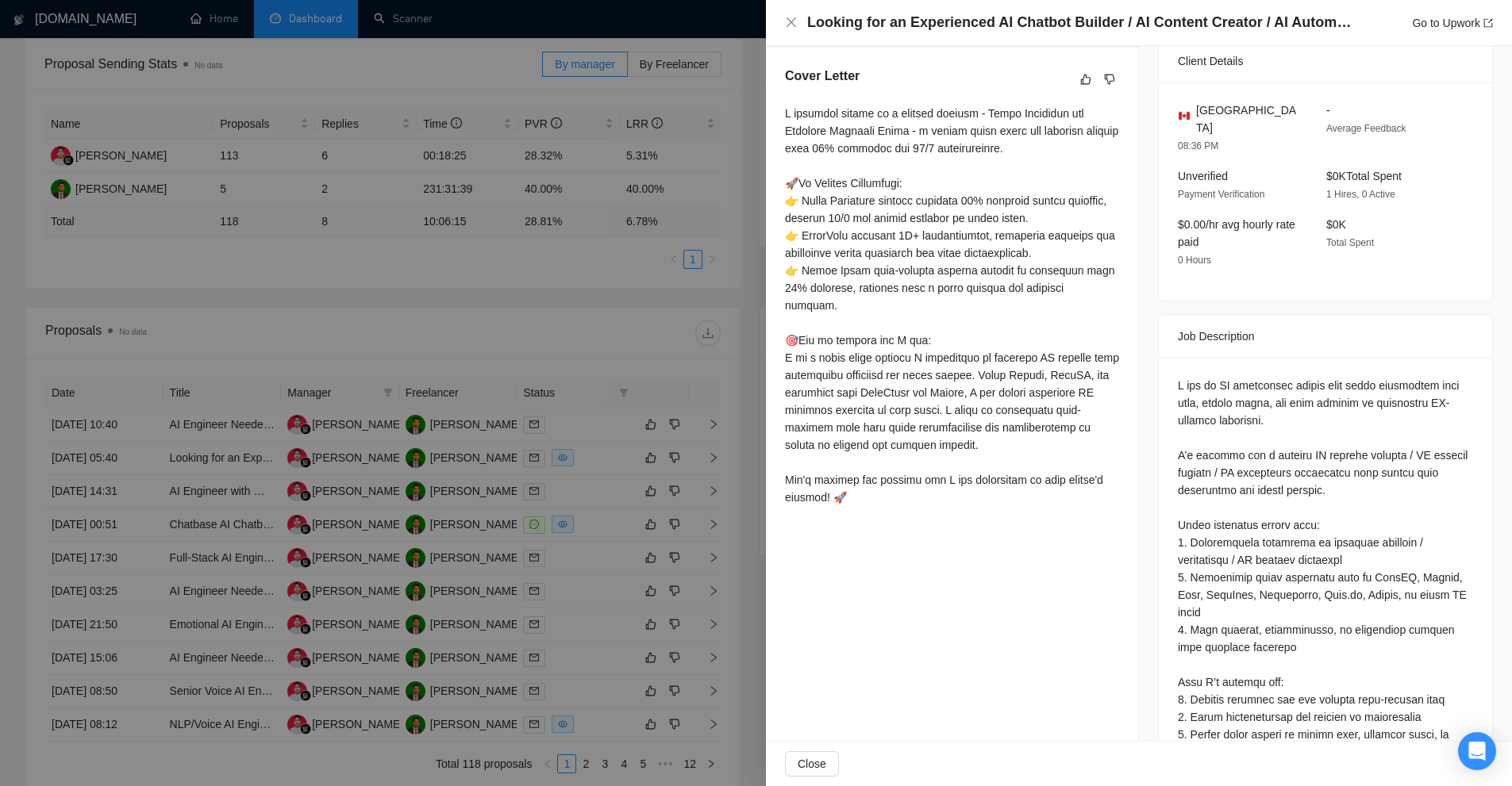
scroll to position [614, 0]
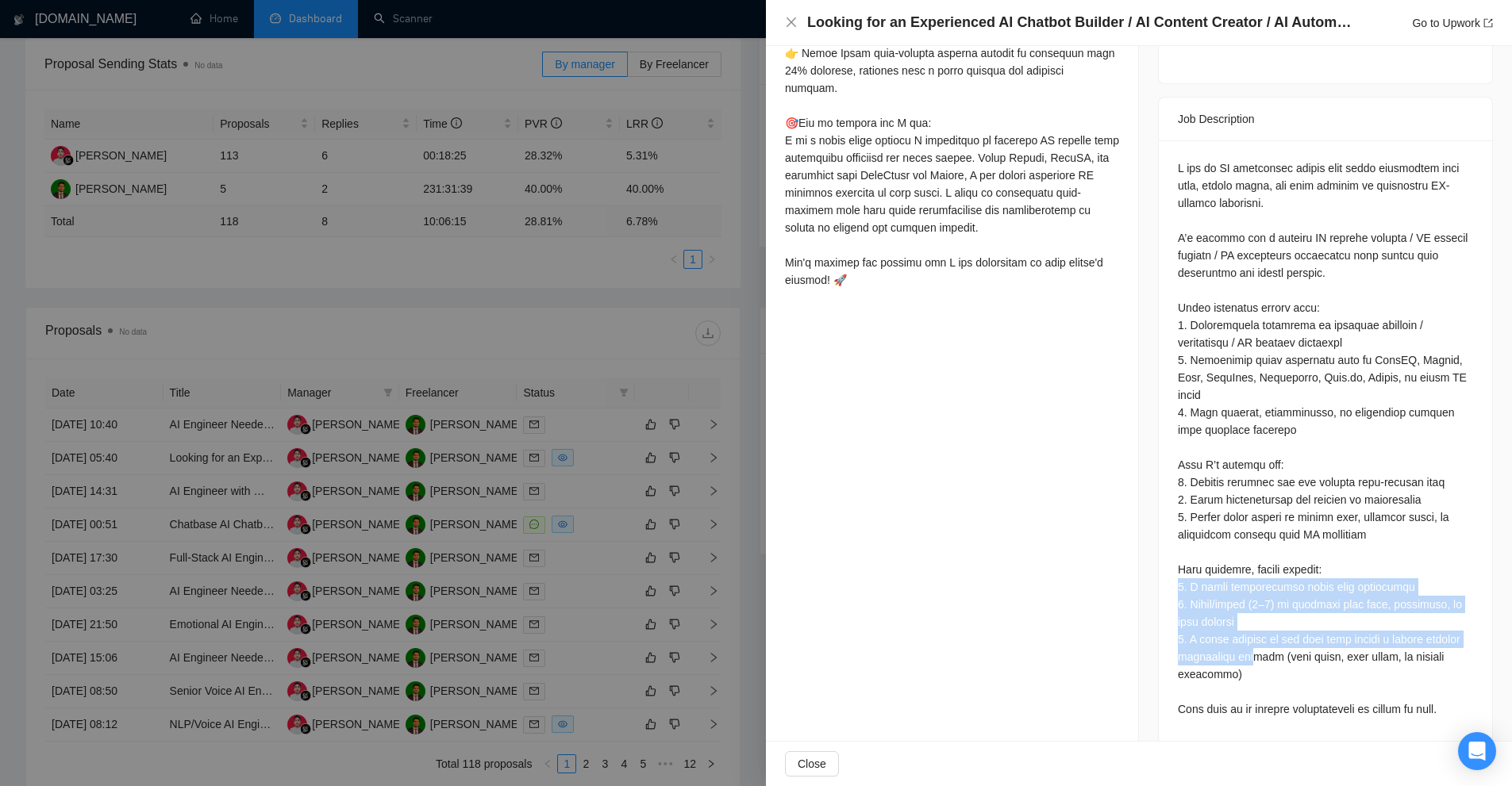
drag, startPoint x: 1310, startPoint y: 665, endPoint x: 1284, endPoint y: 638, distance: 37.5
click at [1285, 639] on div at bounding box center [1325, 441] width 334 height 603
click at [1284, 638] on div at bounding box center [1326, 439] width 296 height 559
drag, startPoint x: 1287, startPoint y: 650, endPoint x: 1152, endPoint y: 569, distance: 157.4
click at [1159, 569] on div at bounding box center [1325, 441] width 334 height 603
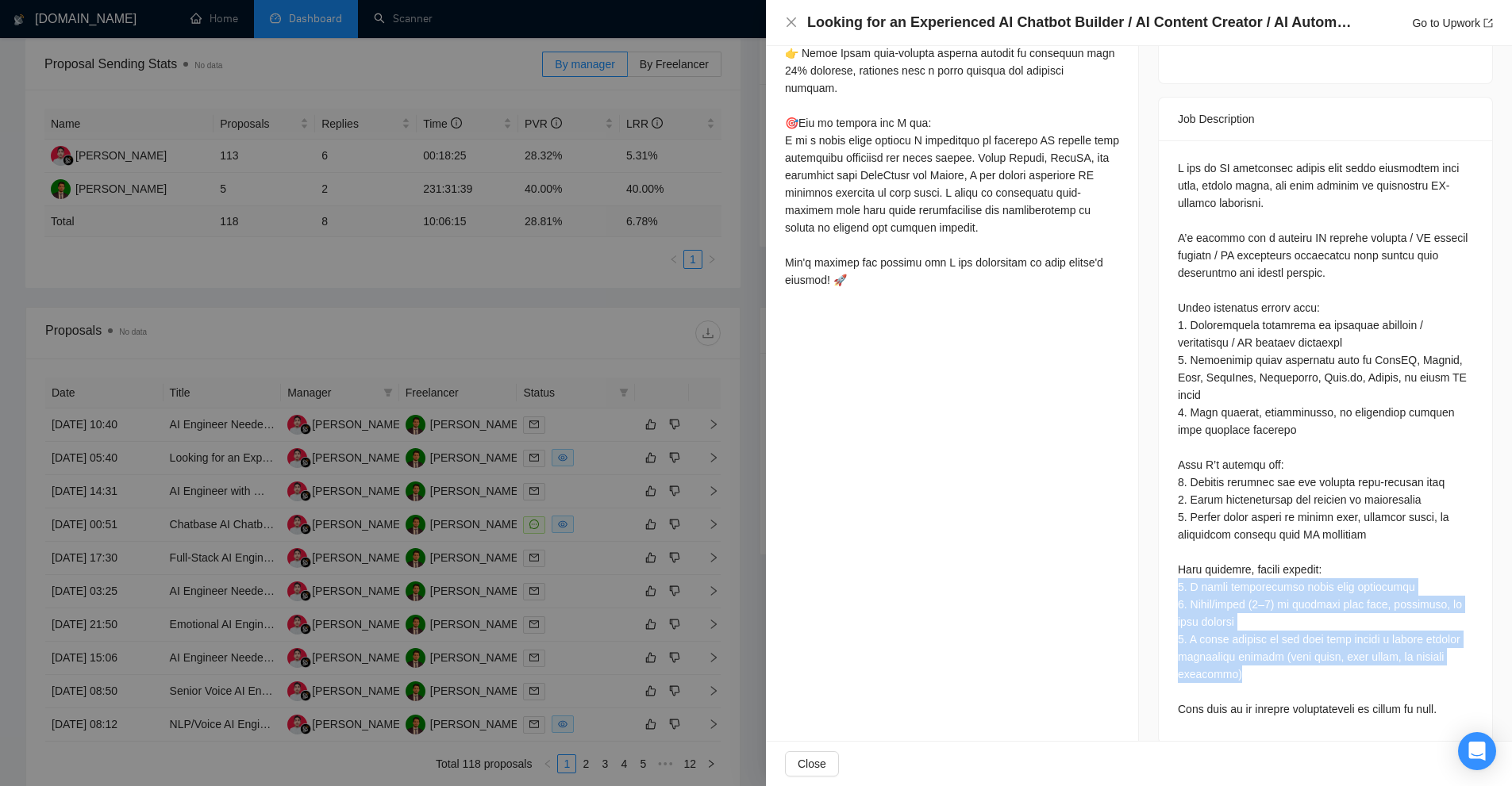
click at [1159, 569] on div at bounding box center [1325, 441] width 334 height 603
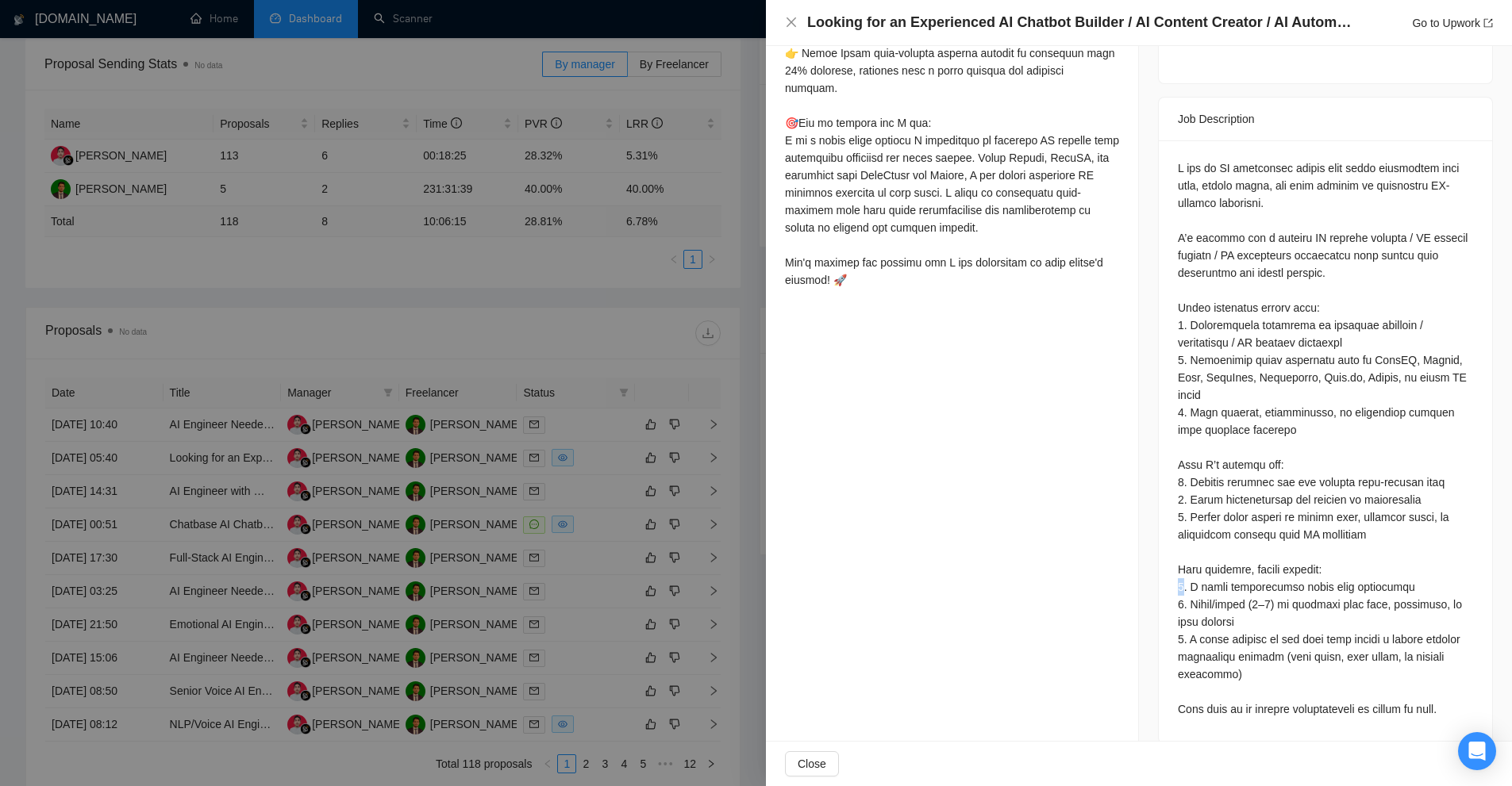
click at [1159, 569] on div at bounding box center [1325, 441] width 334 height 603
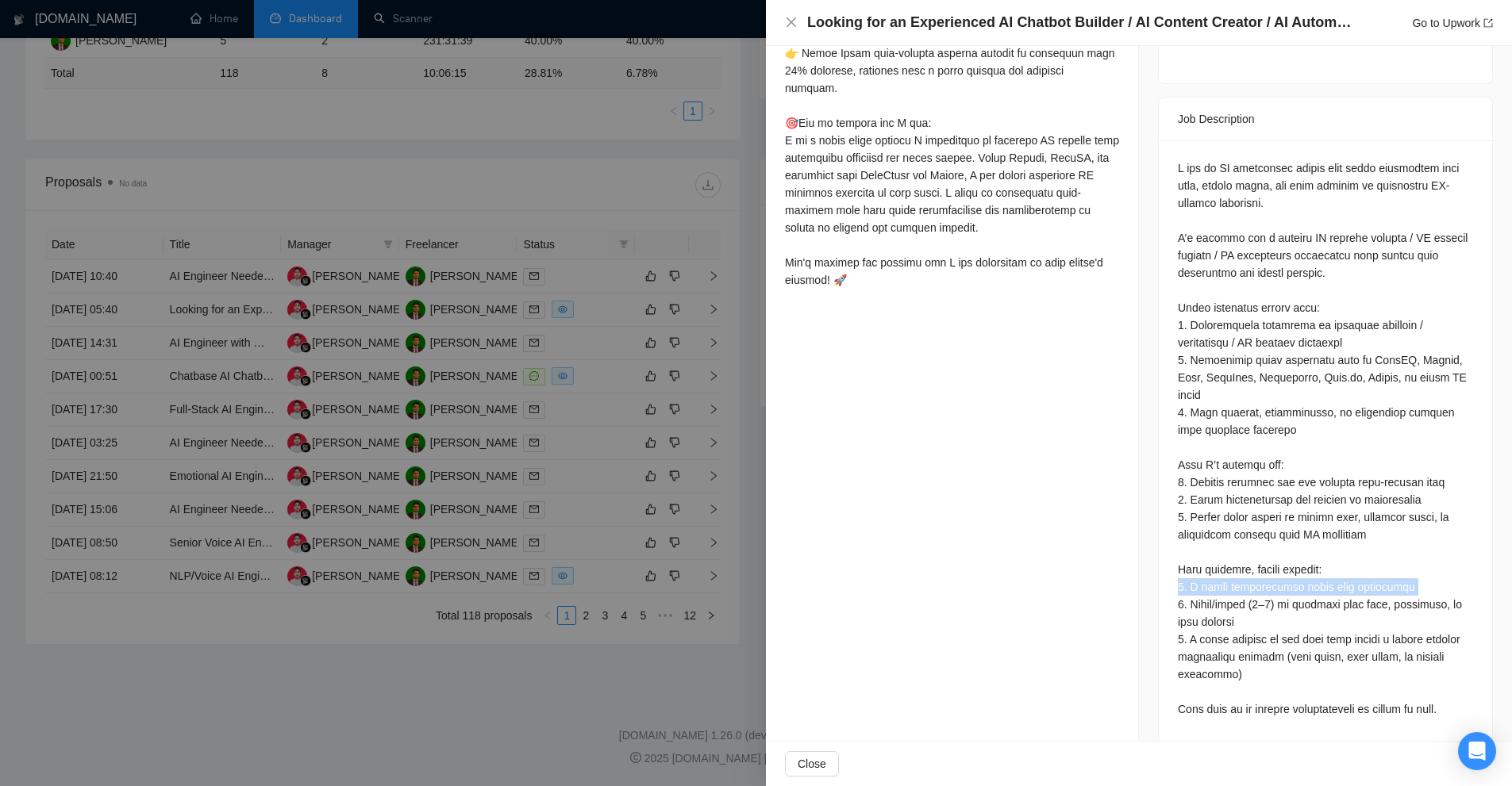
scroll to position [296, 0]
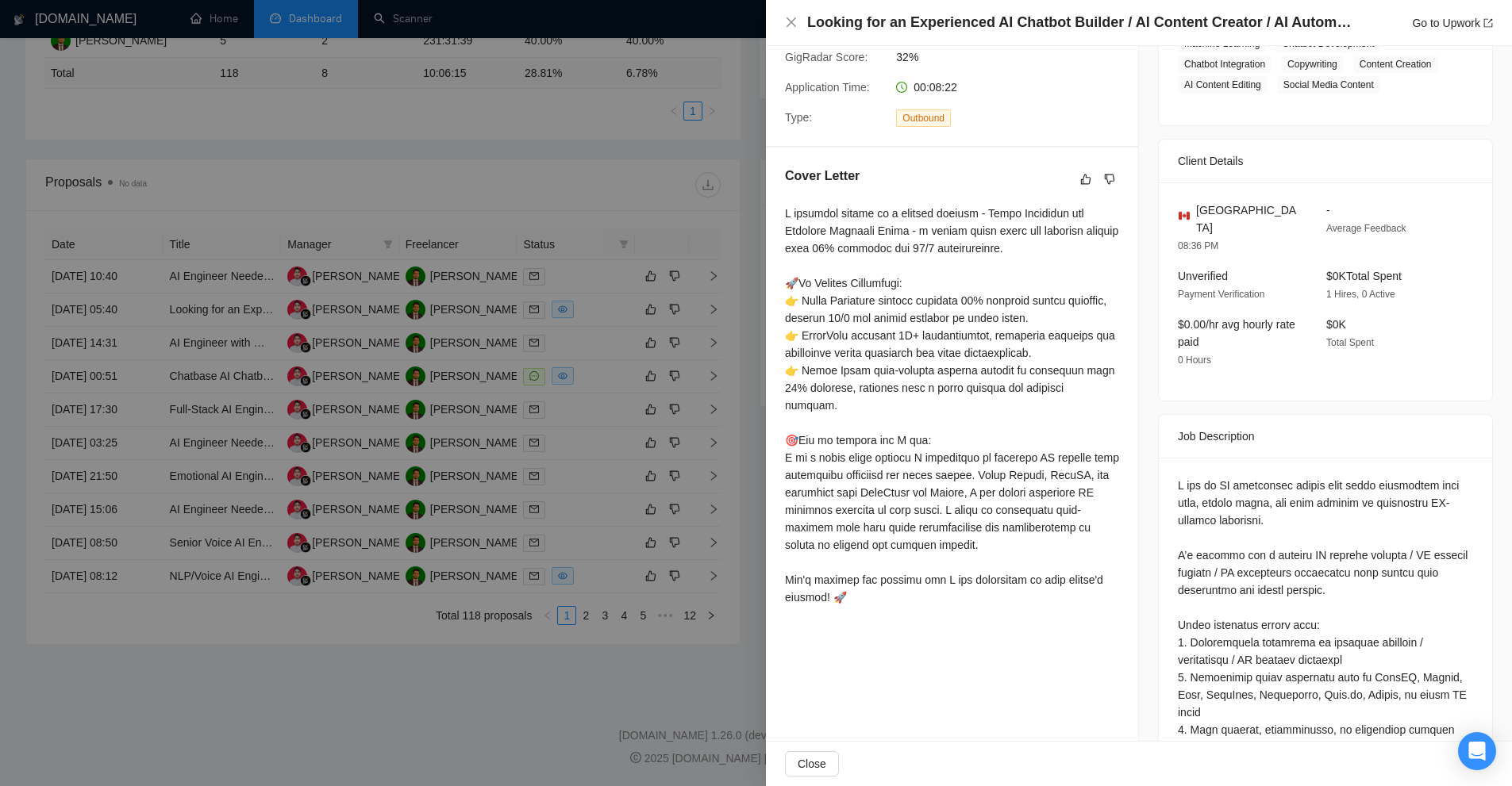
drag, startPoint x: 680, startPoint y: 77, endPoint x: 641, endPoint y: 23, distance: 66.6
click at [680, 78] on div at bounding box center [756, 393] width 1512 height 786
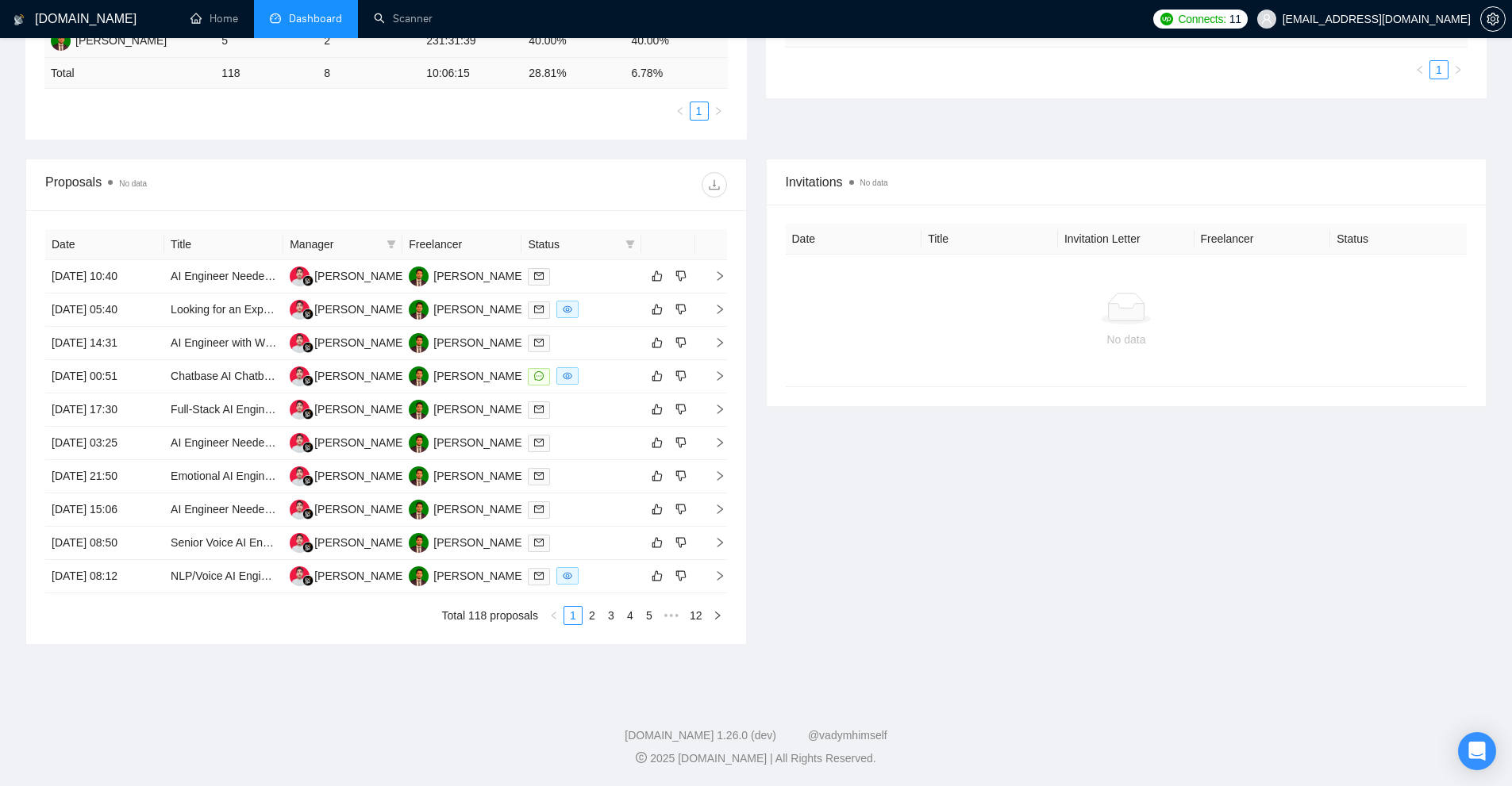
scroll to position [0, 0]
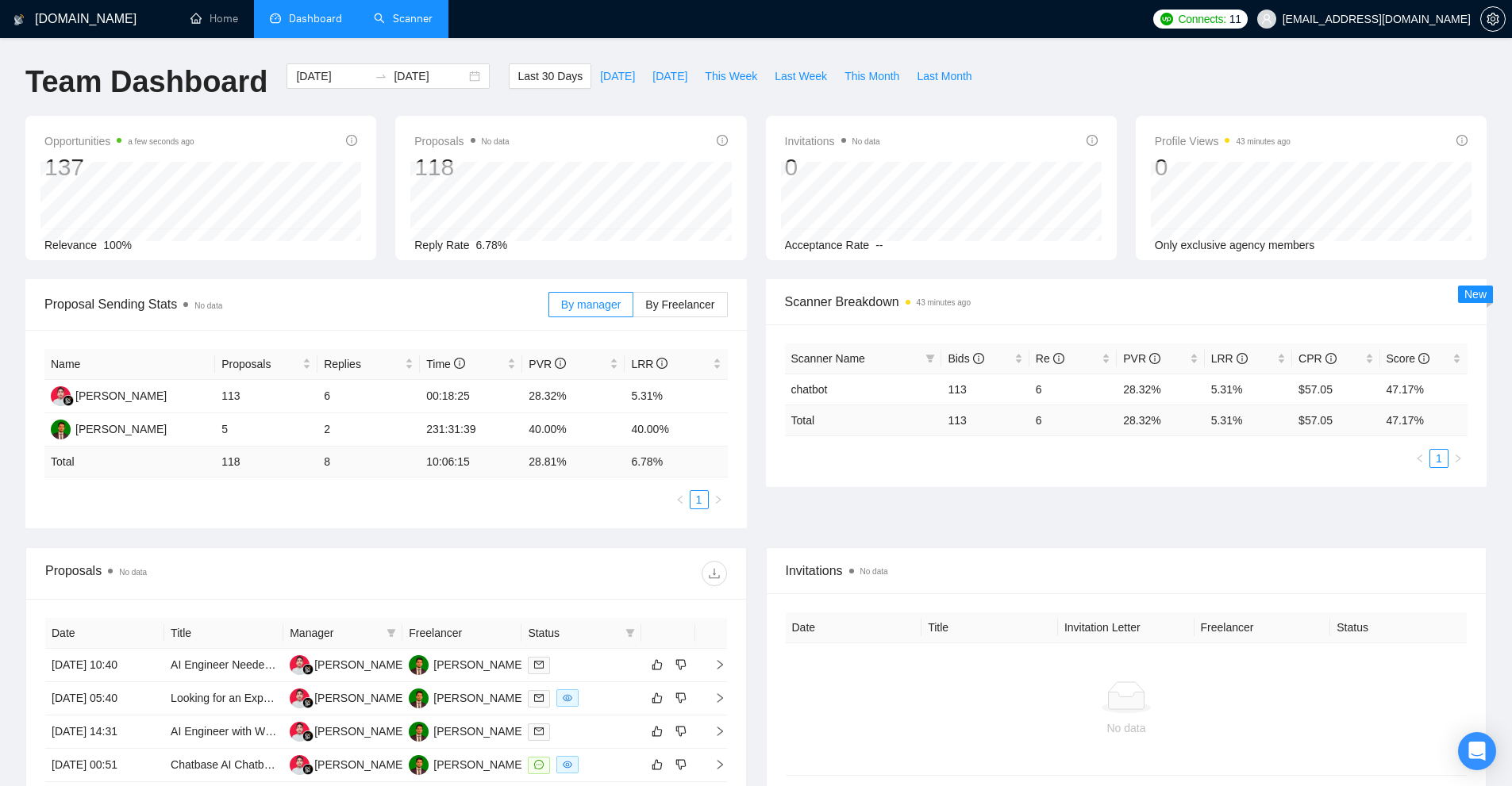
click at [413, 25] on link "Scanner" at bounding box center [404, 18] width 59 height 14
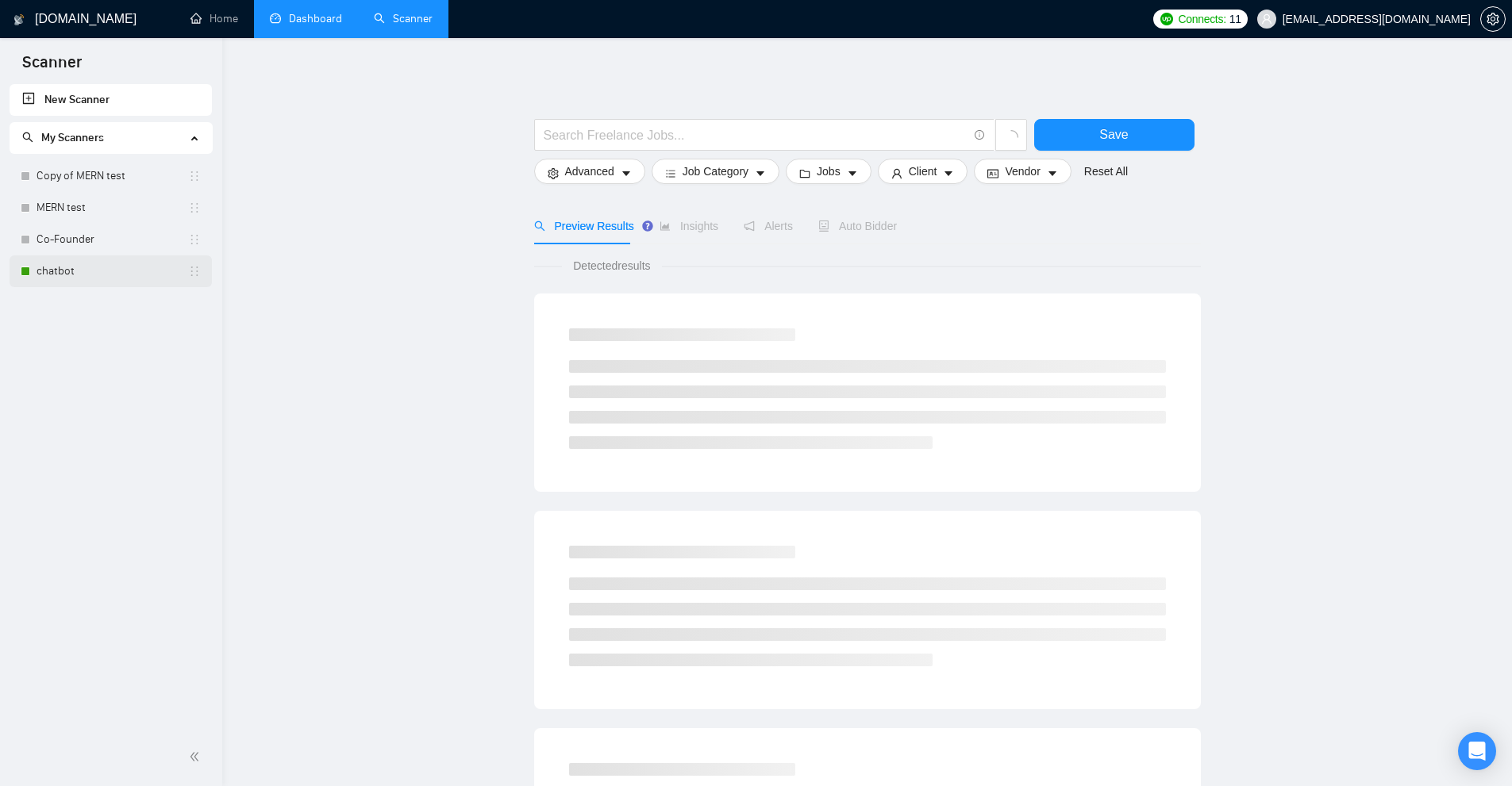
click at [25, 261] on div "chatbot" at bounding box center [110, 272] width 180 height 31
click at [48, 280] on link "chatbot" at bounding box center [113, 272] width 152 height 31
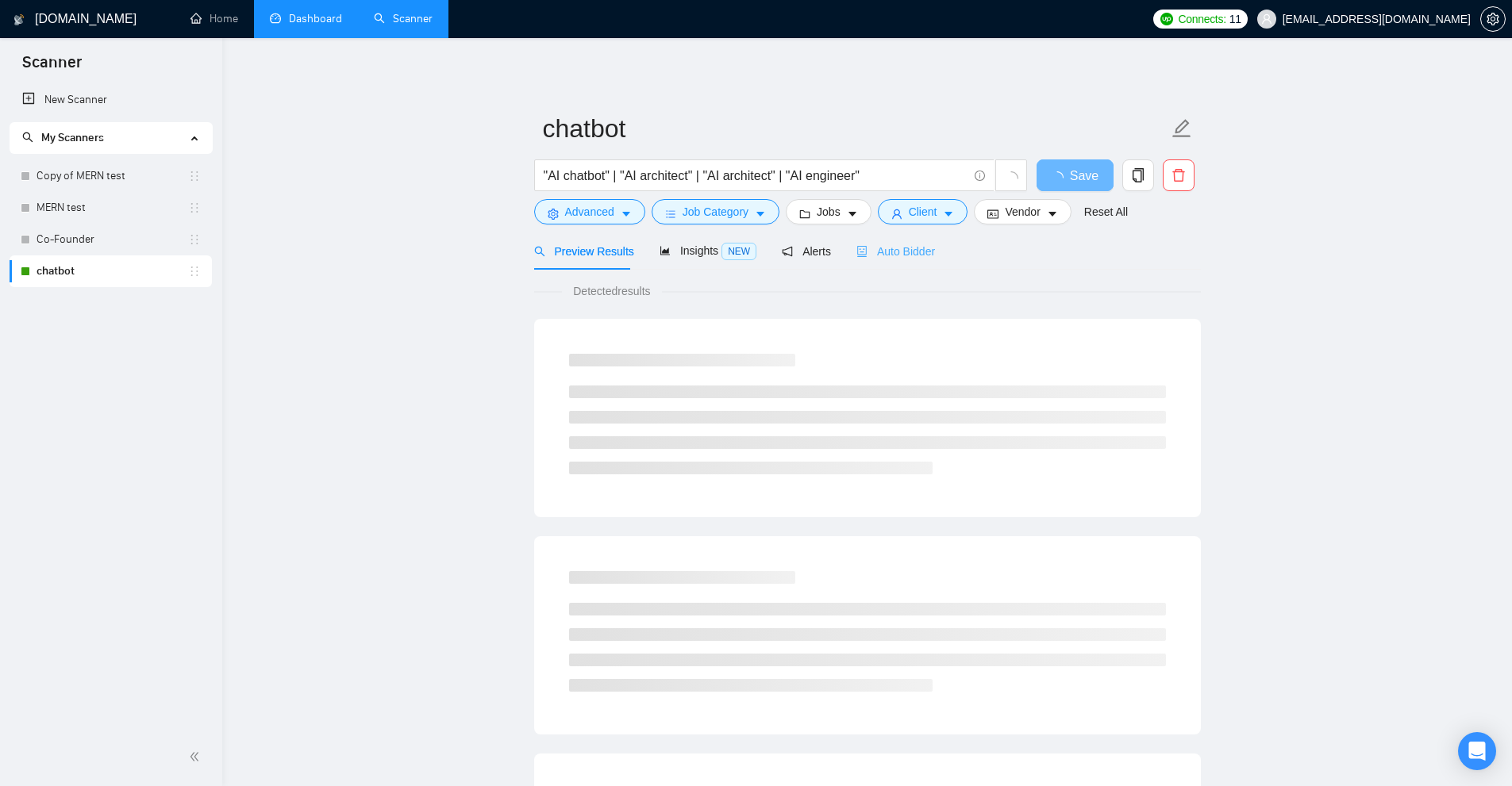
click at [908, 260] on div "Auto Bidder" at bounding box center [896, 251] width 79 height 37
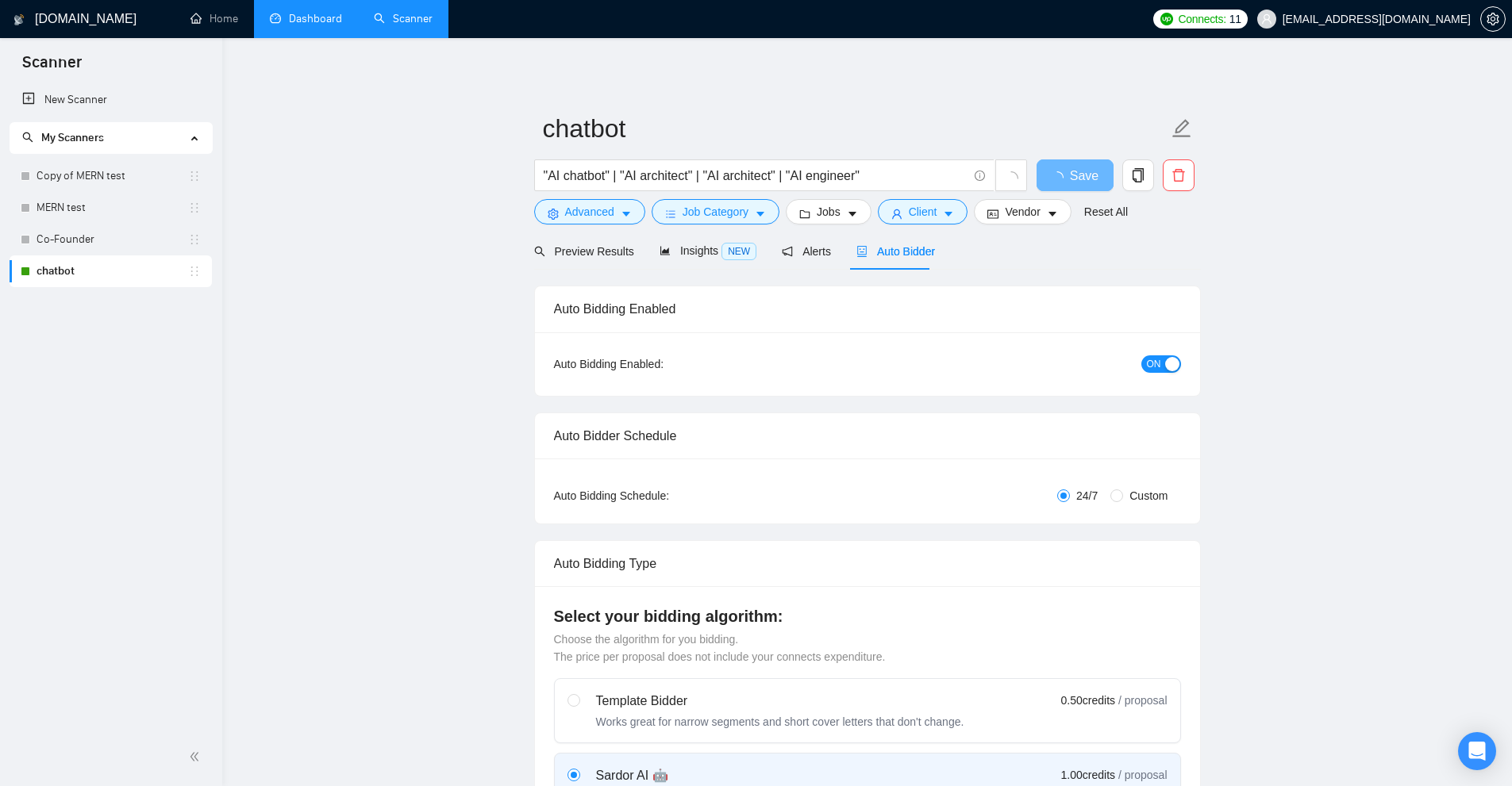
checkbox input "true"
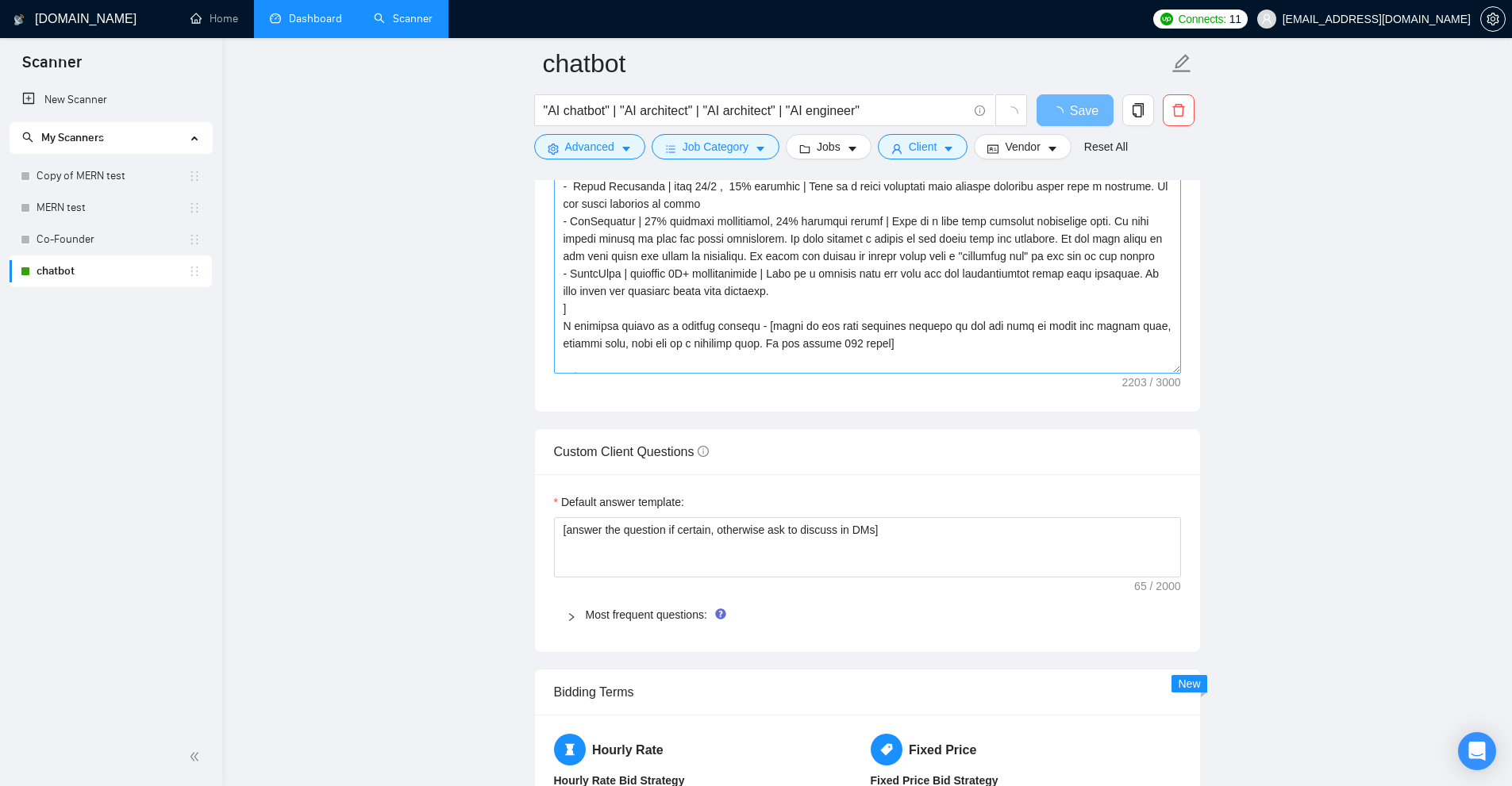
scroll to position [1666, 0]
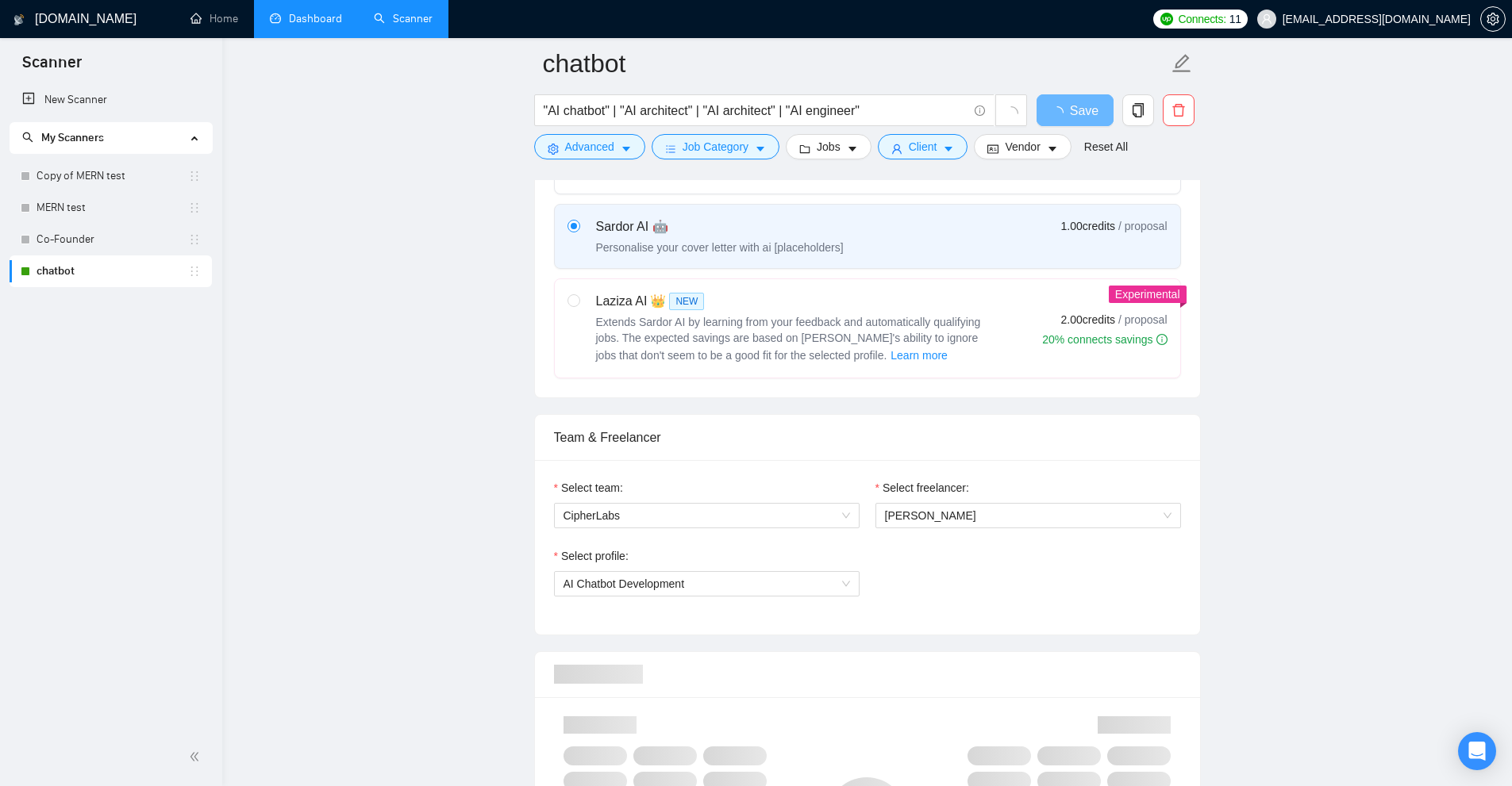
drag, startPoint x: 577, startPoint y: 543, endPoint x: 435, endPoint y: -69, distance: 628.3
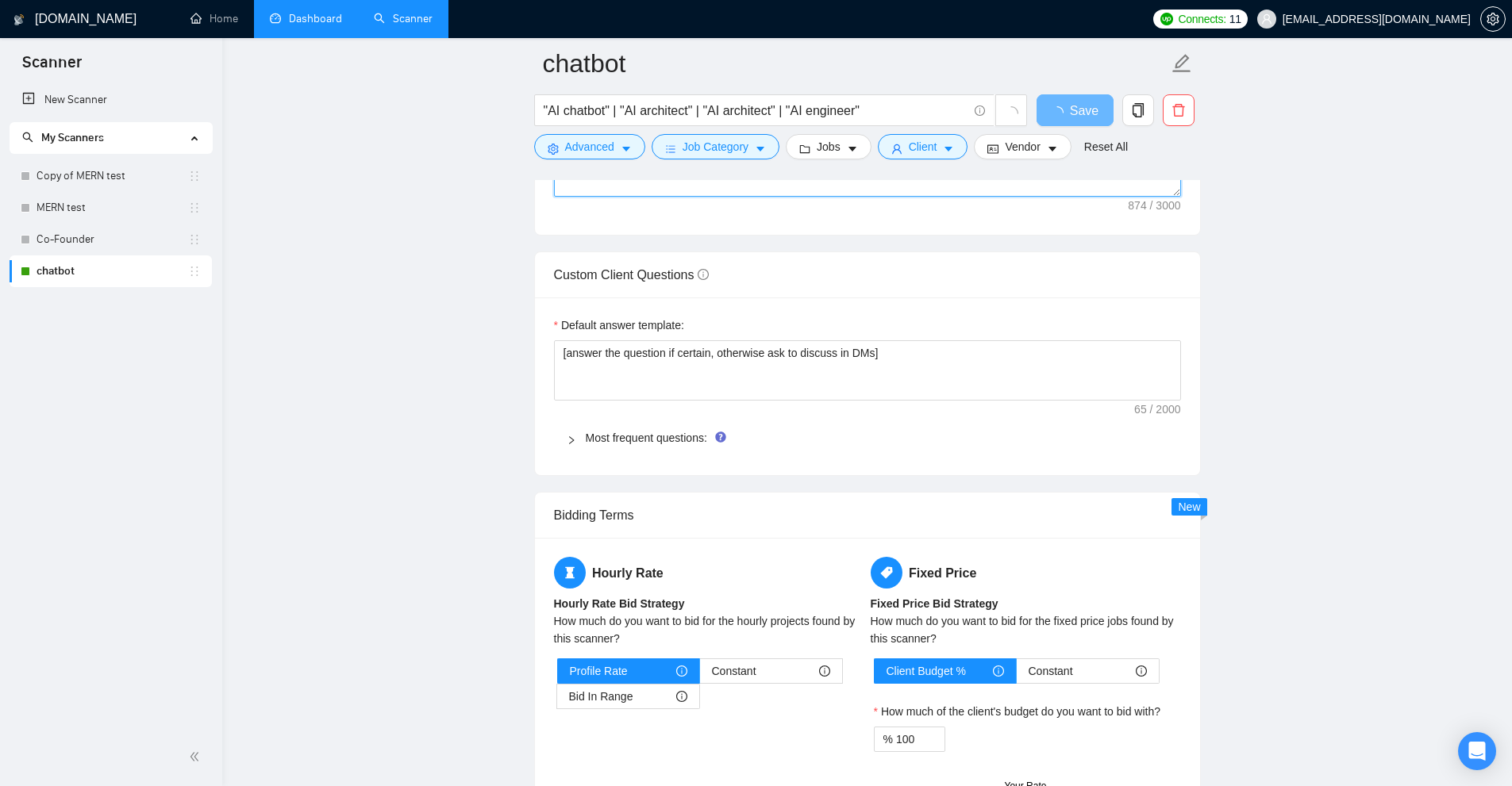
scroll to position [2240, 0]
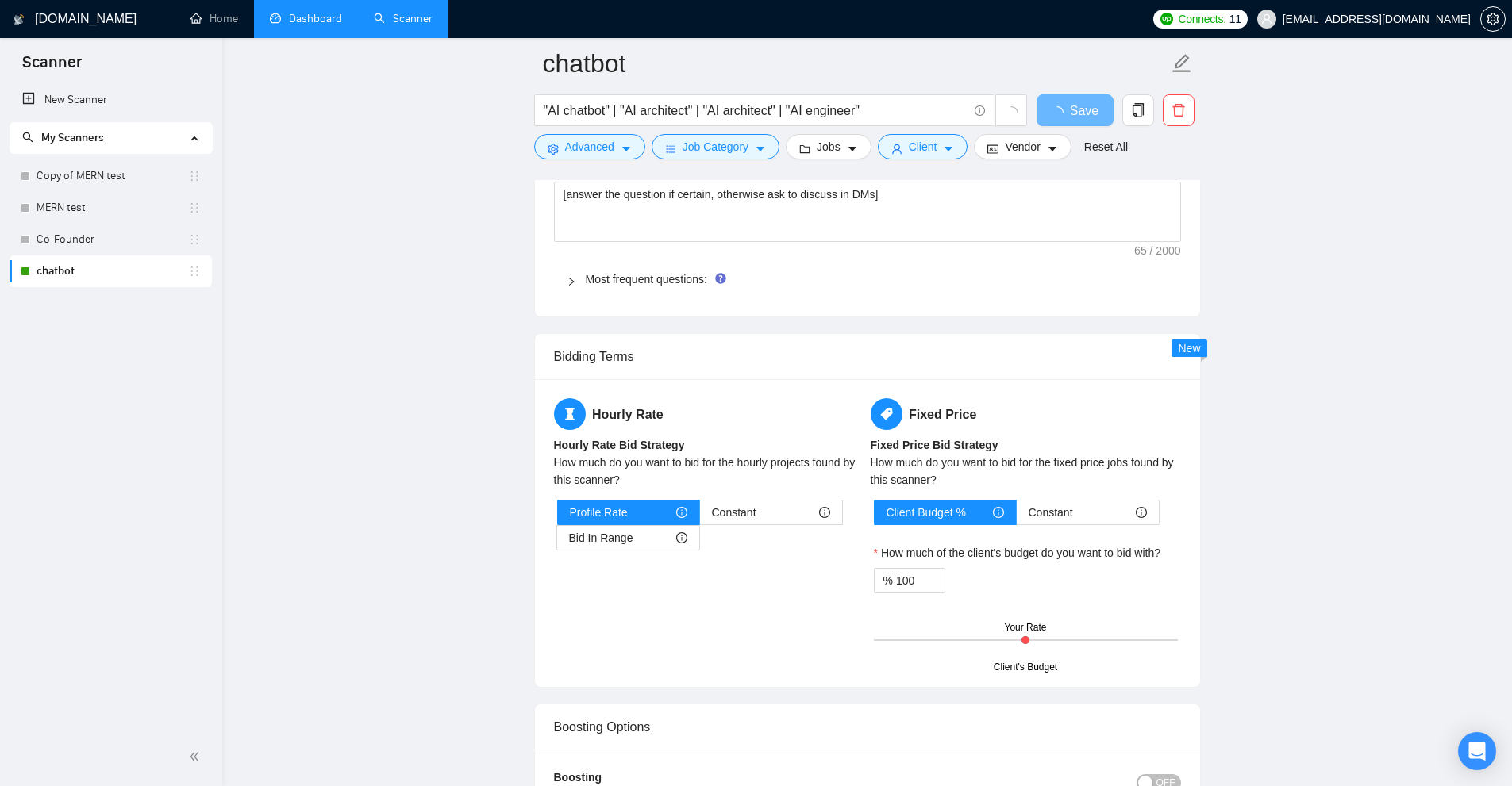
type textarea "I recently worked on a similar project - [refer to the most relevant project to…"
click at [658, 285] on span "Most frequent questions:" at bounding box center [877, 279] width 582 height 18
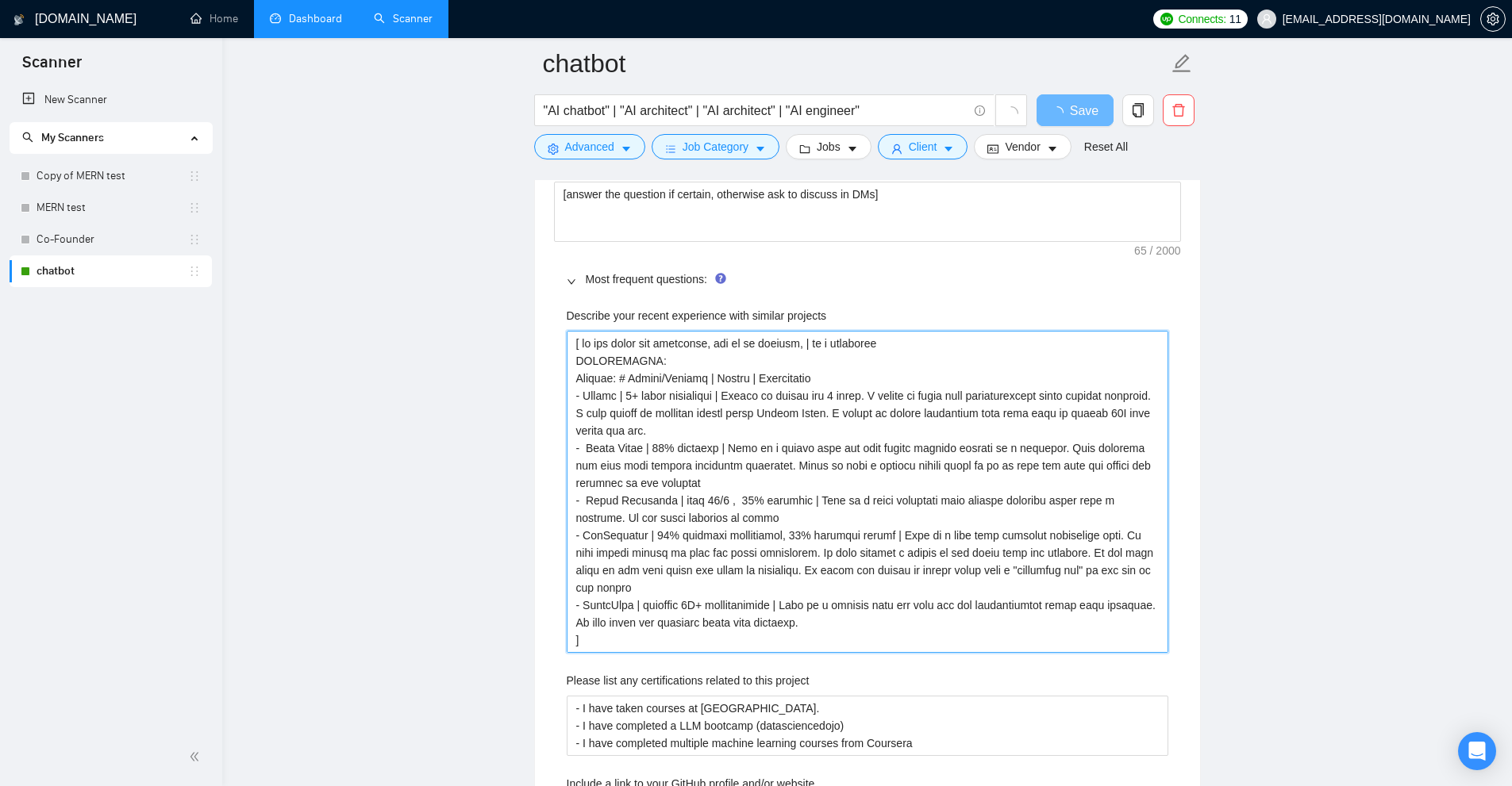
drag, startPoint x: 596, startPoint y: 626, endPoint x: 521, endPoint y: 265, distance: 368.7
click at [521, 265] on main "chatbot "AI chatbot" | "AI architect" | "AI architect" | "AI engineer" Save Adv…" at bounding box center [867, 645] width 1239 height 5641
drag, startPoint x: 593, startPoint y: 622, endPoint x: 426, endPoint y: 133, distance: 516.7
click at [425, 133] on main "chatbot "AI chatbot" | "AI architect" | "AI architect" | "AI engineer" Save Adv…" at bounding box center [867, 645] width 1239 height 5641
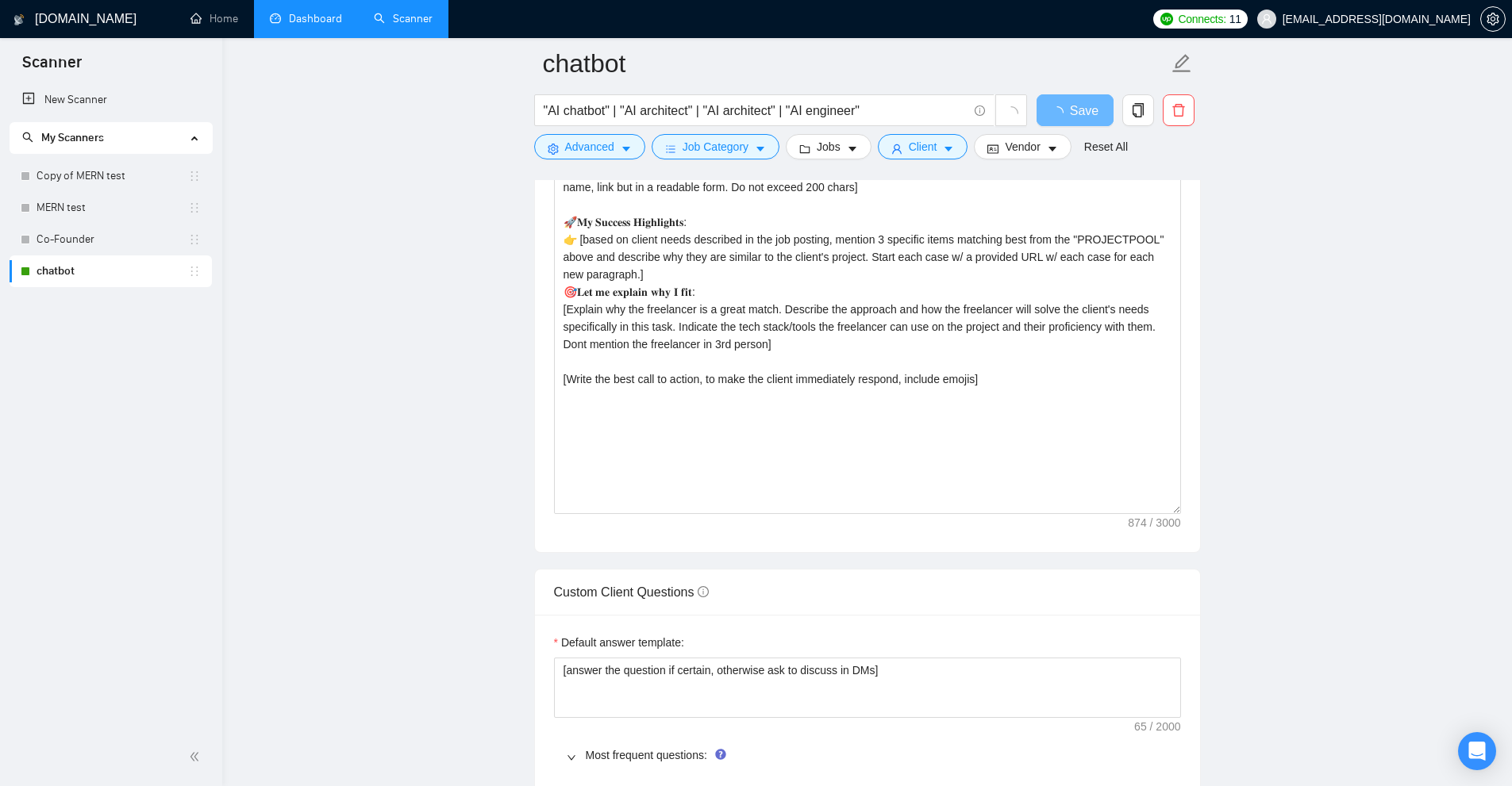
scroll to position [1367, 0]
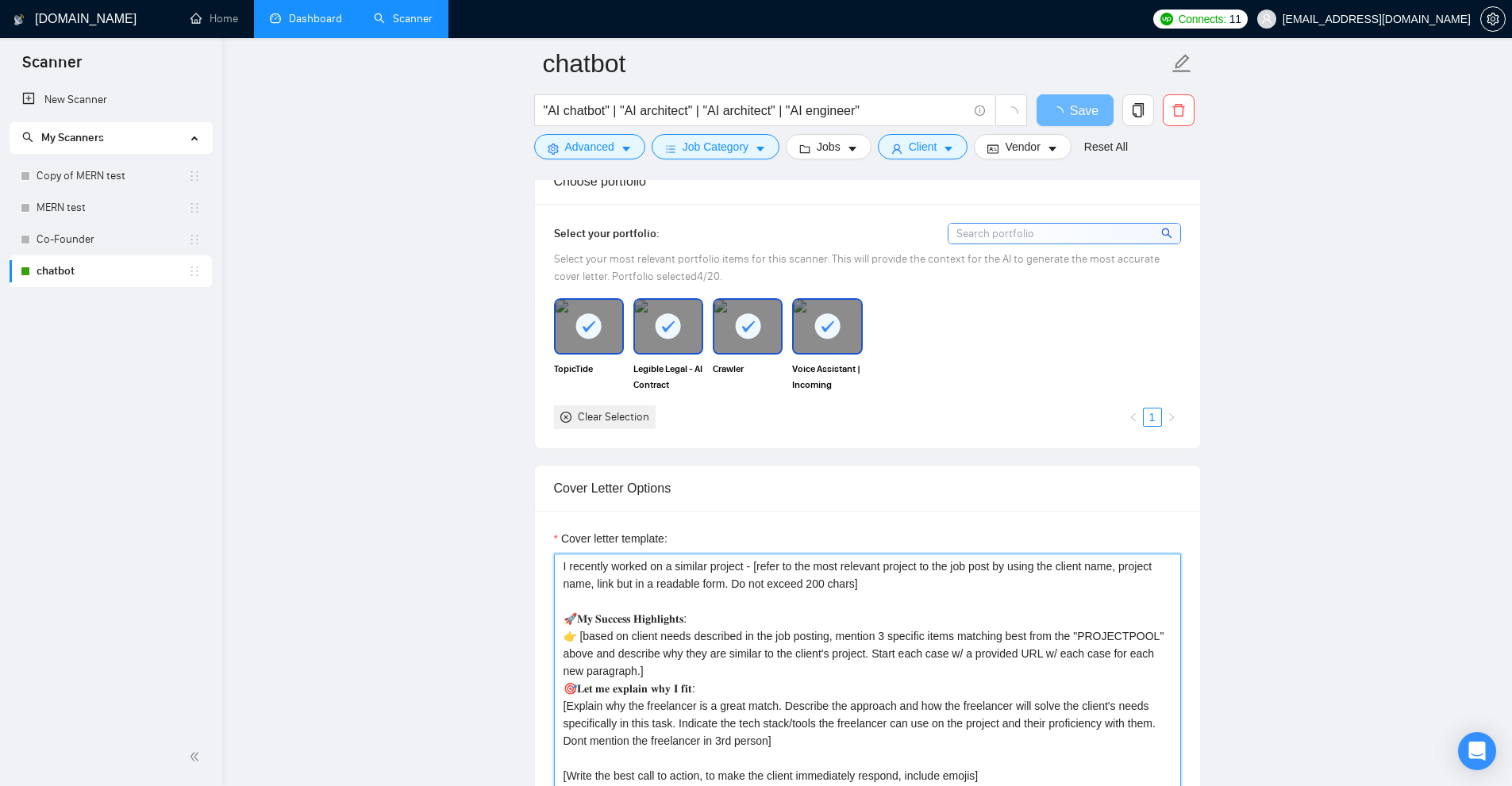
click at [604, 575] on textarea "I recently worked on a similar project - [refer to the most relevant project to…" at bounding box center [868, 732] width 628 height 357
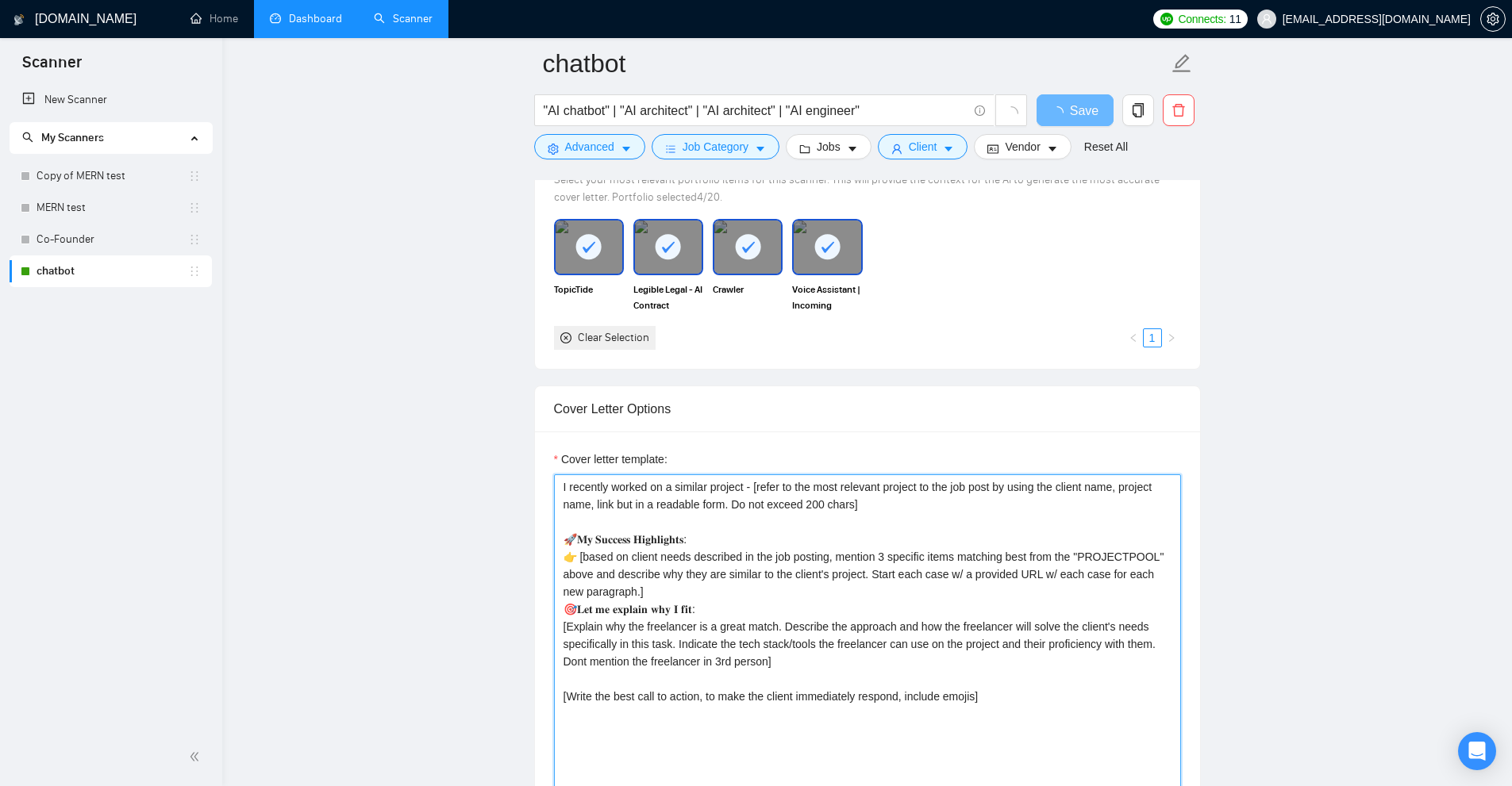
scroll to position [1605, 0]
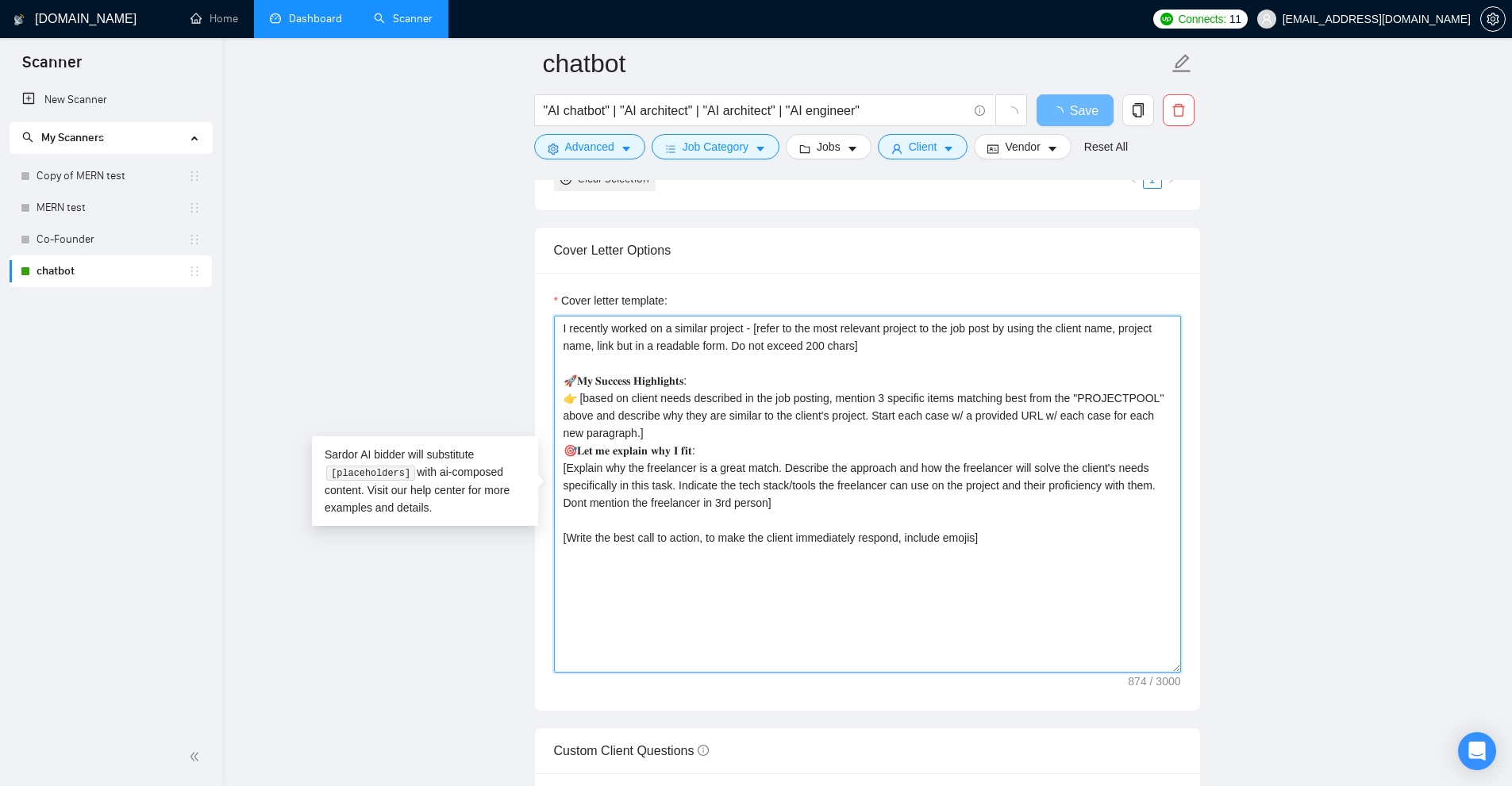
click at [699, 528] on textarea "I recently worked on a similar project - [refer to the most relevant project to…" at bounding box center [868, 494] width 628 height 357
click at [637, 514] on textarea "I recently worked on a similar project - [refer to the most relevant project to…" at bounding box center [868, 494] width 628 height 357
click at [592, 365] on textarea "I recently worked on a similar project - [refer to the most relevant project to…" at bounding box center [868, 494] width 628 height 357
click at [622, 514] on textarea "I recently worked on a similar project - [refer to the most relevant project to…" at bounding box center [868, 494] width 628 height 357
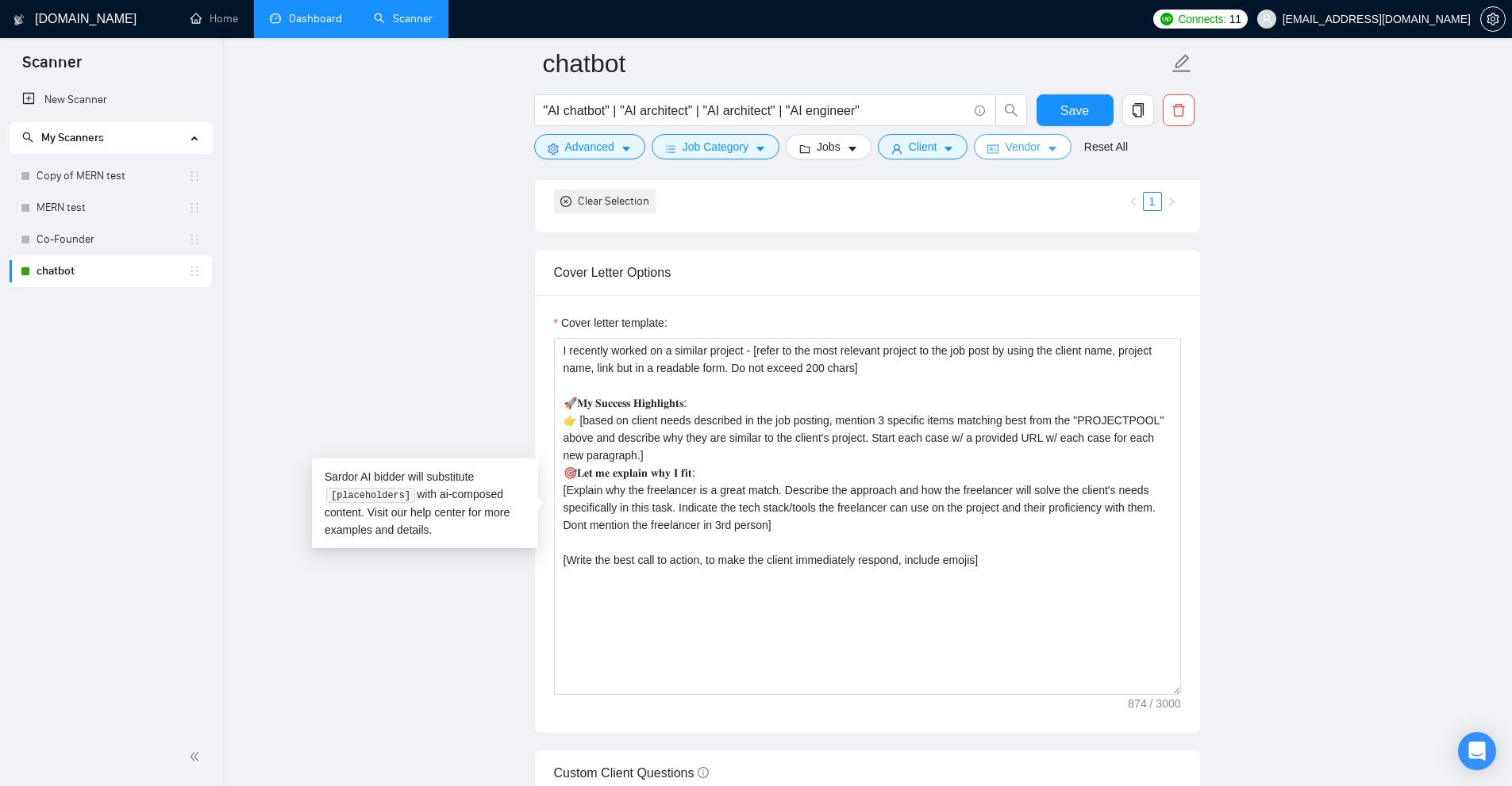
click at [1029, 146] on span "Vendor" at bounding box center [1022, 146] width 35 height 18
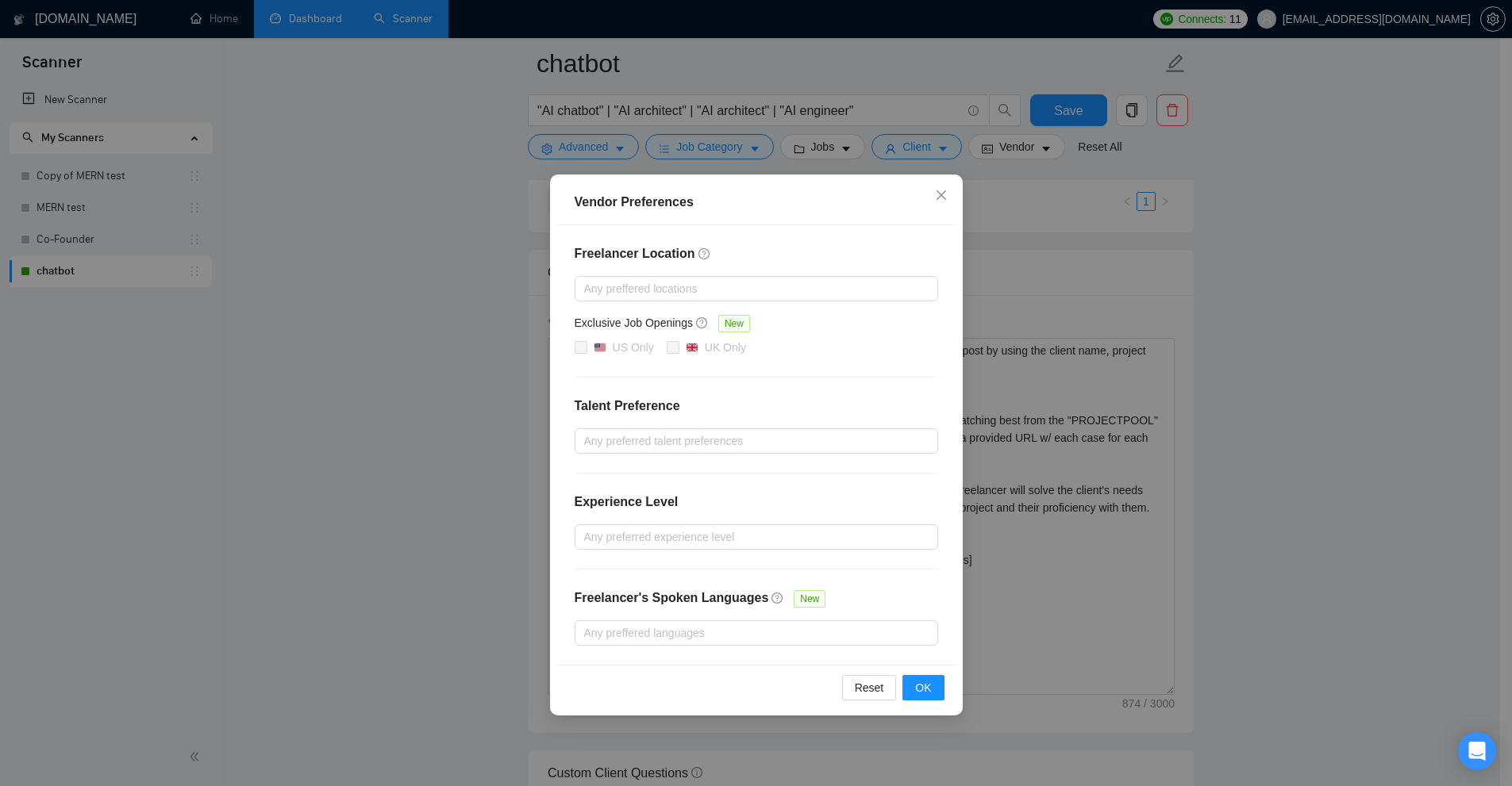
click at [422, 109] on div "Vendor Preferences Freelancer Location Any preffered locations Exclusive Job Op…" at bounding box center [756, 393] width 1512 height 786
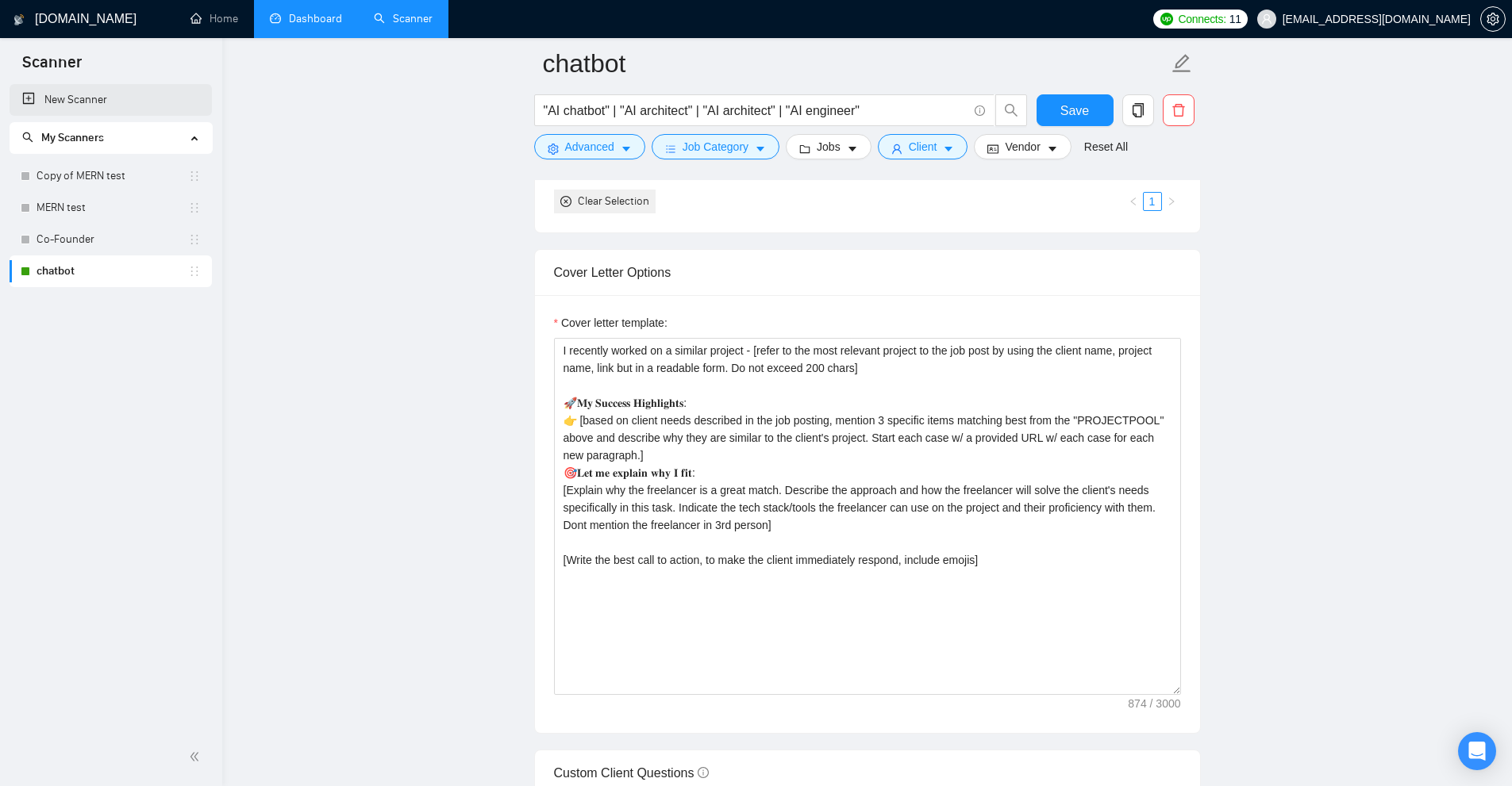
click at [91, 94] on link "New Scanner" at bounding box center [111, 100] width 177 height 31
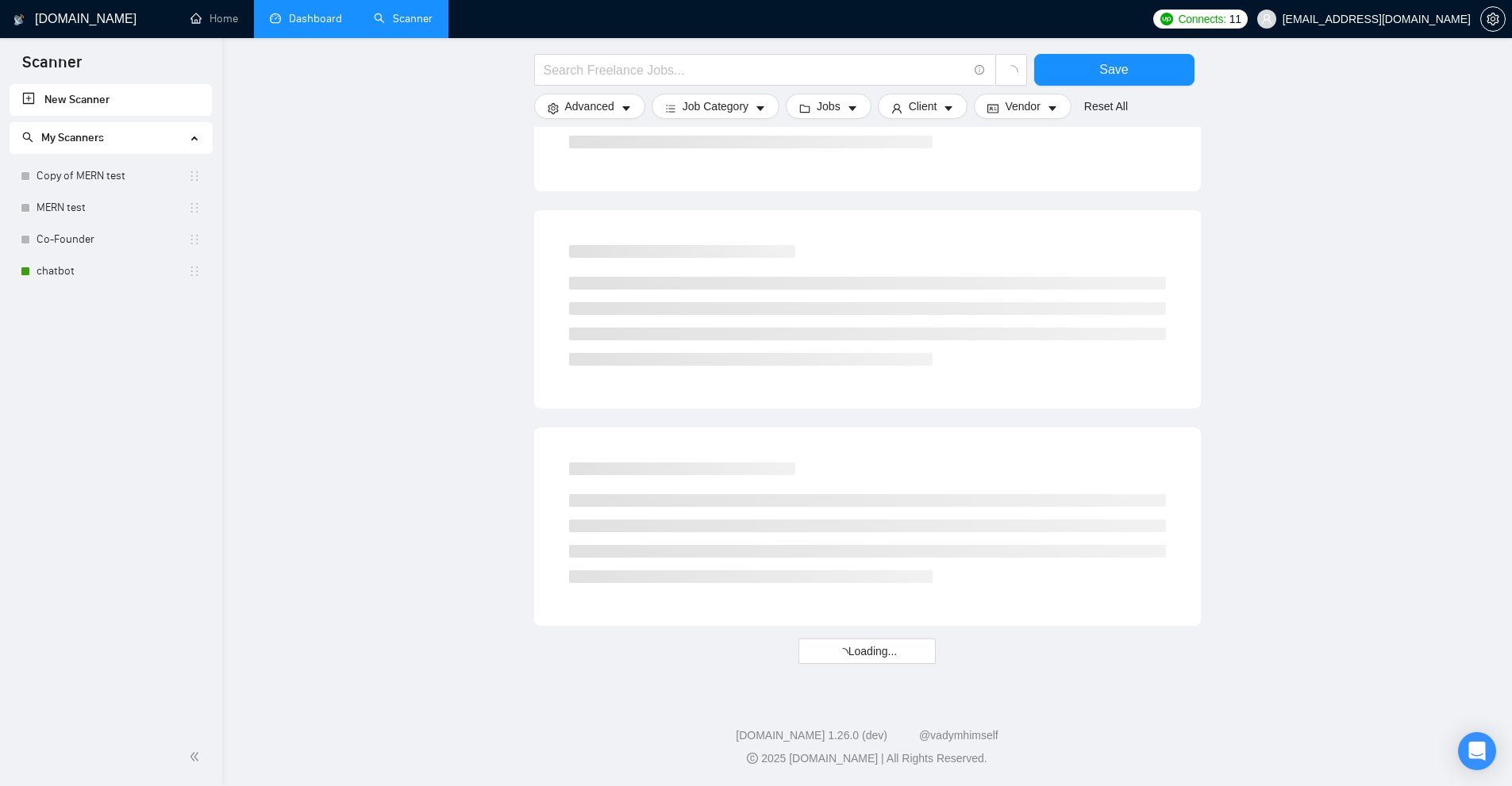
scroll to position [101, 0]
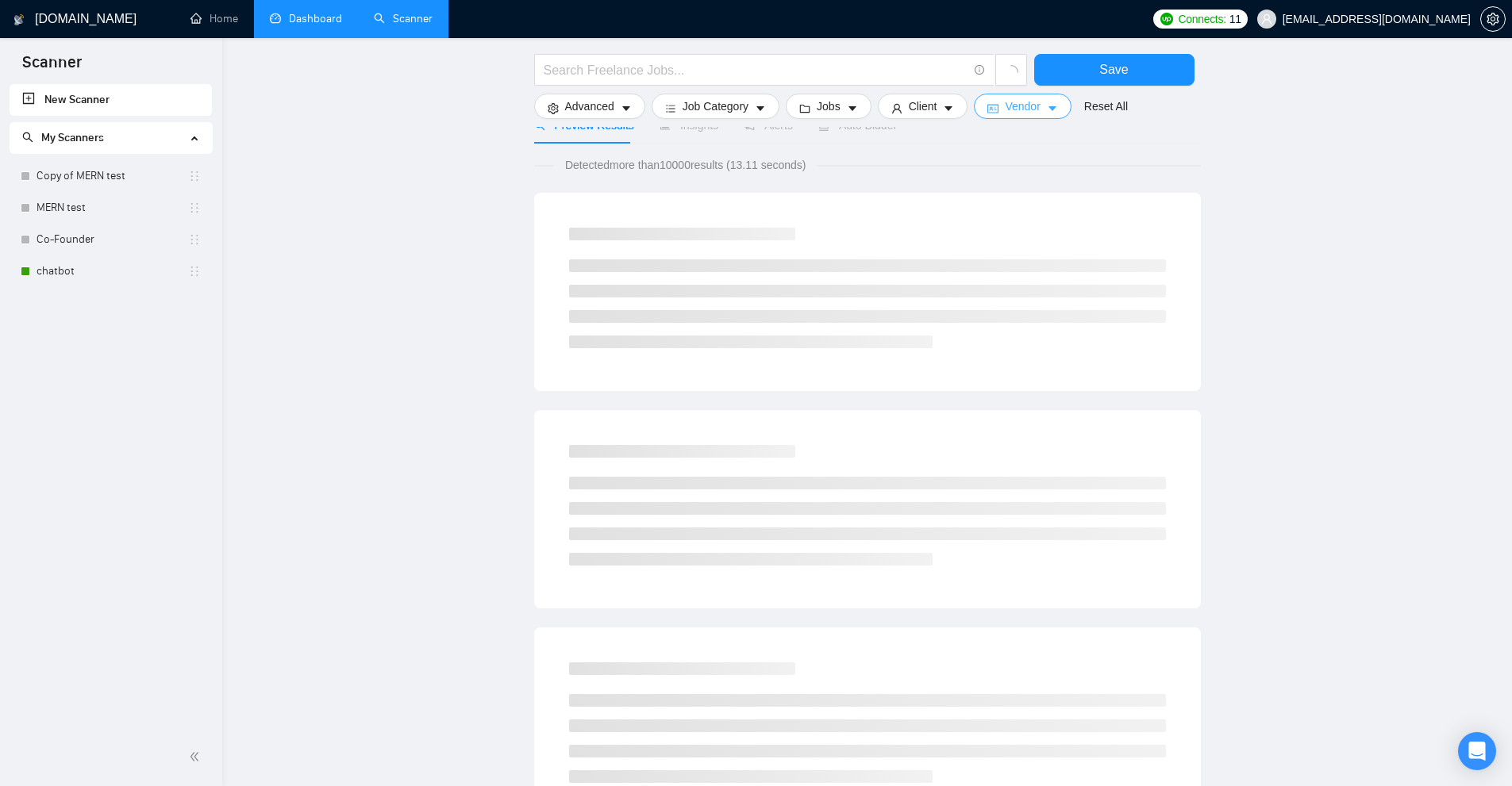
click at [1013, 106] on span "Vendor" at bounding box center [1022, 106] width 35 height 18
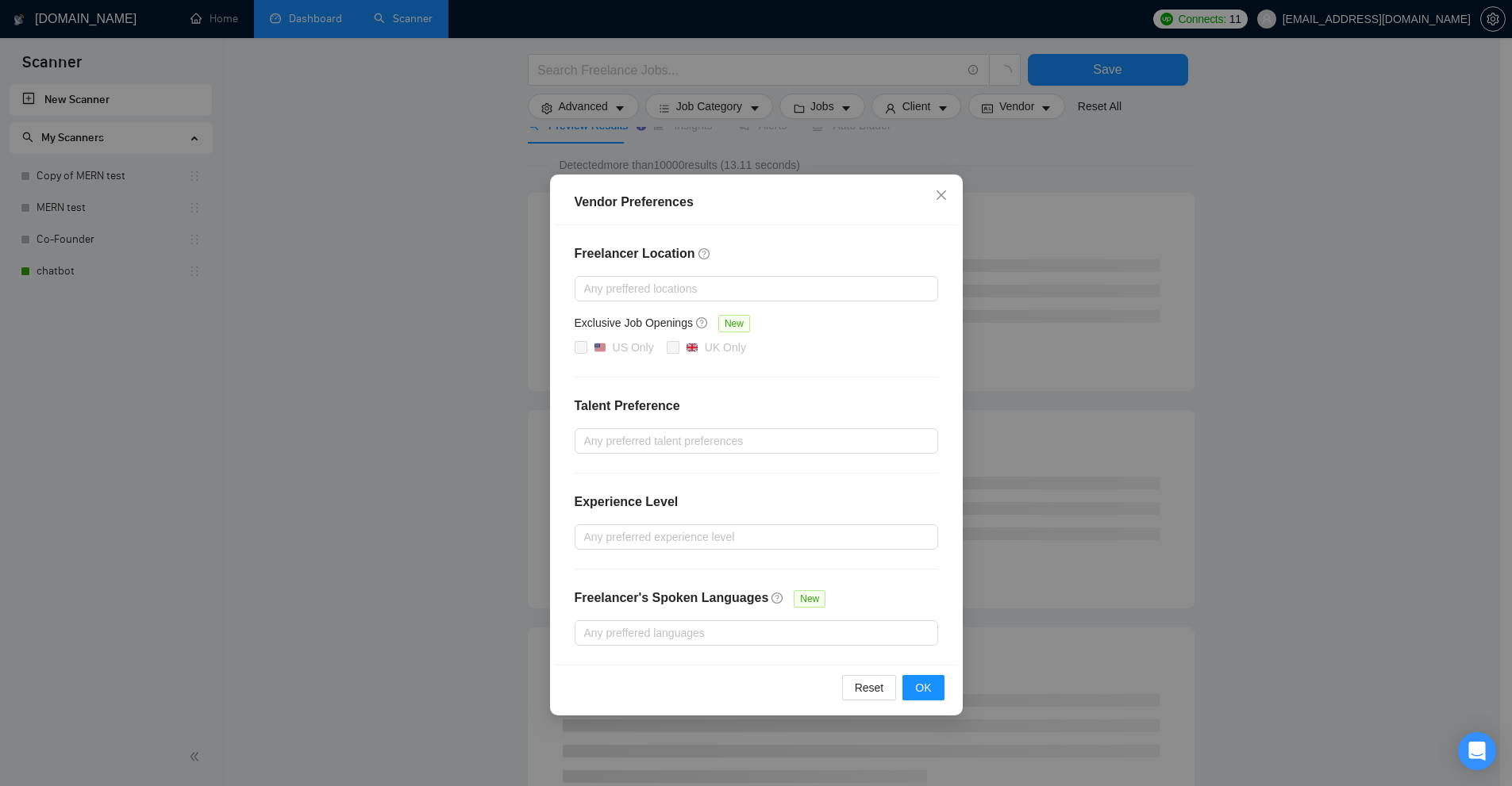
drag, startPoint x: 593, startPoint y: 345, endPoint x: 847, endPoint y: 354, distance: 254.2
click at [700, 357] on div "Freelancer Location Any preffered locations Exclusive Job Openings New US Only …" at bounding box center [756, 445] width 402 height 440
click at [869, 354] on div "US Only [GEOGRAPHIC_DATA] Only" at bounding box center [756, 348] width 363 height 19
click at [333, 43] on div "Vendor Preferences Freelancer Location Any preffered locations Exclusive Job Op…" at bounding box center [756, 393] width 1512 height 786
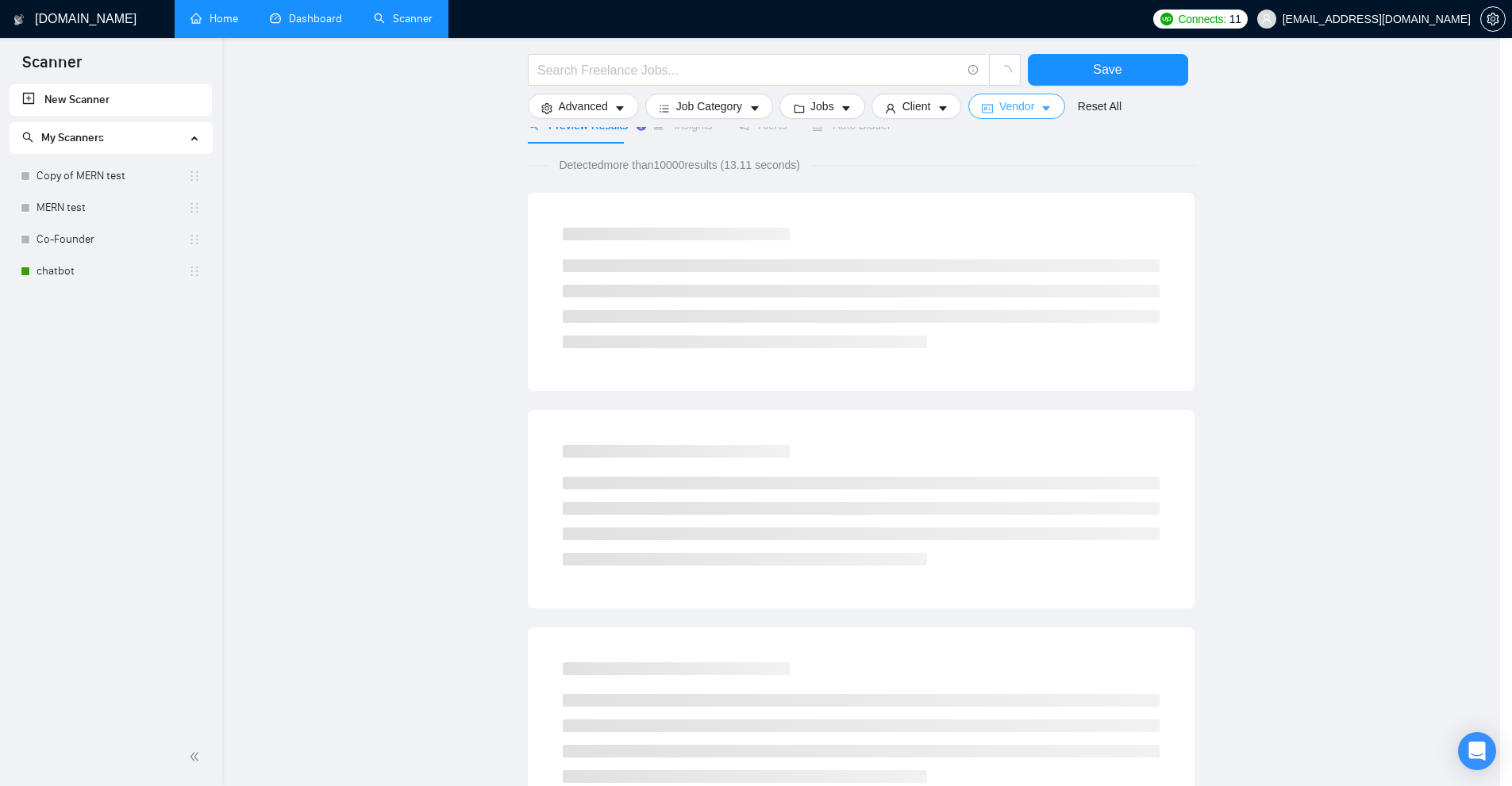
click at [206, 4] on body "Scanner New Scanner My Scanners Copy of MERN test MERN test Co-Founder chatbot …" at bounding box center [750, 292] width 1500 height 786
click at [190, 17] on link "Home" at bounding box center [214, 18] width 48 height 14
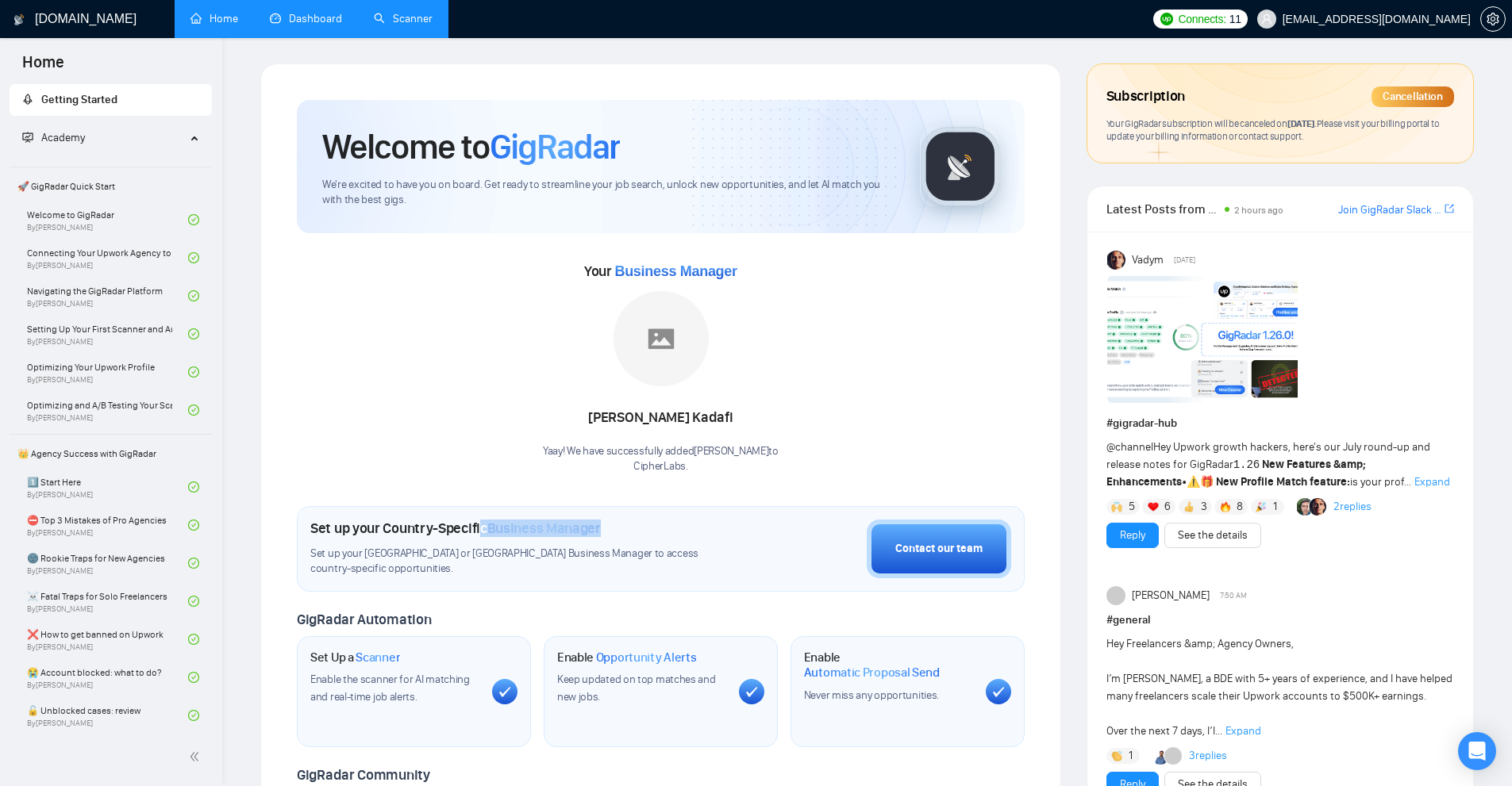
drag, startPoint x: 644, startPoint y: 531, endPoint x: 689, endPoint y: 531, distance: 45.0
click at [689, 531] on div "Set up your Country-Specific Business Manager" at bounding box center [520, 528] width 421 height 18
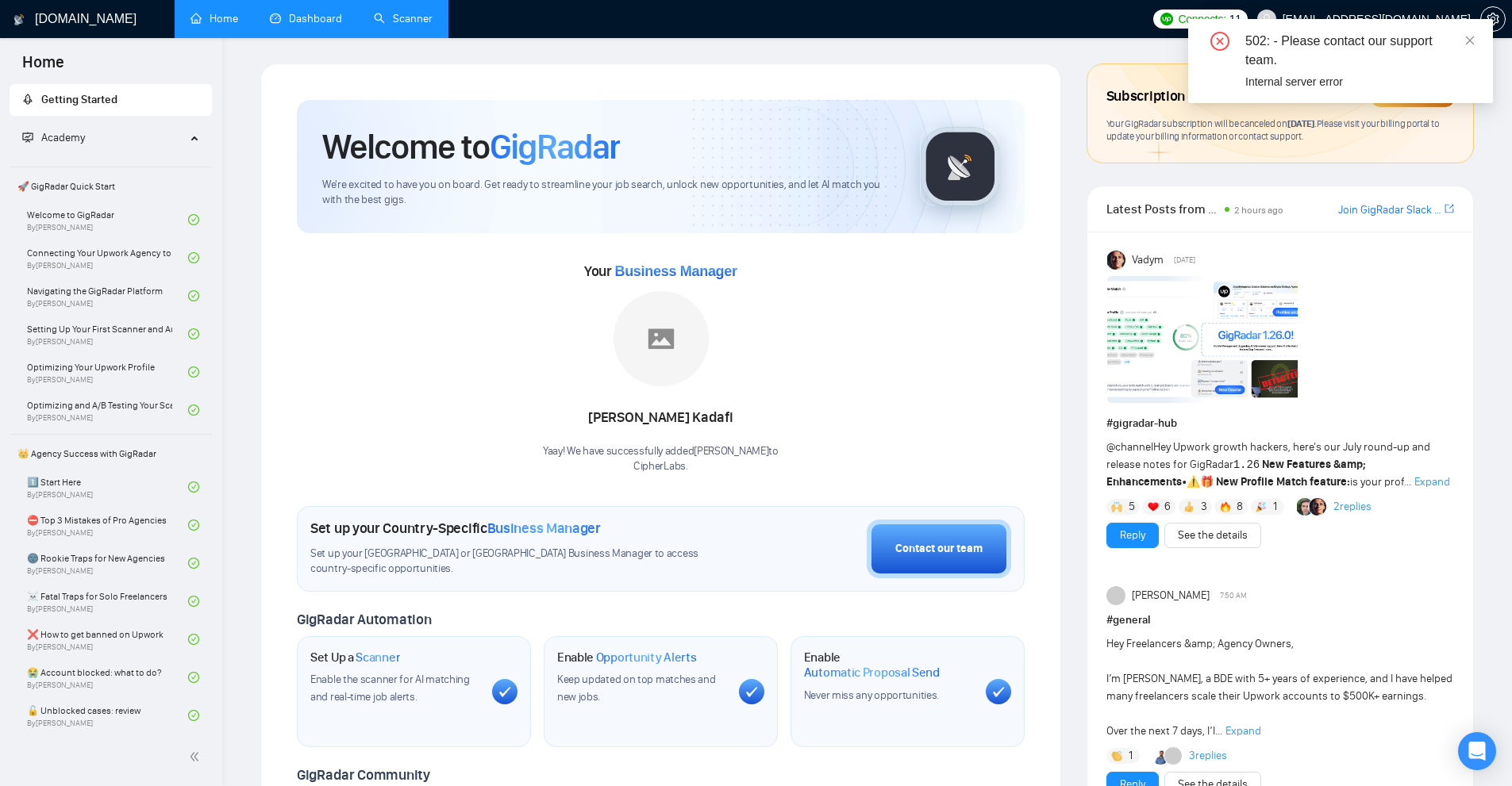
click at [315, 20] on link "Dashboard" at bounding box center [306, 18] width 72 height 14
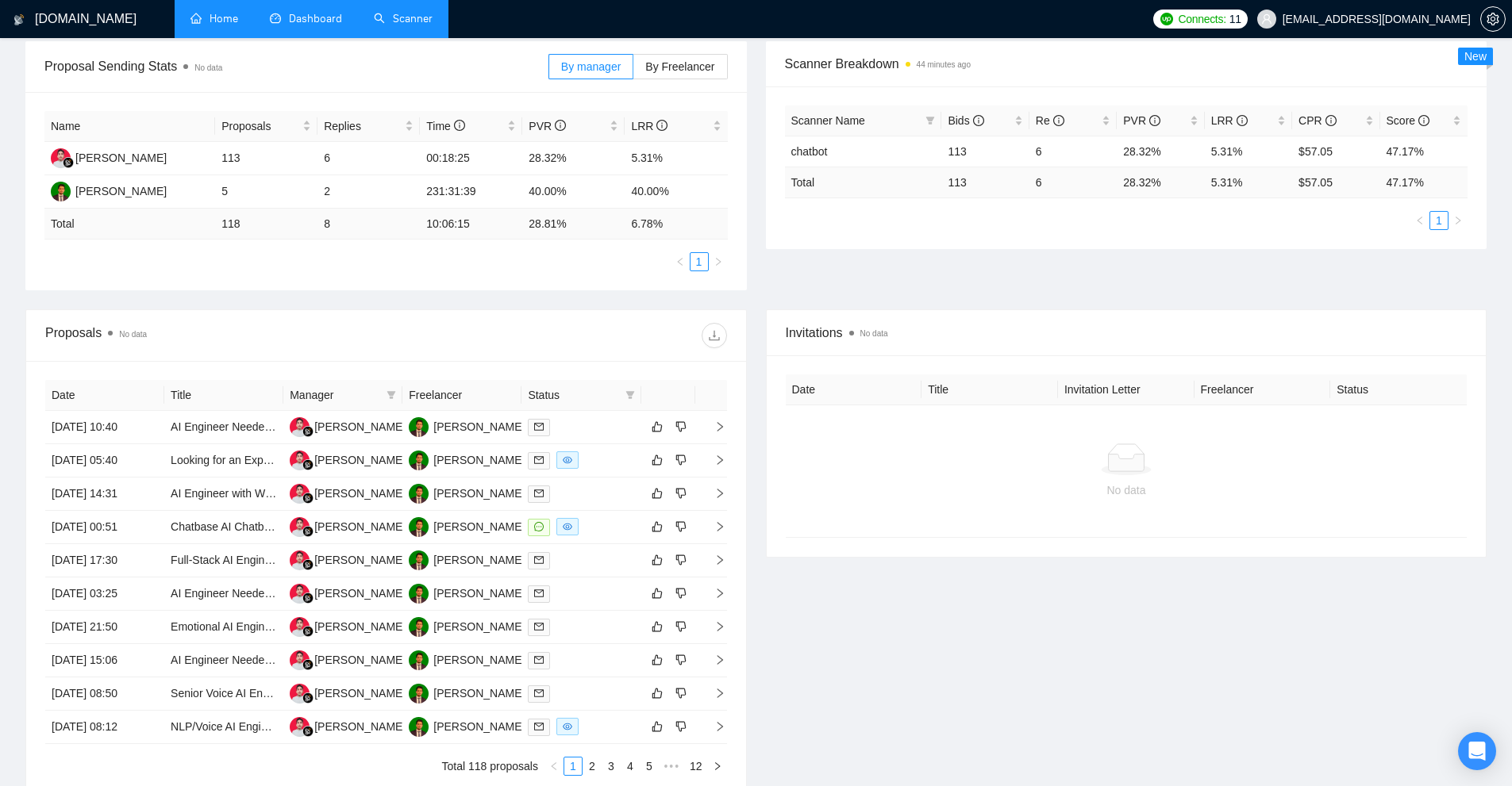
scroll to position [318, 0]
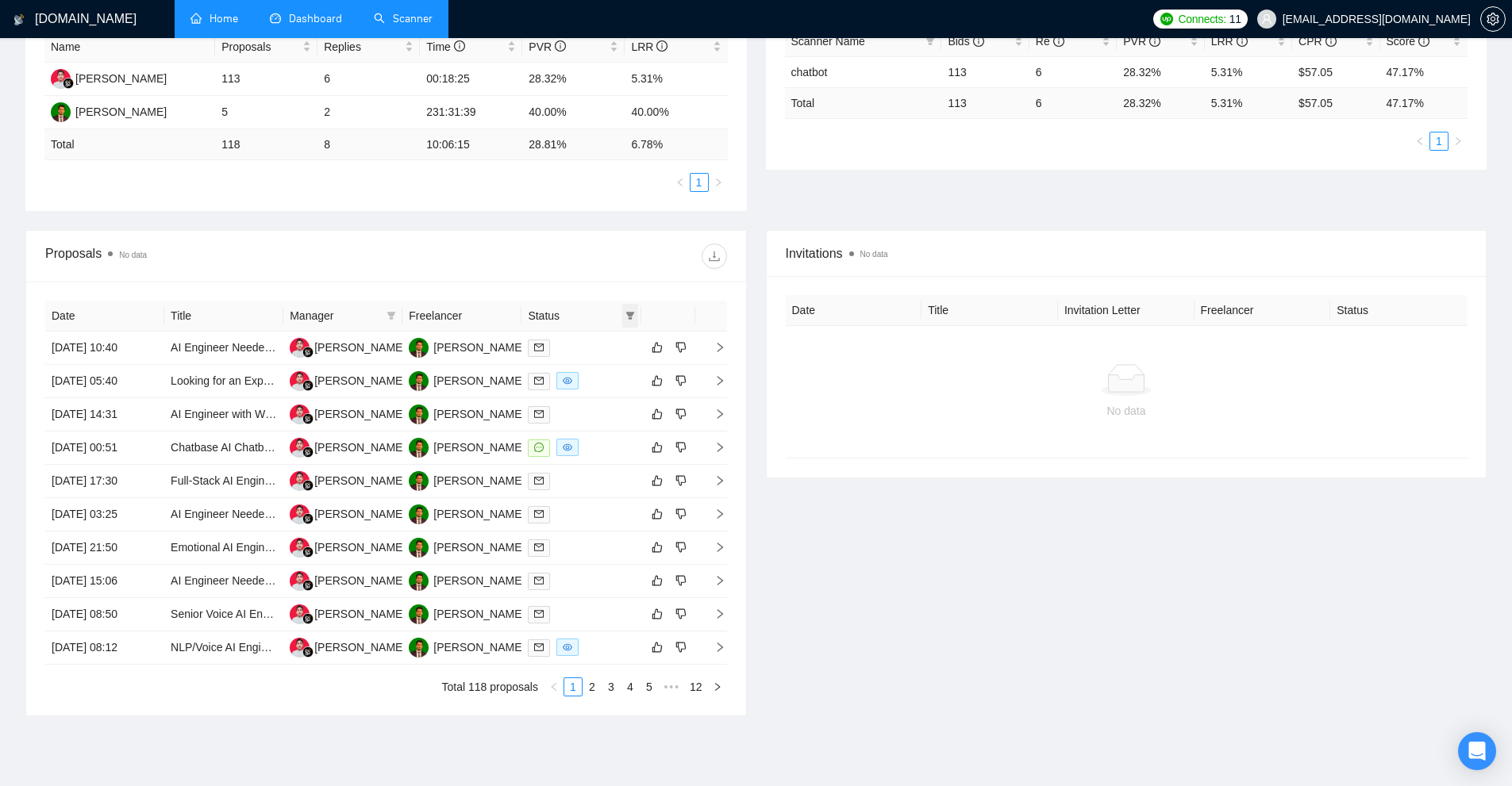
click at [630, 320] on icon "filter" at bounding box center [630, 316] width 9 height 9
click at [589, 345] on span "Chat" at bounding box center [579, 346] width 30 height 13
checkbox input "true"
click at [600, 362] on li "Sent" at bounding box center [590, 370] width 95 height 25
checkbox input "true"
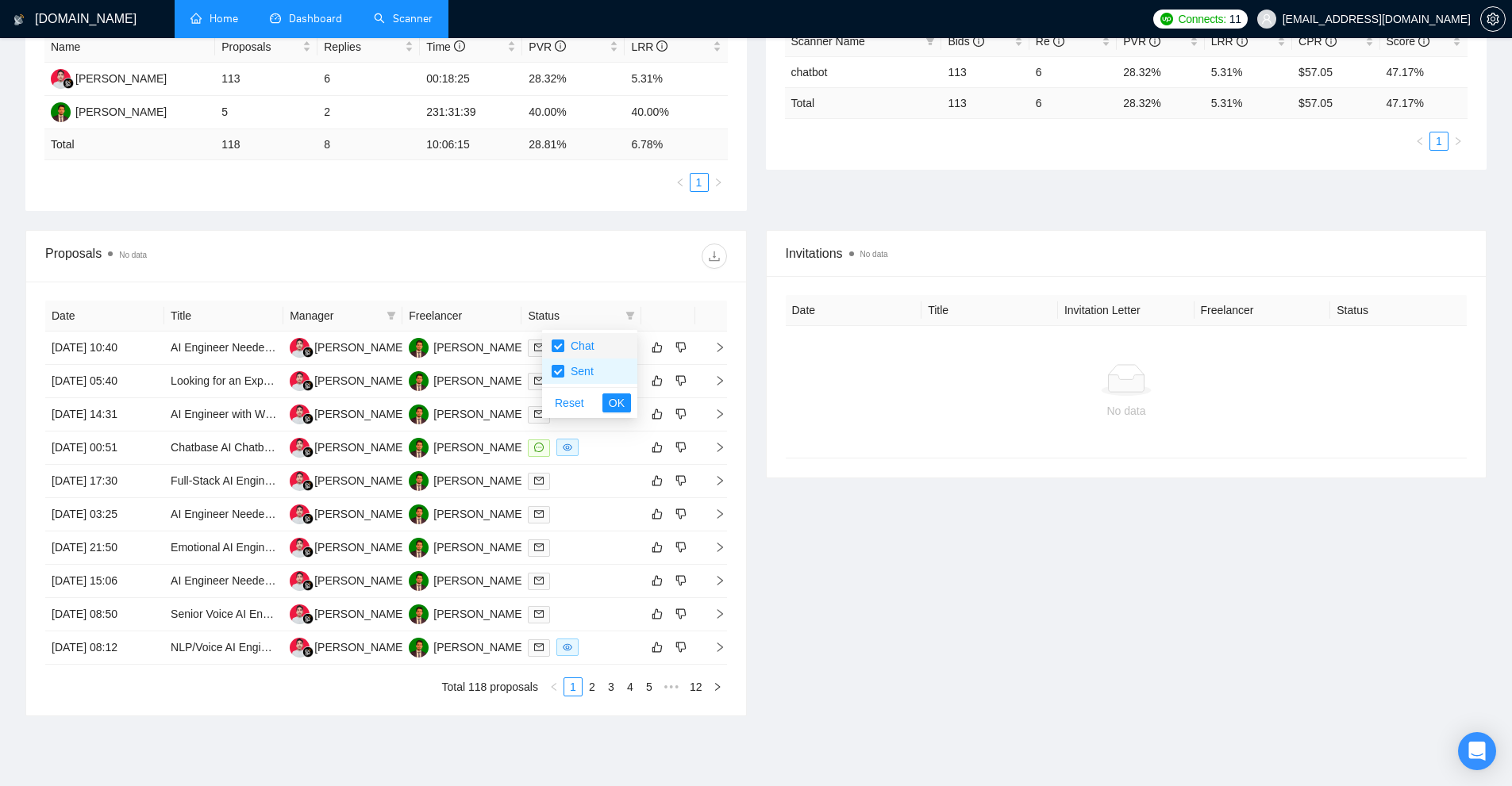
click at [600, 347] on span "Chat" at bounding box center [590, 345] width 76 height 18
checkbox input "false"
click at [616, 395] on span "OK" at bounding box center [616, 403] width 16 height 18
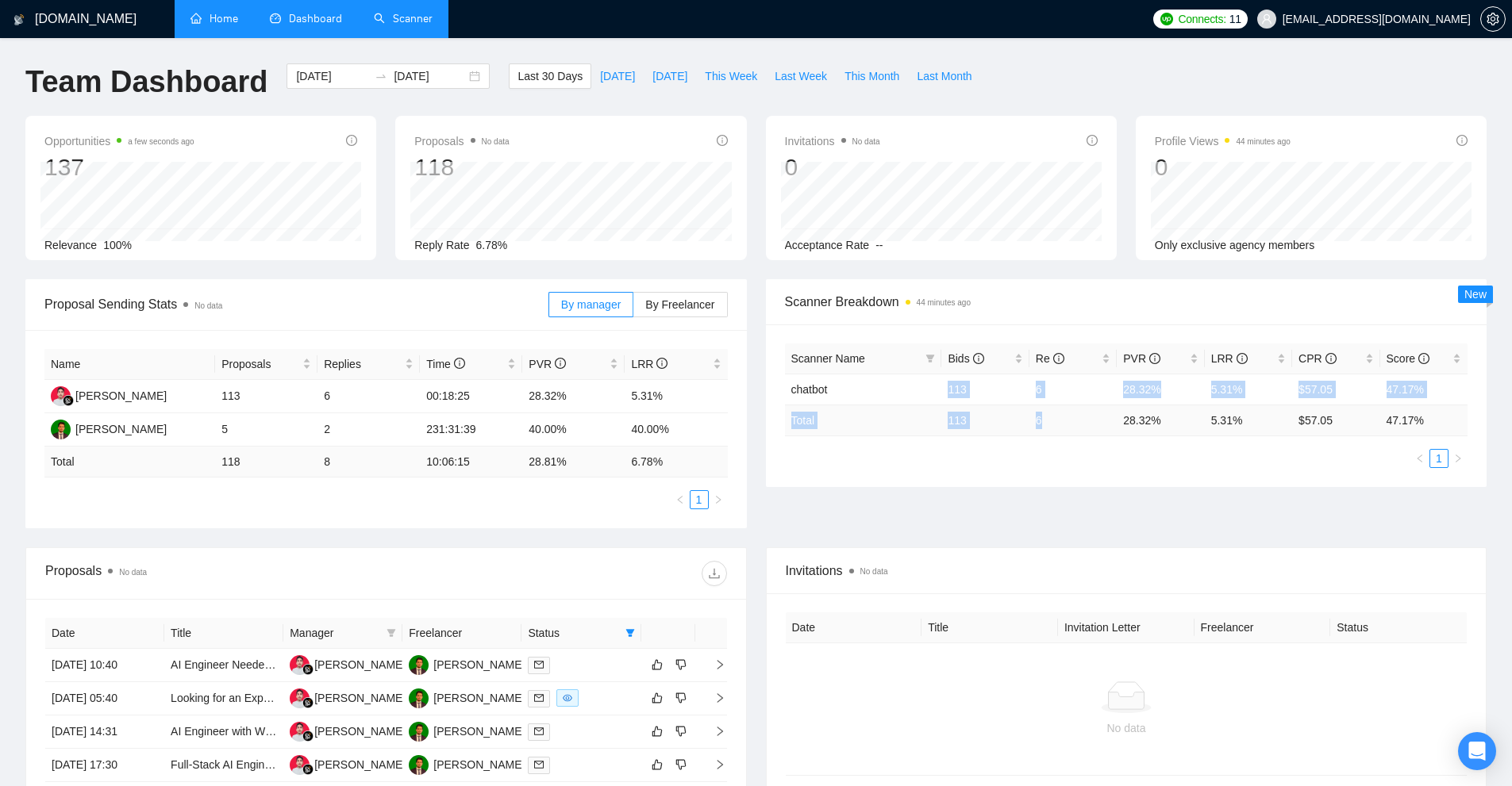
drag, startPoint x: 910, startPoint y: 405, endPoint x: 1068, endPoint y: 418, distance: 158.5
click at [1068, 418] on table "Scanner Name Bids Re PVR LRR CPR Score chatbot 113 6 28.32% 5.31% $57.05 47.17%…" at bounding box center [1127, 390] width 684 height 92
drag, startPoint x: 1040, startPoint y: 506, endPoint x: 1286, endPoint y: 421, distance: 260.3
click at [1041, 507] on div "Proposal Sending Stats No data By manager By Freelancer Name Proposals Replies …" at bounding box center [756, 413] width 1481 height 268
click at [391, 25] on link "Scanner" at bounding box center [404, 18] width 59 height 14
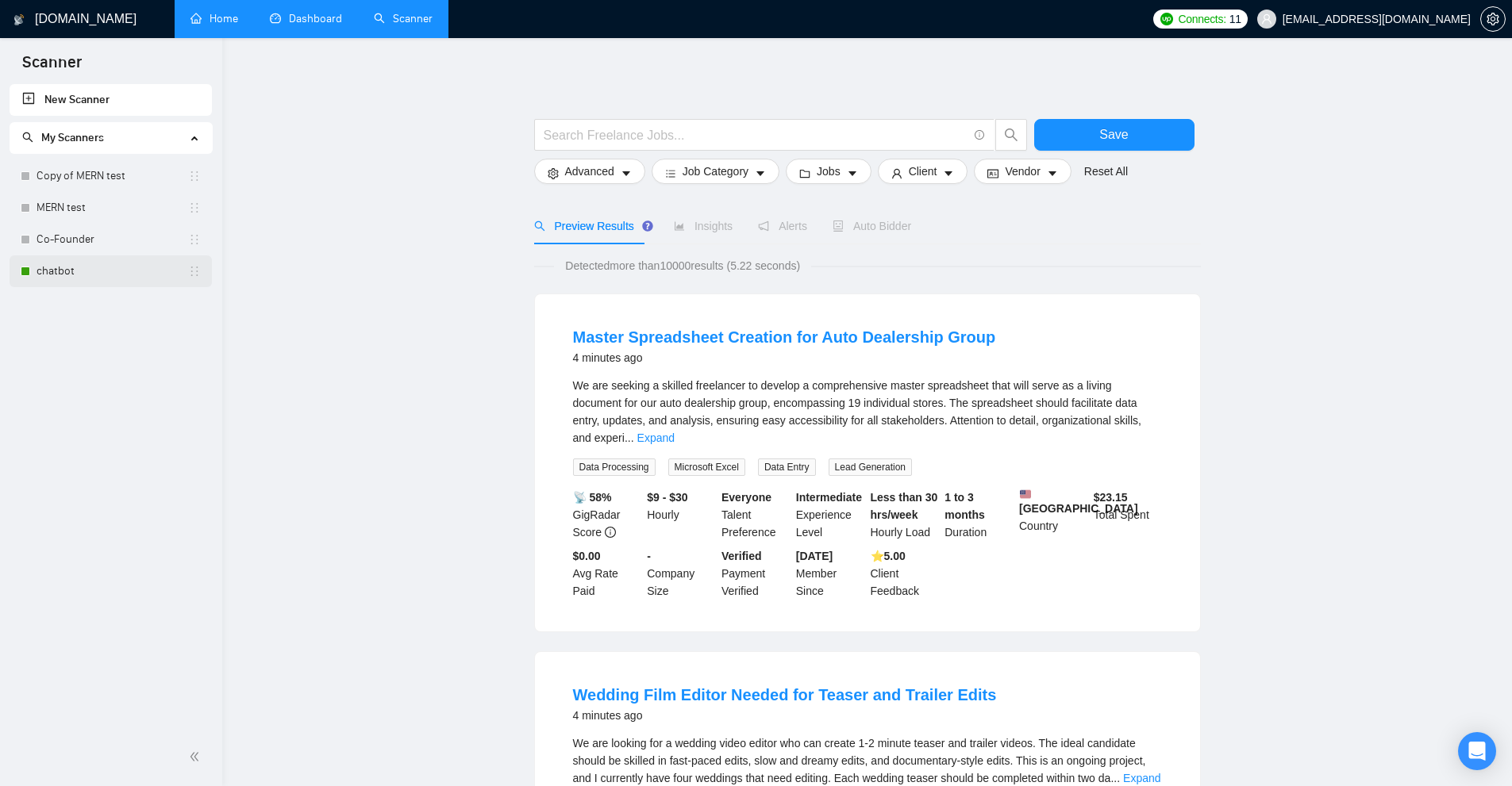
click at [56, 260] on link "chatbot" at bounding box center [113, 272] width 152 height 31
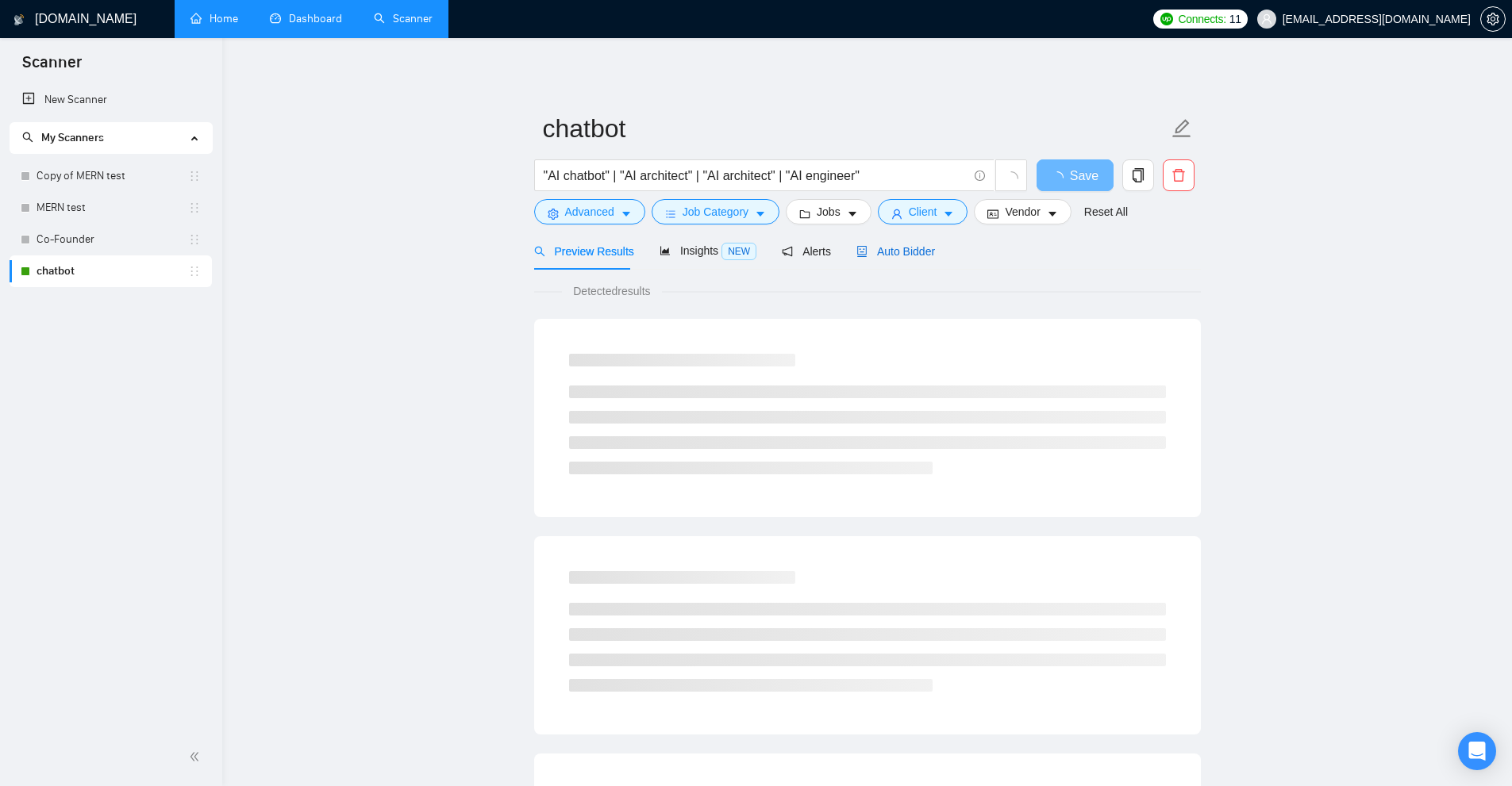
click at [920, 260] on div "Auto Bidder" at bounding box center [896, 251] width 79 height 18
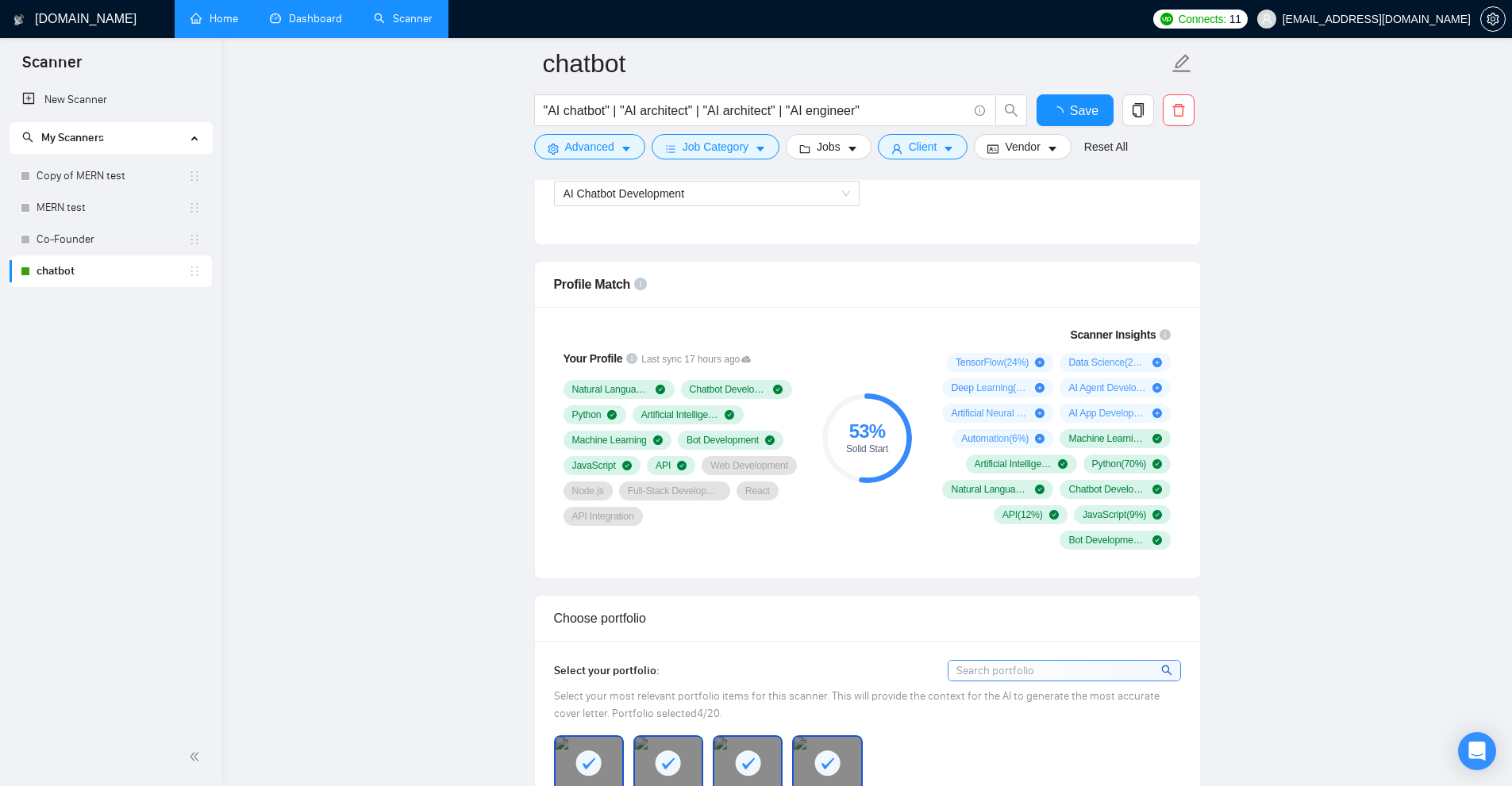
scroll to position [873, 0]
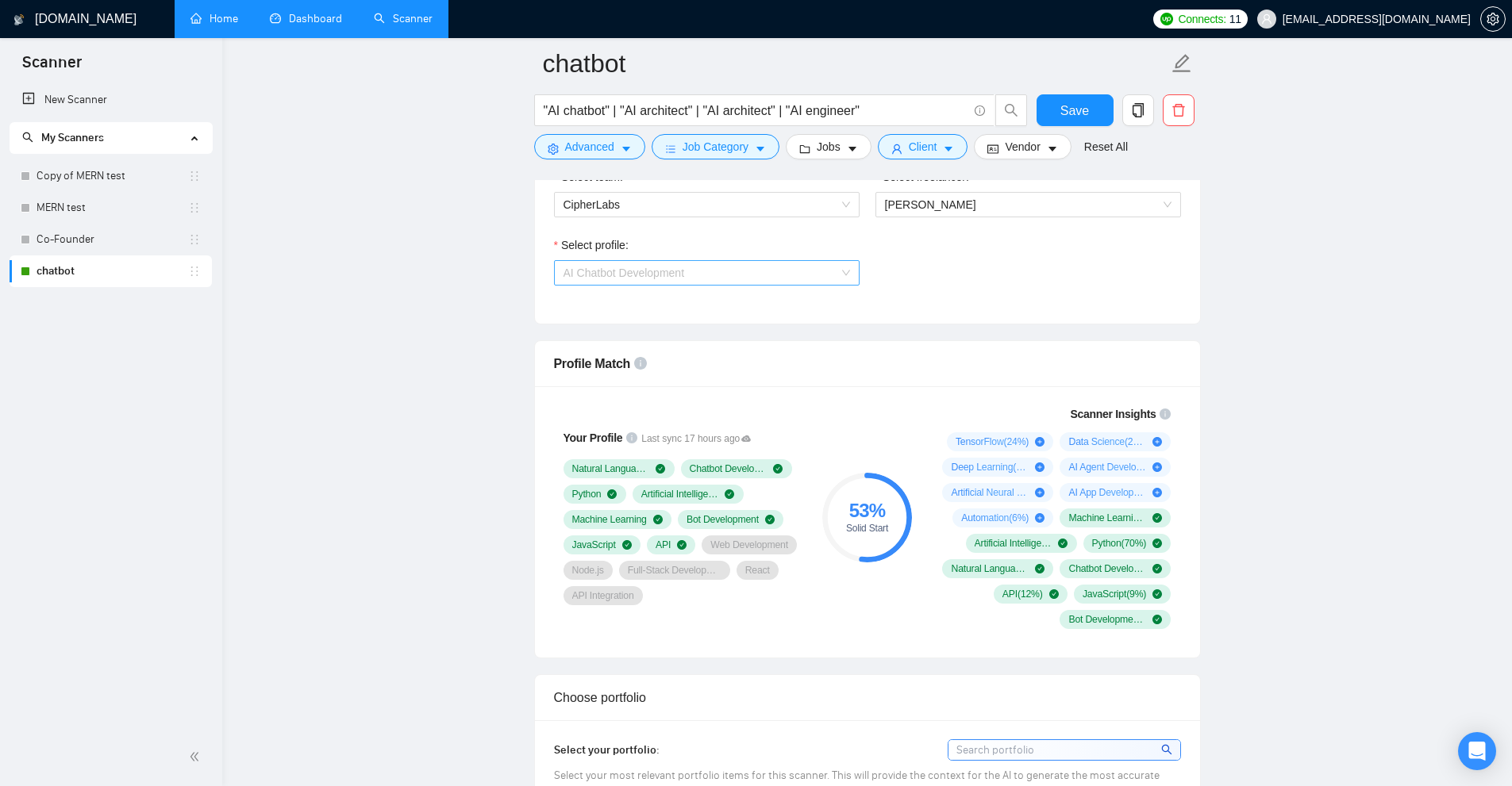
click at [665, 267] on span "AI Chatbot Development" at bounding box center [624, 273] width 121 height 13
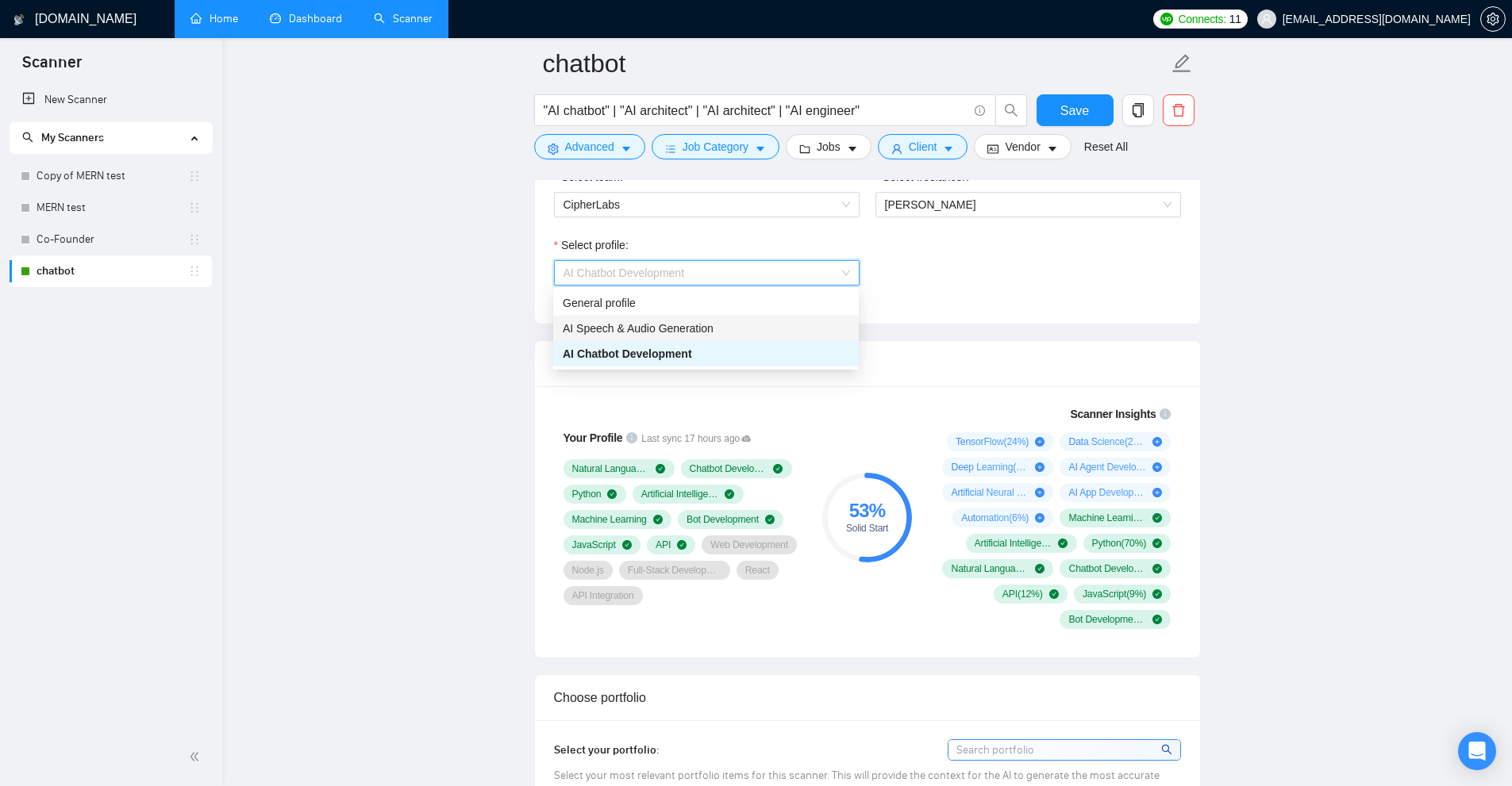
click at [620, 307] on div "General profile" at bounding box center [706, 303] width 287 height 18
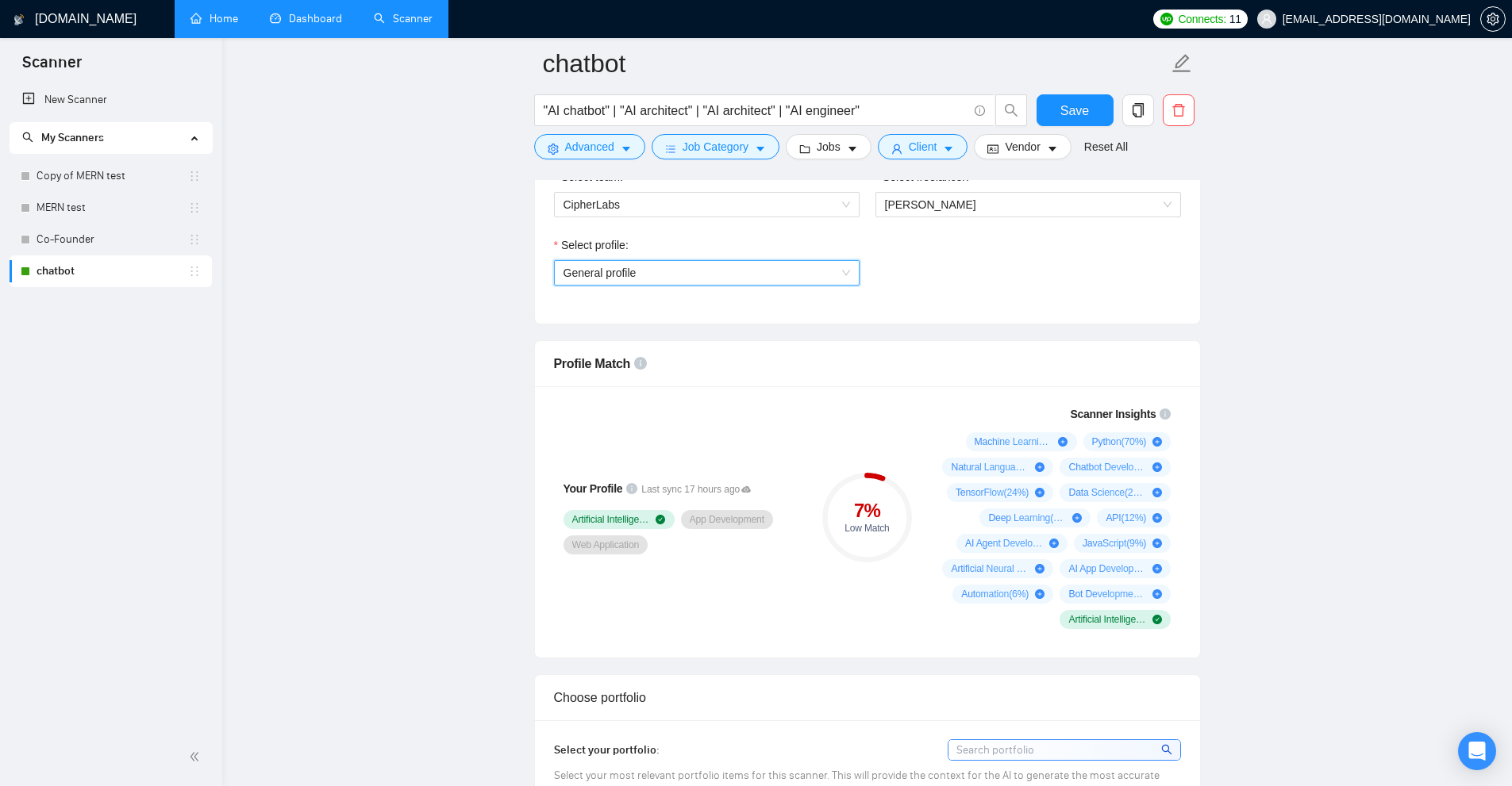
click at [672, 552] on div "Artificial Intelligence App Development Web Application" at bounding box center [681, 532] width 235 height 44
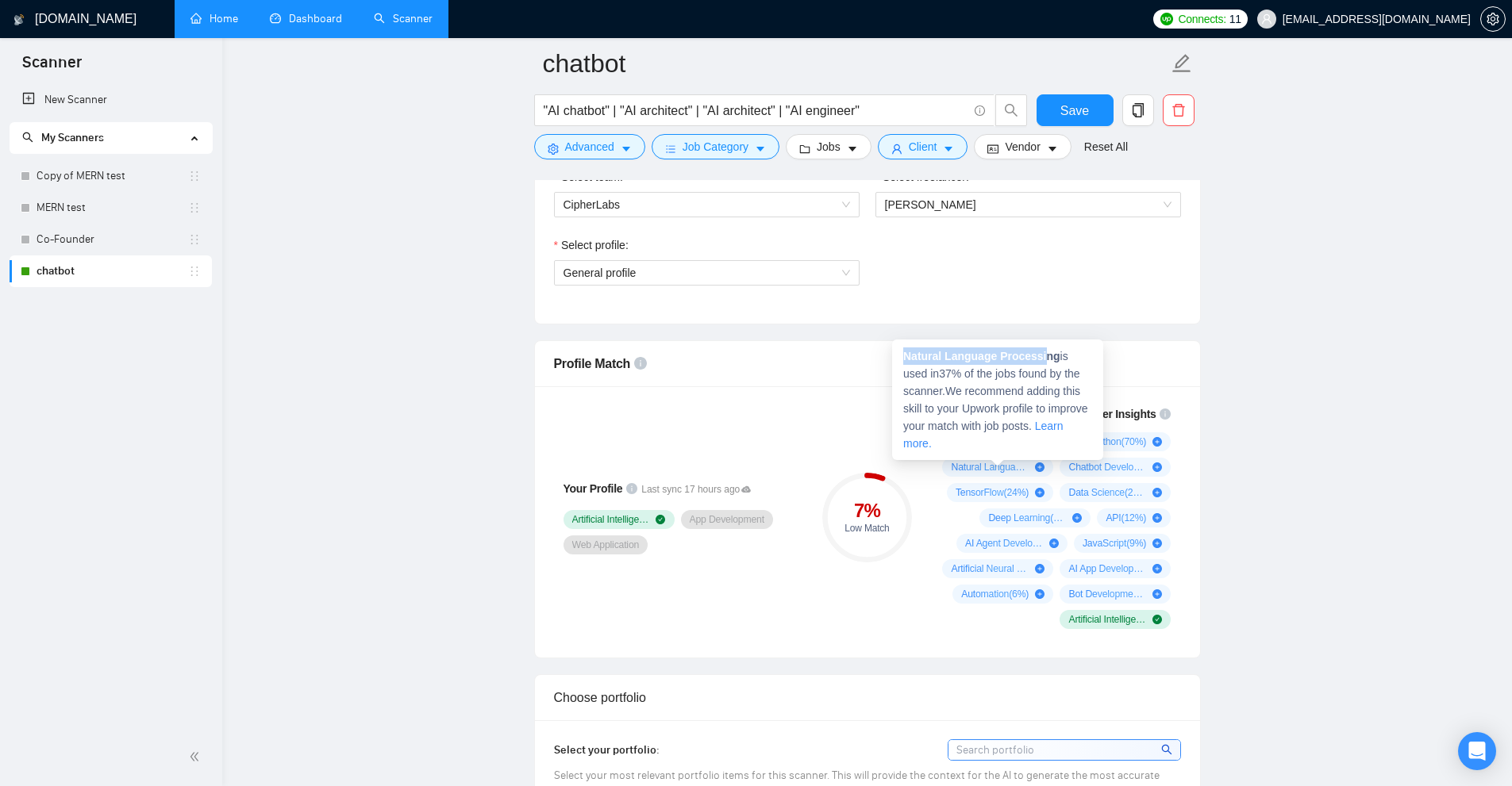
drag, startPoint x: 1042, startPoint y: 357, endPoint x: 884, endPoint y: 344, distance: 158.5
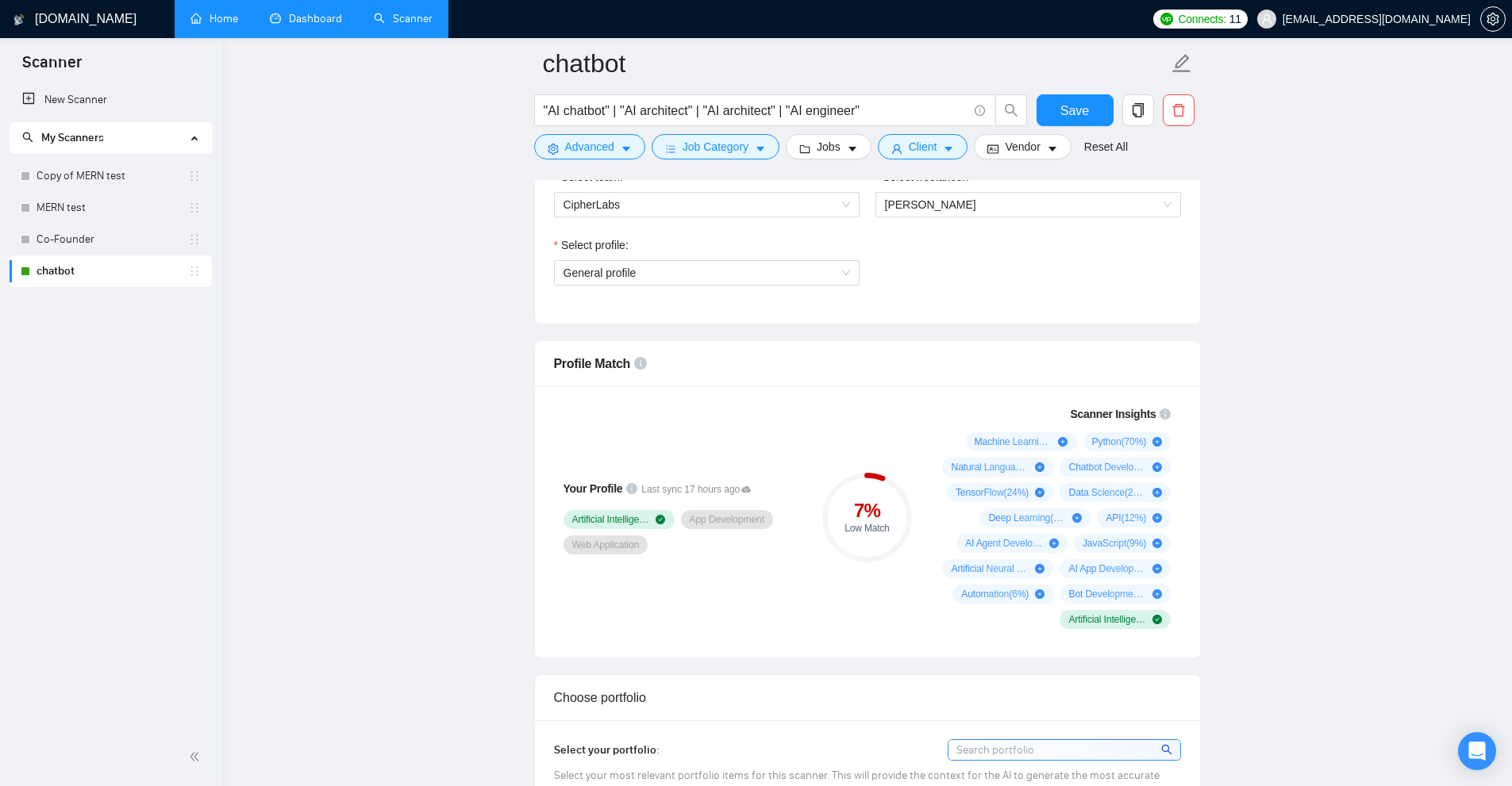
click at [723, 249] on div "Select profile:" at bounding box center [707, 248] width 306 height 24
click at [708, 264] on span "General profile" at bounding box center [707, 273] width 287 height 24
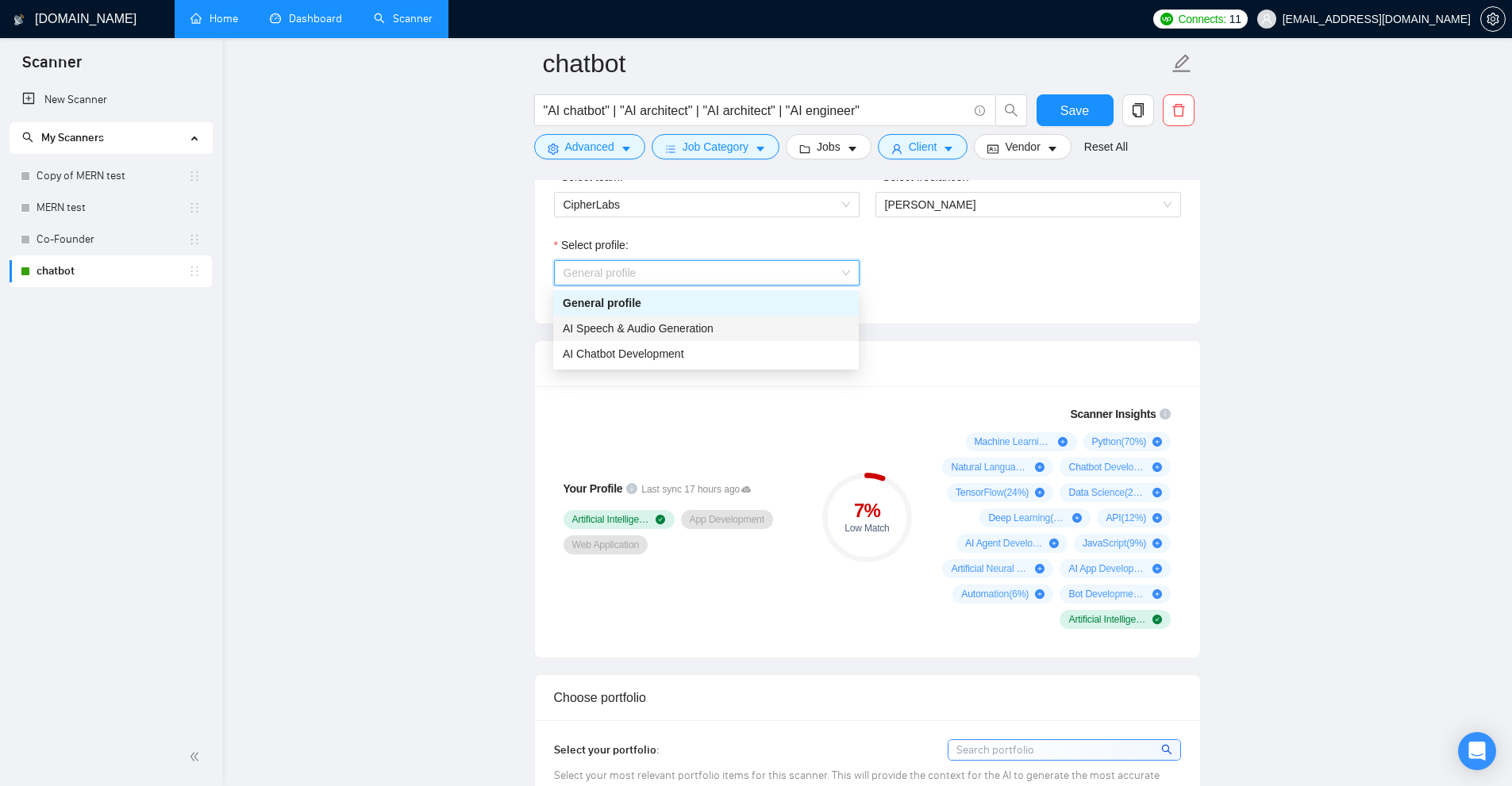
click at [610, 327] on span "AI Speech & Audio Generation" at bounding box center [638, 329] width 151 height 13
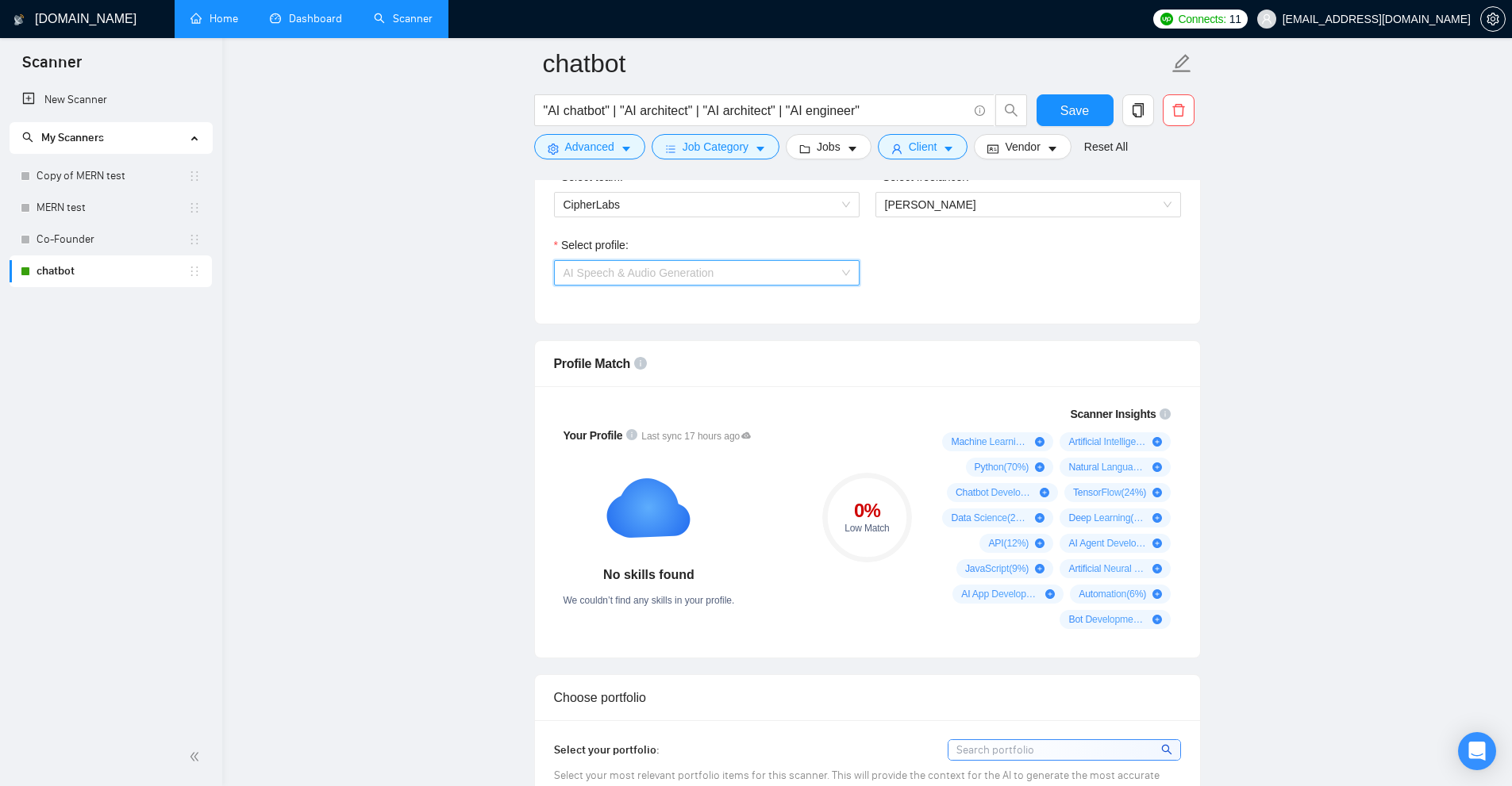
click at [707, 272] on span "AI Speech & Audio Generation" at bounding box center [639, 273] width 151 height 13
click at [607, 340] on div "AI Speech & Audio Generation" at bounding box center [706, 328] width 306 height 25
click at [607, 345] on div "Profile Match" at bounding box center [868, 363] width 628 height 45
click at [644, 267] on span "AI Speech & Audio Generation" at bounding box center [639, 273] width 151 height 13
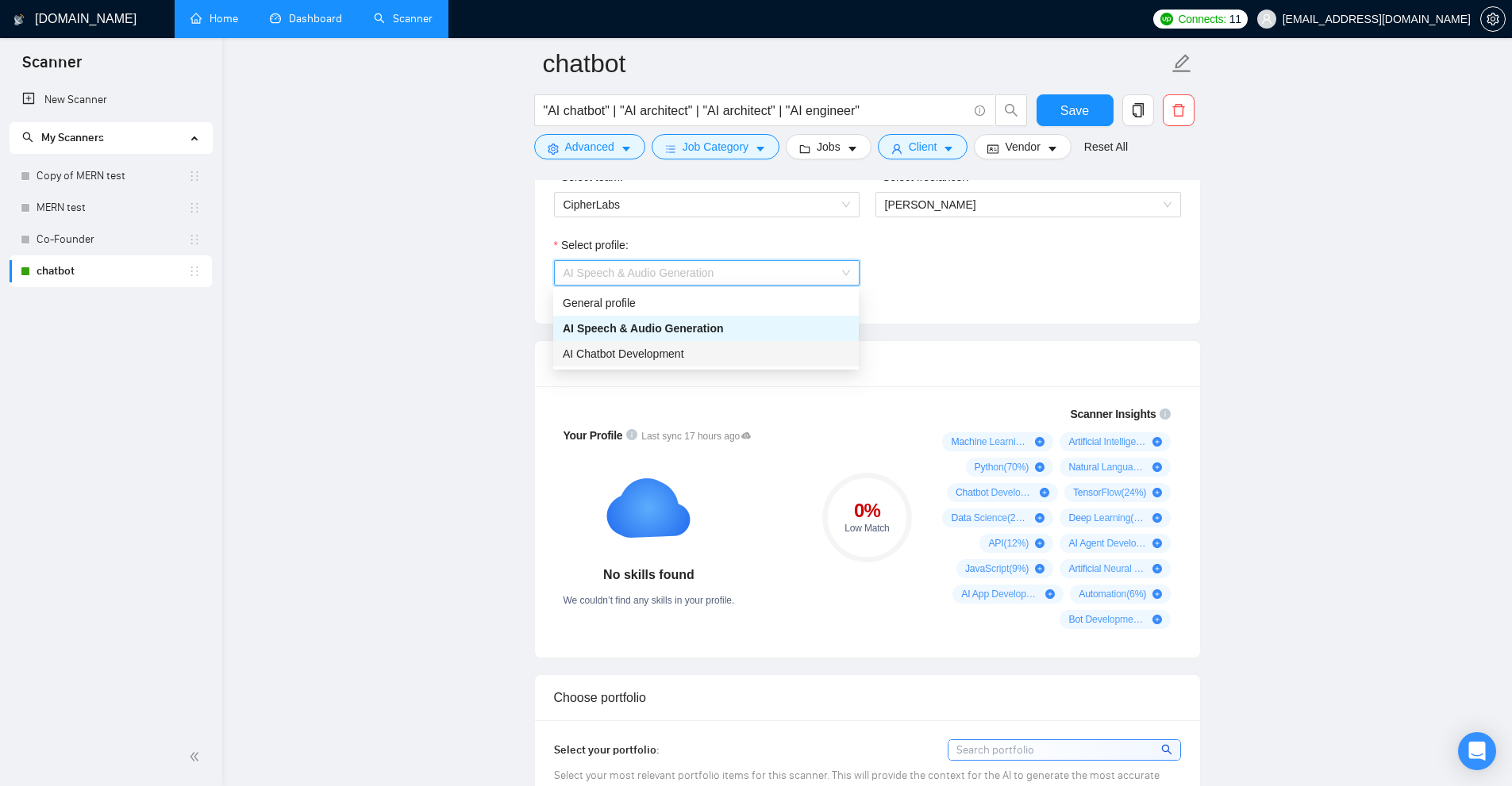
click at [604, 347] on span "AI Chatbot Development" at bounding box center [623, 354] width 121 height 13
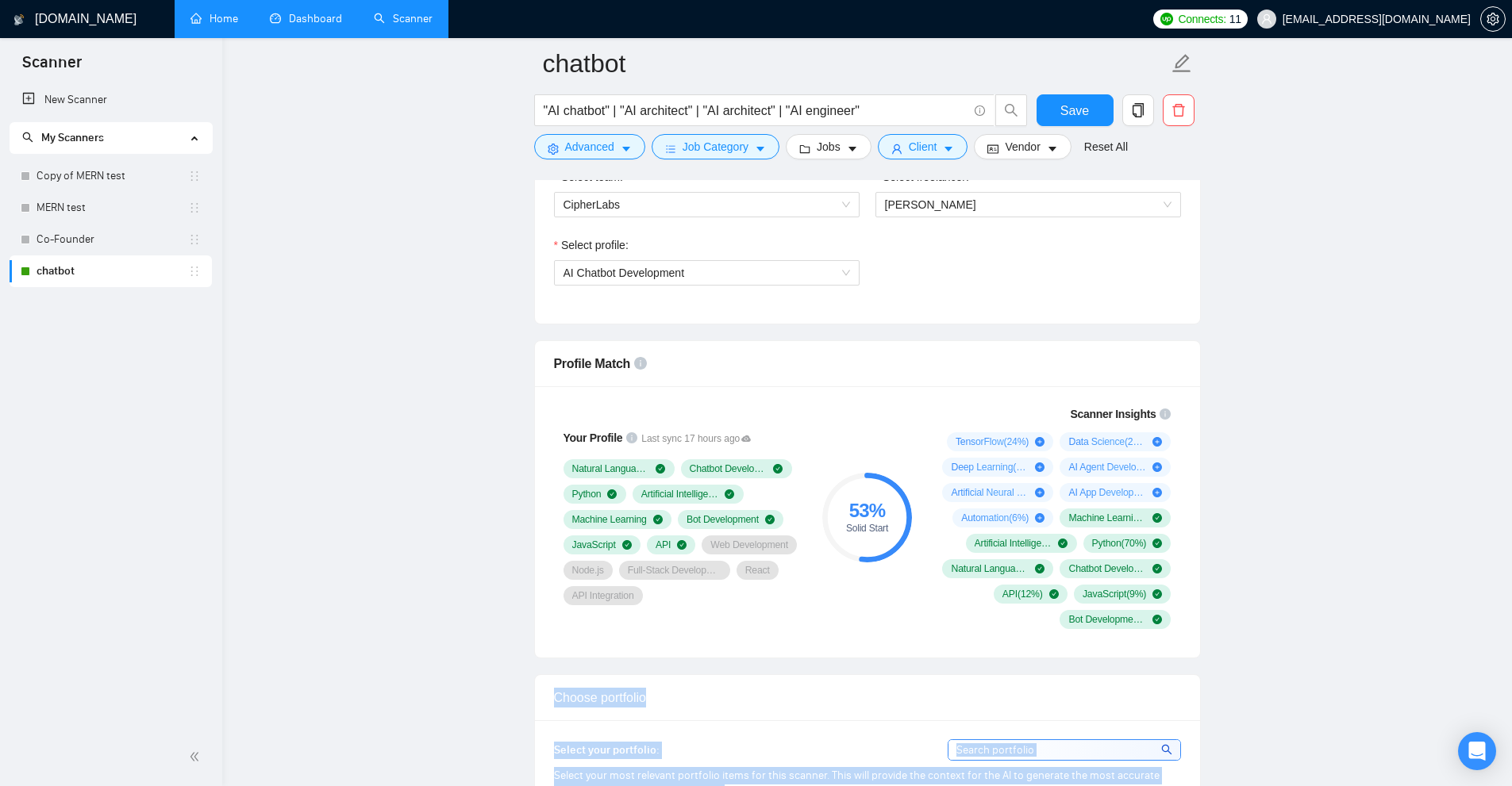
drag, startPoint x: 1010, startPoint y: 464, endPoint x: 1192, endPoint y: 514, distance: 188.7
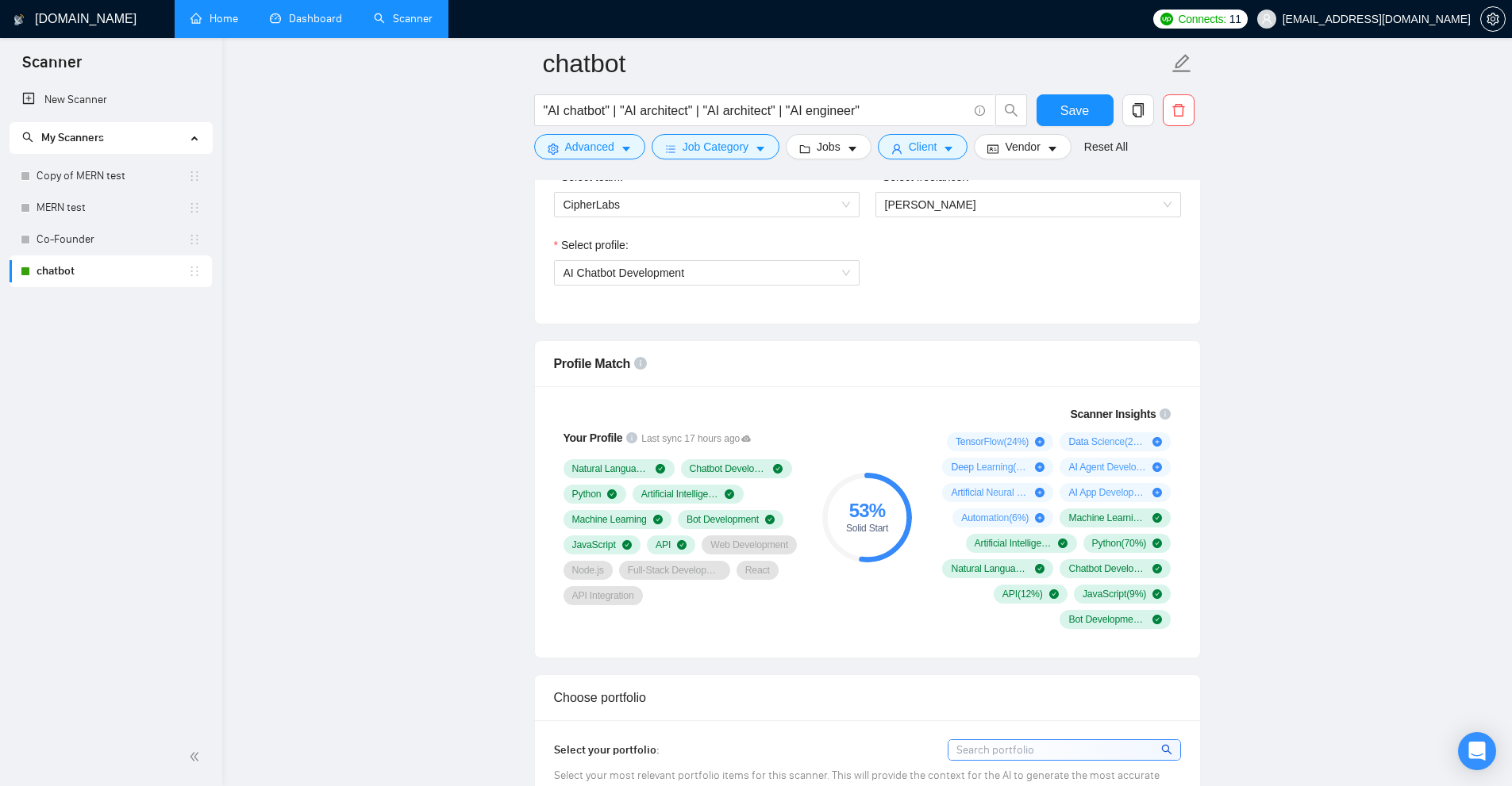
drag, startPoint x: 1201, startPoint y: 514, endPoint x: 1189, endPoint y: 508, distance: 13.4
click at [1192, 510] on div "Profile Match Your Profile Last sync 17 hours ago Natural Language Processing C…" at bounding box center [867, 499] width 666 height 318
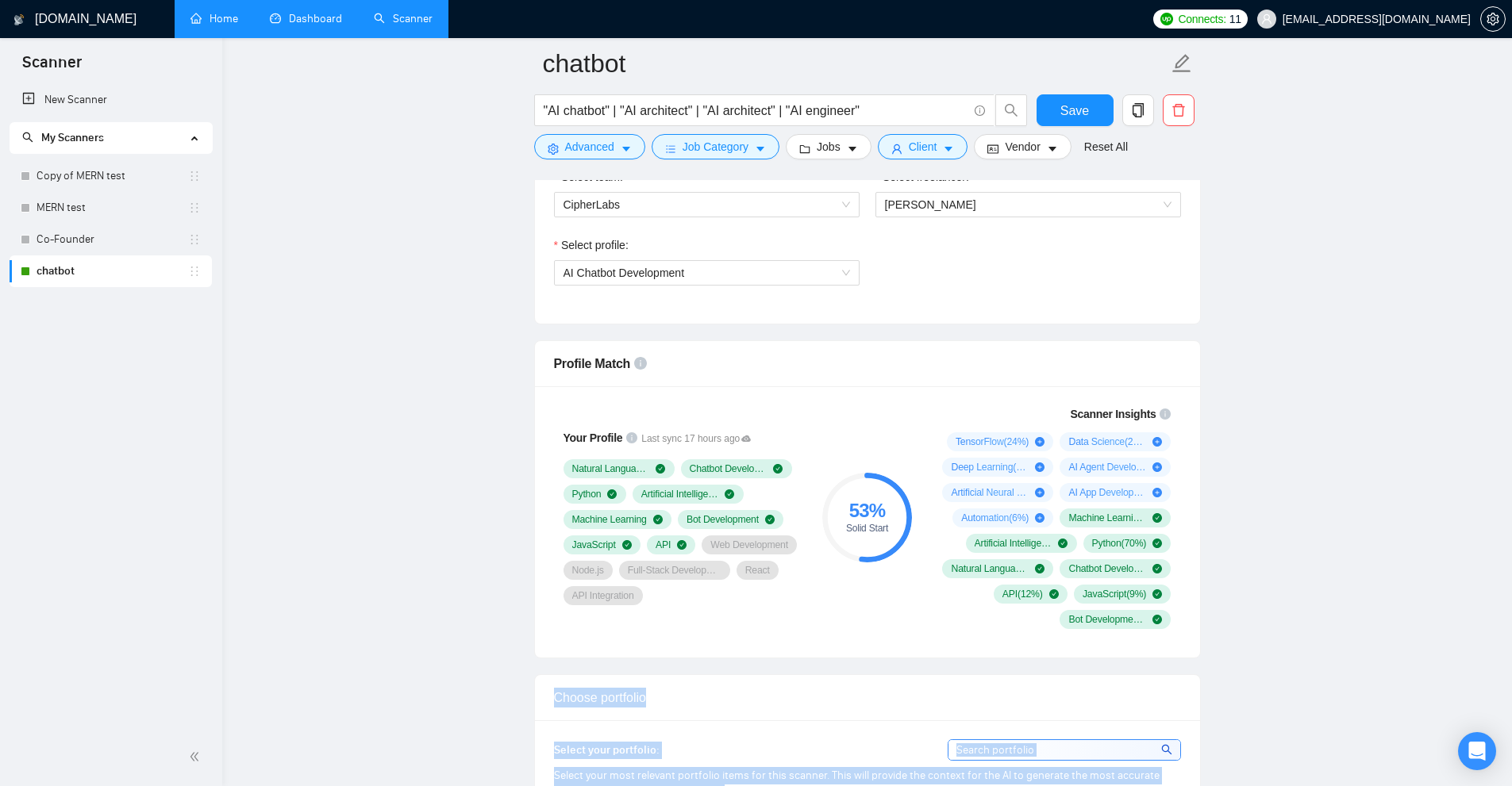
drag, startPoint x: 1177, startPoint y: 500, endPoint x: 929, endPoint y: 419, distance: 260.9
